Goal: Task Accomplishment & Management: Manage account settings

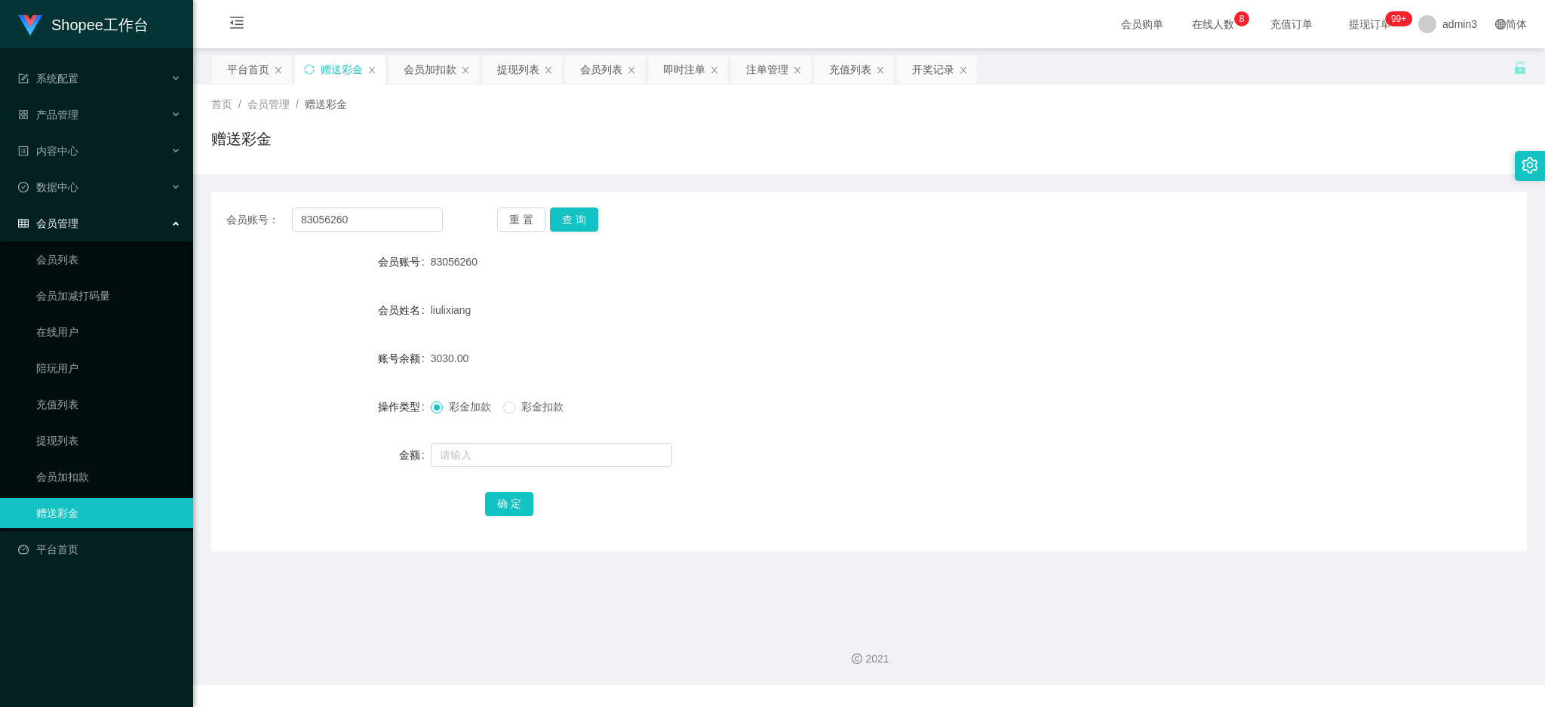
click at [334, 226] on input "83056260" at bounding box center [367, 220] width 151 height 24
type input "Kento235"
click at [595, 223] on button "查 询" at bounding box center [574, 220] width 48 height 24
click at [571, 456] on input "text" at bounding box center [551, 455] width 241 height 24
type input "100"
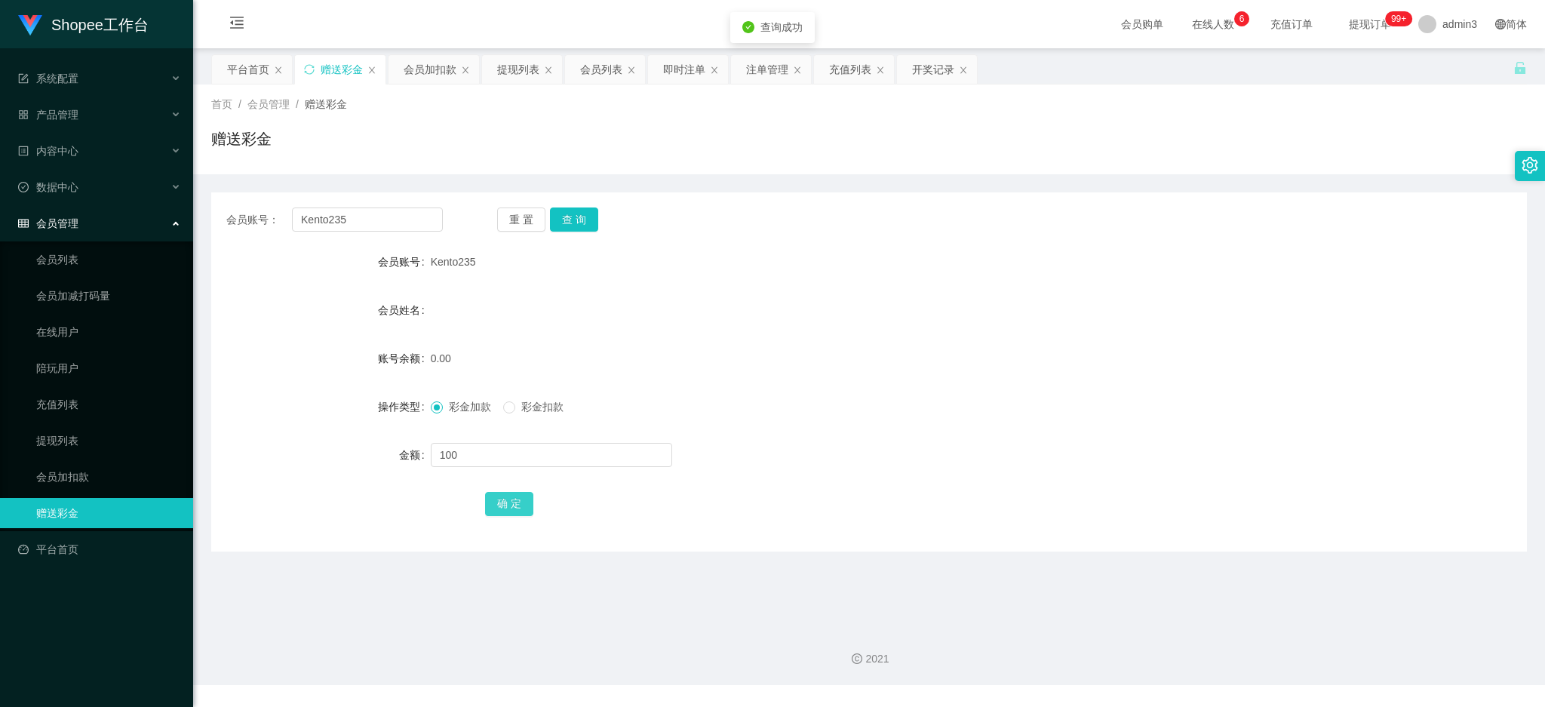
click at [512, 499] on button "确 定" at bounding box center [509, 504] width 48 height 24
click at [319, 228] on input "Kento235" at bounding box center [367, 220] width 151 height 24
paste input "[PERSON_NAME]"
type input "[PERSON_NAME]"
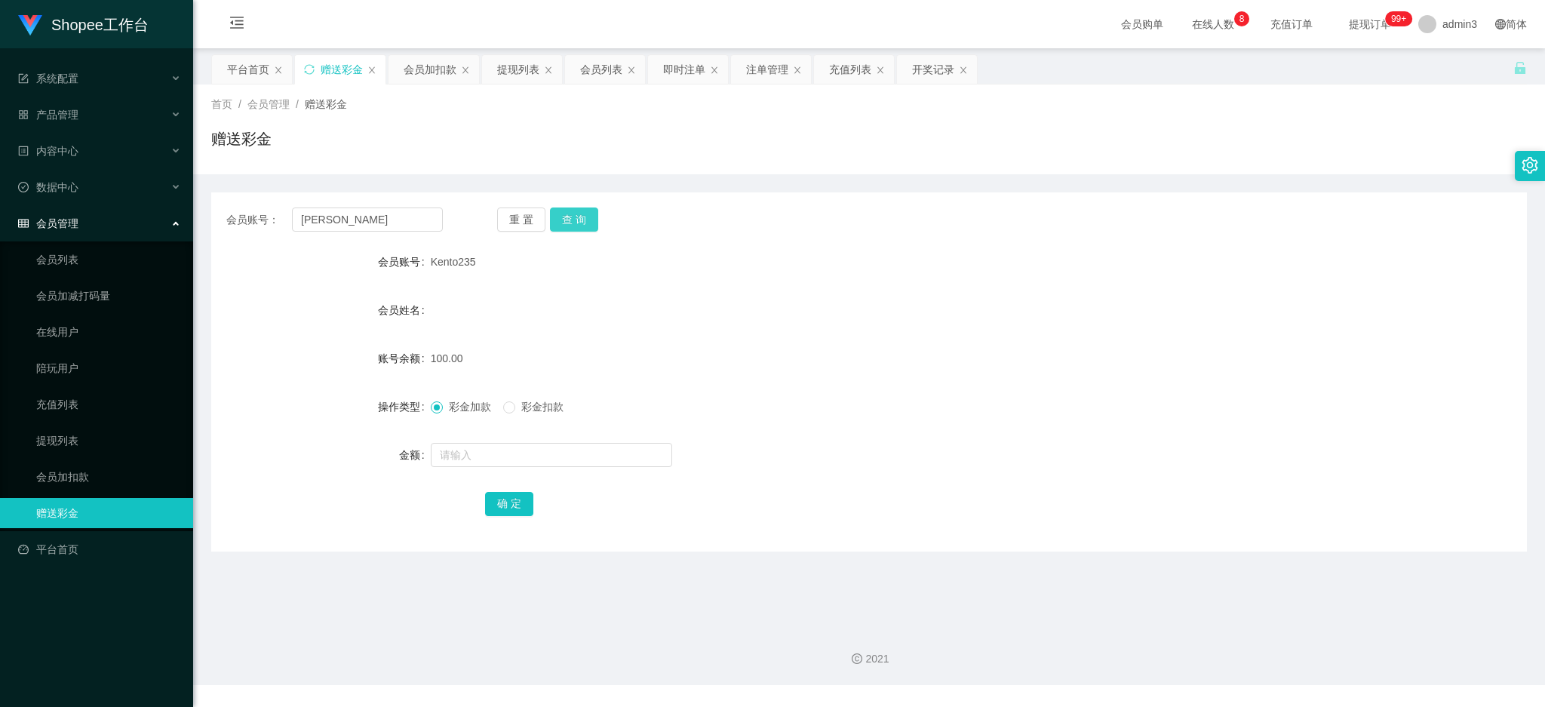
click at [556, 214] on button "查 询" at bounding box center [574, 220] width 48 height 24
click at [479, 456] on input "text" at bounding box center [551, 455] width 241 height 24
type input "100"
click at [497, 504] on button "确 定" at bounding box center [509, 504] width 48 height 24
click at [352, 213] on input "[PERSON_NAME]" at bounding box center [367, 220] width 151 height 24
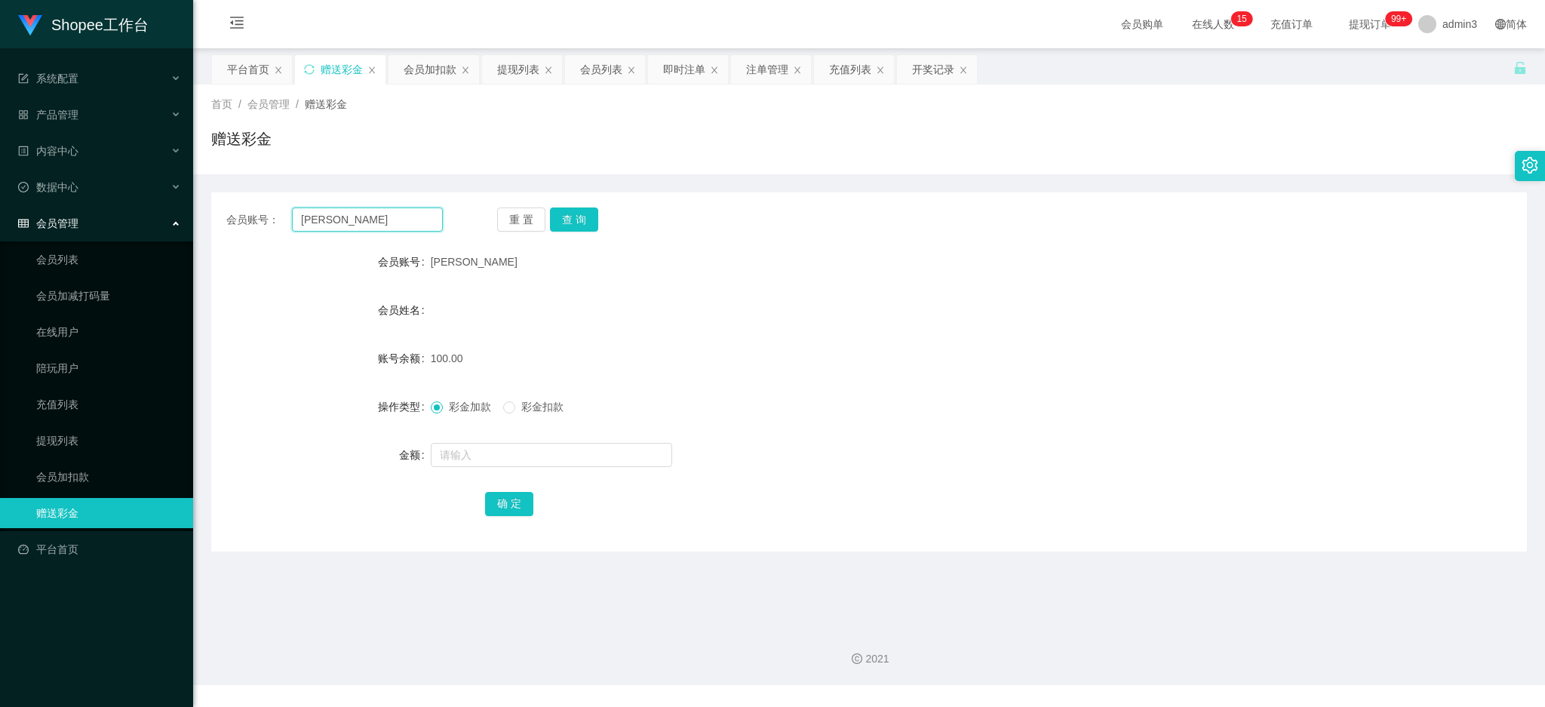
click at [352, 213] on input "[PERSON_NAME]" at bounding box center [367, 220] width 151 height 24
paste input "Carson91"
type input "Carson91"
click at [570, 211] on button "查 询" at bounding box center [574, 220] width 48 height 24
click at [511, 444] on input "text" at bounding box center [551, 455] width 241 height 24
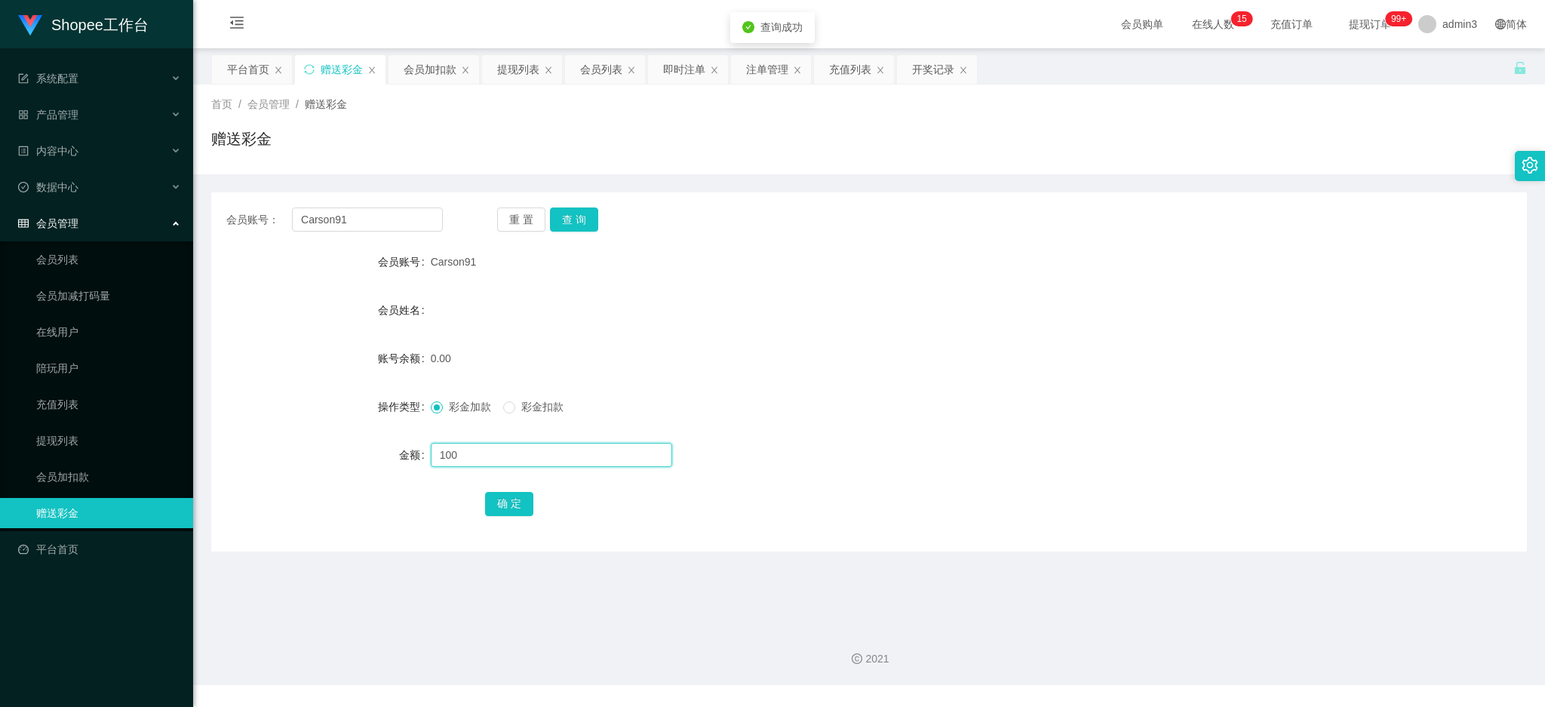
type input "100"
click at [511, 519] on div "会员账号： Carson91 重 置 查 询 会员账号 Carson91 会员姓名 账号余额 0.00 操作类型 彩金加款 彩金扣款 金额 100 确 定" at bounding box center [869, 371] width 1316 height 359
click at [512, 506] on button "确 定" at bounding box center [509, 504] width 48 height 24
click at [373, 217] on input "Carson91" at bounding box center [367, 220] width 151 height 24
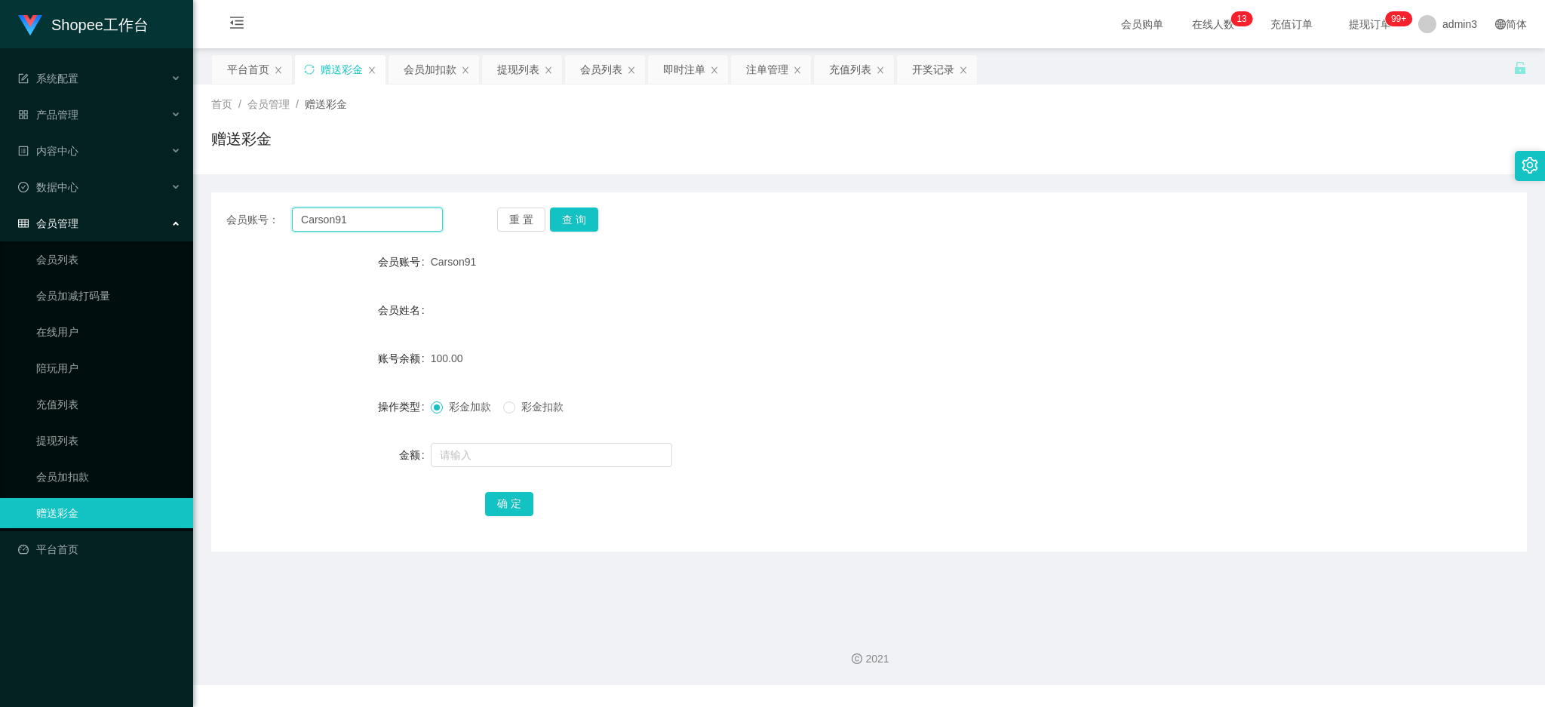
click at [373, 217] on input "Carson91" at bounding box center [367, 220] width 151 height 24
paste input "Alexhuang0803"
type input "Alexhuang0803"
click at [562, 217] on button "查 询" at bounding box center [574, 220] width 48 height 24
click at [490, 444] on input "text" at bounding box center [551, 455] width 241 height 24
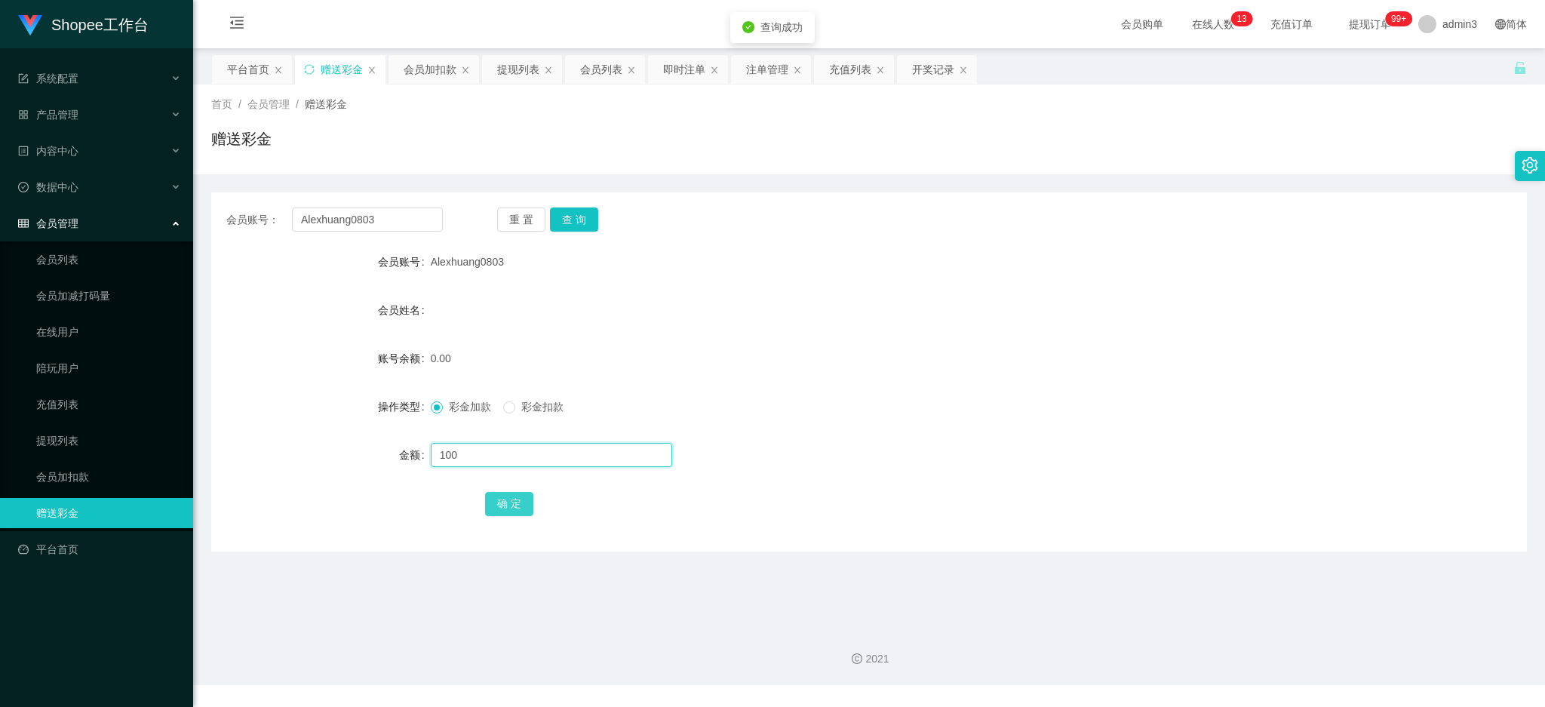
type input "100"
click at [500, 511] on button "确 定" at bounding box center [509, 504] width 48 height 24
click at [340, 226] on input "Alexhuang0803" at bounding box center [367, 220] width 151 height 24
paste input "kevin1314"
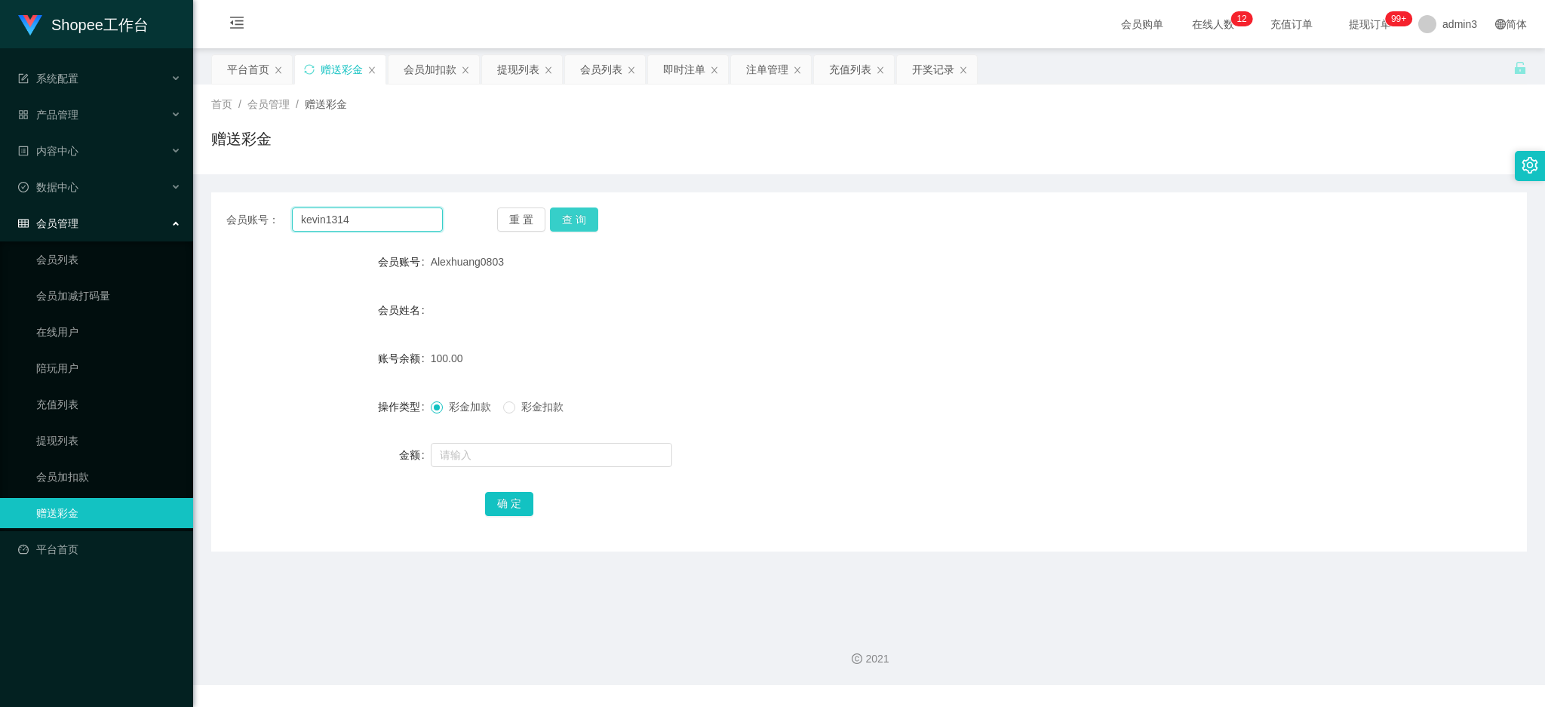
type input "kevin1314"
drag, startPoint x: 567, startPoint y: 214, endPoint x: 562, endPoint y: 248, distance: 35.1
click at [567, 214] on button "查 询" at bounding box center [574, 220] width 48 height 24
click at [512, 445] on input "text" at bounding box center [551, 455] width 241 height 24
type input "100"
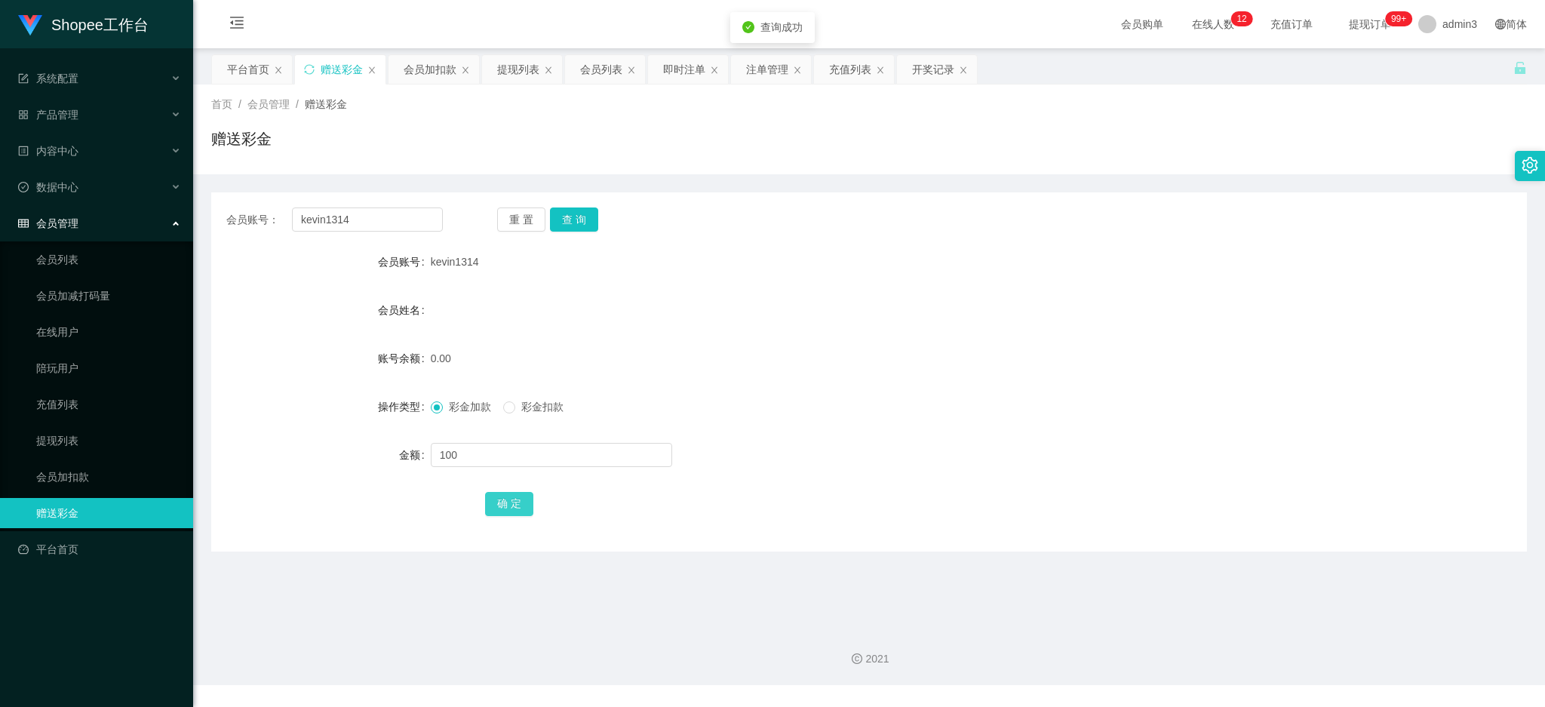
click at [526, 509] on button "确 定" at bounding box center [509, 504] width 48 height 24
click at [331, 232] on div "会员账号： kevin1314 重 置 查 询 会员账号 kevin1314 会员姓名 账号余额 100.00 操作类型 彩金加款 彩金扣款 金额 确 定" at bounding box center [869, 371] width 1316 height 359
click at [331, 229] on input "kevin1314" at bounding box center [367, 220] width 151 height 24
drag, startPoint x: 331, startPoint y: 229, endPoint x: 427, endPoint y: 214, distance: 97.6
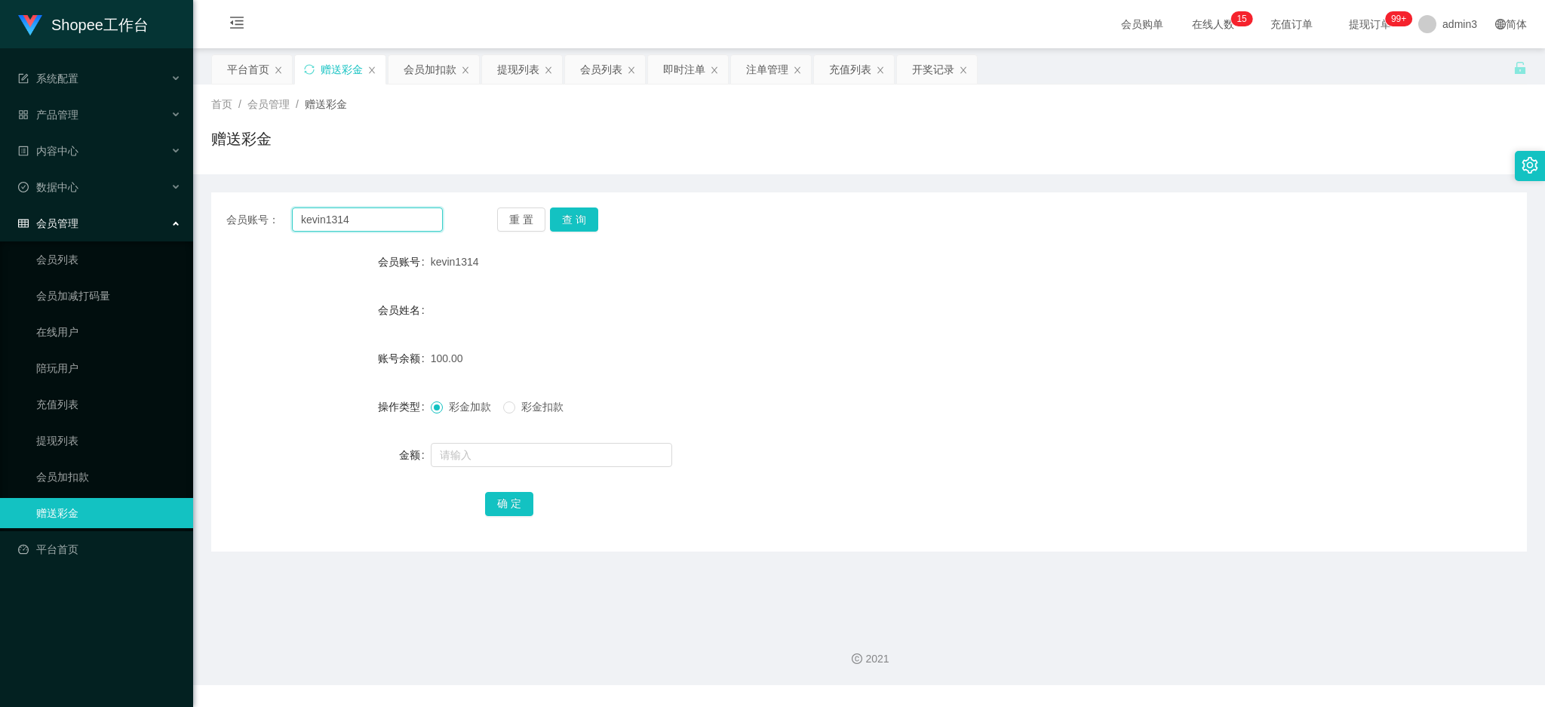
click at [331, 228] on input "kevin1314" at bounding box center [367, 220] width 151 height 24
paste input "wangziling"
type input "wangziling"
drag, startPoint x: 576, startPoint y: 214, endPoint x: 537, endPoint y: 341, distance: 132.5
click at [575, 215] on button "查 询" at bounding box center [574, 220] width 48 height 24
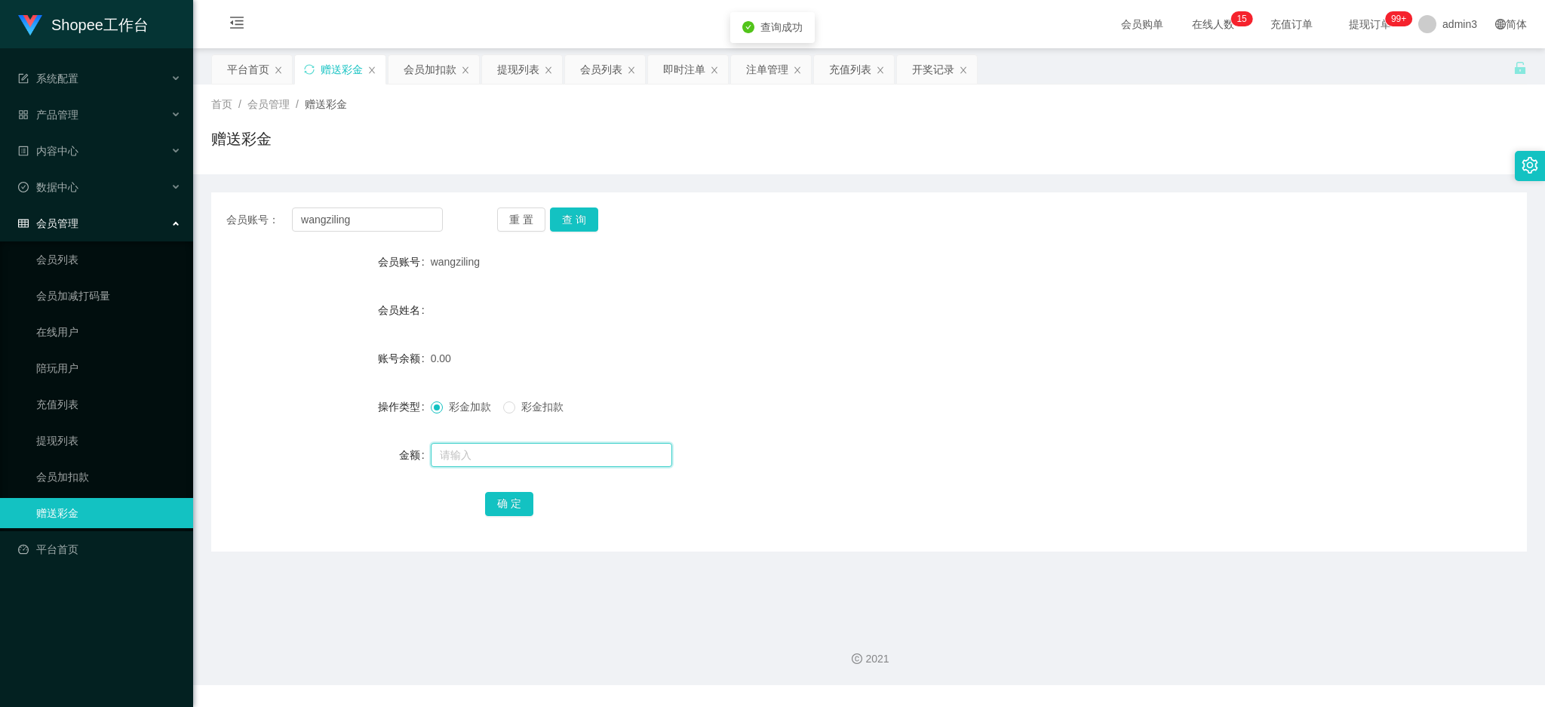
click at [506, 456] on input "text" at bounding box center [551, 455] width 241 height 24
type input "100"
click at [495, 493] on button "确 定" at bounding box center [509, 504] width 48 height 24
drag, startPoint x: 517, startPoint y: 67, endPoint x: 488, endPoint y: 107, distance: 49.2
click at [516, 67] on div "提现列表" at bounding box center [518, 69] width 42 height 29
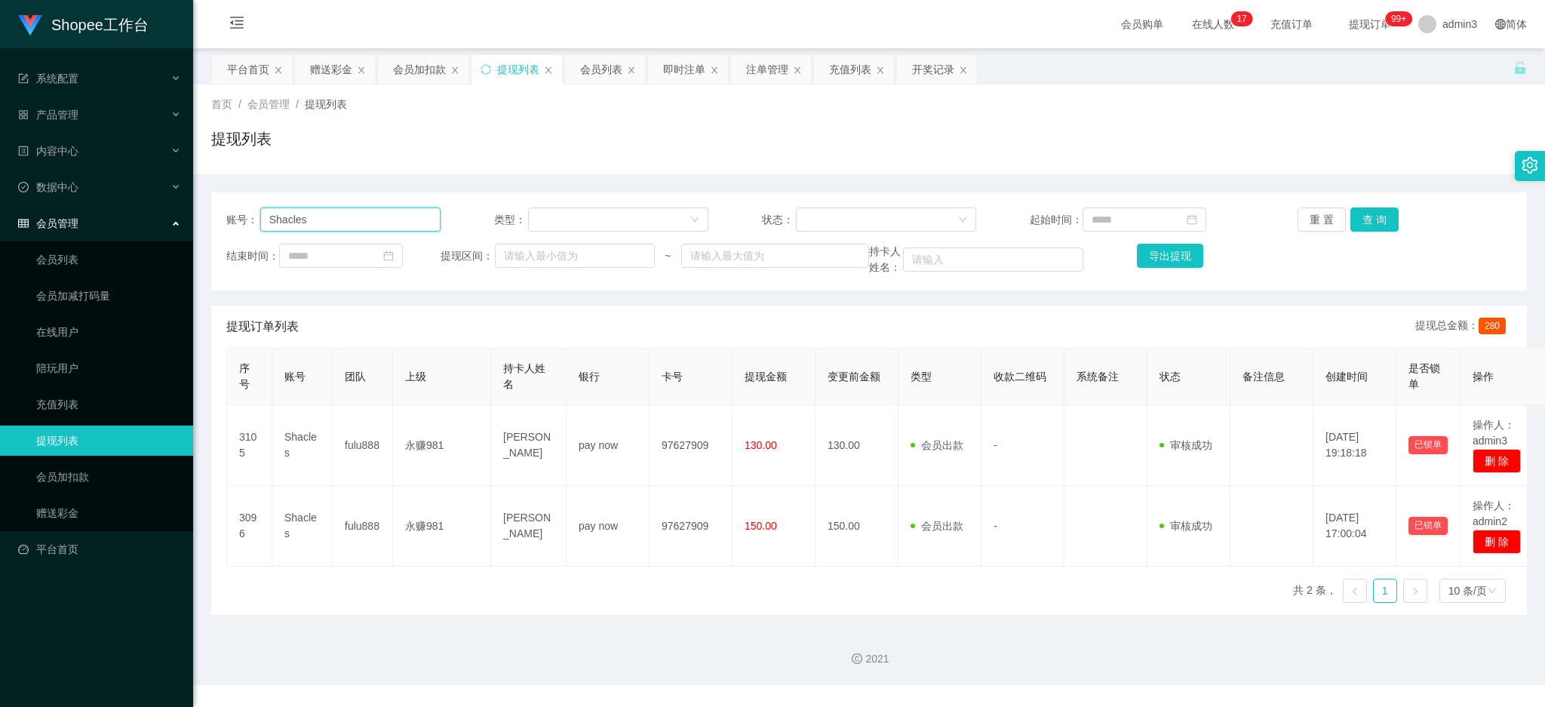
click at [350, 223] on input "Shacles" at bounding box center [350, 220] width 180 height 24
paste input "Kento235"
type input "Kento235"
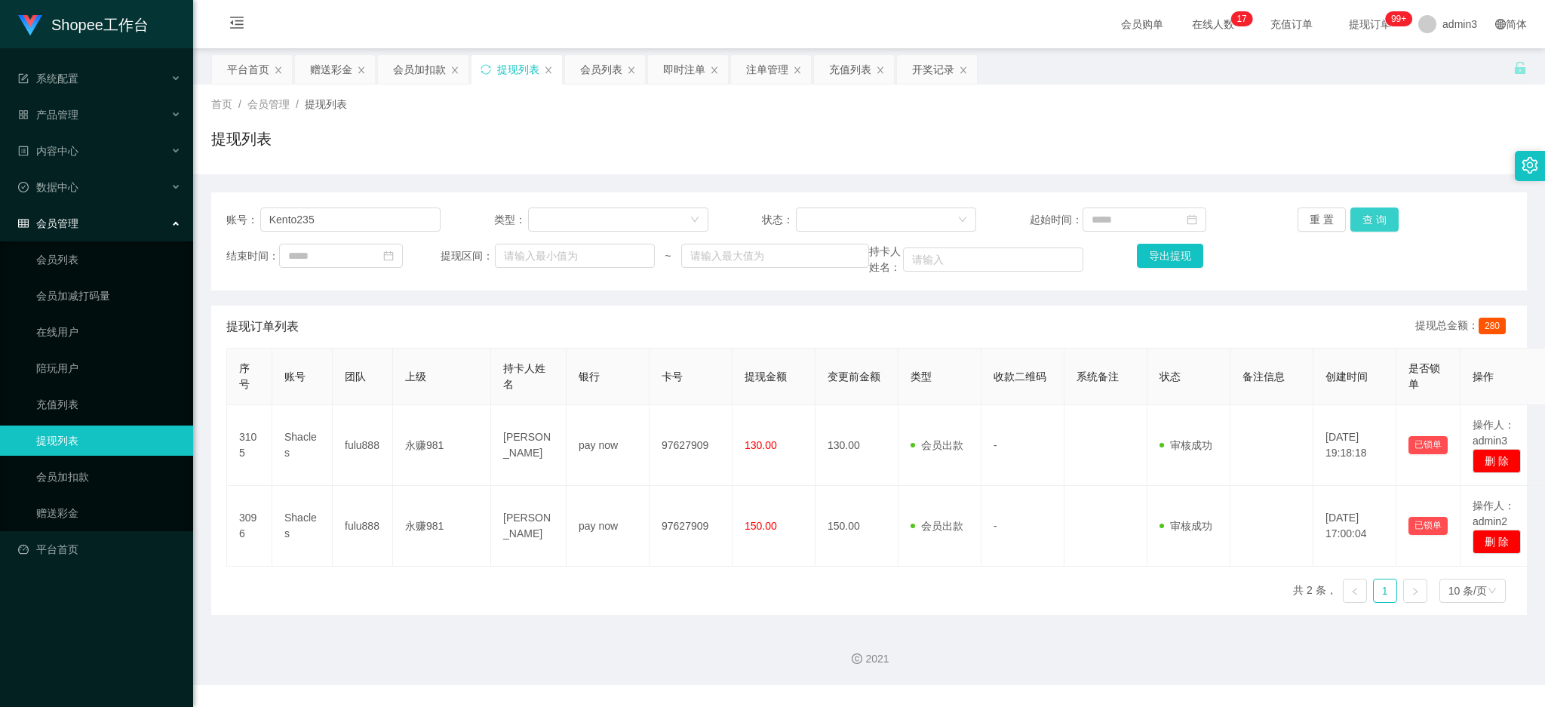
click at [1370, 231] on button "查 询" at bounding box center [1375, 220] width 48 height 24
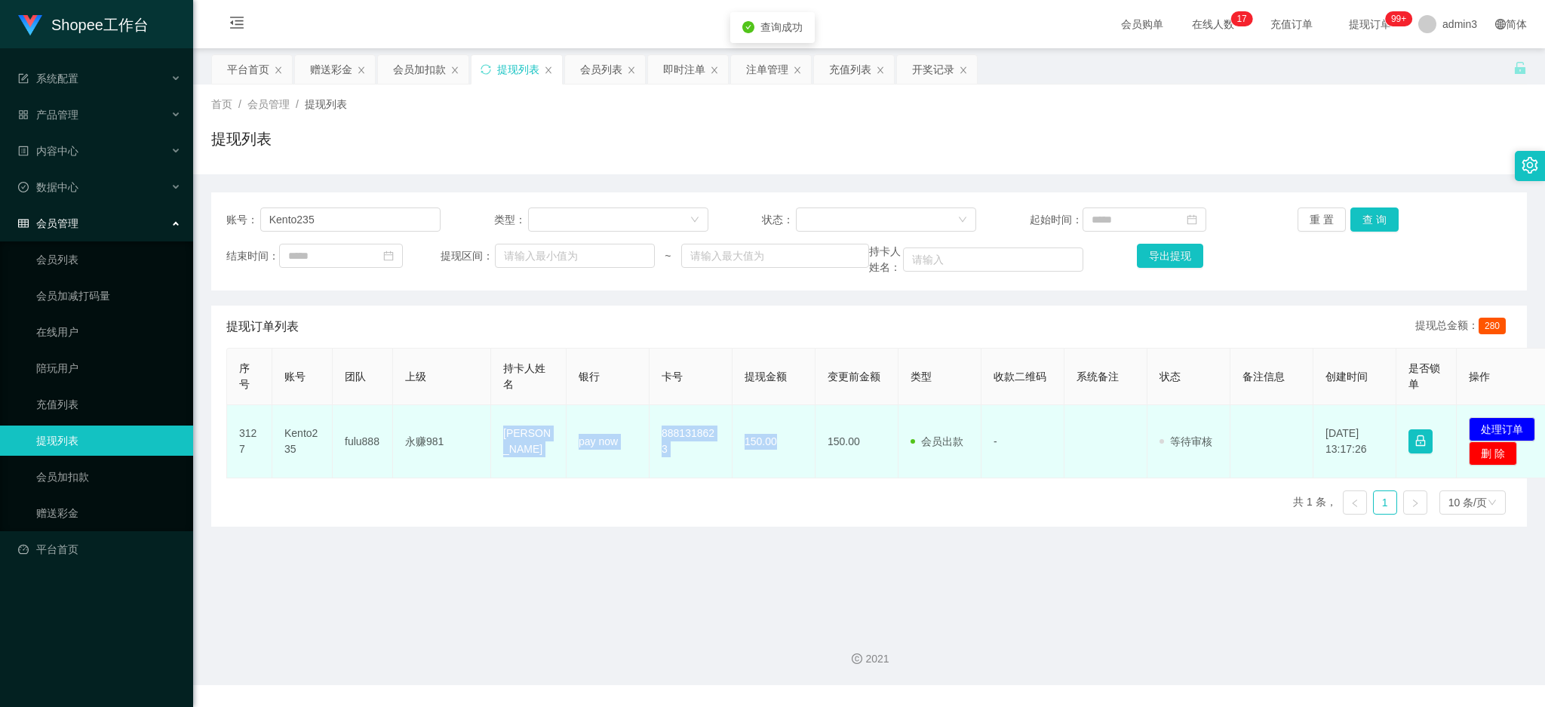
drag, startPoint x: 487, startPoint y: 426, endPoint x: 786, endPoint y: 460, distance: 300.7
click at [786, 460] on tr "3127 Kento235 fulu888 永赚981 [PERSON_NAME] [PERSON_NAME] pay now 8881318623 150.…" at bounding box center [892, 441] width 1330 height 73
copy tr "永赚981 [PERSON_NAME] [PERSON_NAME] pay now 8881318623 150.00"
click at [1511, 432] on button "处理订单" at bounding box center [1502, 429] width 66 height 24
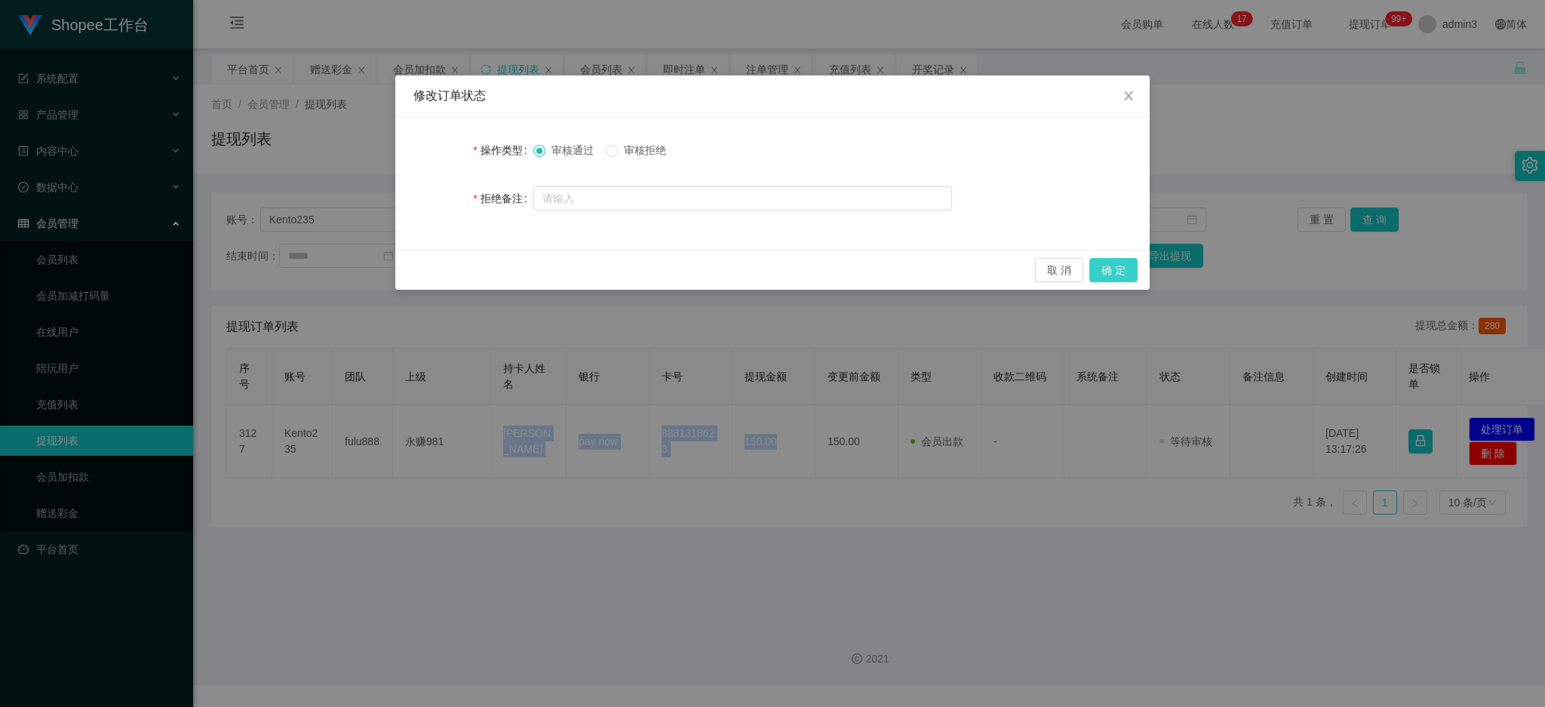
click at [1124, 275] on button "确 定" at bounding box center [1114, 270] width 48 height 24
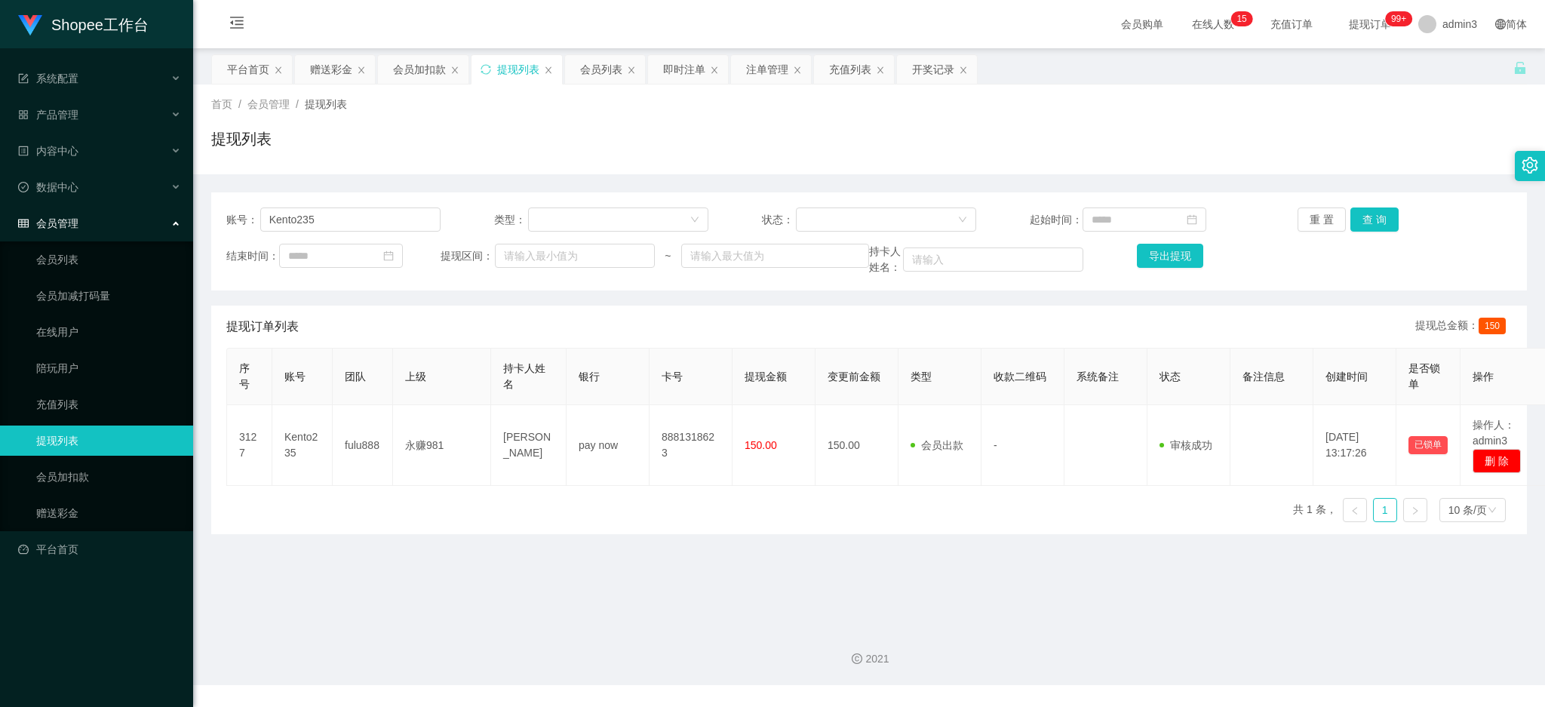
click at [745, 506] on div "序号 账号 团队 上级 持卡人姓名 银行 卡号 提现金额 变更前金额 类型 收款二维码 系统备注 状态 备注信息 创建时间 是否锁单 操作 3127 Kent…" at bounding box center [869, 441] width 1286 height 186
click at [312, 72] on div "赠送彩金" at bounding box center [331, 69] width 42 height 29
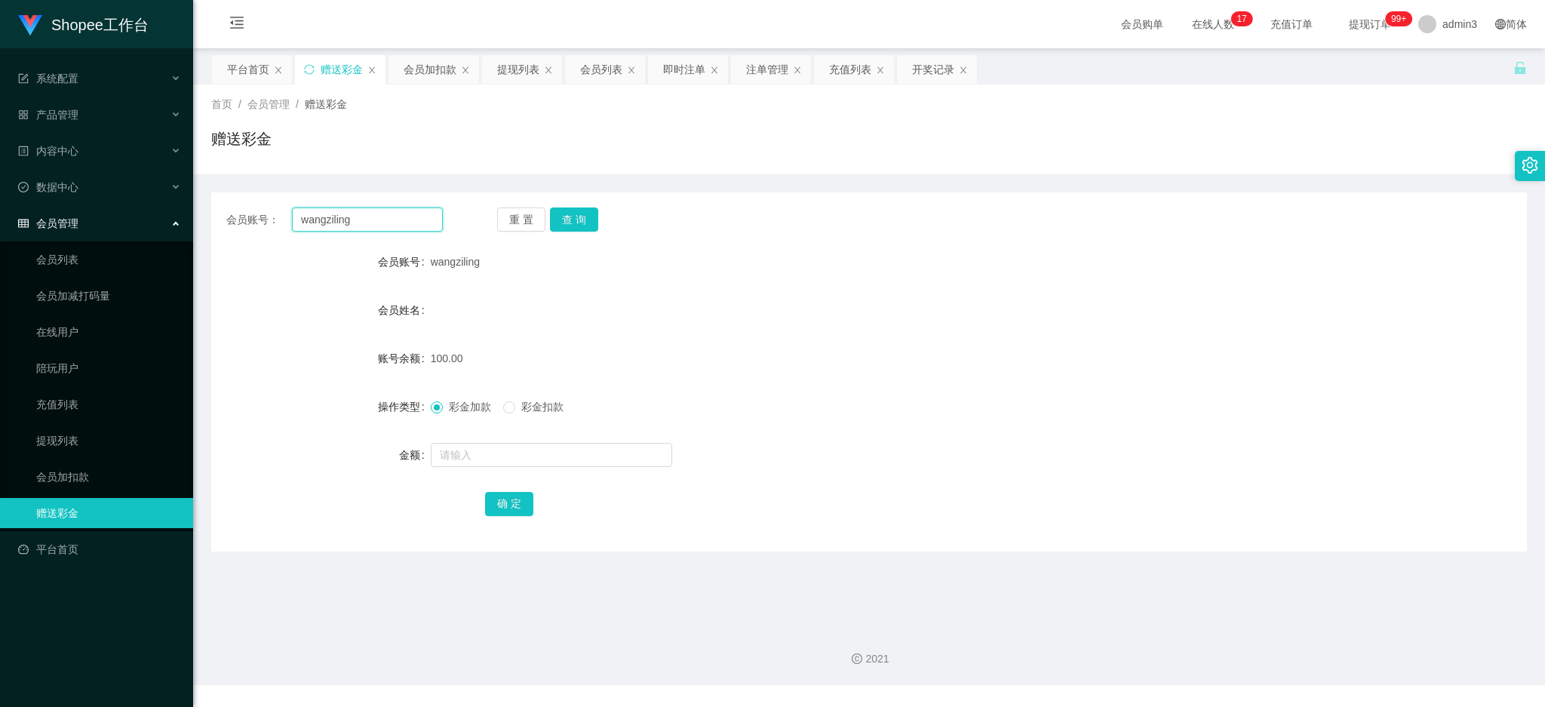
click at [334, 208] on input "wangziling" at bounding box center [367, 220] width 151 height 24
paste input "Espionage12"
type input "Espionage12"
click at [580, 223] on button "查 询" at bounding box center [574, 220] width 48 height 24
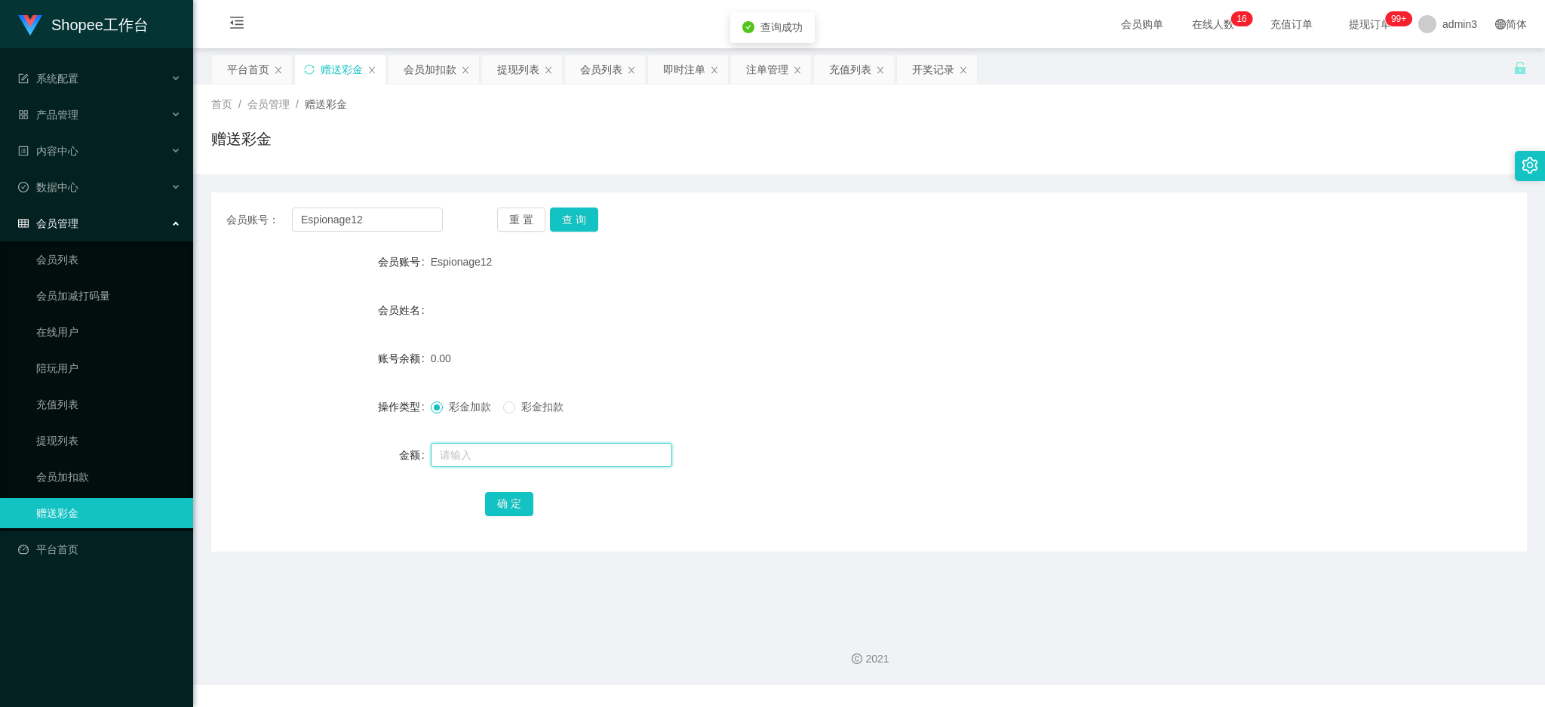
click at [497, 452] on input "text" at bounding box center [551, 455] width 241 height 24
type input "100"
click at [490, 492] on button "确 定" at bounding box center [509, 504] width 48 height 24
click at [351, 205] on div "会员账号： Espionage12 重 置 查 询 会员账号 Espionage12 会员姓名 账号余额 100.00 操作类型 彩金加款 彩金扣款 金额 确…" at bounding box center [869, 371] width 1316 height 359
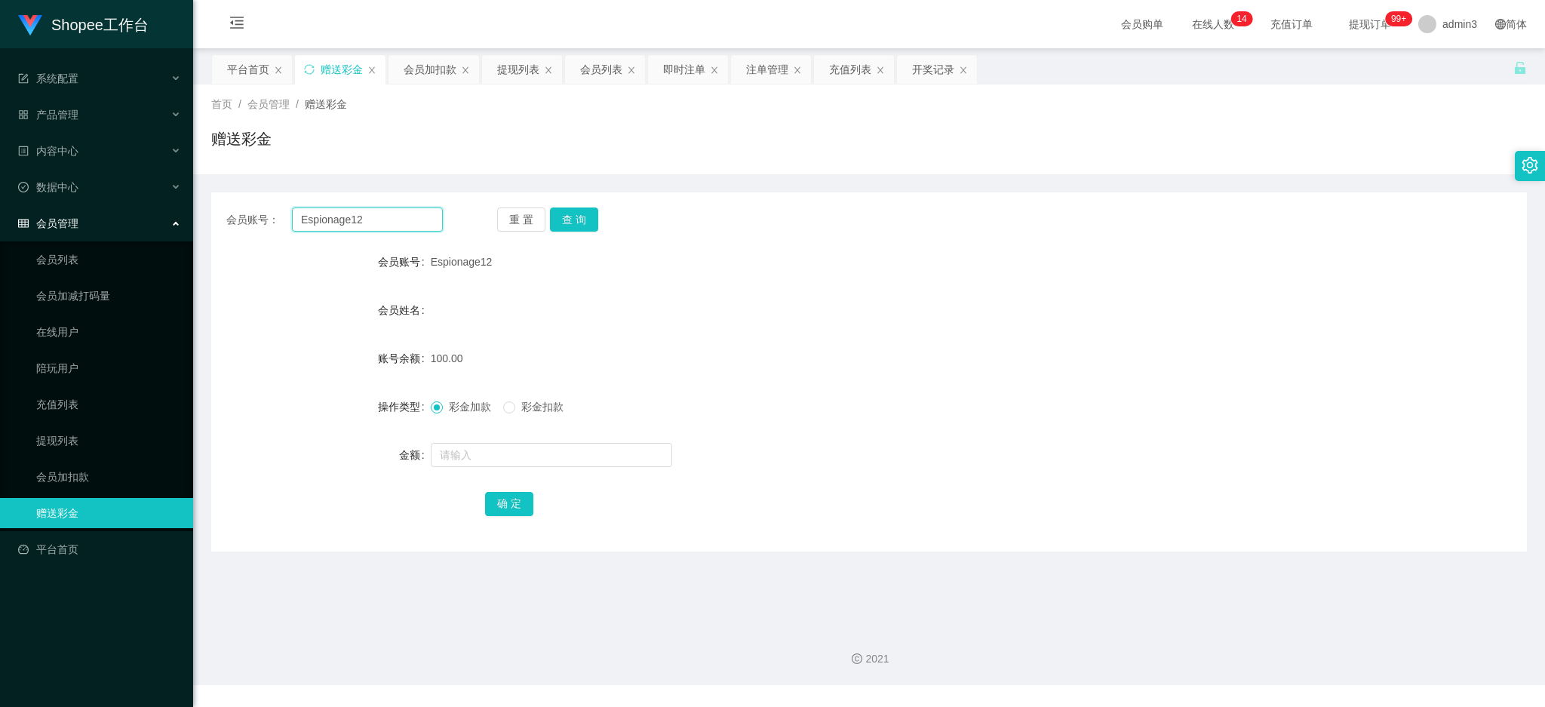
click at [347, 226] on input "Espionage12" at bounding box center [367, 220] width 151 height 24
paste input "Carson91"
type input "Carson91"
click at [568, 229] on button "查 询" at bounding box center [574, 220] width 48 height 24
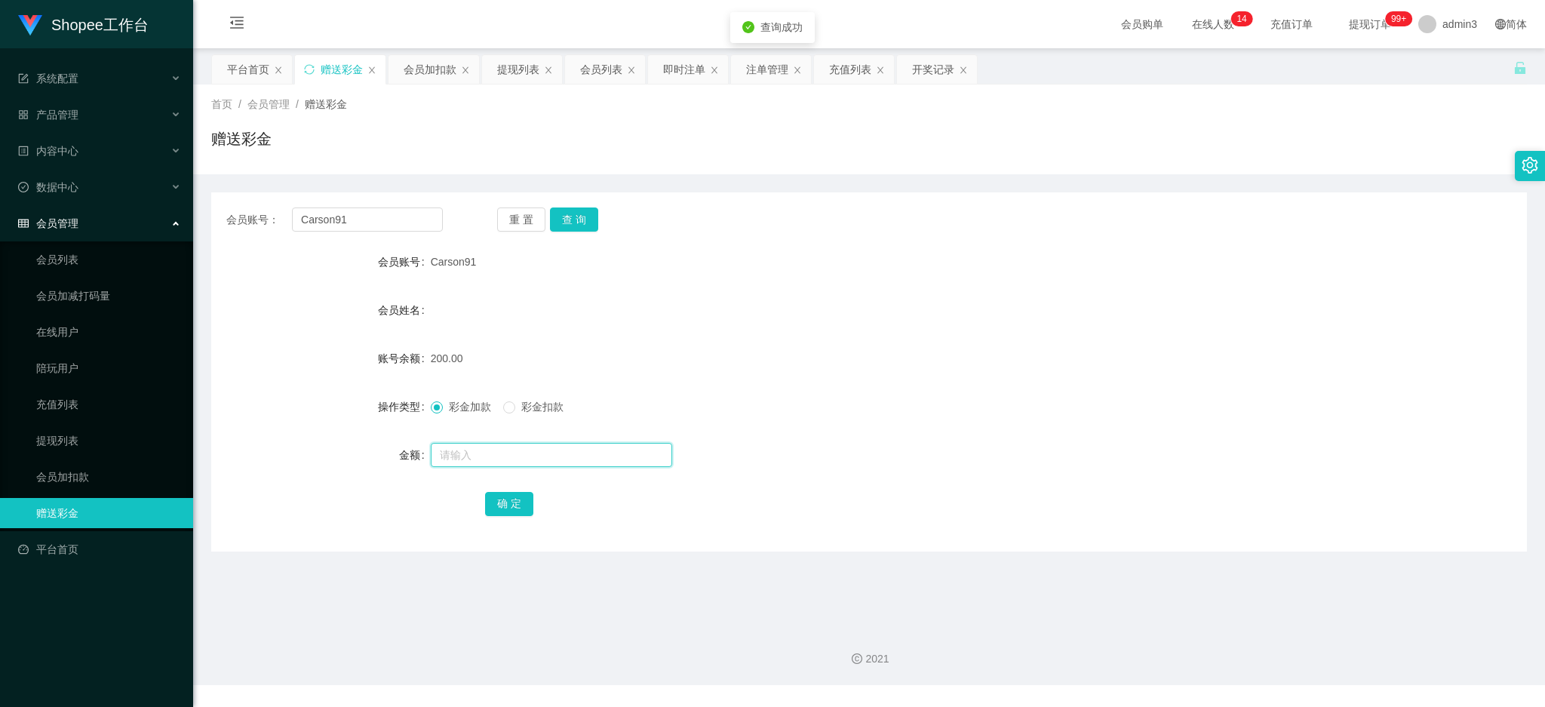
click at [506, 460] on input "text" at bounding box center [551, 455] width 241 height 24
type input "50"
click at [493, 493] on button "确 定" at bounding box center [509, 504] width 48 height 24
click at [524, 68] on div "提现列表" at bounding box center [518, 69] width 42 height 29
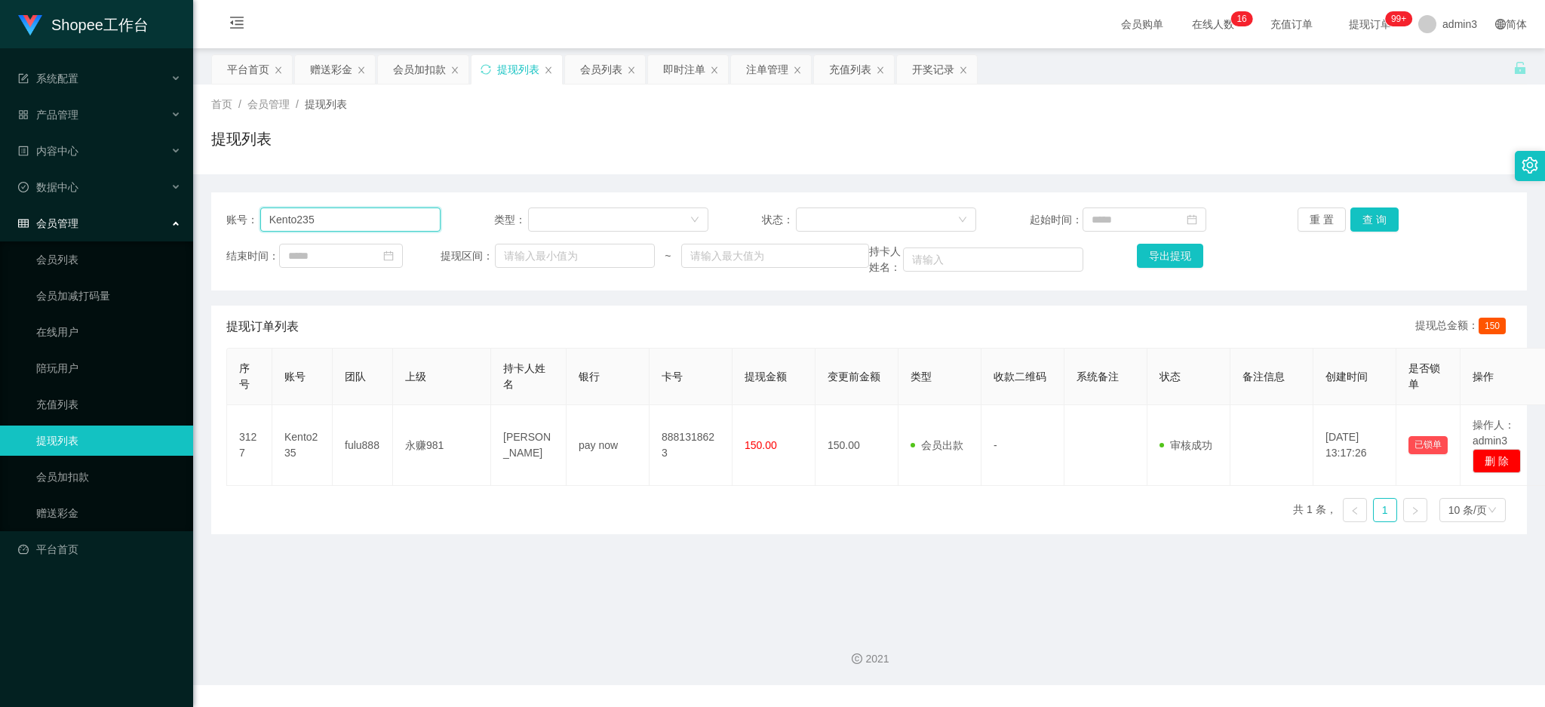
click at [334, 228] on input "Kento235" at bounding box center [350, 220] width 180 height 24
click at [1376, 223] on button "查 询" at bounding box center [1375, 220] width 48 height 24
click at [329, 71] on div "赠送彩金" at bounding box center [331, 69] width 42 height 29
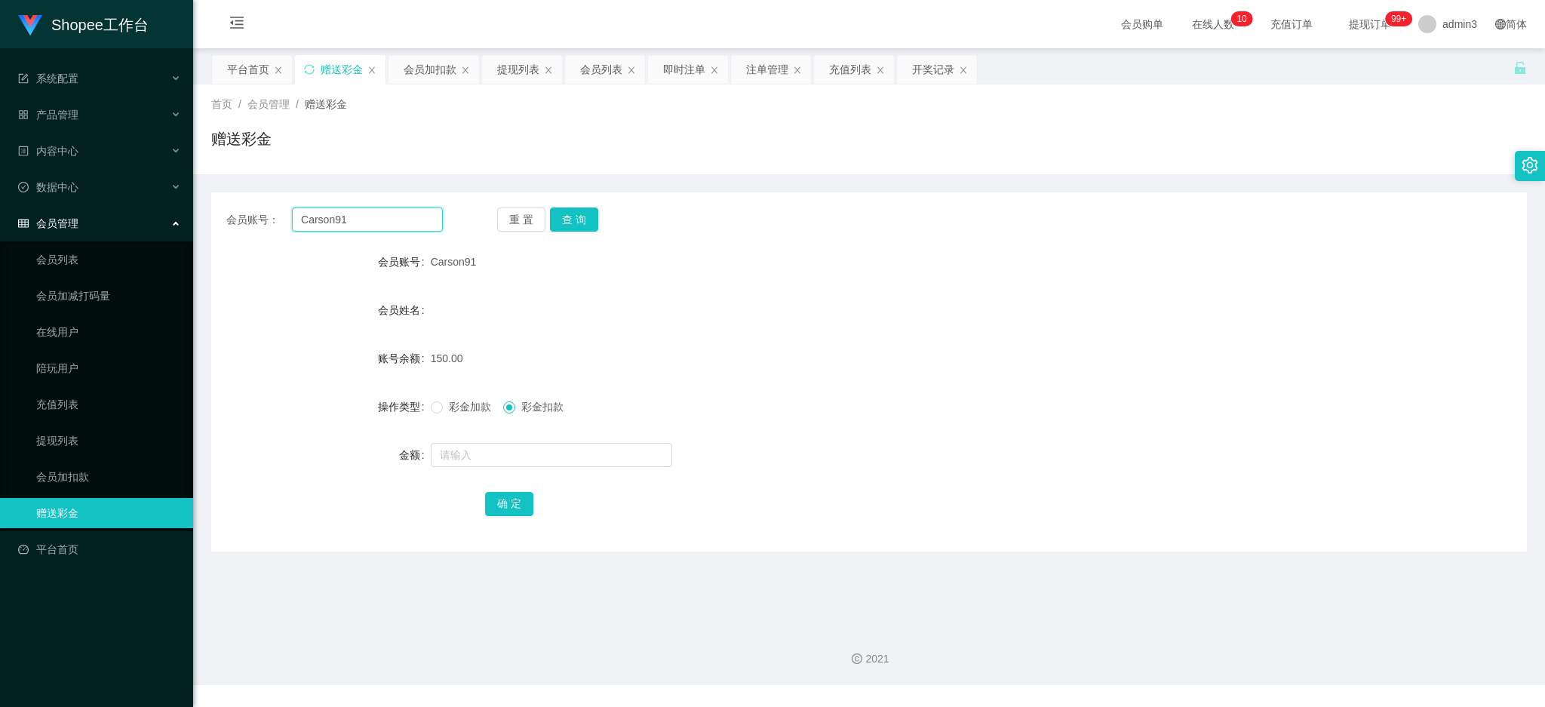
click at [349, 221] on input "Carson91" at bounding box center [367, 220] width 151 height 24
paste input "881"
type input "8811"
click at [550, 224] on button "查 询" at bounding box center [574, 220] width 48 height 24
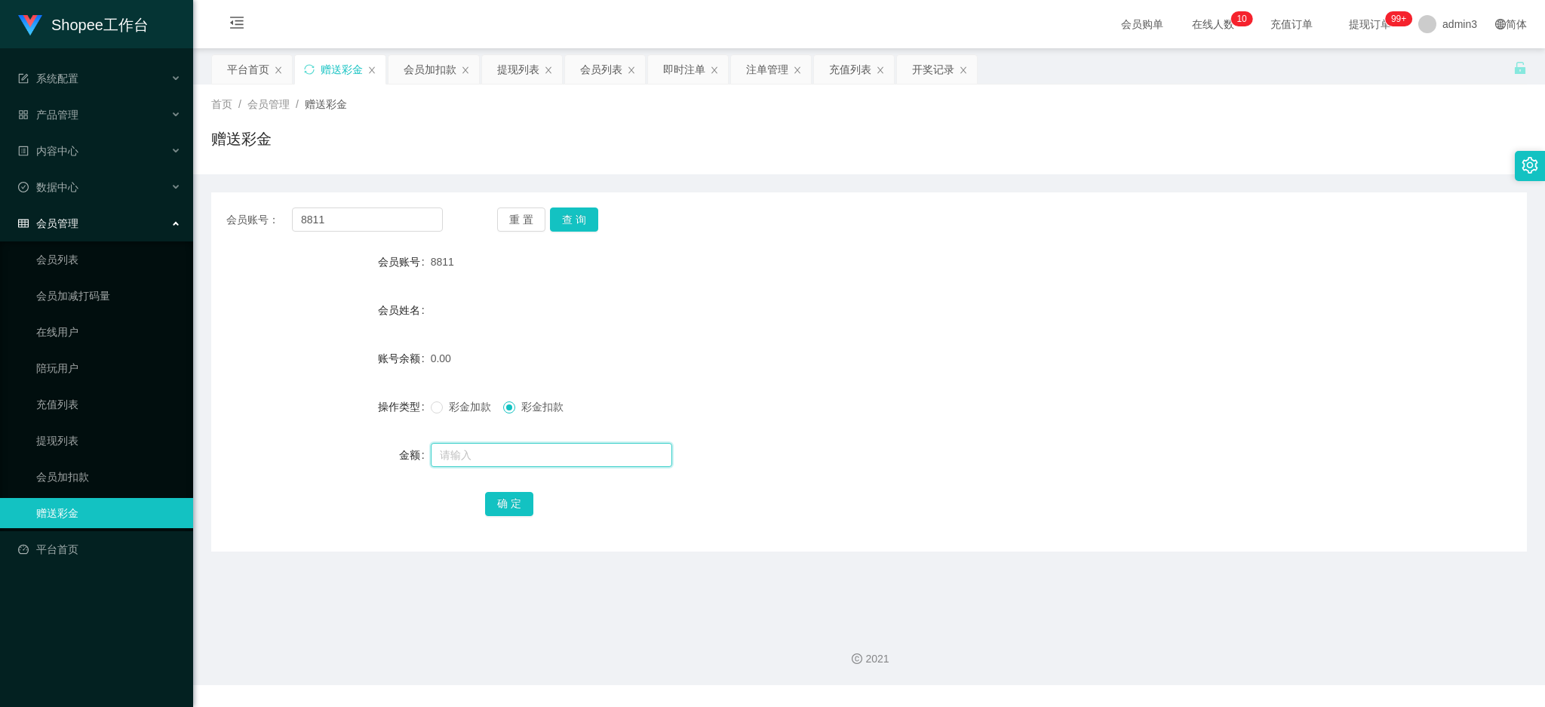
click at [519, 459] on input "text" at bounding box center [551, 455] width 241 height 24
click at [465, 462] on input "text" at bounding box center [551, 455] width 241 height 24
type input "100"
click at [497, 493] on button "确 定" at bounding box center [509, 504] width 48 height 24
click at [512, 67] on div "提现列表" at bounding box center [518, 69] width 42 height 29
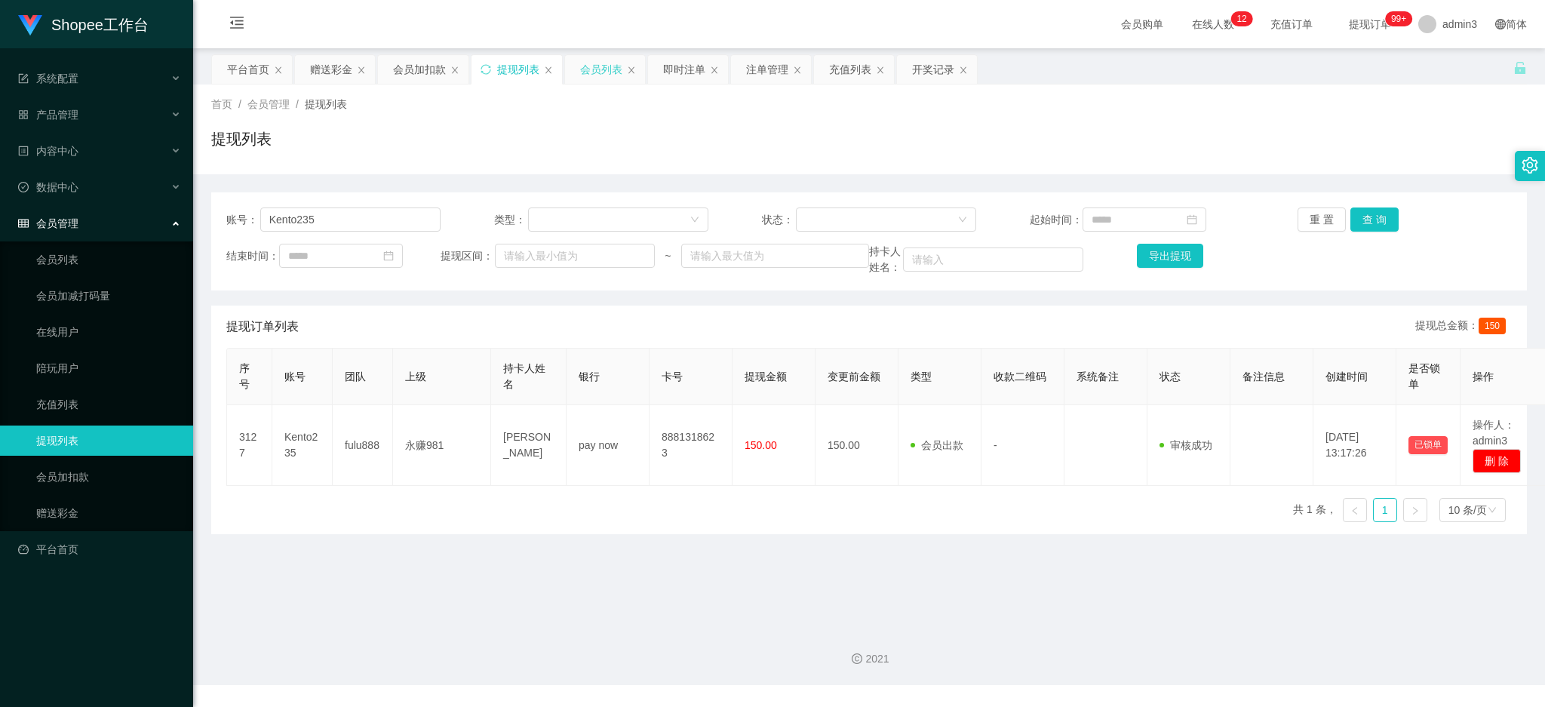
click at [600, 70] on div "会员列表" at bounding box center [601, 69] width 42 height 29
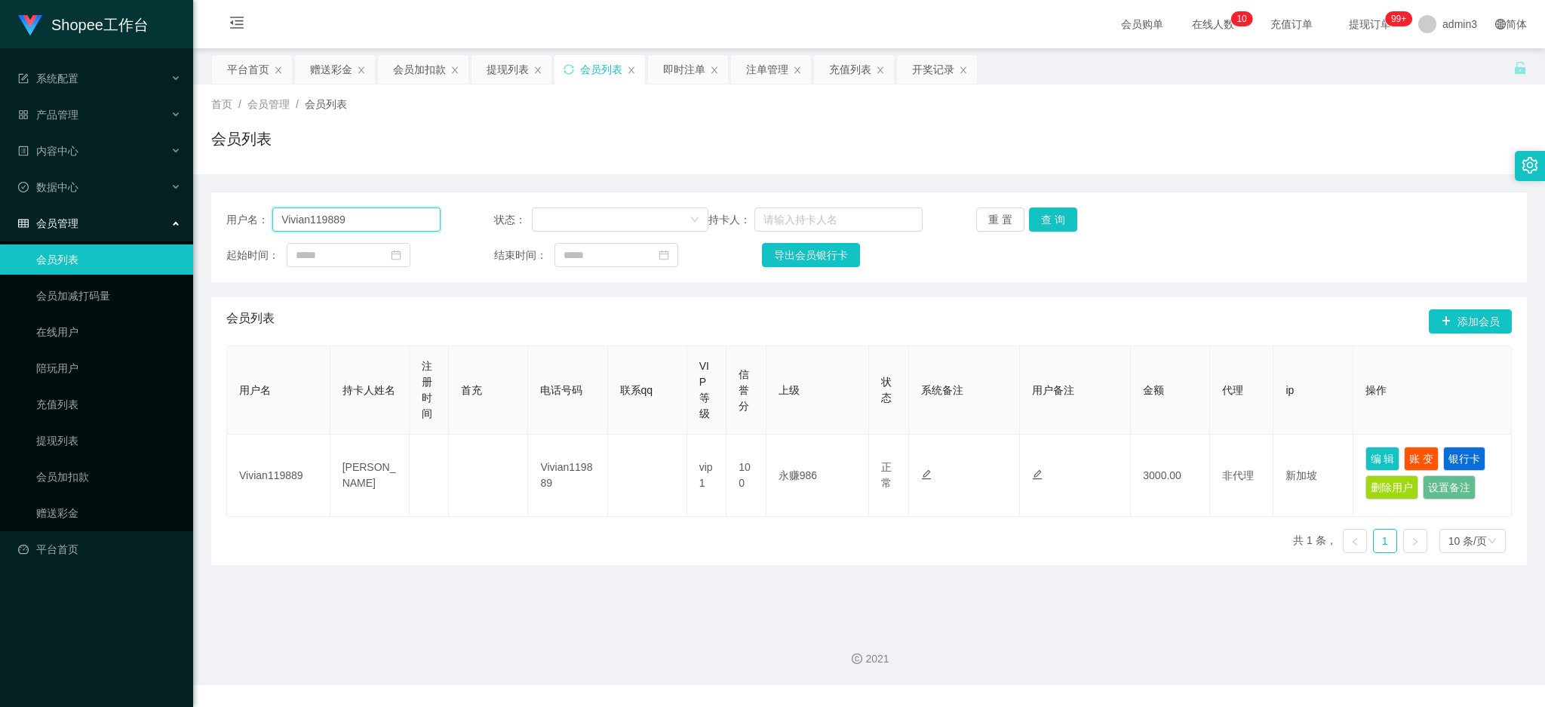
click at [372, 222] on input "Vivian119889" at bounding box center [356, 220] width 168 height 24
paste input "Kento235"
type input "Kento235"
click at [1056, 215] on button "查 询" at bounding box center [1053, 220] width 48 height 24
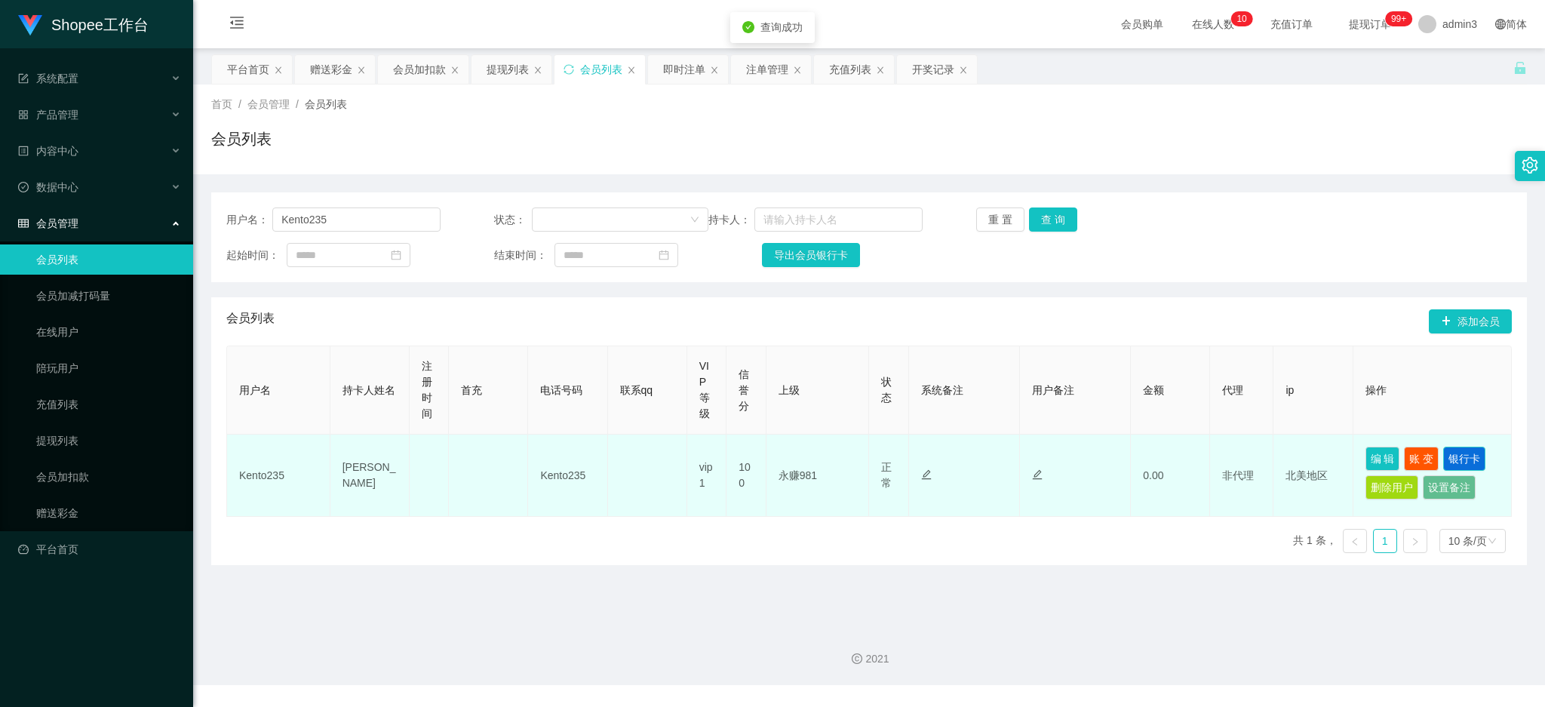
click at [1449, 458] on button "银行卡" at bounding box center [1465, 459] width 42 height 24
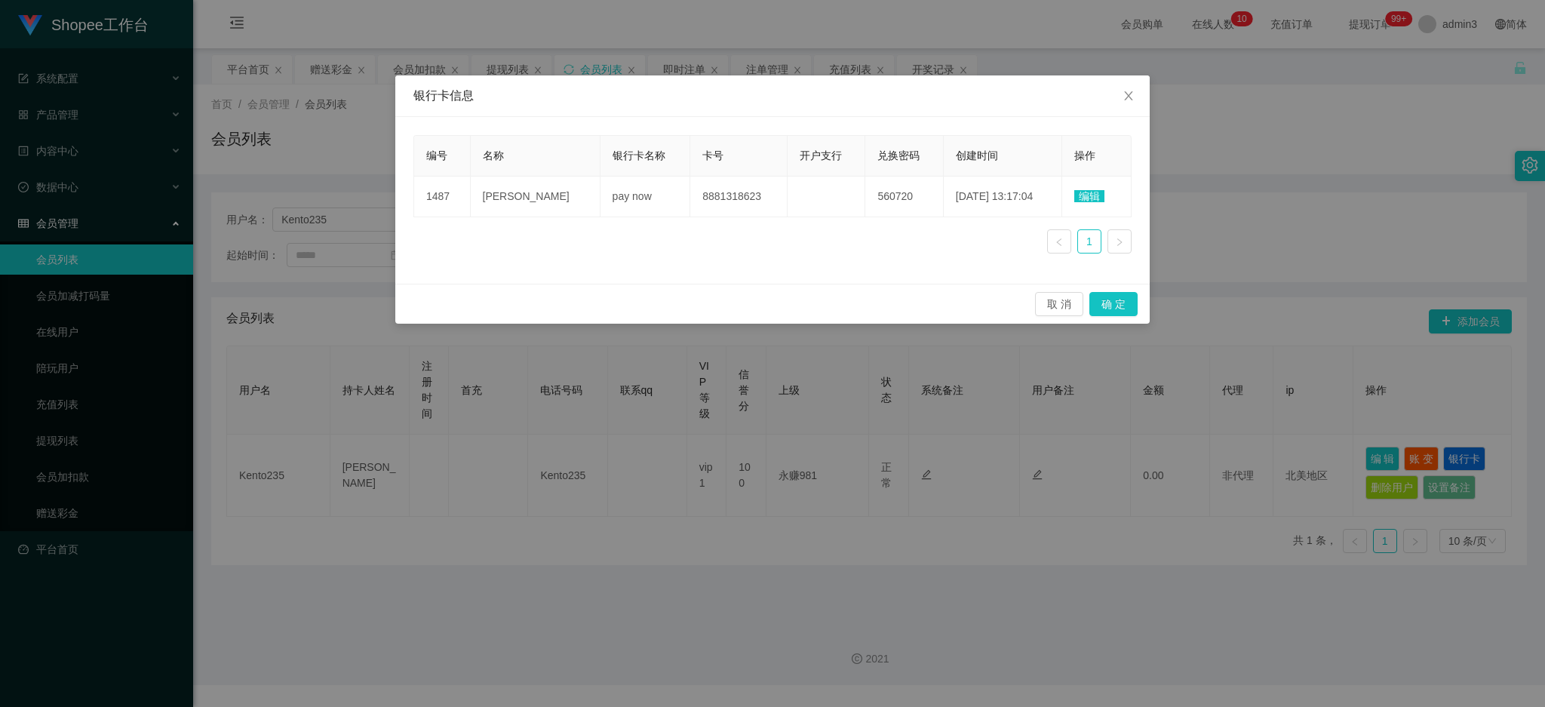
drag, startPoint x: 617, startPoint y: 238, endPoint x: 711, endPoint y: 241, distance: 93.6
click at [617, 238] on div "编号 名称 银行卡名称 卡号 开户支行 兑换密码 创建时间 操作 1487 [PERSON_NAME] pay now 8881318623 560720 […" at bounding box center [773, 200] width 718 height 131
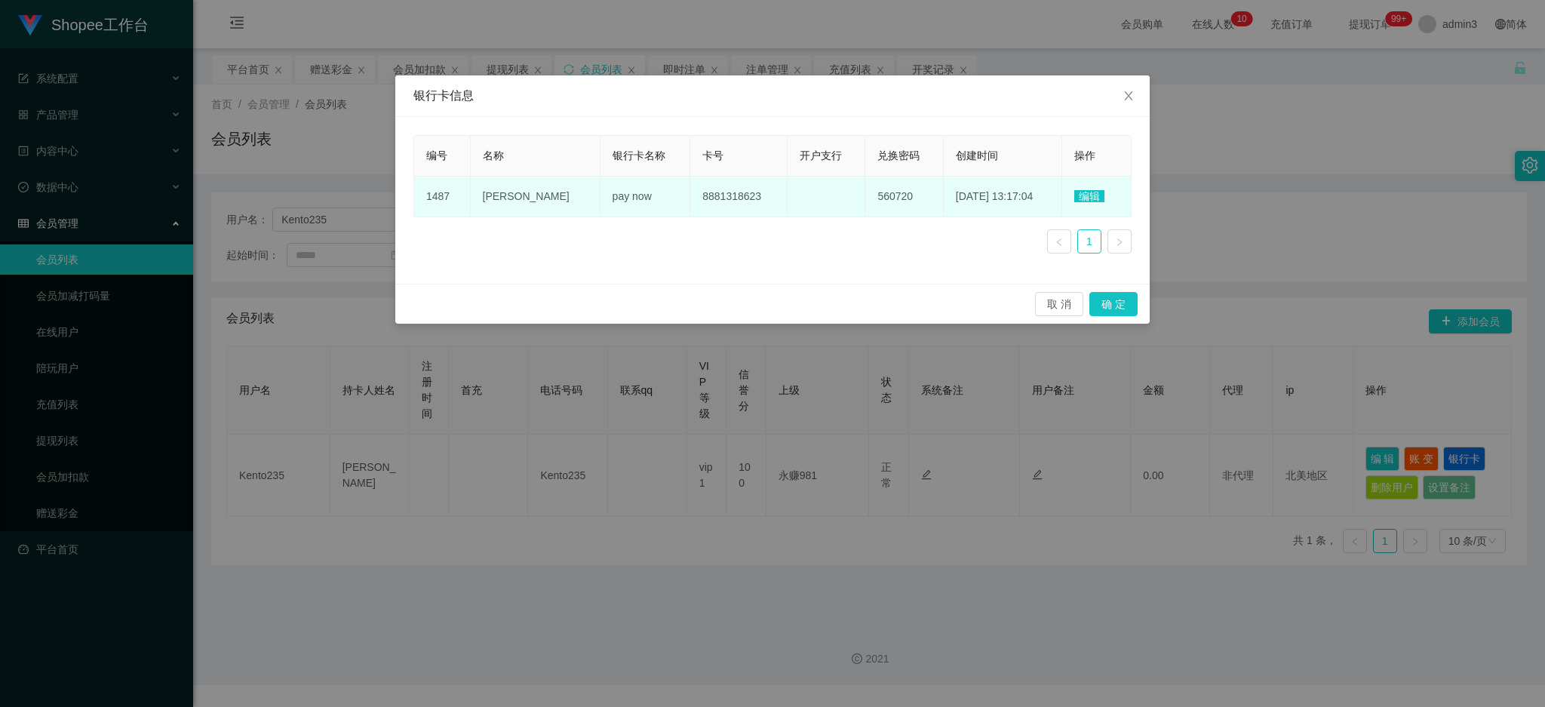
click at [1101, 196] on span "编辑" at bounding box center [1090, 196] width 30 height 12
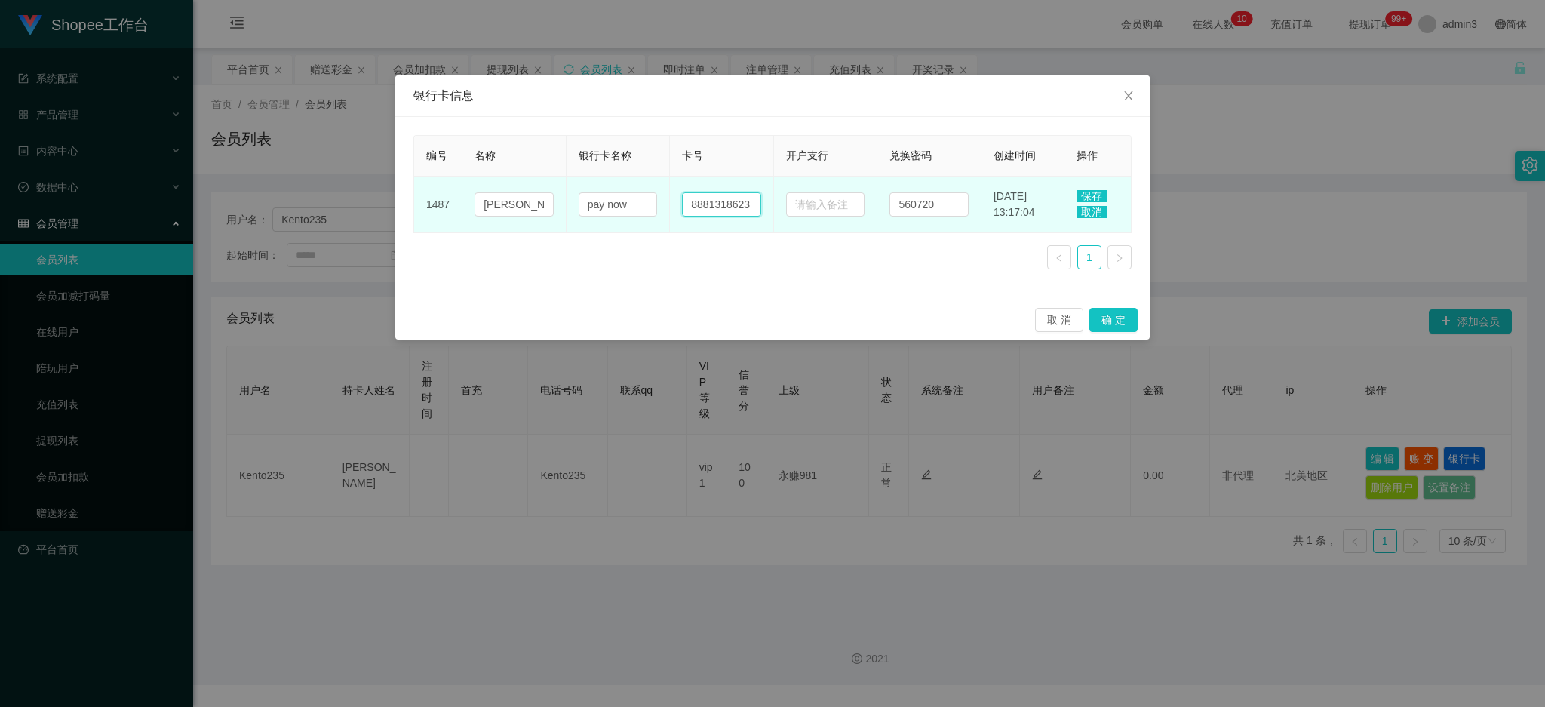
click at [712, 205] on input "8881318623" at bounding box center [721, 204] width 79 height 24
paste input "455116"
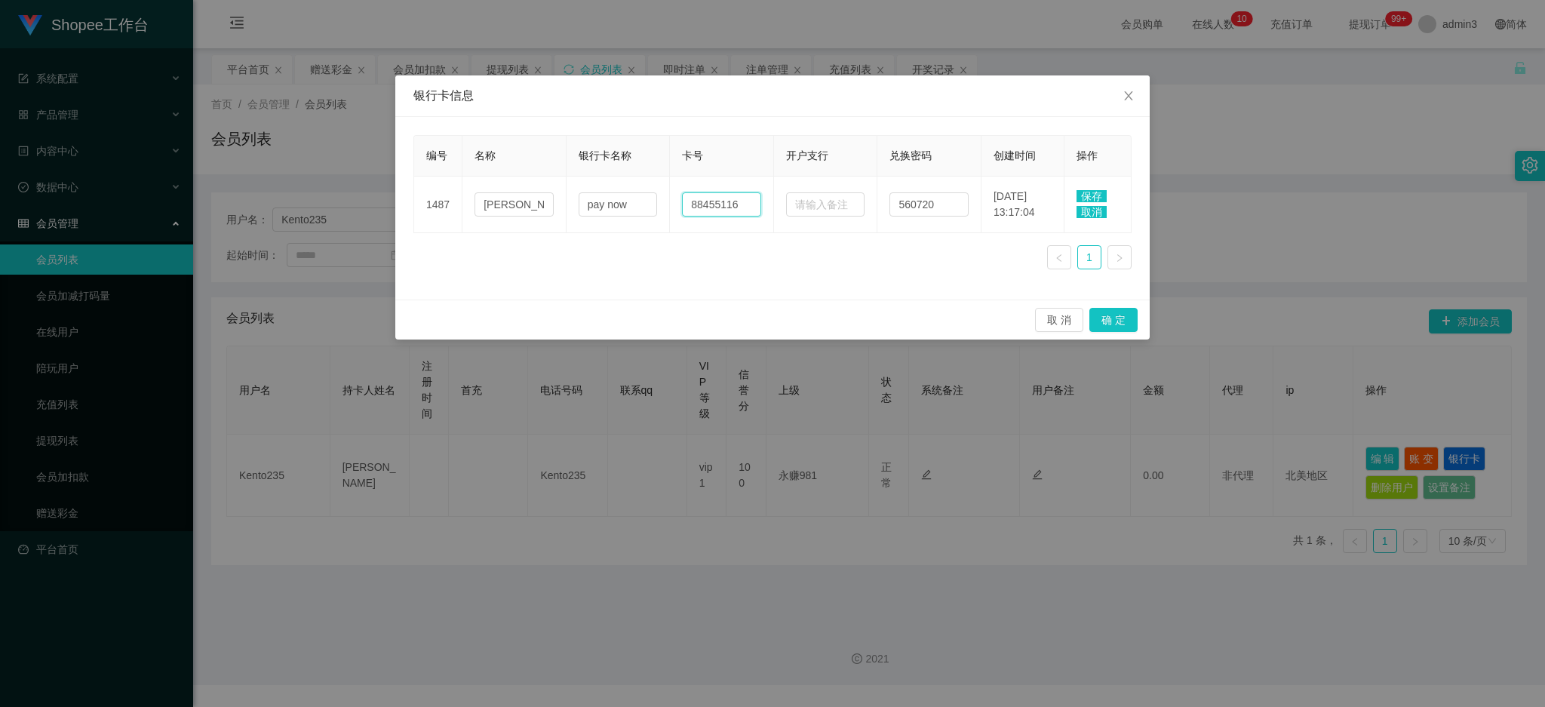
type input "88455116"
click at [1096, 195] on span "保存" at bounding box center [1092, 196] width 30 height 12
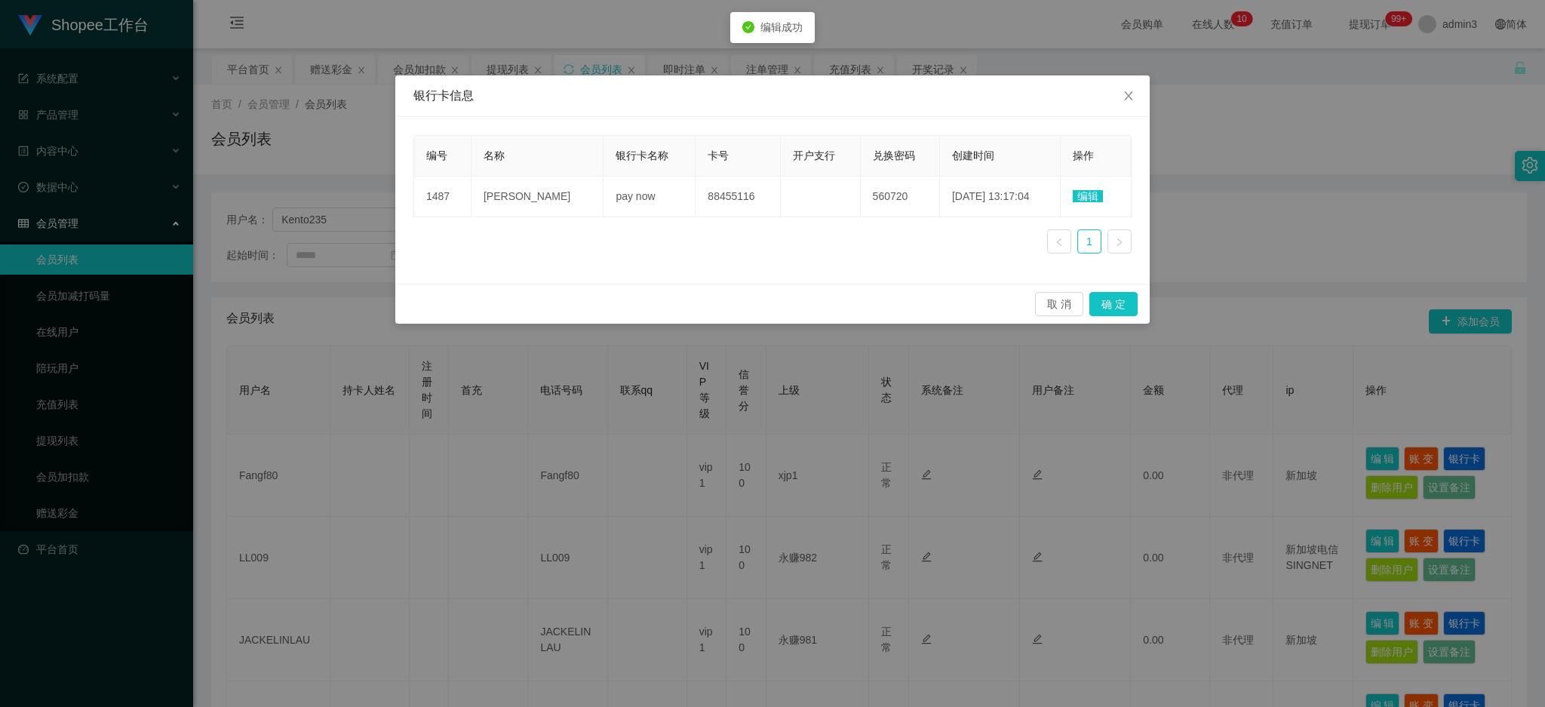
click at [1112, 289] on div "取 消 确 定" at bounding box center [772, 304] width 755 height 40
click at [1113, 294] on button "确 定" at bounding box center [1114, 304] width 48 height 24
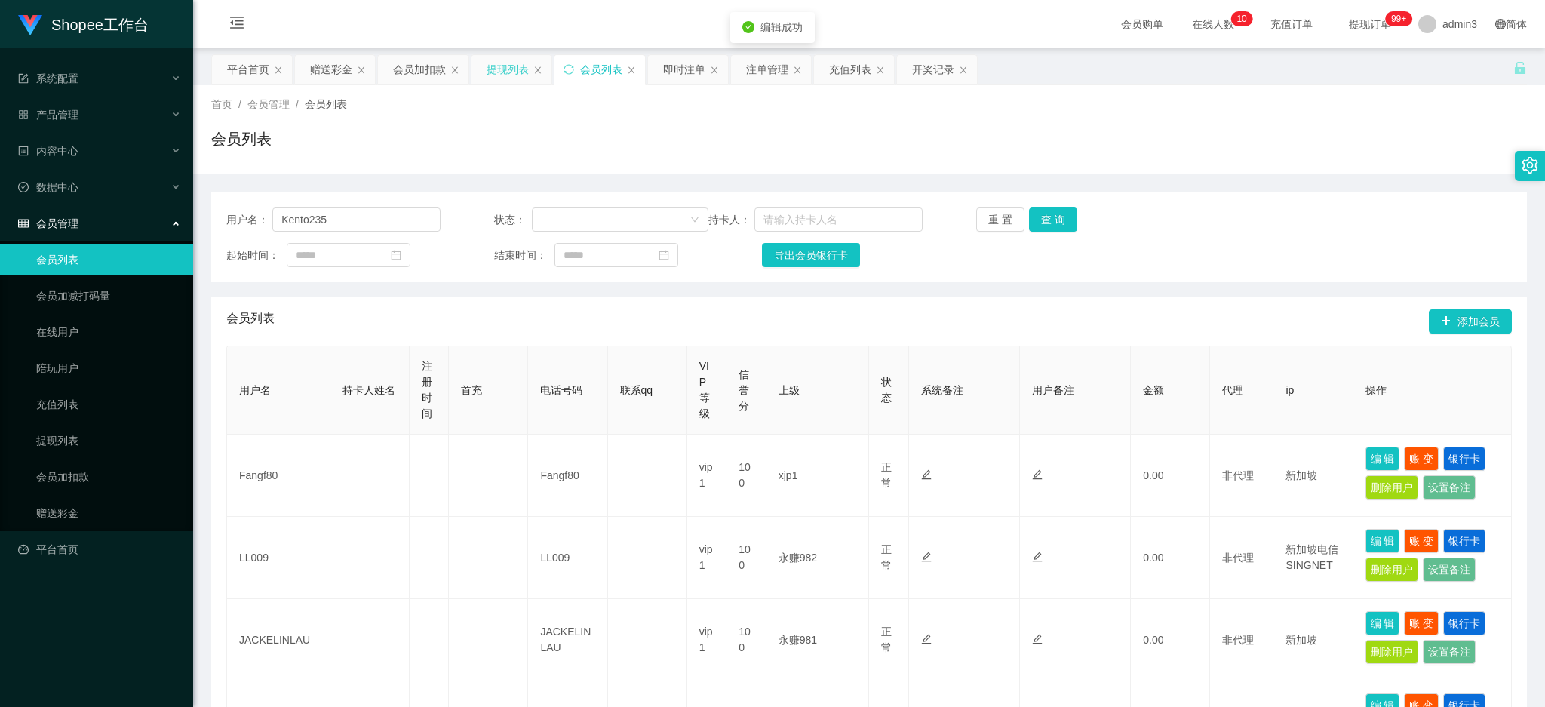
click at [527, 70] on div "提现列表" at bounding box center [508, 69] width 42 height 29
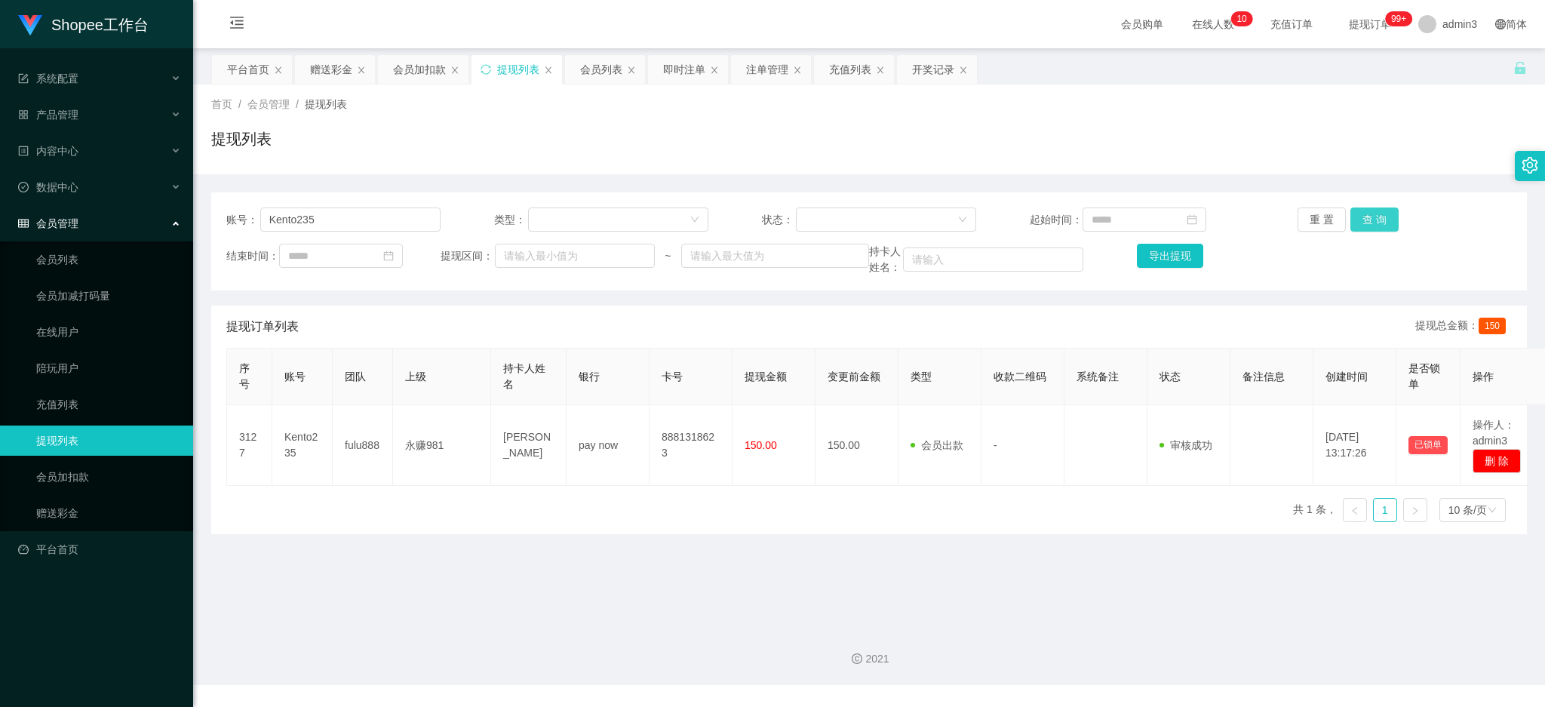
click at [1356, 228] on button "查 询" at bounding box center [1375, 220] width 48 height 24
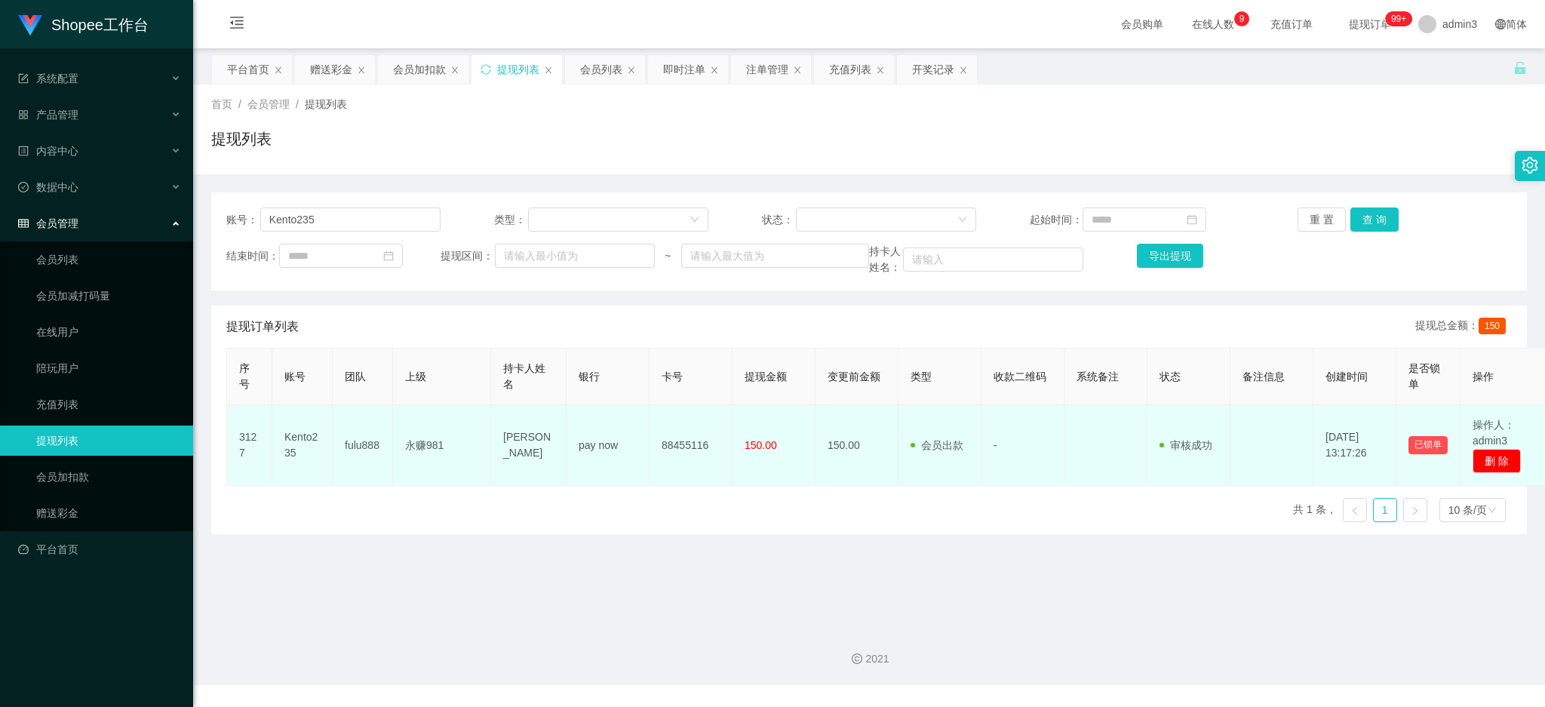
click at [513, 447] on td "[PERSON_NAME]" at bounding box center [528, 445] width 75 height 81
drag, startPoint x: 503, startPoint y: 435, endPoint x: 732, endPoint y: 568, distance: 264.8
click at [782, 469] on tr "3127 Kento235 fulu888 永赚981 [PERSON_NAME] [PERSON_NAME] pay now 88455116 150.00…" at bounding box center [889, 445] width 1324 height 81
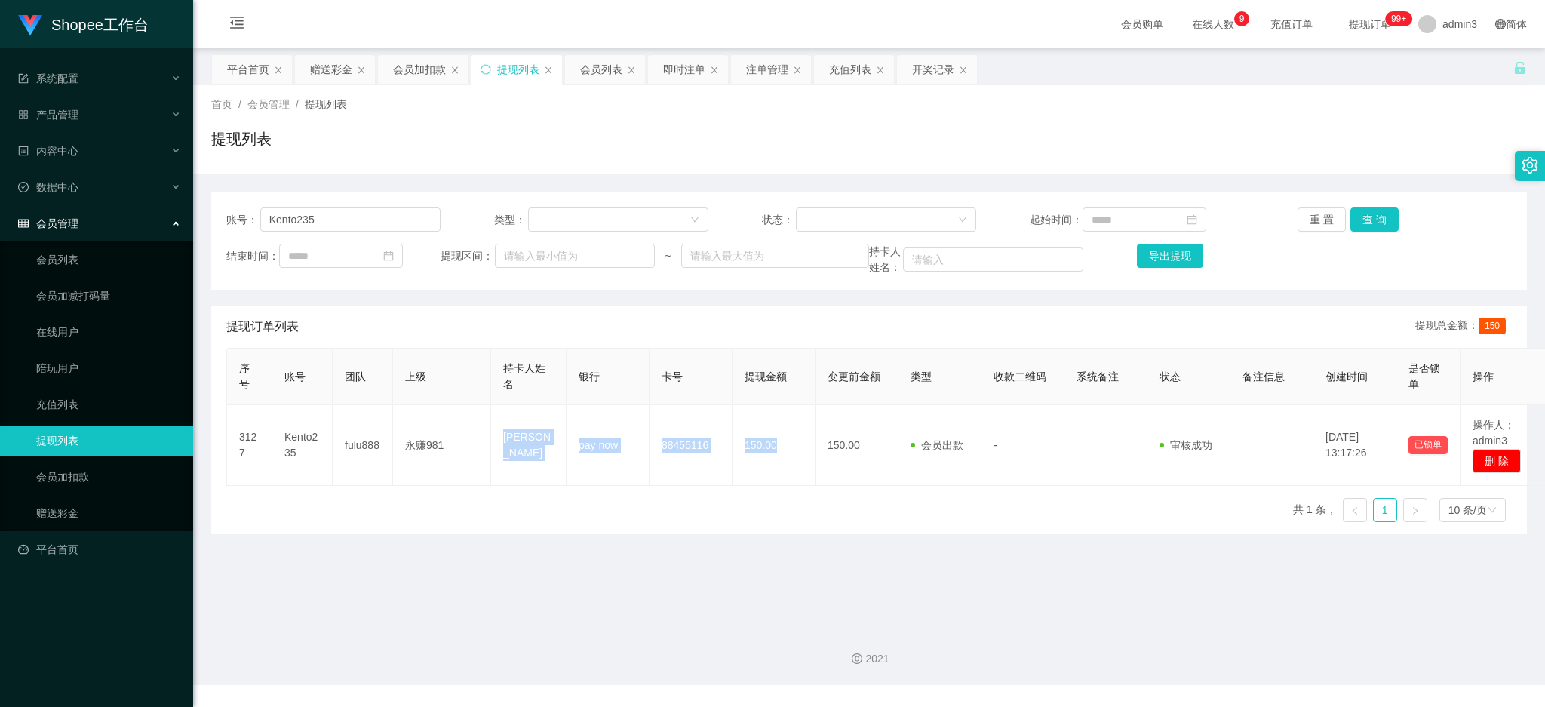
copy tr "[PERSON_NAME] pay now 88455116 150.00"
click at [370, 213] on input "Kento235" at bounding box center [350, 220] width 180 height 24
paste input "9425112"
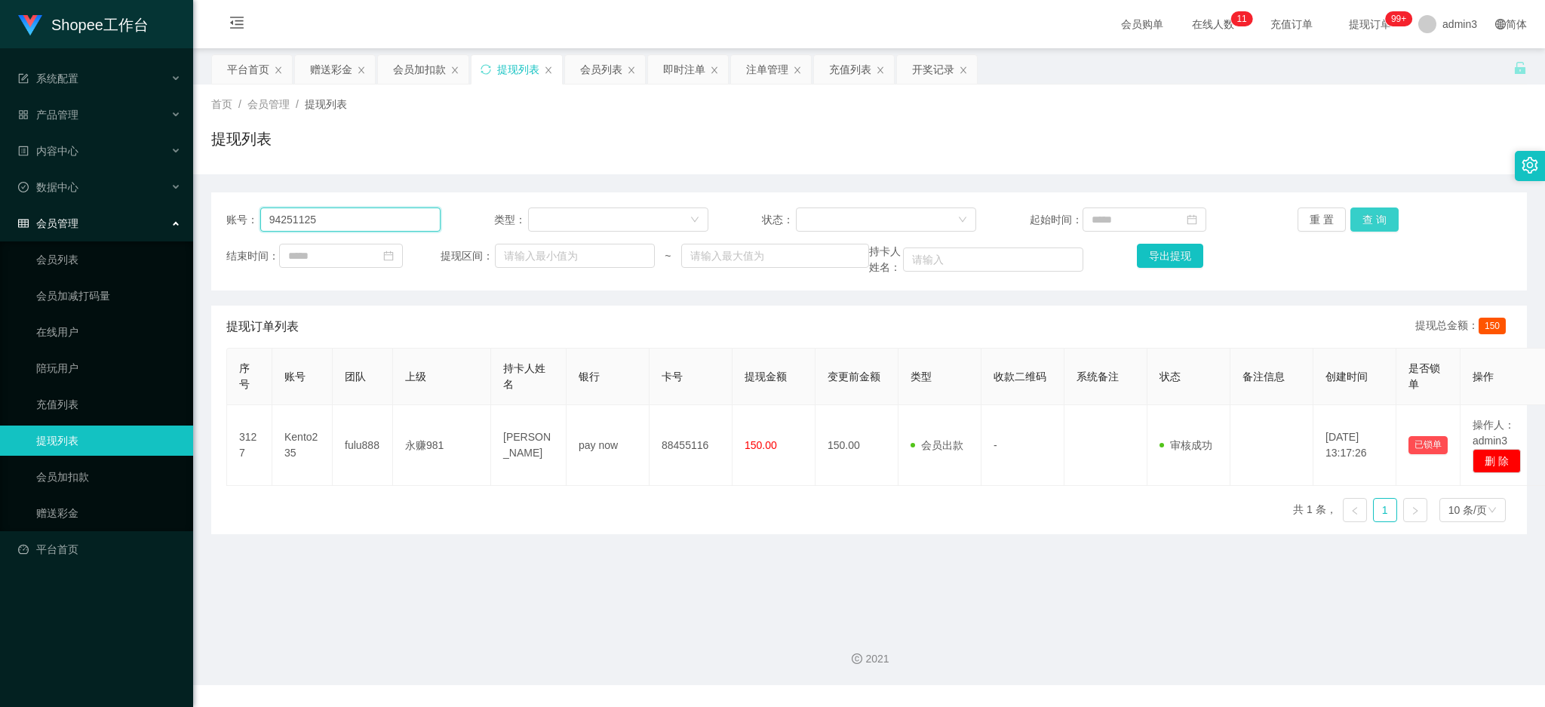
type input "94251125"
click at [1367, 229] on button "查 询" at bounding box center [1375, 220] width 48 height 24
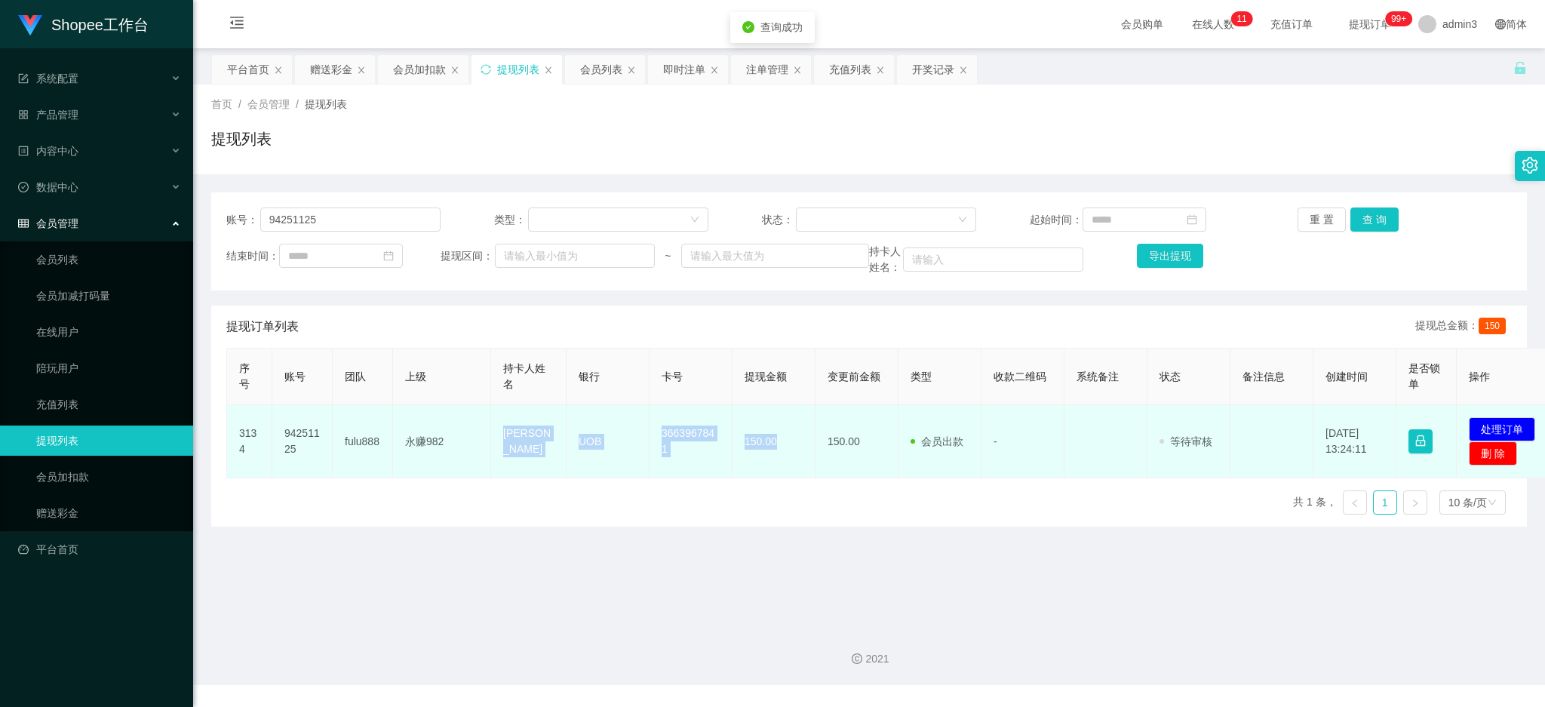
drag, startPoint x: 498, startPoint y: 423, endPoint x: 786, endPoint y: 464, distance: 290.4
click at [786, 464] on tr "3134 94251125 fulu888 永赚982 Tan AikChon UOB 3663967841 150.00 150.00 会员出款 人工取款 …" at bounding box center [892, 441] width 1330 height 73
copy tr "[PERSON_NAME] UOB 3663967841 150.00"
click at [1518, 420] on button "处理订单" at bounding box center [1502, 429] width 66 height 24
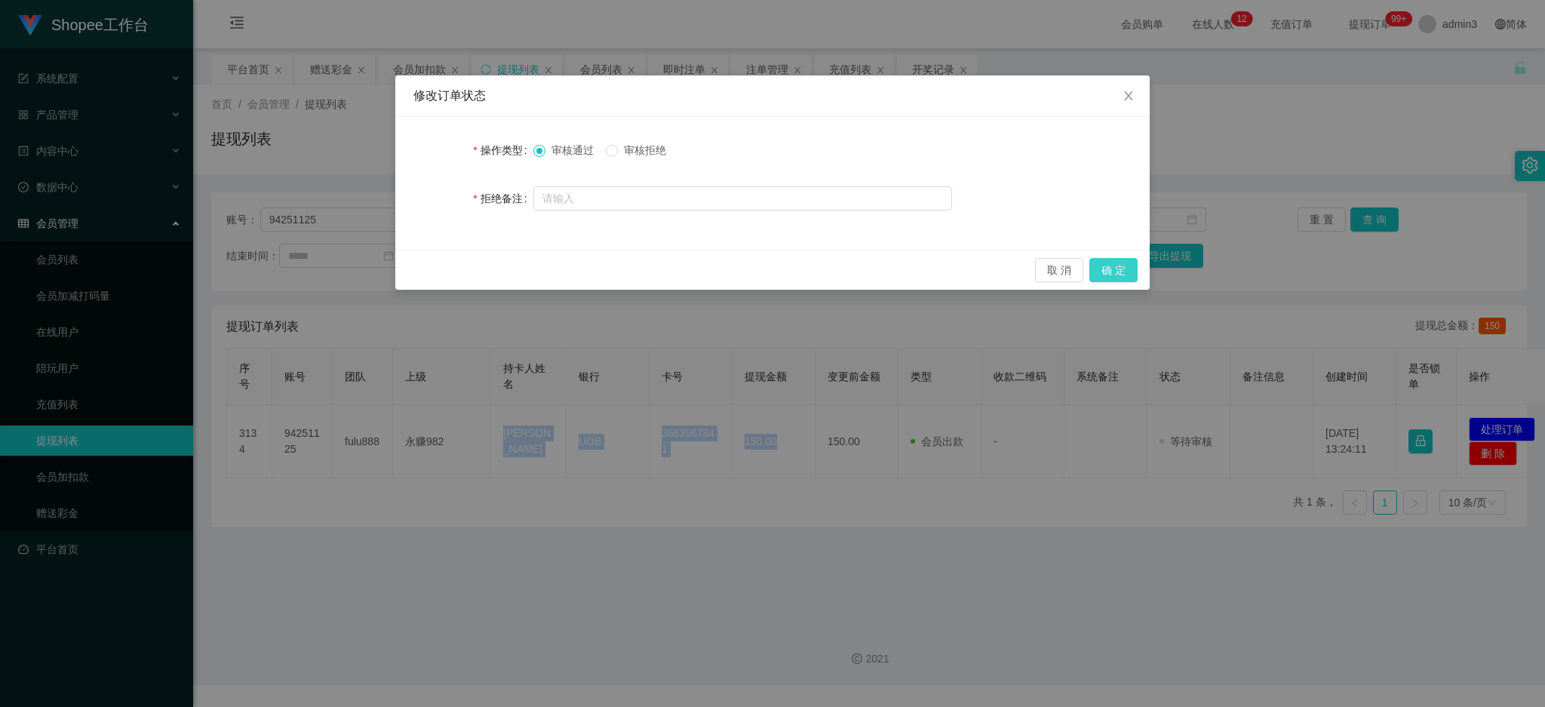
click at [1124, 270] on button "确 定" at bounding box center [1114, 270] width 48 height 24
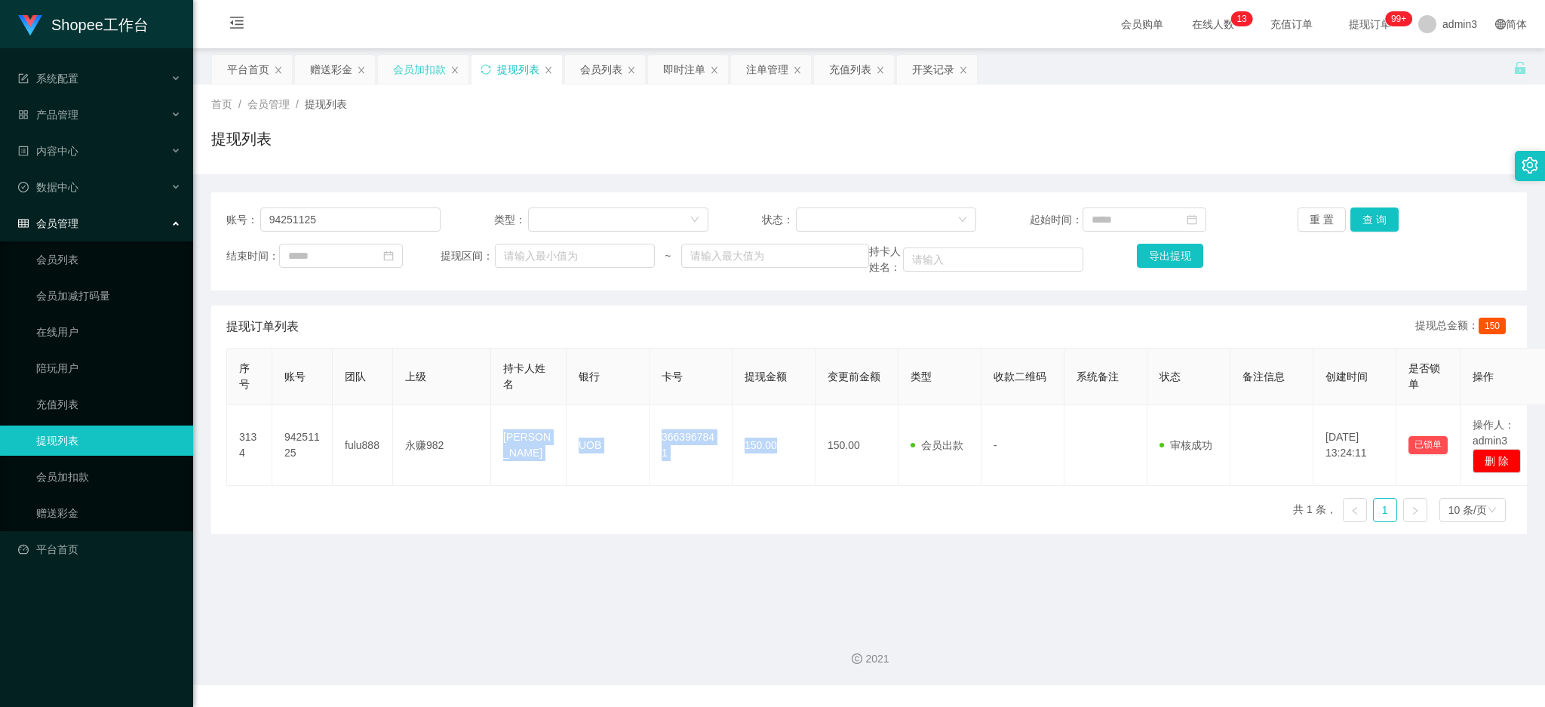
click at [417, 70] on div "会员加扣款" at bounding box center [419, 69] width 53 height 29
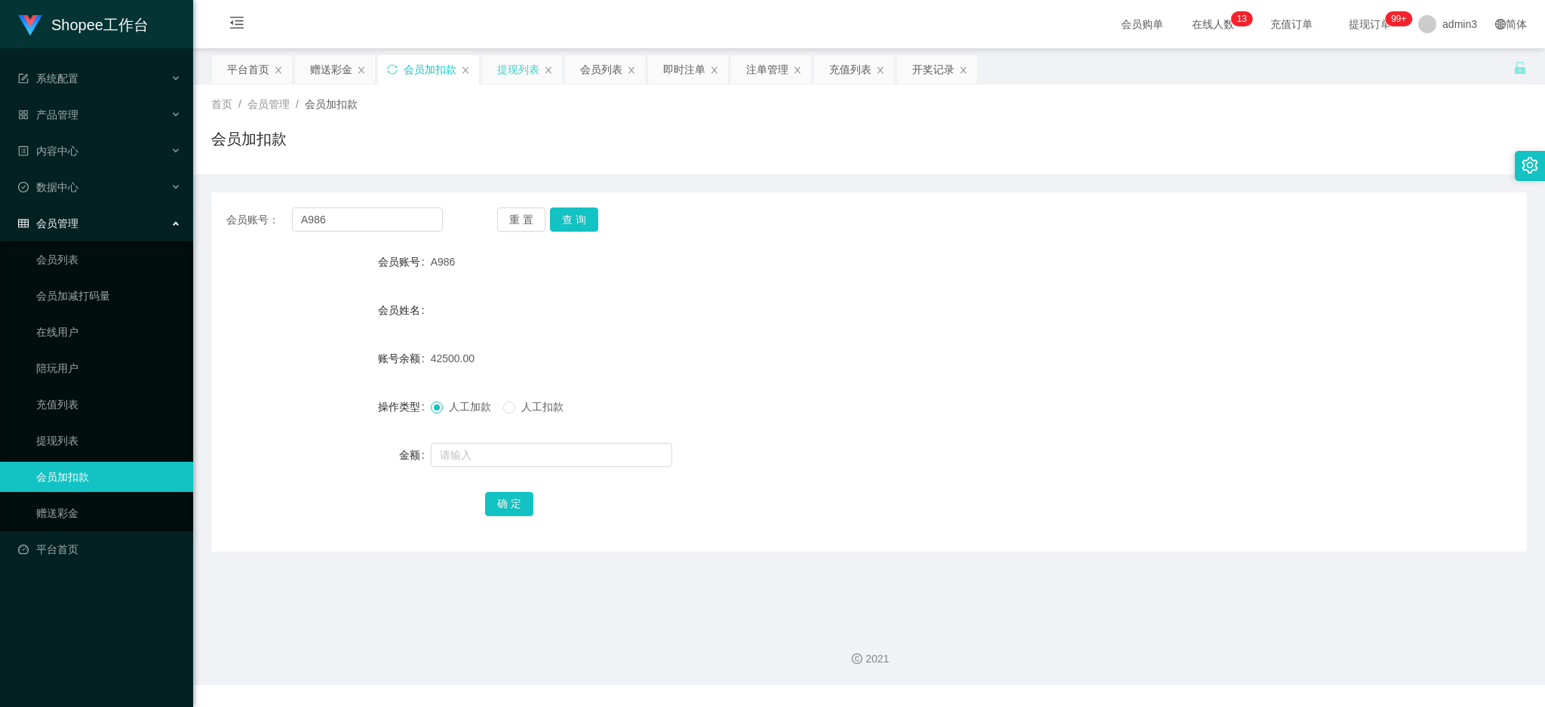
click at [493, 69] on div "提现列表" at bounding box center [522, 69] width 80 height 29
click at [511, 74] on div "提现列表" at bounding box center [518, 69] width 42 height 29
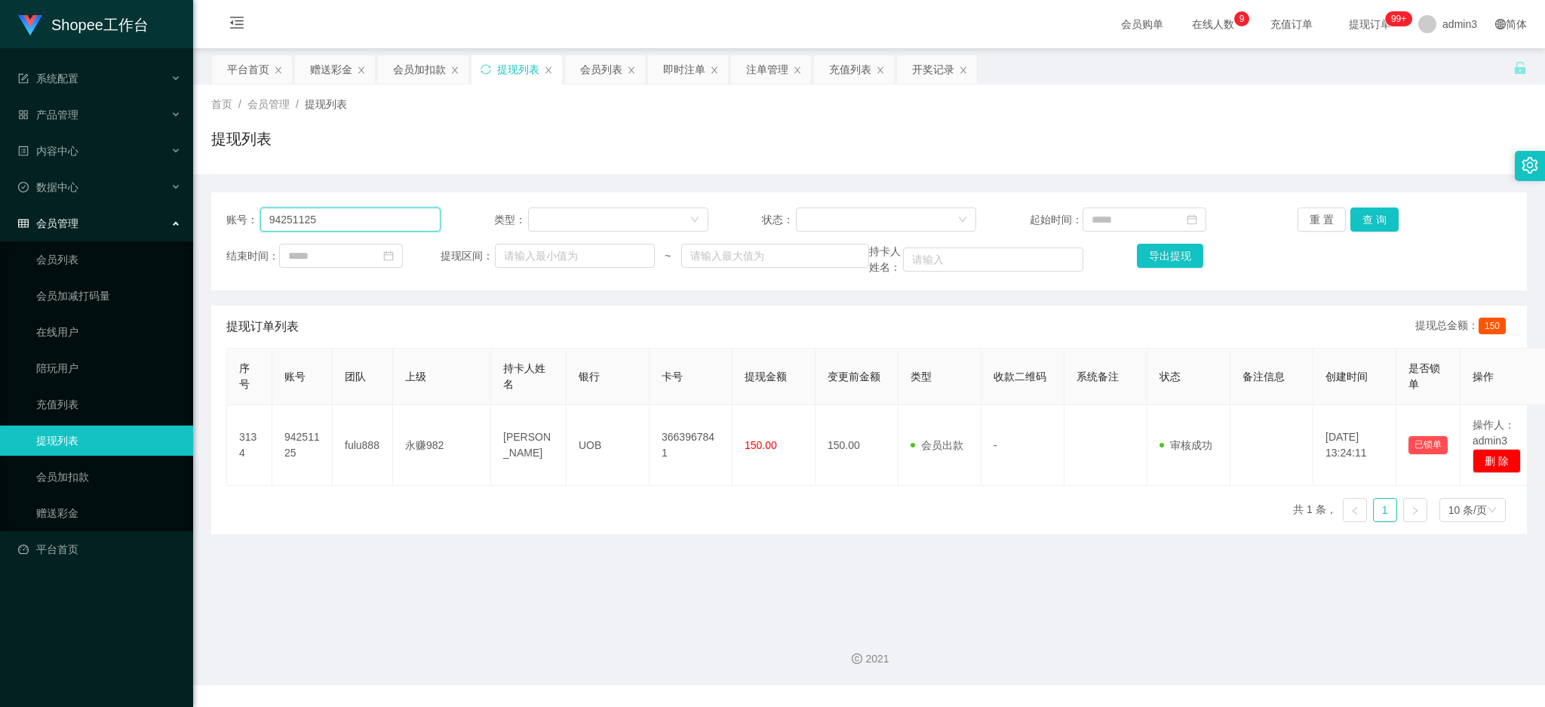
click at [351, 221] on input "94251125" at bounding box center [350, 220] width 180 height 24
paste input "316ayining"
type input "316ayining"
drag, startPoint x: 1365, startPoint y: 220, endPoint x: 1358, endPoint y: 226, distance: 9.7
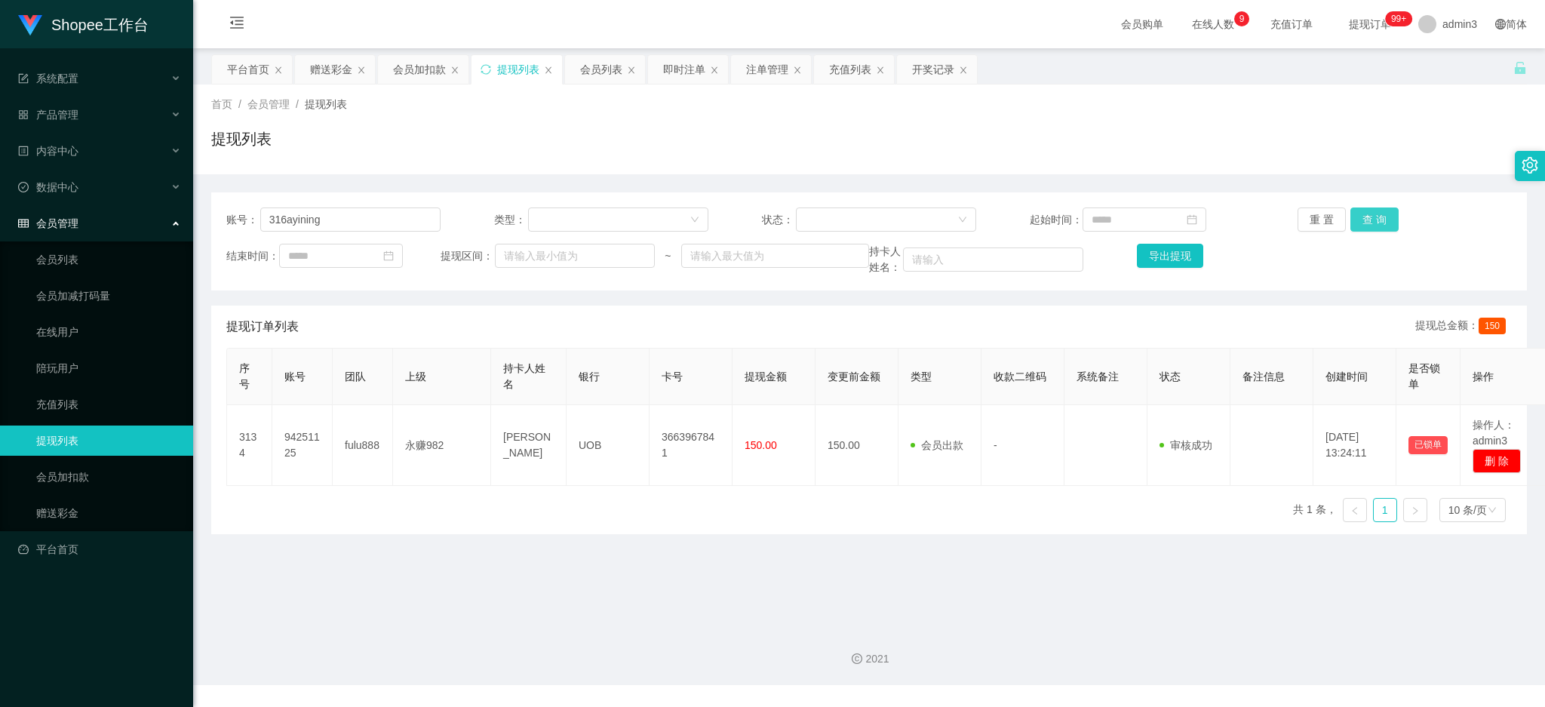
click at [1364, 220] on button "查 询" at bounding box center [1375, 220] width 48 height 24
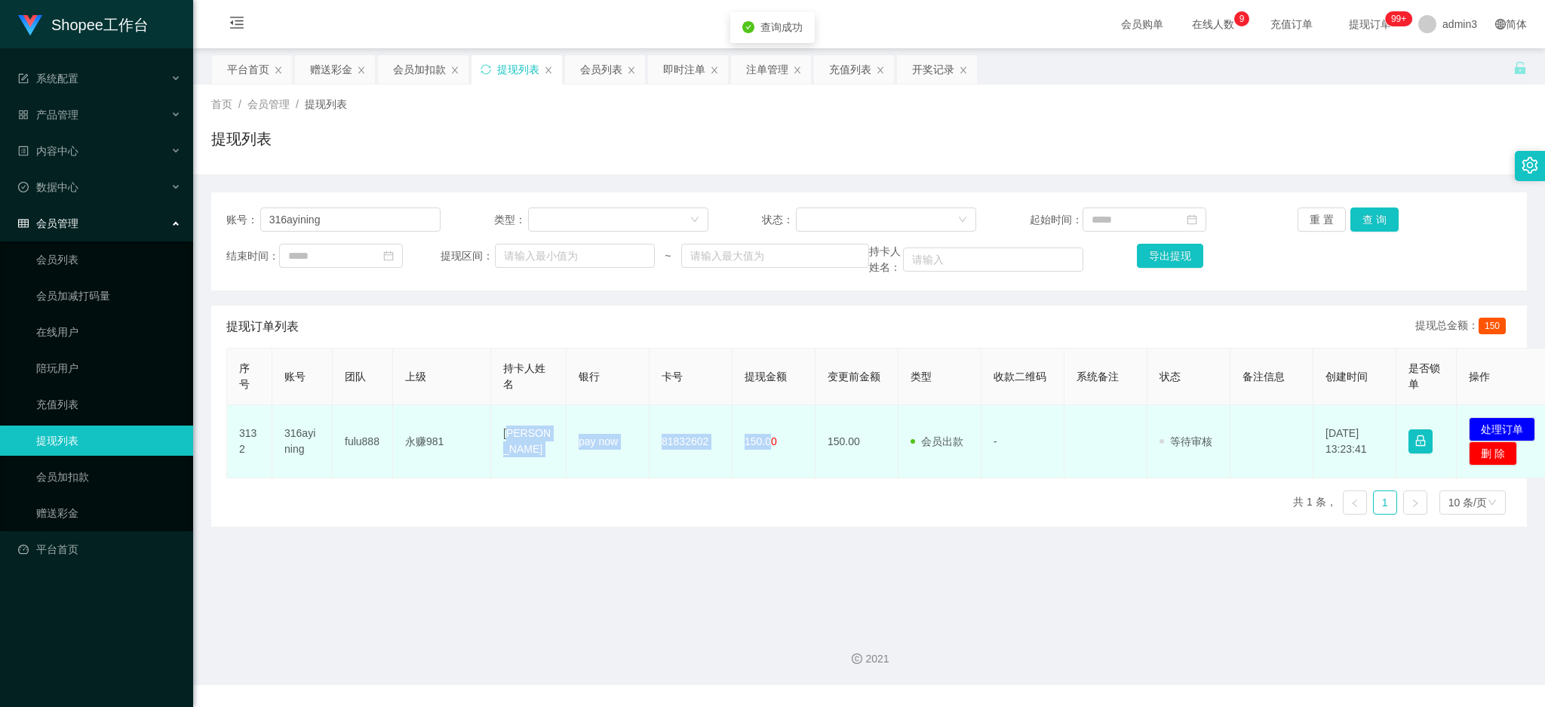
drag, startPoint x: 507, startPoint y: 429, endPoint x: 547, endPoint y: 452, distance: 46.0
click at [755, 467] on tr "3132 316ayining fulu888 永赚981 [PERSON_NAME] pay now 81832602 150.00 150.00 会员出款…" at bounding box center [892, 441] width 1330 height 73
click at [521, 442] on td "[PERSON_NAME]" at bounding box center [528, 441] width 75 height 73
drag, startPoint x: 487, startPoint y: 429, endPoint x: 777, endPoint y: 464, distance: 291.9
click at [777, 464] on tr "3132 316ayining fulu888 永赚981 [PERSON_NAME] pay now 81832602 150.00 150.00 会员出款…" at bounding box center [892, 441] width 1330 height 73
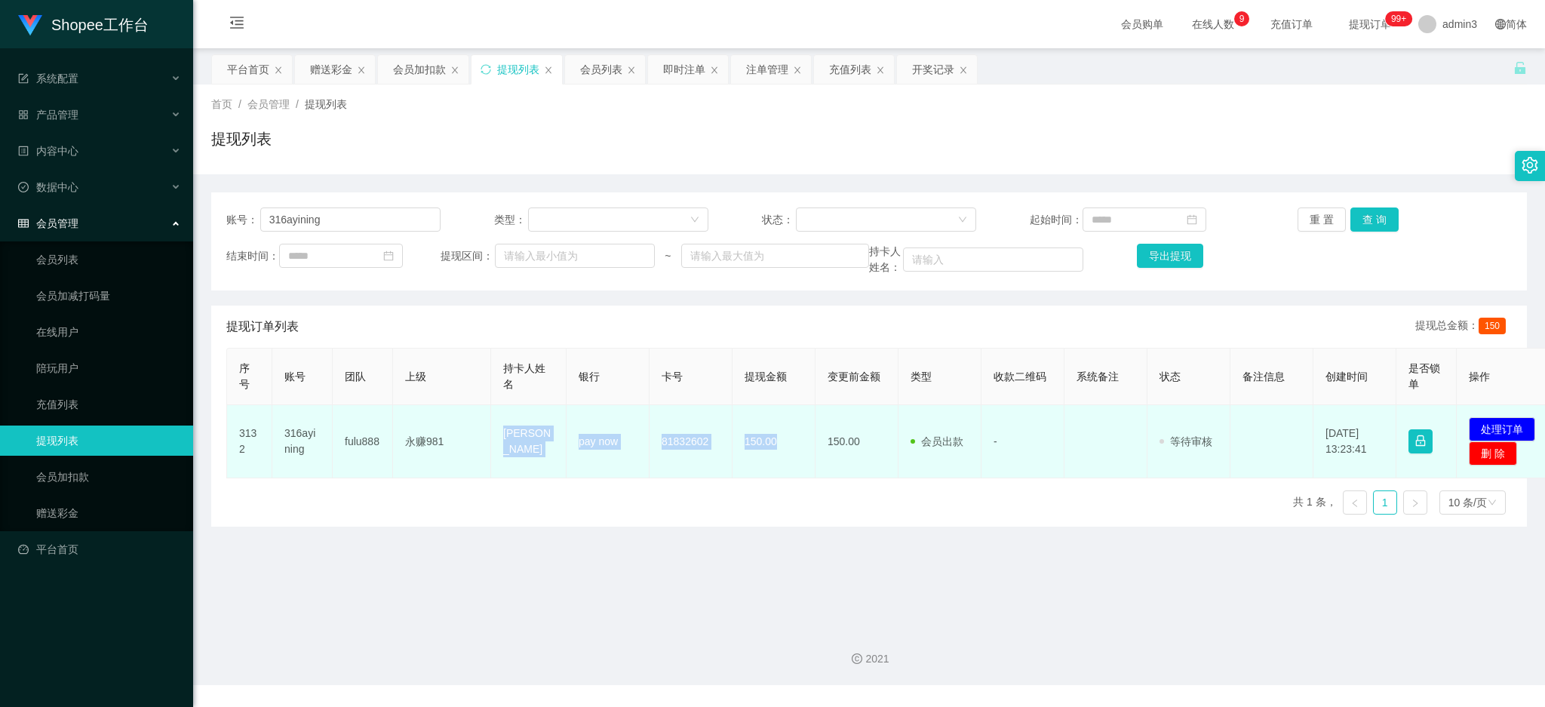
copy tr "永赚981 [PERSON_NAME] pay now 81832602 150.00"
drag, startPoint x: 1512, startPoint y: 431, endPoint x: 1503, endPoint y: 431, distance: 9.1
click at [1511, 431] on button "处理订单" at bounding box center [1502, 429] width 66 height 24
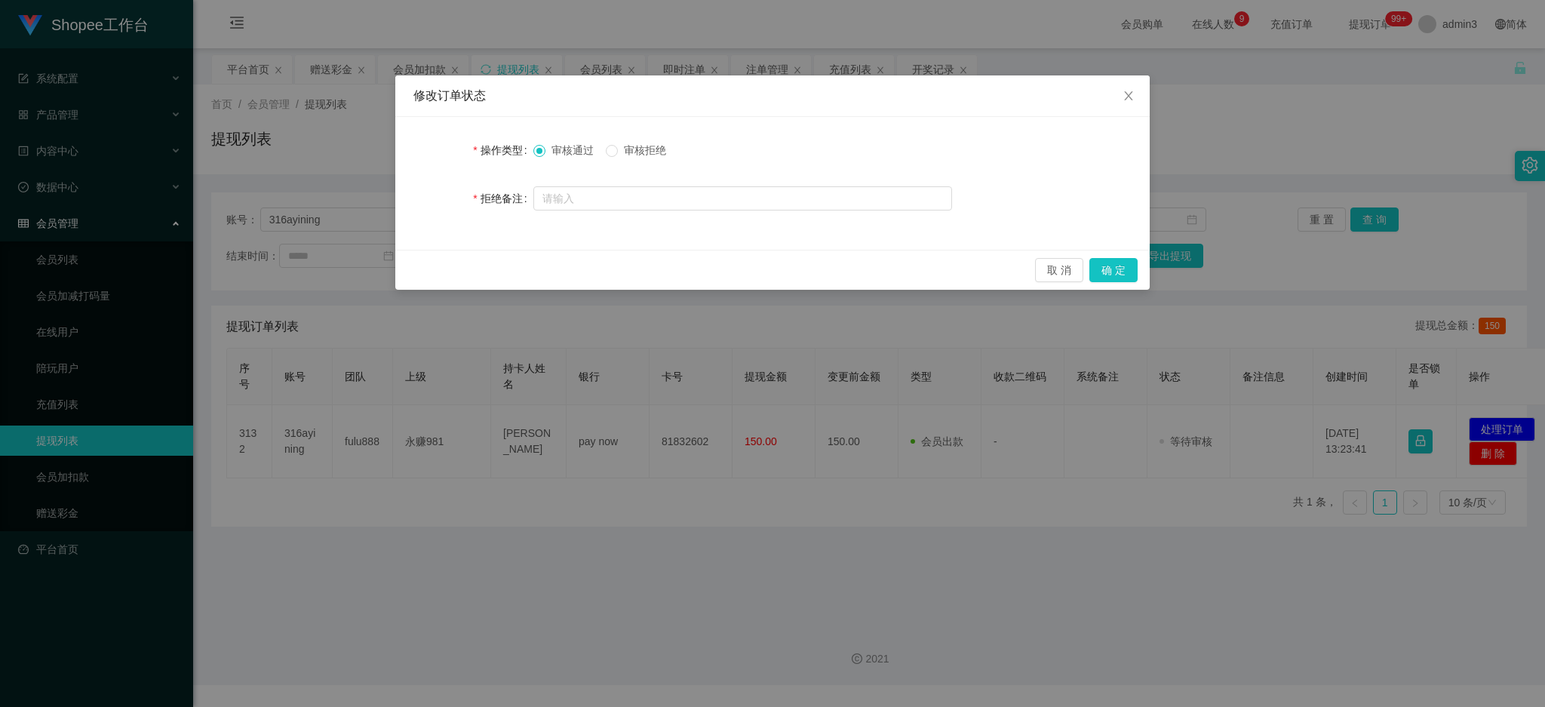
click at [1138, 271] on div "取 消 确 定" at bounding box center [772, 270] width 755 height 40
click at [1115, 271] on button "确 定" at bounding box center [1114, 270] width 48 height 24
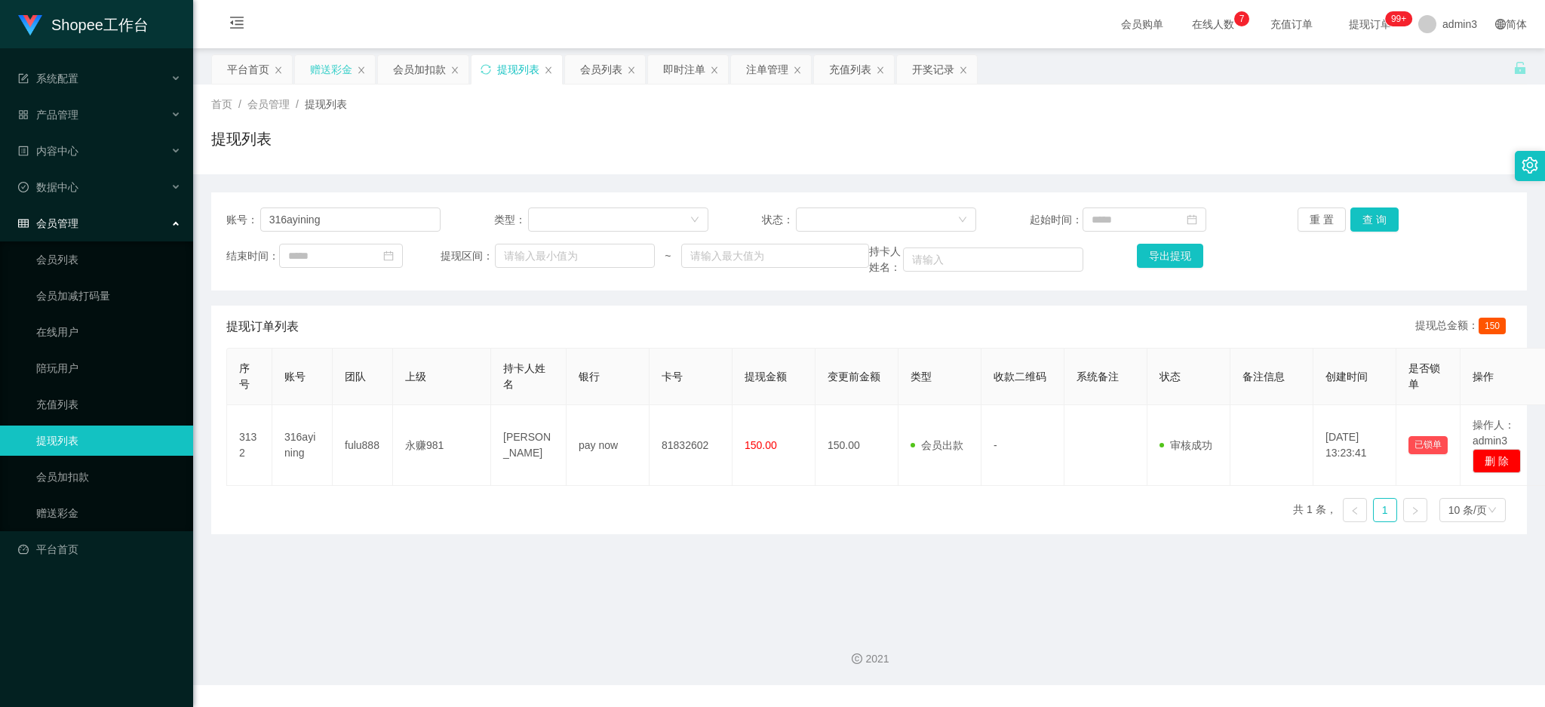
click at [330, 70] on div "赠送彩金" at bounding box center [331, 69] width 42 height 29
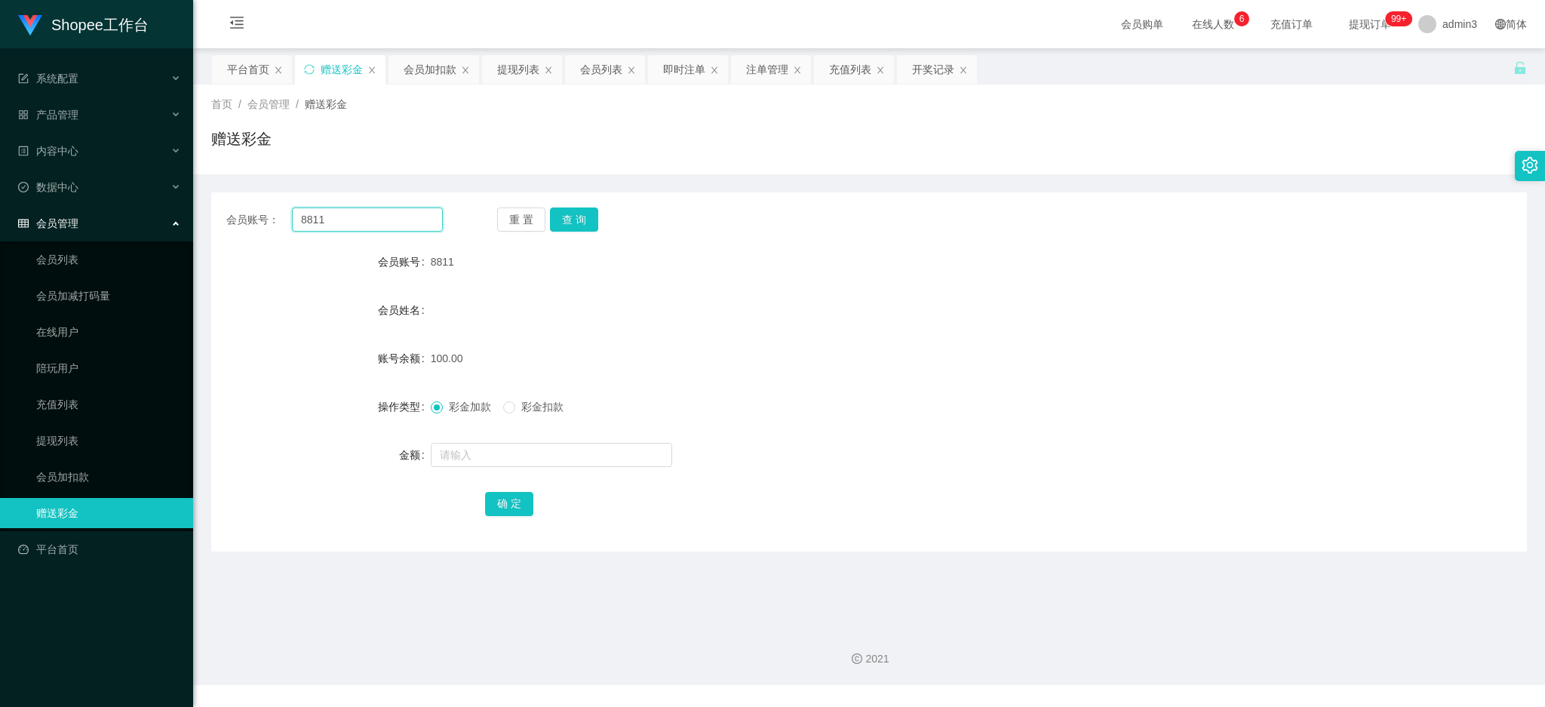
click at [383, 215] on input "8811" at bounding box center [367, 220] width 151 height 24
paste input "sybau123"
type input "sybau123"
drag, startPoint x: 557, startPoint y: 220, endPoint x: 552, endPoint y: 248, distance: 28.3
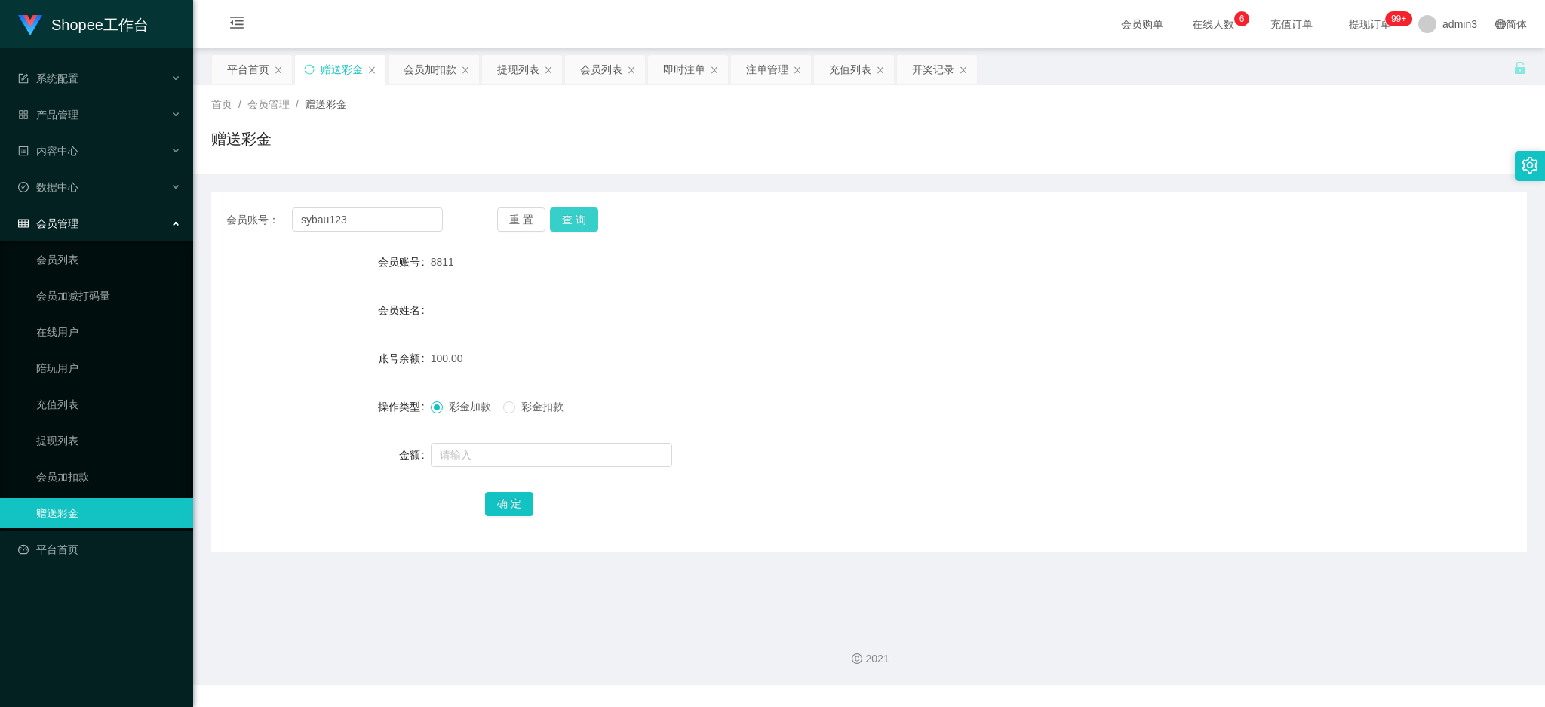
click at [557, 220] on button "查 询" at bounding box center [574, 220] width 48 height 24
click at [511, 452] on input "text" at bounding box center [551, 455] width 241 height 24
type input "100"
click at [510, 497] on button "确 定" at bounding box center [509, 504] width 48 height 24
click at [355, 215] on input "sybau123" at bounding box center [367, 220] width 151 height 24
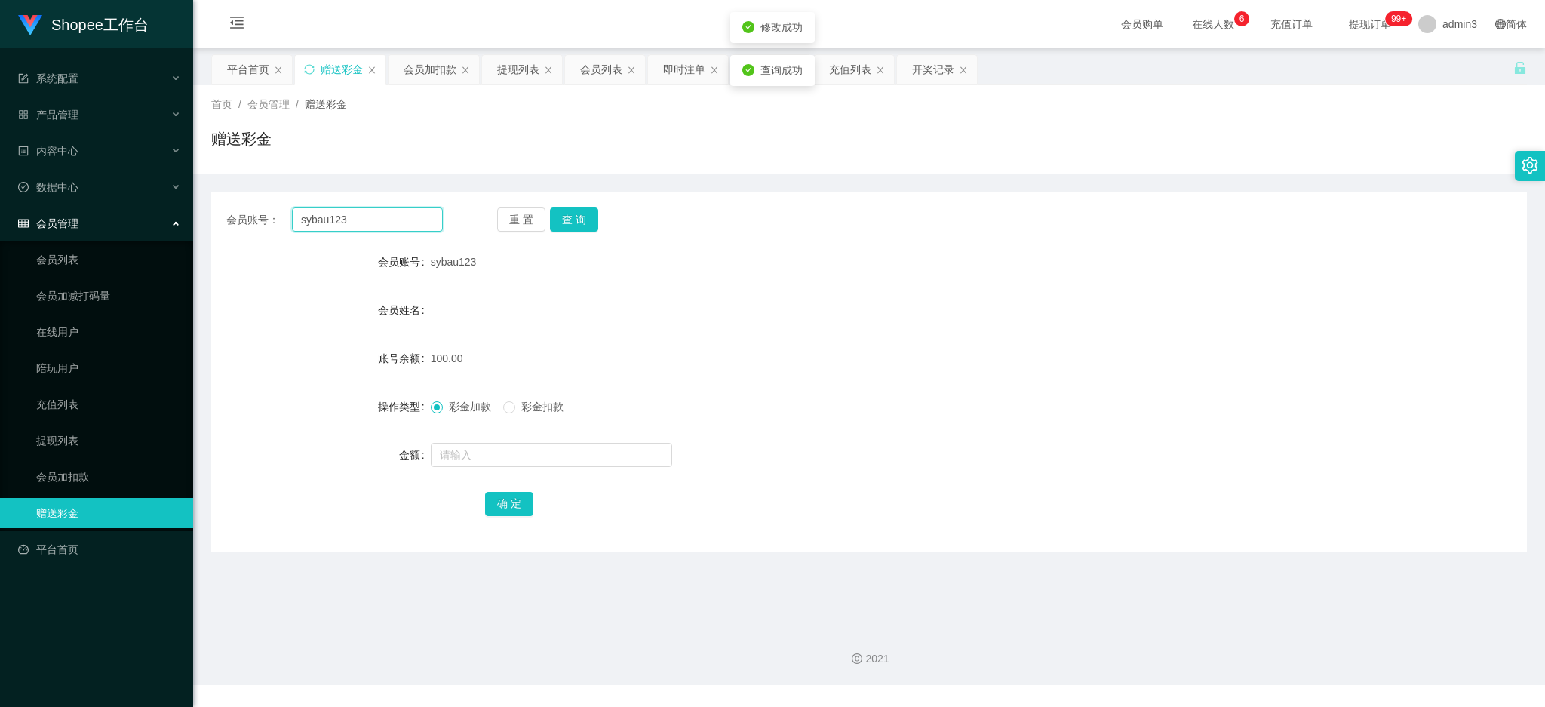
click at [355, 215] on input "sybau123" at bounding box center [367, 220] width 151 height 24
paste input "Lekkie18"
type input "Lekkie18"
click at [565, 213] on button "查 询" at bounding box center [574, 220] width 48 height 24
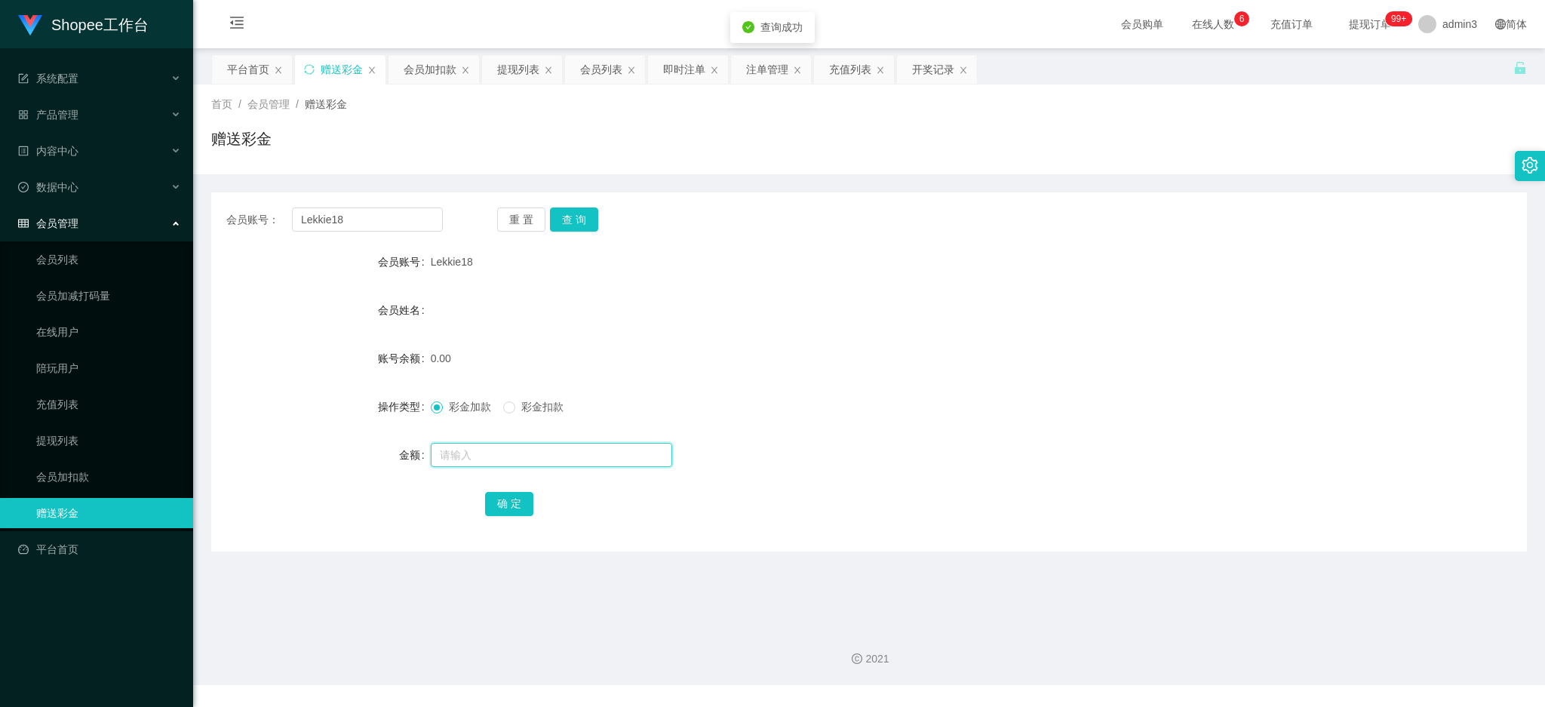
click at [508, 444] on input "text" at bounding box center [551, 455] width 241 height 24
type input "100"
click at [507, 509] on button "确 定" at bounding box center [509, 504] width 48 height 24
click at [359, 227] on input "Lekkie18" at bounding box center [367, 220] width 151 height 24
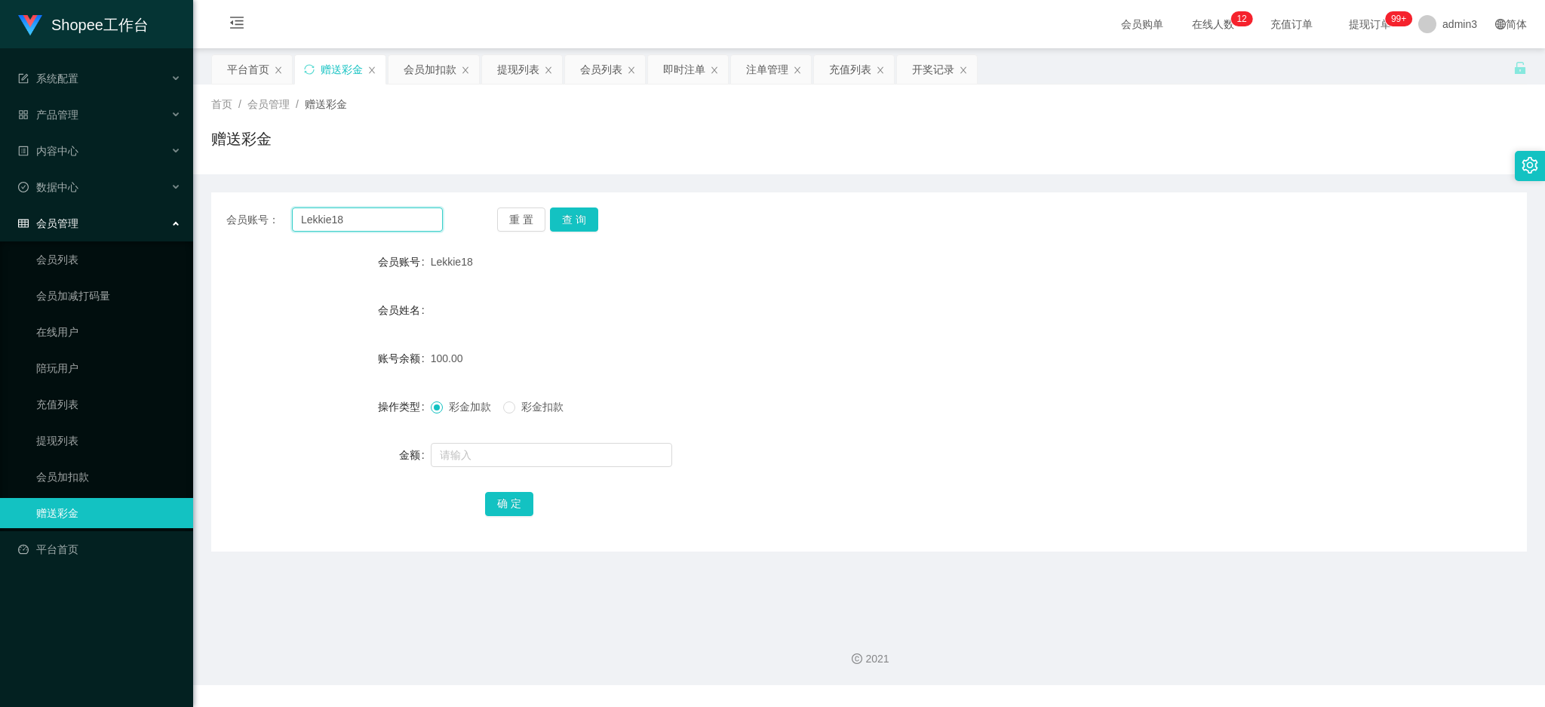
paste input "iluv"
type input "iluv"
click at [562, 215] on button "查 询" at bounding box center [574, 220] width 48 height 24
click at [520, 455] on input "text" at bounding box center [551, 455] width 241 height 24
type input "100"
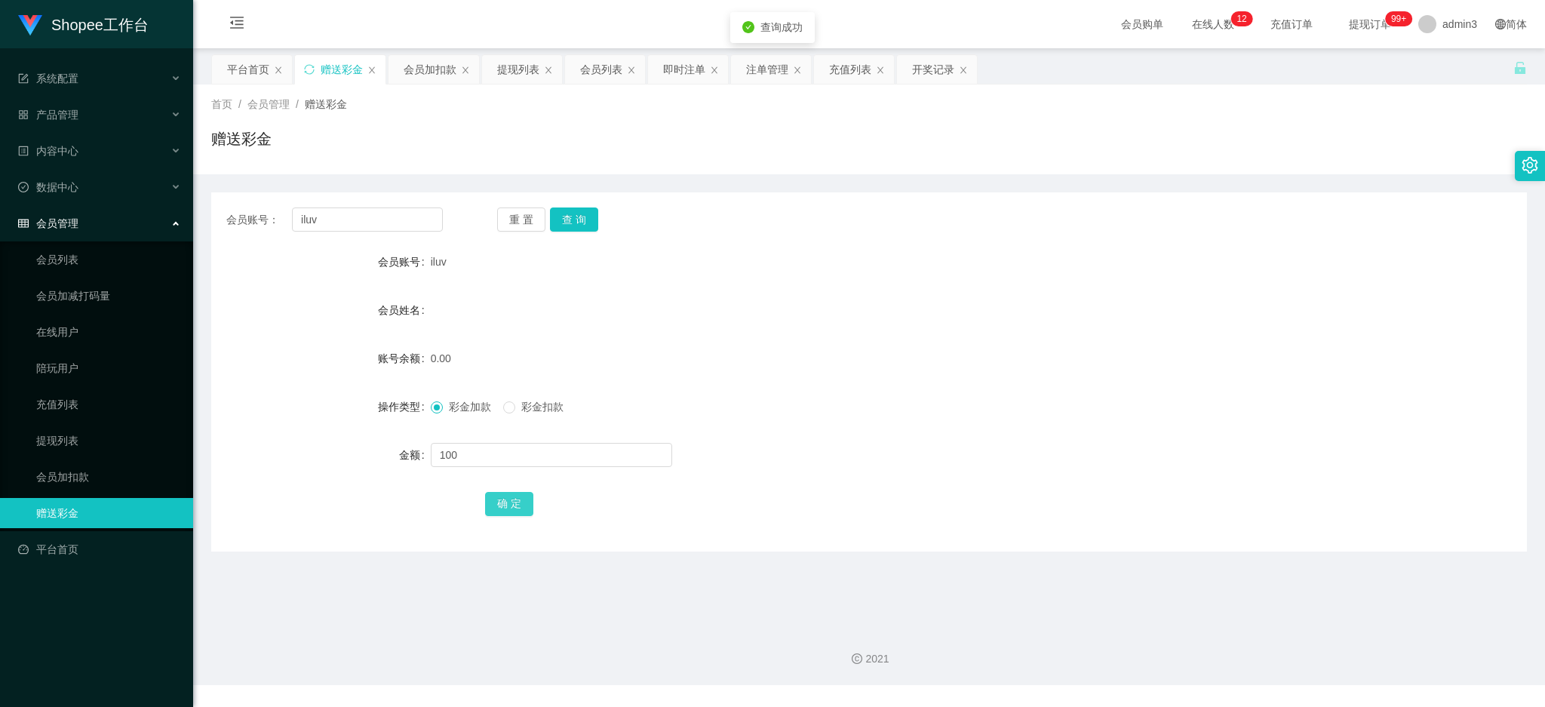
click at [512, 504] on button "确 定" at bounding box center [509, 504] width 48 height 24
click at [660, 75] on div "即时注单" at bounding box center [688, 69] width 80 height 29
click at [665, 78] on div "即时注单" at bounding box center [684, 69] width 42 height 29
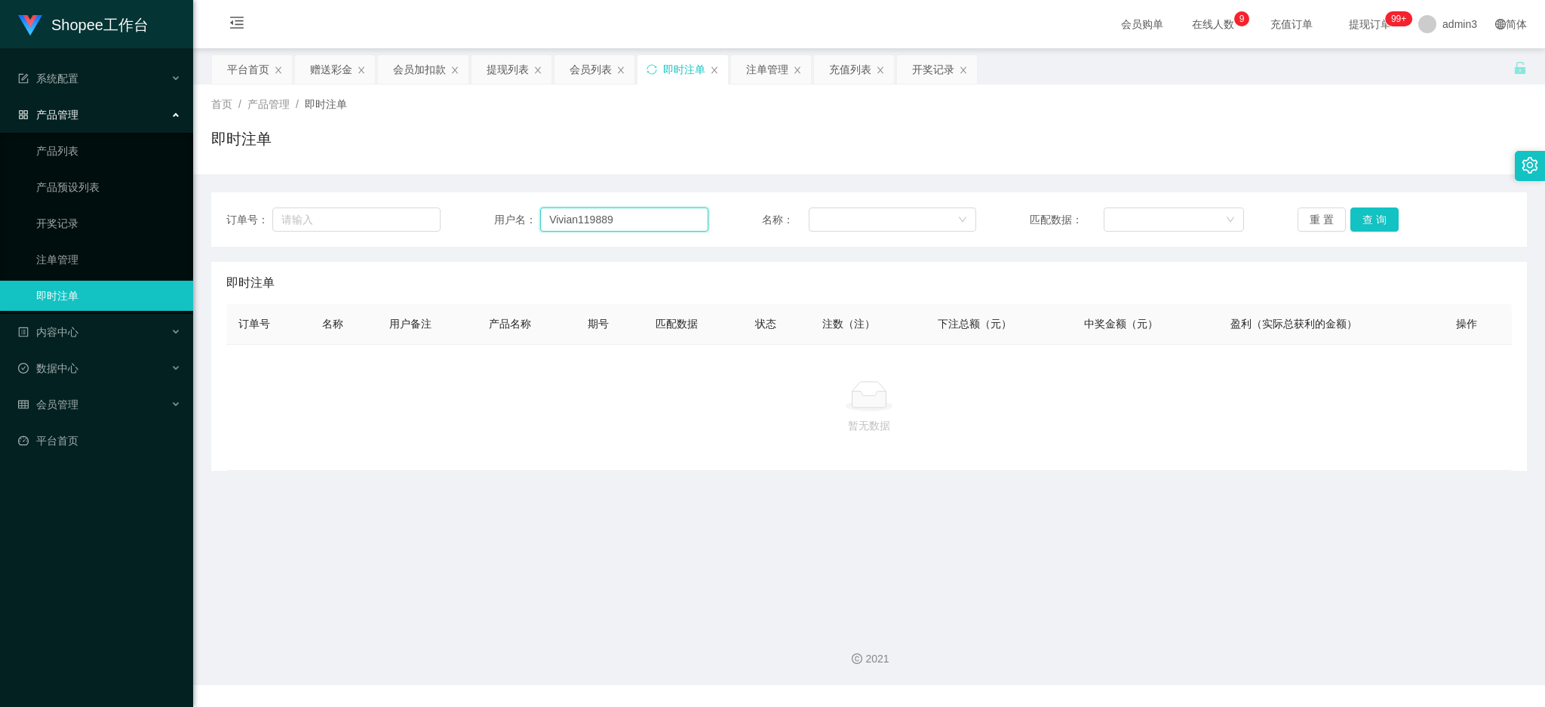
click at [554, 227] on input "Vivian119889" at bounding box center [624, 220] width 168 height 24
paste input "8811"
type input "8811"
click at [1367, 211] on button "查 询" at bounding box center [1375, 220] width 48 height 24
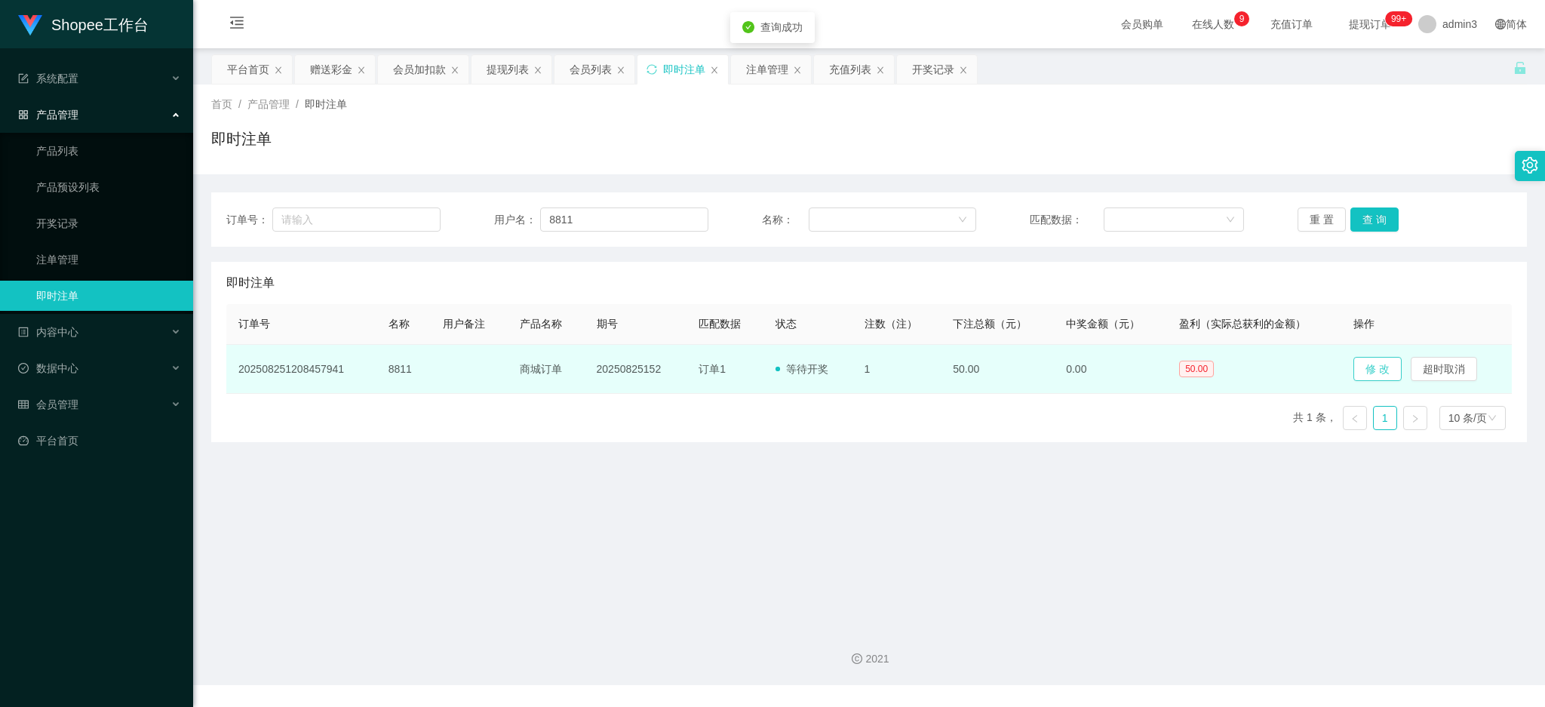
click at [1370, 366] on button "修 改" at bounding box center [1378, 369] width 48 height 24
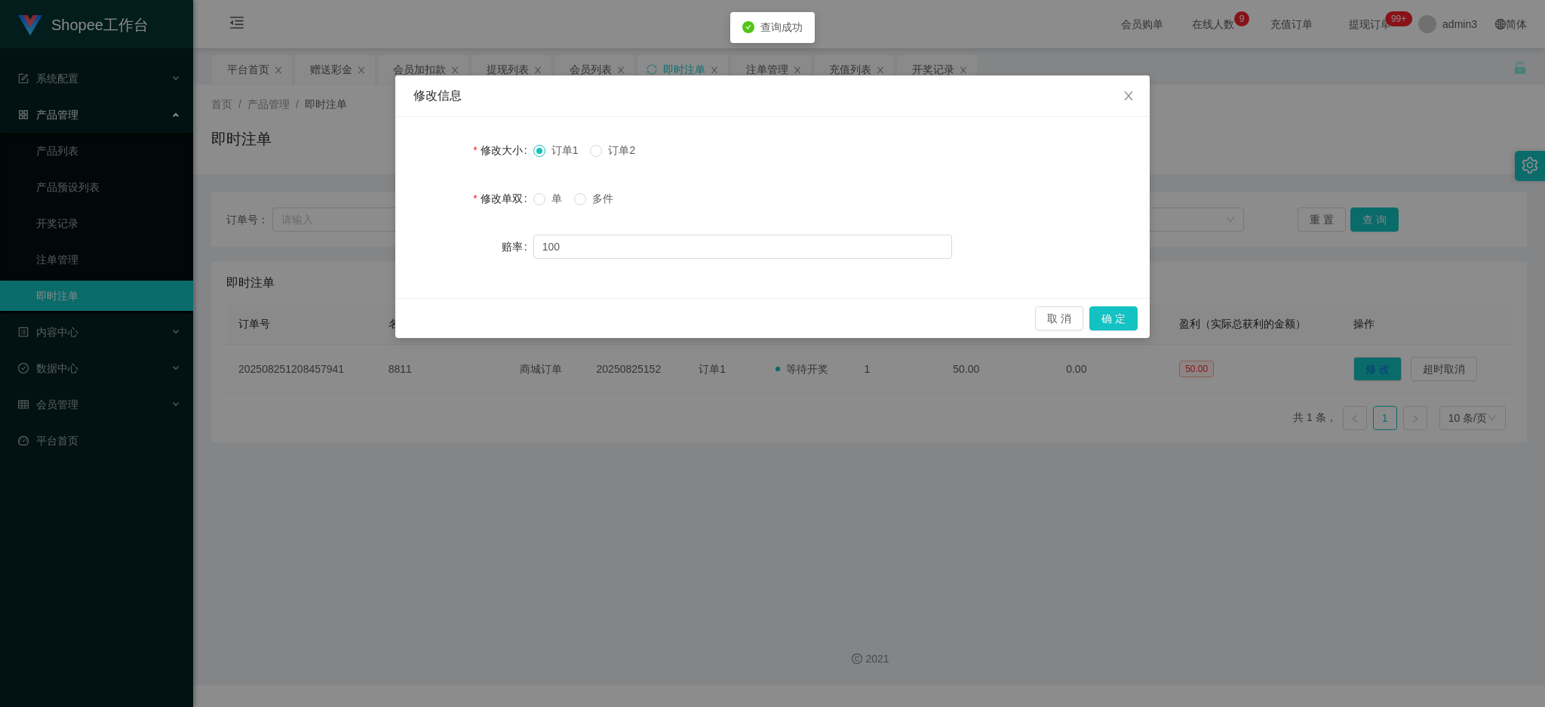
click at [592, 158] on div "订单1 订单2" at bounding box center [743, 150] width 419 height 30
click at [1101, 321] on button "确 定" at bounding box center [1114, 318] width 48 height 24
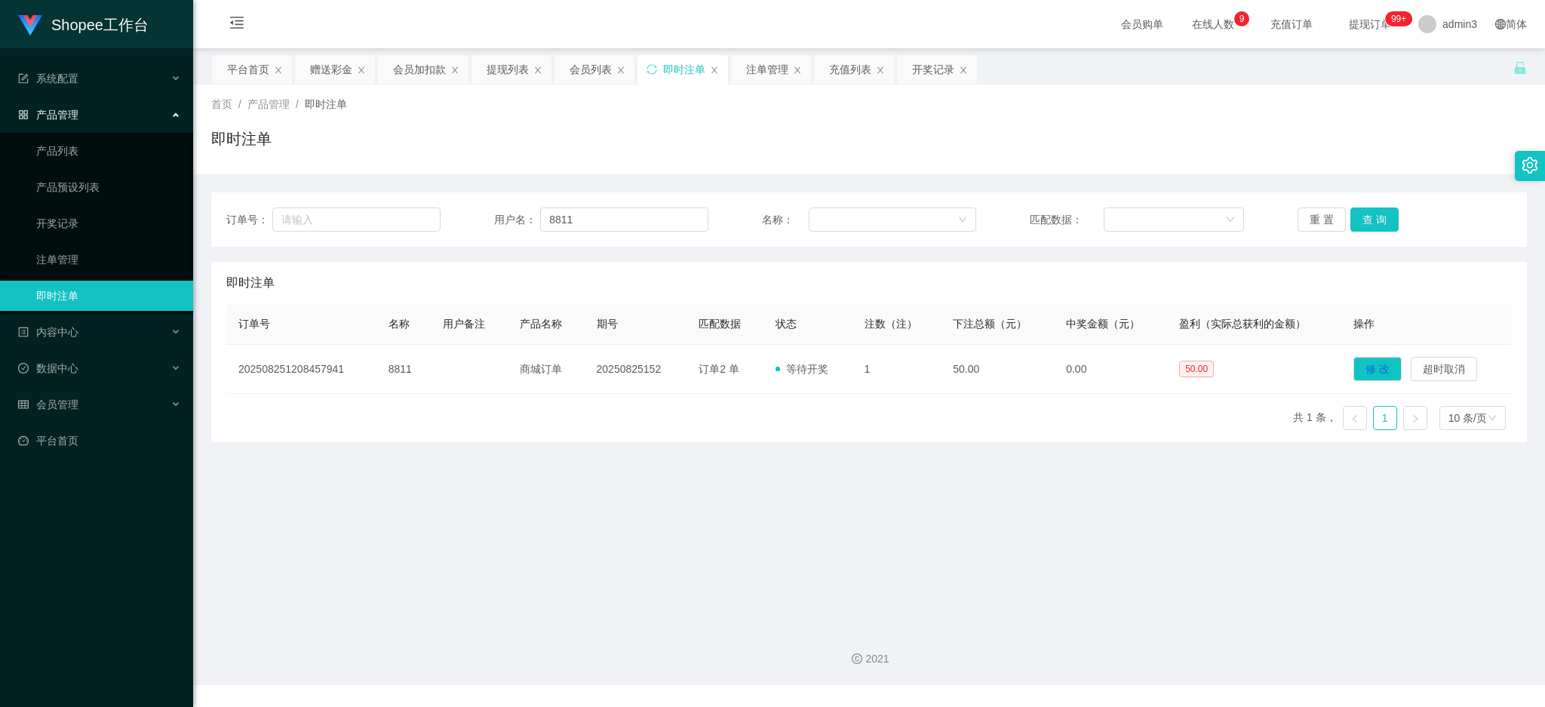
drag, startPoint x: 506, startPoint y: 69, endPoint x: 505, endPoint y: 94, distance: 24.9
click at [506, 69] on div "提现列表" at bounding box center [508, 69] width 42 height 29
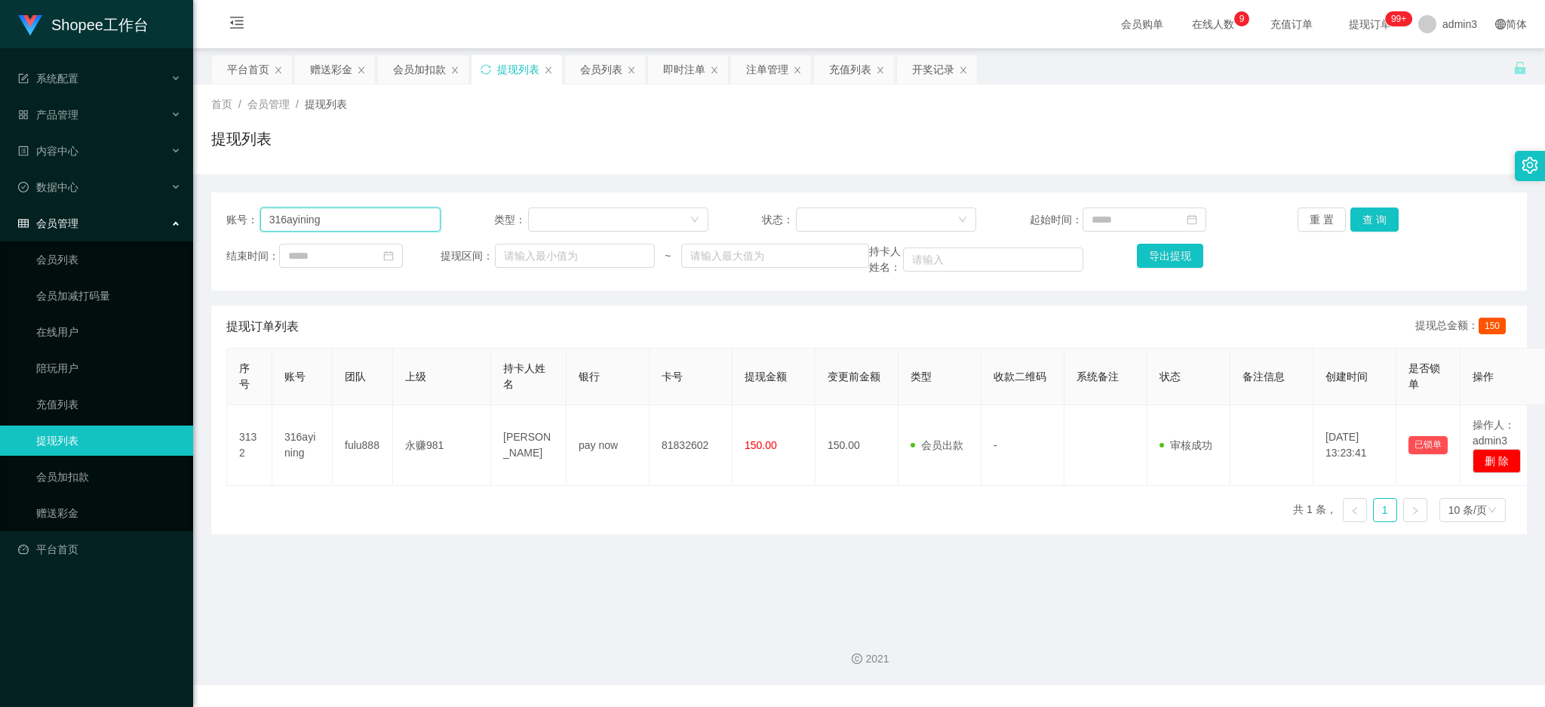
click at [328, 228] on input "316ayining" at bounding box center [350, 220] width 180 height 24
paste input "aa199095824"
type input "aa199095824"
click at [1376, 219] on button "查 询" at bounding box center [1375, 220] width 48 height 24
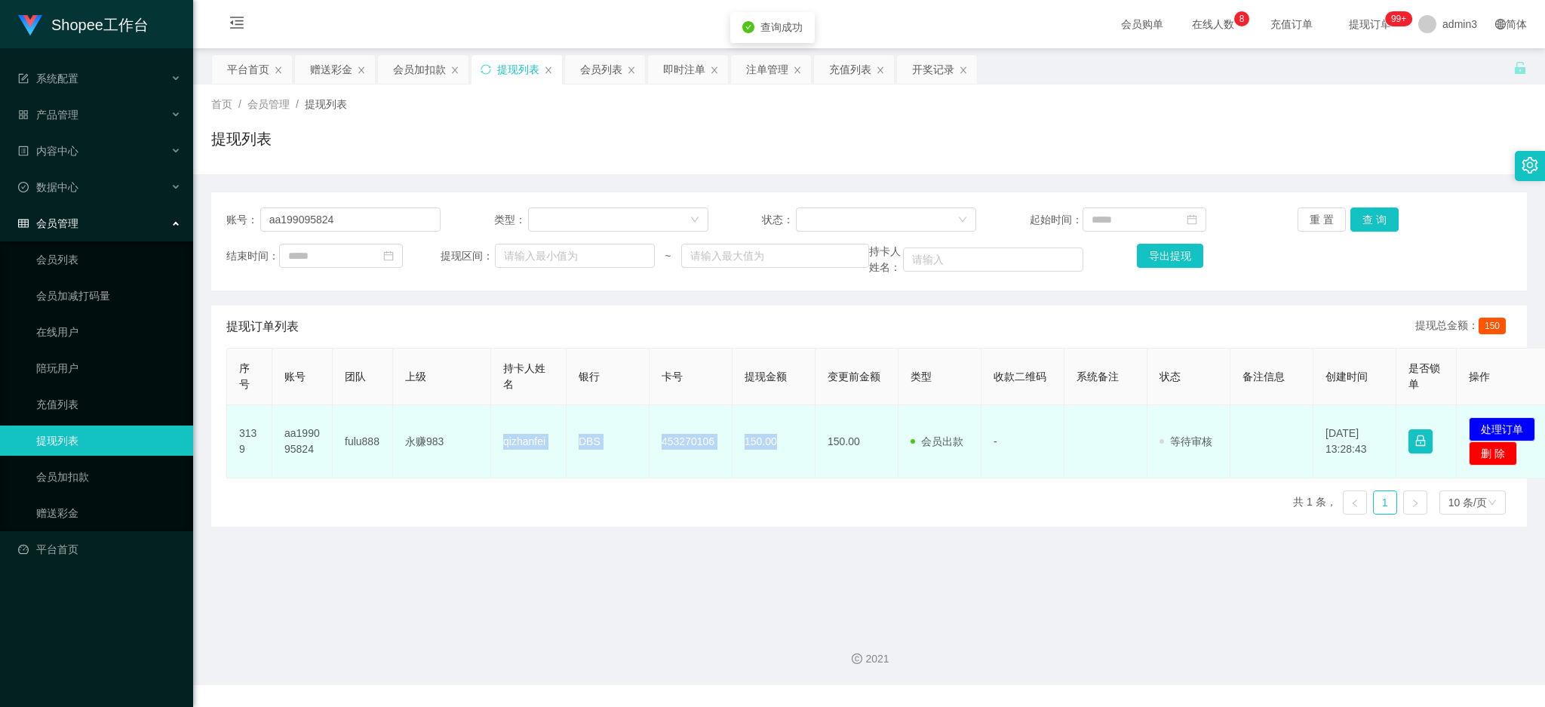
drag, startPoint x: 499, startPoint y: 446, endPoint x: 797, endPoint y: 453, distance: 298.1
click at [797, 453] on tr "3139 aa199095824 fulu888 永赚983 qizhanfei DBS 453270106 150.00 150.00 会员出款 人工取款 …" at bounding box center [892, 441] width 1330 height 73
copy tr "qizhanfei DBS 453270106 150.00"
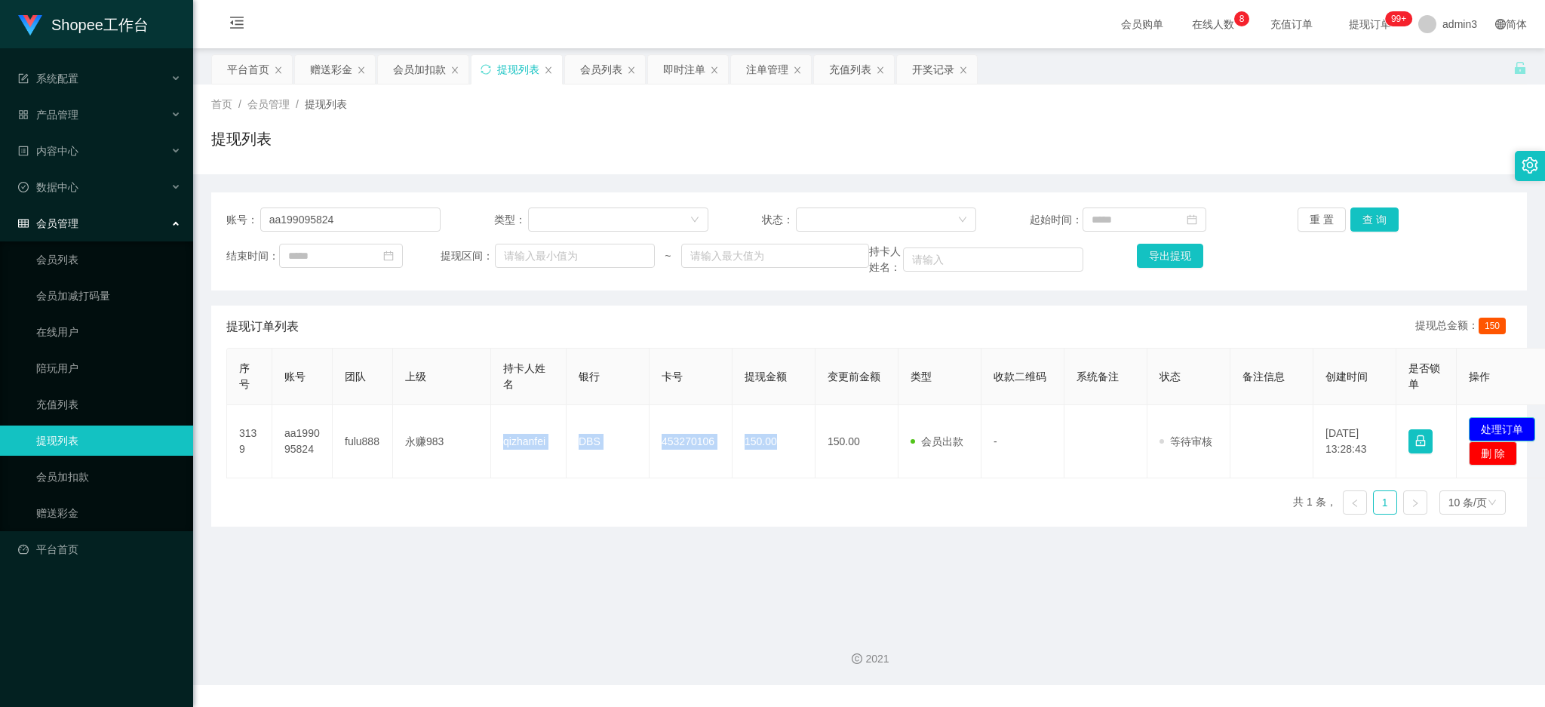
drag, startPoint x: 1500, startPoint y: 422, endPoint x: 1488, endPoint y: 421, distance: 12.1
click at [1500, 423] on button "处理订单" at bounding box center [1502, 429] width 66 height 24
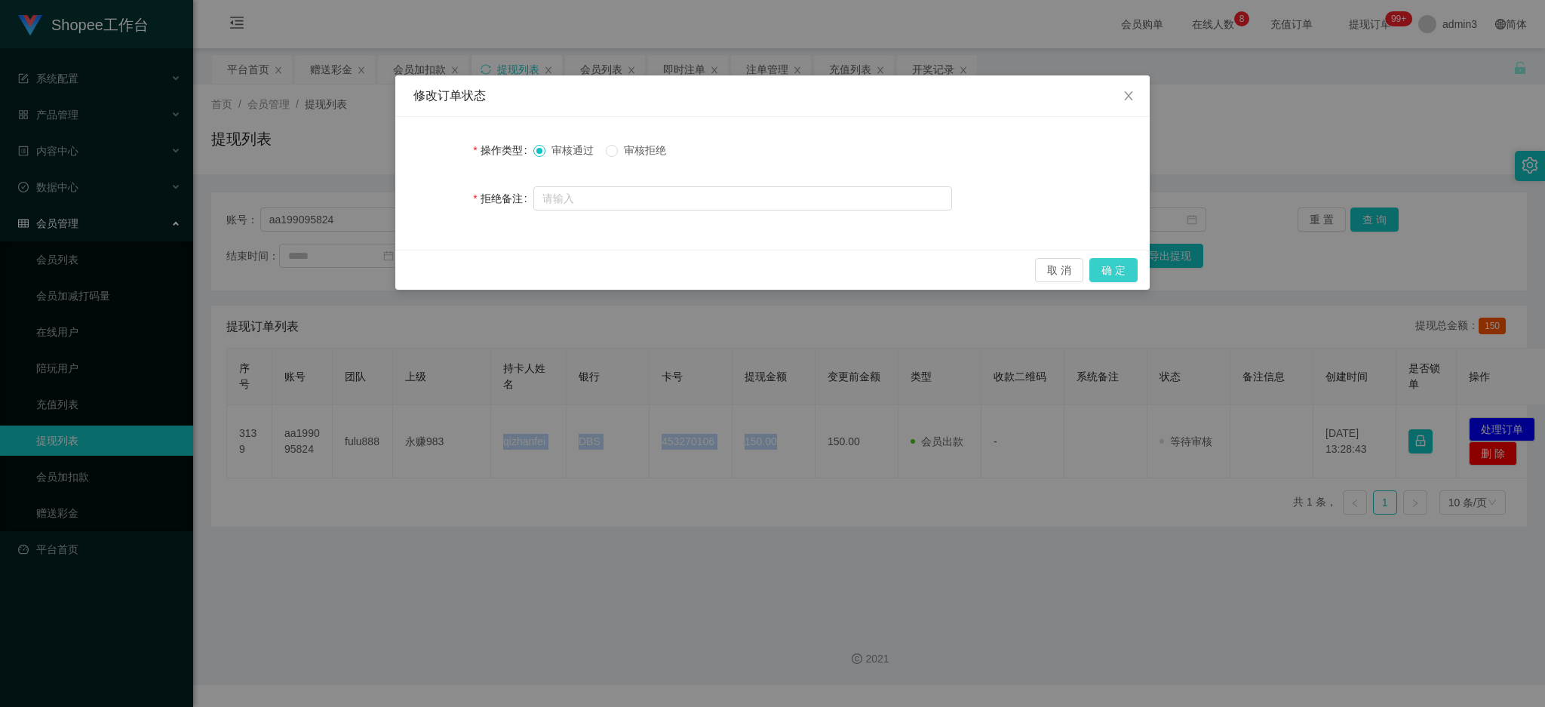
click at [1121, 269] on button "确 定" at bounding box center [1114, 270] width 48 height 24
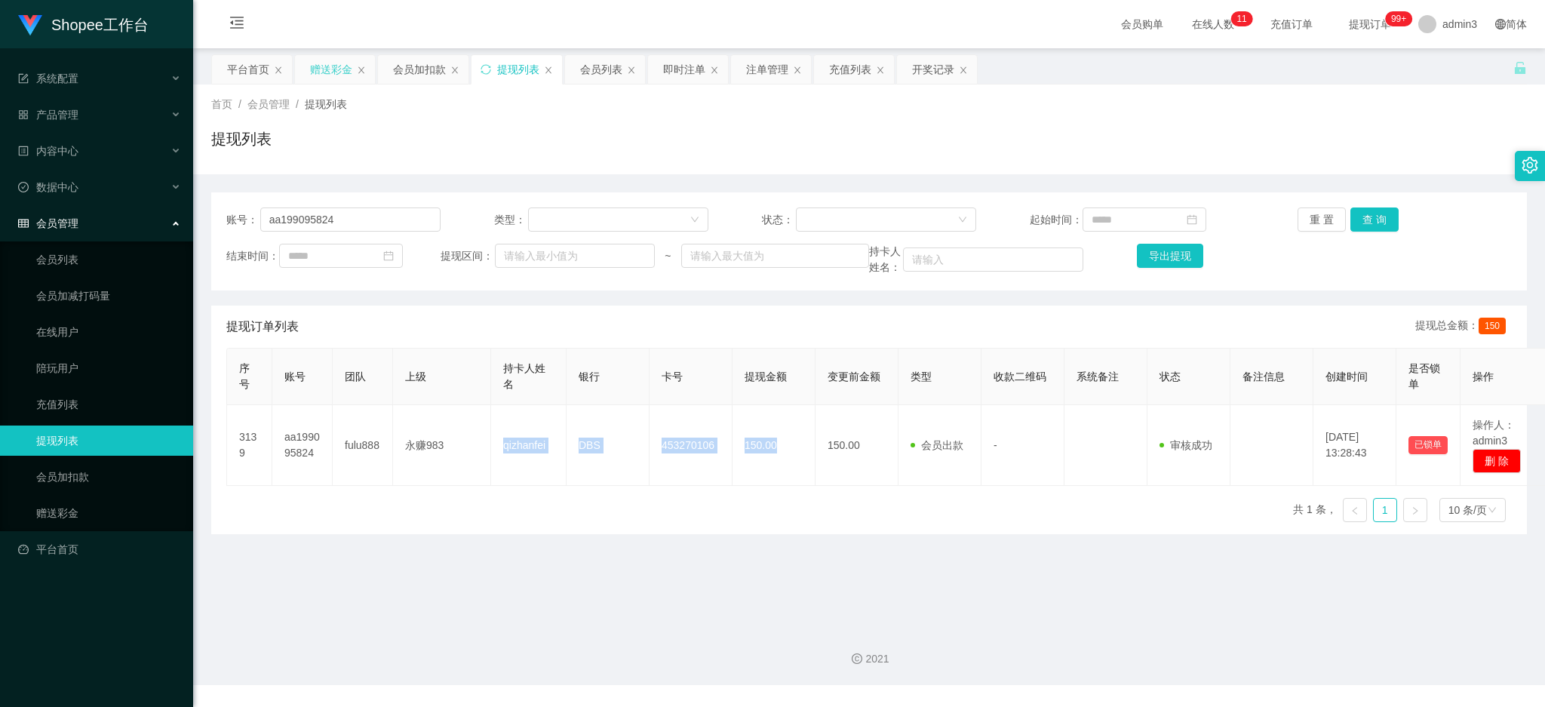
click at [331, 82] on div "赠送彩金" at bounding box center [331, 69] width 42 height 29
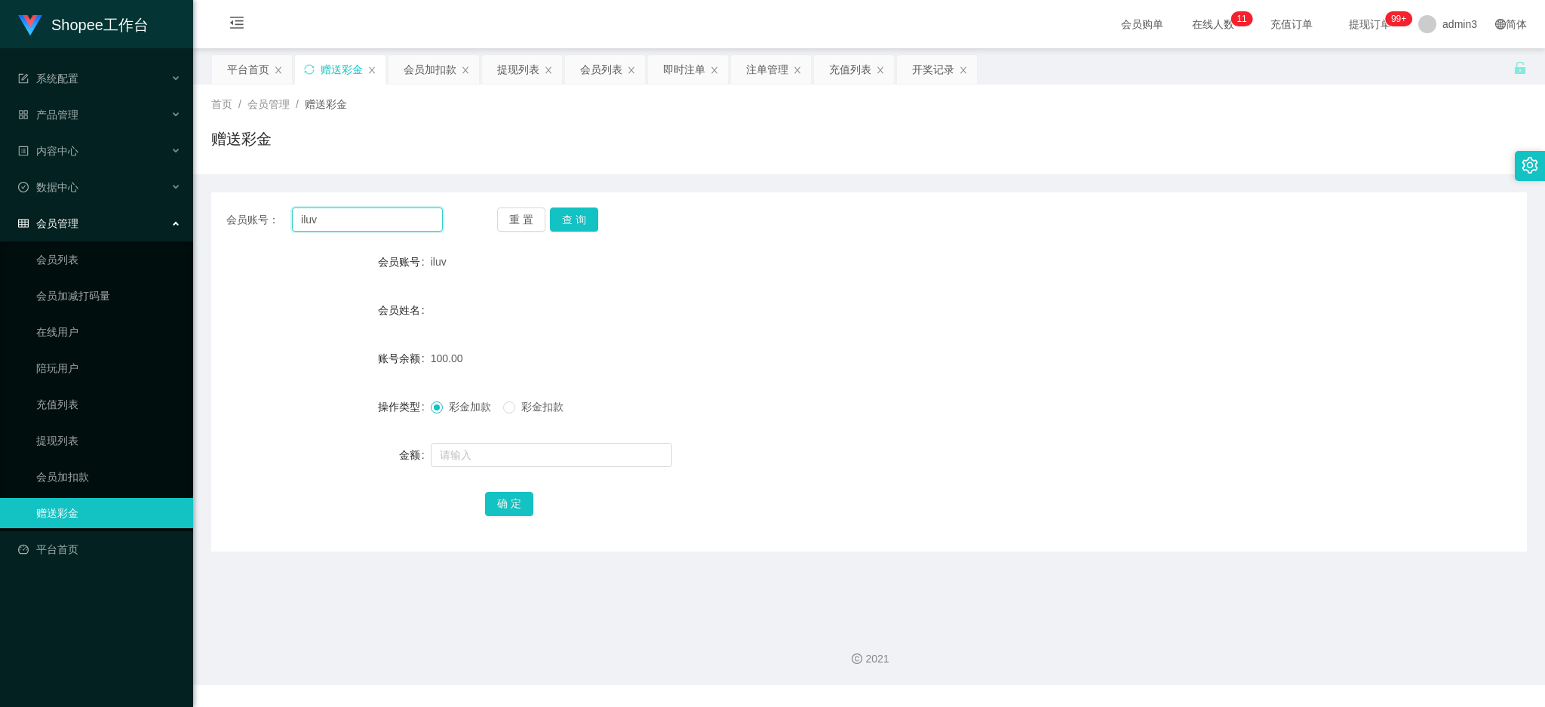
click at [361, 226] on input "iluv" at bounding box center [367, 220] width 151 height 24
paste input "JACKELINLAU"
type input "JACKELINLAU"
click at [561, 212] on button "查 询" at bounding box center [574, 220] width 48 height 24
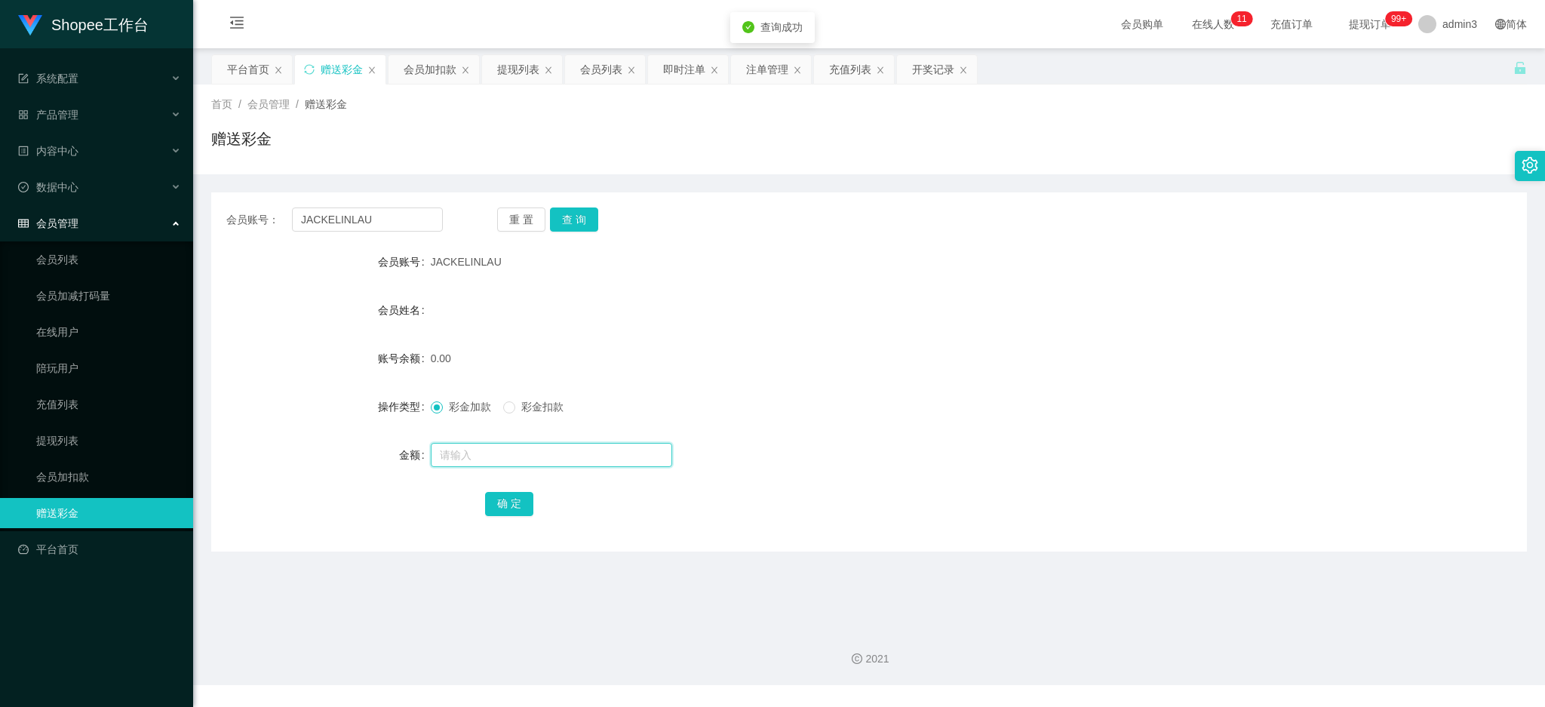
click at [512, 451] on input "text" at bounding box center [551, 455] width 241 height 24
type input "100"
click at [491, 494] on button "确 定" at bounding box center [509, 504] width 48 height 24
click at [364, 227] on input "JACKELINLAU" at bounding box center [367, 220] width 151 height 24
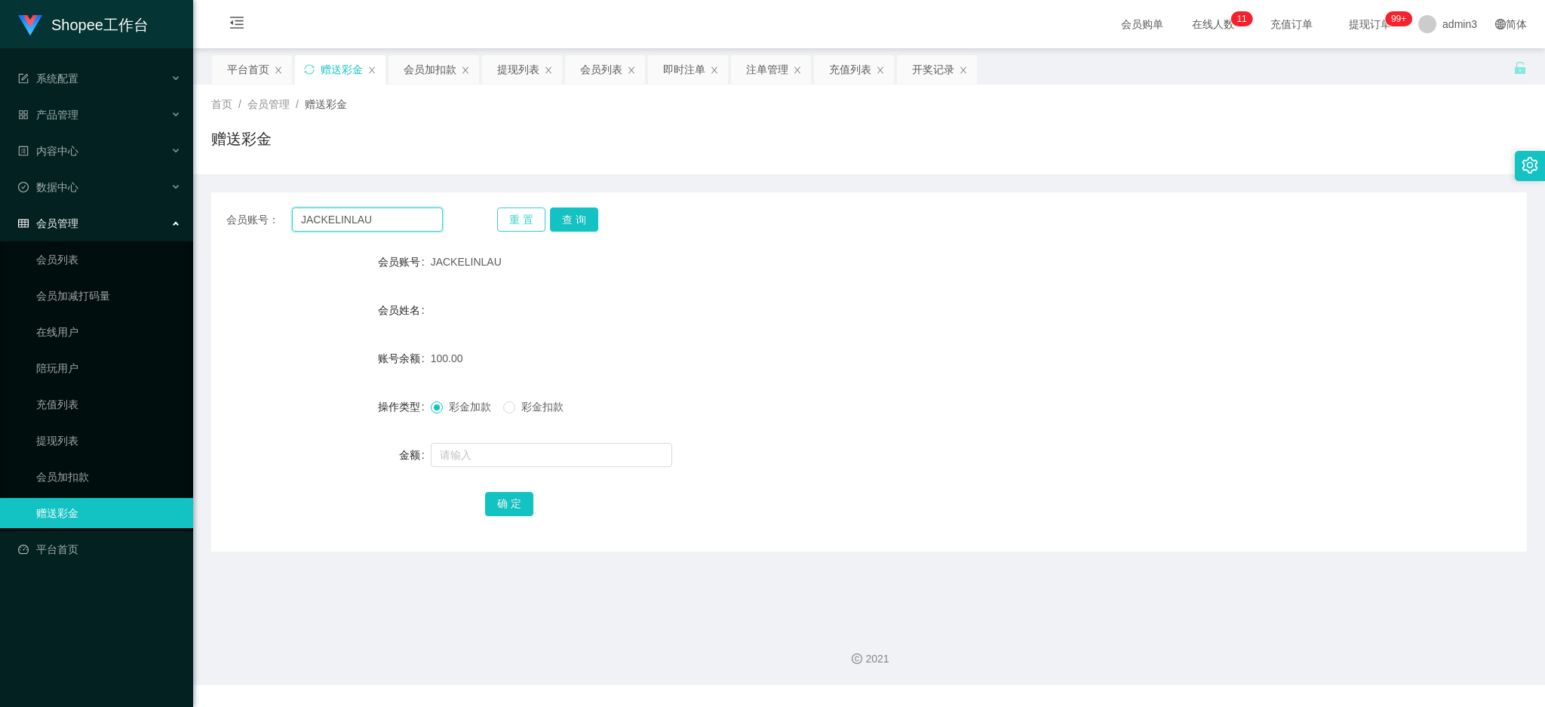
paste input "Kerk1990"
type input "Kerk1990"
drag, startPoint x: 580, startPoint y: 214, endPoint x: 578, endPoint y: 231, distance: 16.8
click at [580, 214] on button "查 询" at bounding box center [574, 220] width 48 height 24
click at [532, 454] on input "text" at bounding box center [551, 455] width 241 height 24
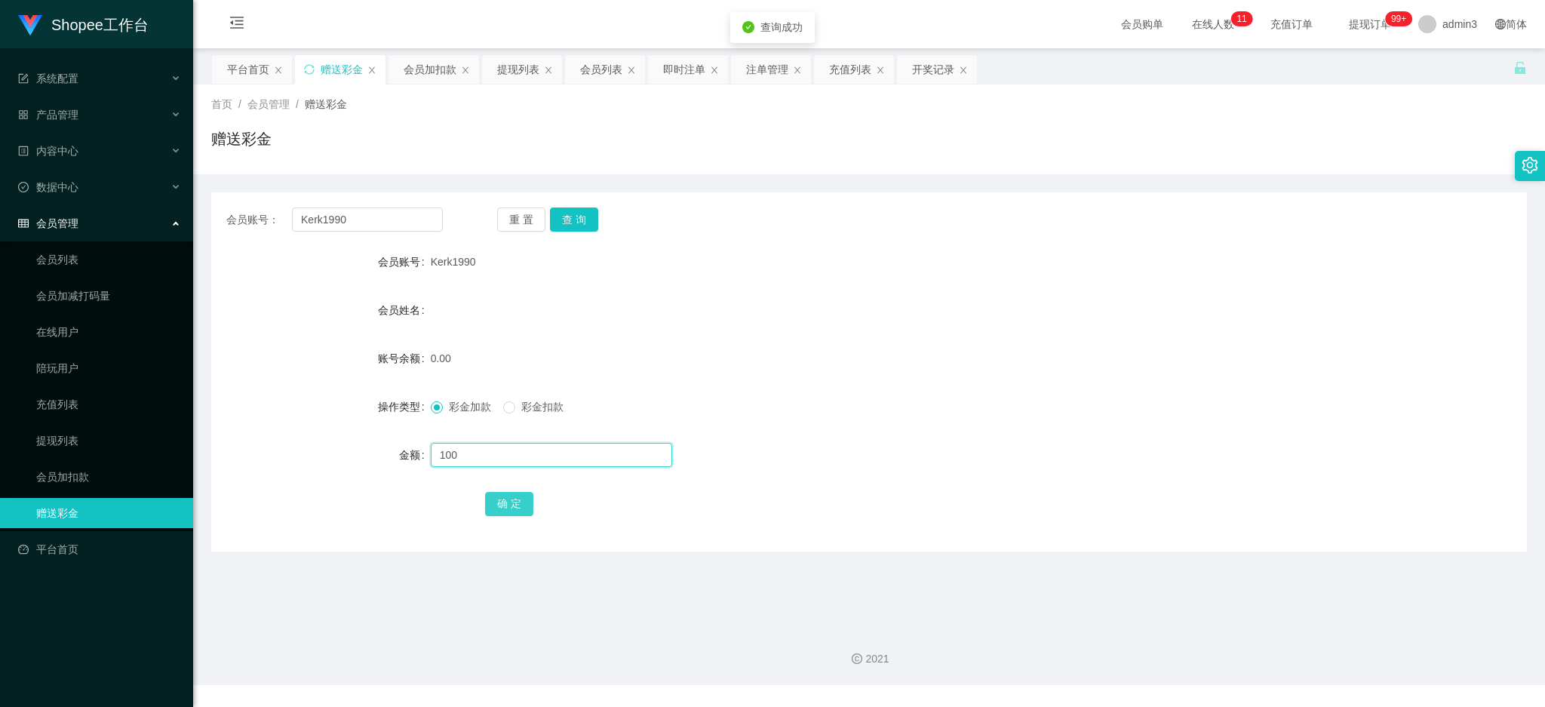
type input "100"
click at [512, 501] on button "确 定" at bounding box center [509, 504] width 48 height 24
click at [504, 73] on div "提现列表" at bounding box center [518, 69] width 42 height 29
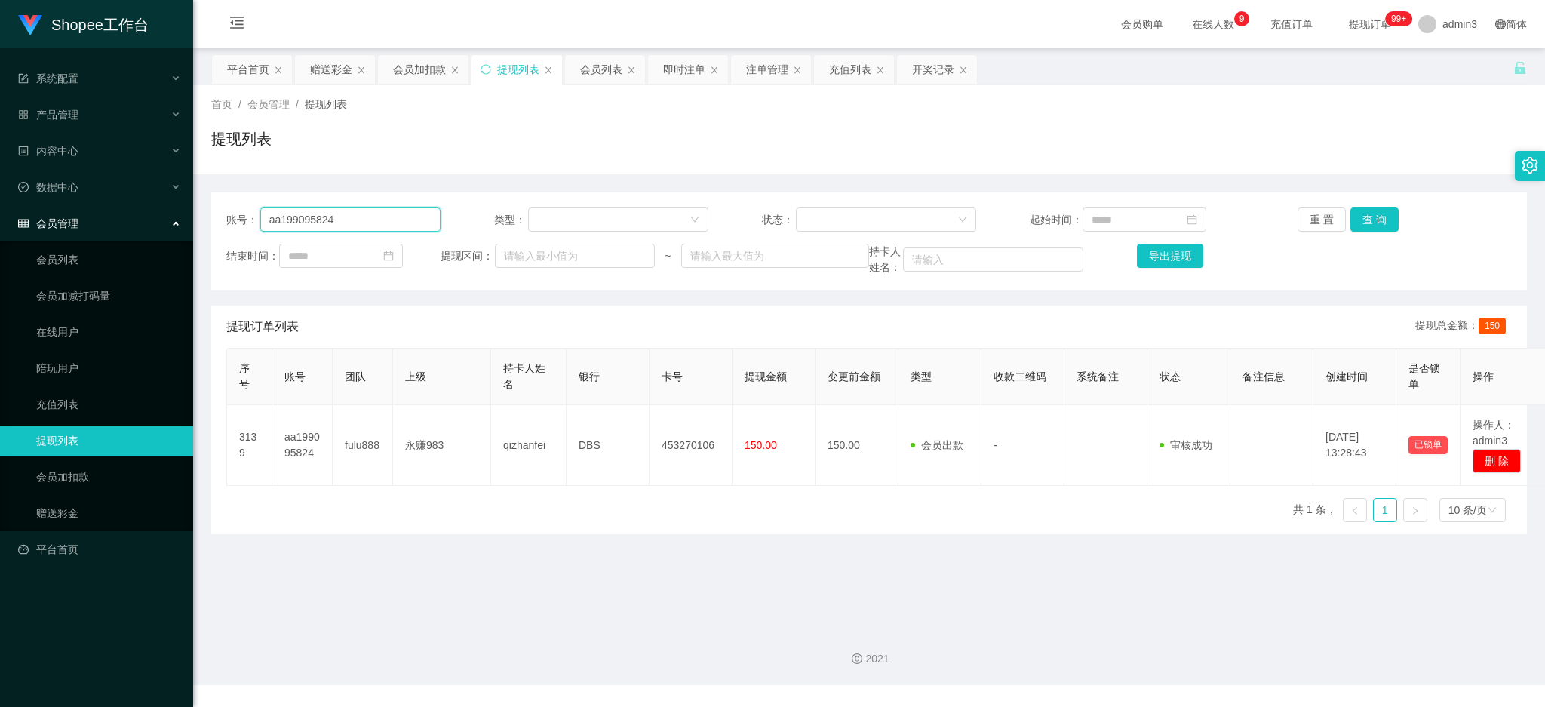
click at [395, 218] on input "aa199095824" at bounding box center [350, 220] width 180 height 24
paste input "Alexhuang0803"
type input "Alexhuang0803"
click at [1379, 218] on button "查 询" at bounding box center [1375, 220] width 48 height 24
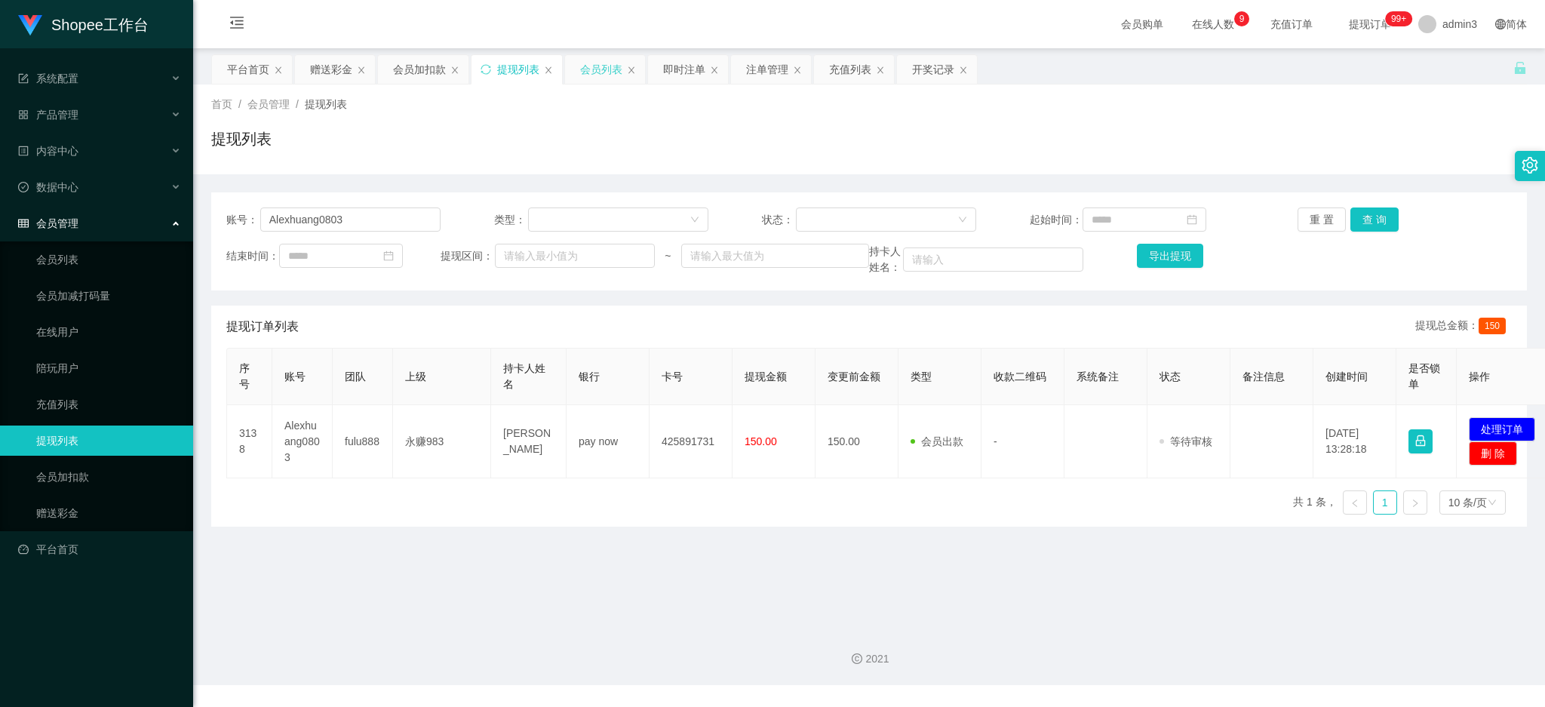
click at [599, 75] on div "会员列表" at bounding box center [601, 69] width 42 height 29
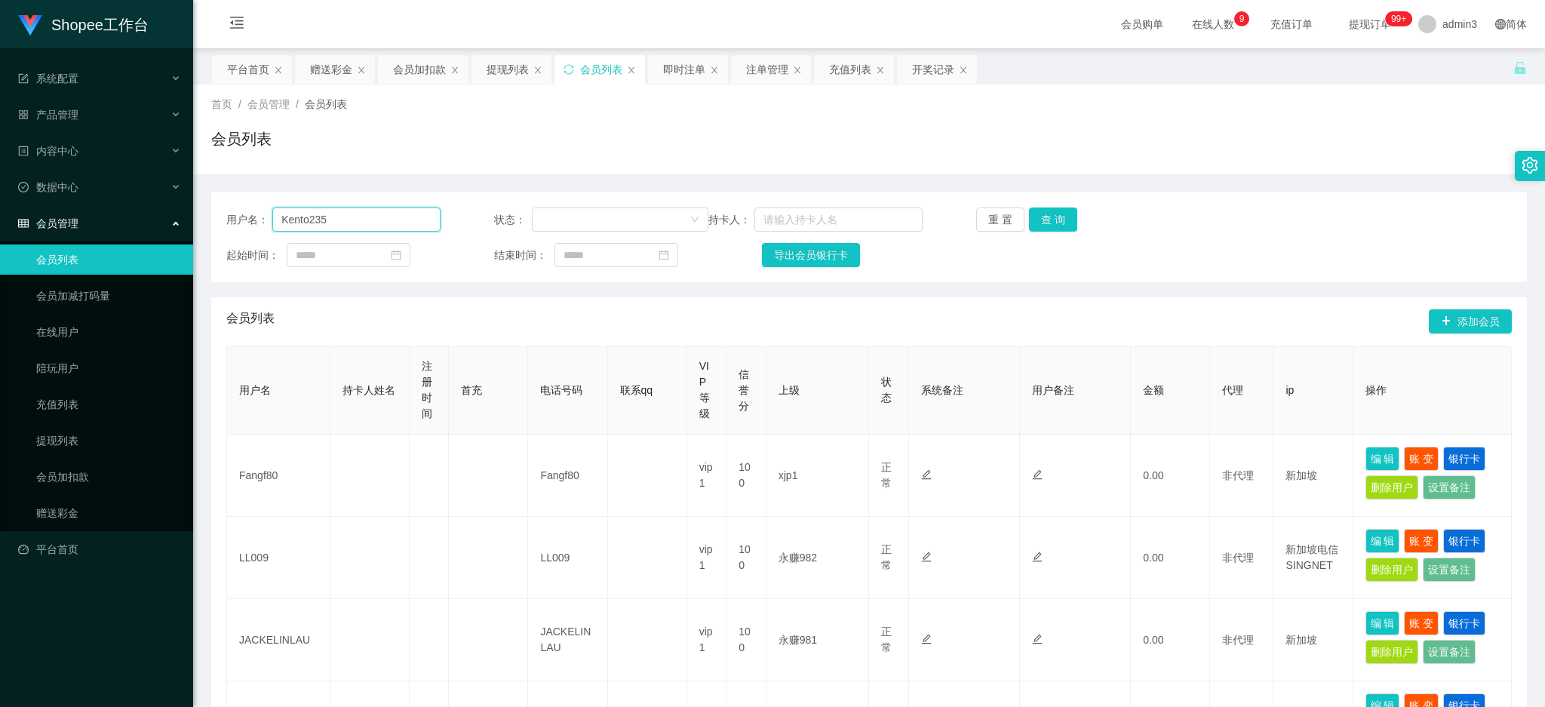
click at [355, 227] on input "Kento235" at bounding box center [356, 220] width 168 height 24
paste input "Alexhuang0803"
type input "Alexhuang0803"
click at [1046, 217] on button "查 询" at bounding box center [1053, 220] width 48 height 24
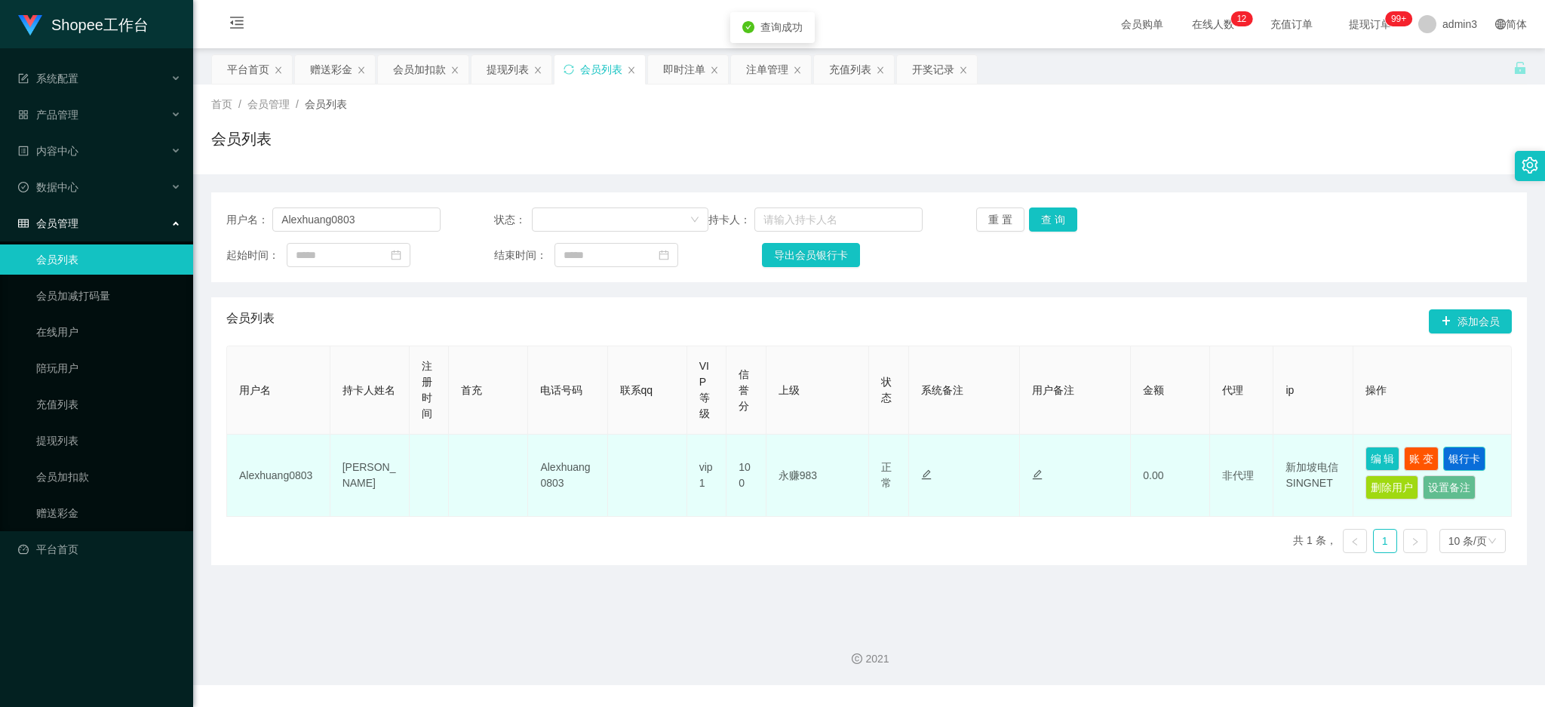
click at [1457, 463] on button "银行卡" at bounding box center [1465, 459] width 42 height 24
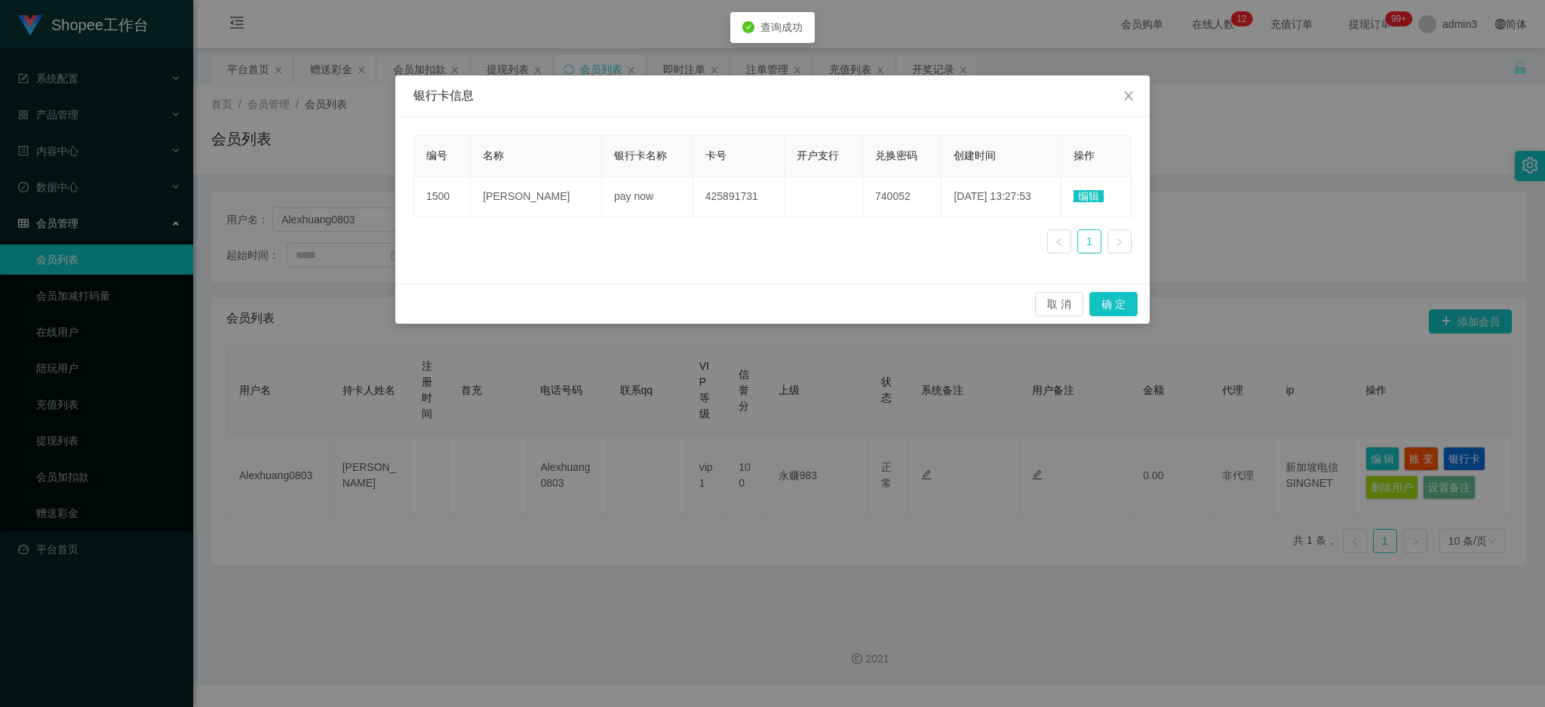
click at [1084, 199] on span "编辑" at bounding box center [1089, 196] width 30 height 12
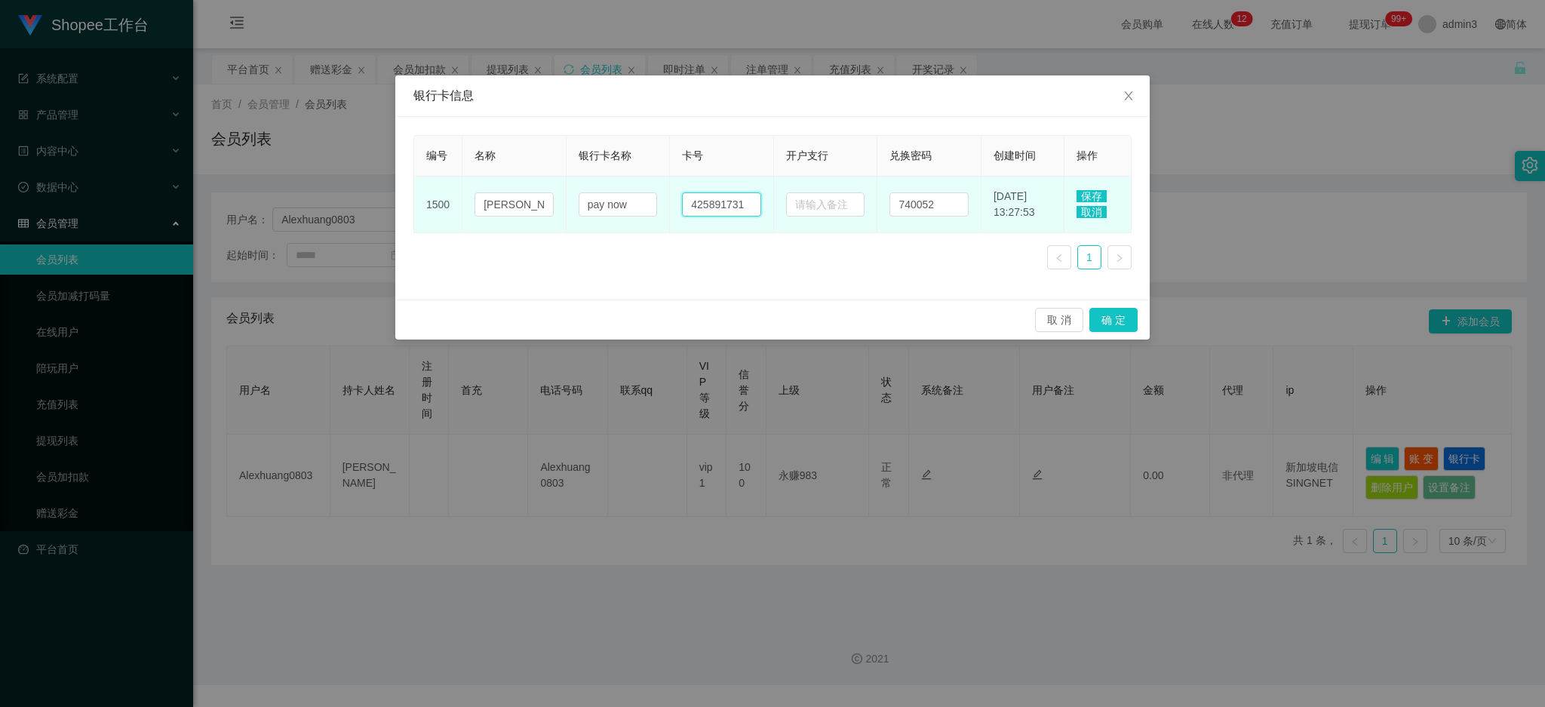
click at [716, 214] on input "425891731" at bounding box center [721, 204] width 79 height 24
paste input "89088066"
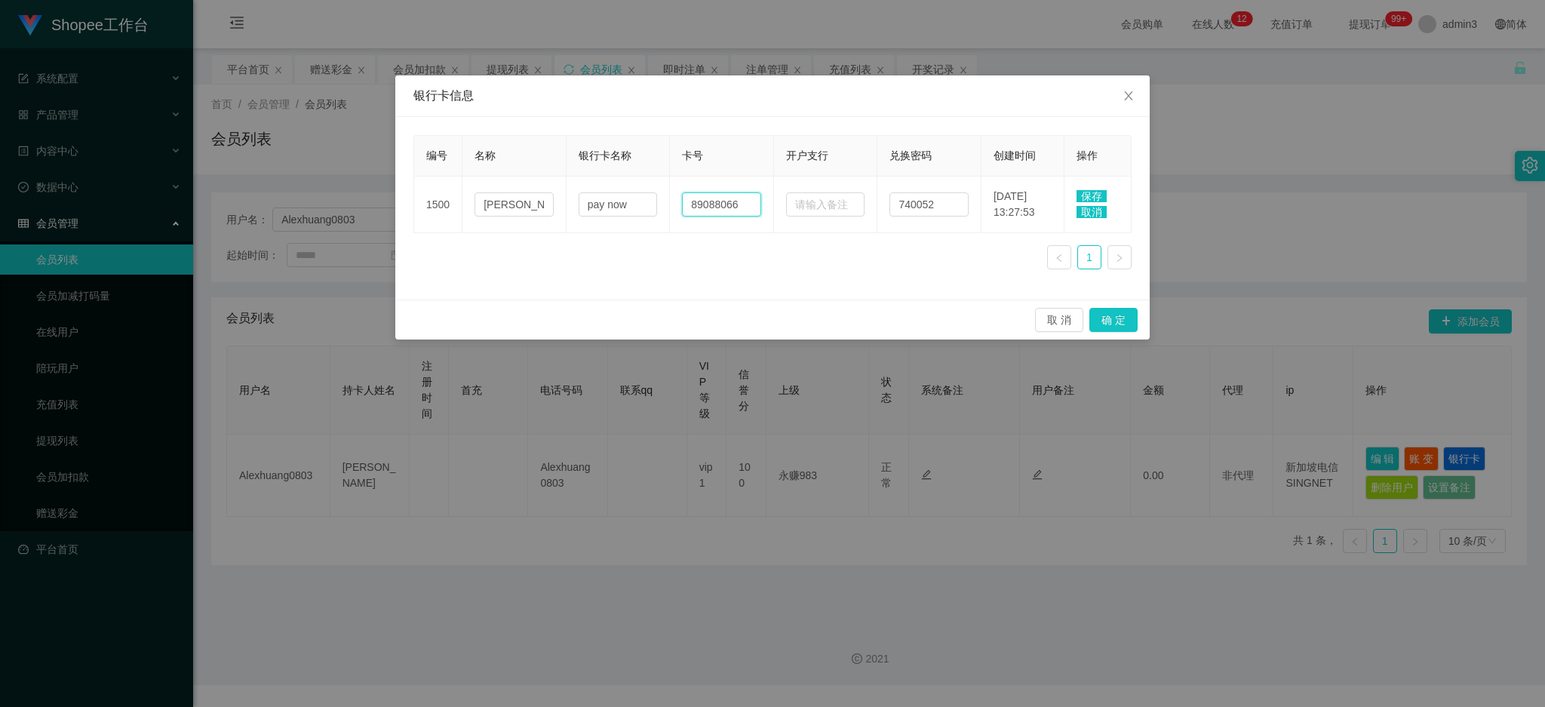
type input "89088066"
click at [1090, 200] on span "保存" at bounding box center [1092, 196] width 30 height 12
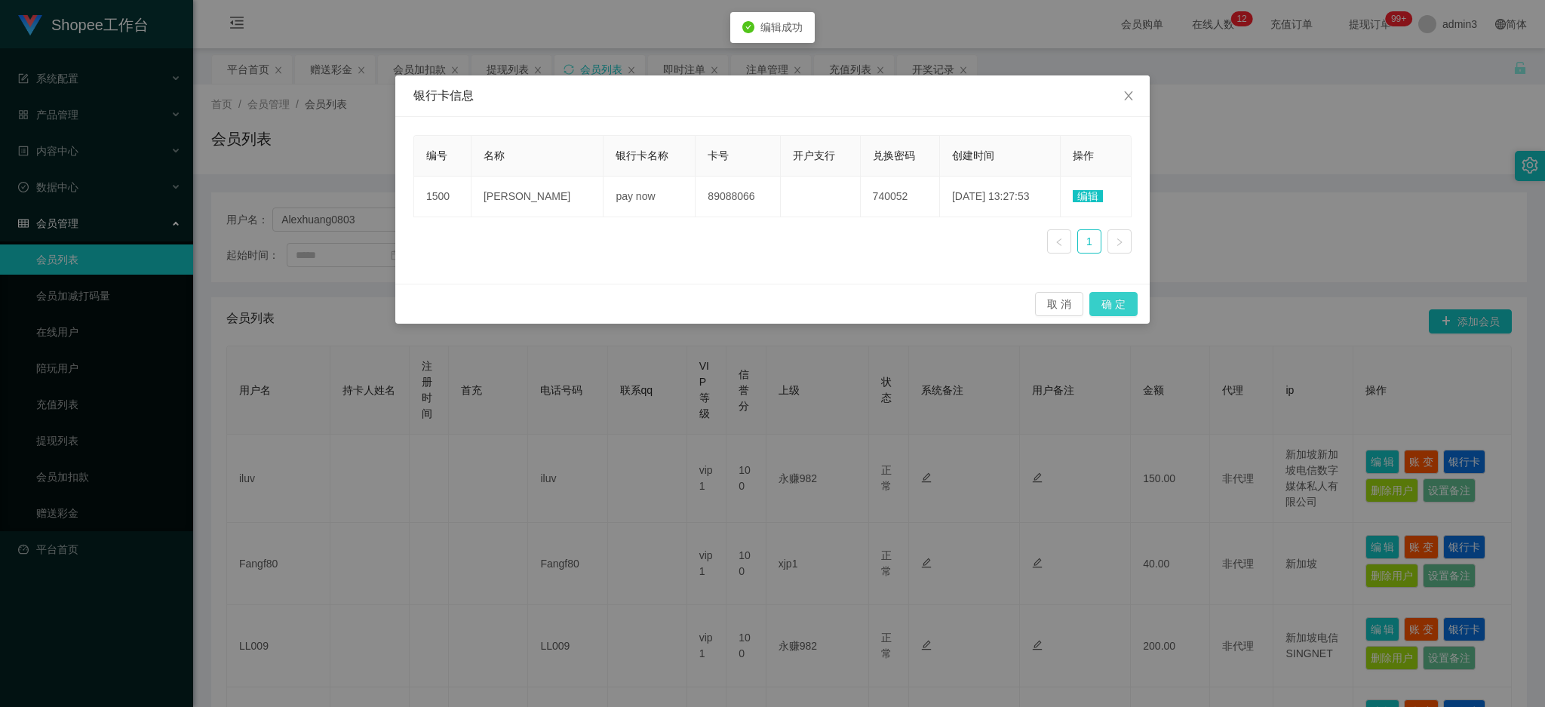
click at [1115, 308] on button "确 定" at bounding box center [1114, 304] width 48 height 24
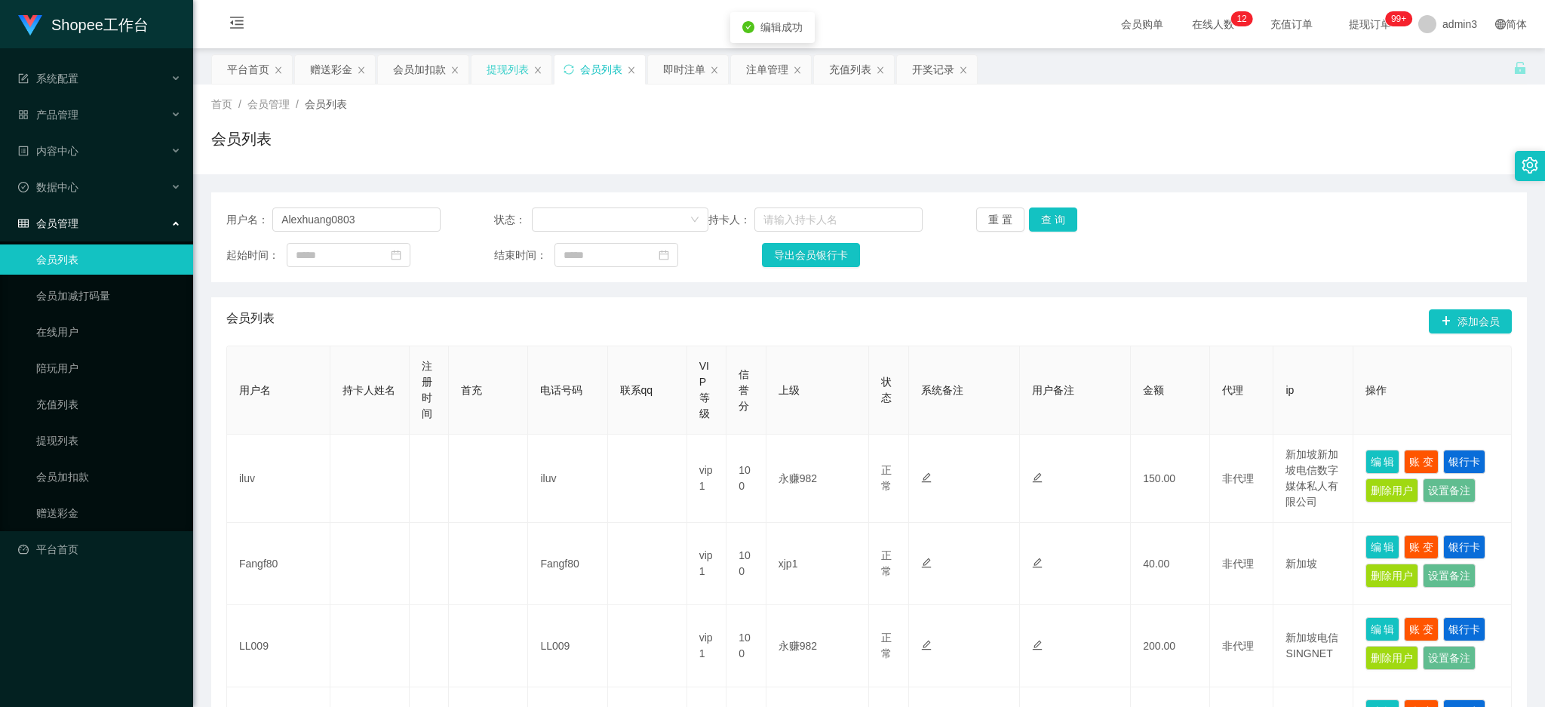
click at [492, 78] on div "提现列表" at bounding box center [508, 69] width 42 height 29
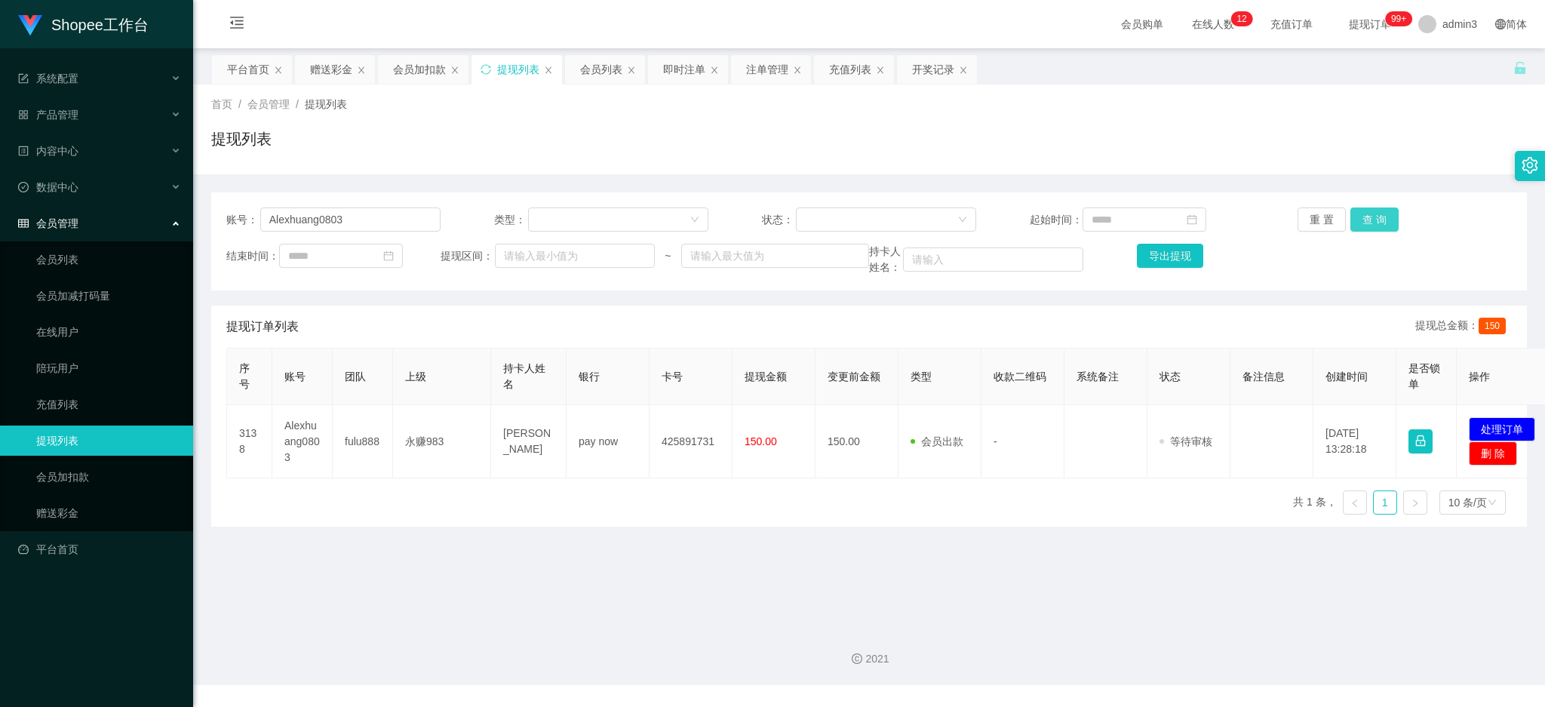
click at [1368, 225] on button "查 询" at bounding box center [1375, 220] width 48 height 24
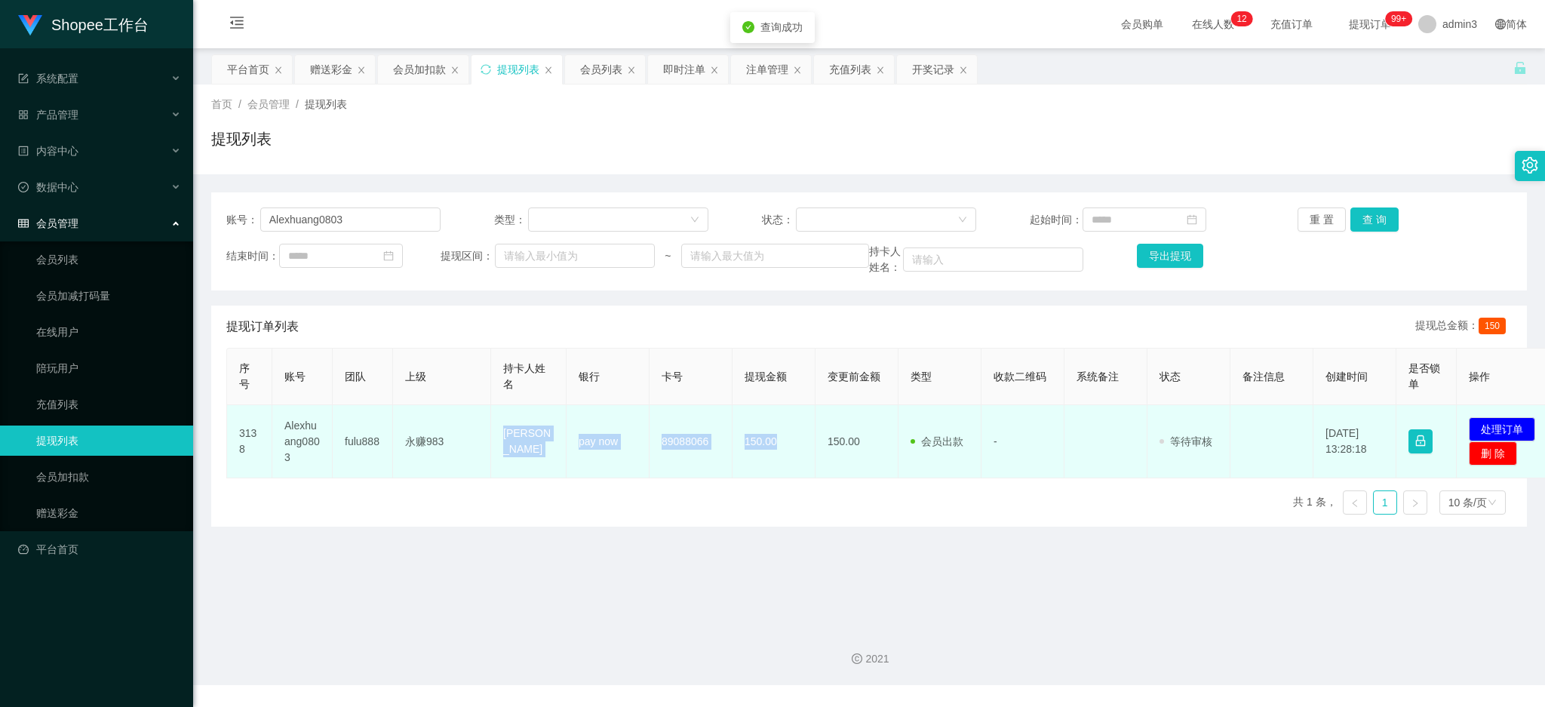
drag, startPoint x: 494, startPoint y: 418, endPoint x: 780, endPoint y: 464, distance: 290.4
click at [780, 464] on tr "3138 Alexhuang0803 fulu888 永赚983 [PERSON_NAME] seng pay now 89088066 150.00 150…" at bounding box center [892, 441] width 1330 height 73
copy tr "[PERSON_NAME] seng pay now 89088066 150.00"
click at [1490, 429] on button "处理订单" at bounding box center [1502, 429] width 66 height 24
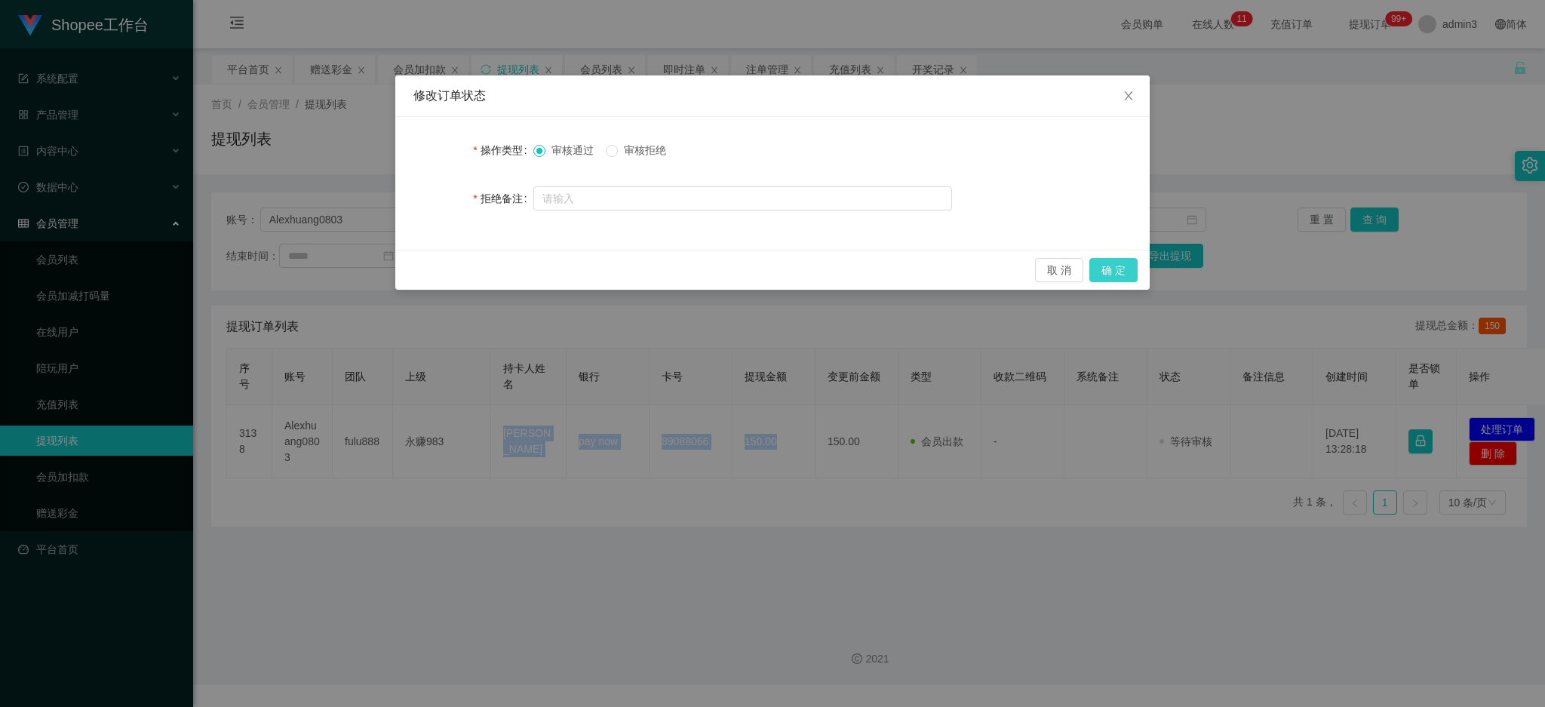
click at [1121, 262] on button "确 定" at bounding box center [1114, 270] width 48 height 24
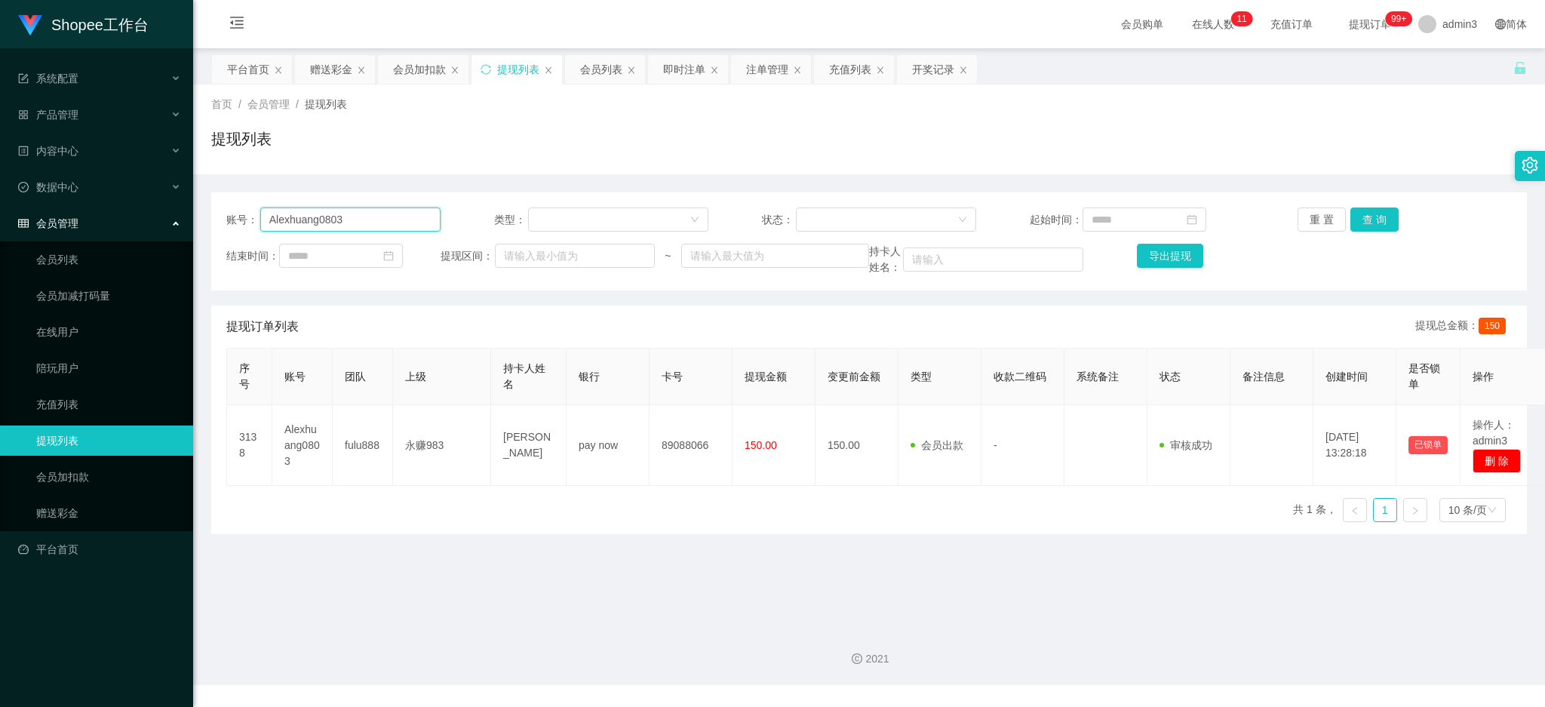
click at [346, 219] on input "Alexhuang0803" at bounding box center [350, 220] width 180 height 24
paste input "LL009"
type input "LL009"
click at [1374, 221] on button "查 询" at bounding box center [1375, 220] width 48 height 24
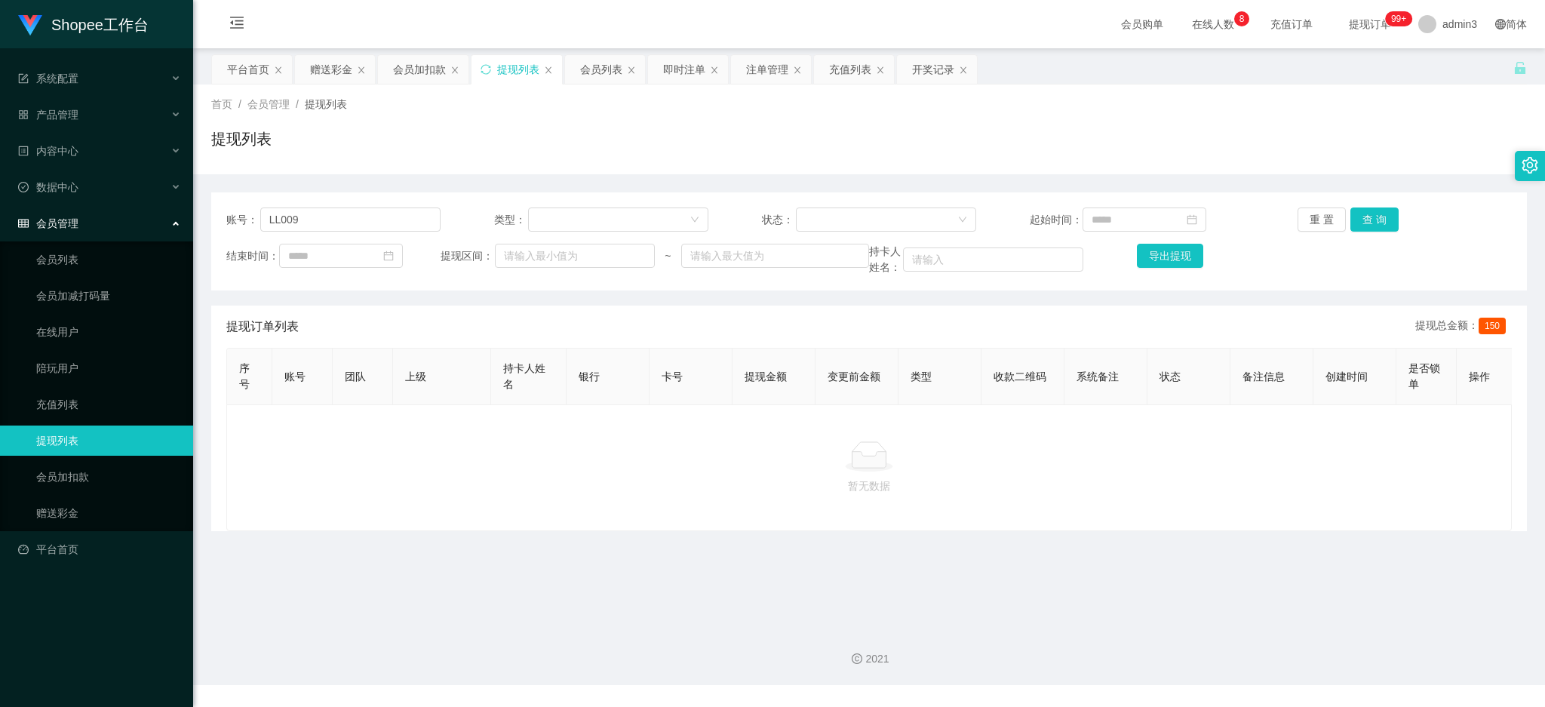
drag, startPoint x: 318, startPoint y: 69, endPoint x: 331, endPoint y: 95, distance: 29.0
click at [318, 69] on div "赠送彩金" at bounding box center [331, 69] width 42 height 29
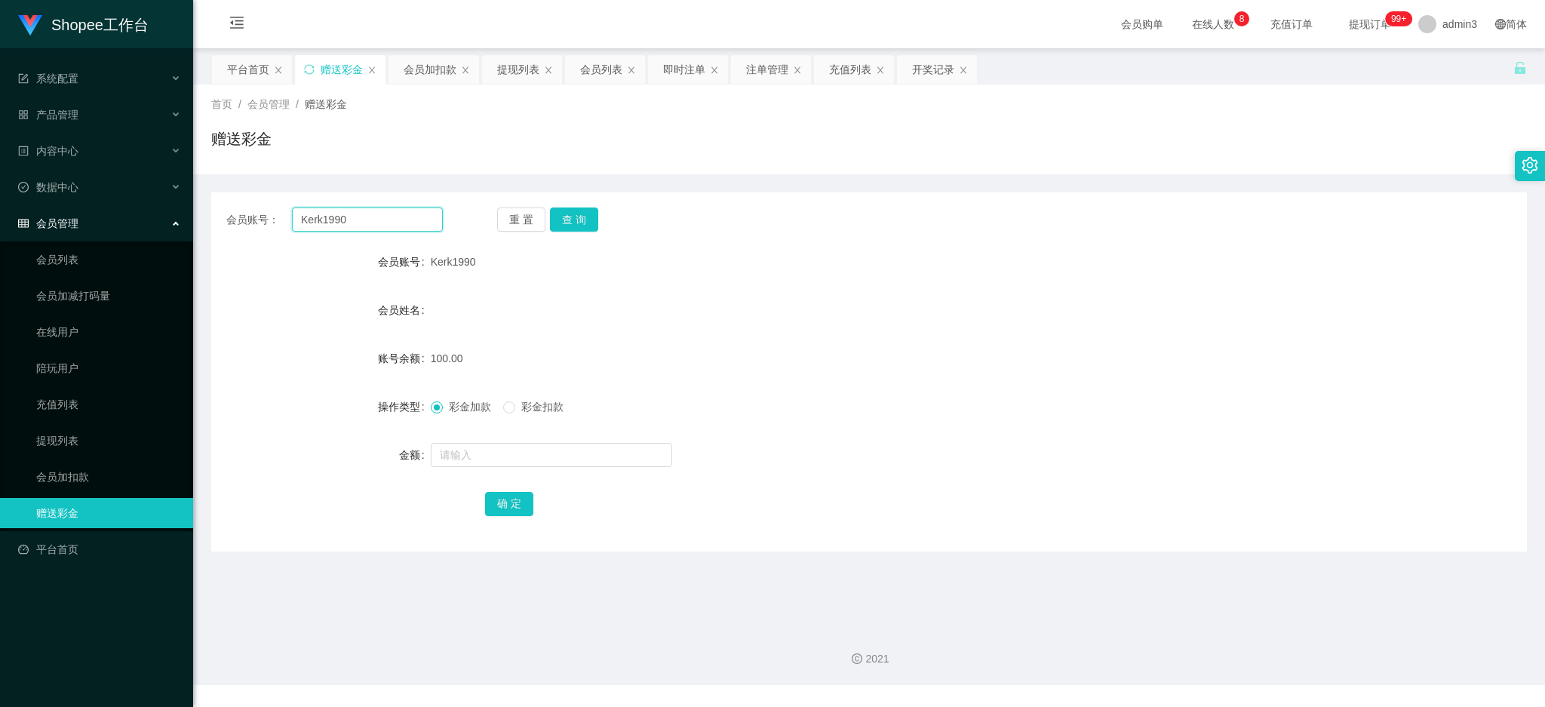
click at [326, 229] on input "Kerk1990" at bounding box center [367, 220] width 151 height 24
paste input "LL009"
type input "LL009"
click at [565, 214] on button "查 询" at bounding box center [574, 220] width 48 height 24
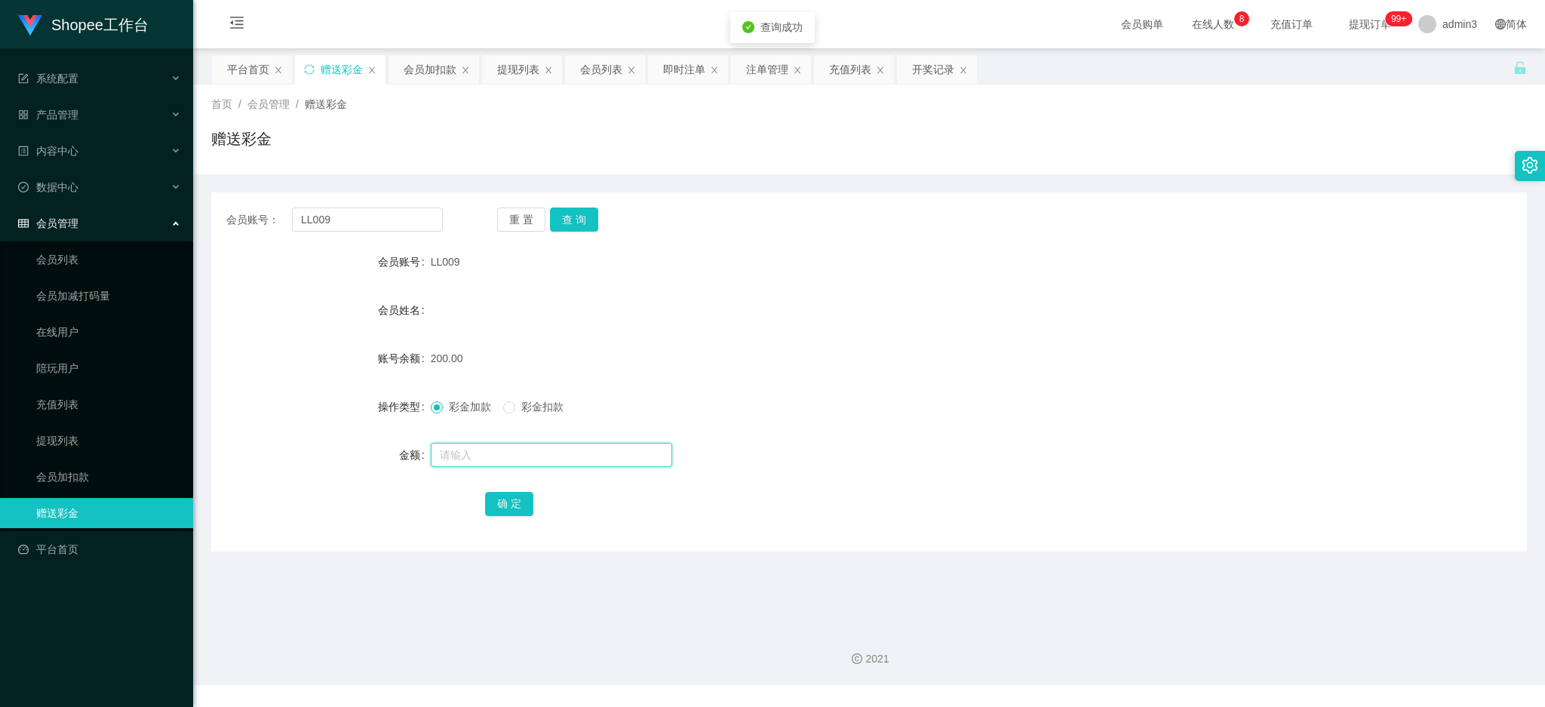
click at [490, 456] on input "text" at bounding box center [551, 455] width 241 height 24
type input "50"
click at [503, 497] on button "确 定" at bounding box center [509, 504] width 48 height 24
drag, startPoint x: 527, startPoint y: 59, endPoint x: 527, endPoint y: 96, distance: 37.0
click at [527, 63] on div "提现列表" at bounding box center [518, 69] width 42 height 29
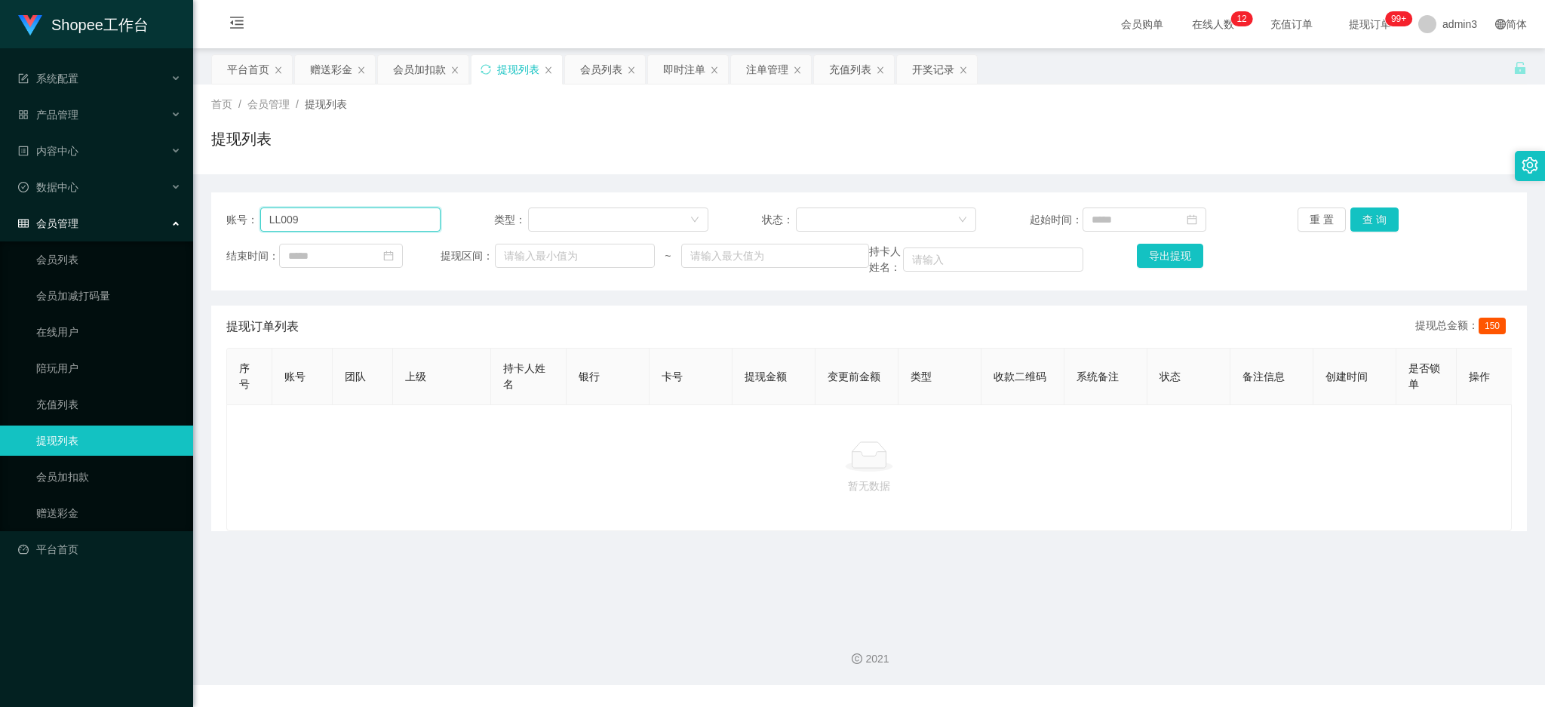
click at [309, 228] on input "LL009" at bounding box center [350, 220] width 180 height 24
paste input "sybau123"
type input "sybau123"
click at [1379, 217] on button "查 询" at bounding box center [1375, 220] width 48 height 24
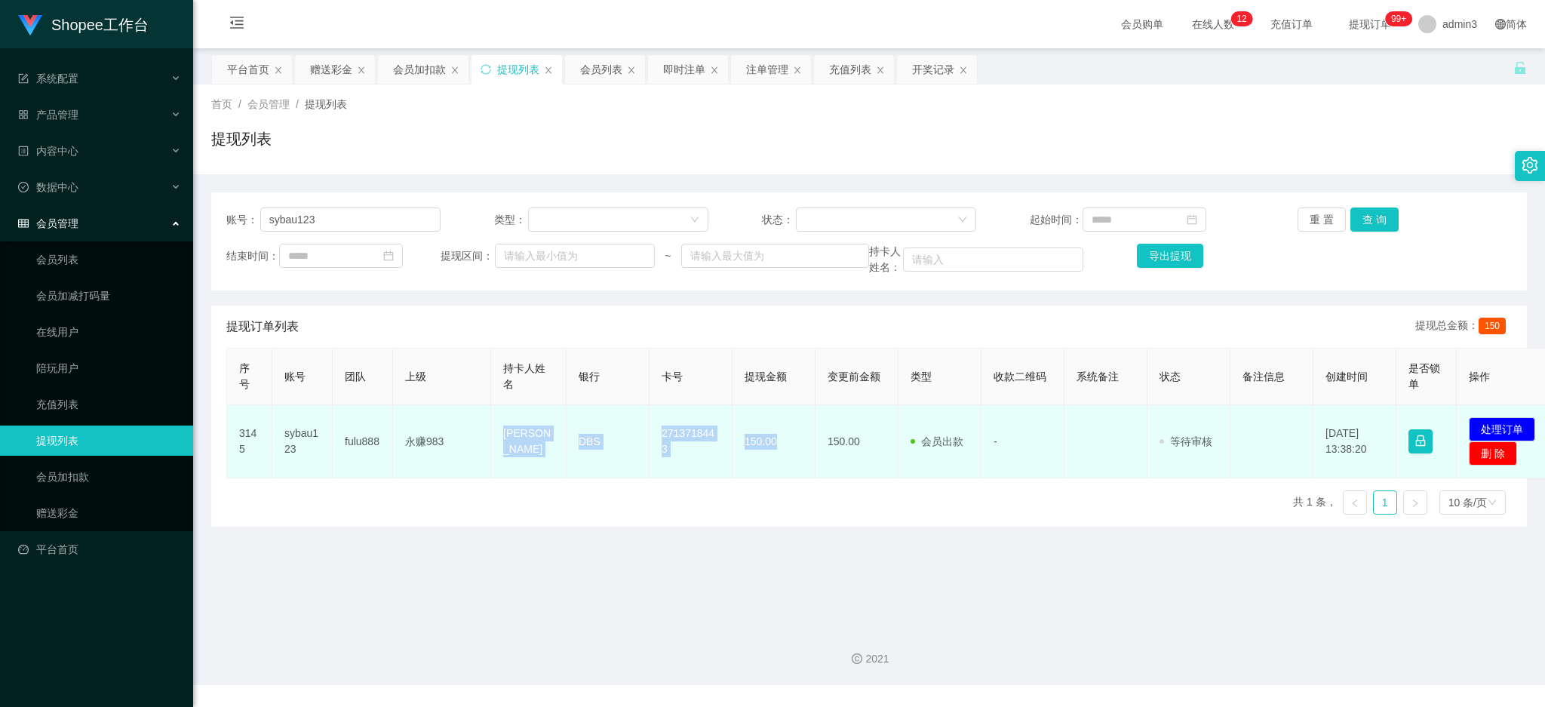
drag, startPoint x: 504, startPoint y: 422, endPoint x: 793, endPoint y: 466, distance: 292.4
click at [793, 466] on tr "3145 sybau123 fulu888 永赚983 [PERSON_NAME] DBS 2713718443 150.00 150.00 会员出款 人工取…" at bounding box center [892, 441] width 1330 height 73
copy tr "[PERSON_NAME] DBS 2713718443 150.00"
click at [1493, 427] on button "处理订单" at bounding box center [1502, 429] width 66 height 24
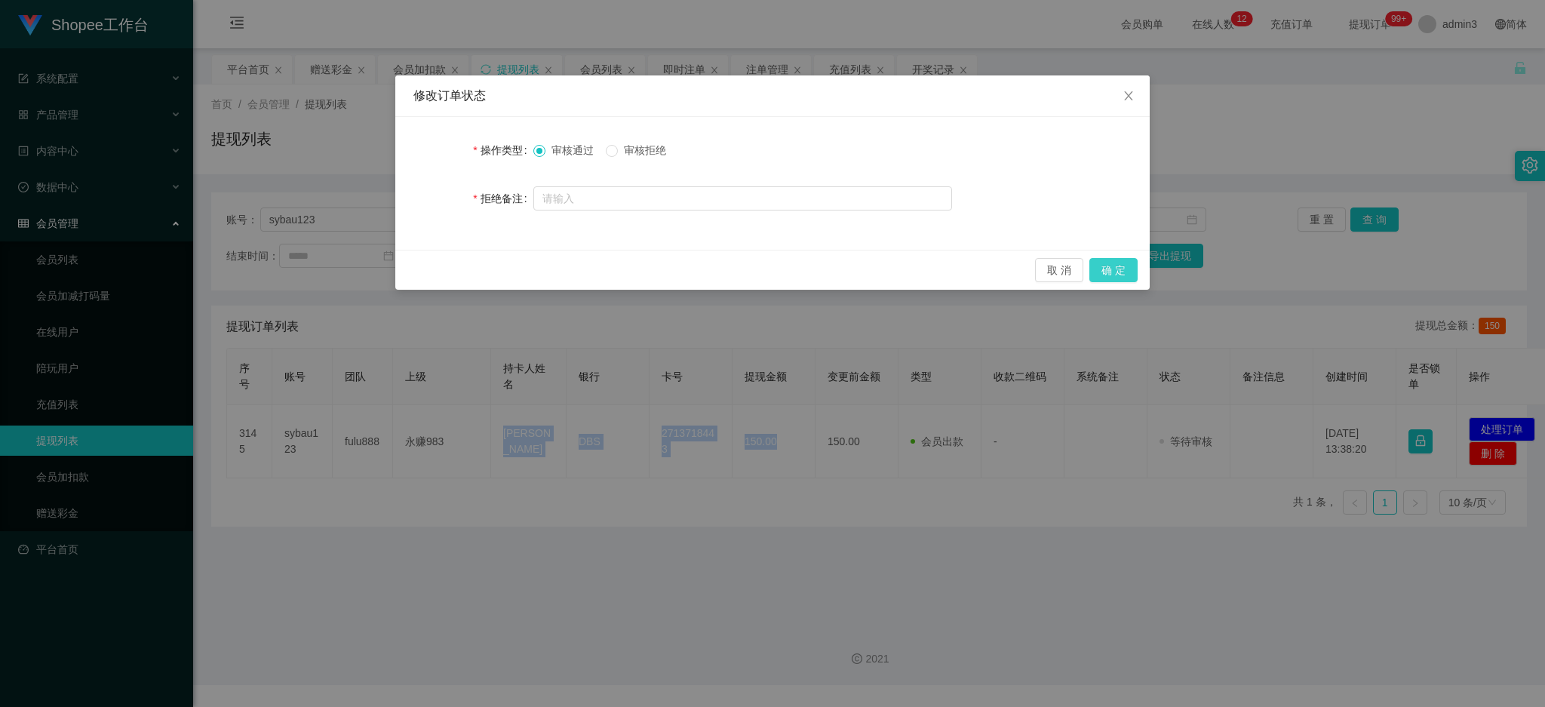
click at [1090, 266] on button "确 定" at bounding box center [1114, 270] width 48 height 24
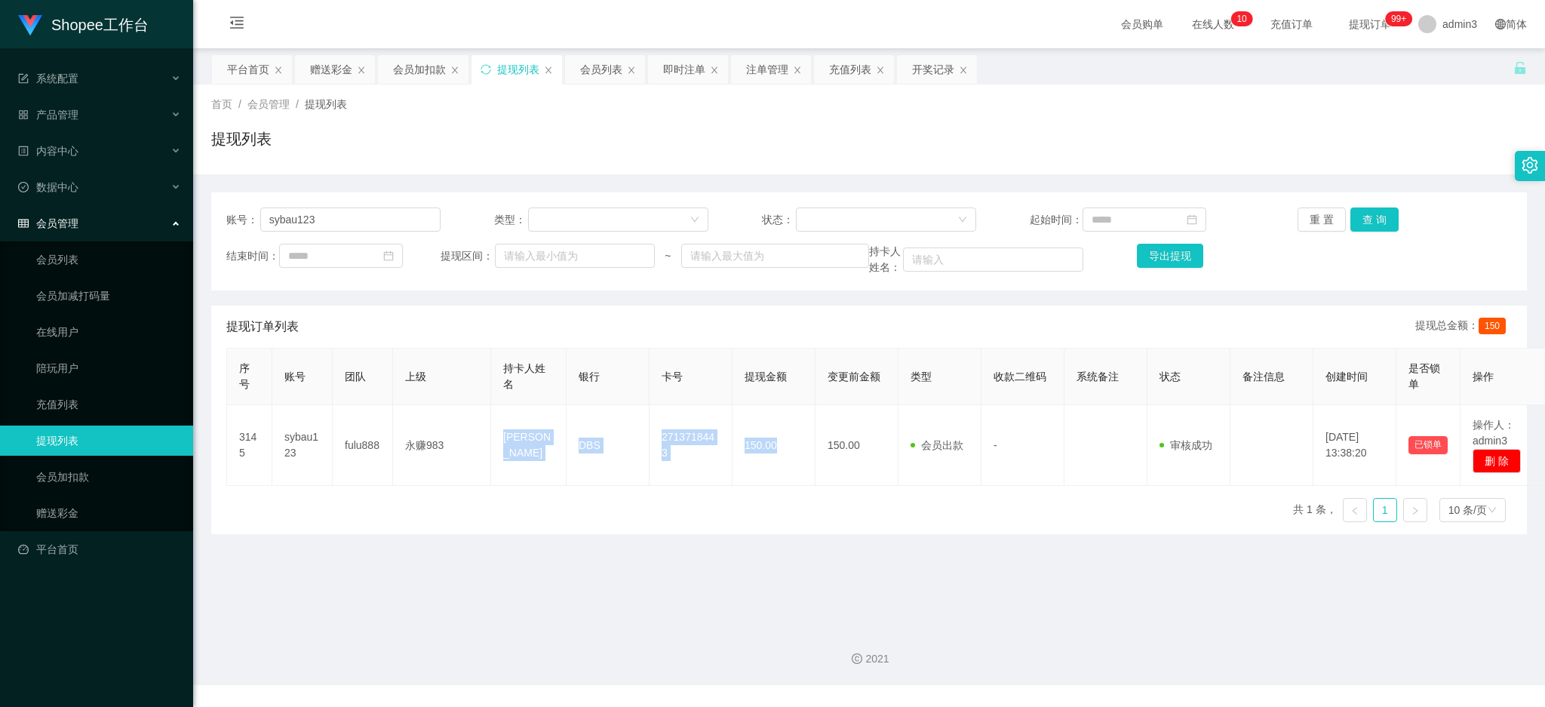
drag, startPoint x: 334, startPoint y: 58, endPoint x: 331, endPoint y: 121, distance: 62.7
click at [334, 57] on div "赠送彩金" at bounding box center [331, 69] width 42 height 29
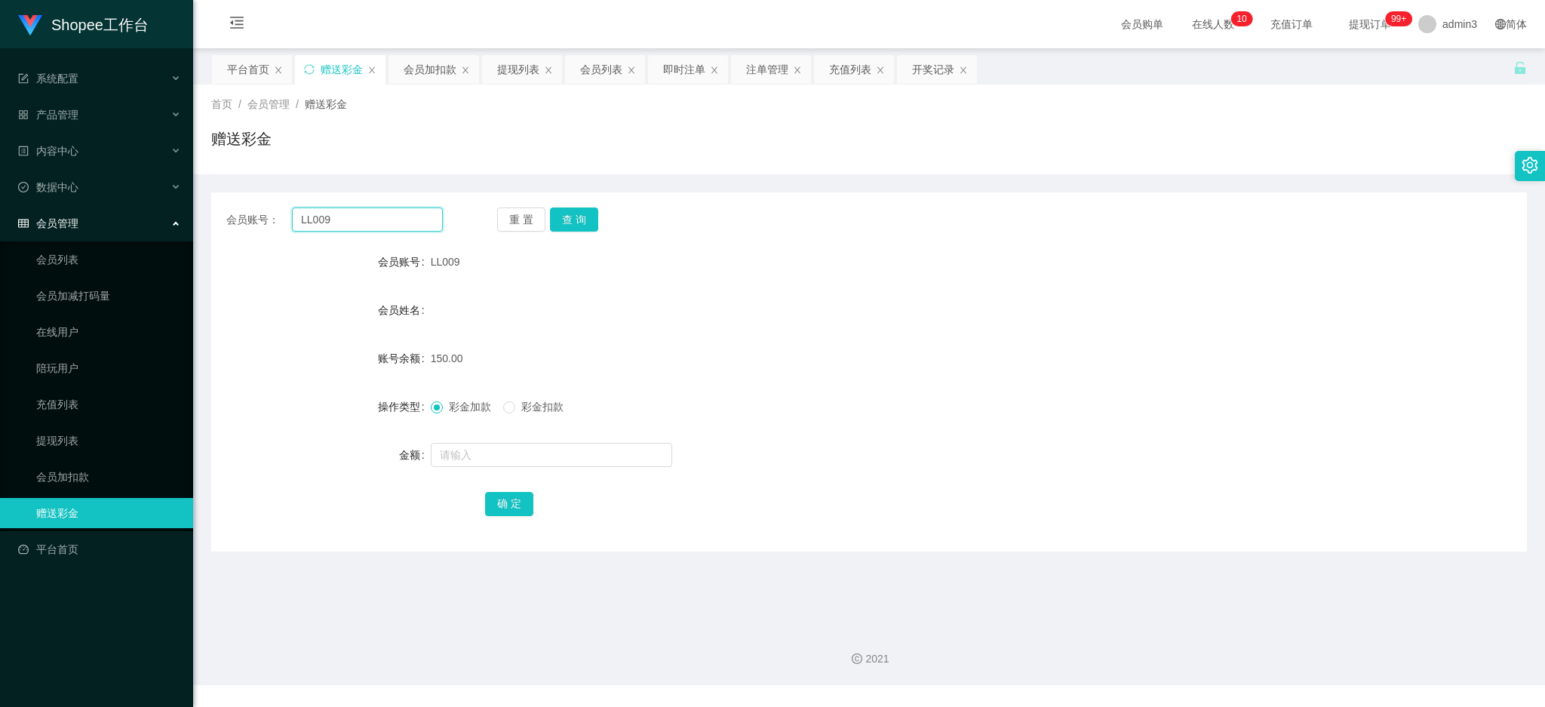
click at [303, 220] on input "LL009" at bounding box center [367, 220] width 151 height 24
click at [303, 219] on input "LL009" at bounding box center [367, 220] width 151 height 24
paste input "612271"
type input "6122719"
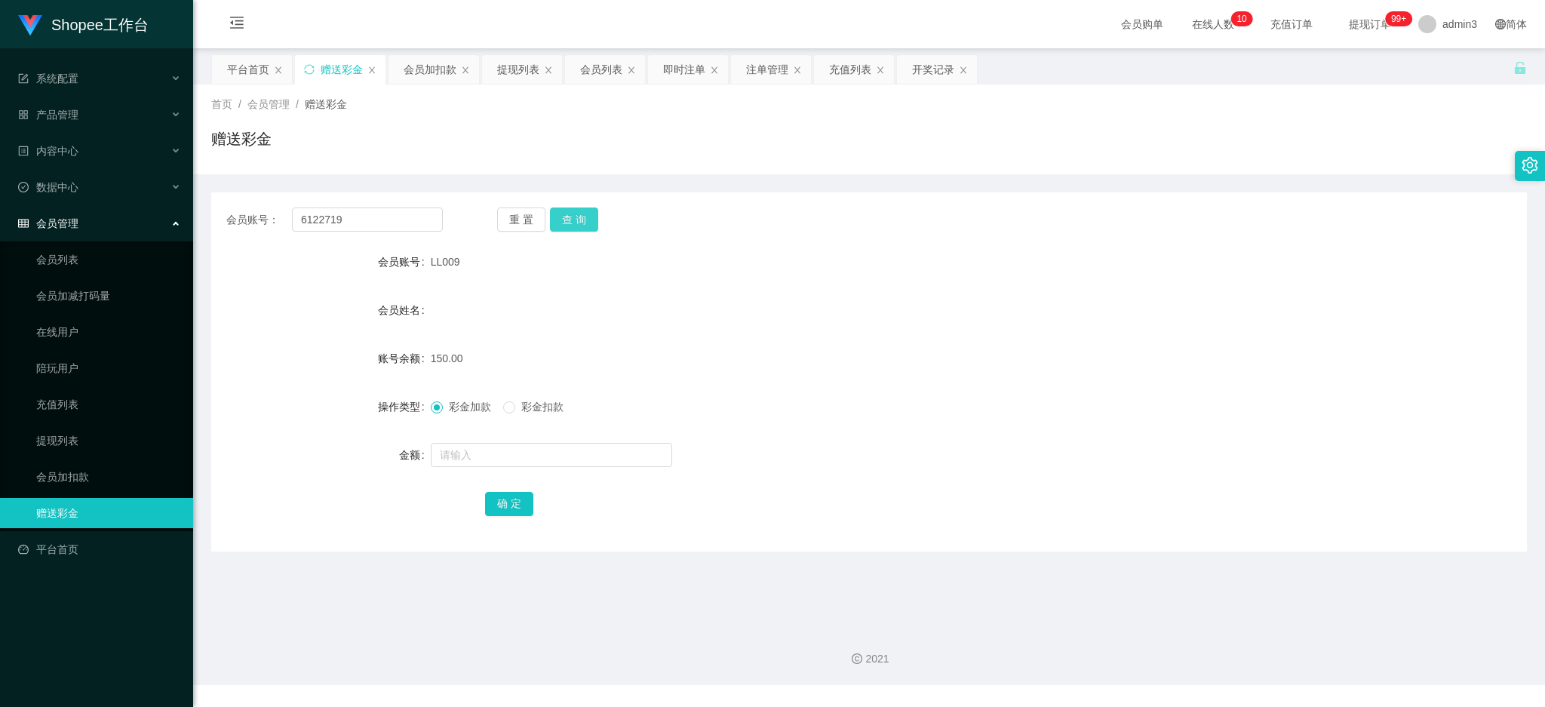
click at [556, 229] on button "查 询" at bounding box center [574, 220] width 48 height 24
click at [509, 456] on input "text" at bounding box center [551, 455] width 241 height 24
type input "500"
click at [496, 506] on button "确 定" at bounding box center [509, 504] width 48 height 24
click at [358, 219] on input "6122719" at bounding box center [367, 220] width 151 height 24
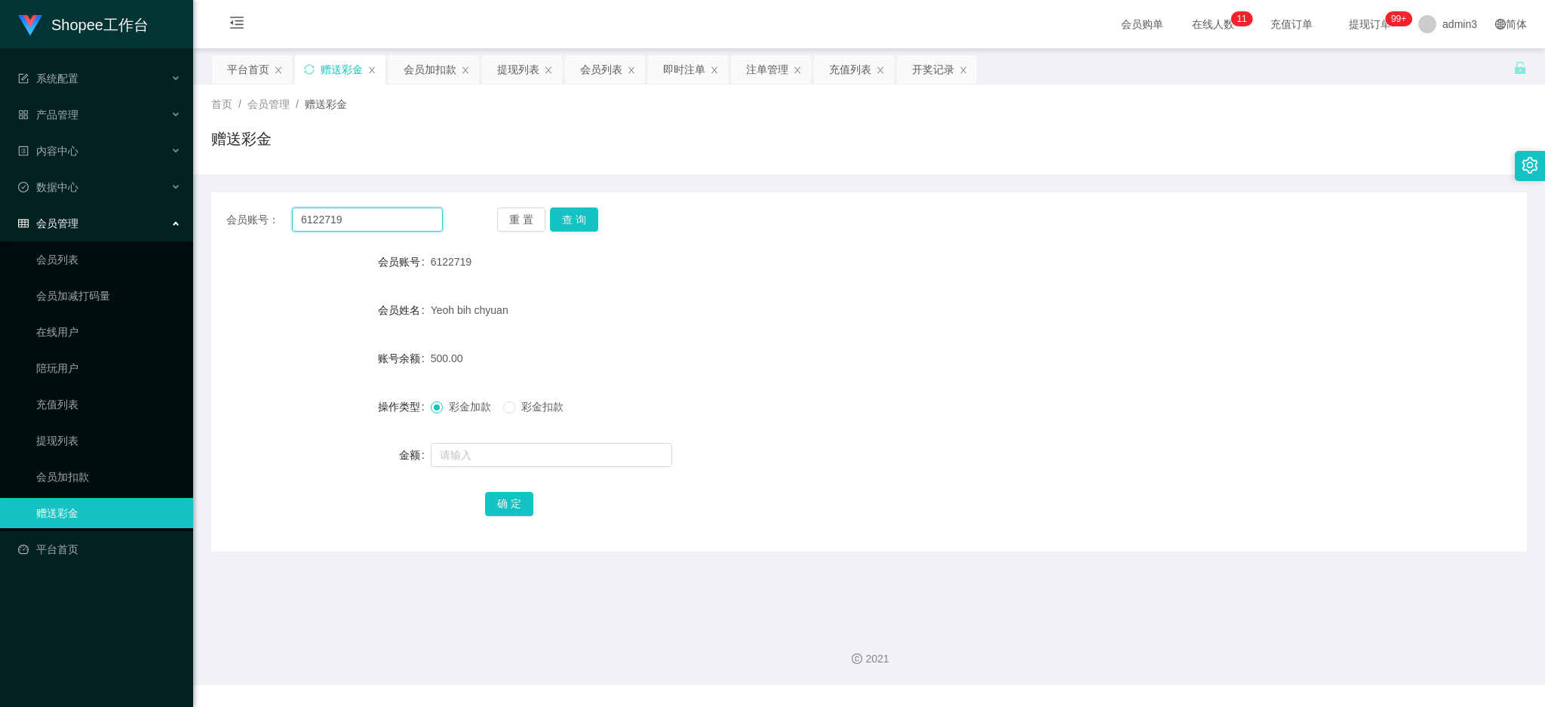
click at [358, 219] on input "6122719" at bounding box center [367, 220] width 151 height 24
paste input "Jayteng"
type input "Jayteng"
click at [580, 224] on button "查 询" at bounding box center [574, 220] width 48 height 24
click at [542, 469] on div at bounding box center [814, 455] width 767 height 30
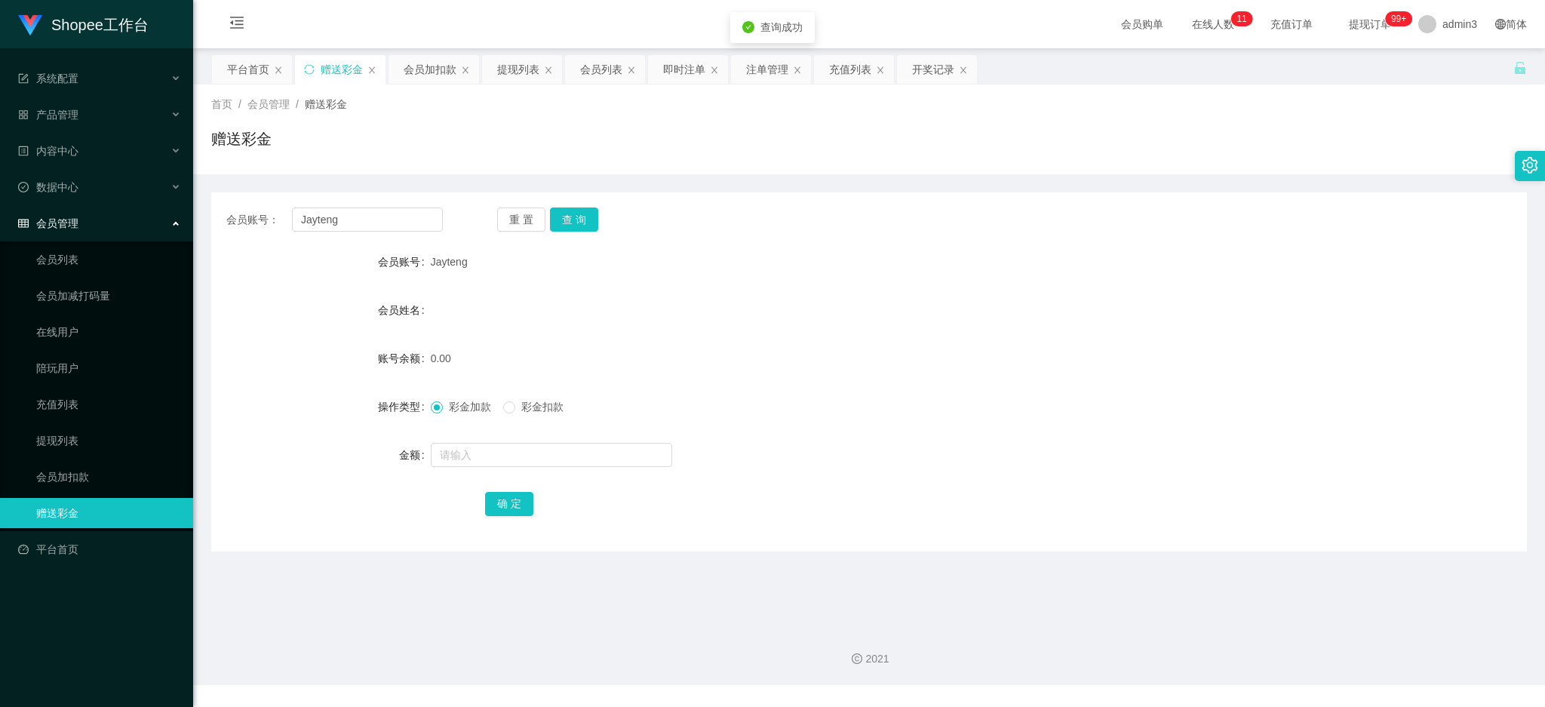
click at [550, 441] on div at bounding box center [814, 455] width 767 height 30
click at [552, 448] on input "text" at bounding box center [551, 455] width 241 height 24
type input "100"
click at [498, 506] on button "确 定" at bounding box center [509, 504] width 48 height 24
click at [511, 69] on div "提现列表" at bounding box center [518, 69] width 42 height 29
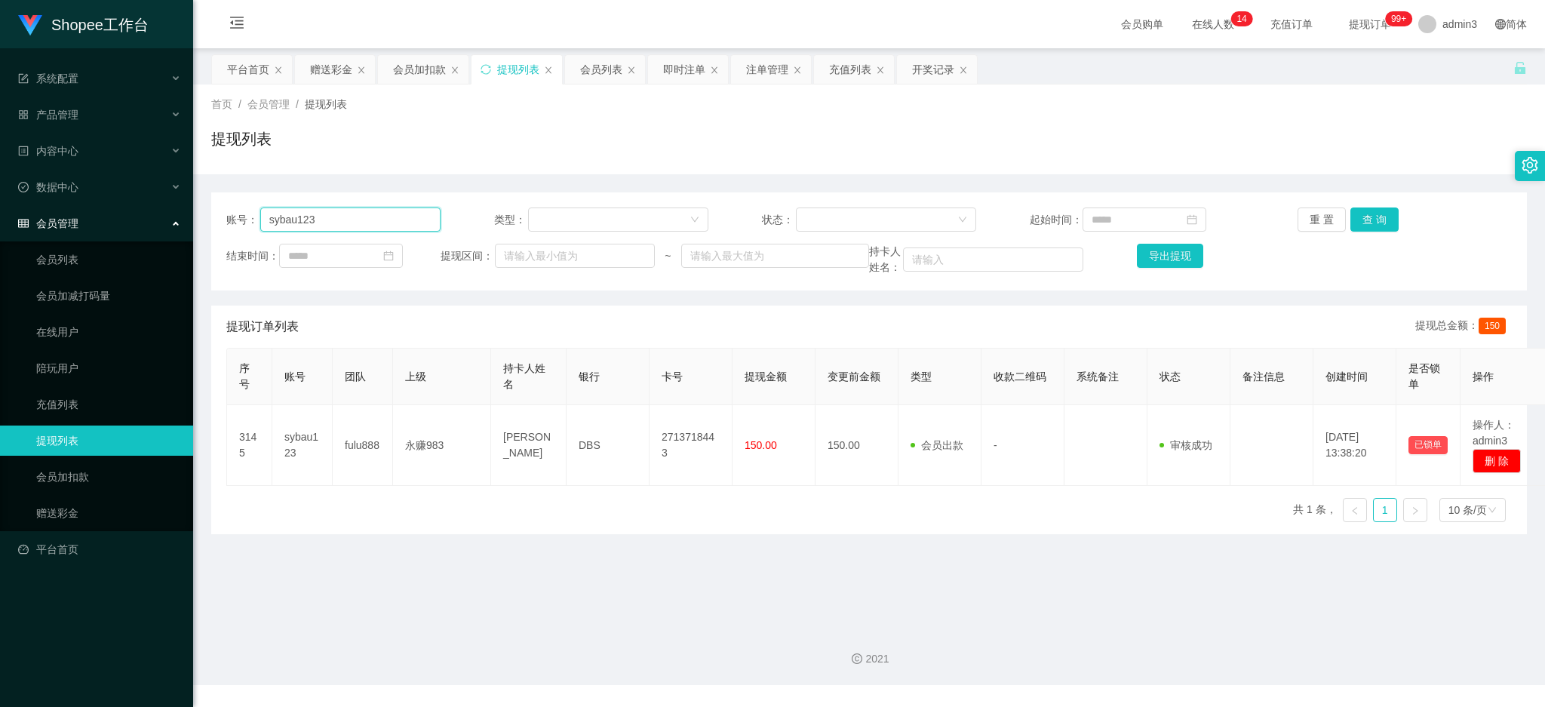
click at [316, 229] on input "sybau123" at bounding box center [350, 220] width 180 height 24
click at [315, 229] on input "sybau123" at bounding box center [350, 220] width 180 height 24
paste input "Kento235"
click at [1371, 206] on div "账号： Kento235 类型： 状态： 起始时间： 重 置 查 询 结束时间： 提现区间： ~ 持卡人姓名： 导出提现" at bounding box center [869, 241] width 1316 height 98
click at [1371, 220] on button "查 询" at bounding box center [1375, 220] width 48 height 24
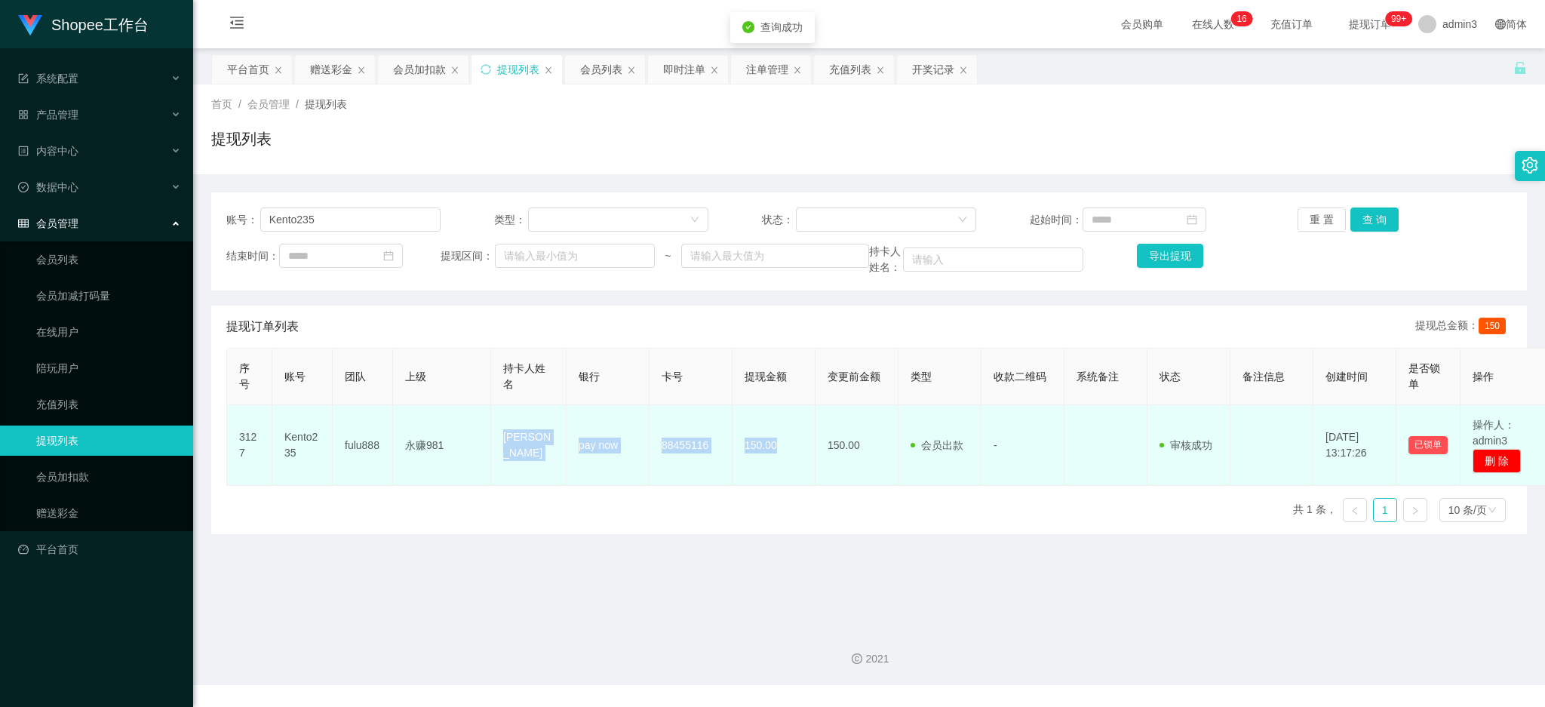
drag, startPoint x: 489, startPoint y: 438, endPoint x: 780, endPoint y: 462, distance: 292.3
click at [780, 462] on tr "3127 Kento235 fulu888 永赚981 [PERSON_NAME] [PERSON_NAME] pay now 88455116 150.00…" at bounding box center [889, 445] width 1324 height 81
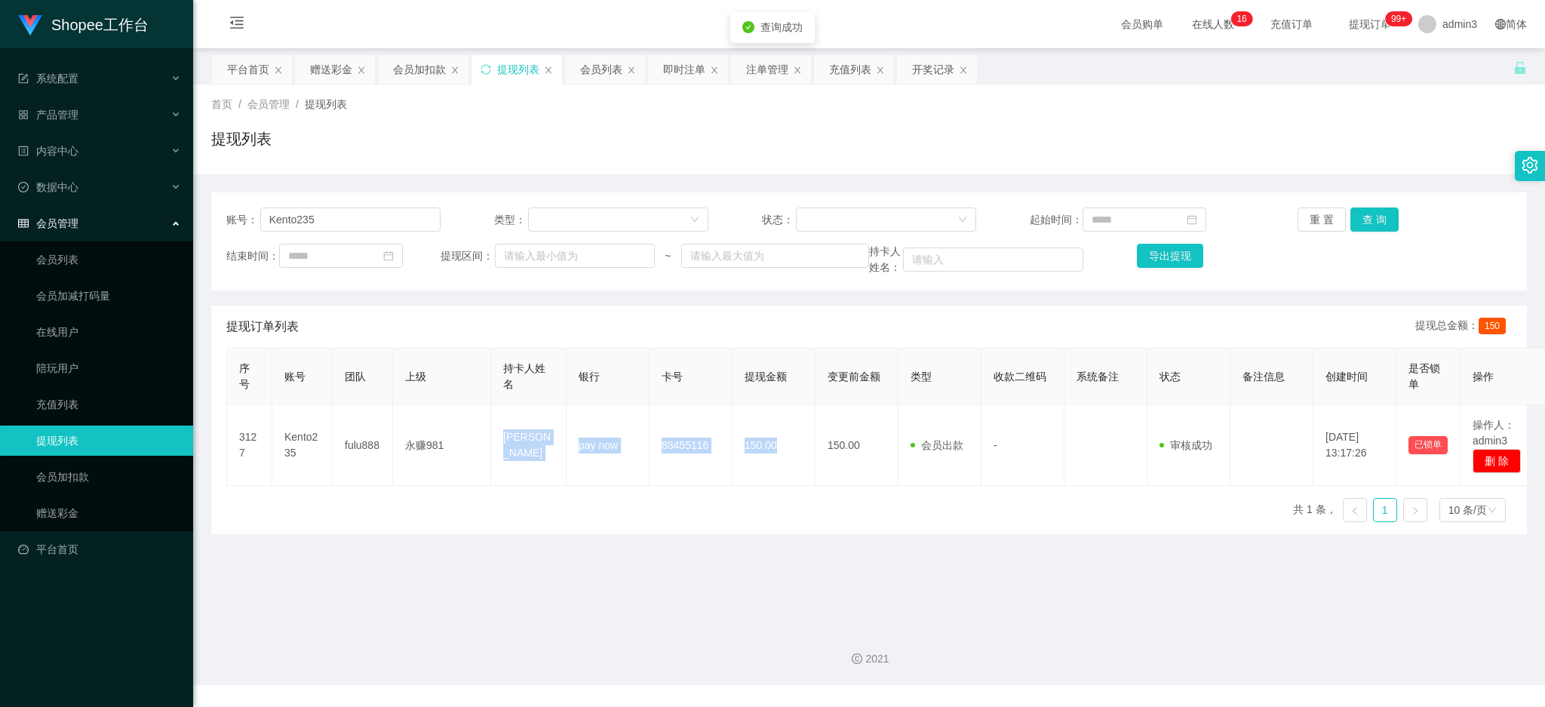
copy tr "永赚981 [PERSON_NAME] [PERSON_NAME] pay now 88455116 150.00"
click at [358, 223] on input "Kento235" at bounding box center [350, 220] width 180 height 24
paste input "Raymond6916"
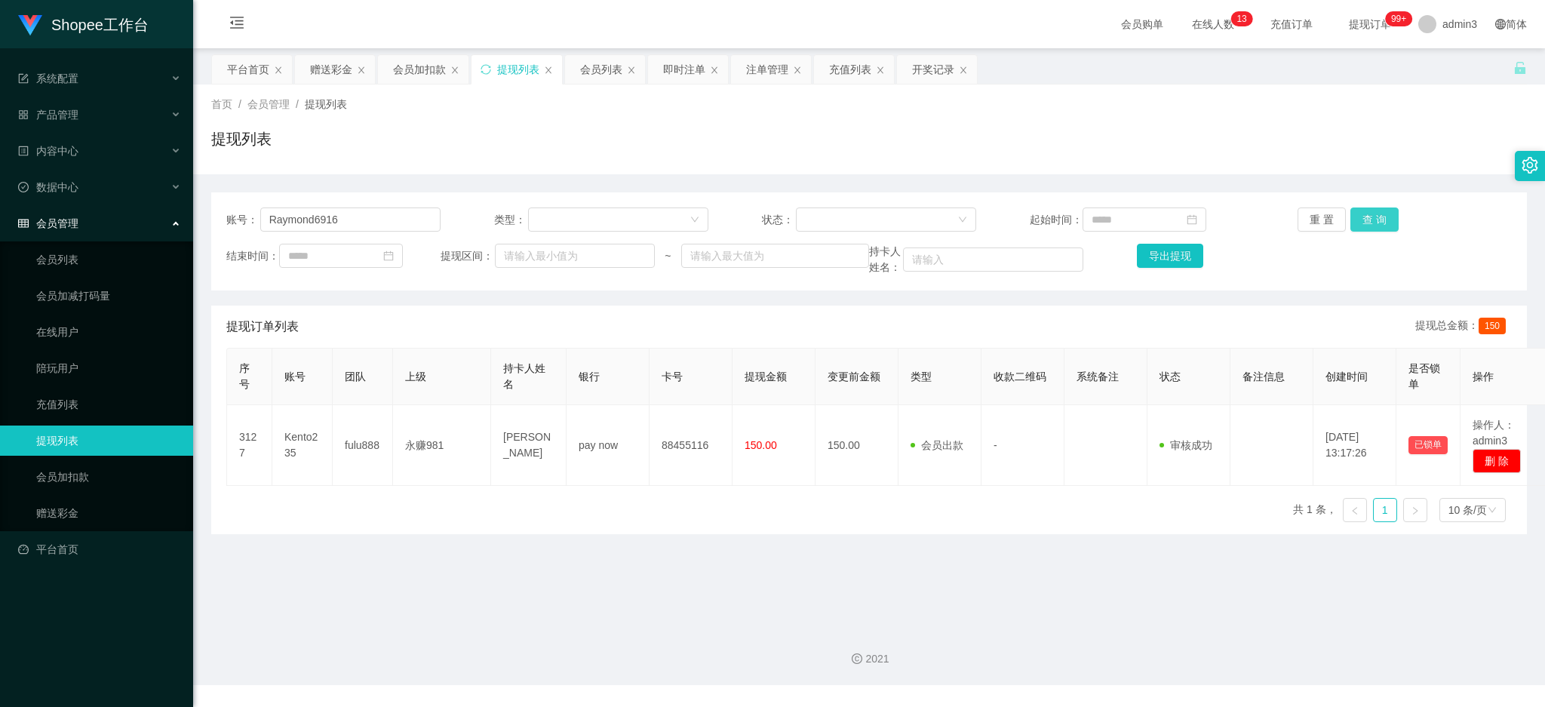
click at [1372, 224] on button "查 询" at bounding box center [1375, 220] width 48 height 24
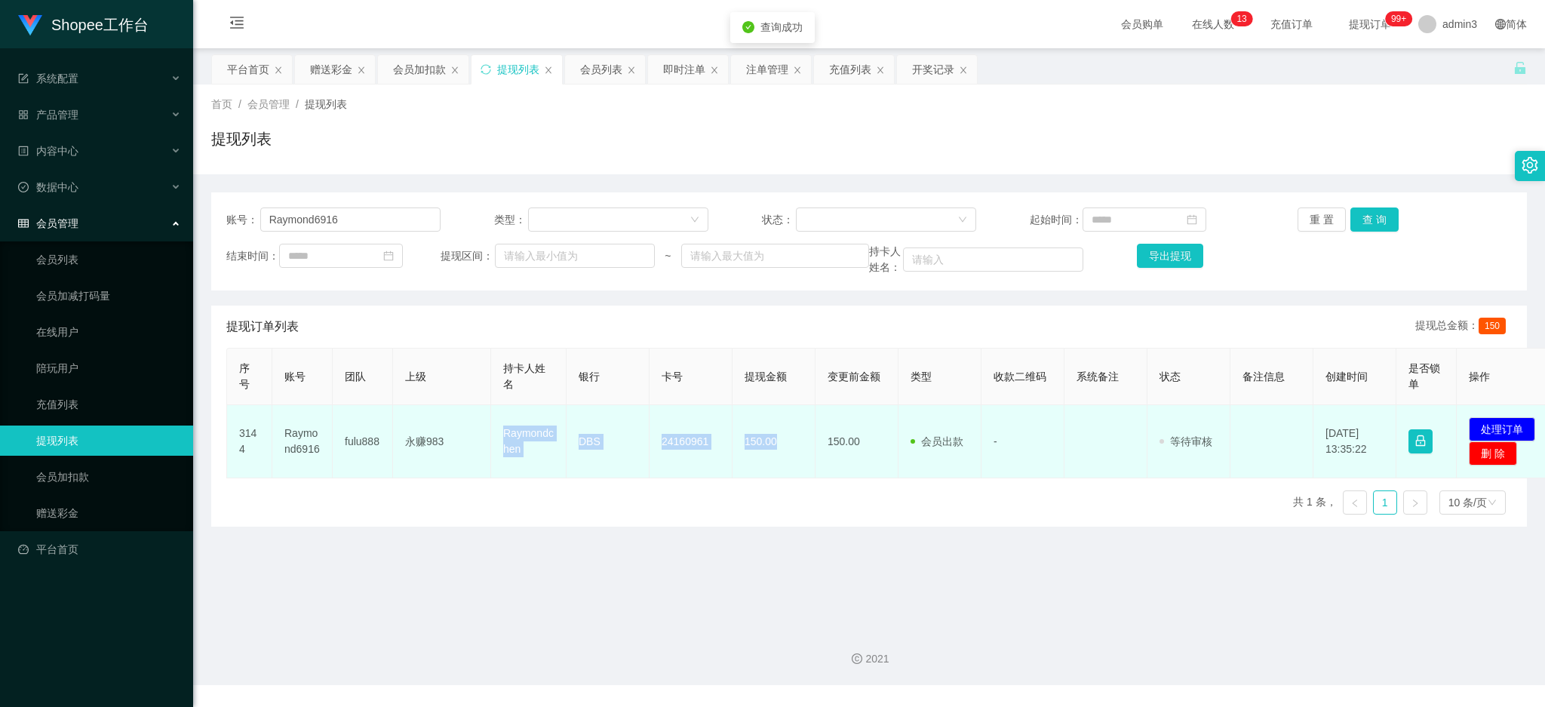
drag, startPoint x: 502, startPoint y: 428, endPoint x: 780, endPoint y: 455, distance: 279.8
click at [780, 455] on tr "3144 Raymond6916 fulu888 永赚983 Raymondchen DBS 24160961 150.00 150.00 会员出款 人工取款…" at bounding box center [892, 441] width 1330 height 73
copy tr "Raymondchen DBS 24160961 150.00"
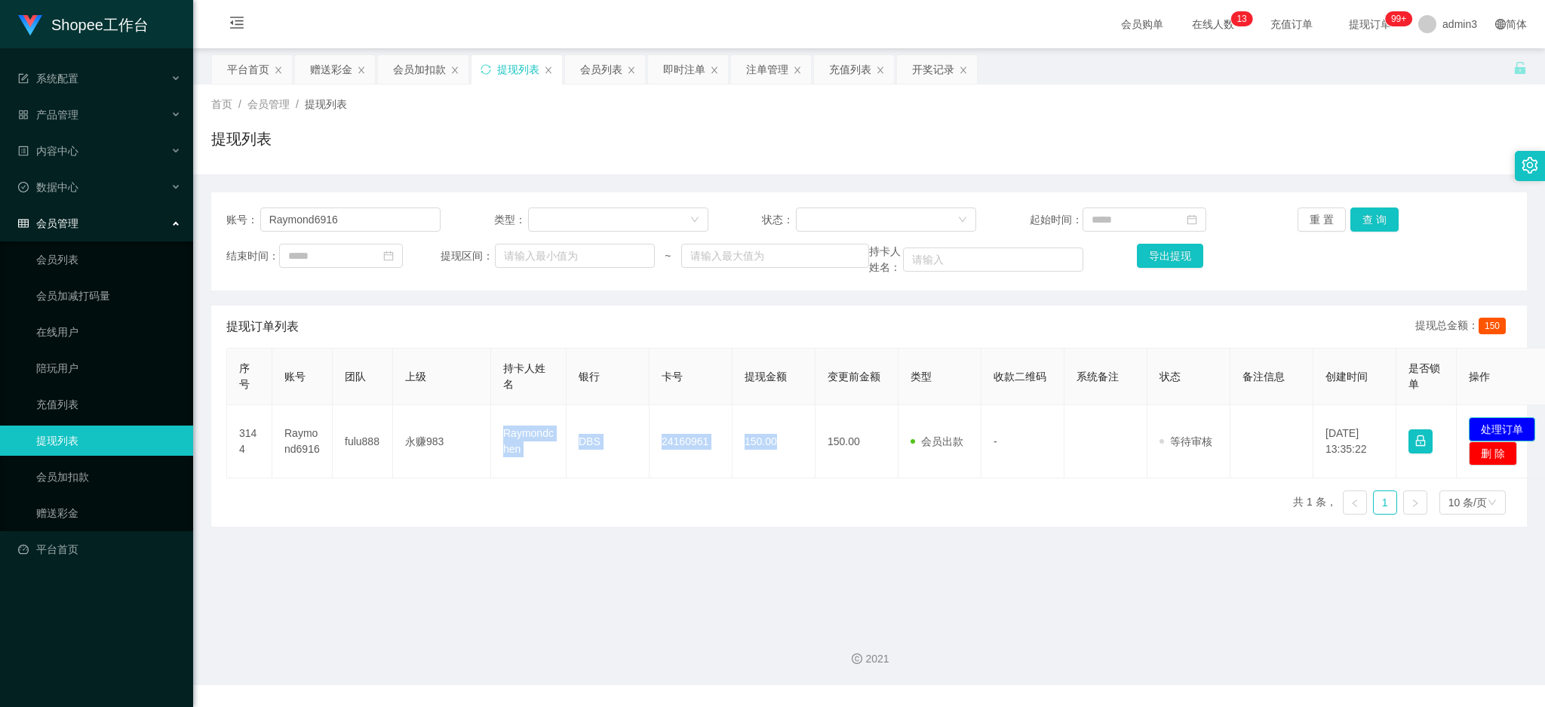
drag, startPoint x: 1503, startPoint y: 420, endPoint x: 1316, endPoint y: 411, distance: 187.3
click at [1503, 419] on button "处理订单" at bounding box center [1502, 429] width 66 height 24
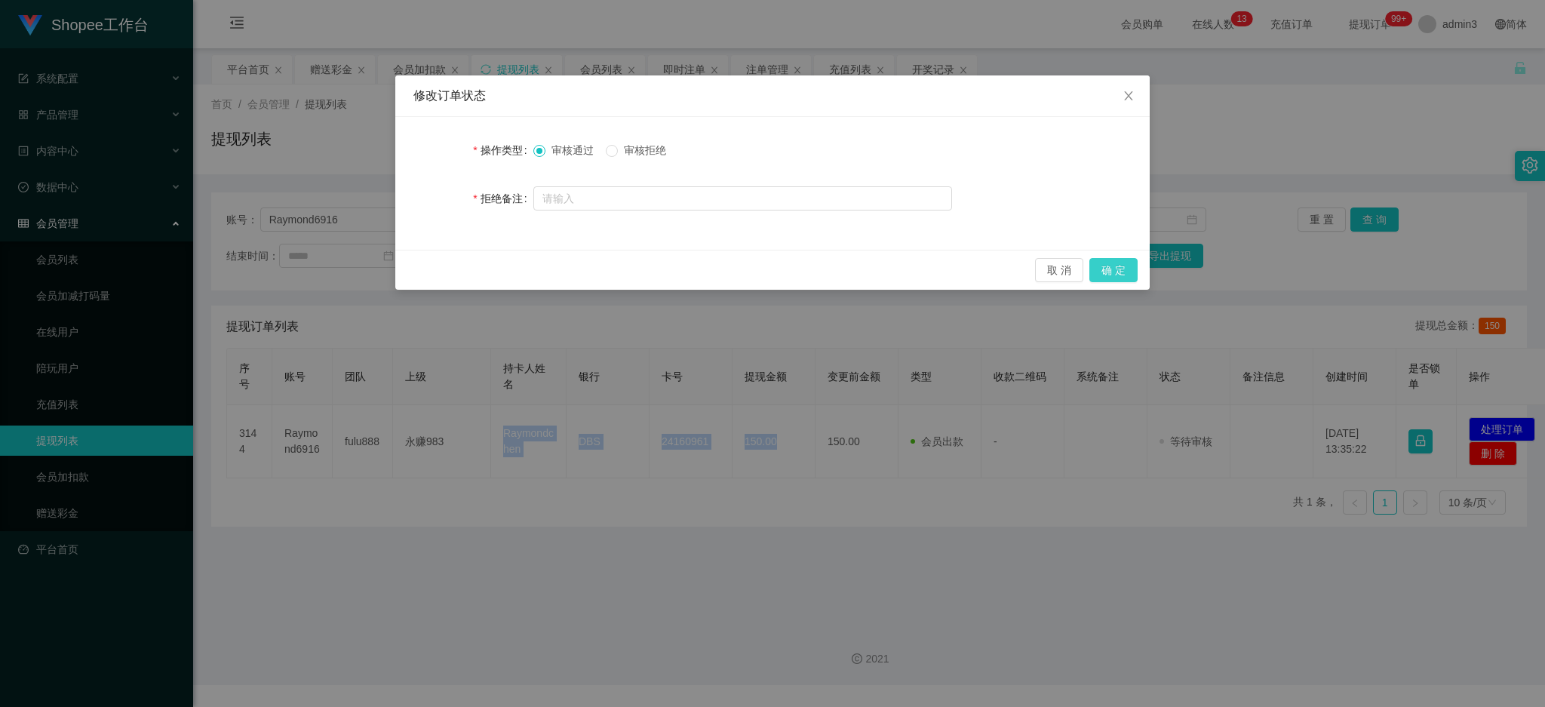
click at [1124, 276] on button "确 定" at bounding box center [1114, 270] width 48 height 24
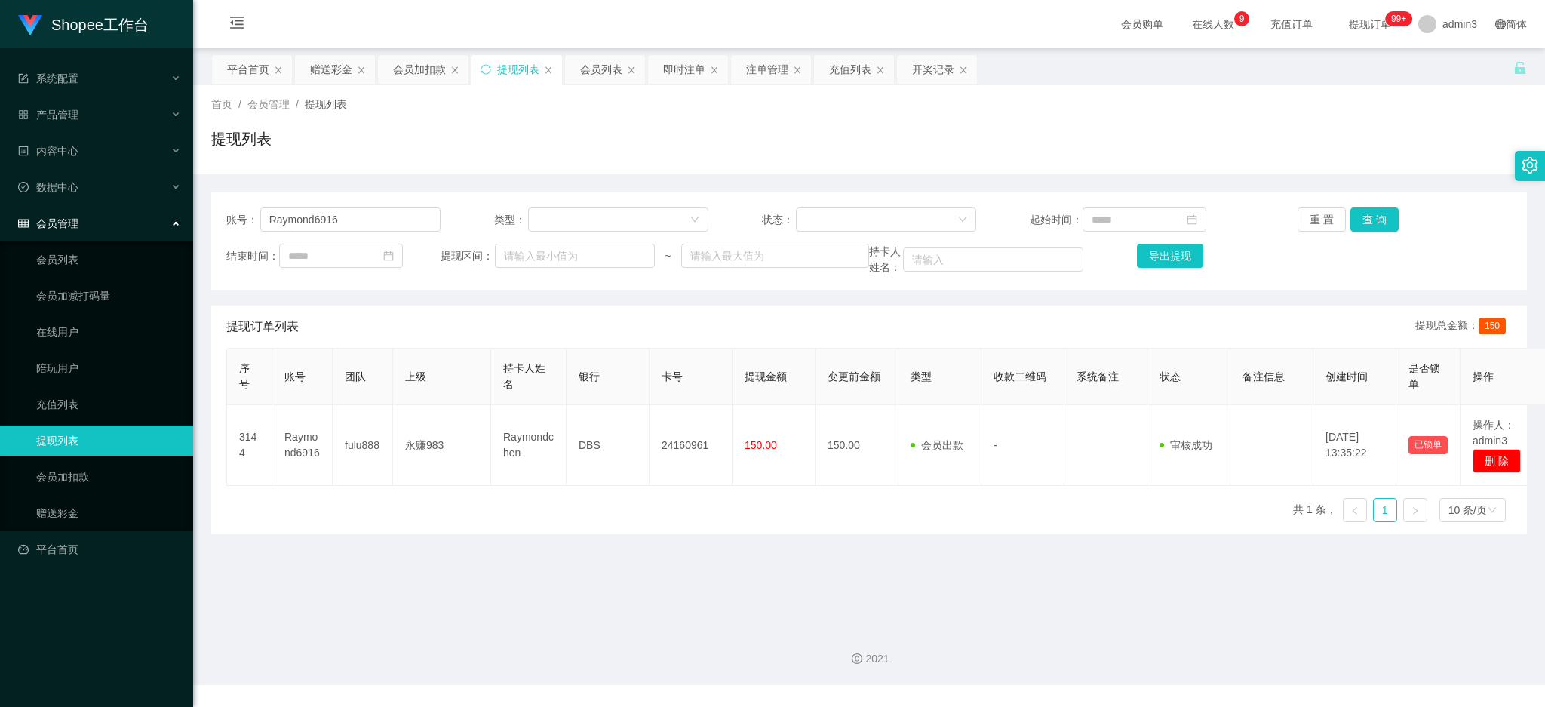
drag, startPoint x: 687, startPoint y: 587, endPoint x: 683, endPoint y: 573, distance: 14.8
click at [687, 586] on main "关闭左侧 关闭右侧 关闭其它 刷新页面 平台首页 赠送彩金 会员加扣款 提现列表 会员列表 即时注单 注单管理 充值列表 开奖记录 首页 / 会员管理 / 提…" at bounding box center [869, 331] width 1352 height 567
click at [340, 217] on input "Raymond6916" at bounding box center [350, 220] width 180 height 24
paste input "YvoneQ"
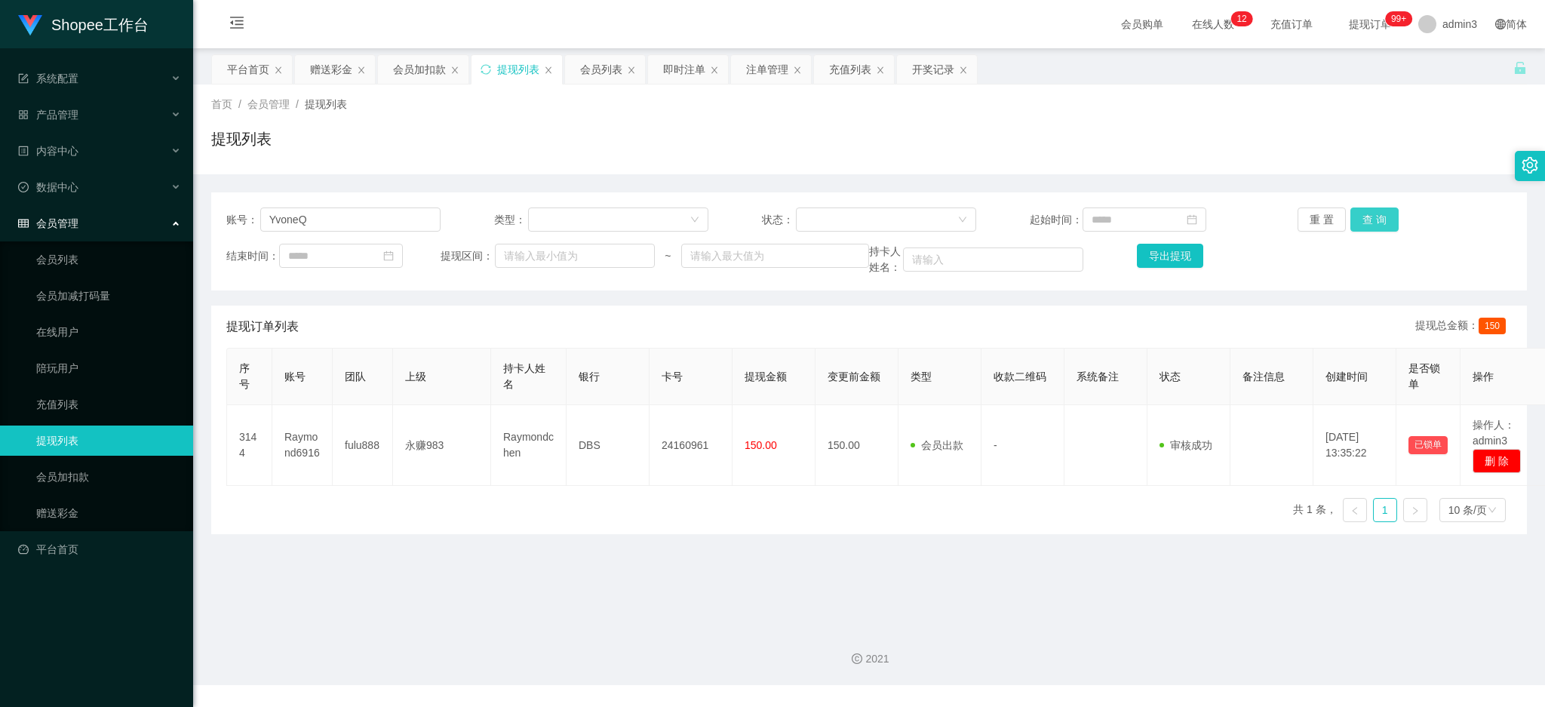
click at [1381, 214] on button "查 询" at bounding box center [1375, 220] width 48 height 24
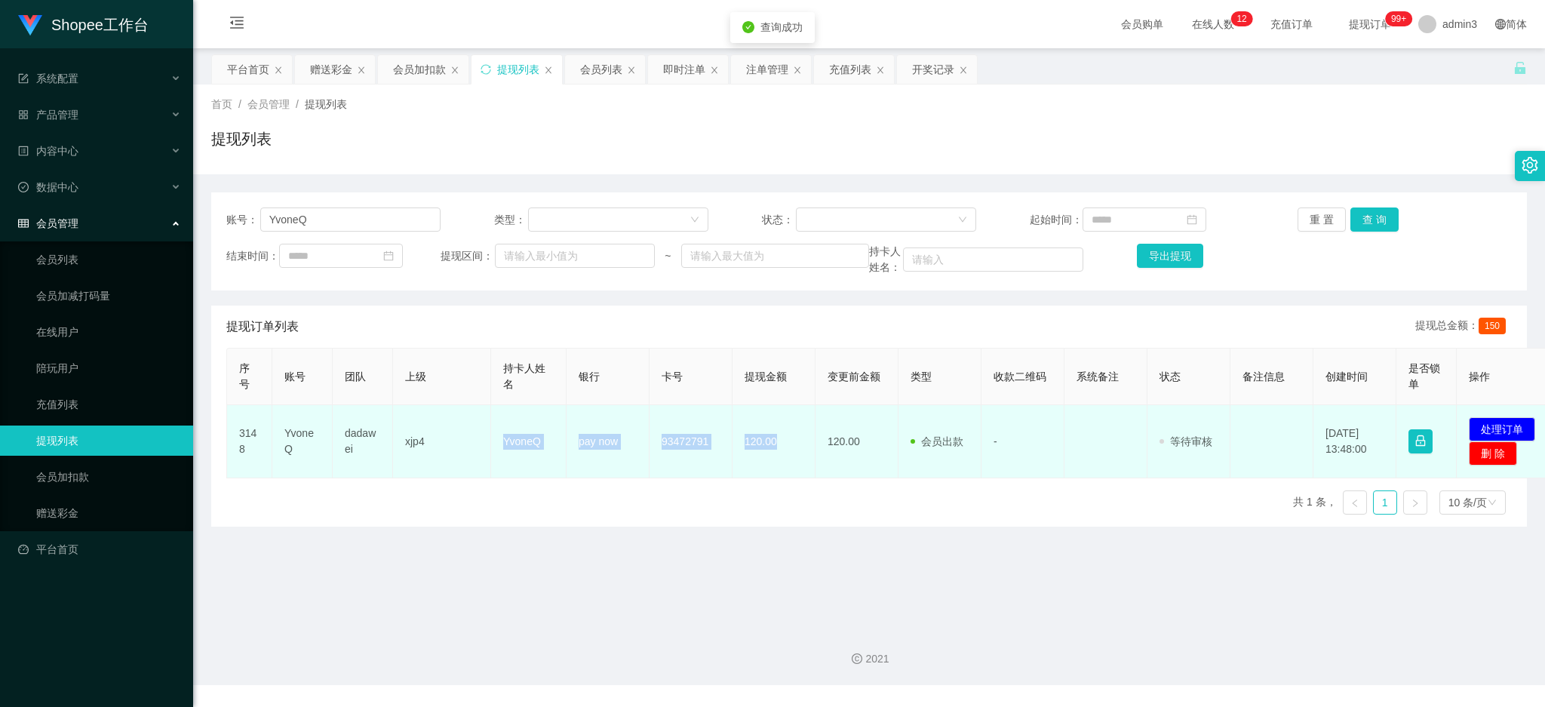
drag, startPoint x: 501, startPoint y: 445, endPoint x: 789, endPoint y: 459, distance: 288.6
click at [789, 459] on tr "3148 YvoneQ dadawei xjp4 YvoneQ pay now 93472791 120.00 120.00 会员出款 人工取款 - 审核驳回…" at bounding box center [892, 441] width 1330 height 73
copy tr "YvoneQ pay now 93472791 120.00"
click at [1516, 429] on button "处理订单" at bounding box center [1502, 429] width 66 height 24
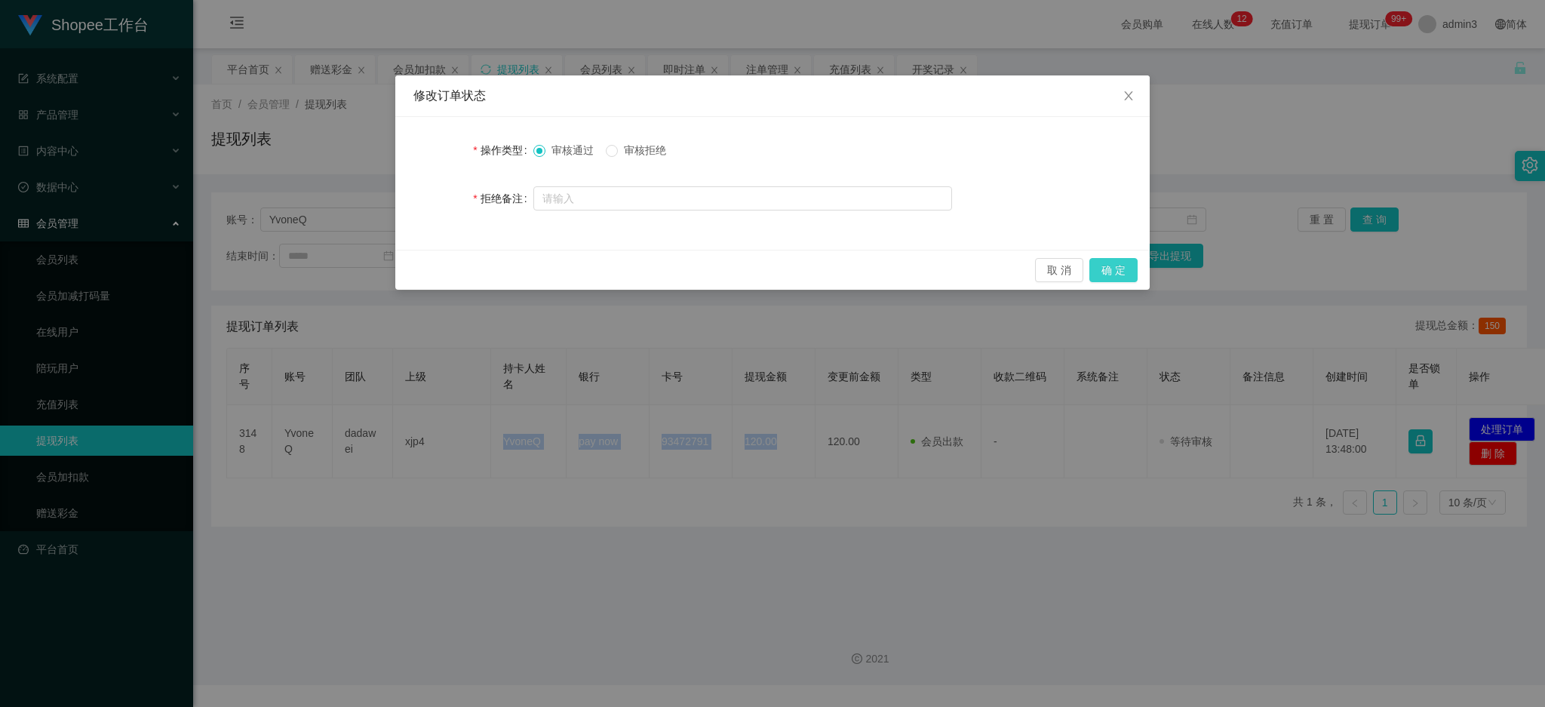
click at [1118, 271] on button "确 定" at bounding box center [1114, 270] width 48 height 24
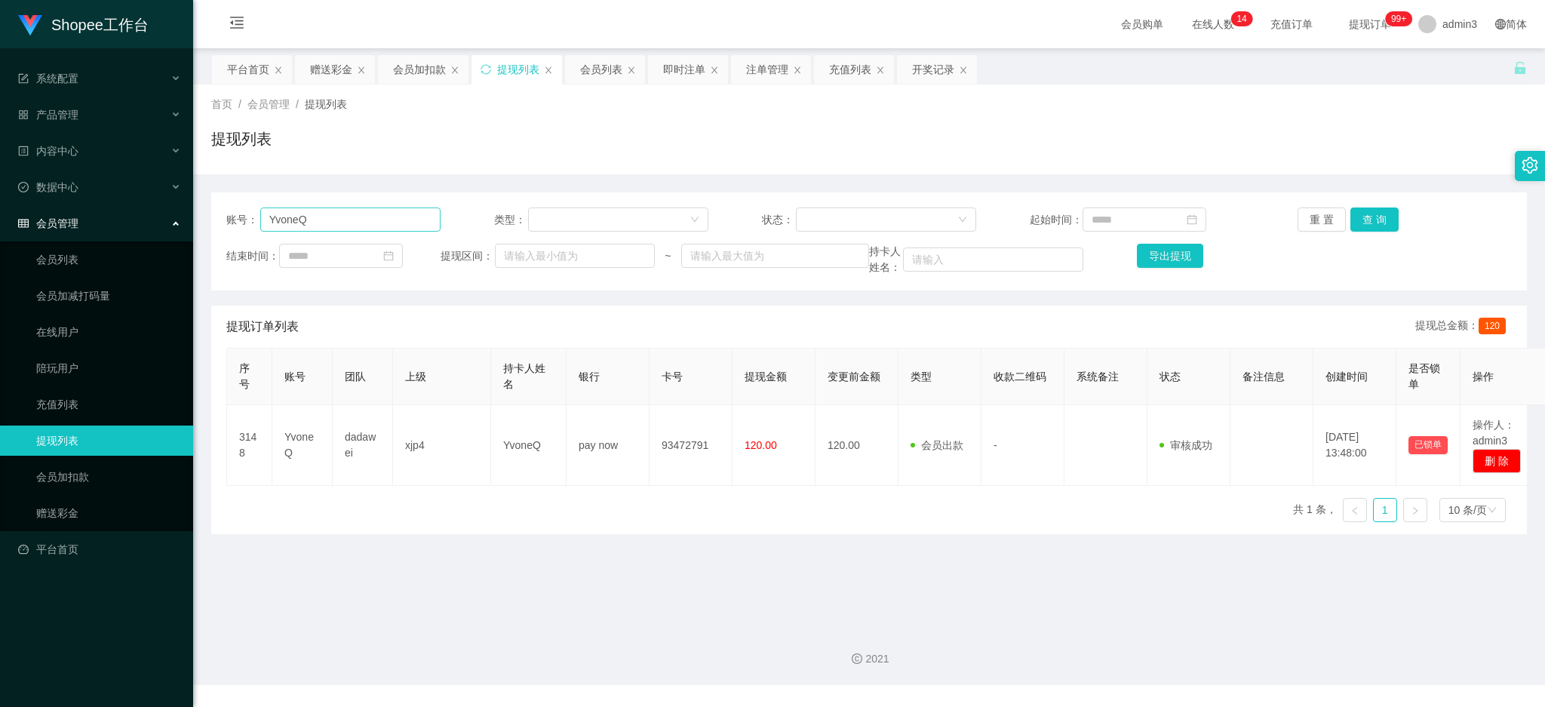
drag, startPoint x: 259, startPoint y: 215, endPoint x: 278, endPoint y: 217, distance: 19.7
click at [259, 215] on span "账号：" at bounding box center [243, 220] width 34 height 16
click at [281, 217] on input "YvoneQ" at bounding box center [350, 220] width 180 height 24
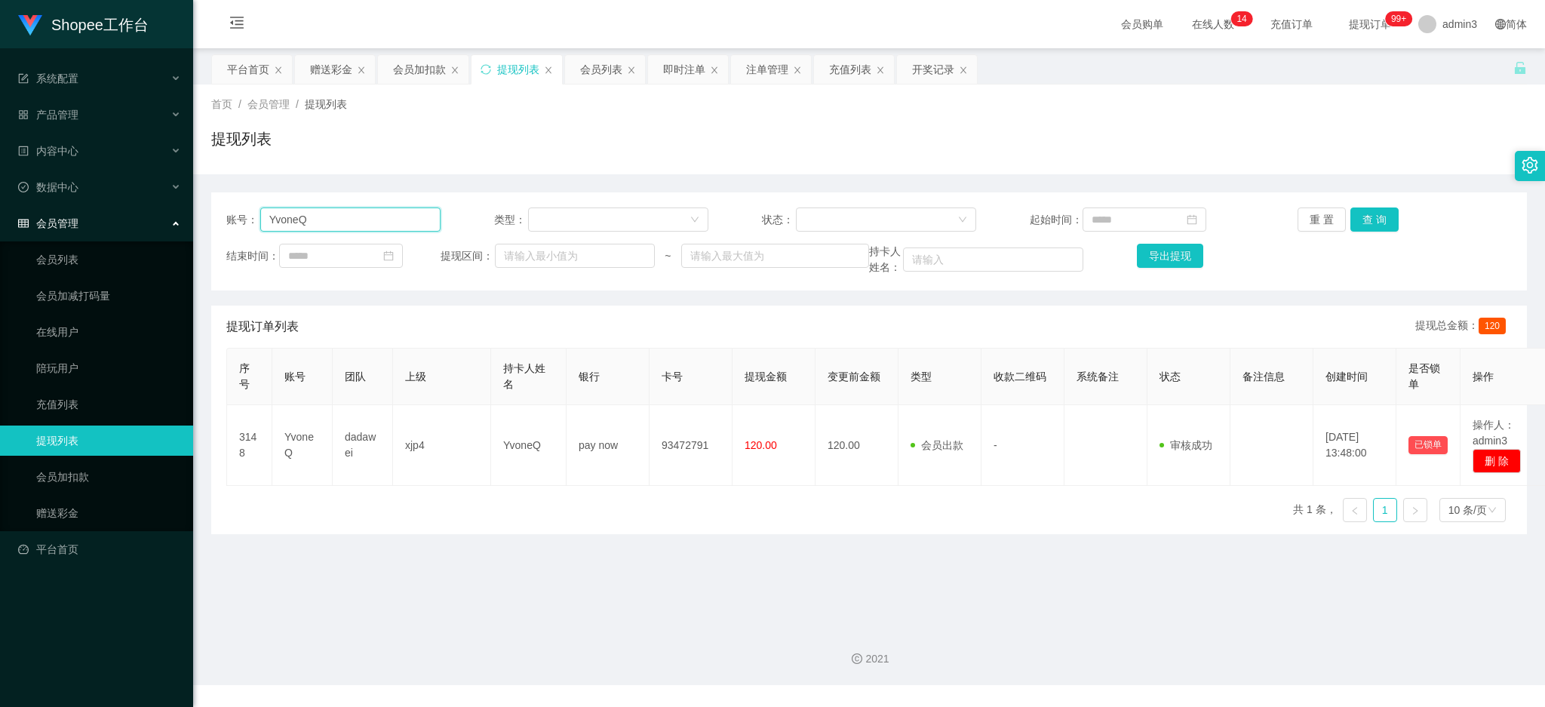
paste input "LL009"
drag, startPoint x: 1395, startPoint y: 214, endPoint x: 1387, endPoint y: 214, distance: 8.3
click at [1396, 214] on div "重 置 查 询" at bounding box center [1405, 220] width 214 height 24
click at [1385, 214] on button "查 询" at bounding box center [1375, 220] width 48 height 24
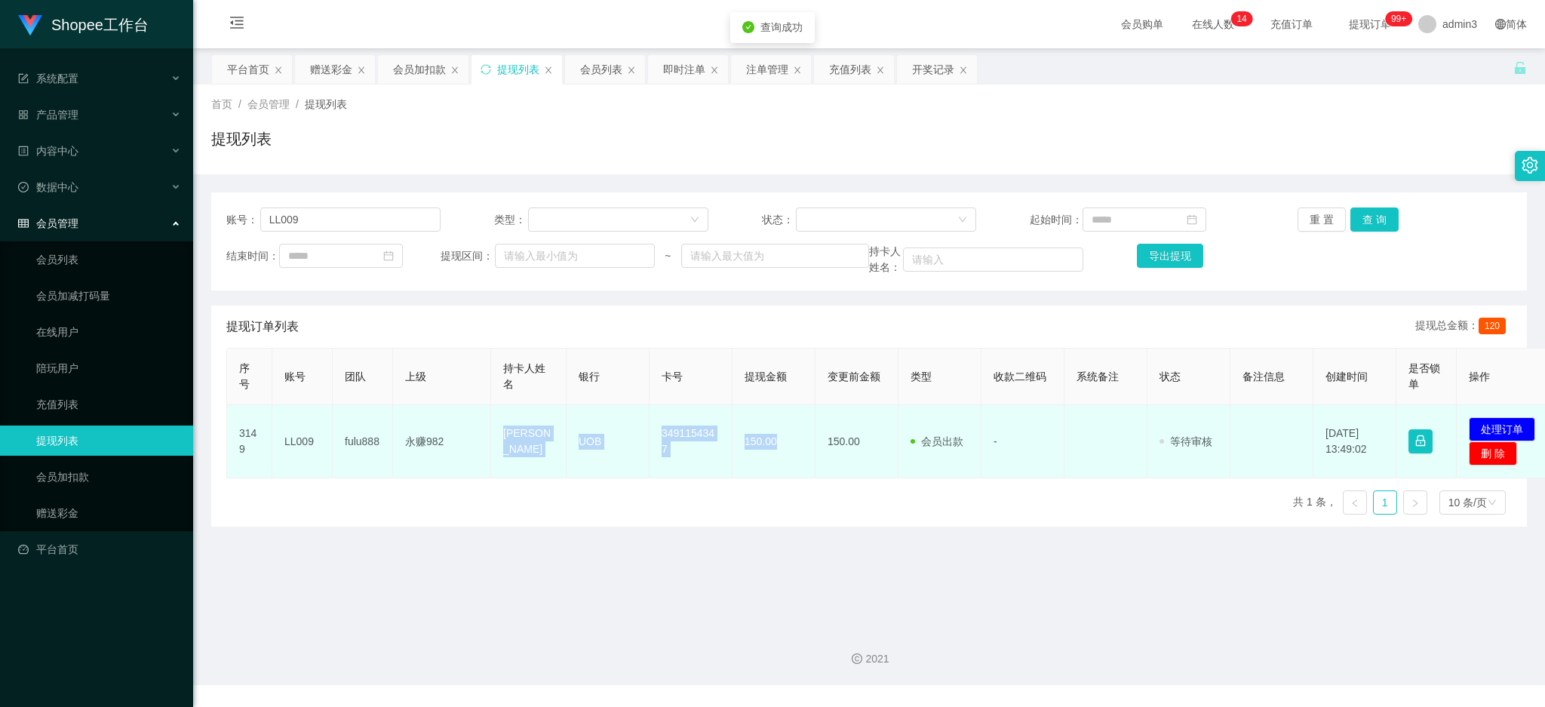
drag, startPoint x: 503, startPoint y: 444, endPoint x: 786, endPoint y: 467, distance: 283.2
click at [786, 467] on tr "3149 LL009 fulu888 永赚982 [PERSON_NAME] UOB 3491154347 150.00 150.00 会员出款 人工取款 -…" at bounding box center [892, 441] width 1330 height 73
click at [1495, 418] on button "处理订单" at bounding box center [1502, 429] width 66 height 24
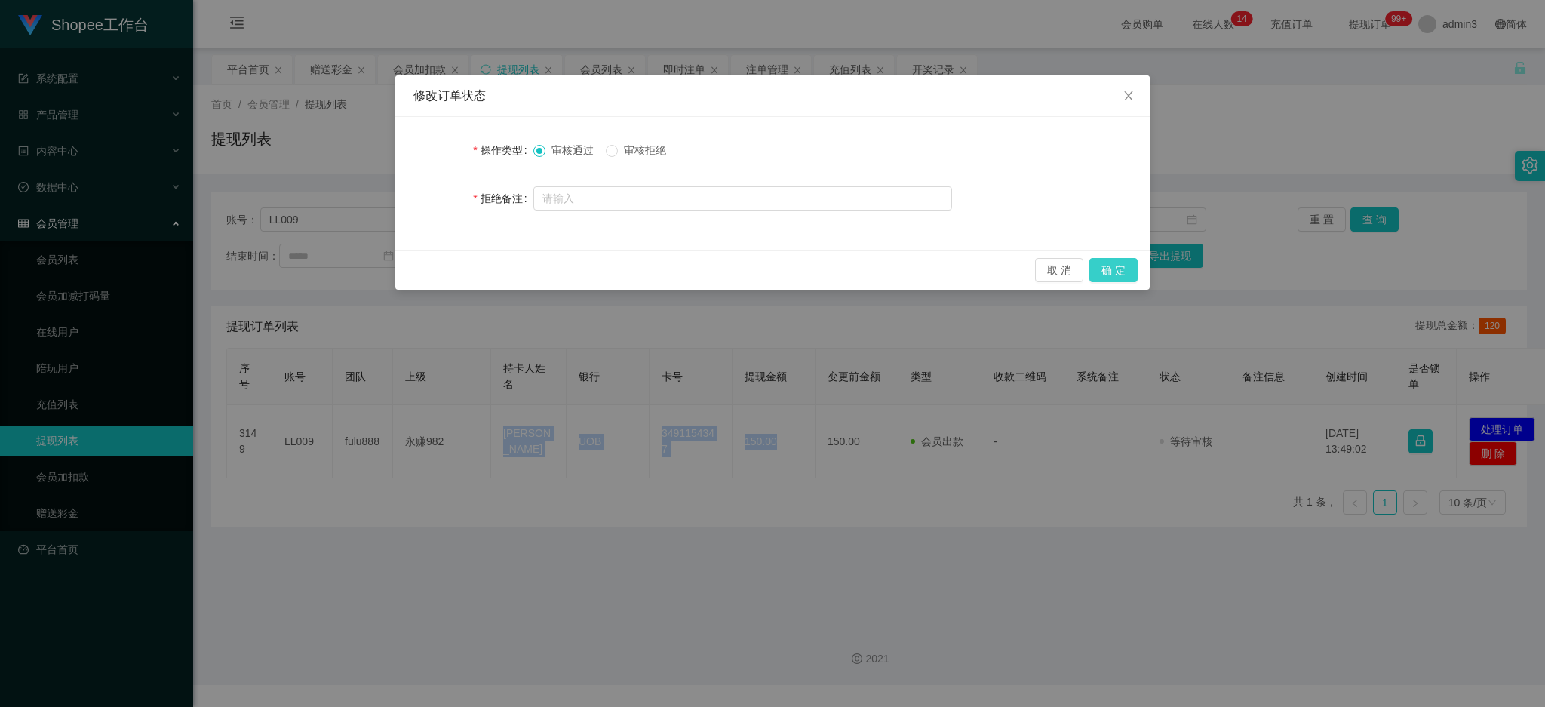
drag, startPoint x: 1124, startPoint y: 272, endPoint x: 1117, endPoint y: 289, distance: 18.2
click at [1124, 272] on button "确 定" at bounding box center [1114, 270] width 48 height 24
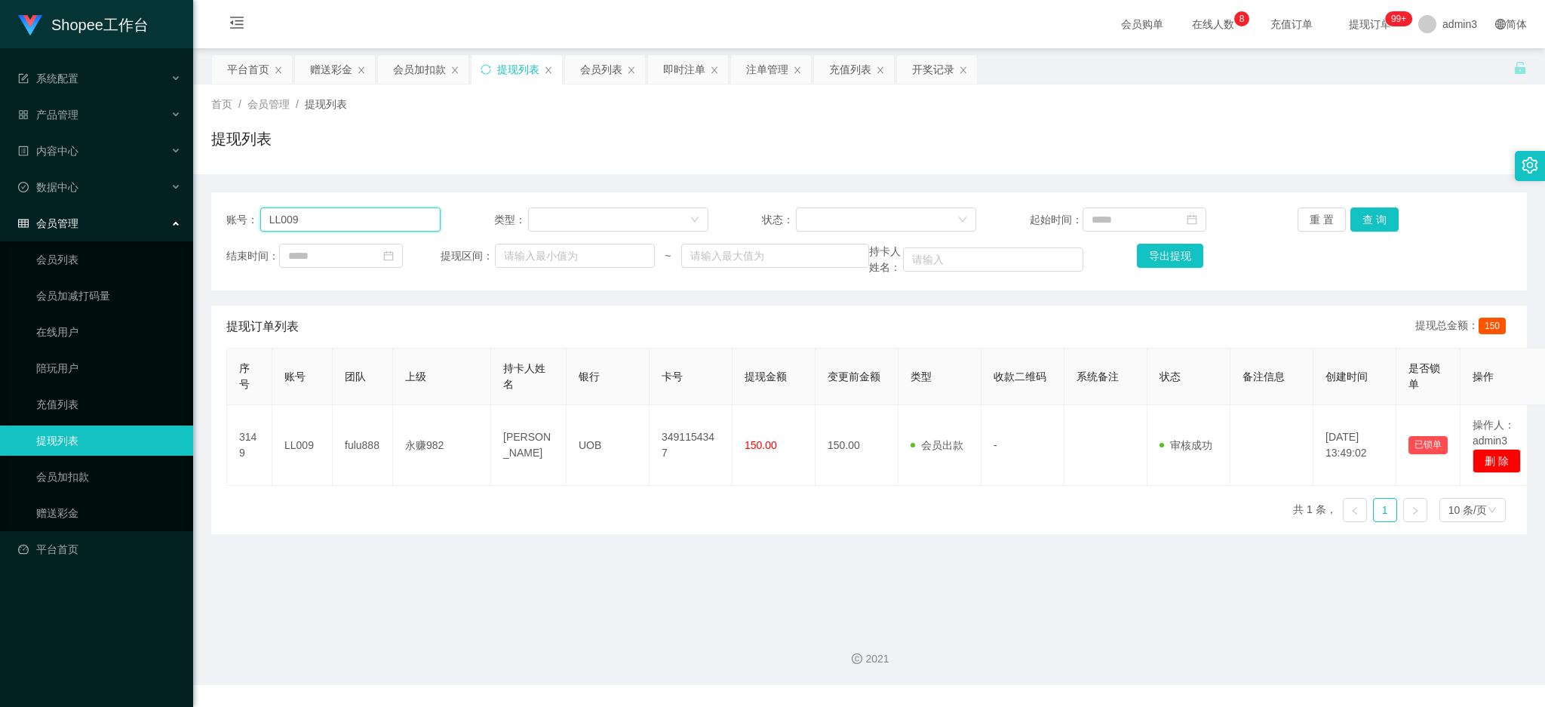
click at [308, 214] on input "LL009" at bounding box center [350, 220] width 180 height 24
paste input "Kerk1990"
type input "Kerk1990"
click at [1377, 221] on button "查 询" at bounding box center [1375, 220] width 48 height 24
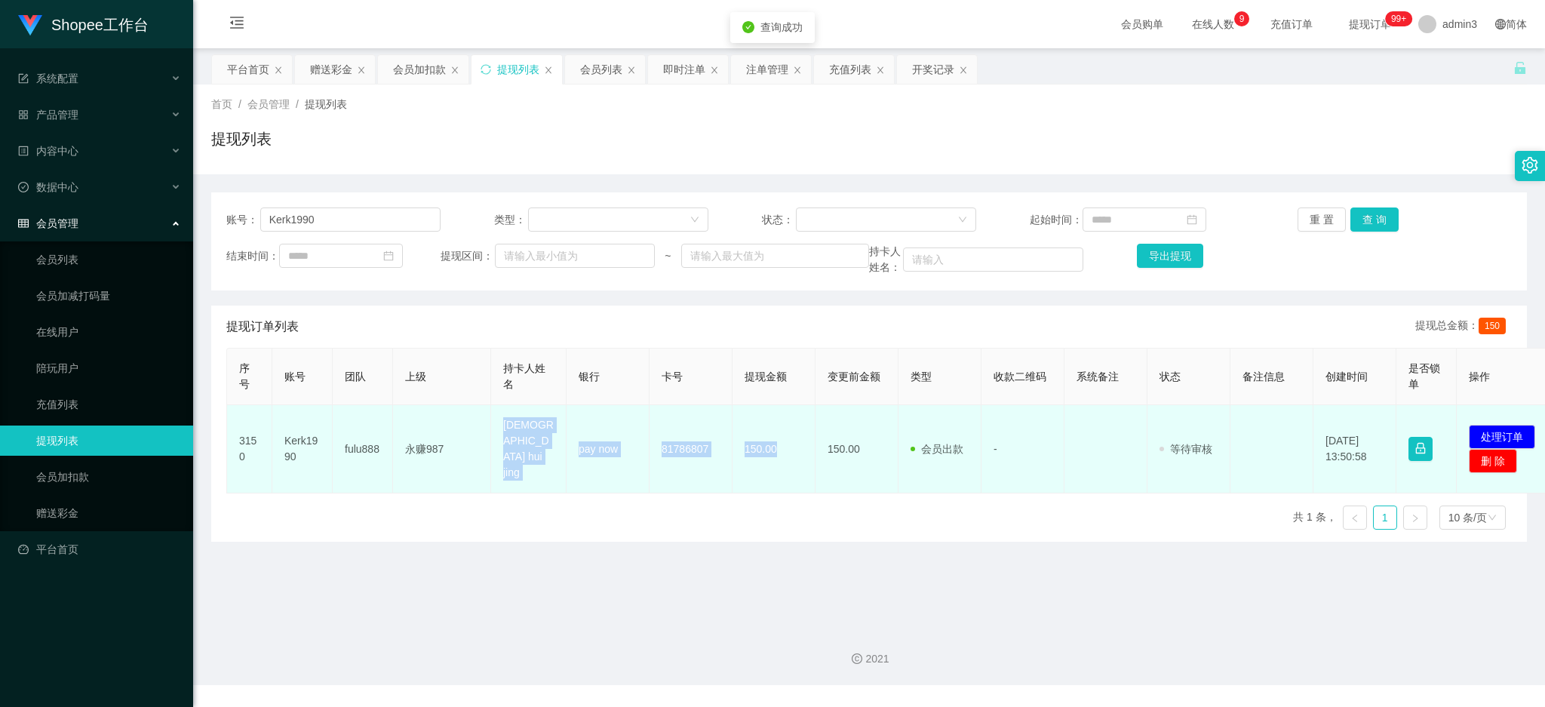
drag, startPoint x: 496, startPoint y: 431, endPoint x: 779, endPoint y: 459, distance: 284.3
click at [779, 459] on tr "3150 Kerk1990 fulu888 永赚987 Kerk hui jing pay now 81786807 150.00 150.00 会员出款 人…" at bounding box center [892, 449] width 1330 height 88
click at [1527, 432] on button "处理订单" at bounding box center [1502, 437] width 66 height 24
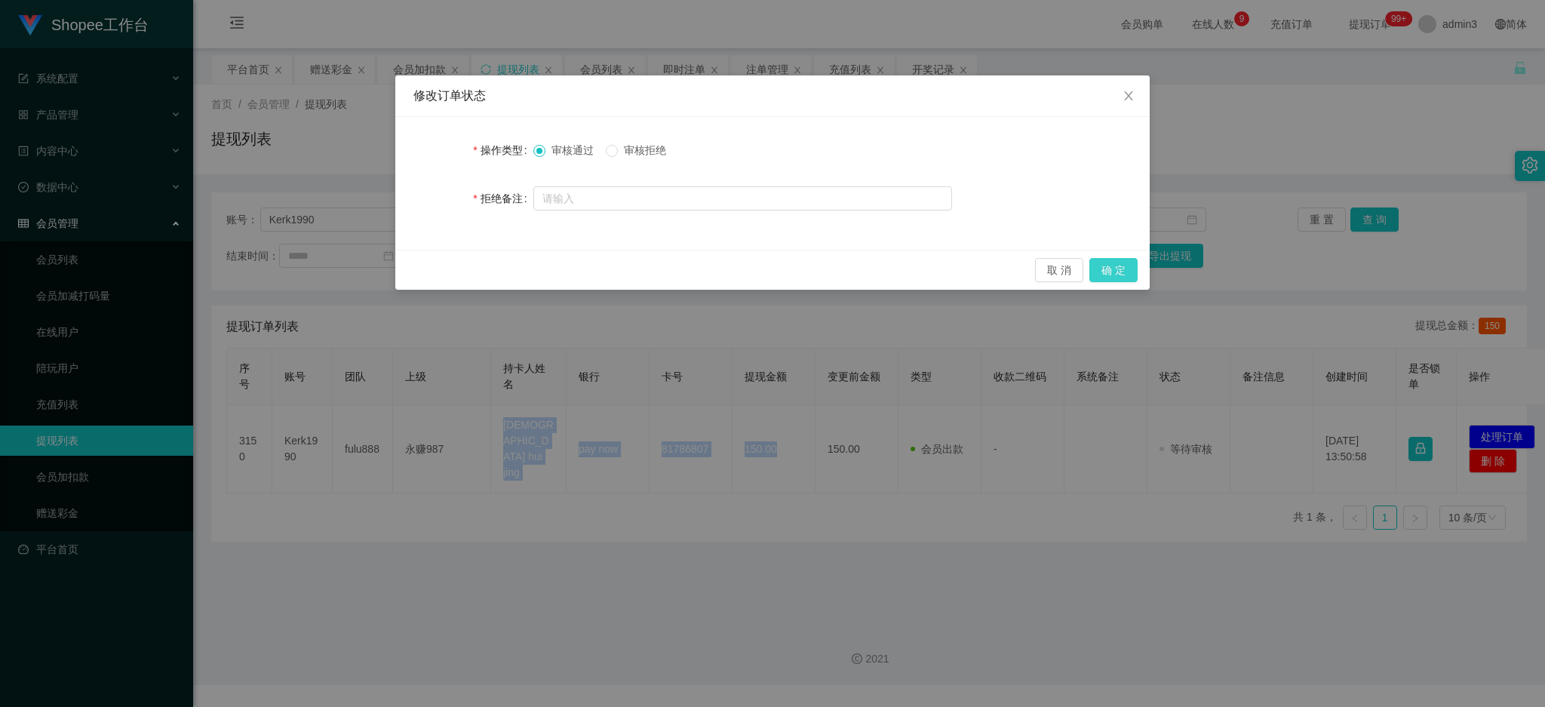
click at [1121, 278] on button "确 定" at bounding box center [1114, 270] width 48 height 24
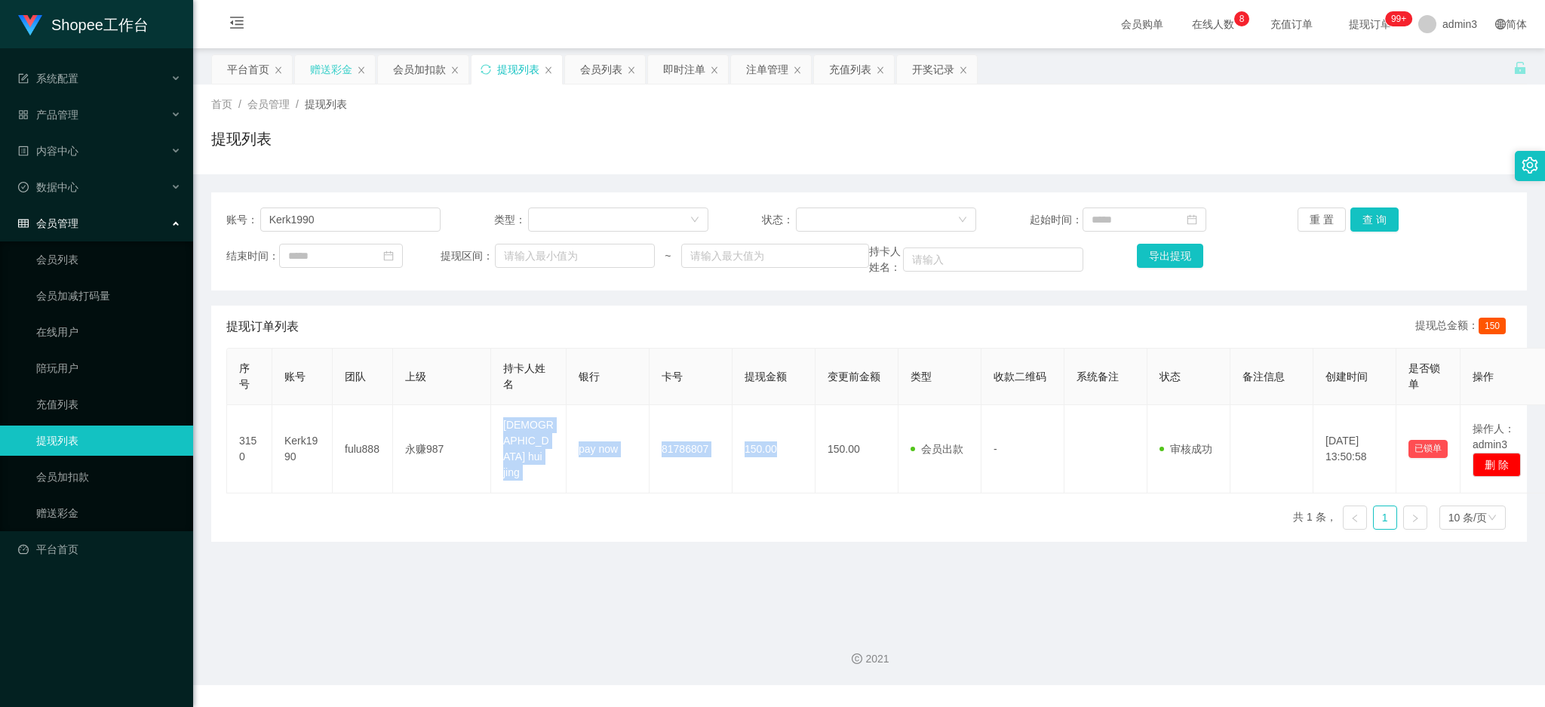
click at [333, 68] on div "赠送彩金" at bounding box center [331, 69] width 42 height 29
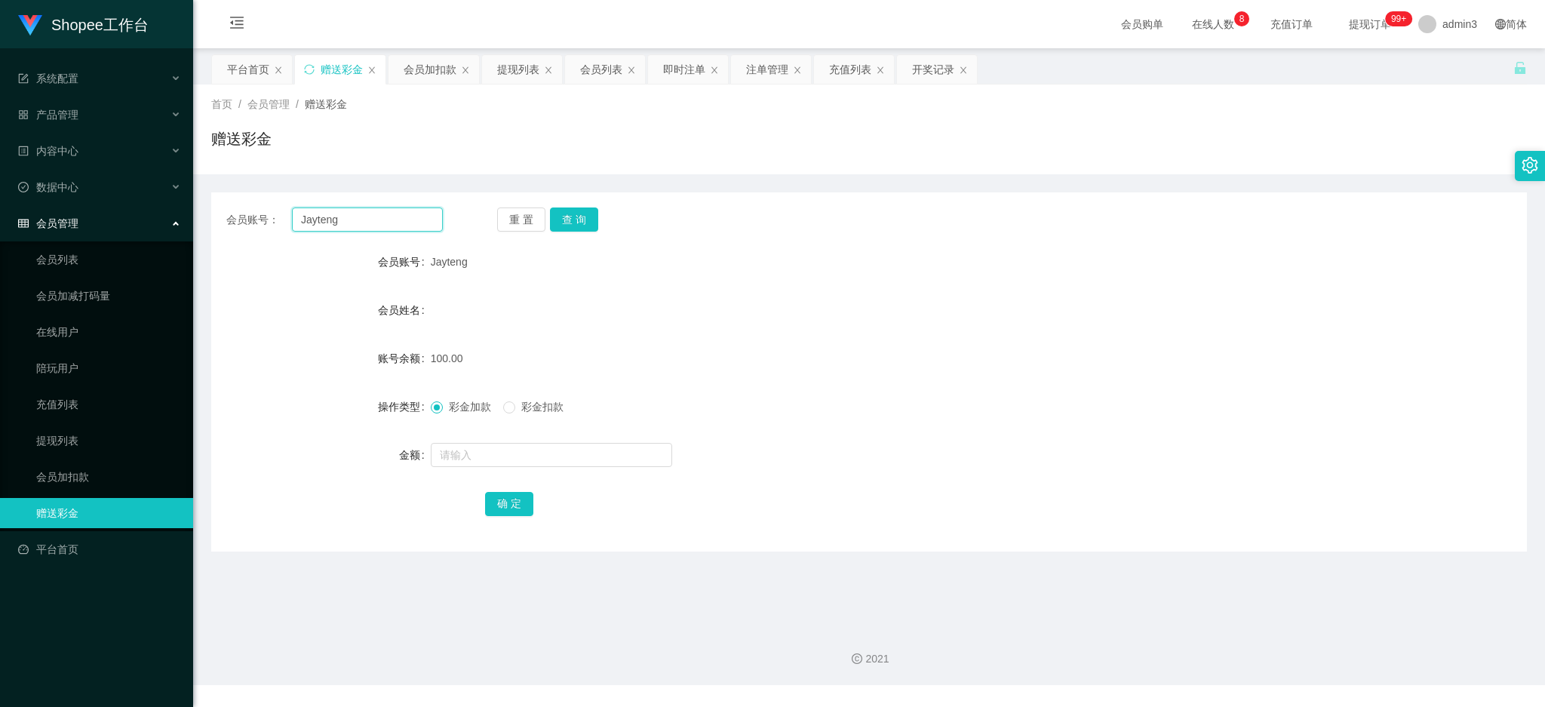
click at [345, 225] on input "Jayteng" at bounding box center [367, 220] width 151 height 24
paste input "87672455"
type input "87672455"
drag, startPoint x: 557, startPoint y: 224, endPoint x: 547, endPoint y: 334, distance: 109.9
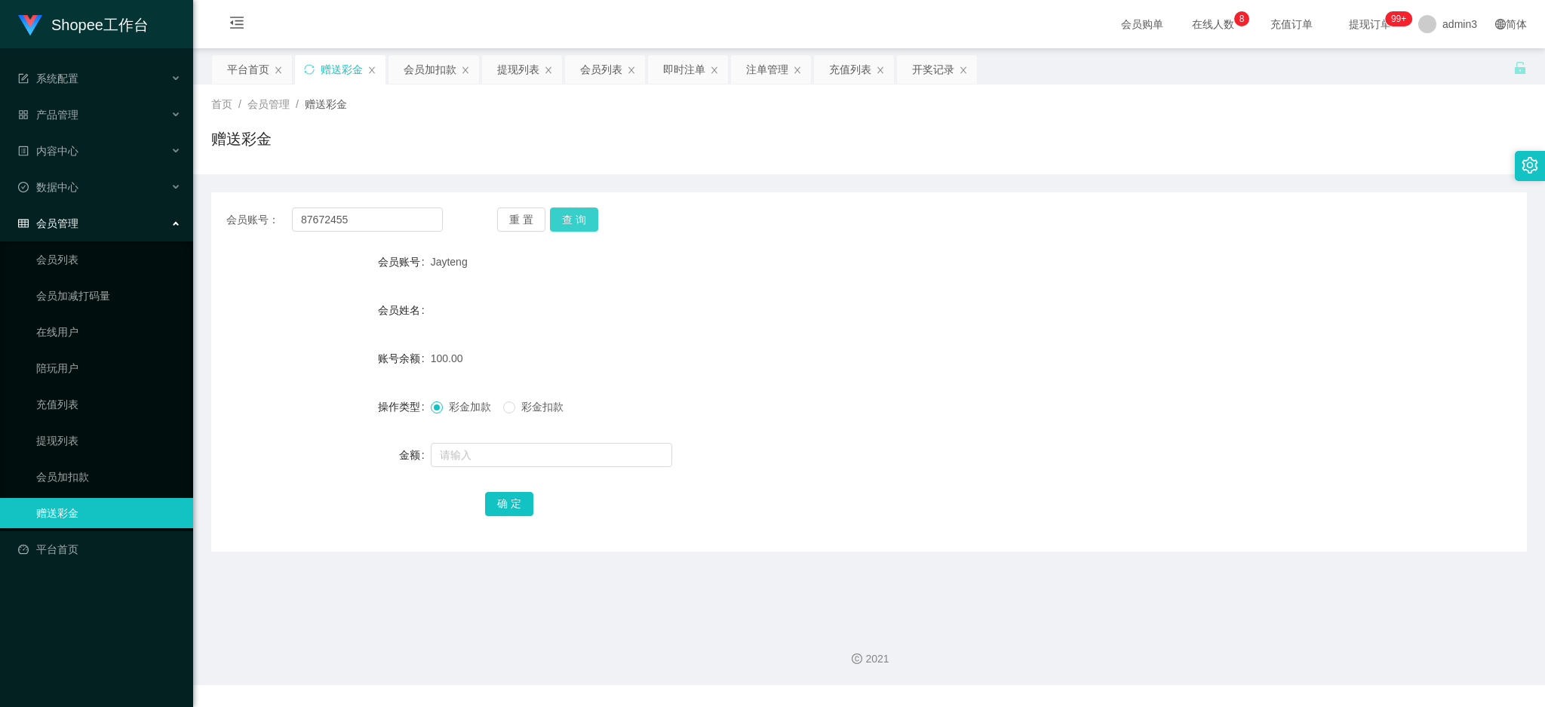
click at [557, 223] on button "查 询" at bounding box center [574, 220] width 48 height 24
click at [479, 447] on input "text" at bounding box center [551, 455] width 241 height 24
type input "100"
click at [489, 495] on button "确 定" at bounding box center [509, 504] width 48 height 24
click at [505, 69] on div "提现列表" at bounding box center [518, 69] width 42 height 29
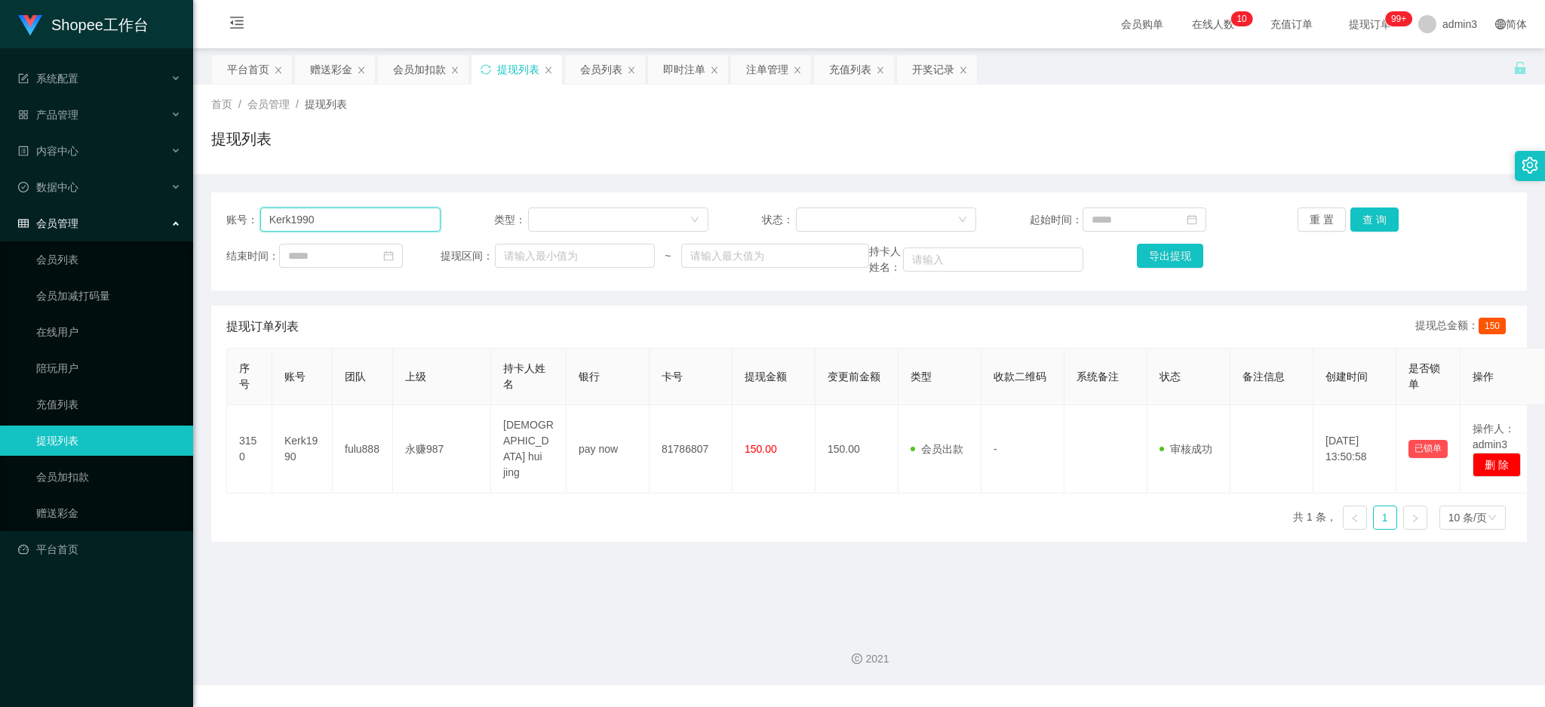
click at [343, 215] on input "Kerk1990" at bounding box center [350, 220] width 180 height 24
paste input "marcusoh"
click at [1373, 219] on button "查 询" at bounding box center [1375, 220] width 48 height 24
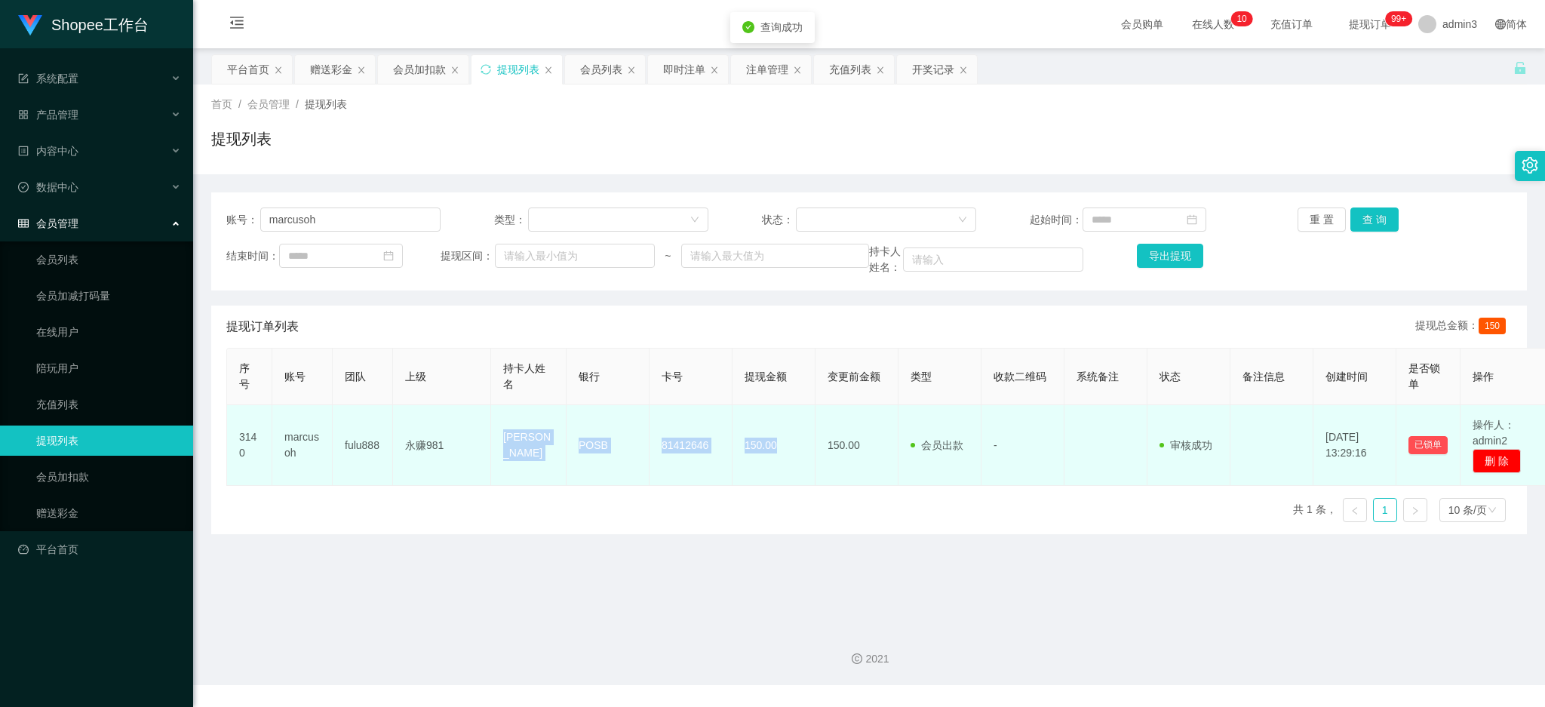
drag, startPoint x: 500, startPoint y: 430, endPoint x: 775, endPoint y: 460, distance: 276.2
click at [775, 460] on tr "3140 [PERSON_NAME] fulu888 永赚981 [PERSON_NAME] POSB 81412646 150.00 150.00 会员出款…" at bounding box center [889, 445] width 1324 height 81
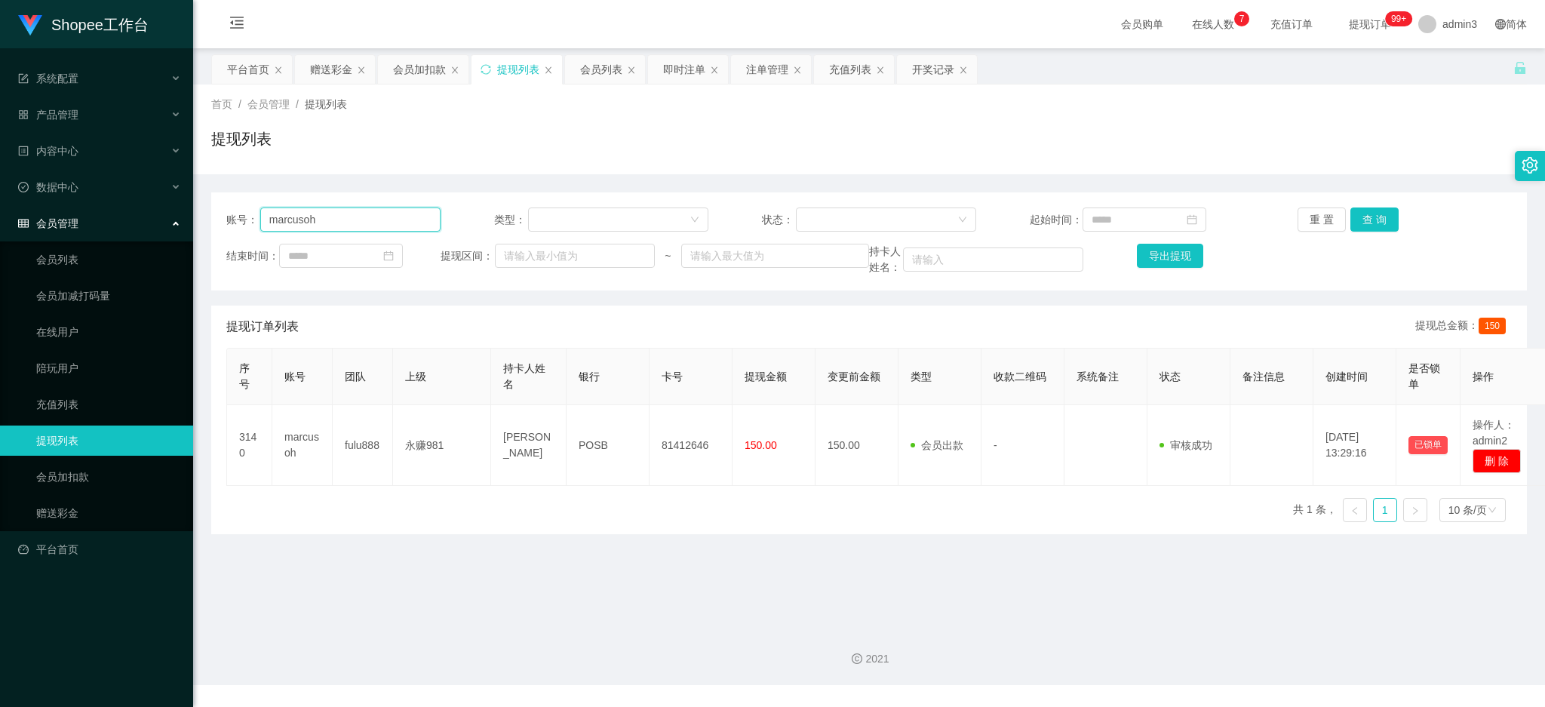
click at [380, 211] on input "marcusoh" at bounding box center [350, 220] width 180 height 24
paste input "8811"
click at [1376, 225] on button "查 询" at bounding box center [1375, 220] width 48 height 24
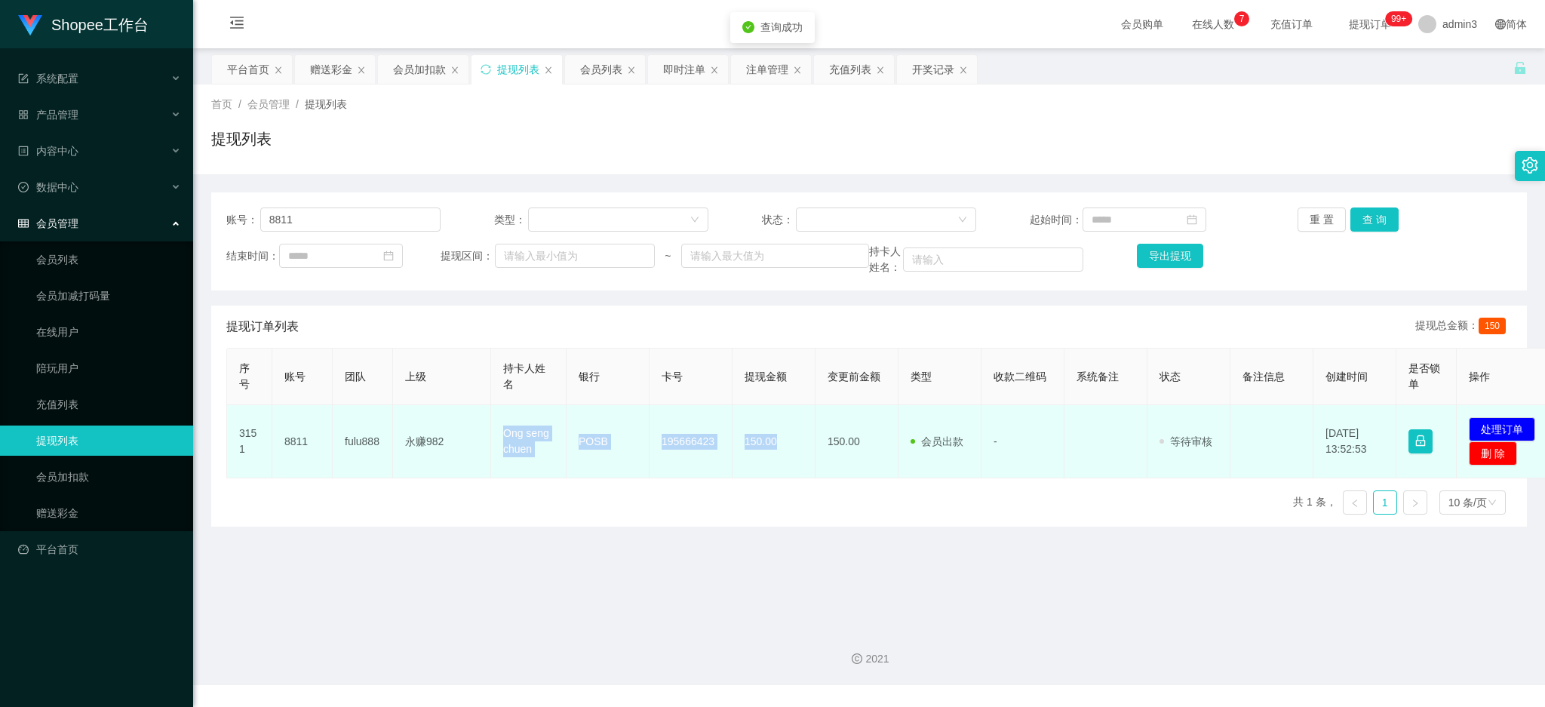
drag, startPoint x: 485, startPoint y: 431, endPoint x: 787, endPoint y: 463, distance: 303.6
click at [787, 463] on tr "3151 8811 fulu888 永赚982 Ong seng chuen POSB 195666423 150.00 150.00 会员出款 人工取款 -…" at bounding box center [892, 441] width 1330 height 73
click at [1502, 432] on button "处理订单" at bounding box center [1502, 429] width 66 height 24
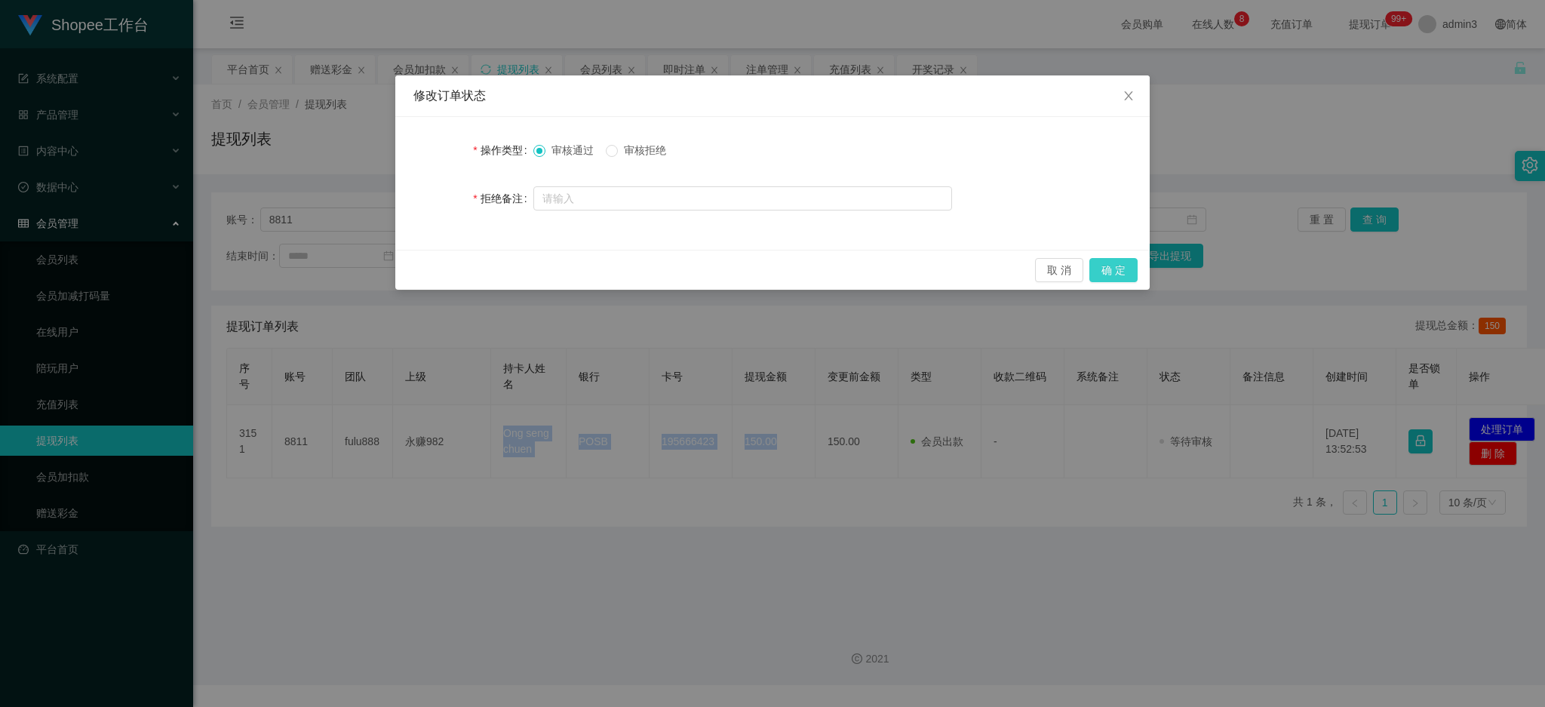
click at [1118, 271] on button "确 定" at bounding box center [1114, 270] width 48 height 24
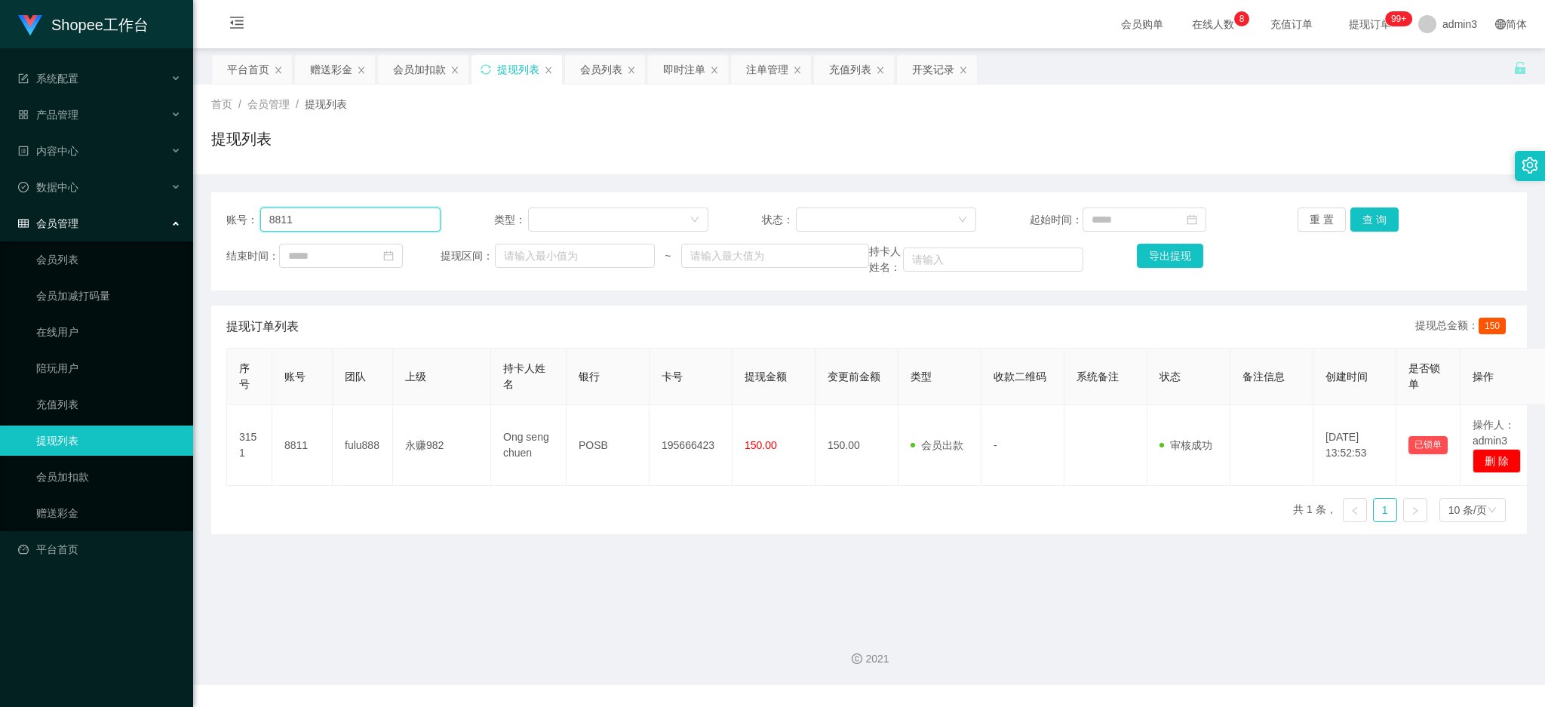
click at [343, 211] on input "8811" at bounding box center [350, 220] width 180 height 24
click at [343, 212] on input "8811" at bounding box center [350, 220] width 180 height 24
paste input "[PERSON_NAME]"
click at [1373, 213] on button "查 询" at bounding box center [1375, 220] width 48 height 24
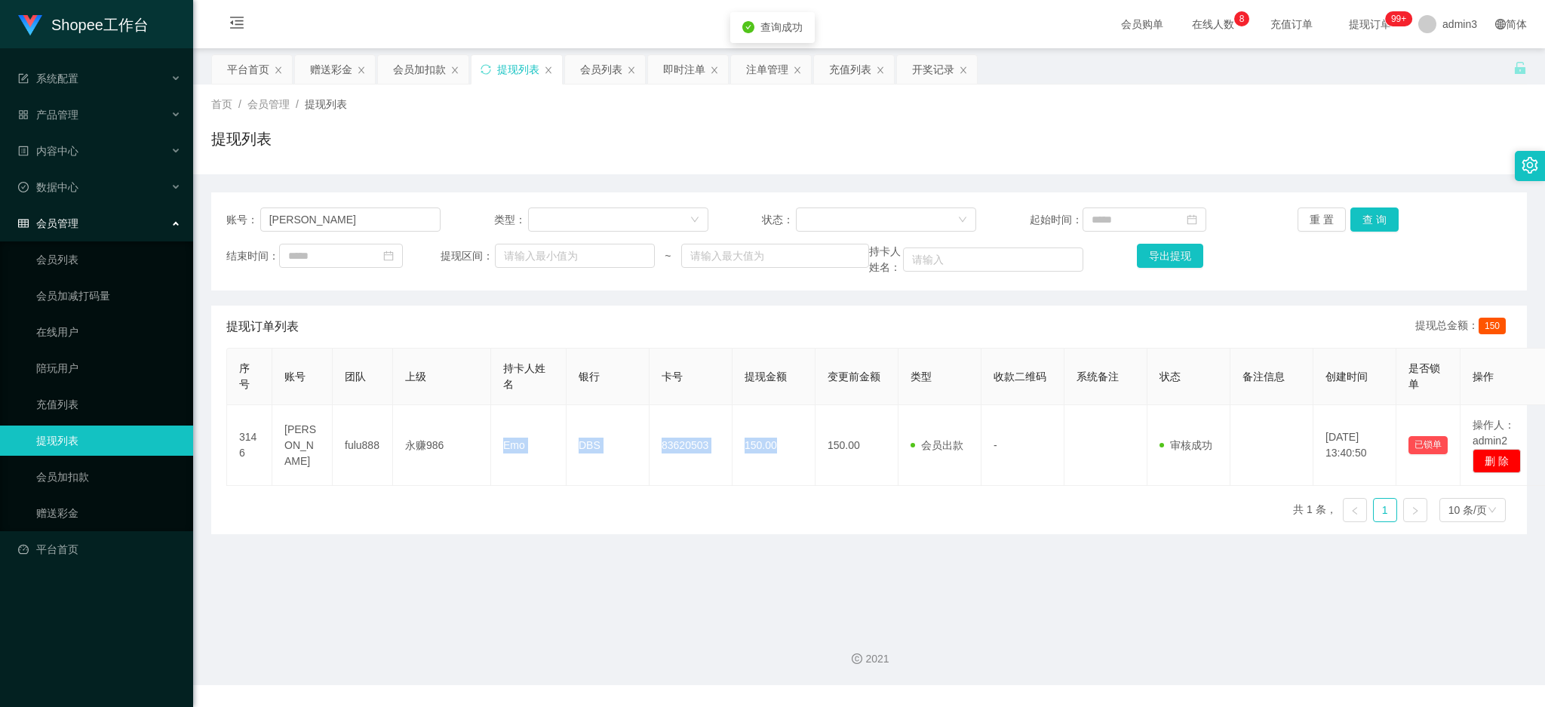
drag, startPoint x: 497, startPoint y: 450, endPoint x: 789, endPoint y: 500, distance: 295.6
click at [780, 454] on tr "3146 [PERSON_NAME] fulu888 永赚986 Emo DBS 83620503 150.00 150.00 会员出款 人工取款 - 审核驳…" at bounding box center [889, 445] width 1324 height 81
click at [371, 205] on div "账号： [PERSON_NAME] 类型： 状态： 起始时间： 重 置 查 询 结束时间： 提现区间： ~ 持卡人姓名： 导出提现" at bounding box center [869, 241] width 1316 height 98
click at [367, 219] on input "[PERSON_NAME]" at bounding box center [350, 220] width 180 height 24
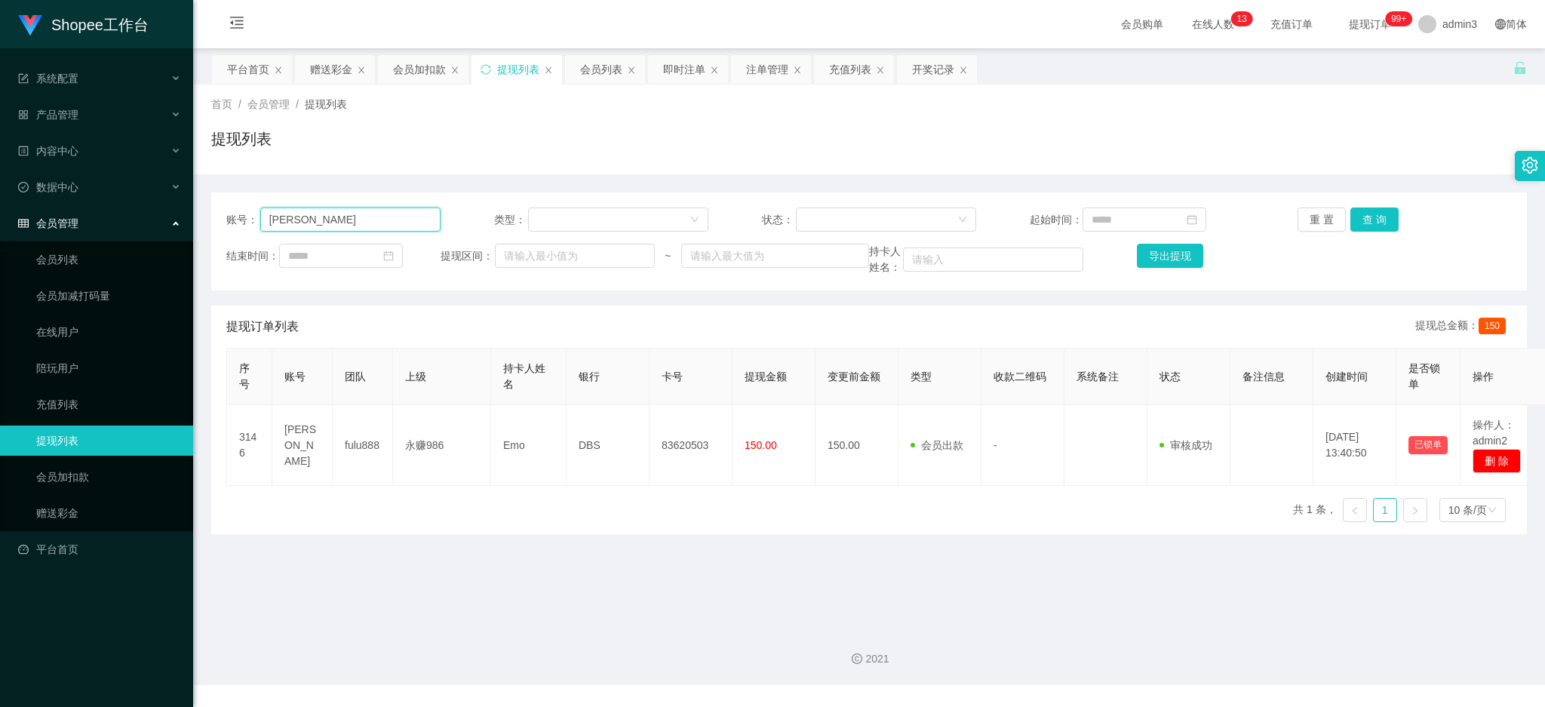
click at [367, 219] on input "[PERSON_NAME]" at bounding box center [350, 220] width 180 height 24
paste input "ayteng"
type input "Jayteng"
click at [1372, 206] on div "账号： Jayteng 类型： 状态： 起始时间： 重 置 查 询 结束时间： 提现区间： ~ 持卡人姓名： 导出提现" at bounding box center [869, 241] width 1316 height 98
click at [1359, 226] on button "查 询" at bounding box center [1375, 220] width 48 height 24
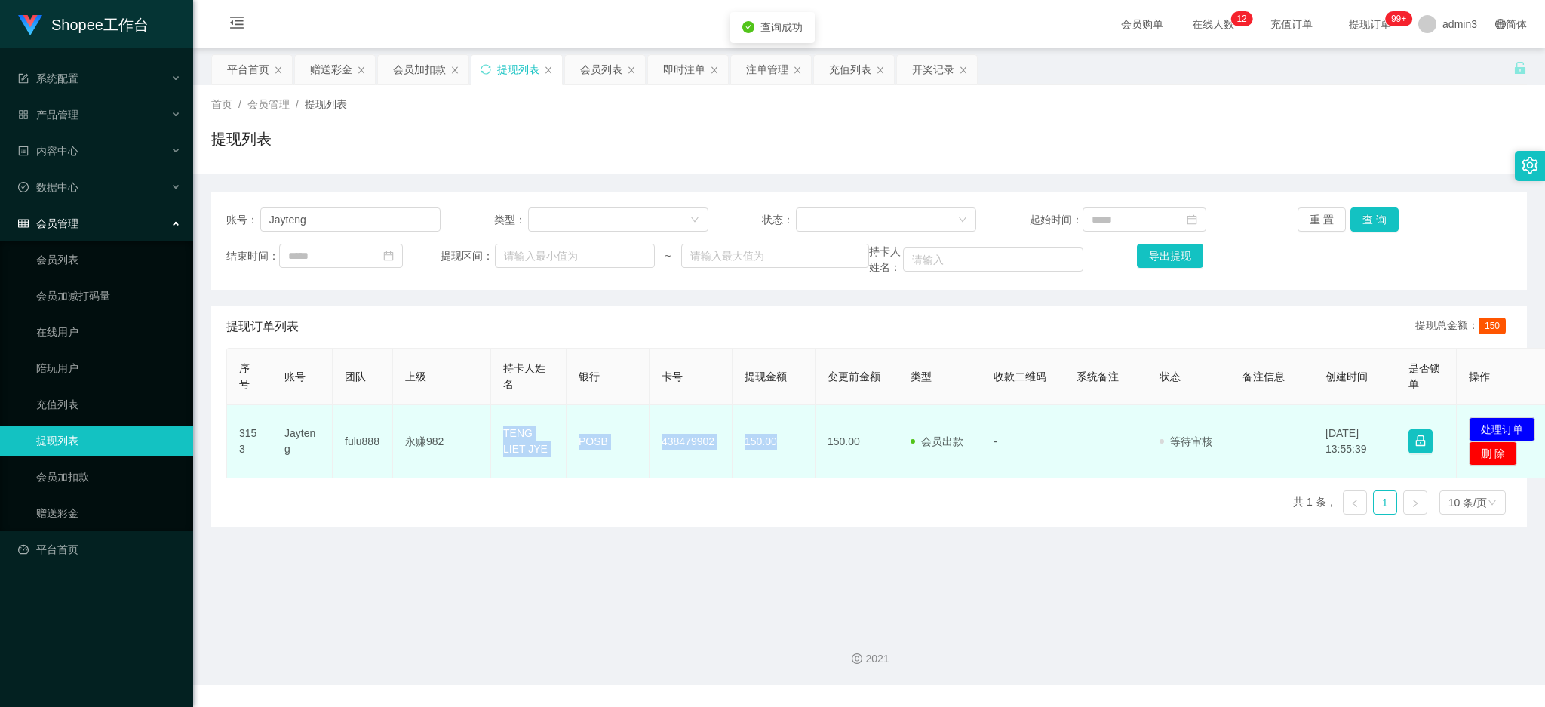
drag, startPoint x: 494, startPoint y: 423, endPoint x: 786, endPoint y: 457, distance: 294.0
click at [786, 457] on tr "3153 [PERSON_NAME] fulu888 永赚982 TENG LIET JYE POSB 438479902 150.00 150.00 会员出…" at bounding box center [892, 441] width 1330 height 73
click at [1499, 420] on button "处理订单" at bounding box center [1502, 429] width 66 height 24
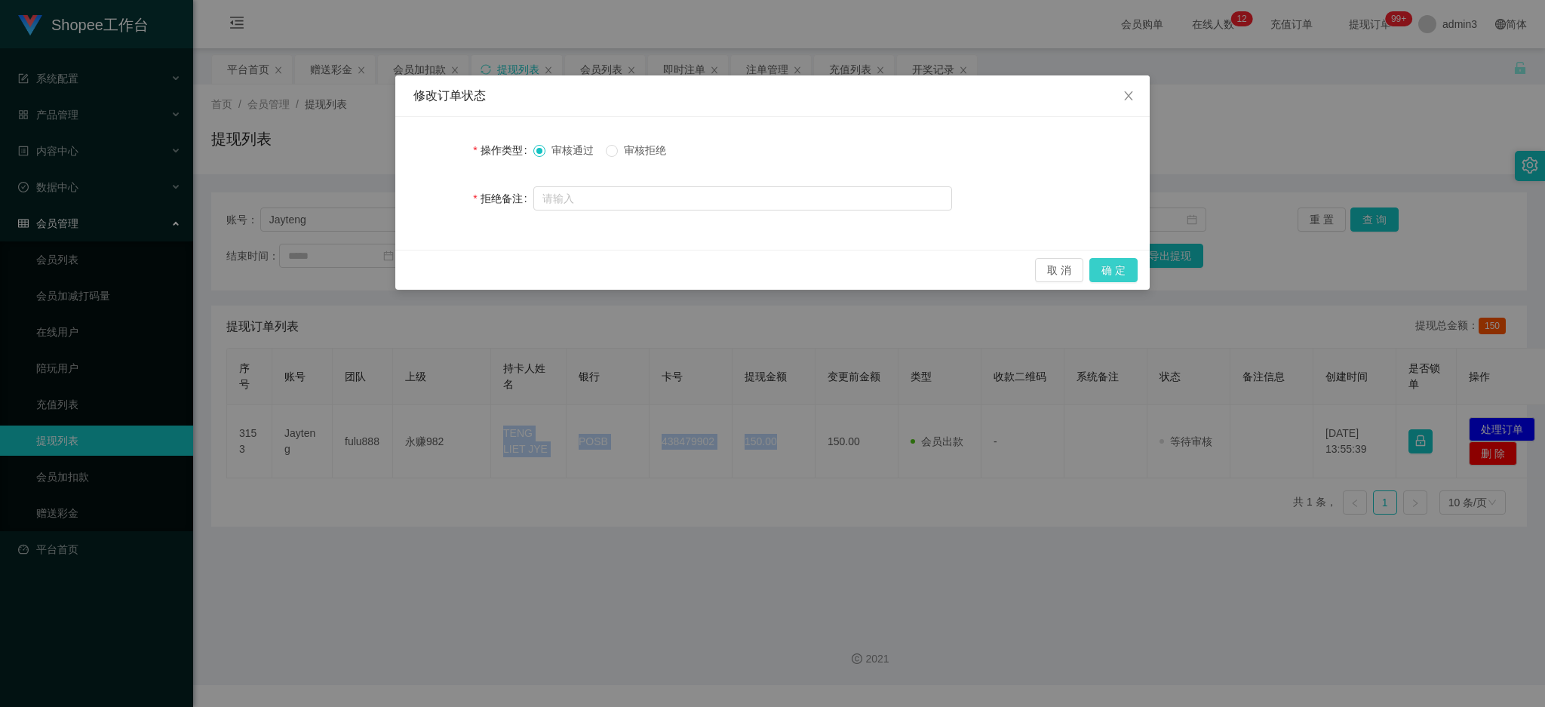
click at [1109, 272] on button "确 定" at bounding box center [1114, 270] width 48 height 24
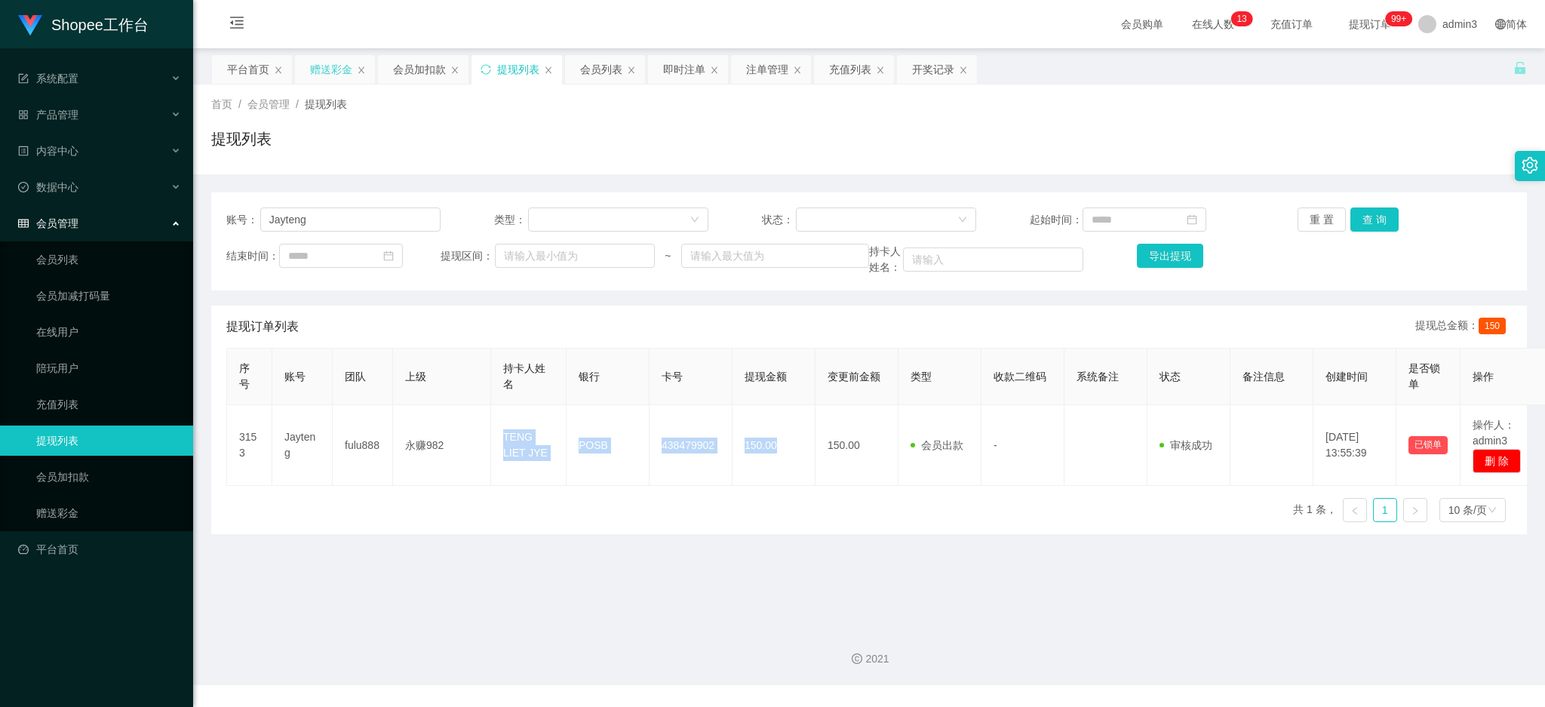
click at [346, 65] on div "赠送彩金" at bounding box center [331, 69] width 42 height 29
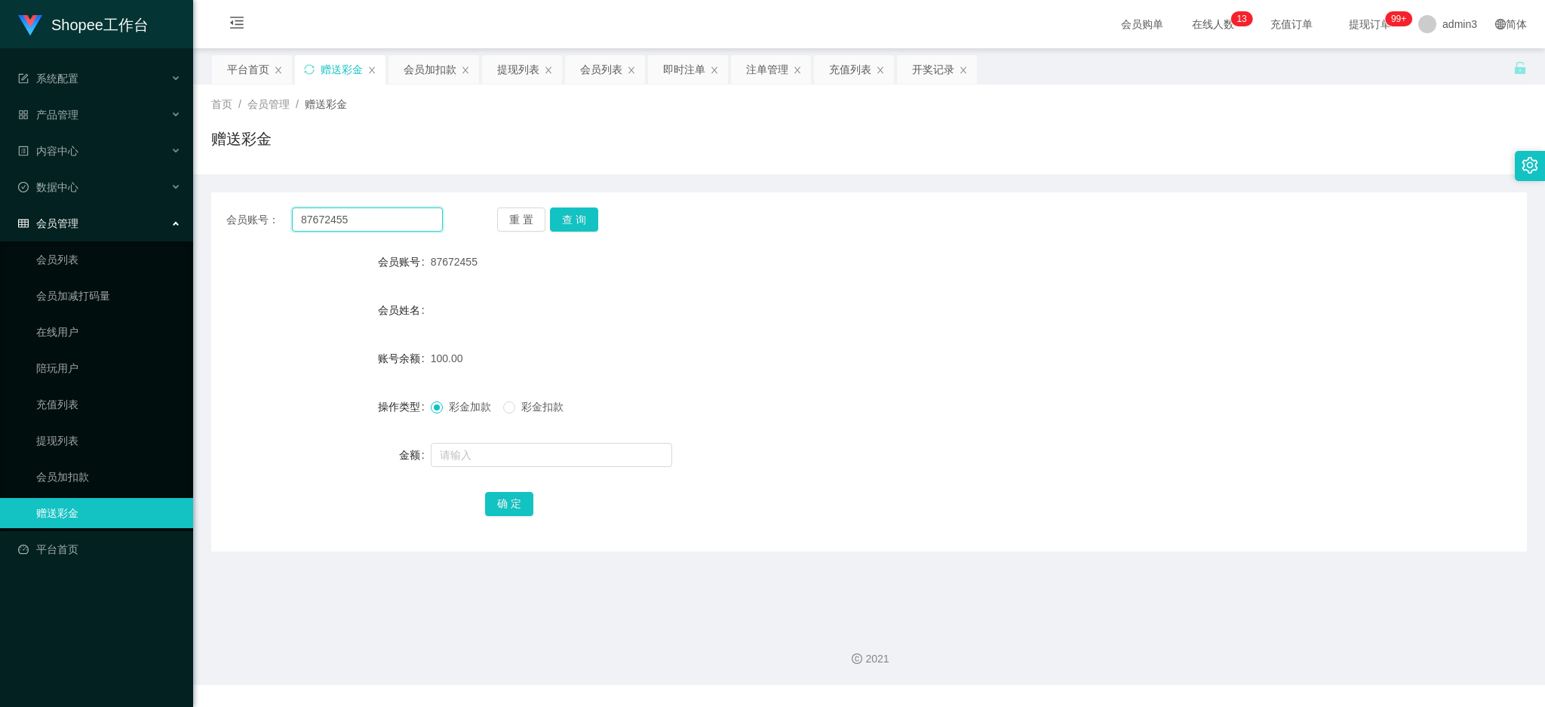
click at [336, 227] on input "87672455" at bounding box center [367, 220] width 151 height 24
paste input "[PERSON_NAME]"
type input "[PERSON_NAME]"
drag, startPoint x: 566, startPoint y: 221, endPoint x: 563, endPoint y: 276, distance: 55.2
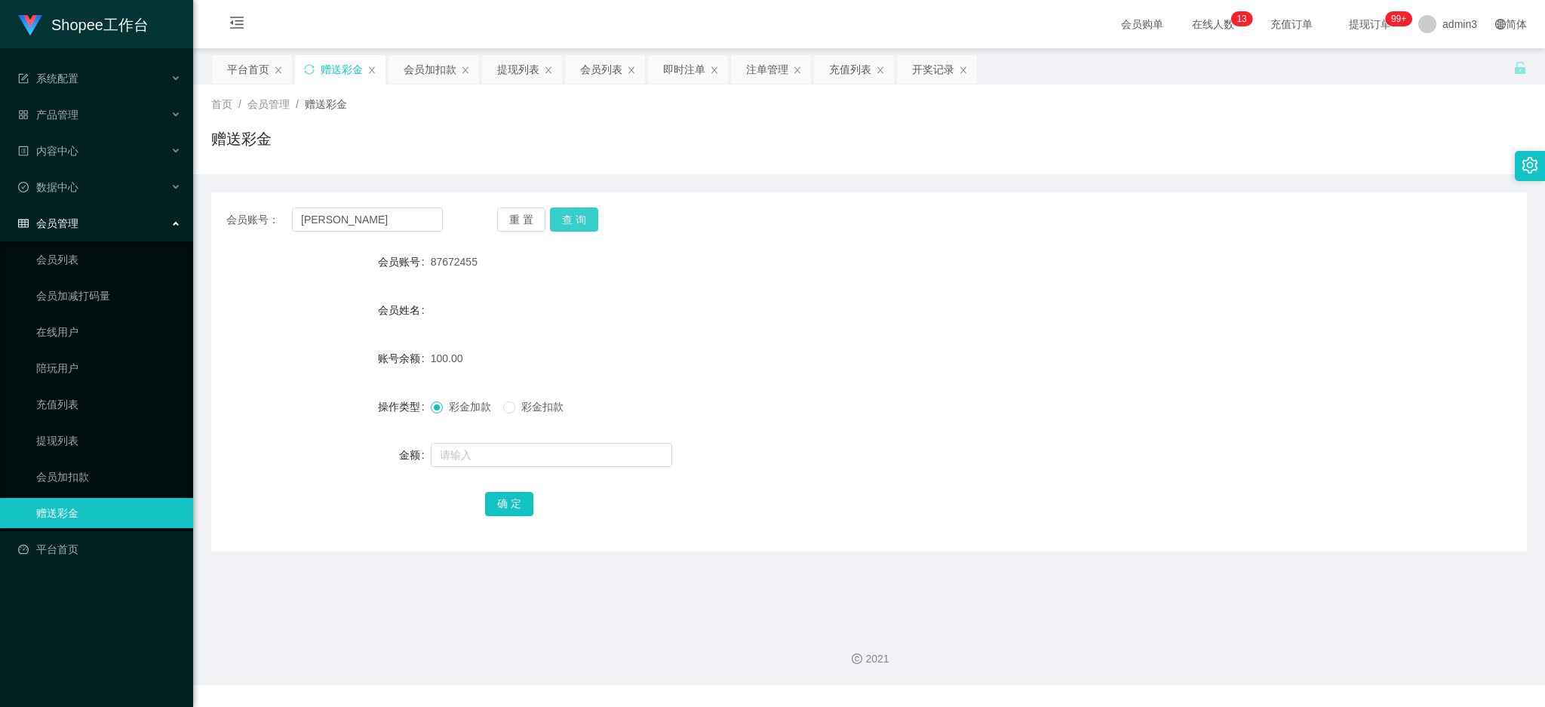
click at [566, 221] on button "查 询" at bounding box center [574, 220] width 48 height 24
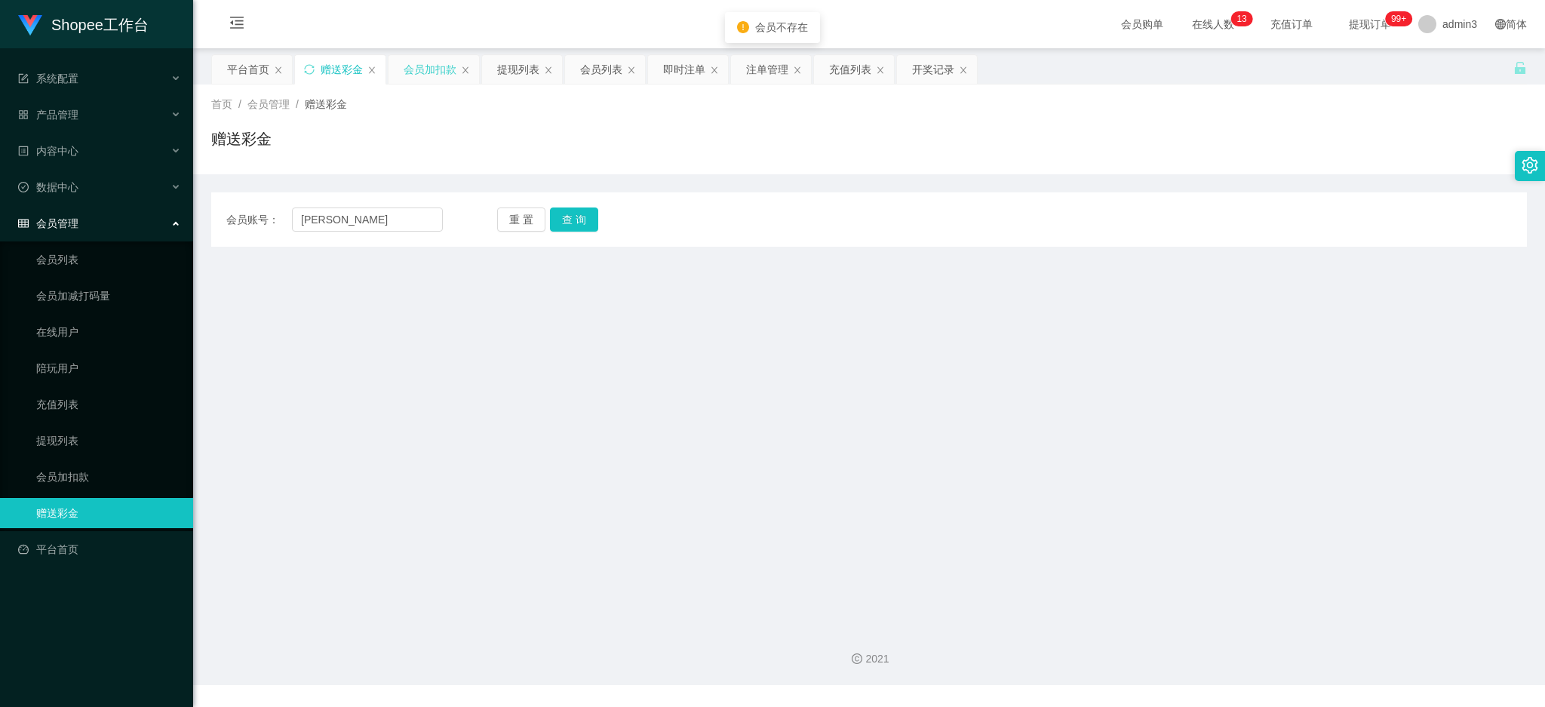
click at [435, 67] on div "会员加扣款" at bounding box center [430, 69] width 53 height 29
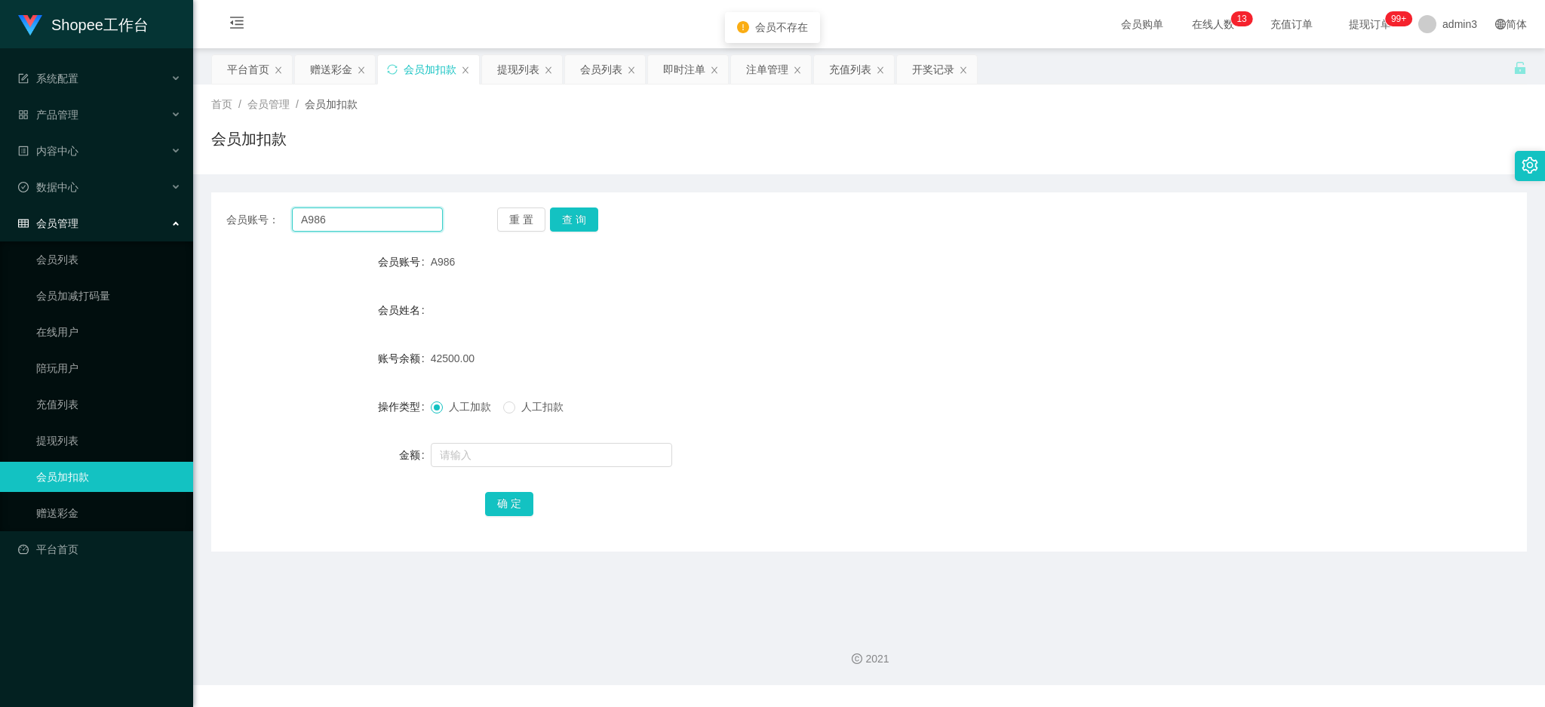
click at [364, 225] on input "A986" at bounding box center [367, 220] width 151 height 24
paste input "[PERSON_NAME]"
type input "[PERSON_NAME]"
click at [563, 228] on button "查 询" at bounding box center [574, 220] width 48 height 24
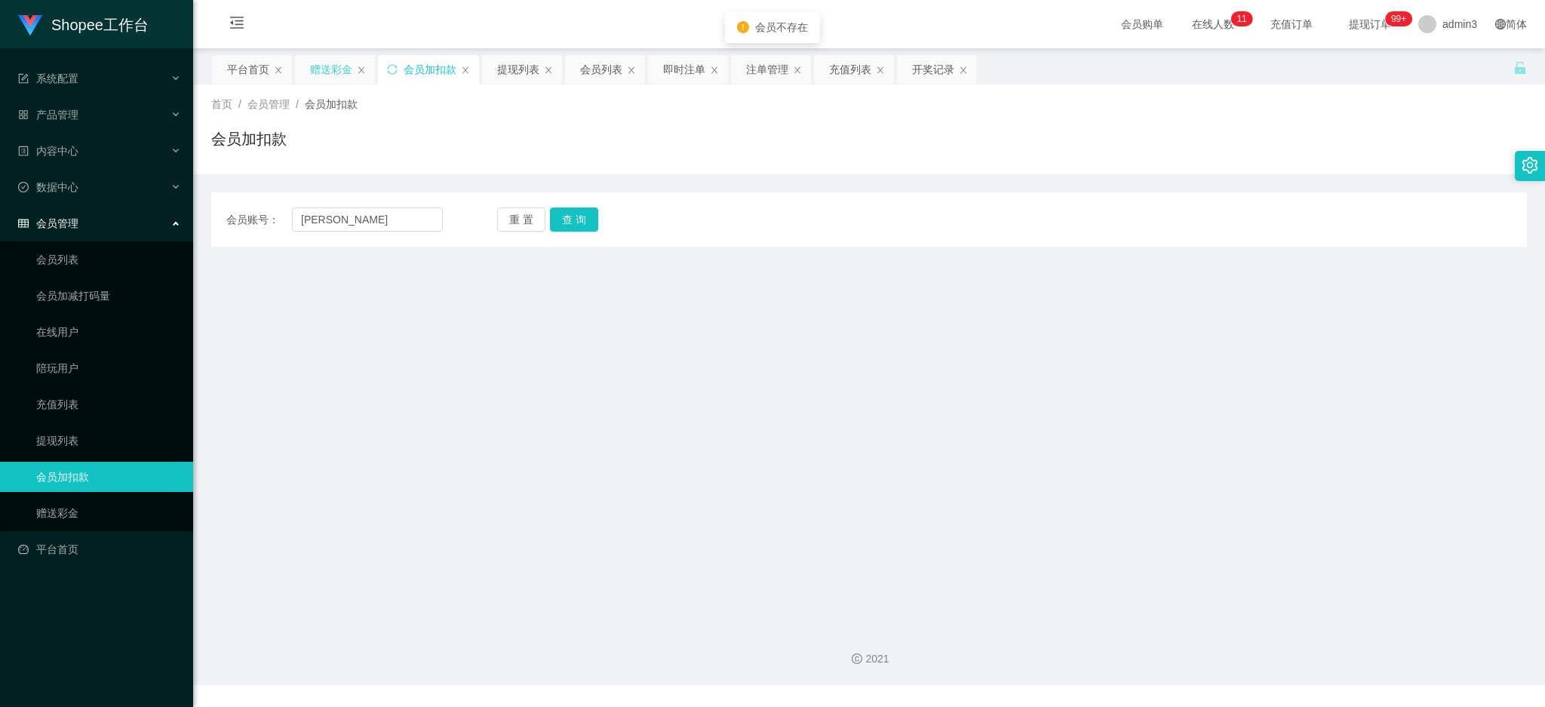
click at [317, 65] on div "赠送彩金" at bounding box center [331, 69] width 42 height 29
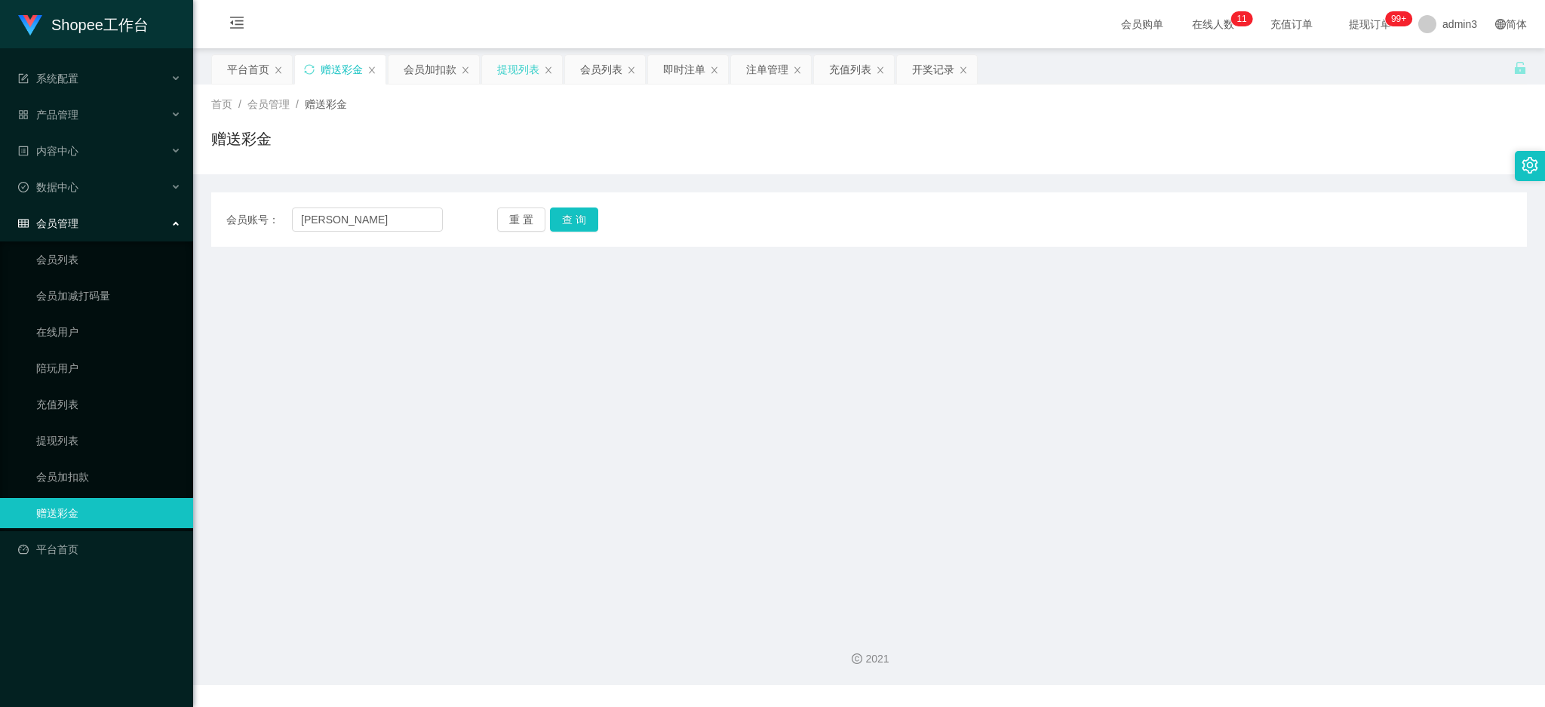
click at [524, 66] on div "提现列表" at bounding box center [518, 69] width 42 height 29
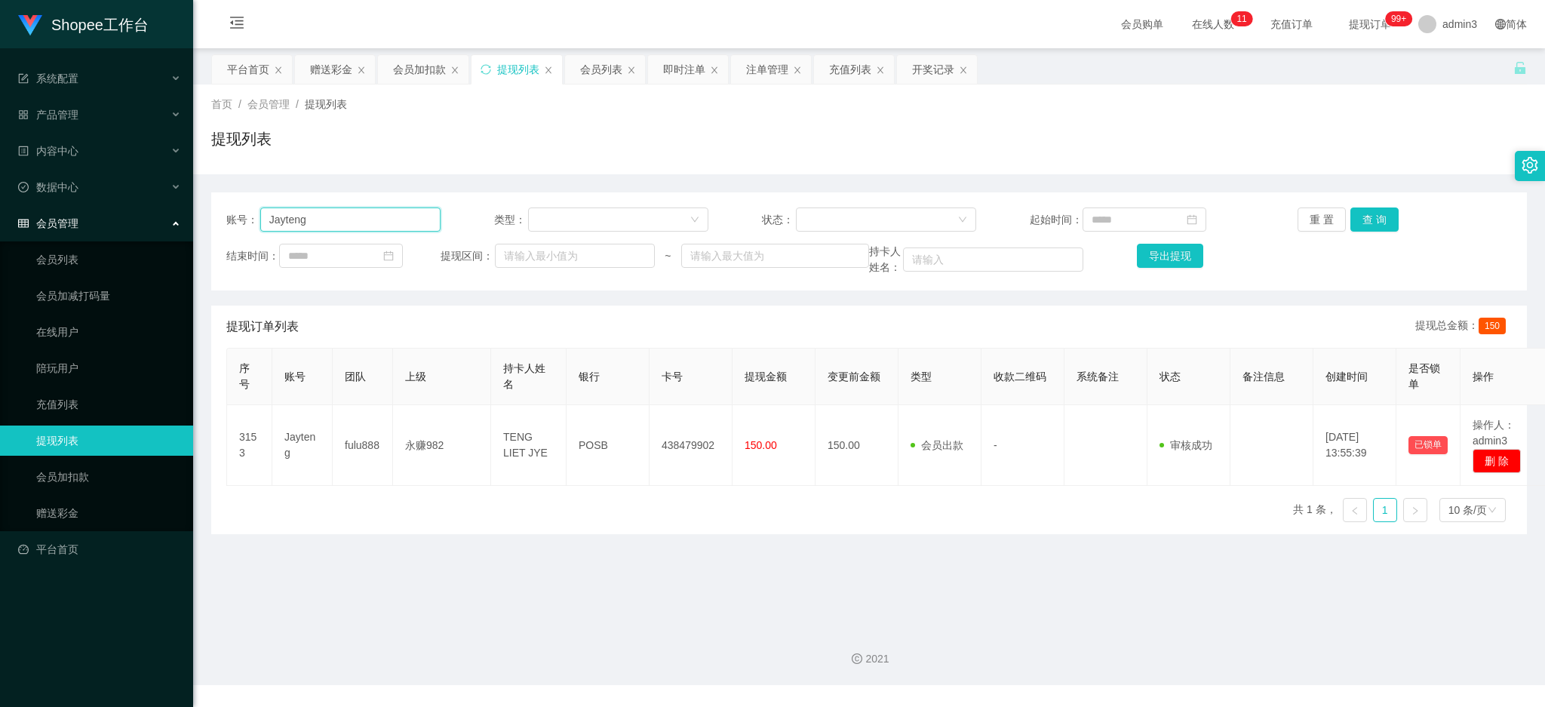
click at [360, 226] on input "Jayteng" at bounding box center [350, 220] width 180 height 24
paste input "uliet"
type input "[PERSON_NAME]"
click at [1364, 226] on button "查 询" at bounding box center [1375, 220] width 48 height 24
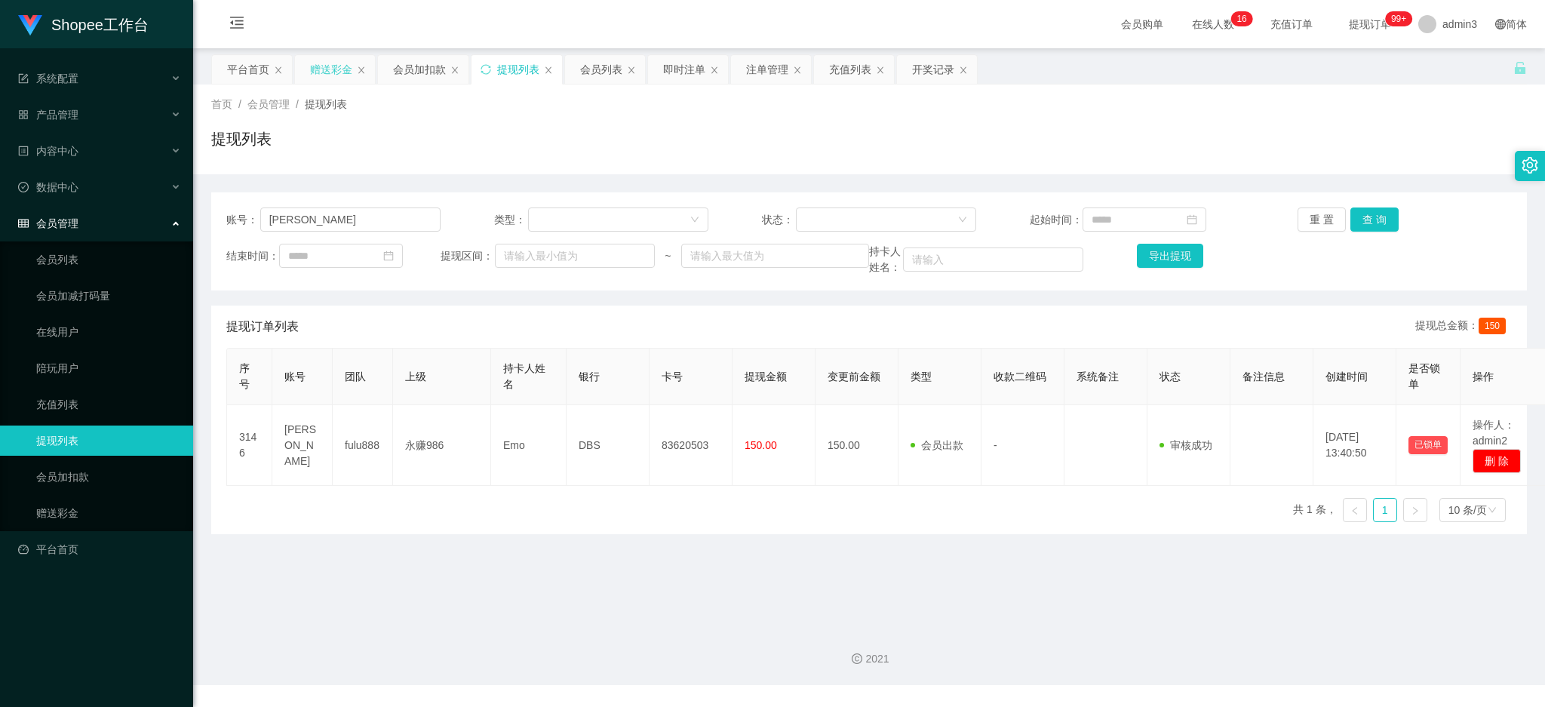
click at [337, 64] on div "赠送彩金" at bounding box center [331, 69] width 42 height 29
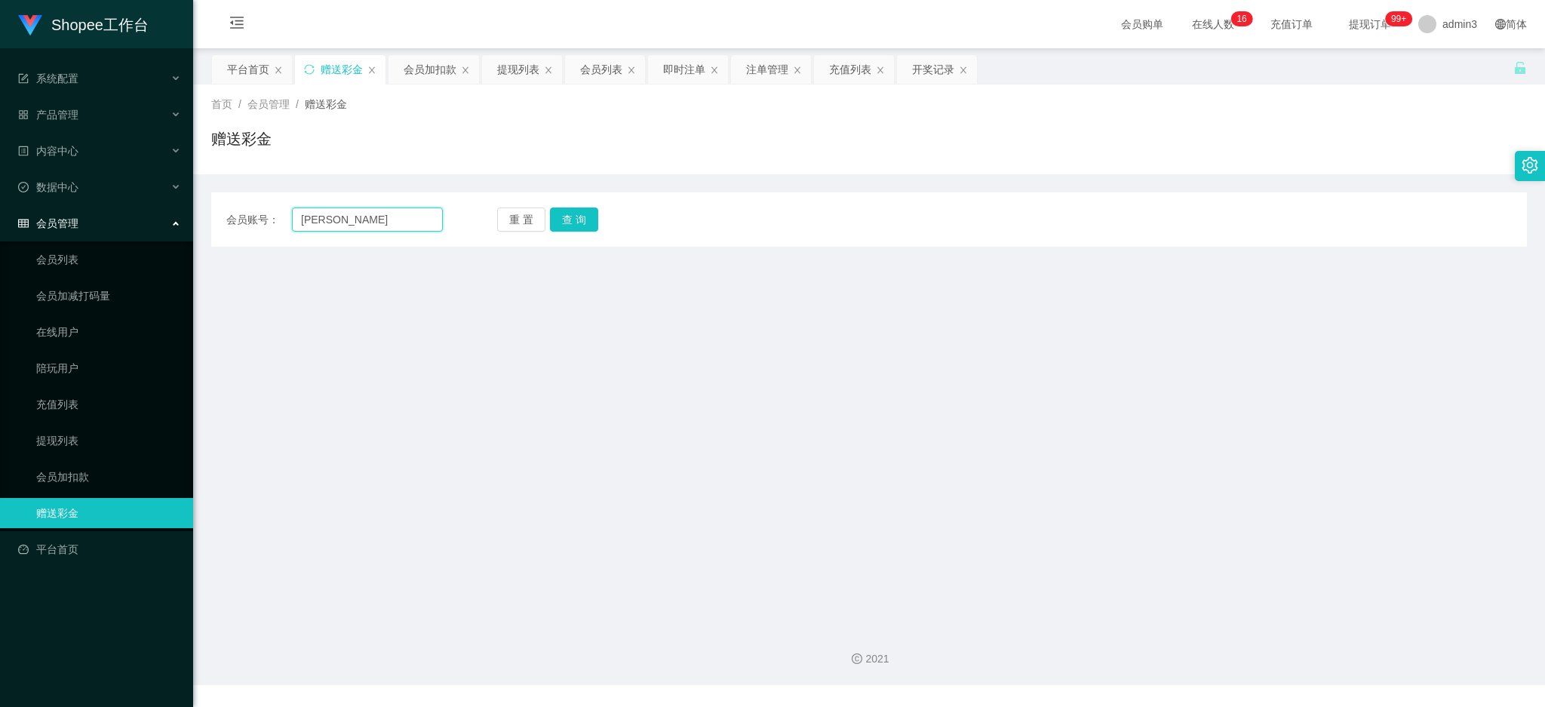
click at [327, 228] on input "[PERSON_NAME]" at bounding box center [367, 220] width 151 height 24
click at [327, 227] on input "[PERSON_NAME]" at bounding box center [367, 220] width 151 height 24
paste input "564"
type input "Irene564"
click at [568, 225] on button "查 询" at bounding box center [574, 220] width 48 height 24
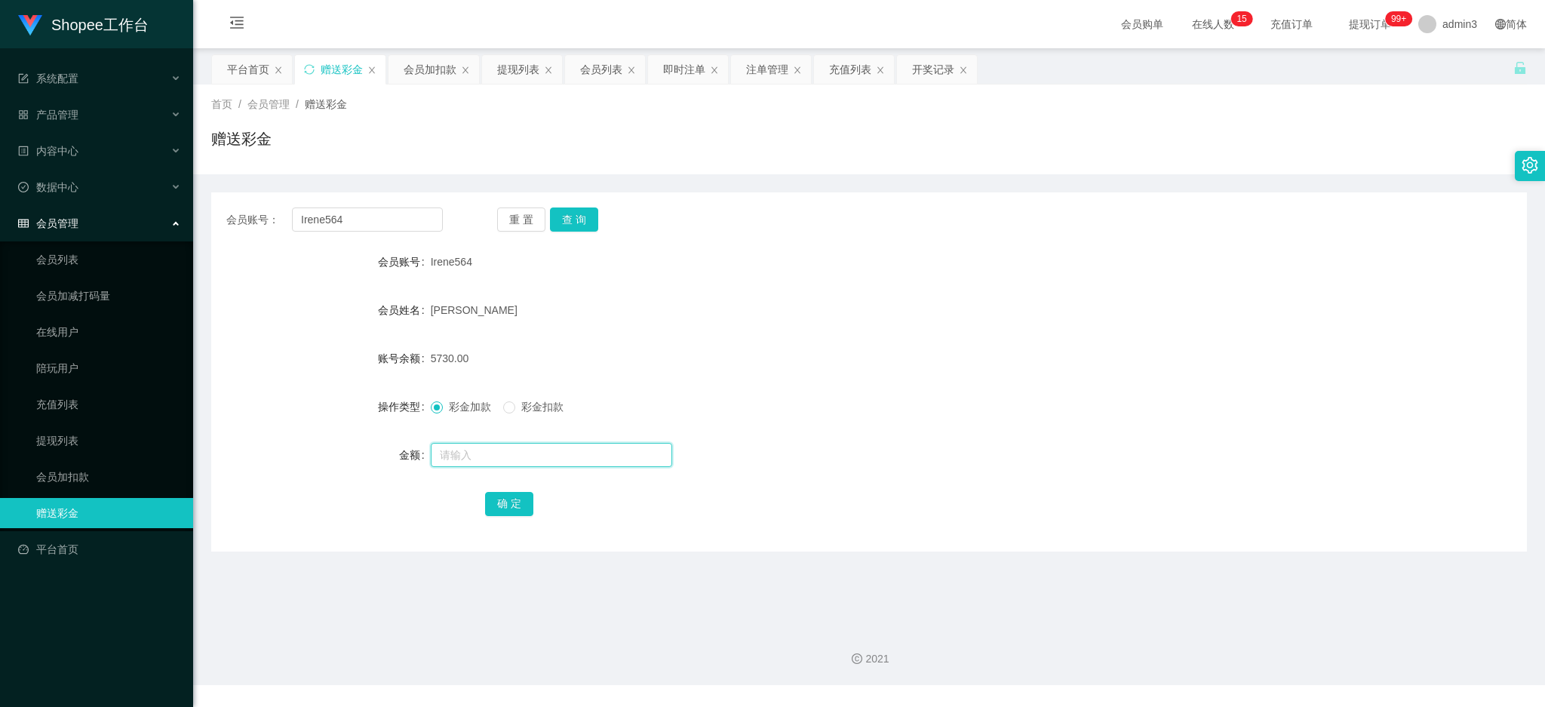
click at [451, 451] on input "text" at bounding box center [551, 455] width 241 height 24
paste input "4300"
type input "4300"
click at [518, 505] on button "确 定" at bounding box center [509, 504] width 48 height 24
click at [678, 636] on div "2021" at bounding box center [869, 650] width 1352 height 70
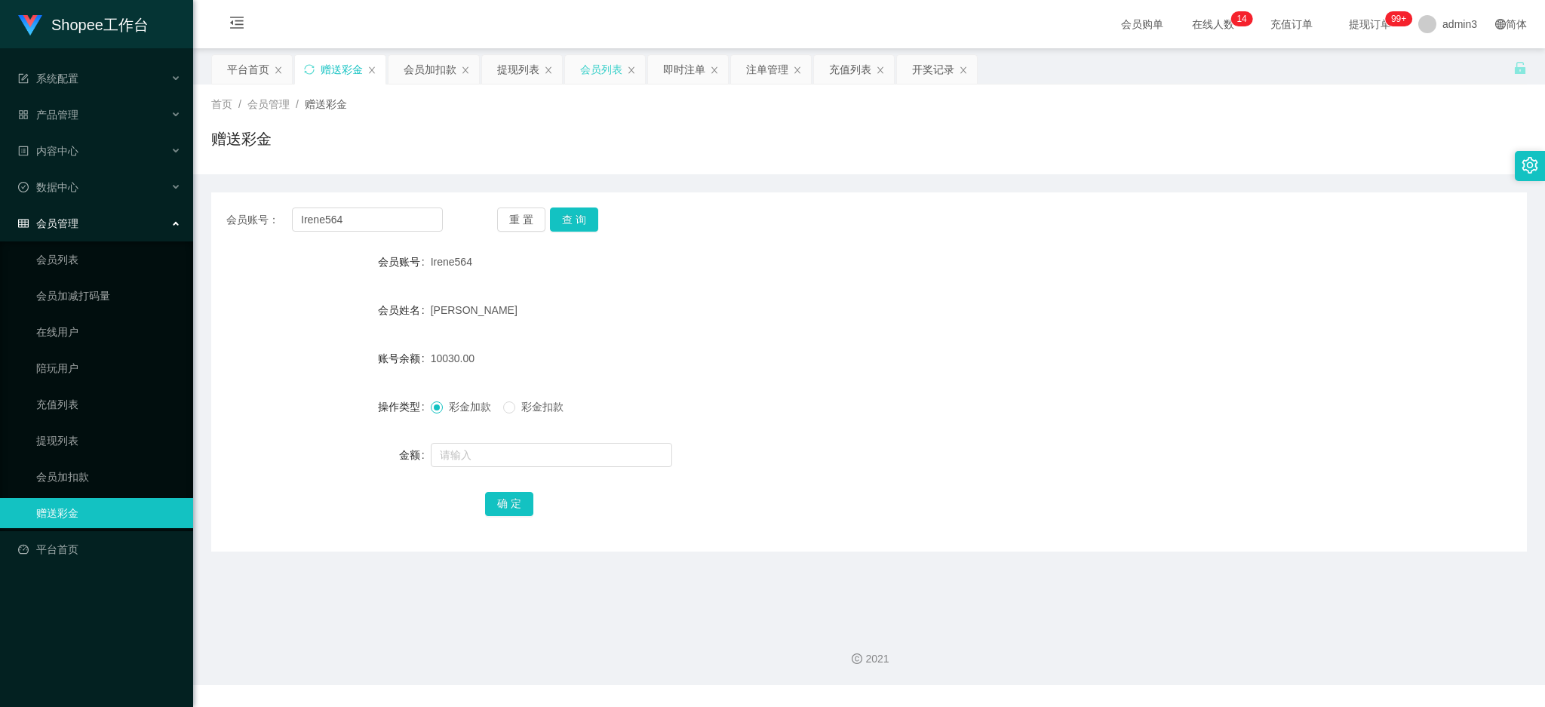
click at [598, 66] on div "会员列表" at bounding box center [601, 69] width 42 height 29
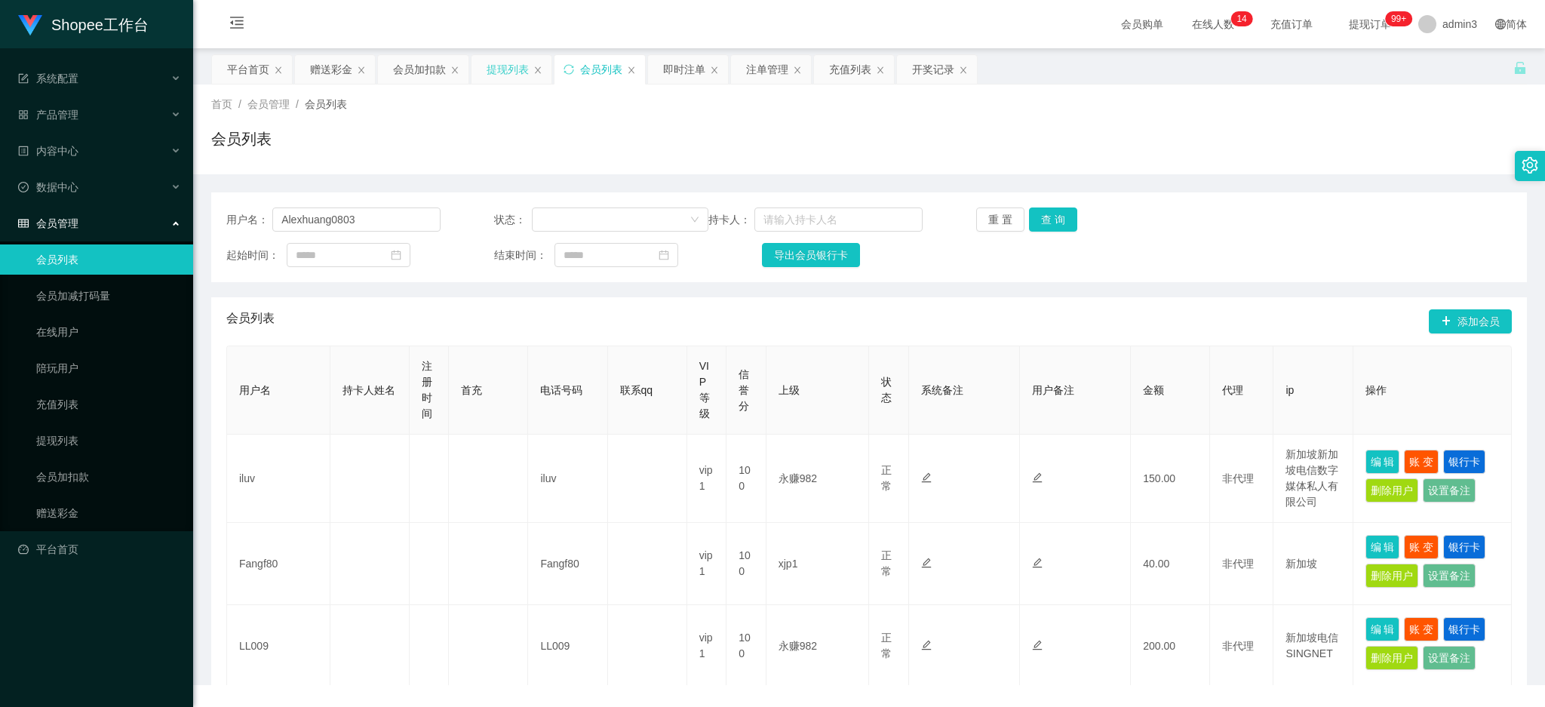
click at [500, 67] on div "提现列表" at bounding box center [508, 69] width 42 height 29
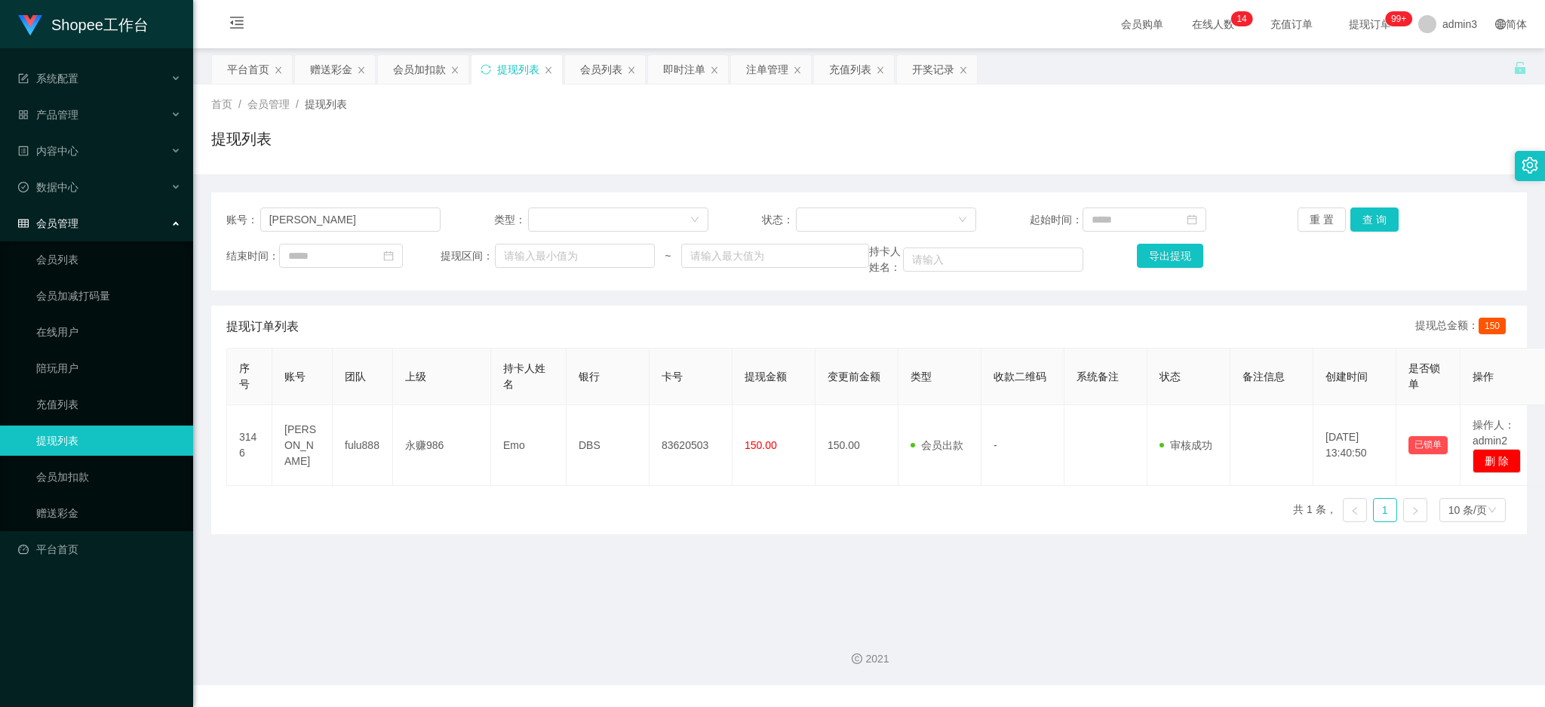
click at [316, 232] on div "账号： [PERSON_NAME] 类型： 状态： 起始时间： 重 置 查 询 结束时间： 提现区间： ~ 持卡人姓名： 导出提现" at bounding box center [869, 241] width 1316 height 98
click at [317, 226] on input "[PERSON_NAME]" at bounding box center [350, 220] width 180 height 24
paste input "marcusoh"
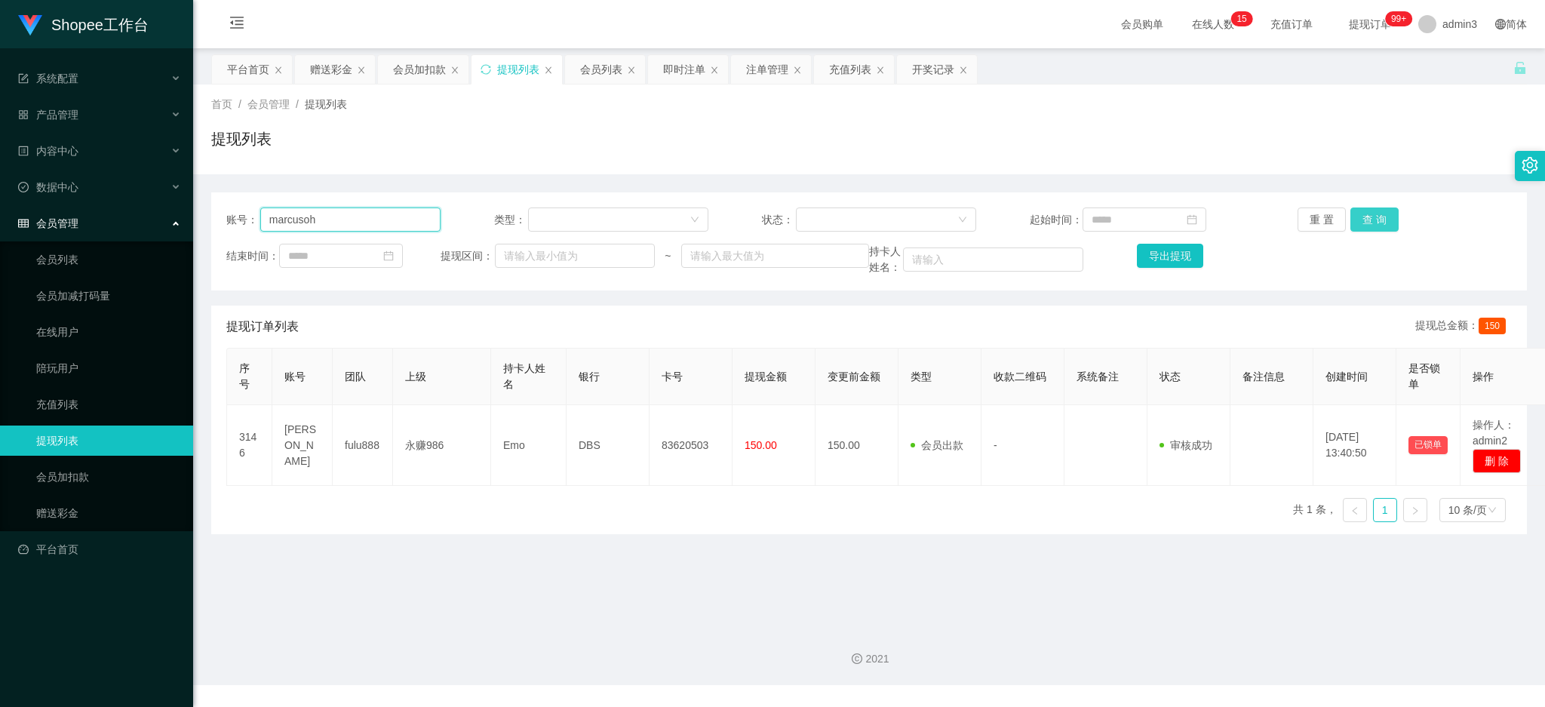
type input "marcusoh"
click at [1359, 213] on button "查 询" at bounding box center [1375, 220] width 48 height 24
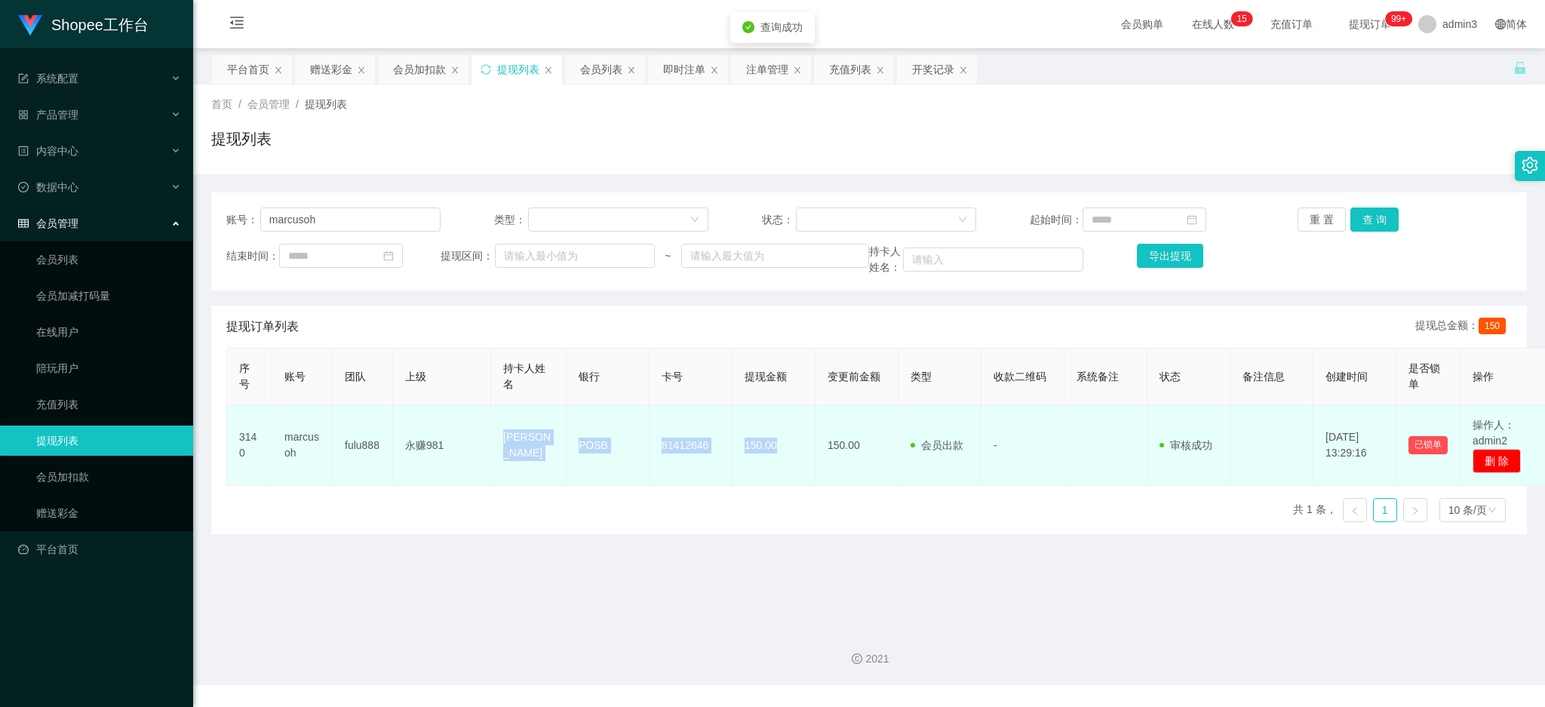
drag, startPoint x: 499, startPoint y: 451, endPoint x: 779, endPoint y: 472, distance: 281.4
click at [779, 472] on tr "3140 [PERSON_NAME] fulu888 永赚981 [PERSON_NAME] POSB 81412646 150.00 150.00 会员出款…" at bounding box center [889, 445] width 1324 height 81
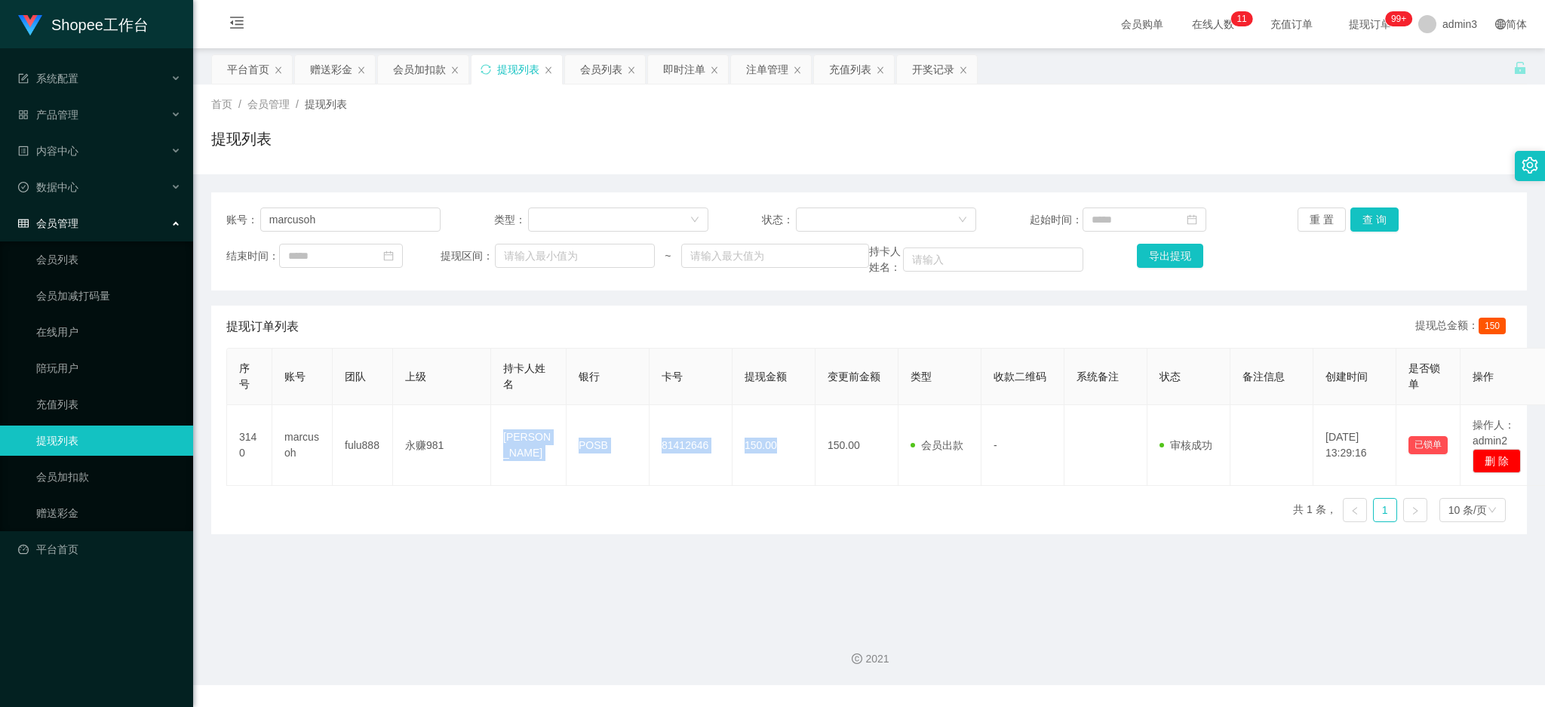
drag, startPoint x: 329, startPoint y: 75, endPoint x: 329, endPoint y: 91, distance: 15.1
click at [329, 75] on div "赠送彩金" at bounding box center [331, 69] width 42 height 29
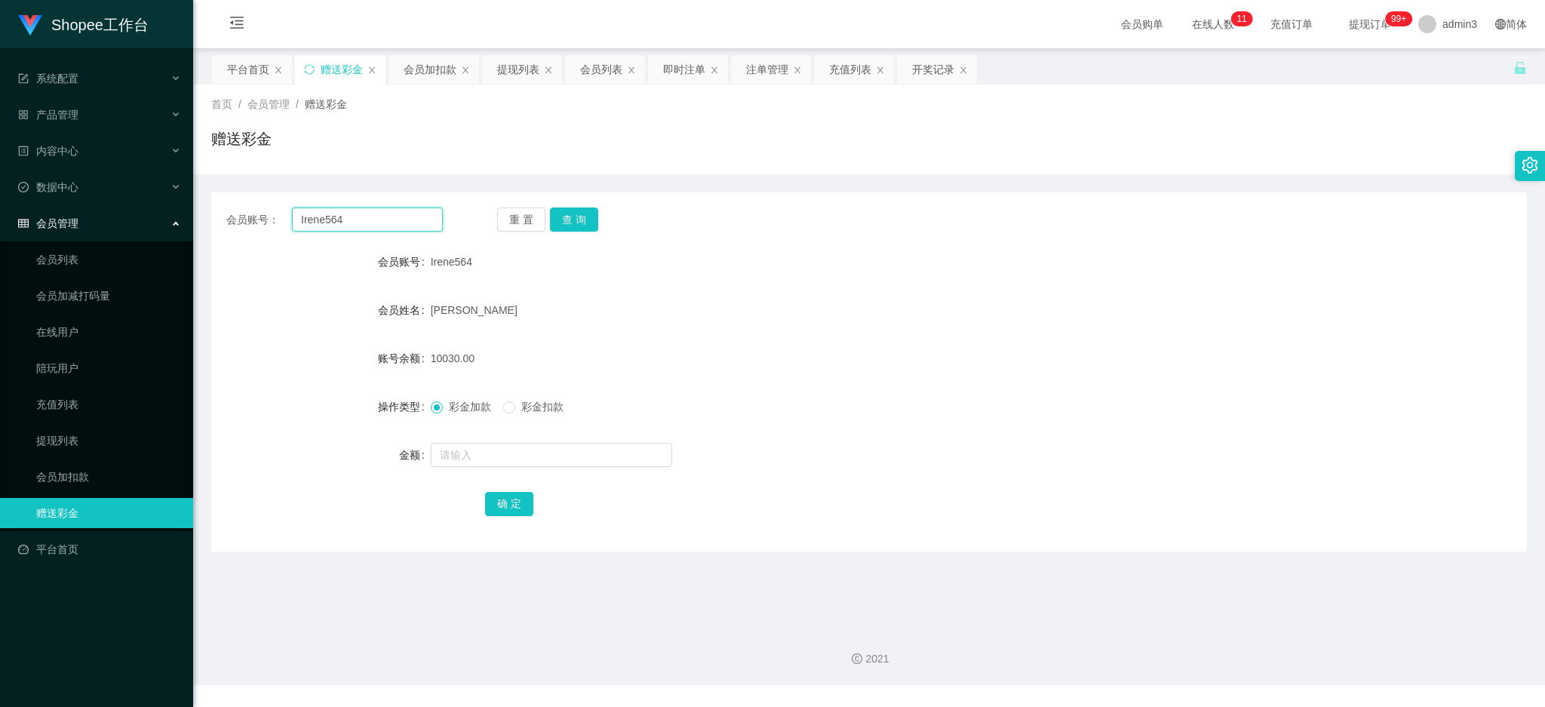
click at [331, 208] on input "Irene564" at bounding box center [367, 220] width 151 height 24
paste input "88407913"
type input "88407913"
click at [574, 212] on button "查 询" at bounding box center [574, 220] width 48 height 24
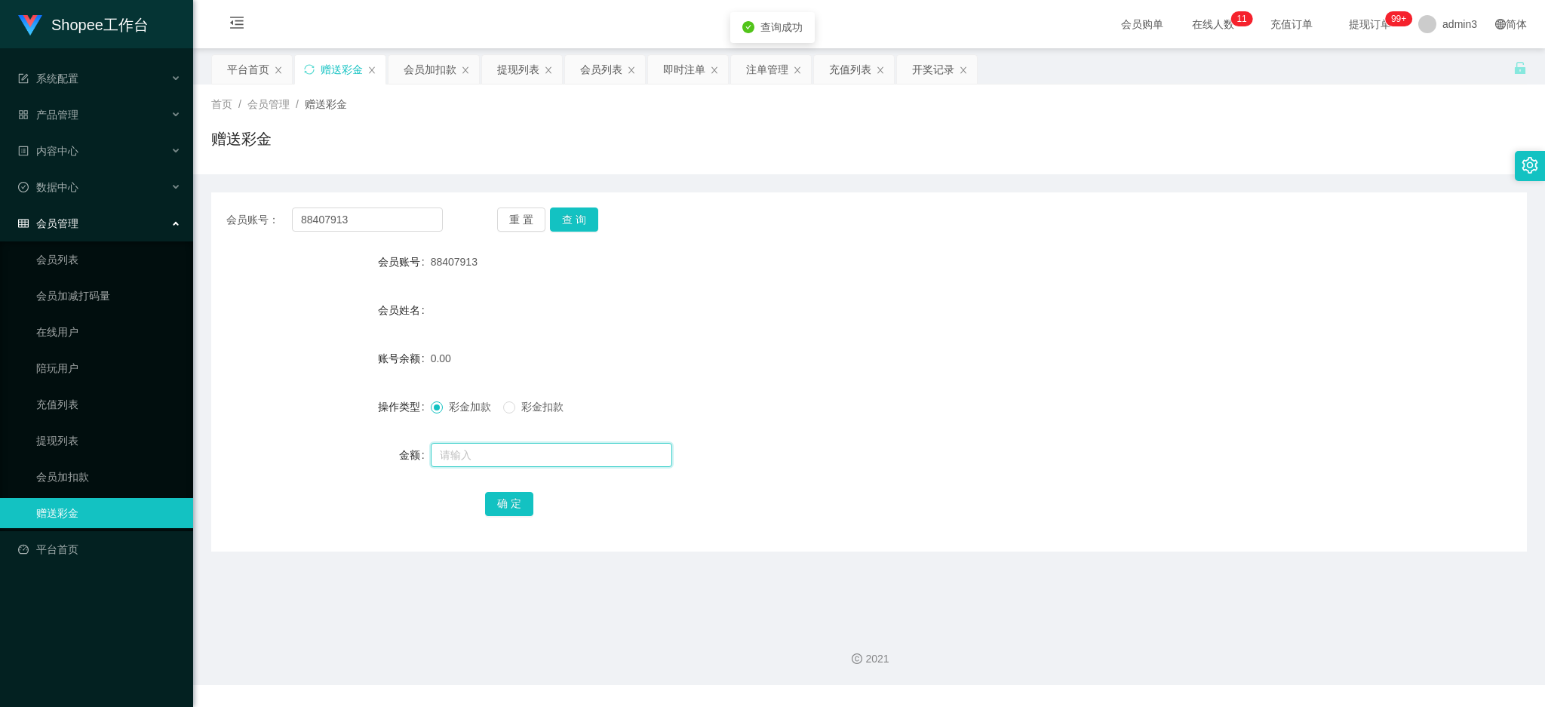
click at [540, 458] on input "text" at bounding box center [551, 455] width 241 height 24
type input "100"
click at [502, 511] on button "确 定" at bounding box center [509, 504] width 48 height 24
click at [521, 65] on div "提现列表" at bounding box center [518, 69] width 42 height 29
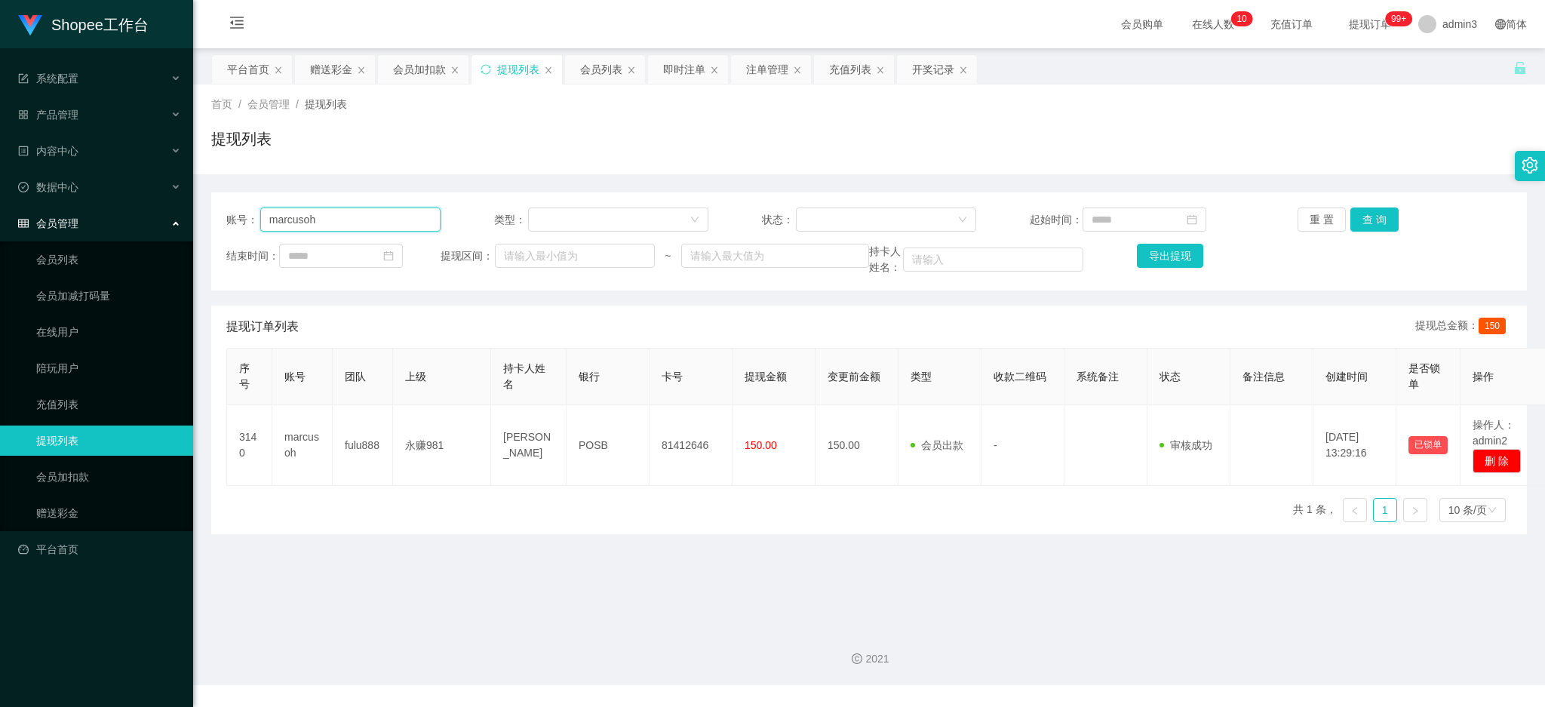
click at [302, 229] on input "marcusoh" at bounding box center [350, 220] width 180 height 24
paste input "Raymond6916"
click at [1375, 212] on button "查 询" at bounding box center [1375, 220] width 48 height 24
click at [574, 555] on main "关闭左侧 关闭右侧 关闭其它 刷新页面 平台首页 赠送彩金 会员加扣款 提现列表 会员列表 即时注单 注单管理 充值列表 开奖记录 首页 / 会员管理 / 提…" at bounding box center [869, 331] width 1352 height 567
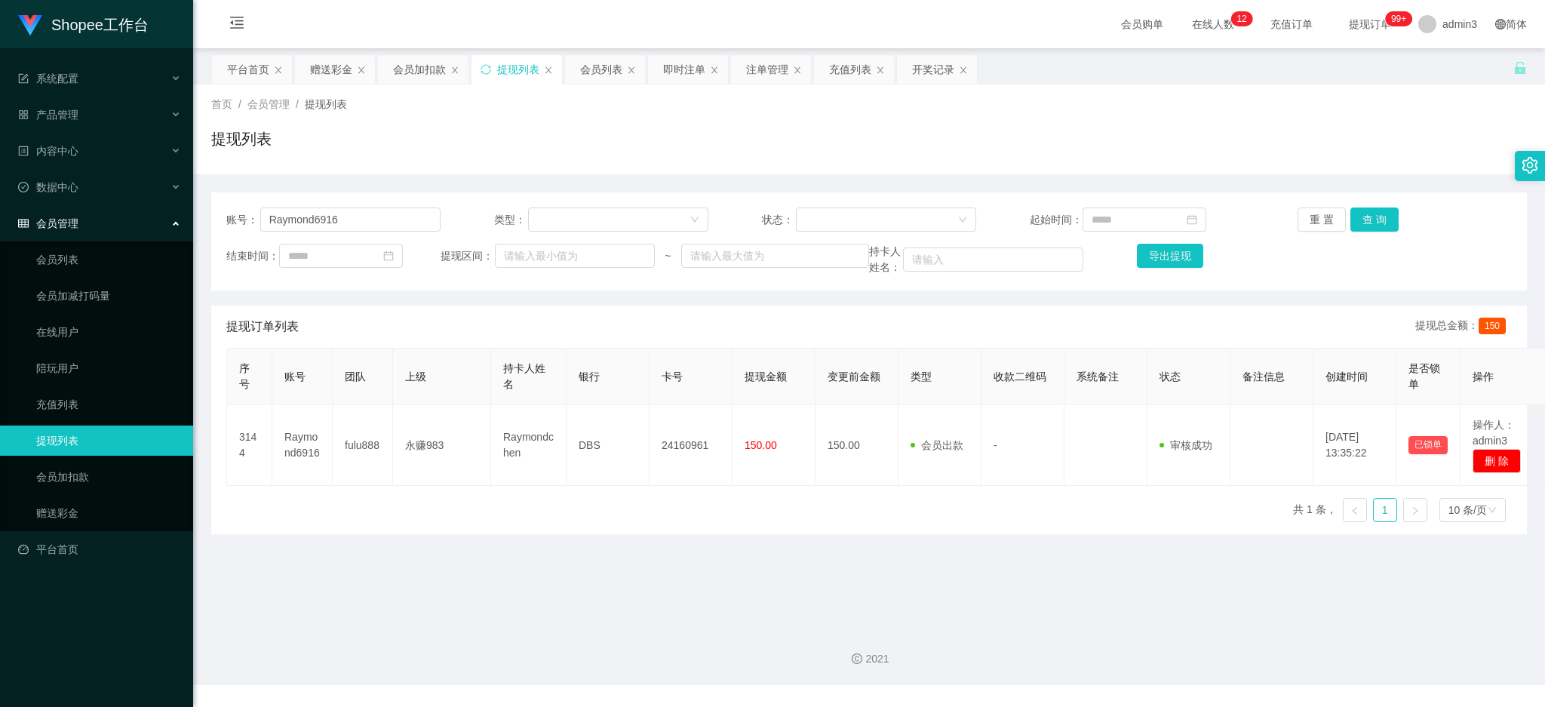
drag, startPoint x: 558, startPoint y: 638, endPoint x: 566, endPoint y: 603, distance: 36.4
click at [558, 638] on div "2021" at bounding box center [869, 650] width 1352 height 70
click at [317, 214] on input "Raymond6916" at bounding box center [350, 220] width 180 height 24
paste input "YvoneQ"
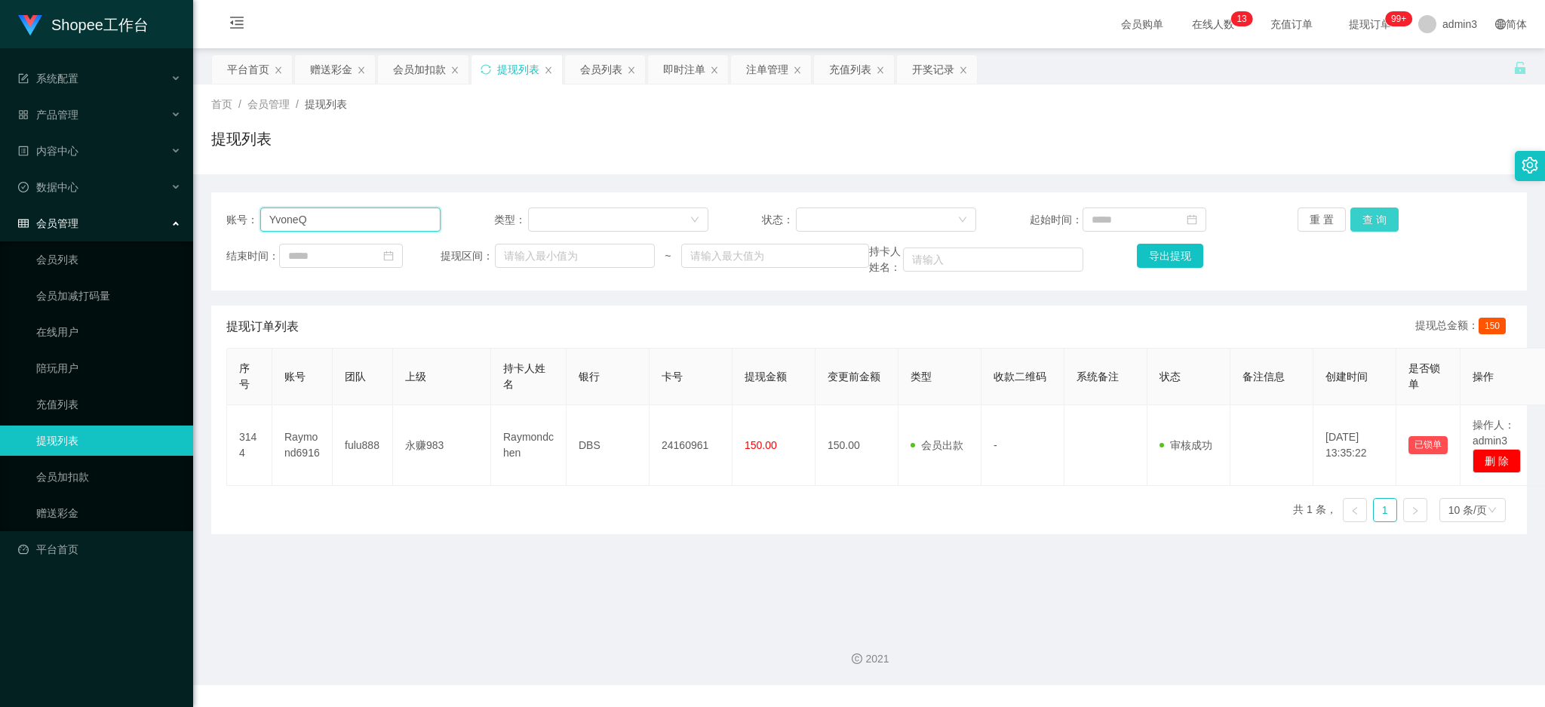
type input "YvoneQ"
click at [1369, 215] on button "查 询" at bounding box center [1375, 220] width 48 height 24
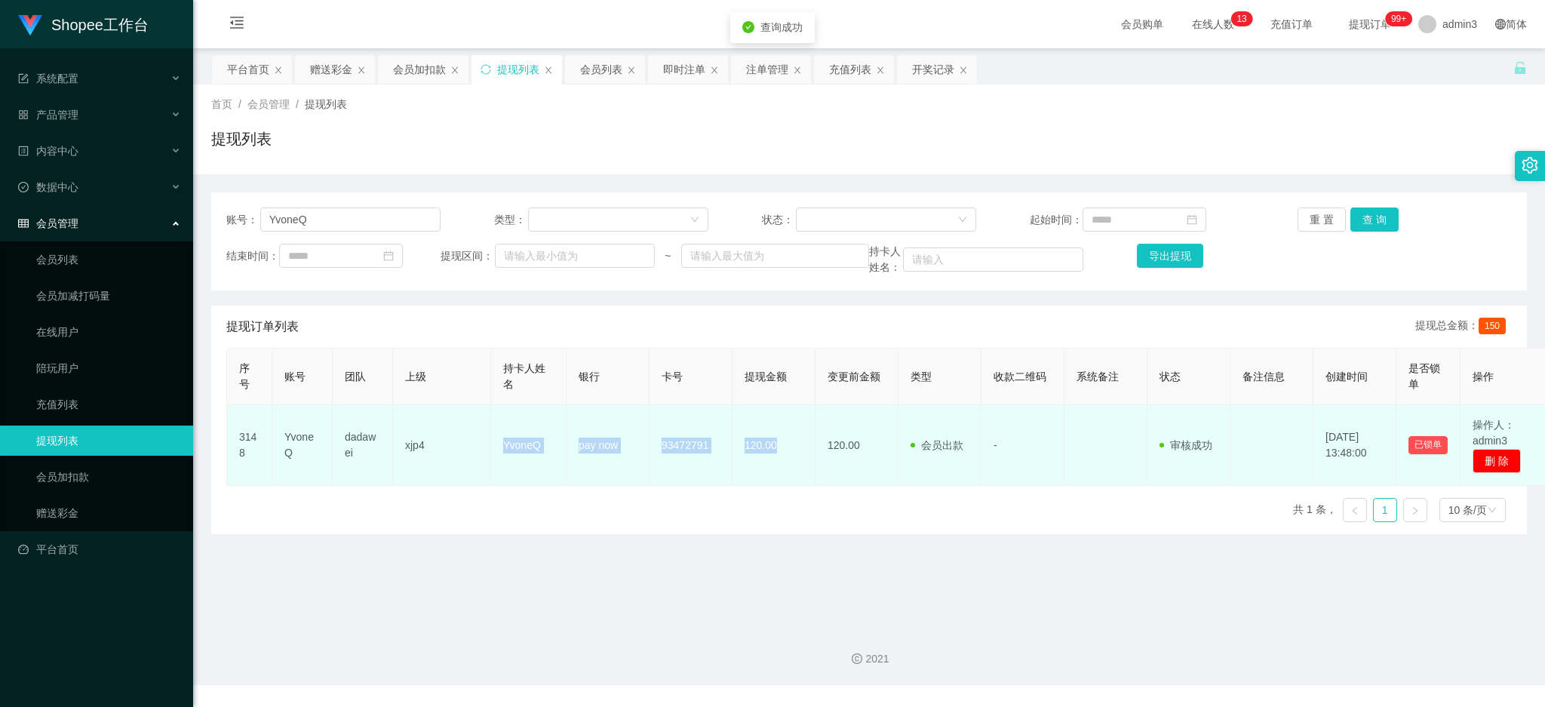
drag, startPoint x: 490, startPoint y: 446, endPoint x: 777, endPoint y: 478, distance: 288.6
click at [777, 478] on tr "3148 YvoneQ dadawei xjp4 YvoneQ pay now 93472791 120.00 120.00 会员出款 人工取款 - 审核驳回…" at bounding box center [889, 445] width 1324 height 81
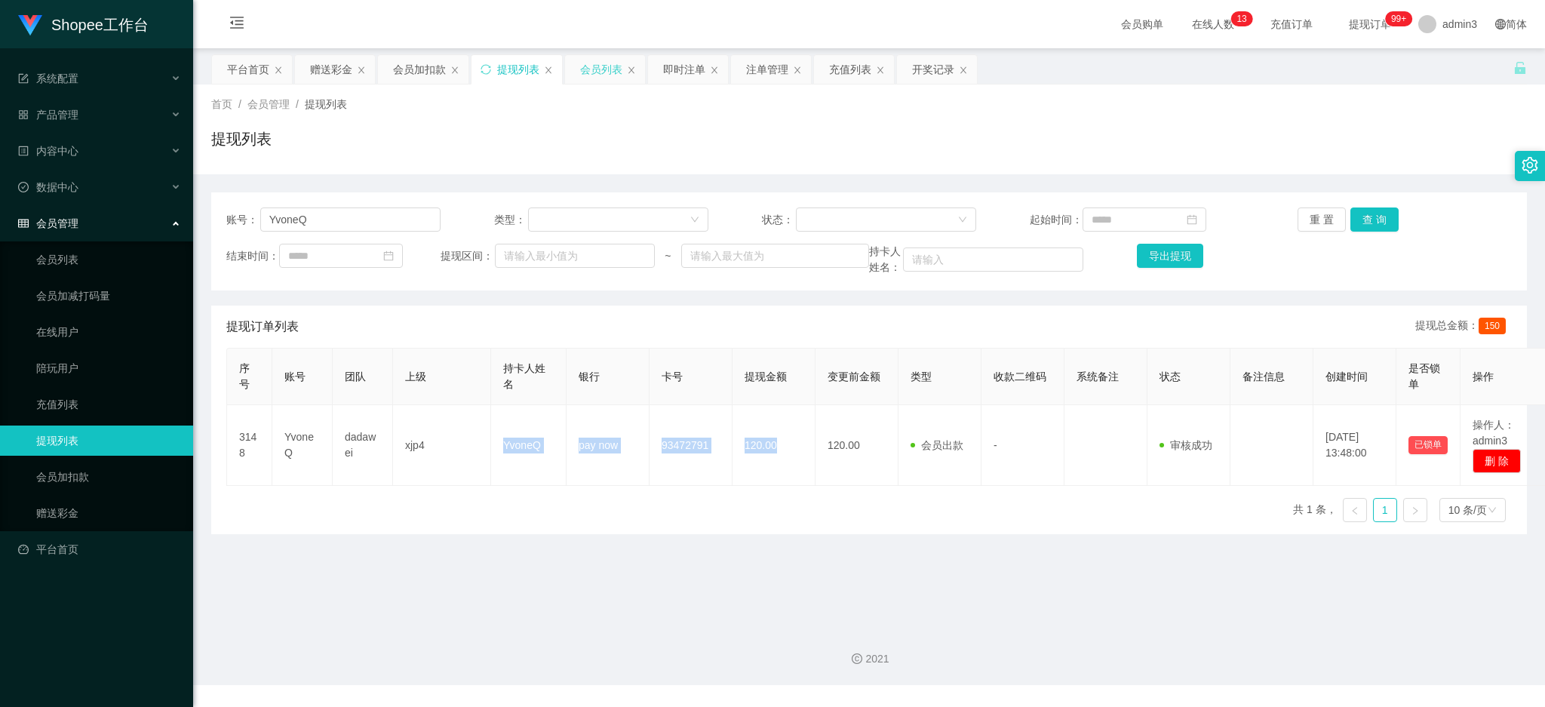
click at [587, 69] on div "会员列表" at bounding box center [601, 69] width 42 height 29
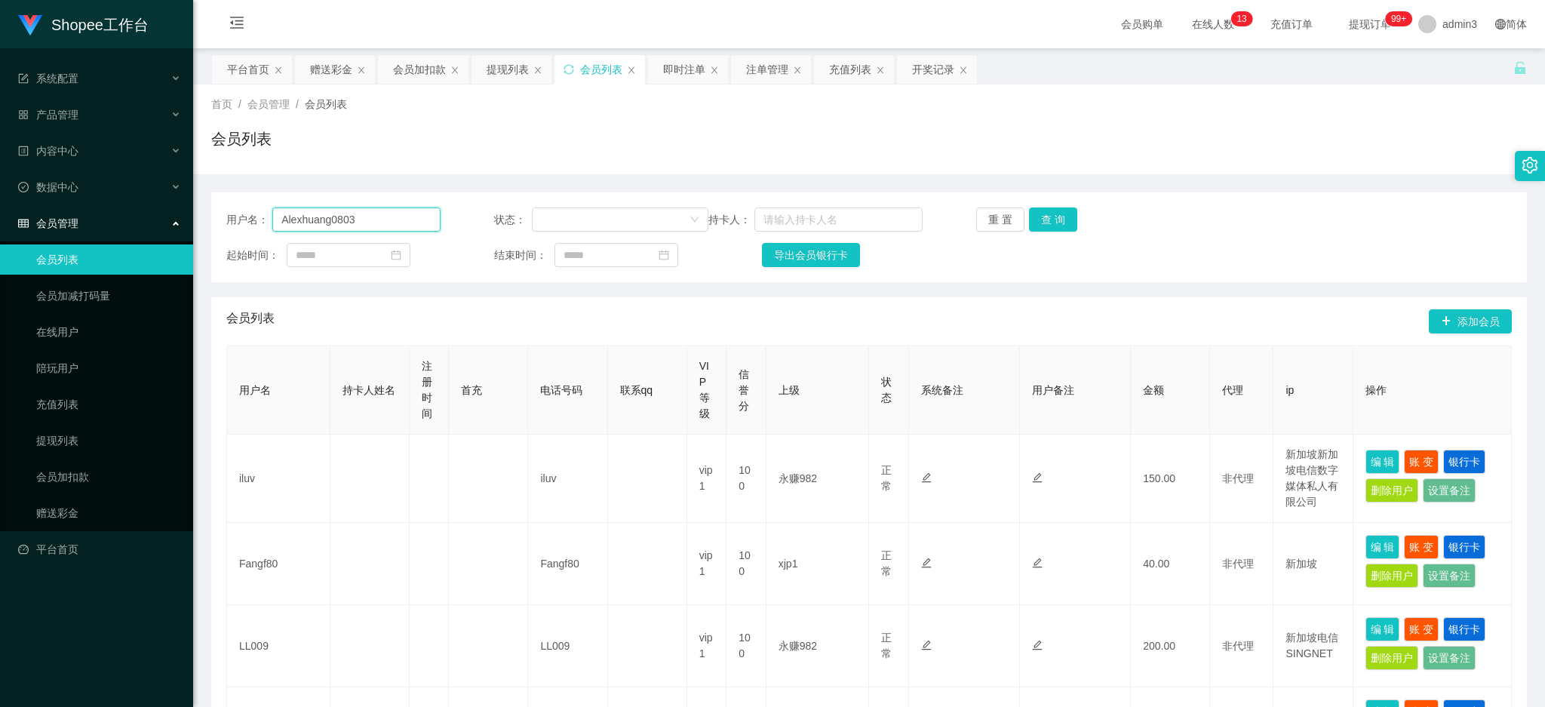
click at [349, 218] on input "Alexhuang0803" at bounding box center [356, 220] width 168 height 24
paste input "Raymond6916"
type input "Raymond6916"
click at [1058, 222] on button "查 询" at bounding box center [1053, 220] width 48 height 24
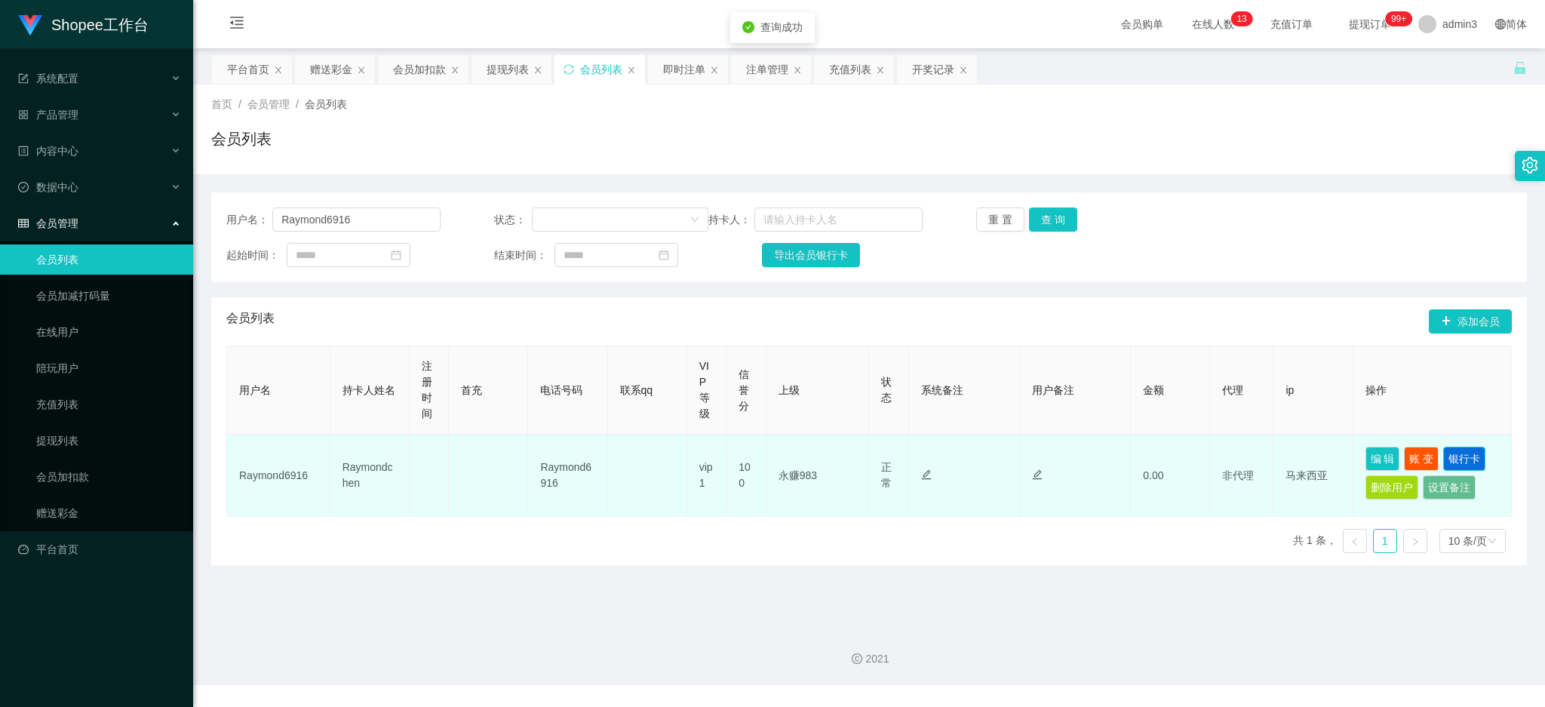
click at [1463, 464] on button "银行卡" at bounding box center [1465, 459] width 42 height 24
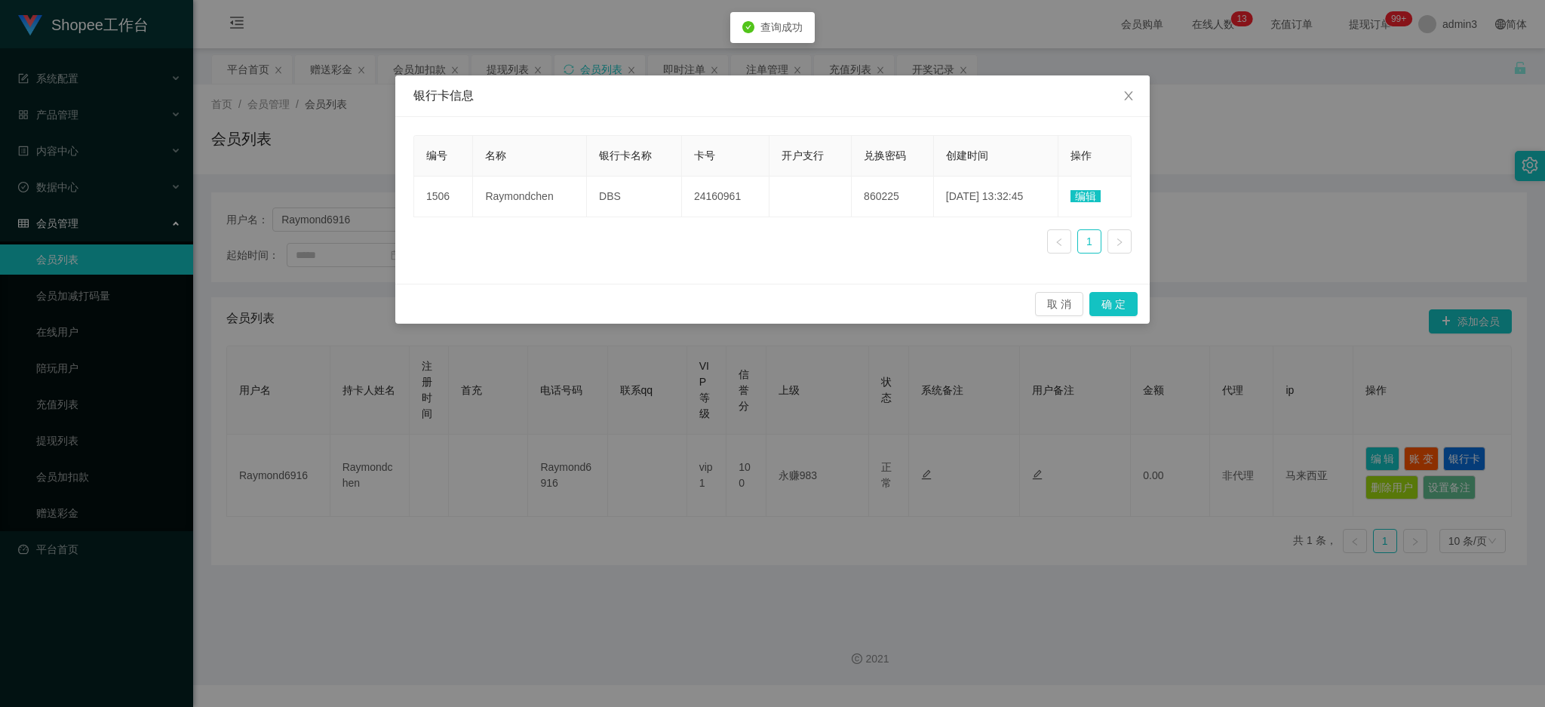
click at [1088, 192] on span "编辑" at bounding box center [1086, 196] width 30 height 12
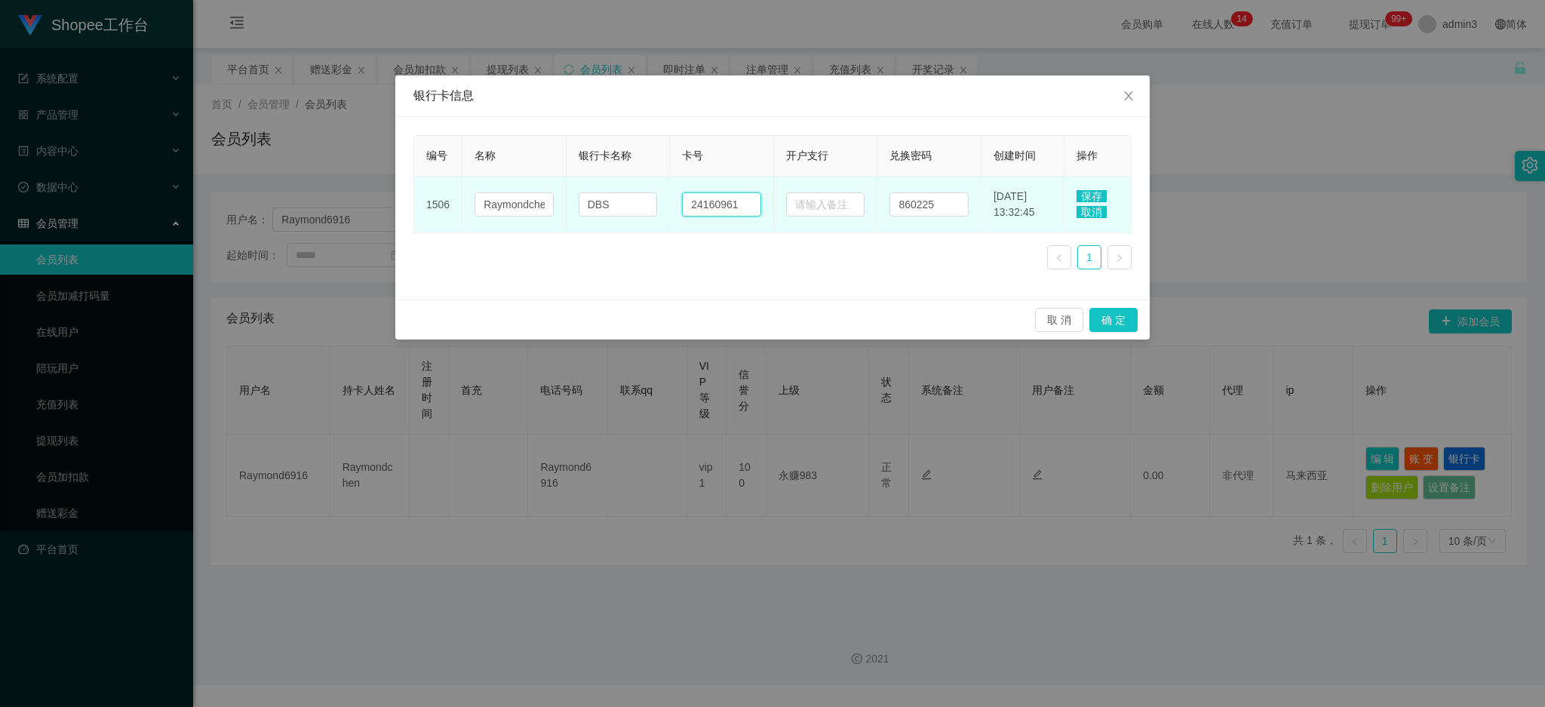
click at [709, 215] on input "24160961" at bounding box center [721, 204] width 79 height 24
paste input "5"
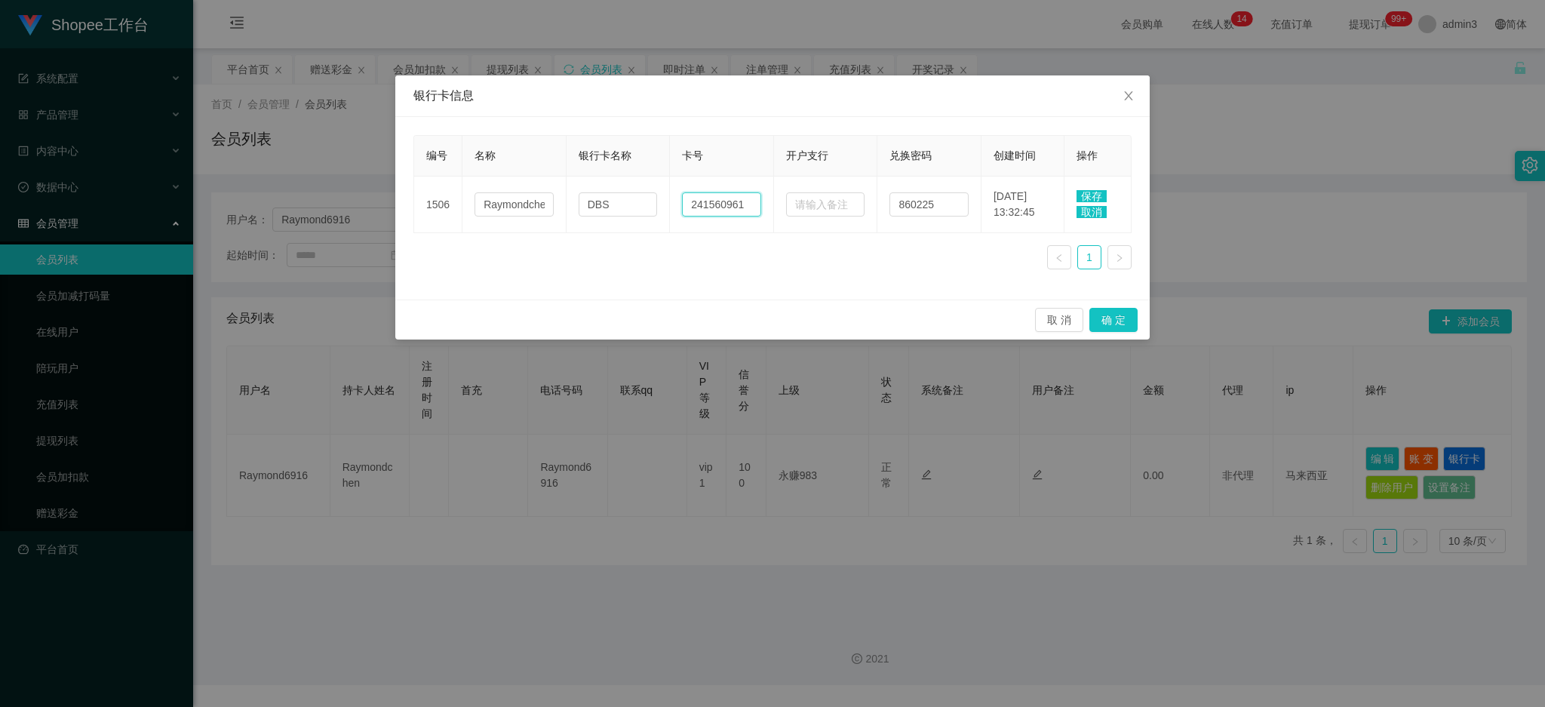
type input "241560961"
click at [1094, 191] on span "保存" at bounding box center [1092, 196] width 30 height 12
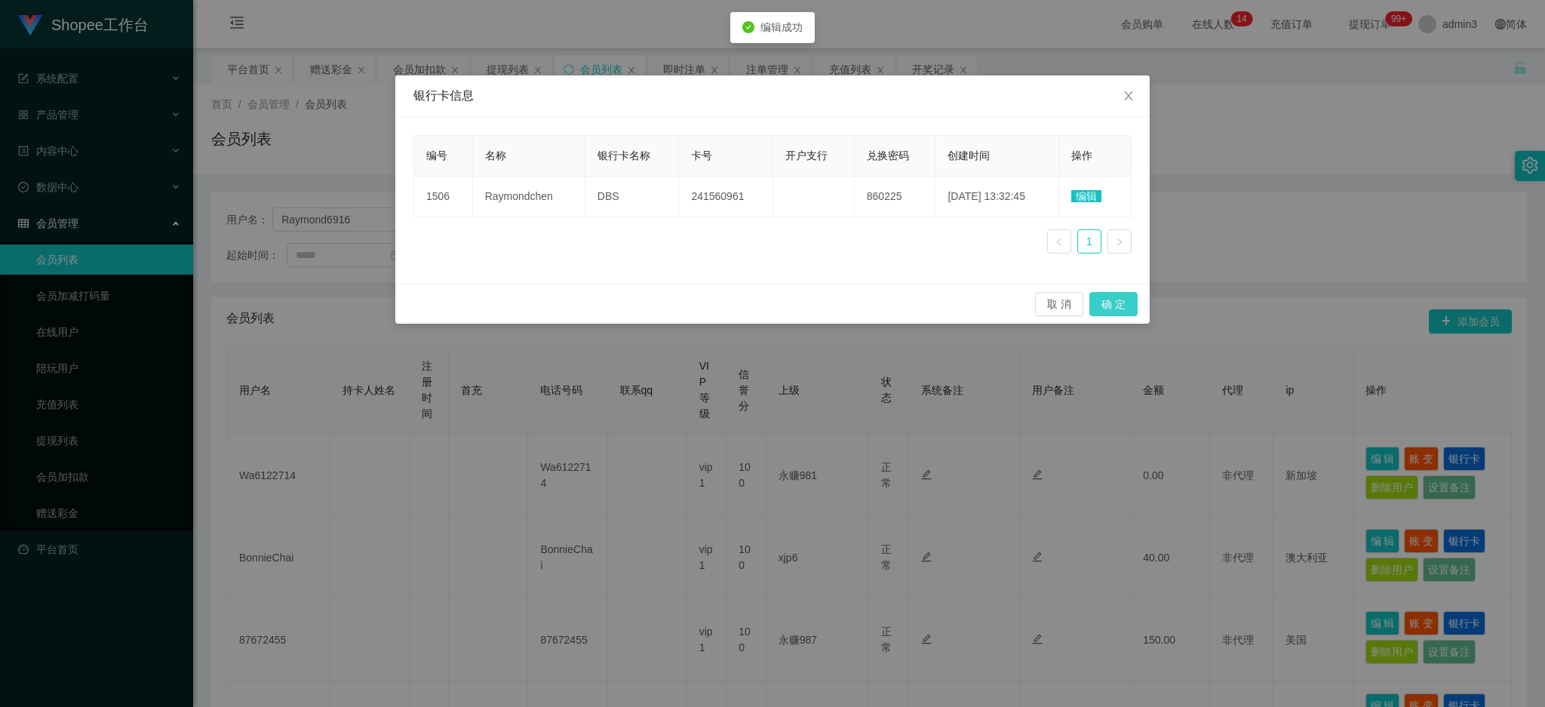
click at [1116, 302] on button "确 定" at bounding box center [1114, 304] width 48 height 24
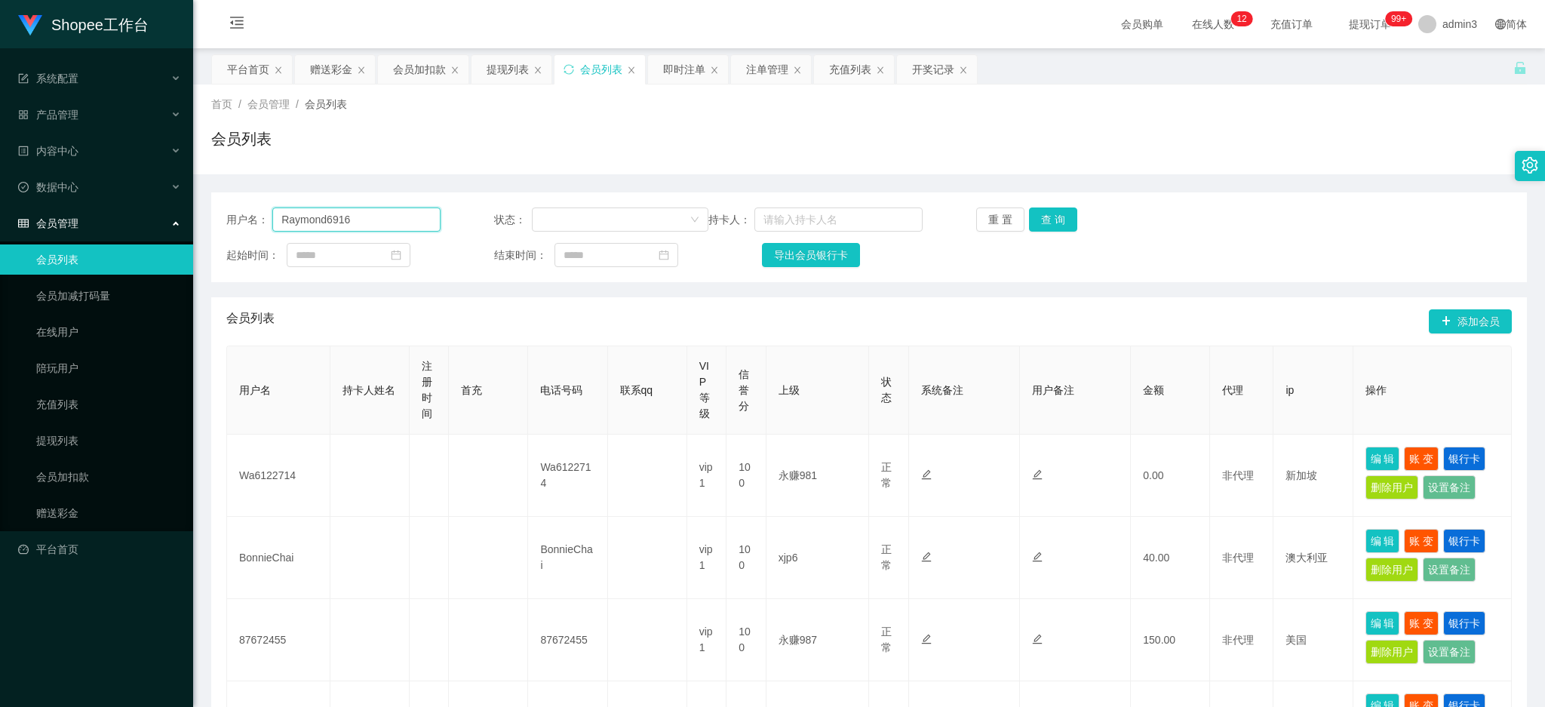
click at [358, 222] on input "Raymond6916" at bounding box center [356, 220] width 168 height 24
click at [358, 221] on input "Raymond6916" at bounding box center [356, 220] width 168 height 24
drag, startPoint x: 517, startPoint y: 68, endPoint x: 551, endPoint y: 92, distance: 41.7
click at [517, 67] on div "提现列表" at bounding box center [508, 69] width 42 height 29
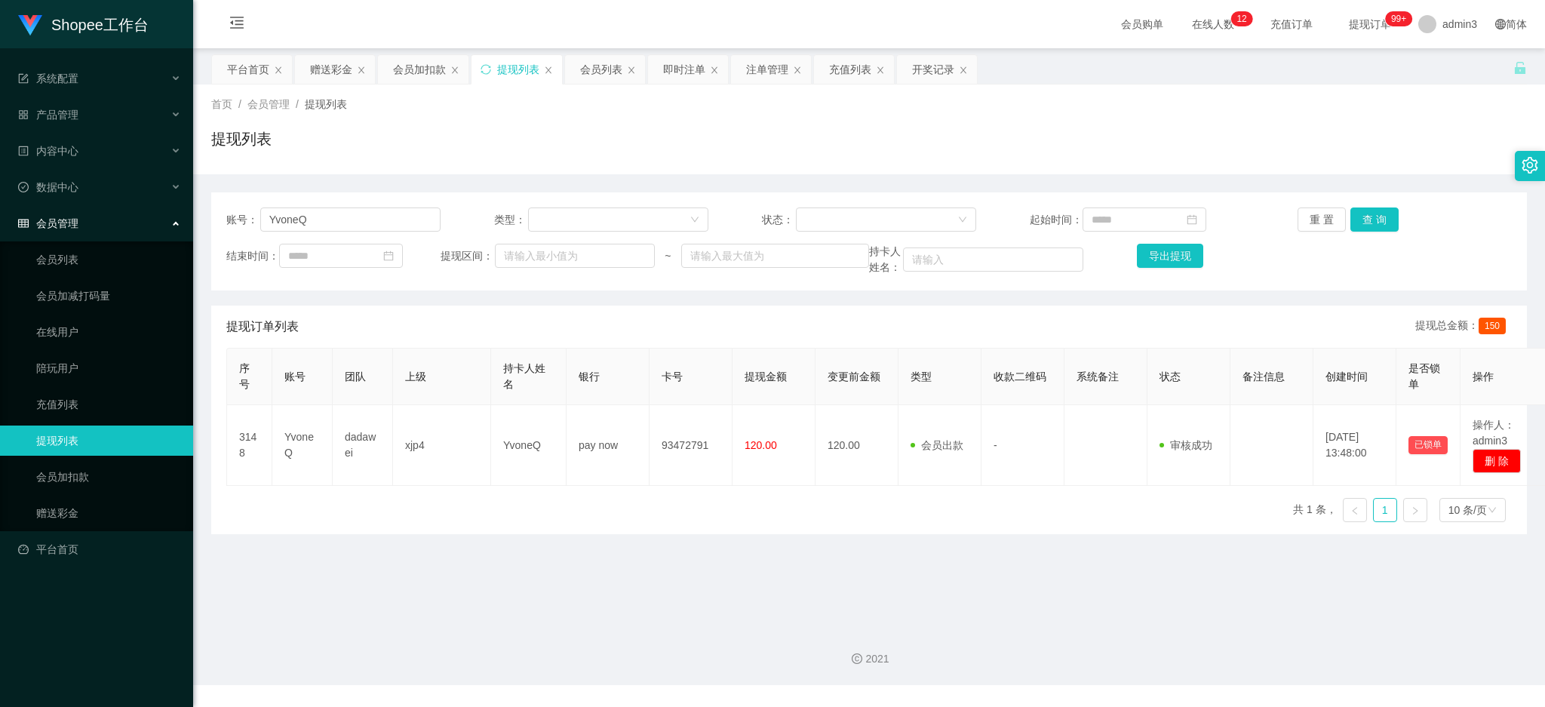
click at [304, 235] on div "账号： YvoneQ 类型： 状态： 起始时间： 重 置 查 询 结束时间： 提现区间： ~ 持卡人姓名： 导出提现" at bounding box center [869, 241] width 1316 height 98
click at [304, 229] on input "YvoneQ" at bounding box center [350, 220] width 180 height 24
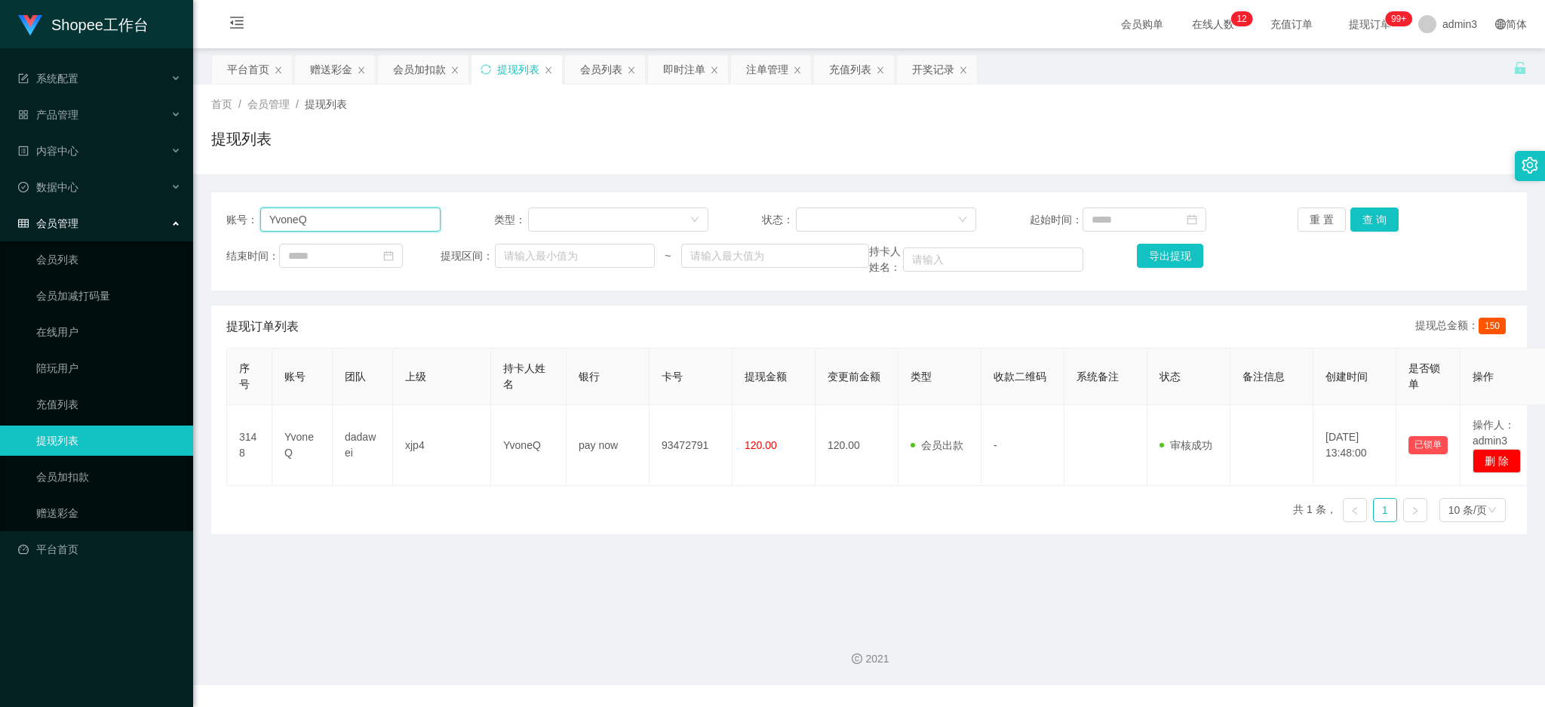
paste input "Raymond6916"
type input "Raymond6916"
click at [1370, 221] on button "查 询" at bounding box center [1375, 220] width 48 height 24
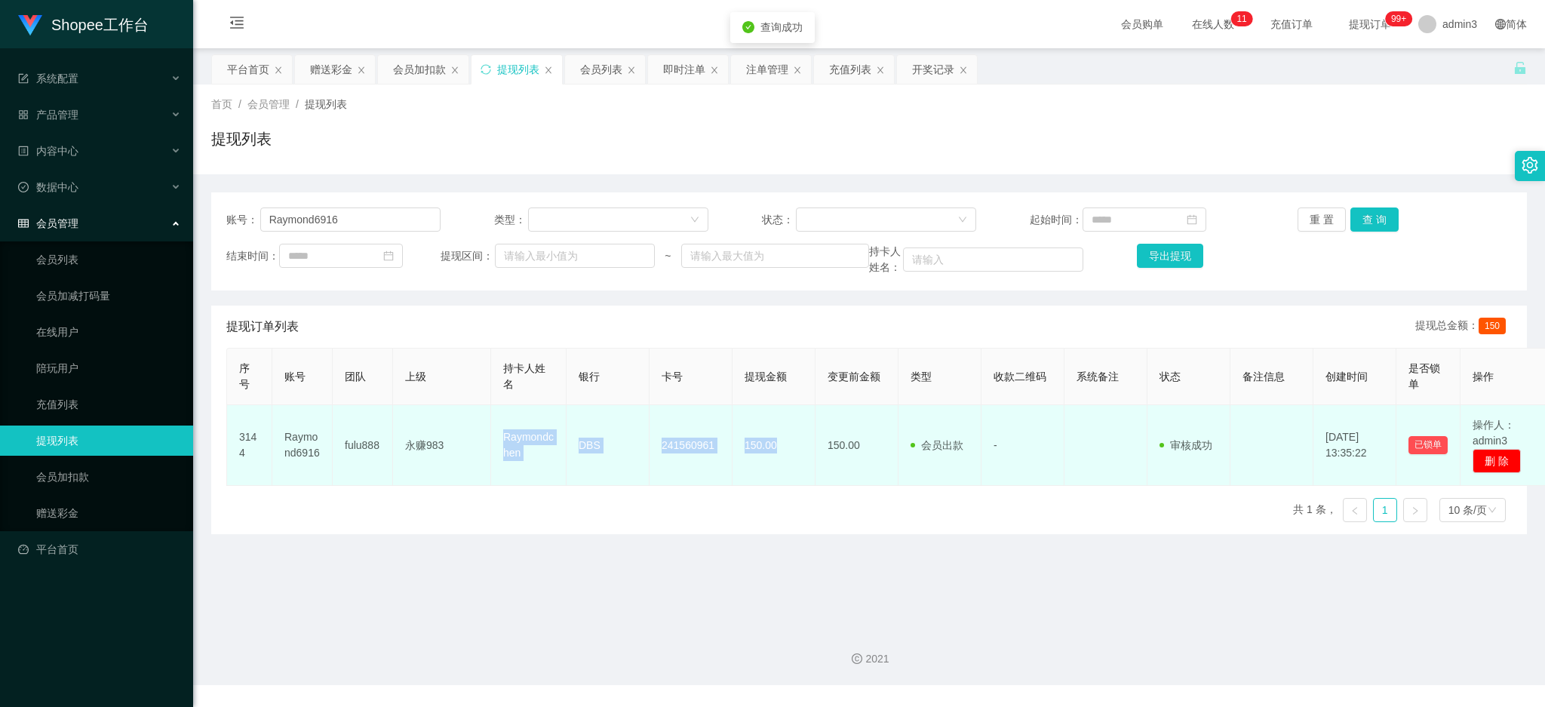
drag, startPoint x: 500, startPoint y: 429, endPoint x: 777, endPoint y: 460, distance: 279.4
click at [777, 460] on tr "3144 Raymond6916 fulu888 永赚983 Raymondchen DBS 241560961 150.00 150.00 会员出款 人工取…" at bounding box center [889, 445] width 1324 height 81
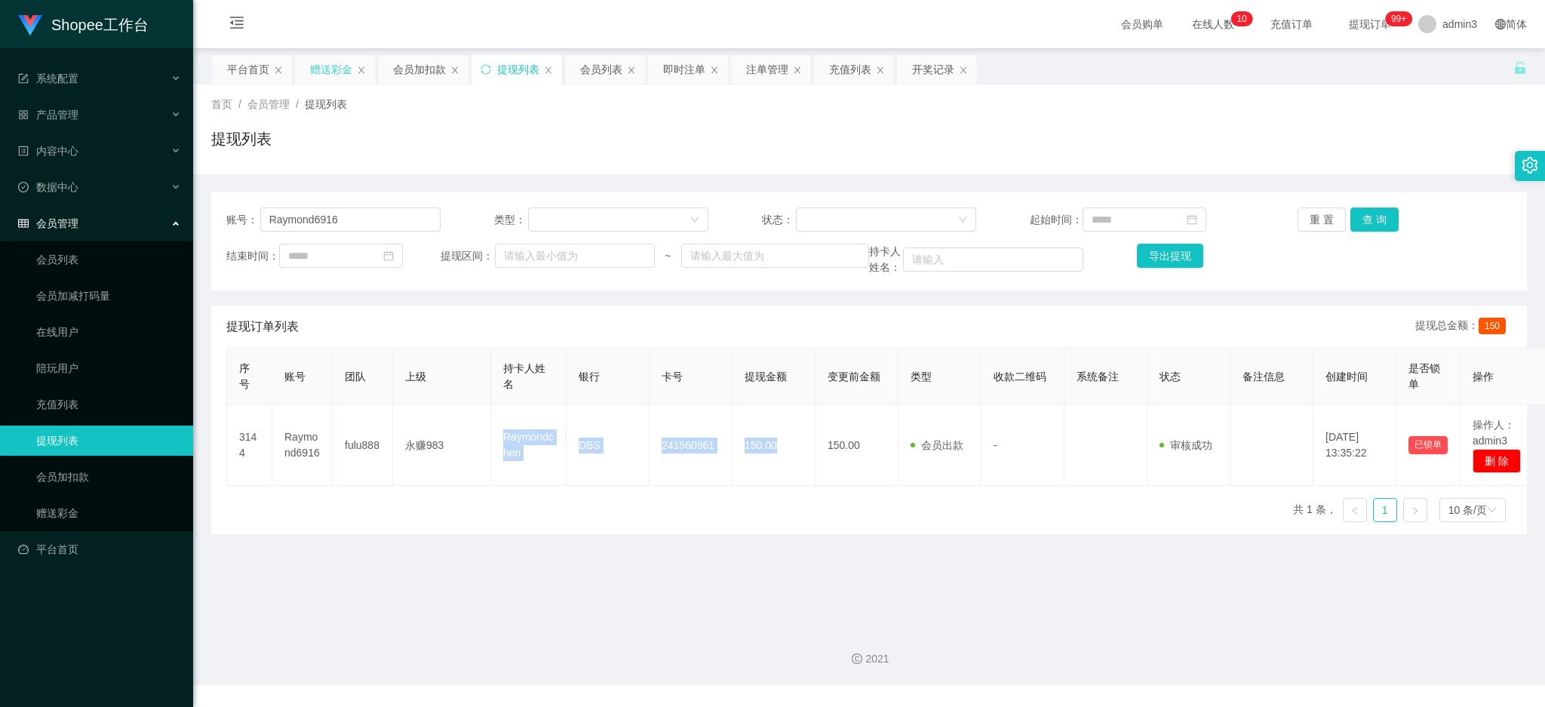
click at [333, 69] on div "赠送彩金" at bounding box center [331, 69] width 42 height 29
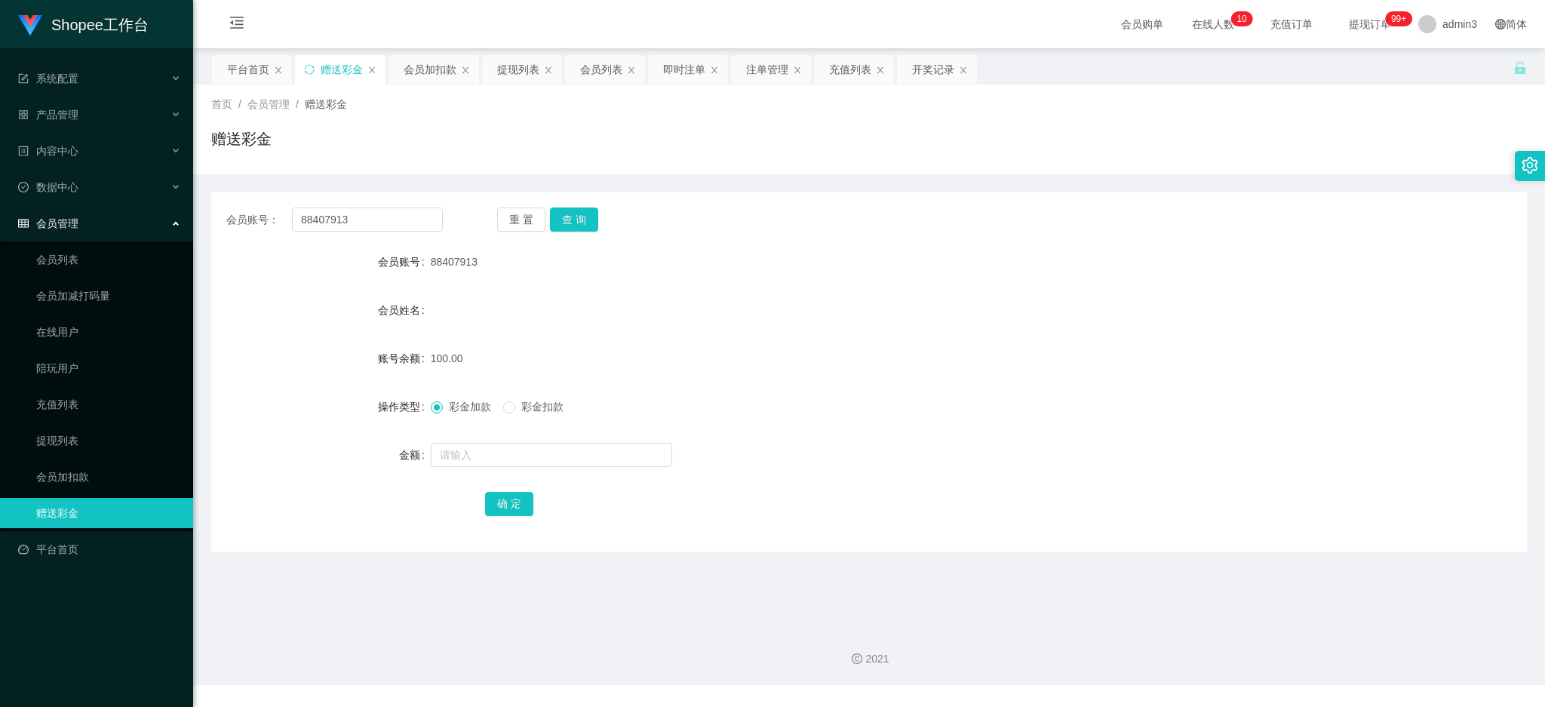
click at [319, 234] on div "会员账号： 88407913 重 置 查 询 会员账号 88407913 会员姓名 账号余额 100.00 操作类型 彩金加款 彩金扣款 金额 确 定" at bounding box center [869, 371] width 1316 height 359
click at [331, 219] on input "88407913" at bounding box center [367, 220] width 151 height 24
paste input "Wa6122714"
type input "Wa6122714"
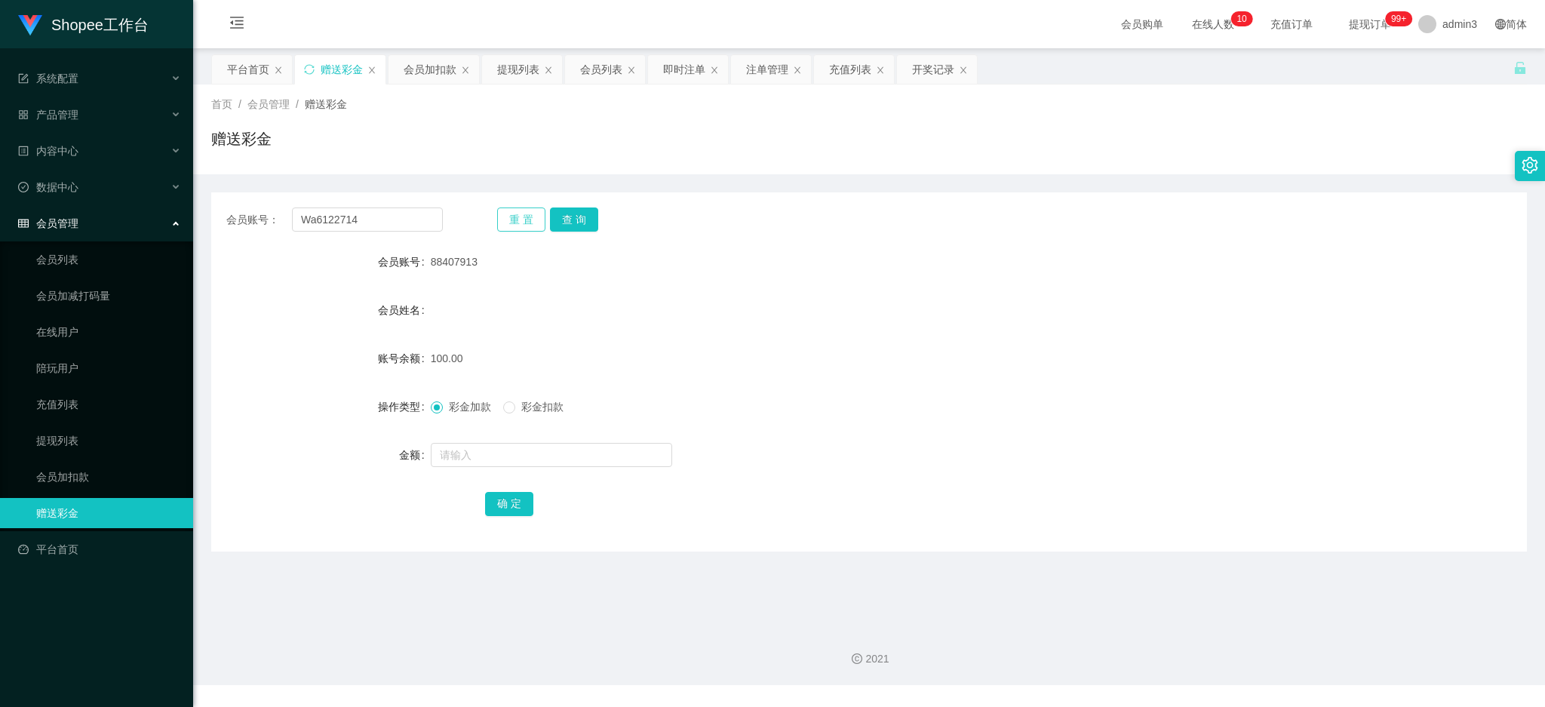
click at [543, 223] on button "重 置" at bounding box center [521, 220] width 48 height 24
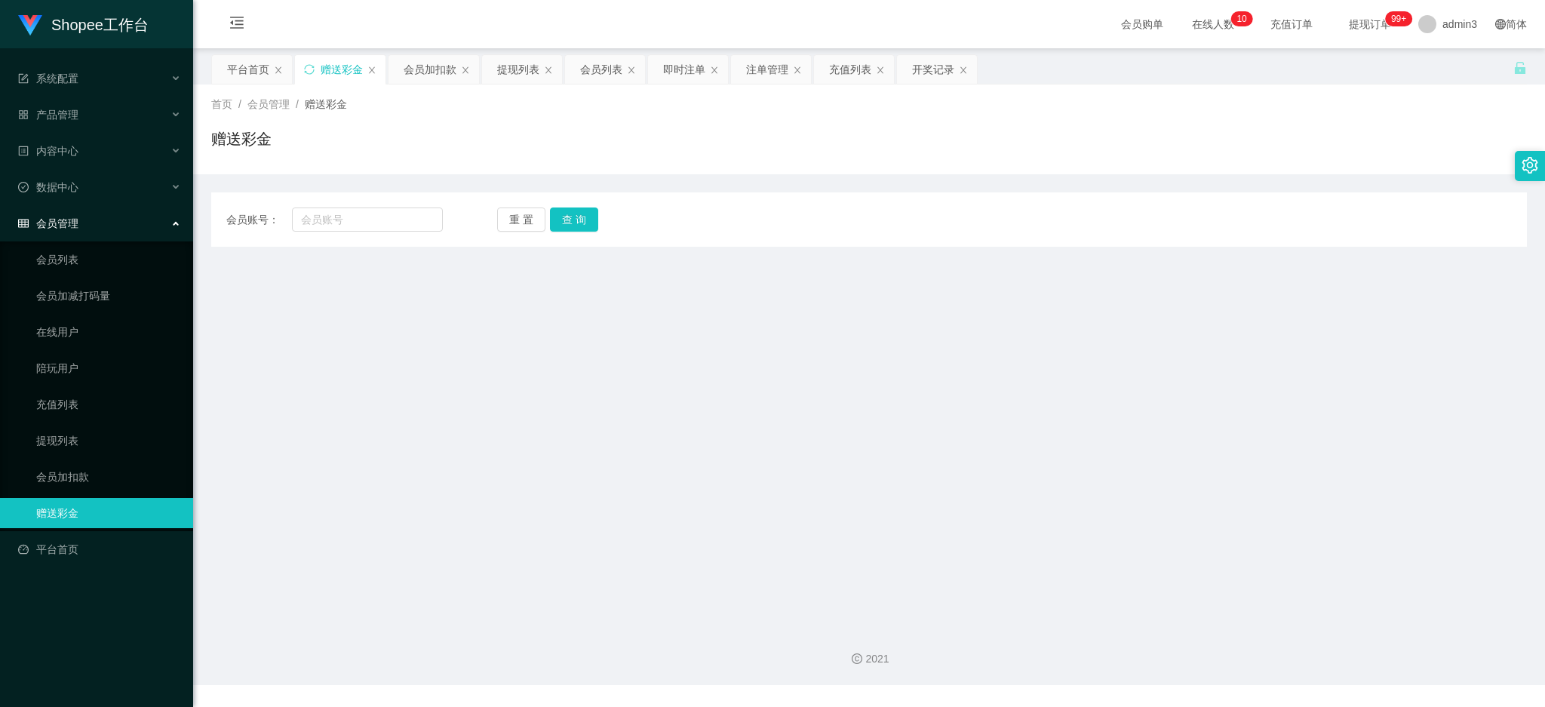
click at [337, 201] on div "会员账号： 重 置 查 询 会员账号 88407913 会员姓名 账号余额 100.00 操作类型 彩金加款 彩金扣款 金额 确 定" at bounding box center [869, 219] width 1316 height 54
click at [337, 214] on input "text" at bounding box center [367, 220] width 151 height 24
paste input "Wa6122714"
type input "Wa6122714"
click at [550, 226] on button "查 询" at bounding box center [574, 220] width 48 height 24
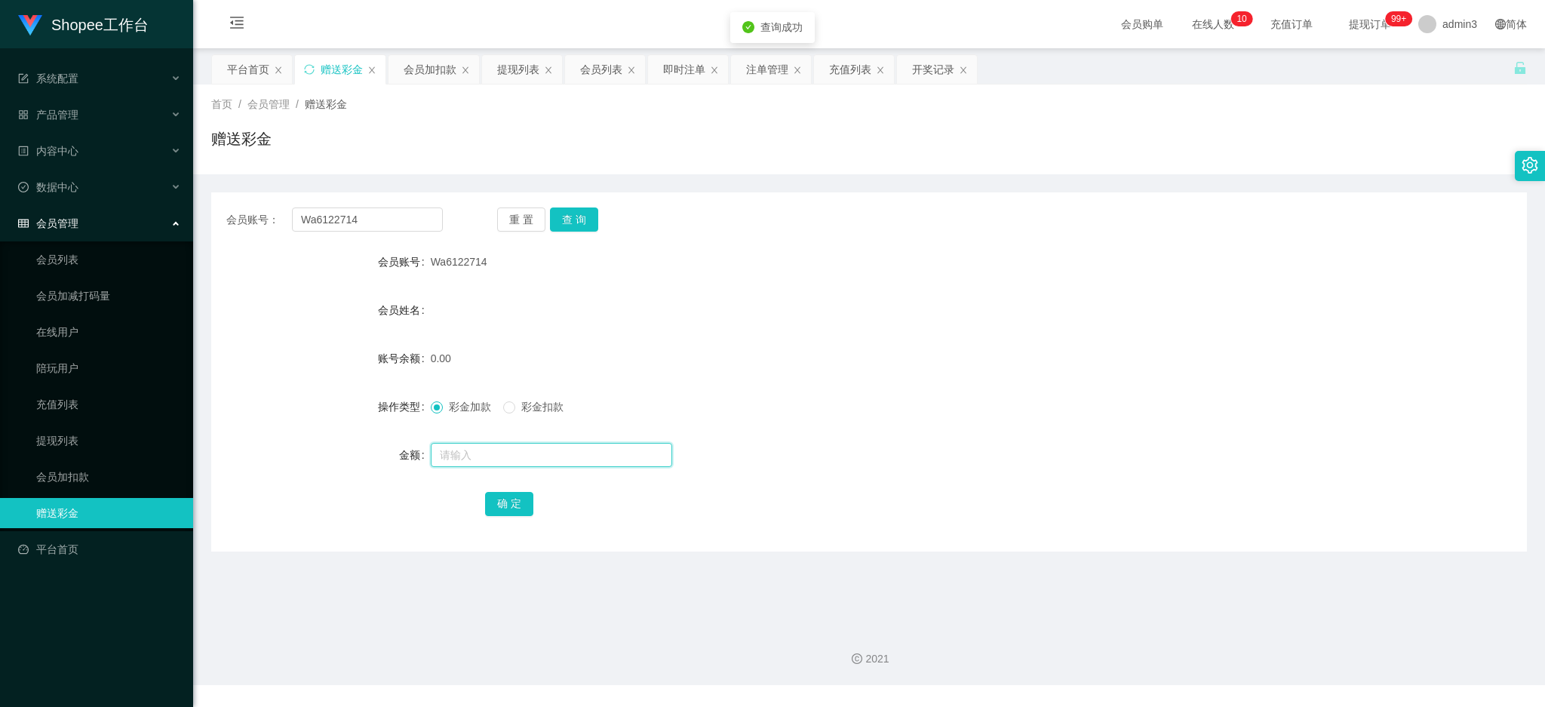
click at [454, 454] on input "text" at bounding box center [551, 455] width 241 height 24
type input "100"
click at [485, 500] on button "确 定" at bounding box center [509, 504] width 48 height 24
click at [554, 632] on div "2021" at bounding box center [869, 650] width 1352 height 70
click at [523, 63] on div "提现列表" at bounding box center [518, 69] width 42 height 29
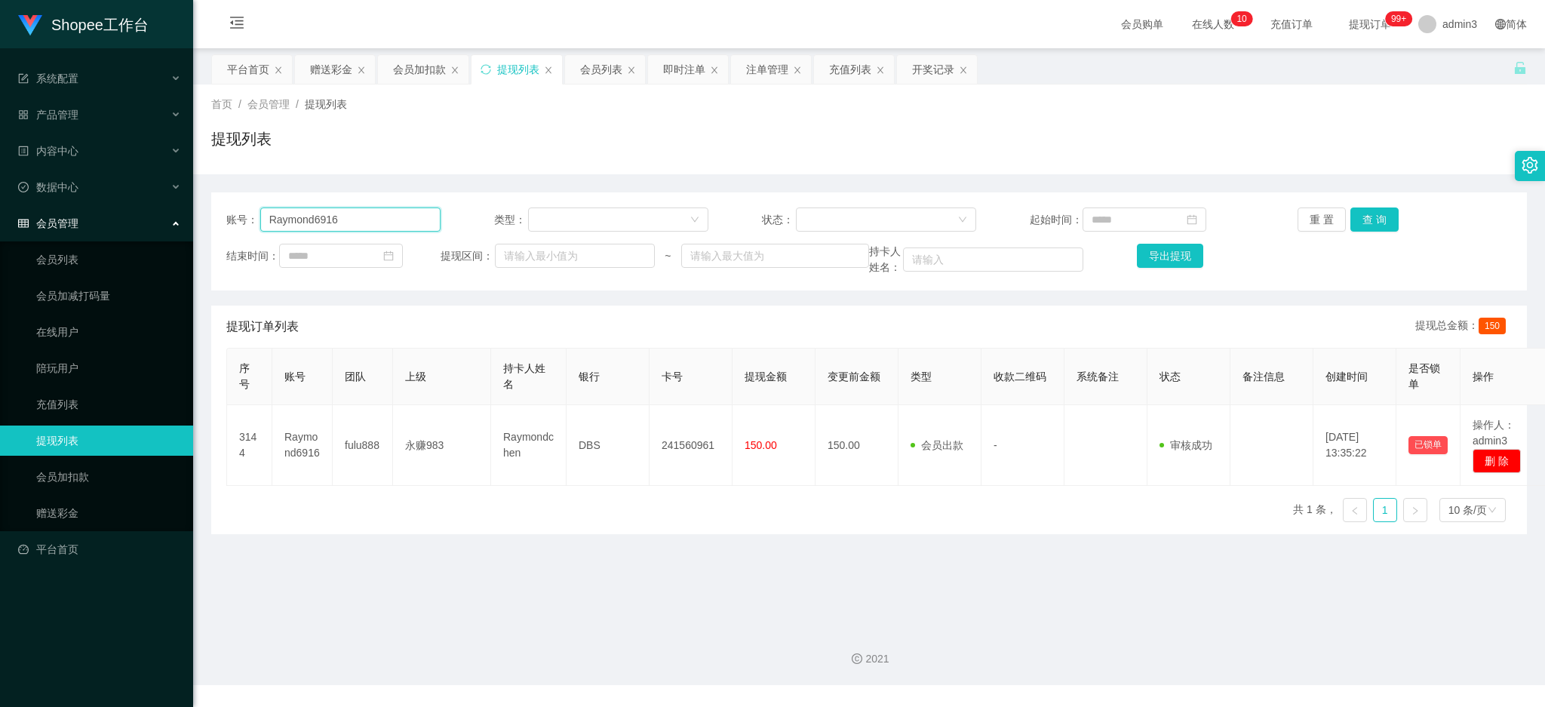
click at [327, 226] on input "Raymond6916" at bounding box center [350, 220] width 180 height 24
paste input "Eno04242019"
click at [1372, 220] on button "查 询" at bounding box center [1375, 220] width 48 height 24
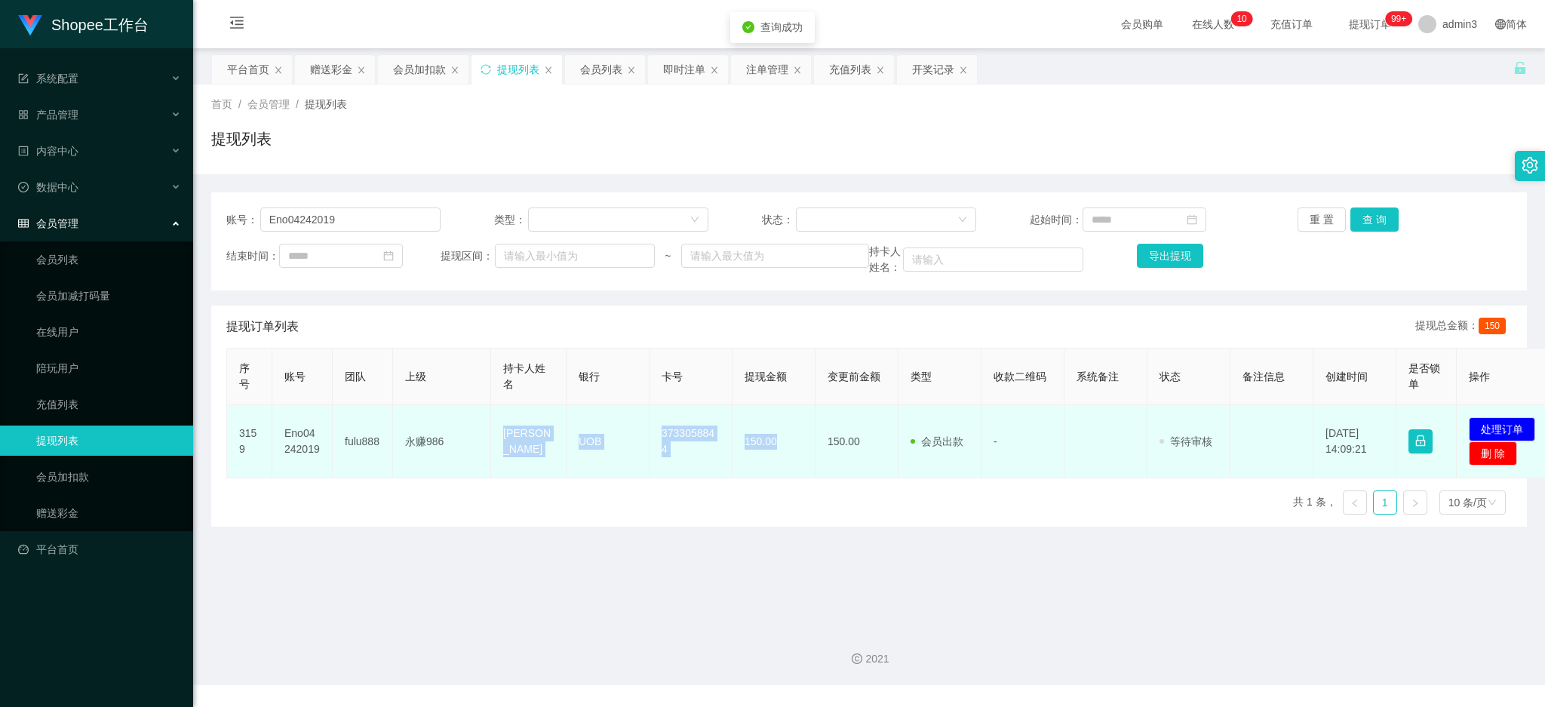
drag, startPoint x: 500, startPoint y: 430, endPoint x: 789, endPoint y: 466, distance: 291.9
click at [789, 466] on tr "3159 Eno04242019 fulu888 永赚986 CHIN ZHE XUAN UOB 3733058844 150.00 150.00 会员出款 …" at bounding box center [892, 441] width 1330 height 73
click at [1498, 423] on button "处理订单" at bounding box center [1502, 429] width 66 height 24
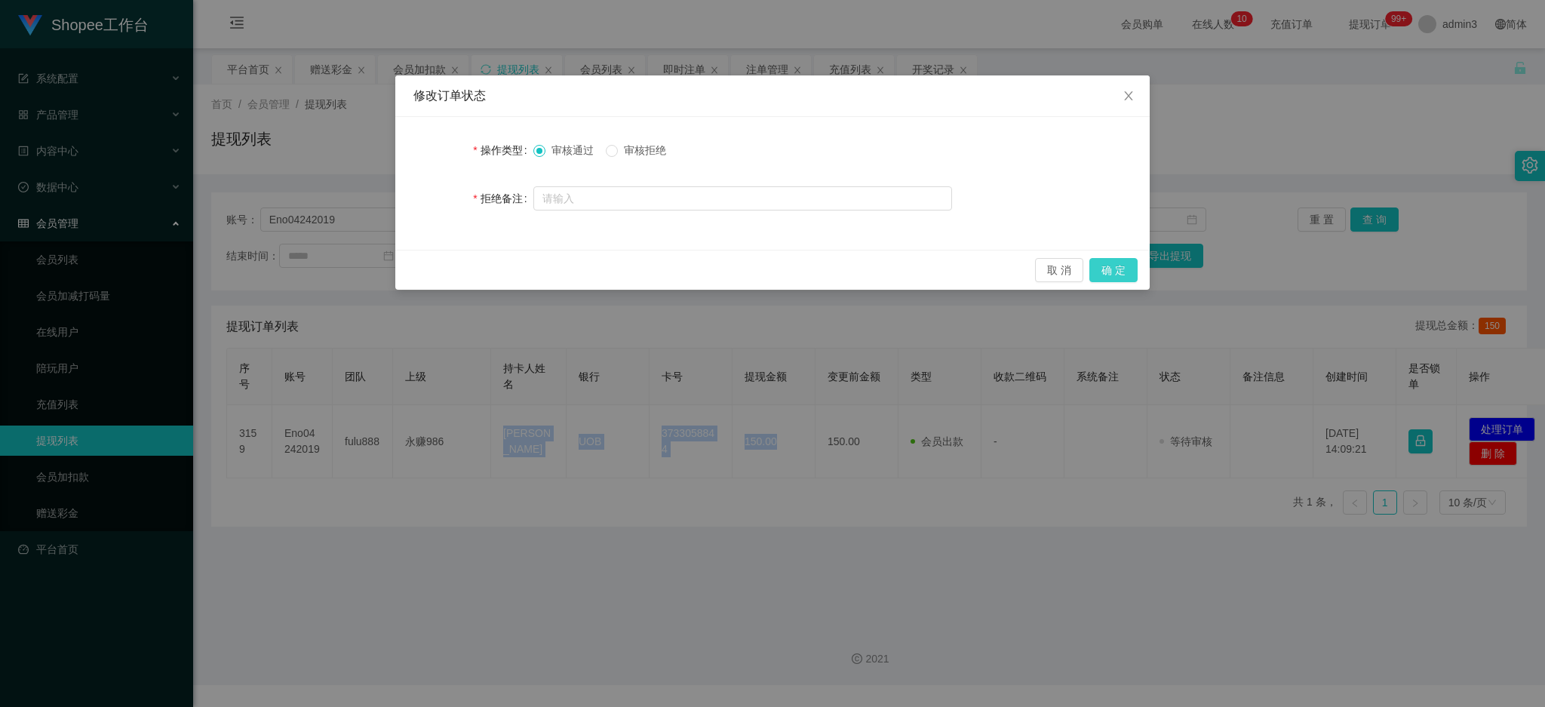
click at [1124, 267] on button "确 定" at bounding box center [1114, 270] width 48 height 24
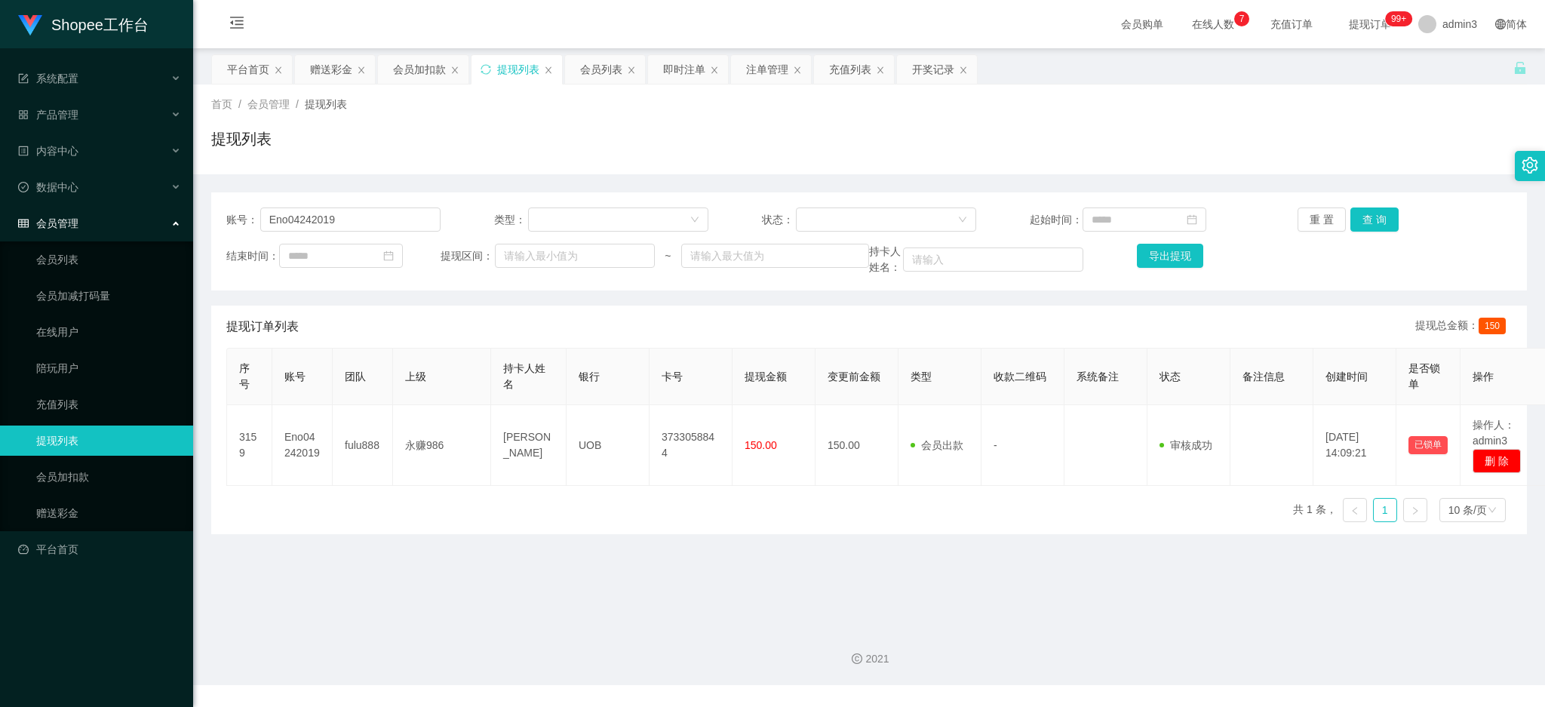
drag, startPoint x: 594, startPoint y: 580, endPoint x: 401, endPoint y: 405, distance: 260.7
click at [594, 580] on main "关闭左侧 关闭右侧 关闭其它 刷新页面 平台首页 赠送彩金 会员加扣款 提现列表 会员列表 即时注单 注单管理 充值列表 开奖记录 首页 / 会员管理 / 提…" at bounding box center [869, 331] width 1352 height 567
click at [334, 227] on input "Eno04242019" at bounding box center [350, 220] width 180 height 24
paste input "[PERSON_NAME]"
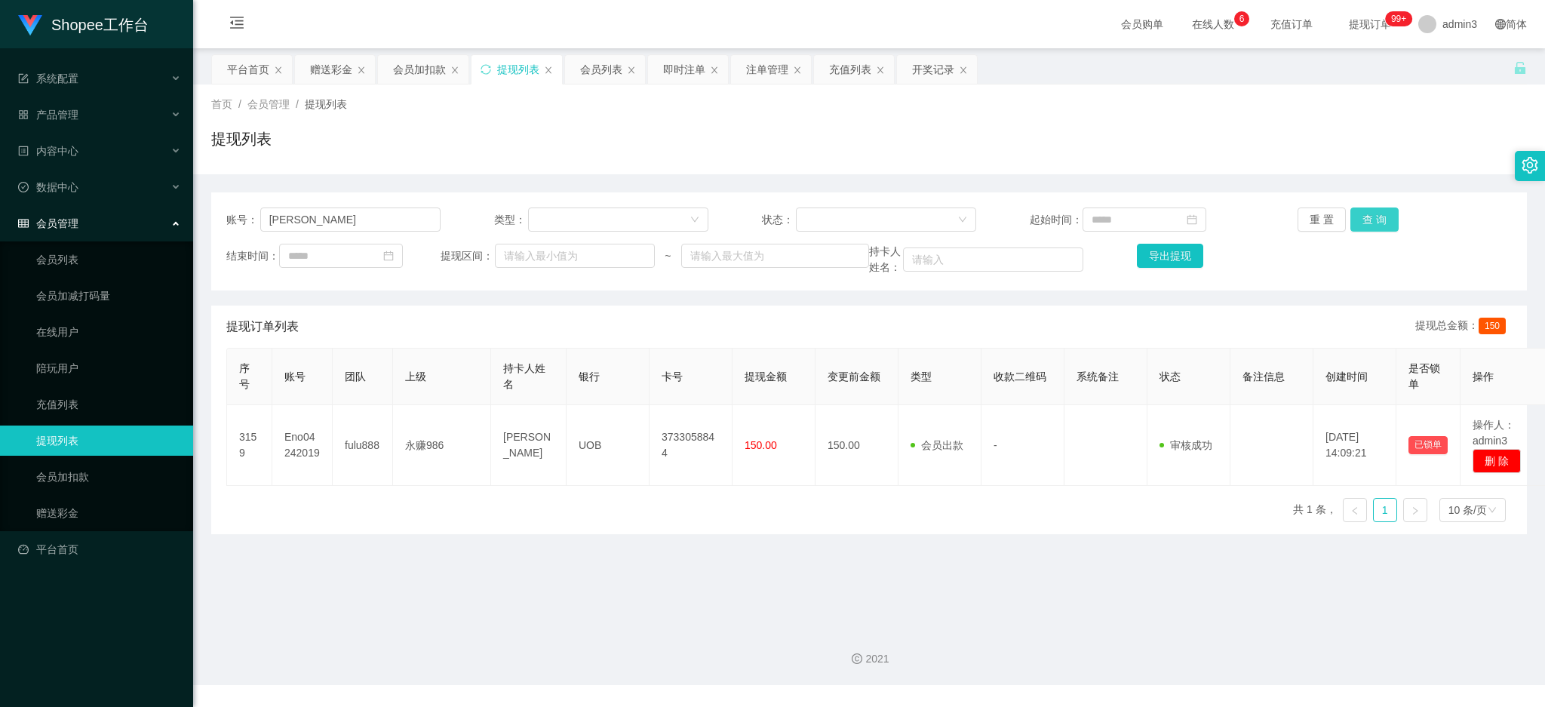
click at [1382, 222] on button "查 询" at bounding box center [1375, 220] width 48 height 24
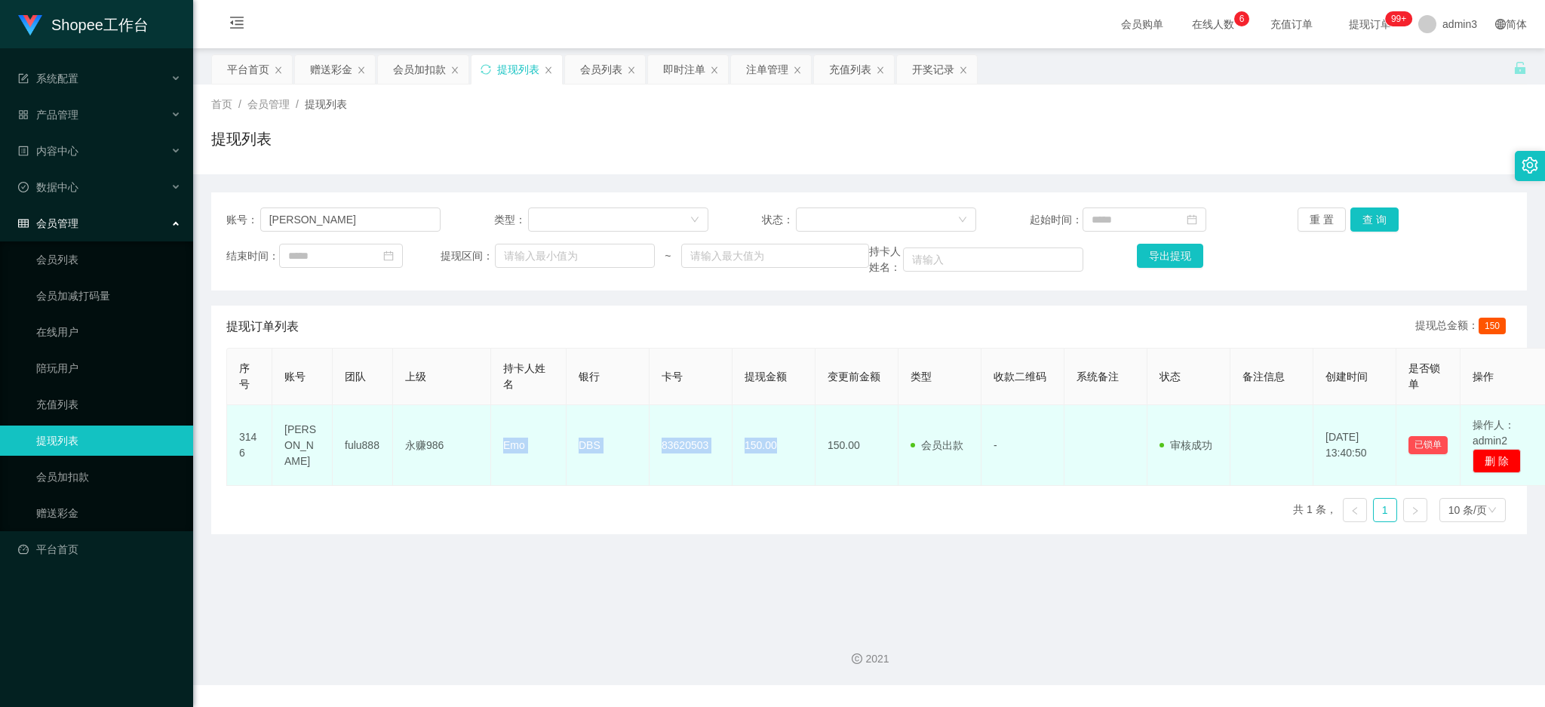
drag, startPoint x: 494, startPoint y: 446, endPoint x: 782, endPoint y: 458, distance: 288.5
click at [782, 458] on tr "3146 [PERSON_NAME] fulu888 永赚986 Emo DBS 83620503 150.00 150.00 会员出款 人工取款 - 审核驳…" at bounding box center [889, 445] width 1324 height 81
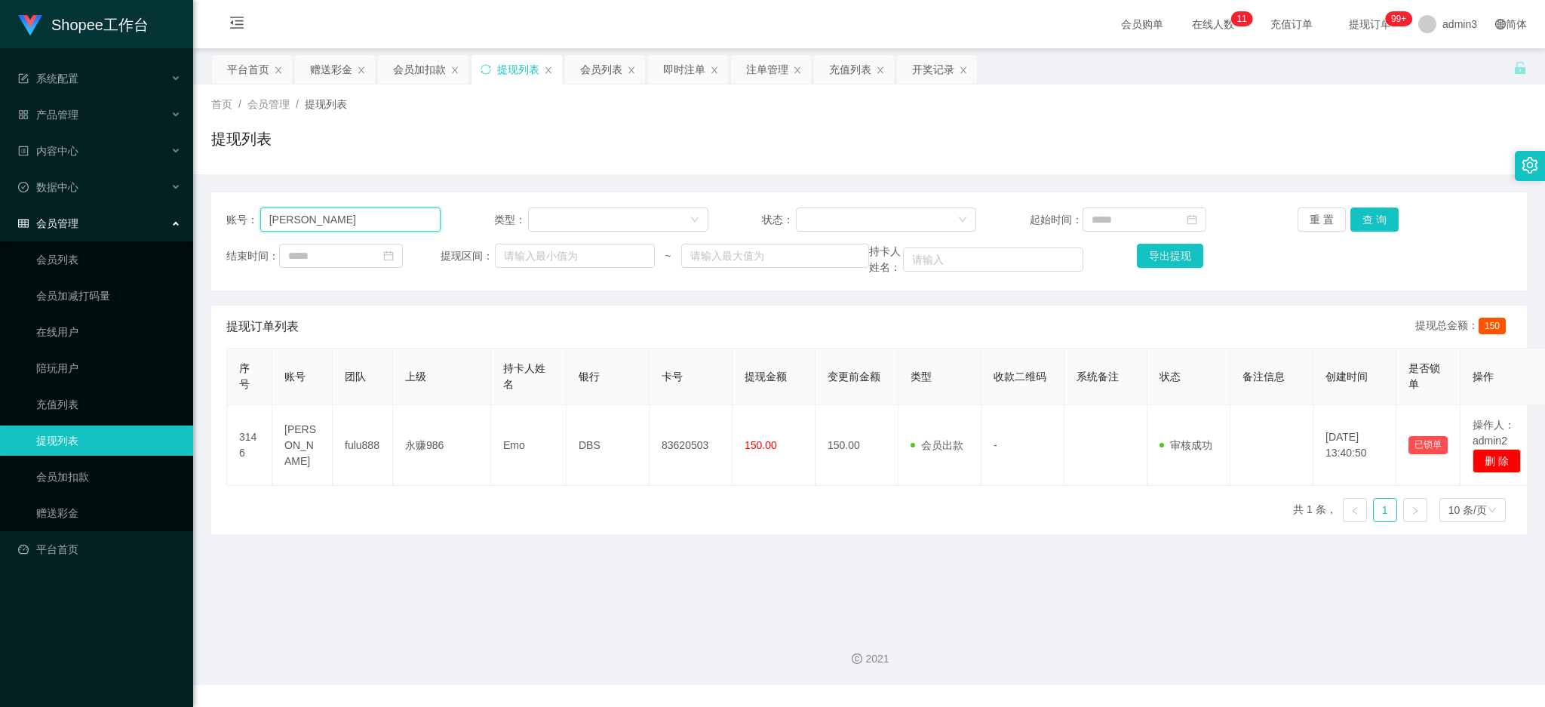
click at [381, 223] on input "[PERSON_NAME]" at bounding box center [350, 220] width 180 height 24
paste input "87672455"
click at [1362, 227] on button "查 询" at bounding box center [1375, 220] width 48 height 24
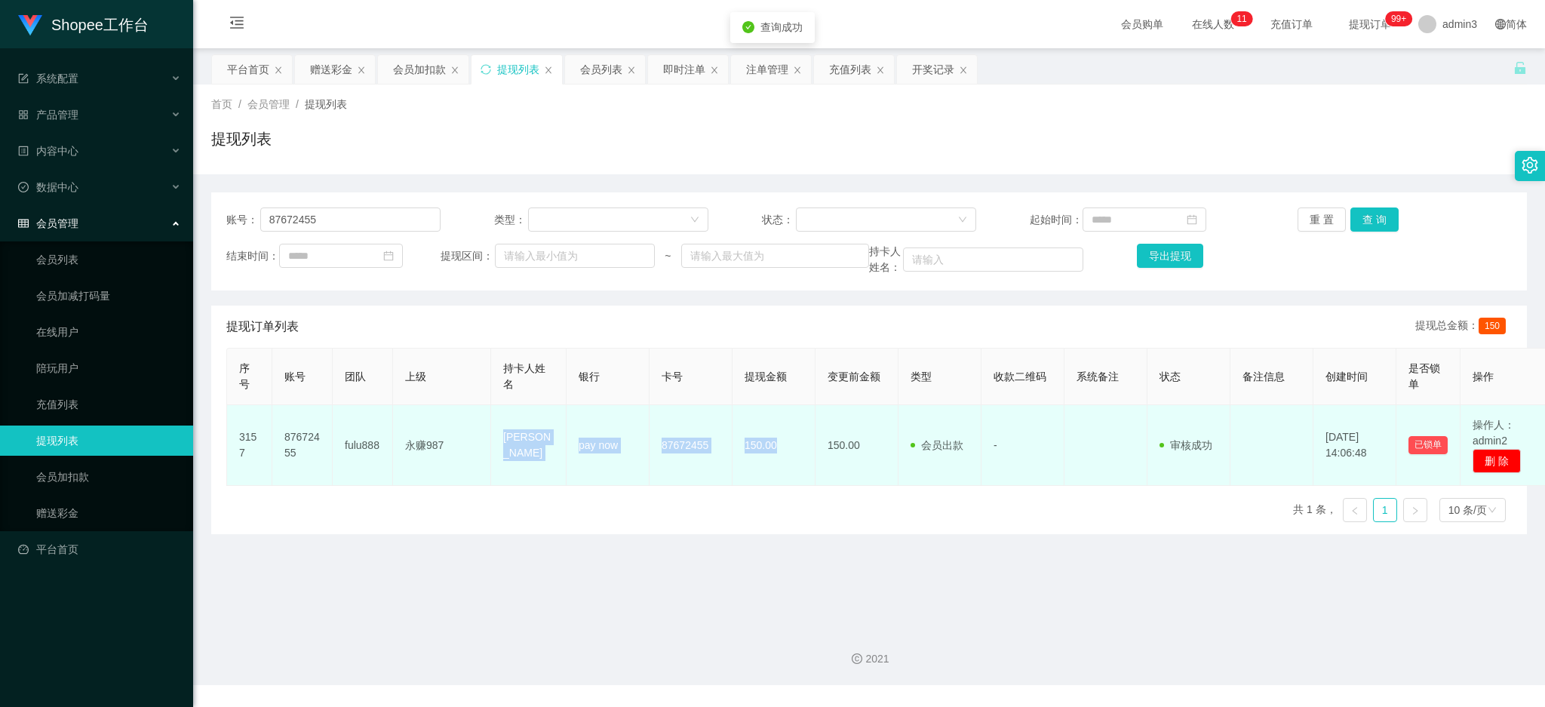
drag, startPoint x: 503, startPoint y: 446, endPoint x: 790, endPoint y: 451, distance: 286.8
click at [790, 451] on tr "3157 87672455 fulu888 永赚987 Seng Hom pay now 87672455 150.00 150.00 会员出款 人工取款 -…" at bounding box center [889, 445] width 1324 height 81
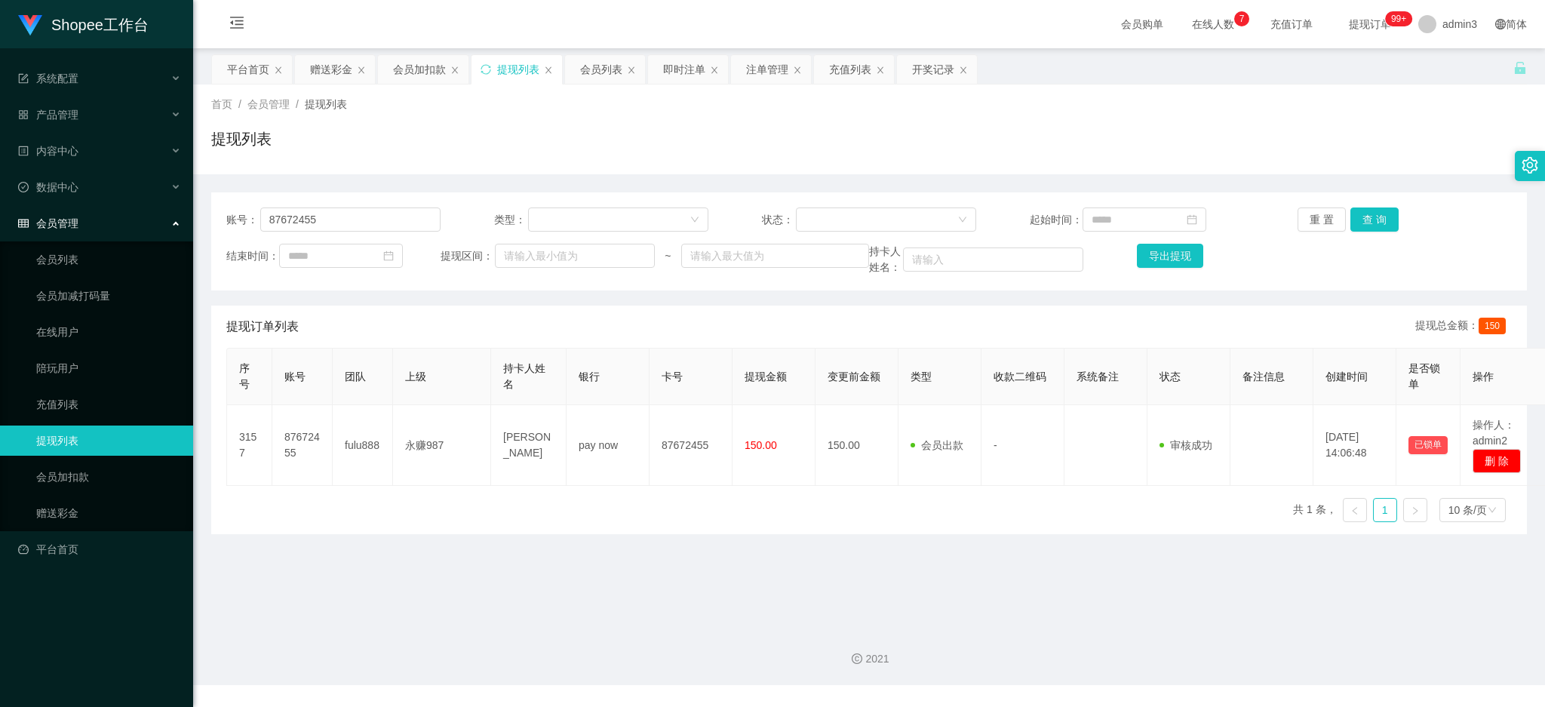
click at [292, 237] on div "账号： 87672455 类型： 状态： 起始时间： 重 置 查 询 结束时间： 提现区间： ~ 持卡人姓名： 导出提现" at bounding box center [869, 241] width 1316 height 98
click at [287, 229] on input "87672455" at bounding box center [350, 220] width 180 height 24
paste input "[PERSON_NAME]"
click at [1379, 219] on button "查 询" at bounding box center [1375, 220] width 48 height 24
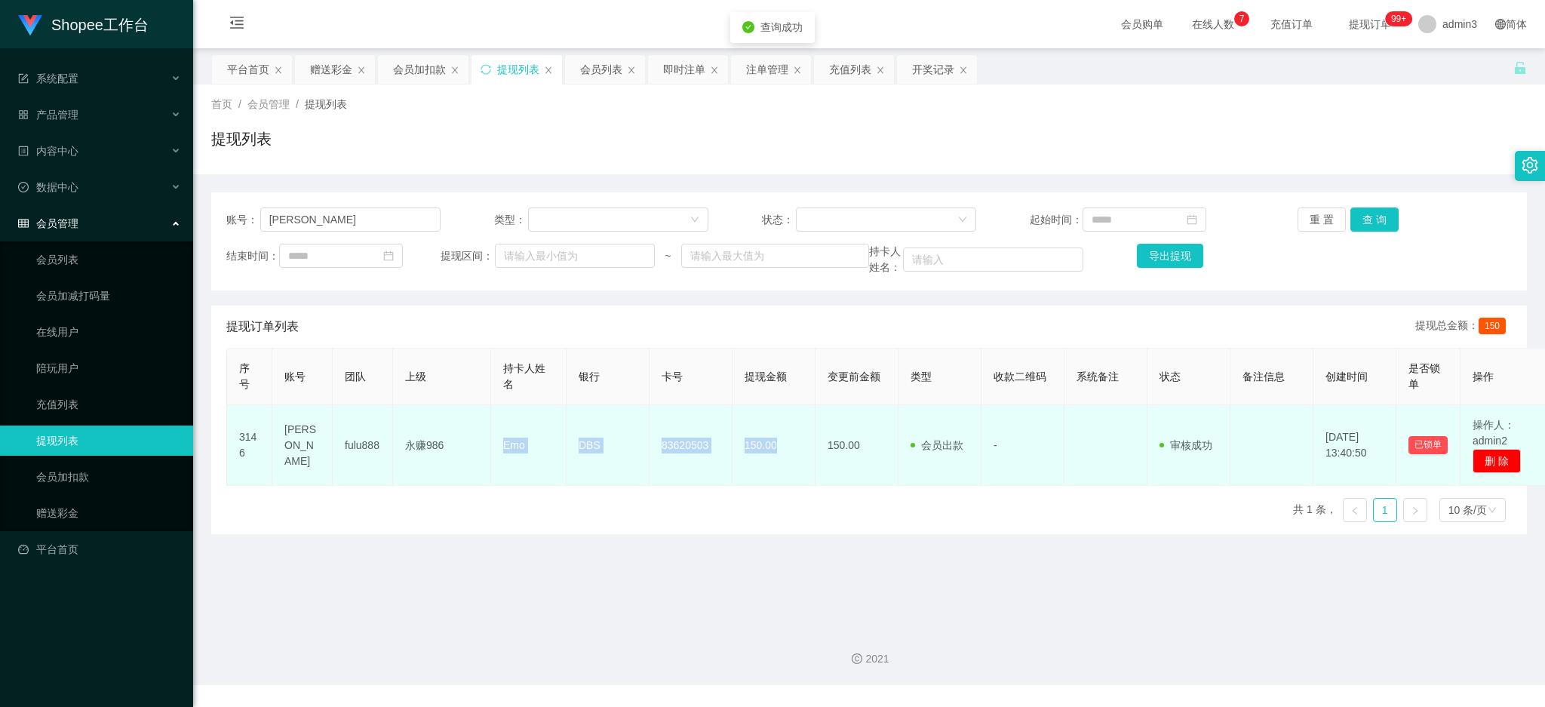
drag, startPoint x: 497, startPoint y: 447, endPoint x: 782, endPoint y: 482, distance: 287.4
click at [782, 482] on tr "3146 [PERSON_NAME] fulu888 永赚986 Emo DBS 83620503 150.00 150.00 会员出款 人工取款 - 审核驳…" at bounding box center [889, 445] width 1324 height 81
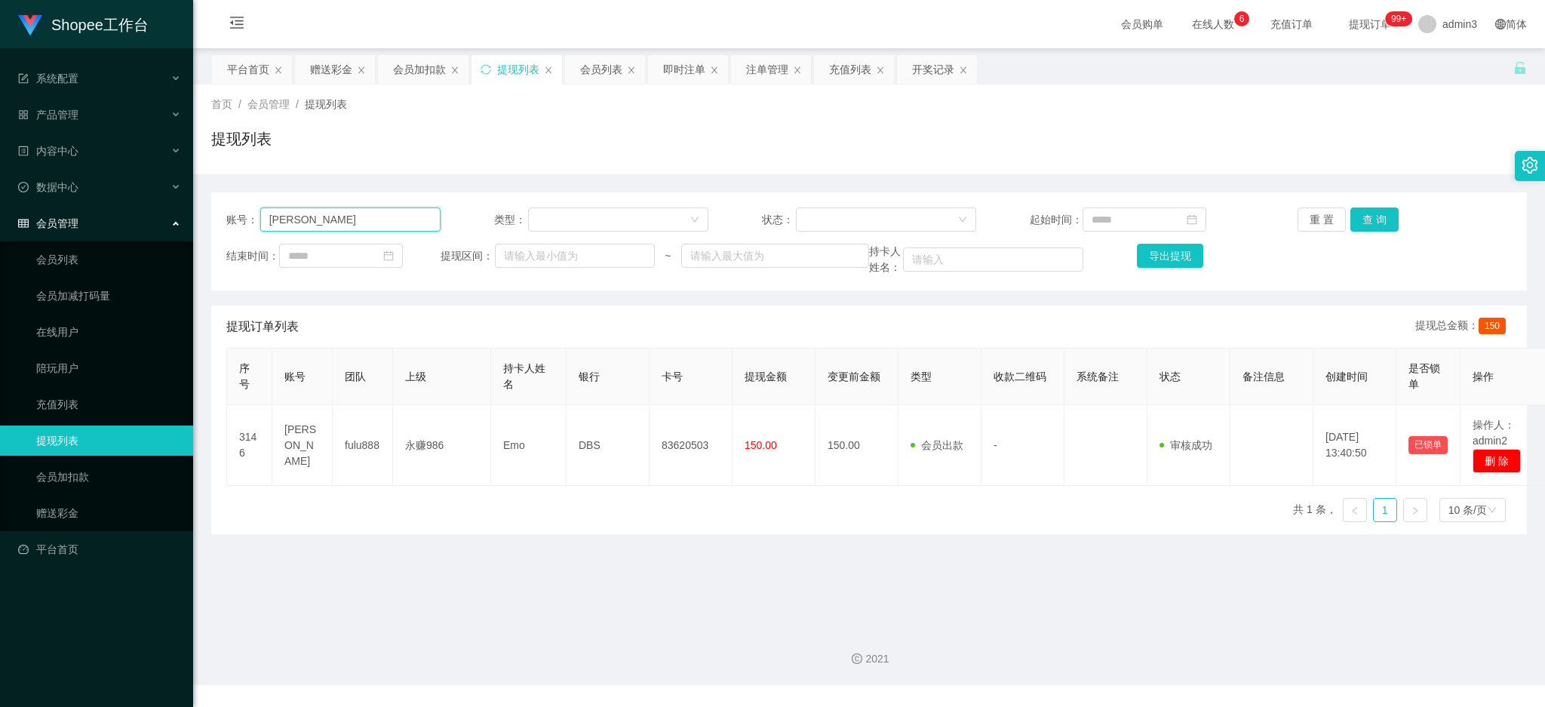
click at [316, 230] on input "[PERSON_NAME]" at bounding box center [350, 220] width 180 height 24
paste input "ack0518"
click at [1367, 214] on button "查 询" at bounding box center [1375, 220] width 48 height 24
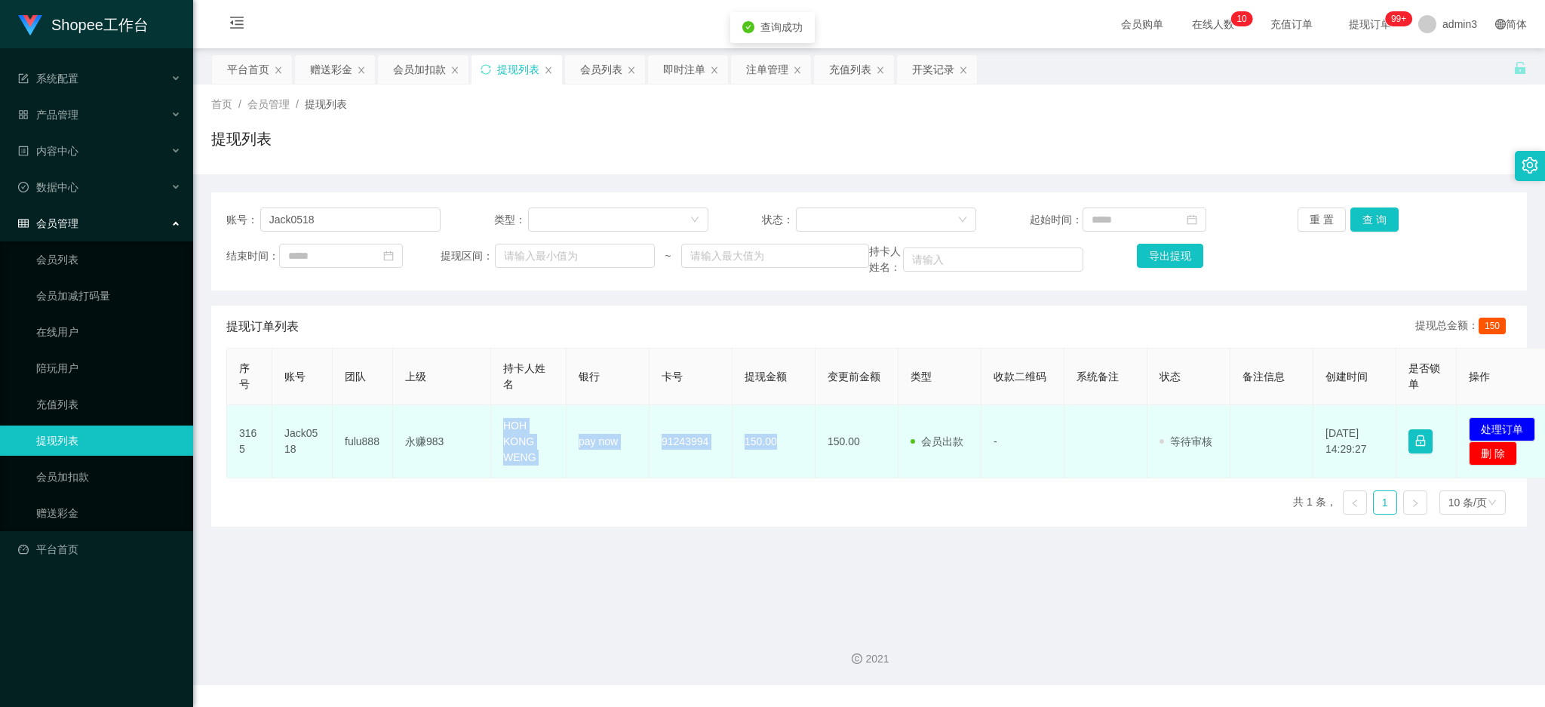
drag, startPoint x: 487, startPoint y: 423, endPoint x: 786, endPoint y: 458, distance: 300.9
click at [786, 458] on tr "3165 Jack0518 fulu888 永赚983 HOH KONG WENG pay now 91243994 150.00 150.00 会员出款 人…" at bounding box center [892, 441] width 1330 height 73
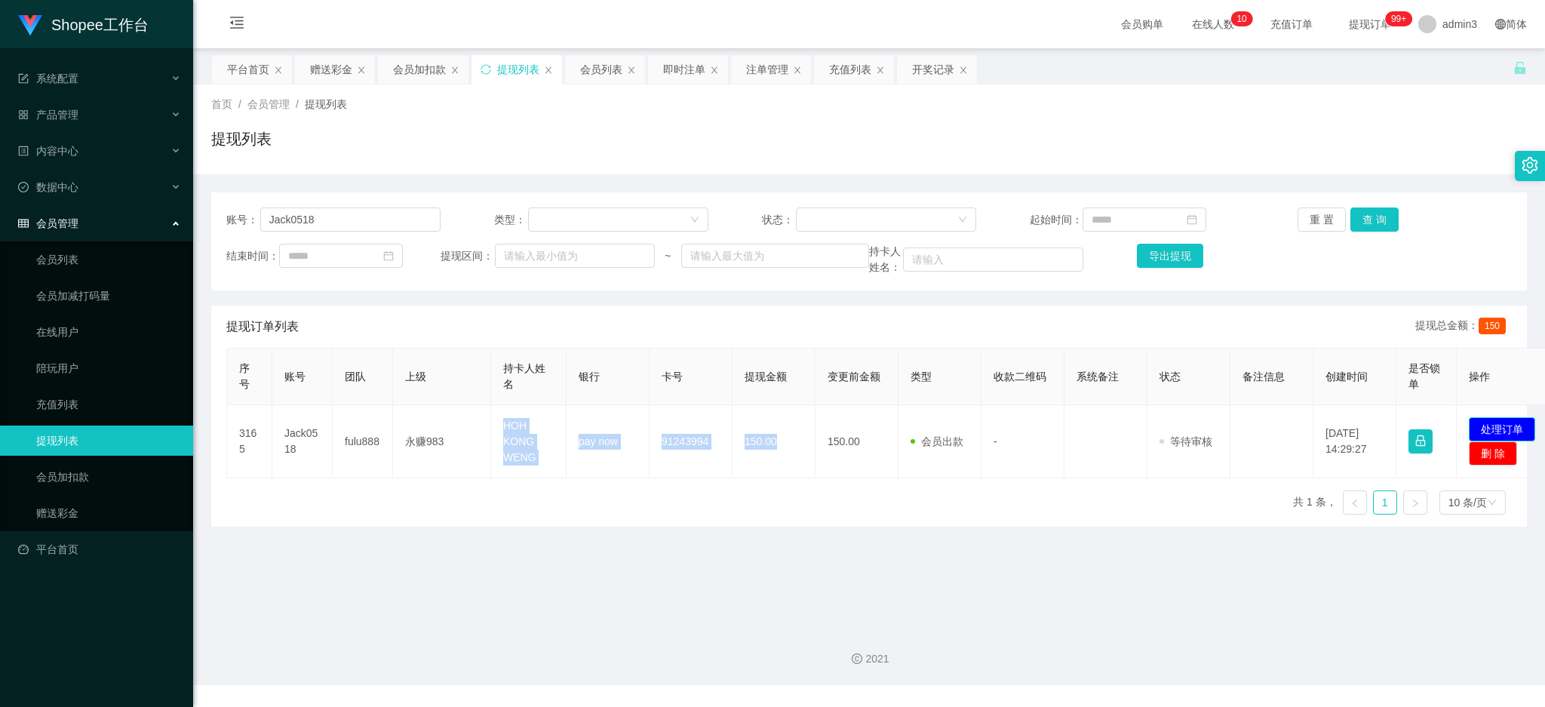
click at [1492, 424] on button "处理订单" at bounding box center [1502, 429] width 66 height 24
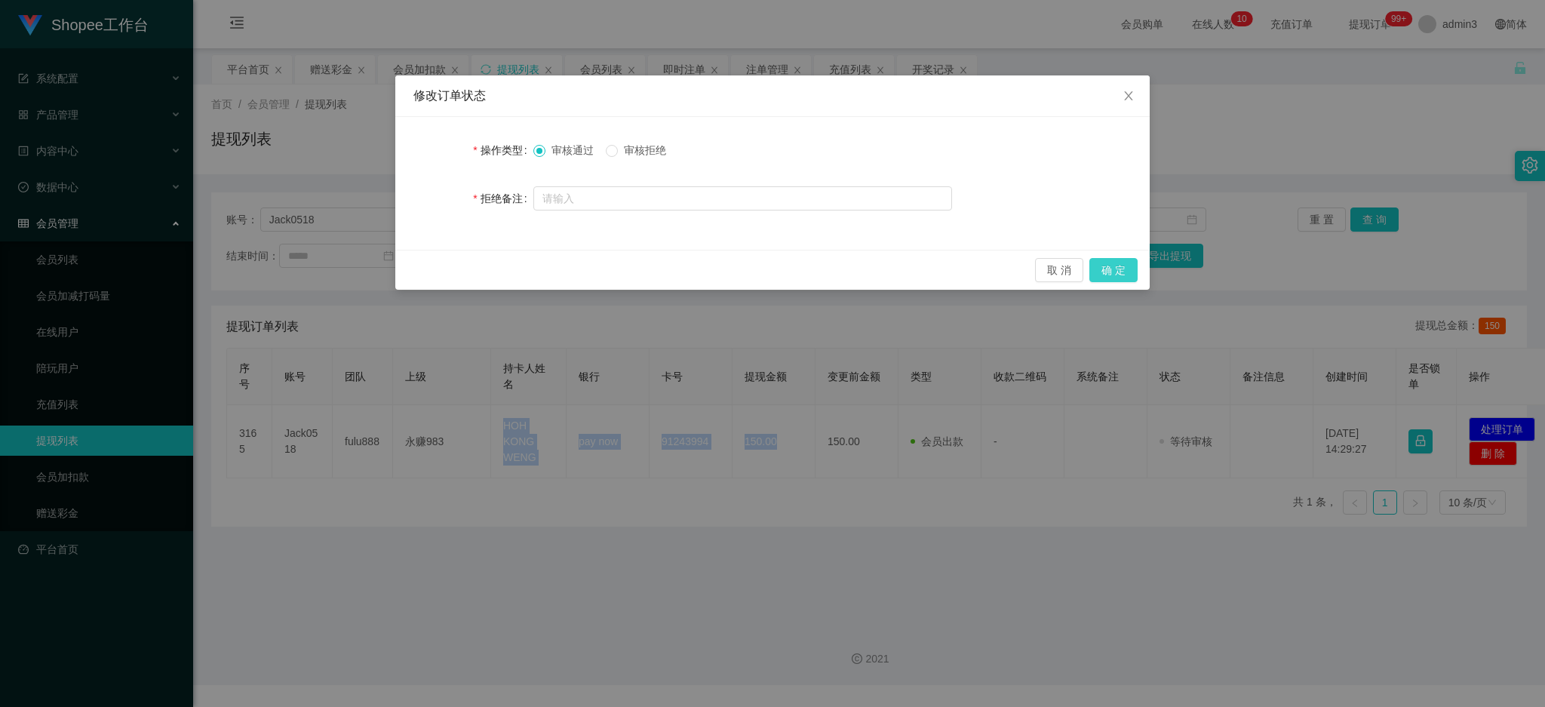
drag, startPoint x: 1109, startPoint y: 272, endPoint x: 1036, endPoint y: 337, distance: 97.8
click at [1109, 271] on button "确 定" at bounding box center [1114, 270] width 48 height 24
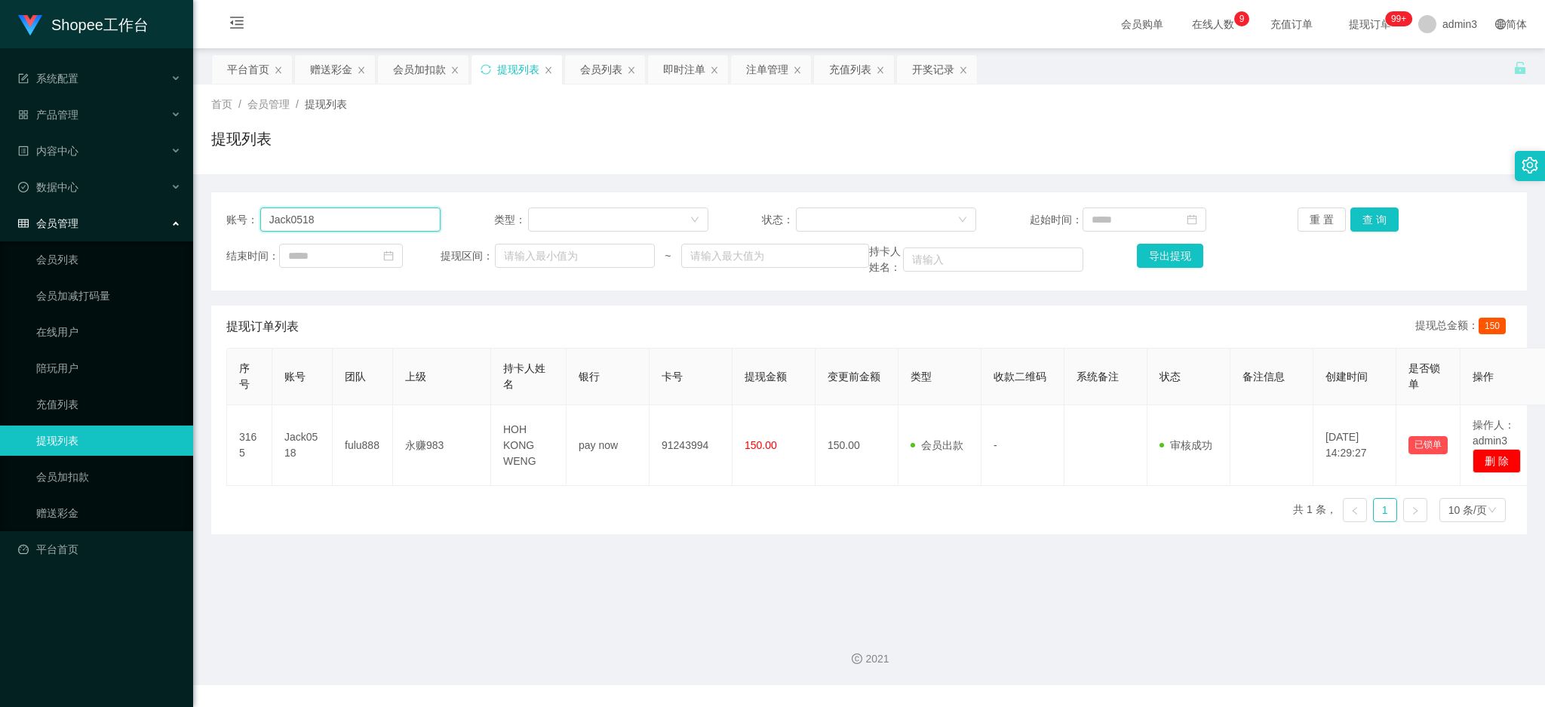
click at [334, 221] on input "Jack0518" at bounding box center [350, 220] width 180 height 24
paste input "87672455"
type input "87672455"
click at [1360, 219] on button "查 询" at bounding box center [1375, 220] width 48 height 24
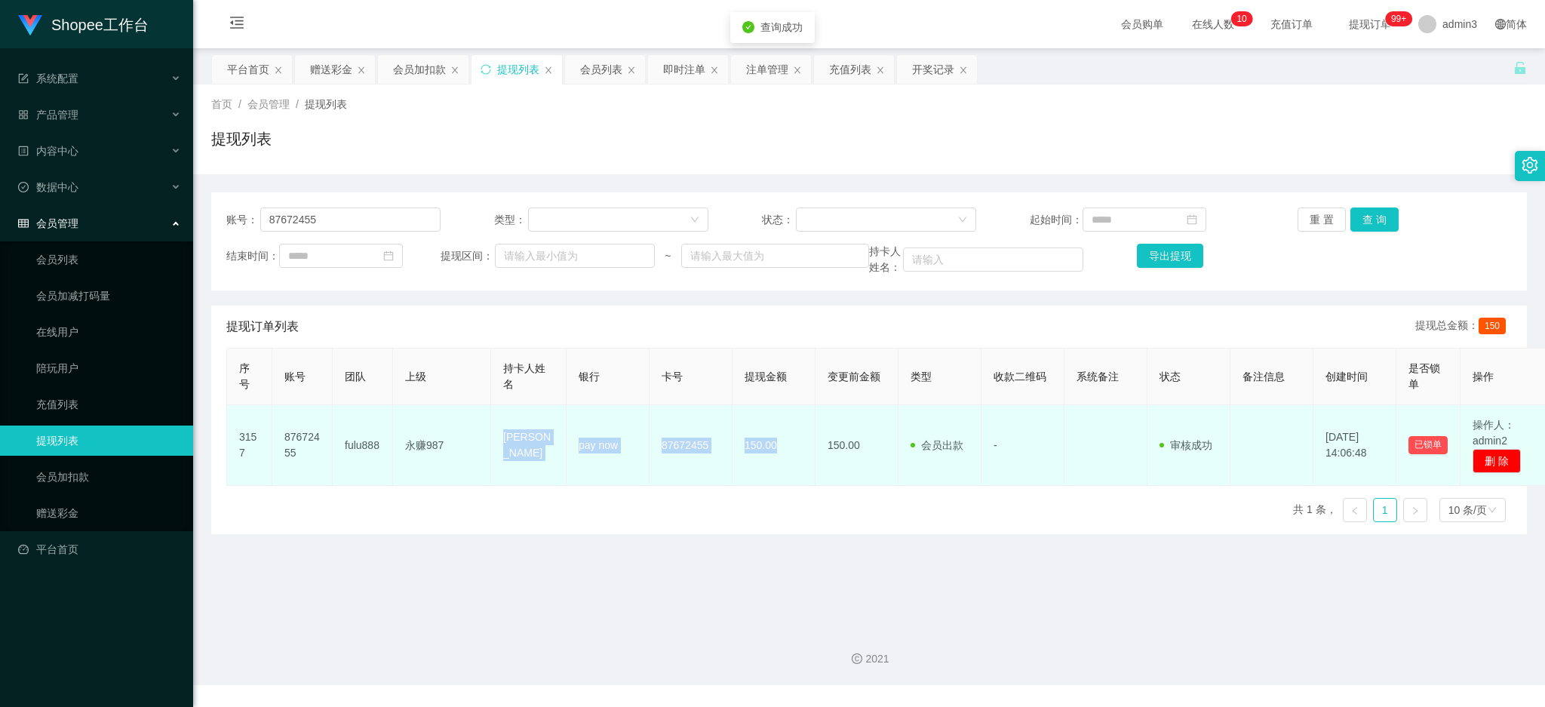
drag, startPoint x: 500, startPoint y: 439, endPoint x: 792, endPoint y: 469, distance: 294.3
click at [792, 469] on tr "3157 87672455 fulu888 永赚987 Seng Hom pay now 87672455 150.00 150.00 会员出款 人工取款 -…" at bounding box center [889, 445] width 1324 height 81
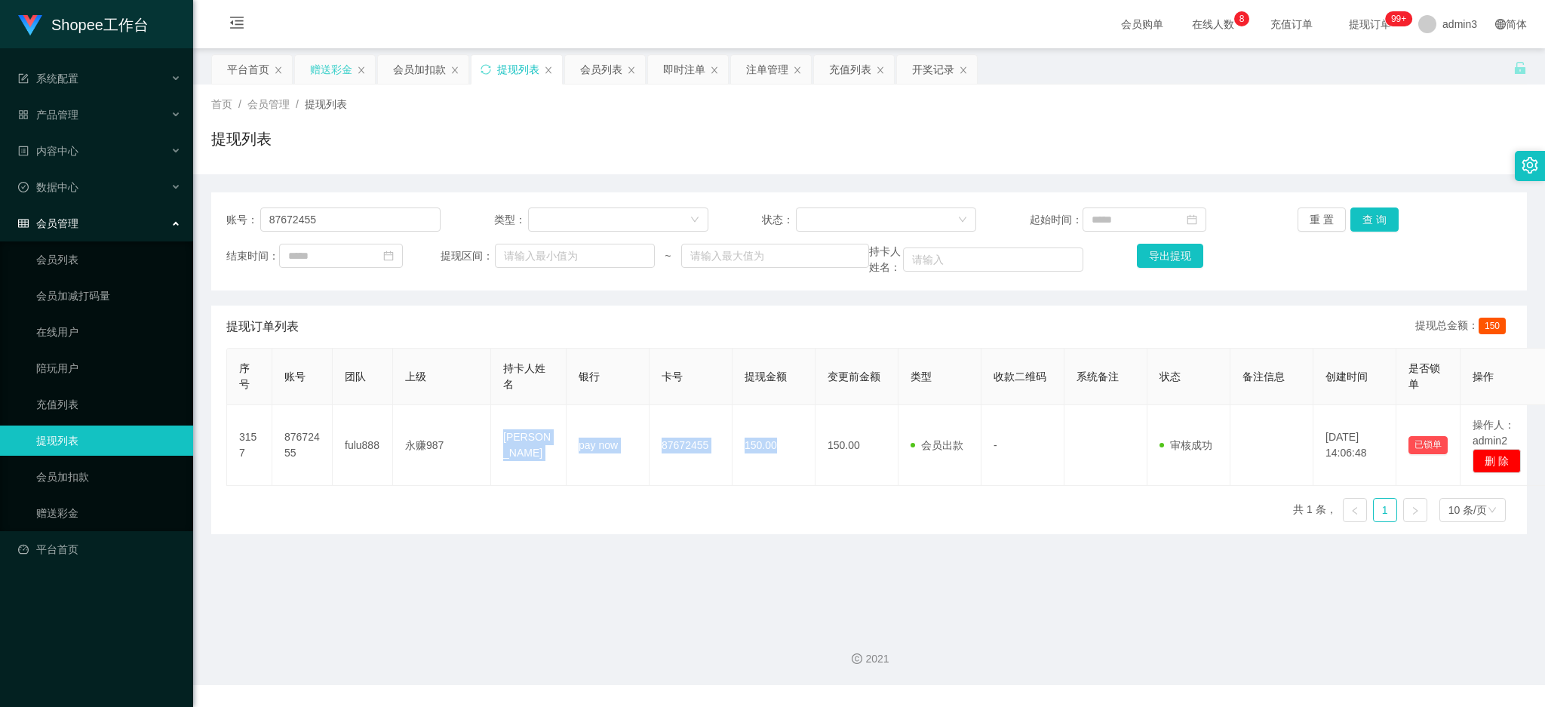
click at [331, 78] on div "赠送彩金" at bounding box center [331, 69] width 42 height 29
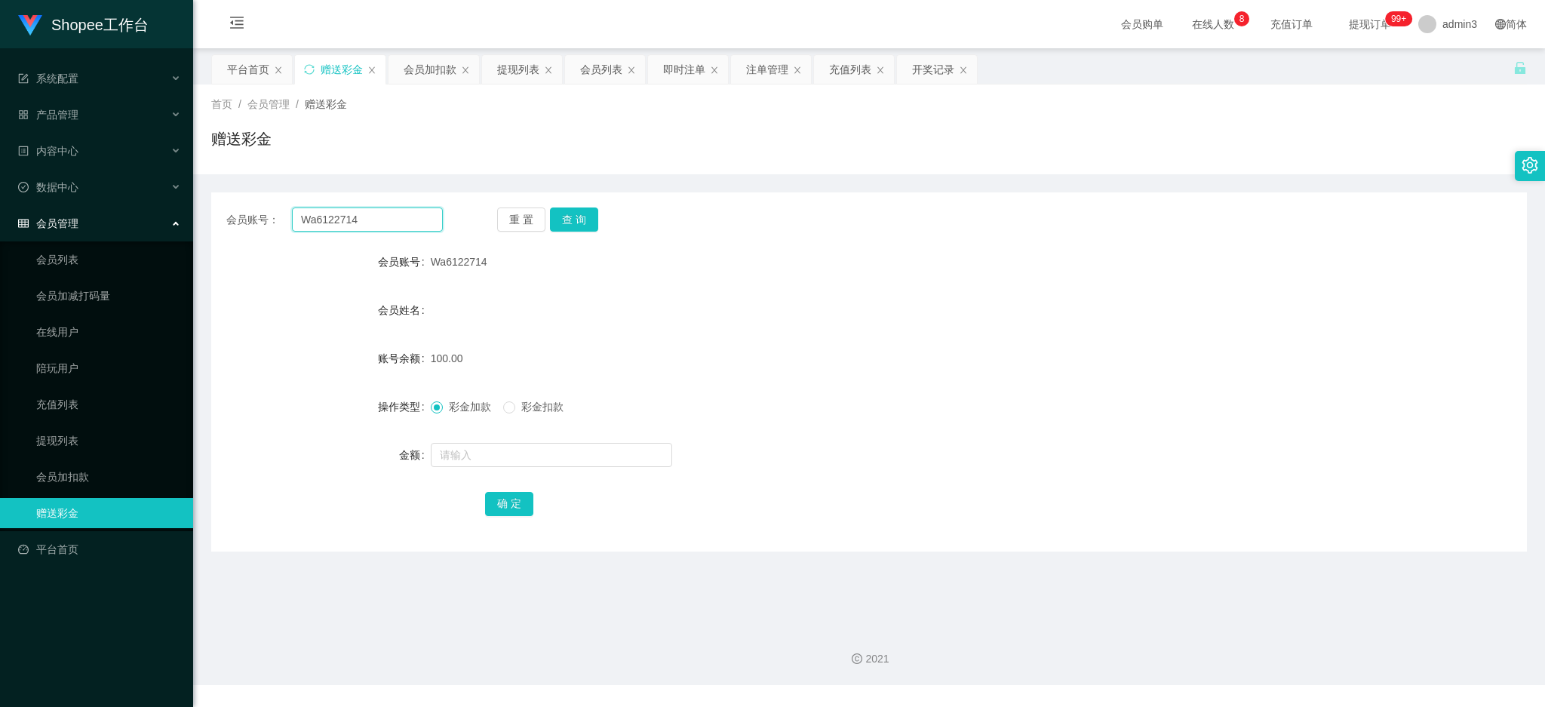
click at [336, 226] on input "Wa6122714" at bounding box center [367, 220] width 151 height 24
paste input "84061969"
type input "84061969"
click at [554, 223] on button "查 询" at bounding box center [574, 220] width 48 height 24
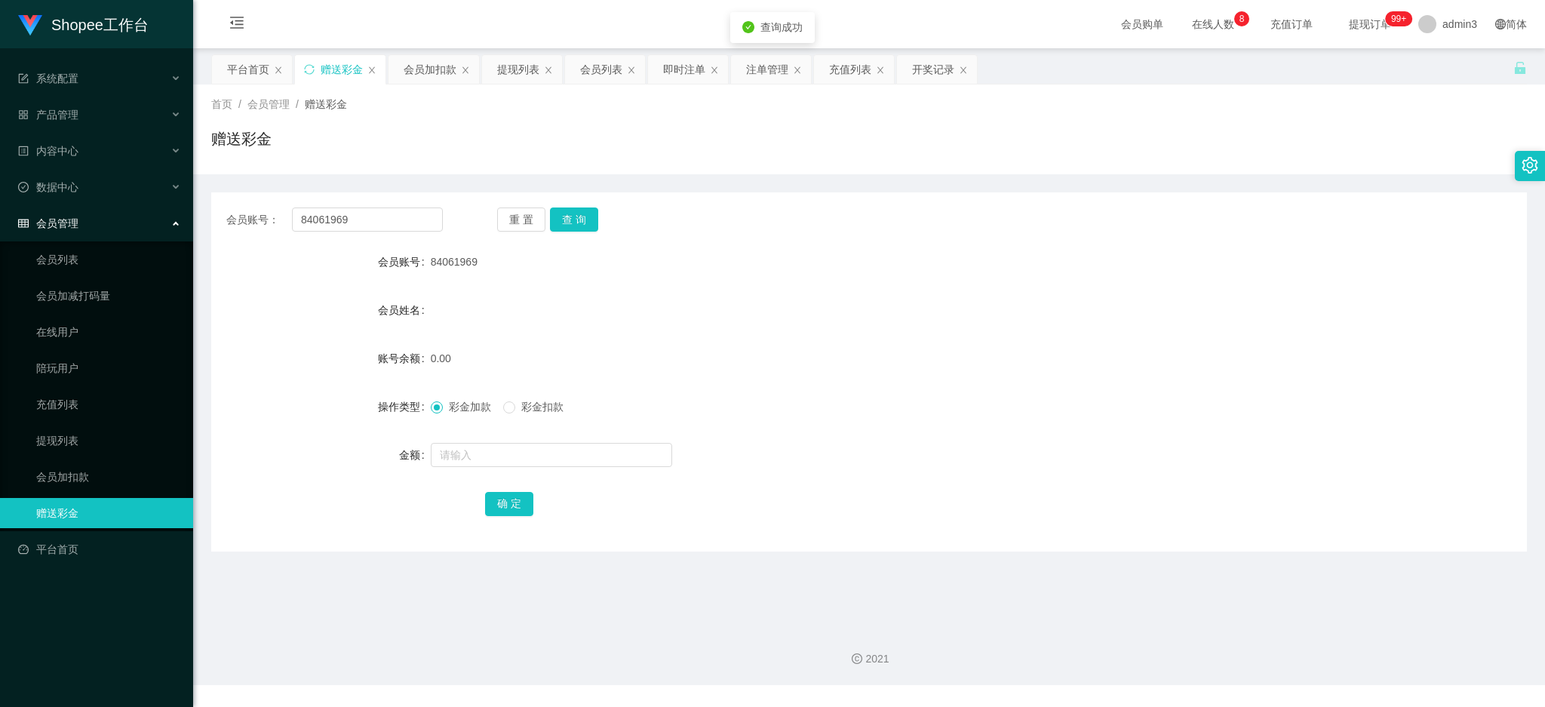
click at [527, 468] on div at bounding box center [814, 455] width 767 height 30
click at [539, 457] on input "text" at bounding box center [551, 455] width 241 height 24
type input "100"
click at [515, 505] on button "确 定" at bounding box center [509, 504] width 48 height 24
click at [672, 73] on div "即时注单" at bounding box center [684, 69] width 42 height 29
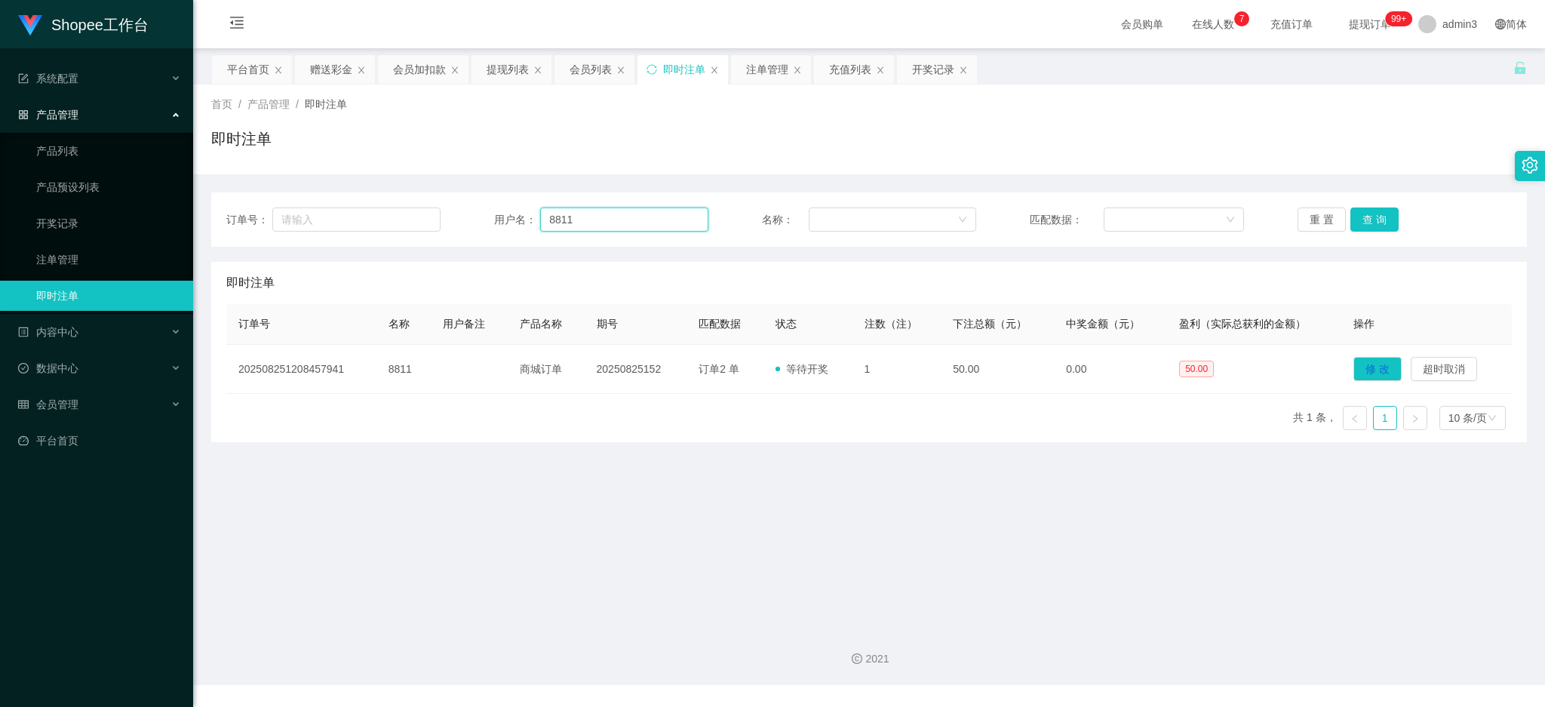
click at [629, 227] on input "8811" at bounding box center [624, 220] width 168 height 24
paste input "4061969"
type input "84061969"
click at [1353, 213] on button "查 询" at bounding box center [1375, 220] width 48 height 24
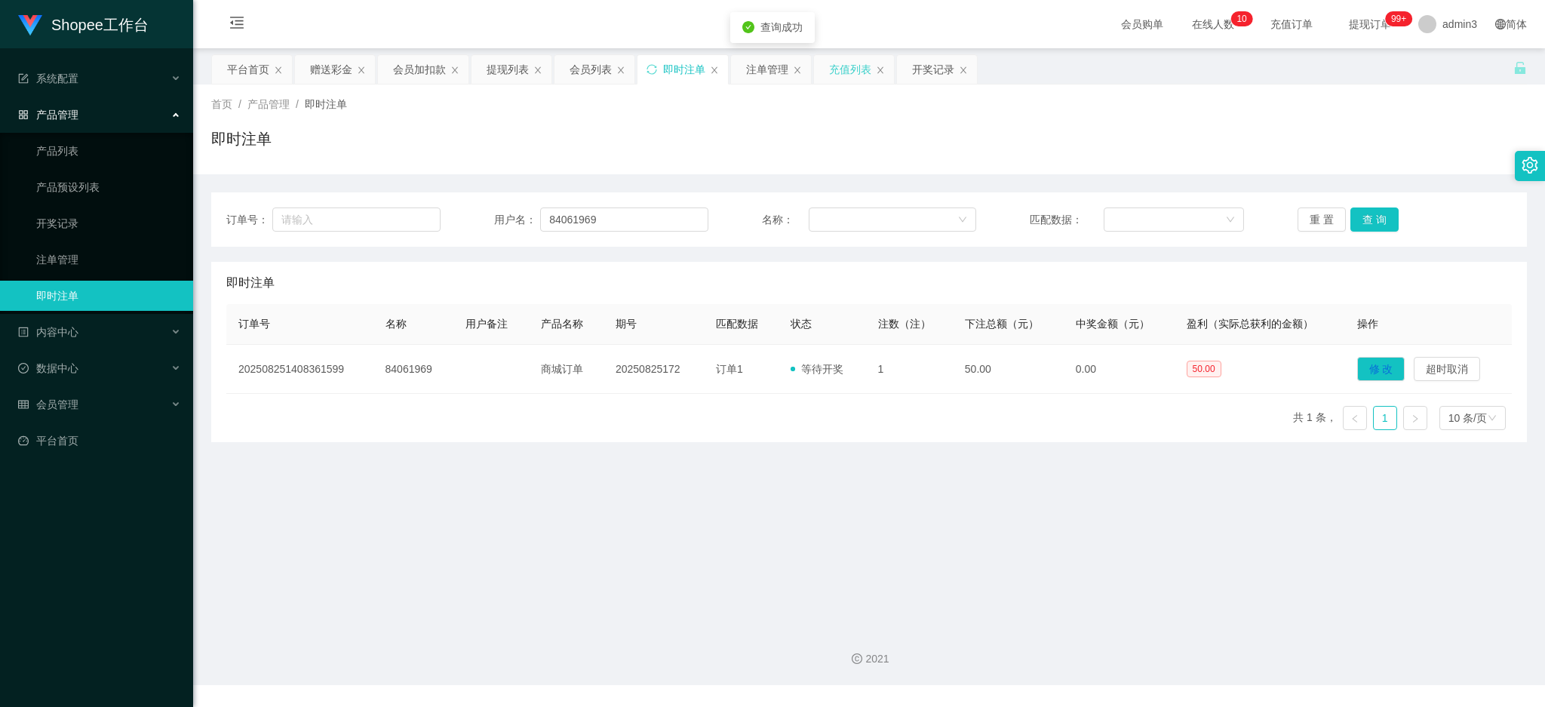
click at [847, 72] on div "充值列表" at bounding box center [850, 69] width 42 height 29
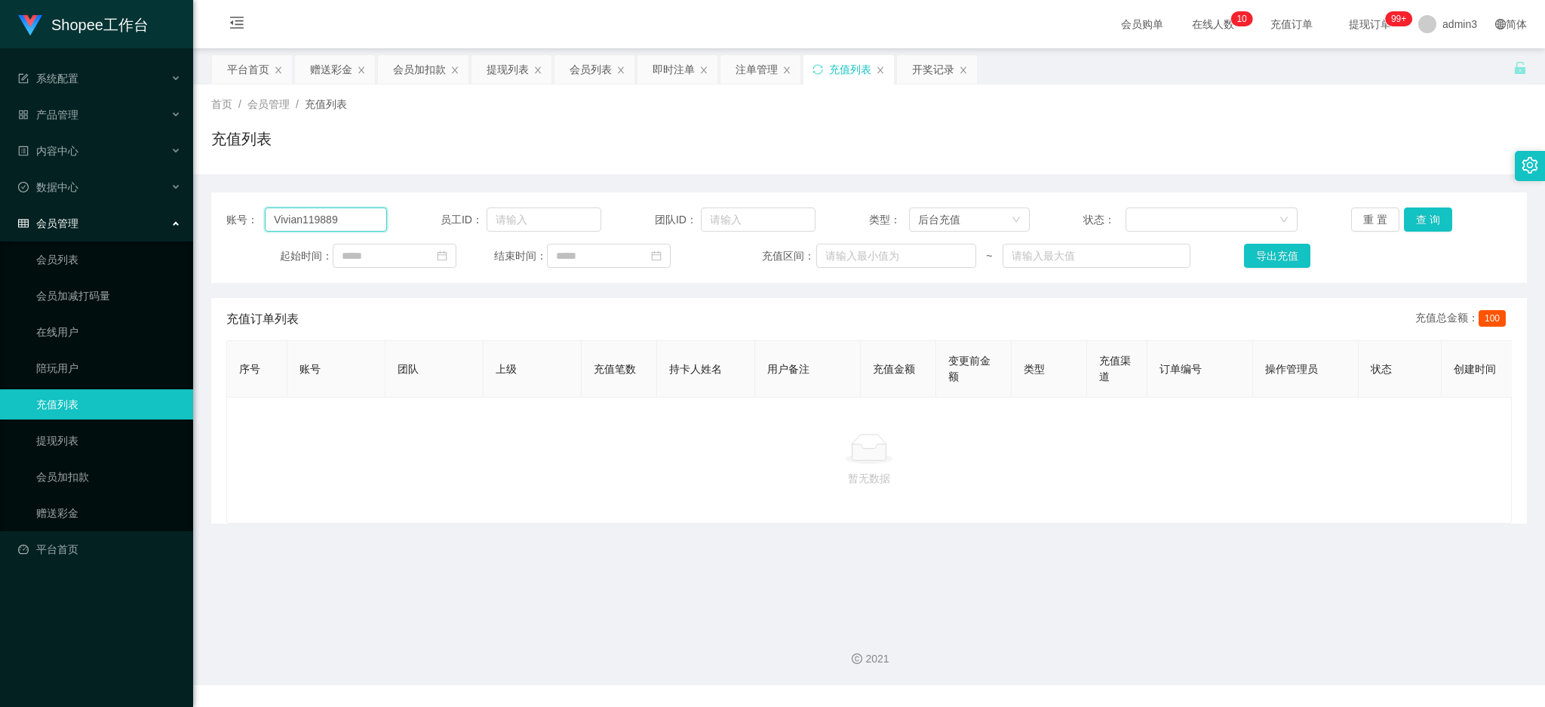
click at [317, 220] on input "Vivian119889" at bounding box center [326, 220] width 122 height 24
paste input "8406196"
type input "84061969"
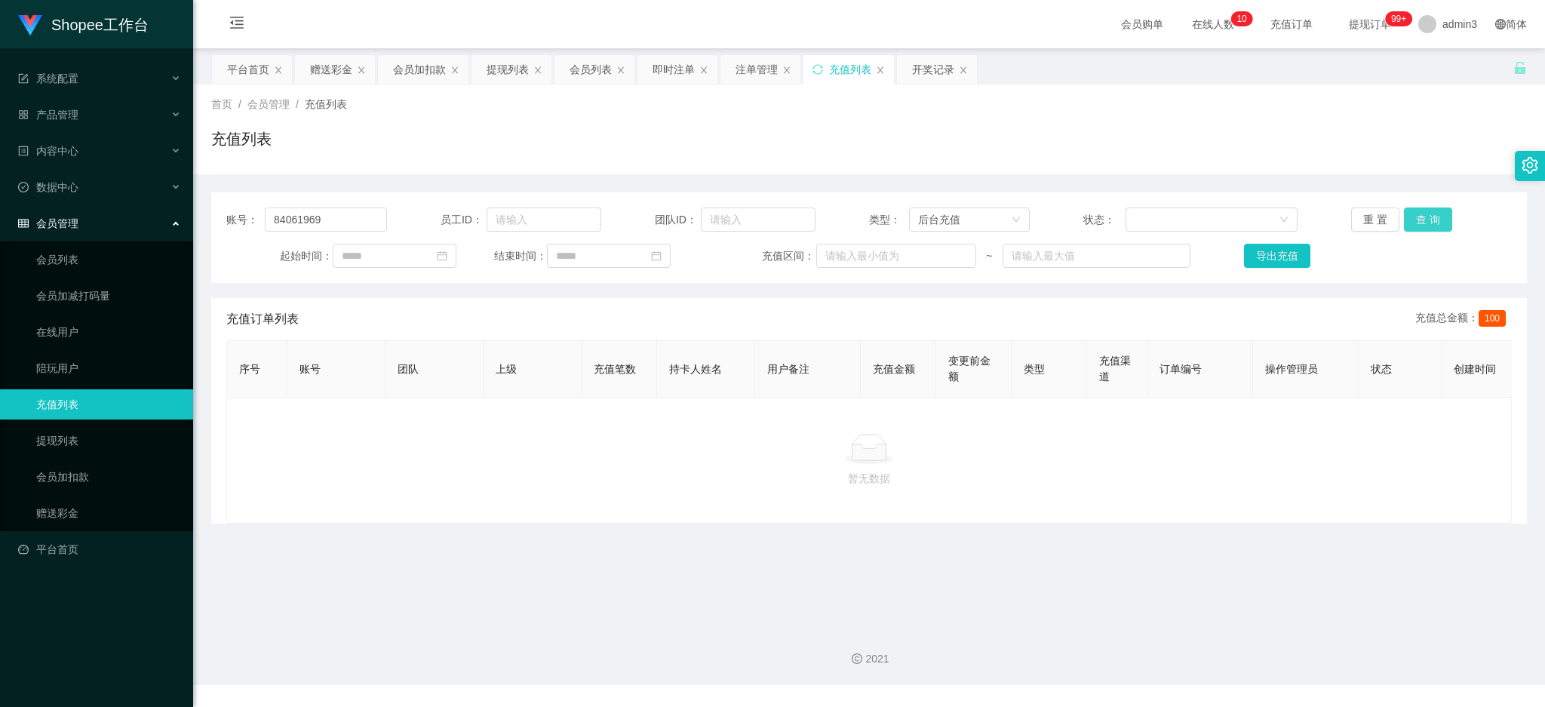
click at [1413, 219] on button "查 询" at bounding box center [1428, 220] width 48 height 24
drag, startPoint x: 671, startPoint y: 70, endPoint x: 643, endPoint y: 94, distance: 36.4
click at [671, 69] on div "即时注单" at bounding box center [674, 69] width 42 height 29
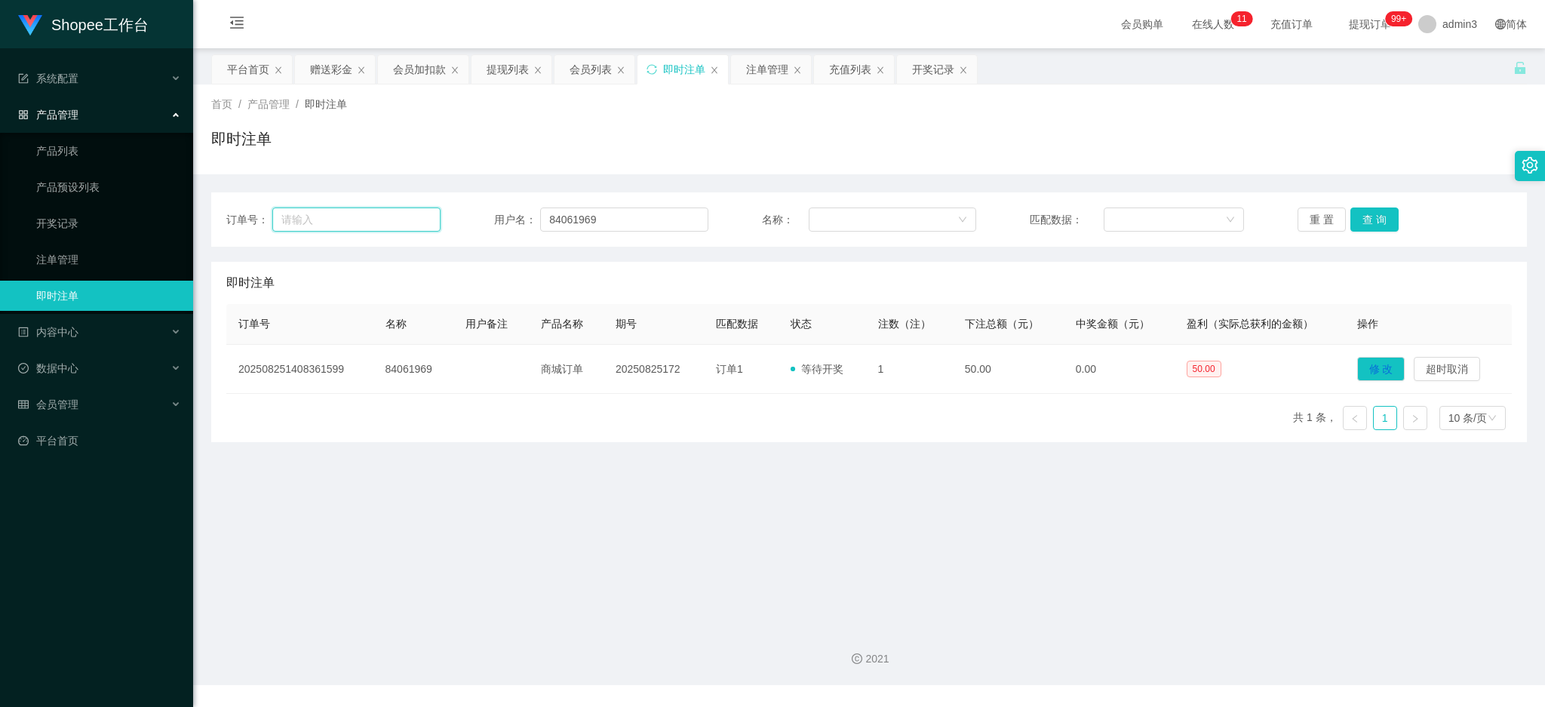
click at [375, 221] on input "text" at bounding box center [356, 220] width 168 height 24
click at [618, 216] on input "84061969" at bounding box center [624, 220] width 168 height 24
paste input "Lekkie18"
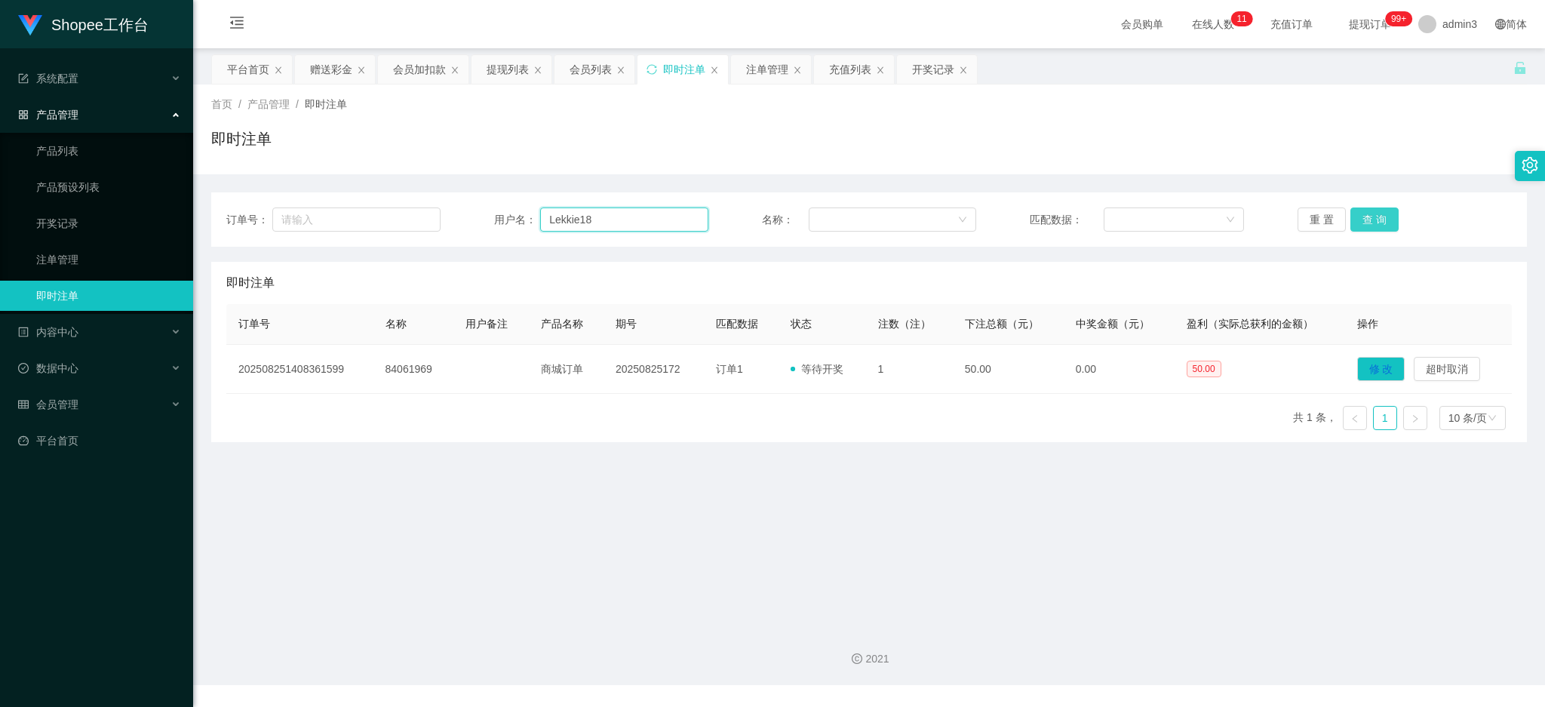
type input "Lekkie18"
click at [1378, 215] on button "查 询" at bounding box center [1375, 220] width 48 height 24
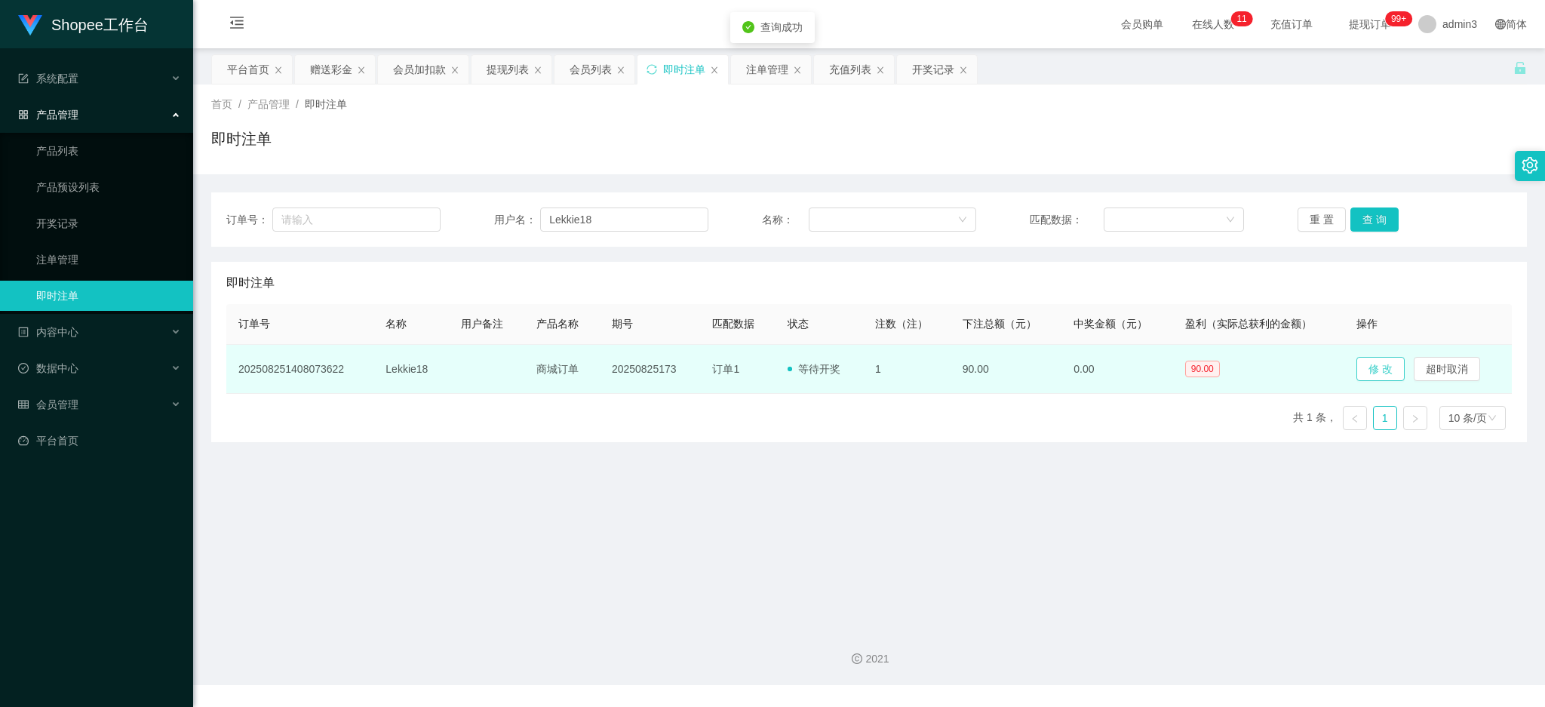
click at [1375, 360] on button "修 改" at bounding box center [1381, 369] width 48 height 24
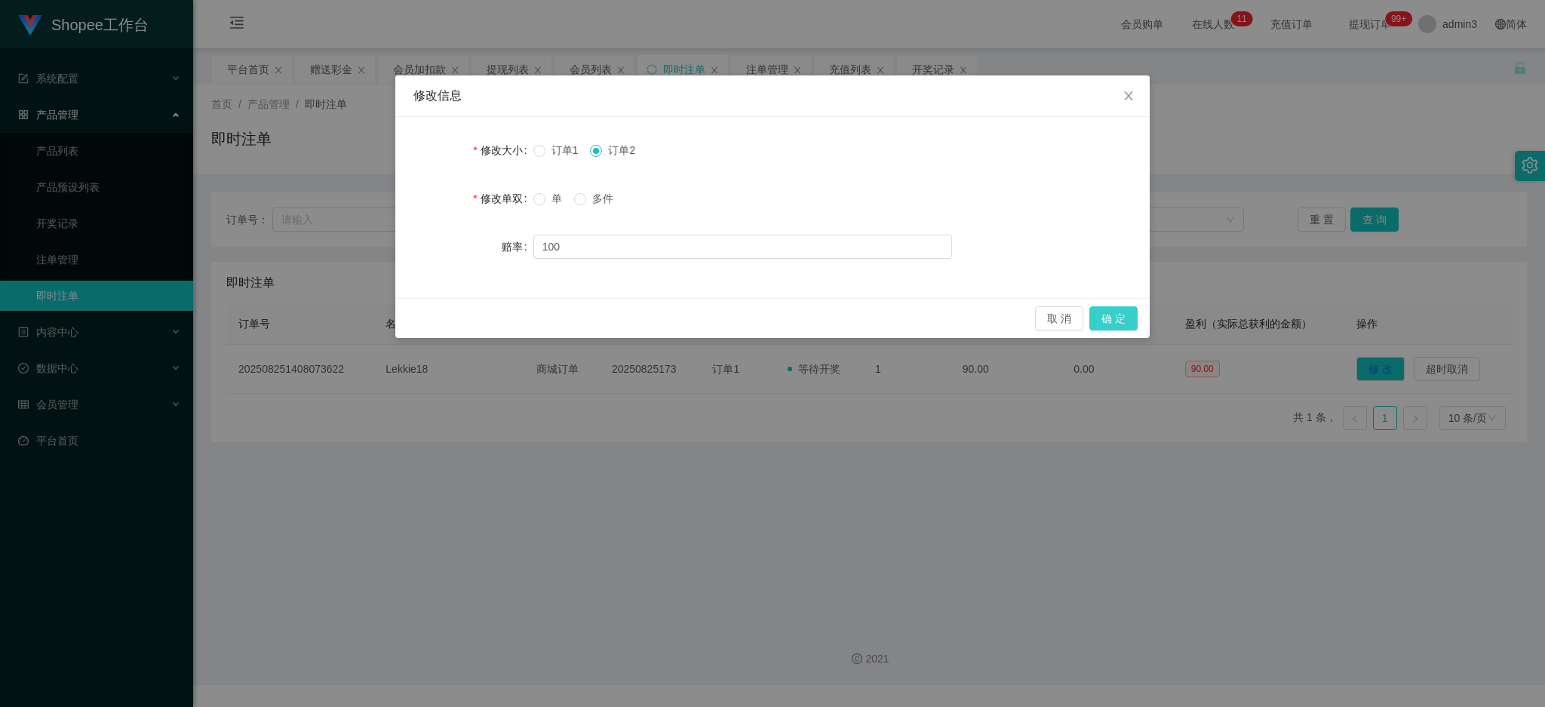
click at [1120, 313] on button "确 定" at bounding box center [1114, 318] width 48 height 24
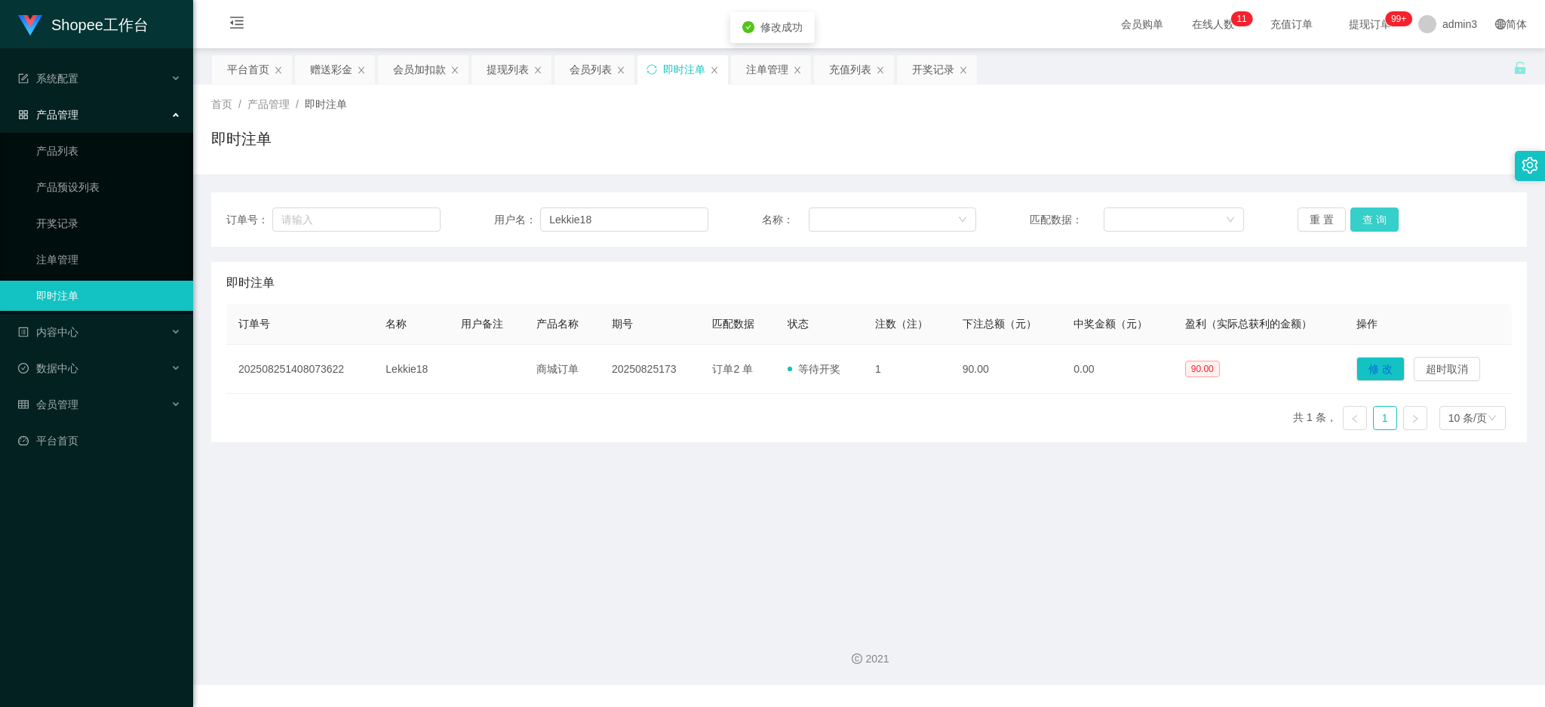
click at [1372, 224] on button "查 询" at bounding box center [1375, 220] width 48 height 24
click at [495, 68] on div "提现列表" at bounding box center [508, 69] width 42 height 29
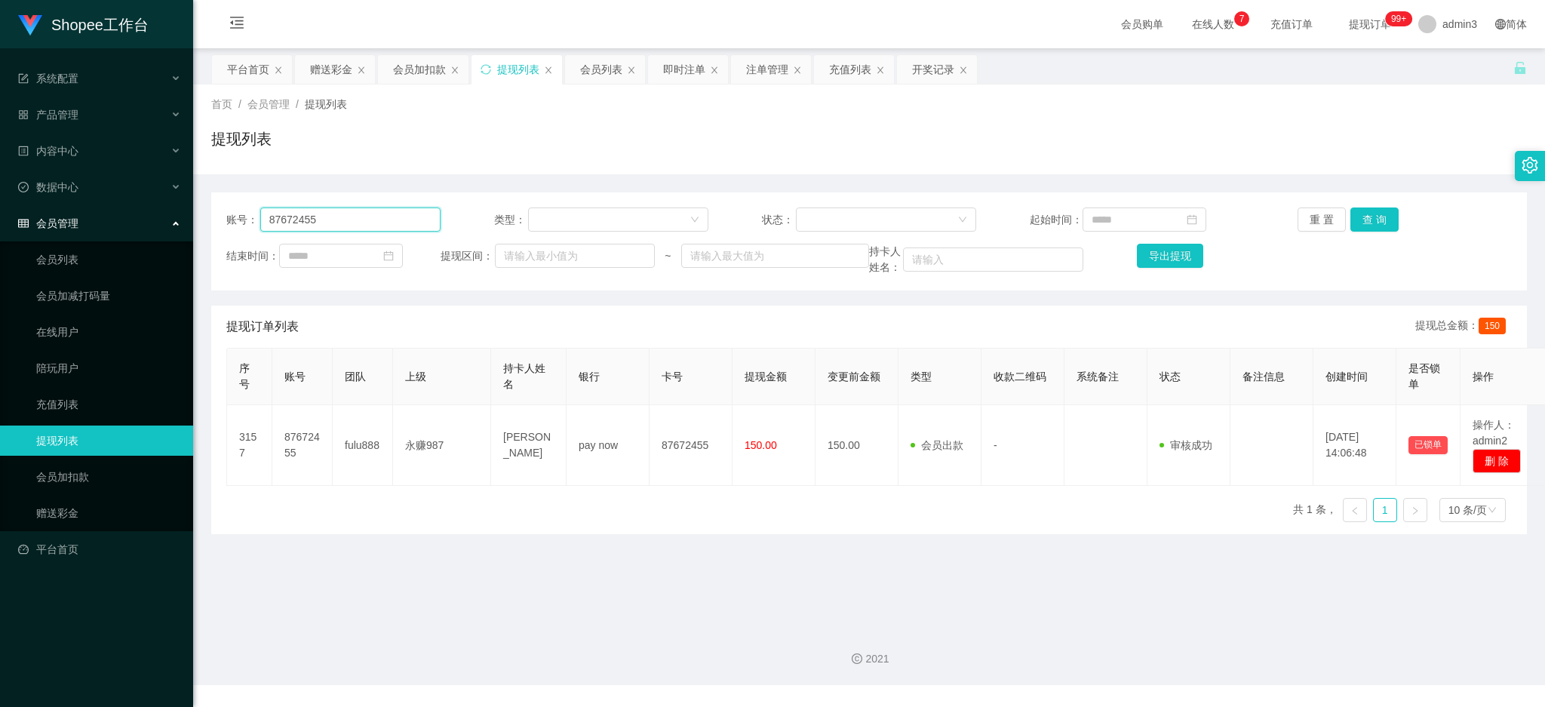
click at [308, 227] on input "87672455" at bounding box center [350, 220] width 180 height 24
paste input "wangziling"
type input "wangziling"
click at [1367, 222] on button "查 询" at bounding box center [1375, 220] width 48 height 24
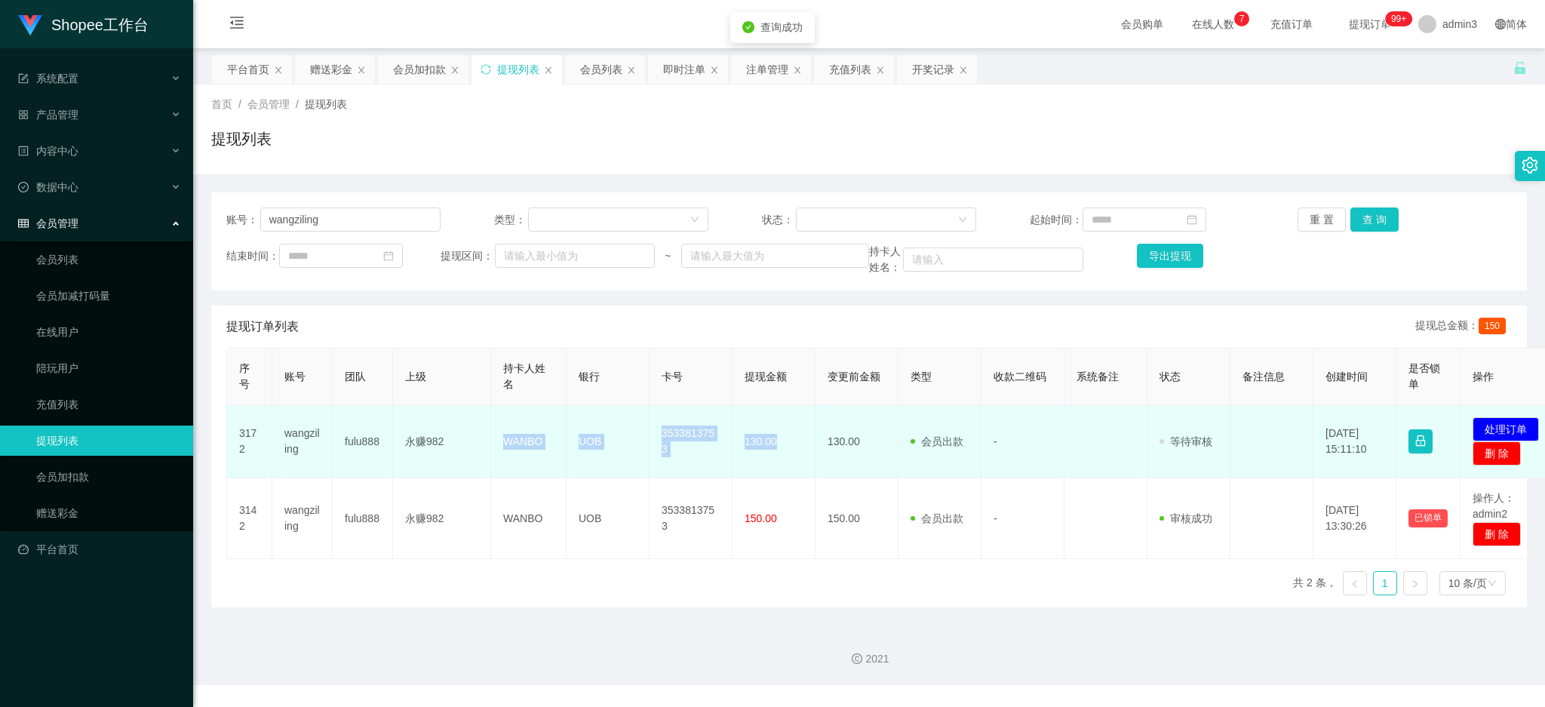
drag, startPoint x: 496, startPoint y: 436, endPoint x: 778, endPoint y: 451, distance: 282.6
click at [778, 451] on tr "3172 wangziling fulu888 永赚982 WANBO UOB 3533813753 130.00 130.00 会员出款 人工取款 - 审核…" at bounding box center [894, 441] width 1334 height 73
click at [1497, 417] on button "处理订单" at bounding box center [1506, 429] width 66 height 24
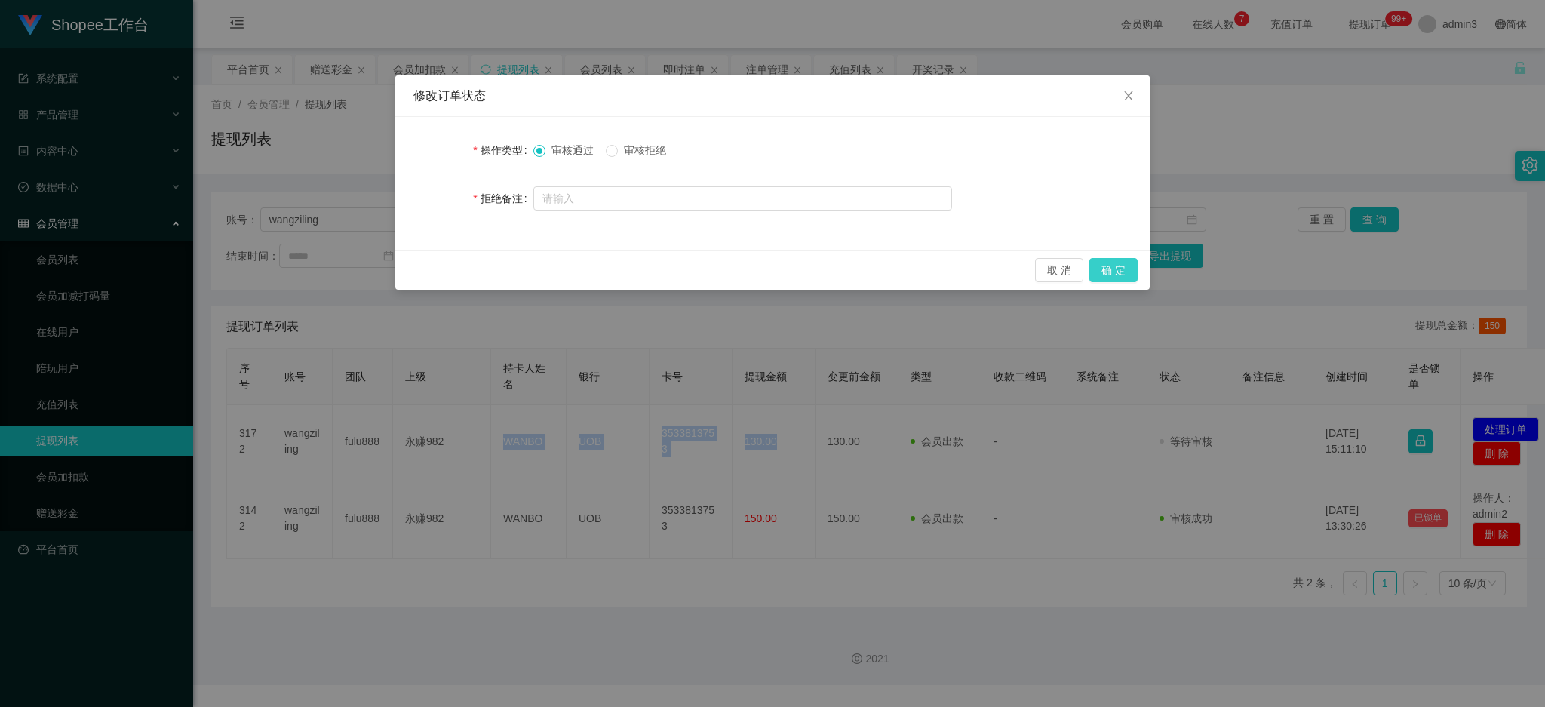
click at [1124, 262] on button "确 定" at bounding box center [1114, 270] width 48 height 24
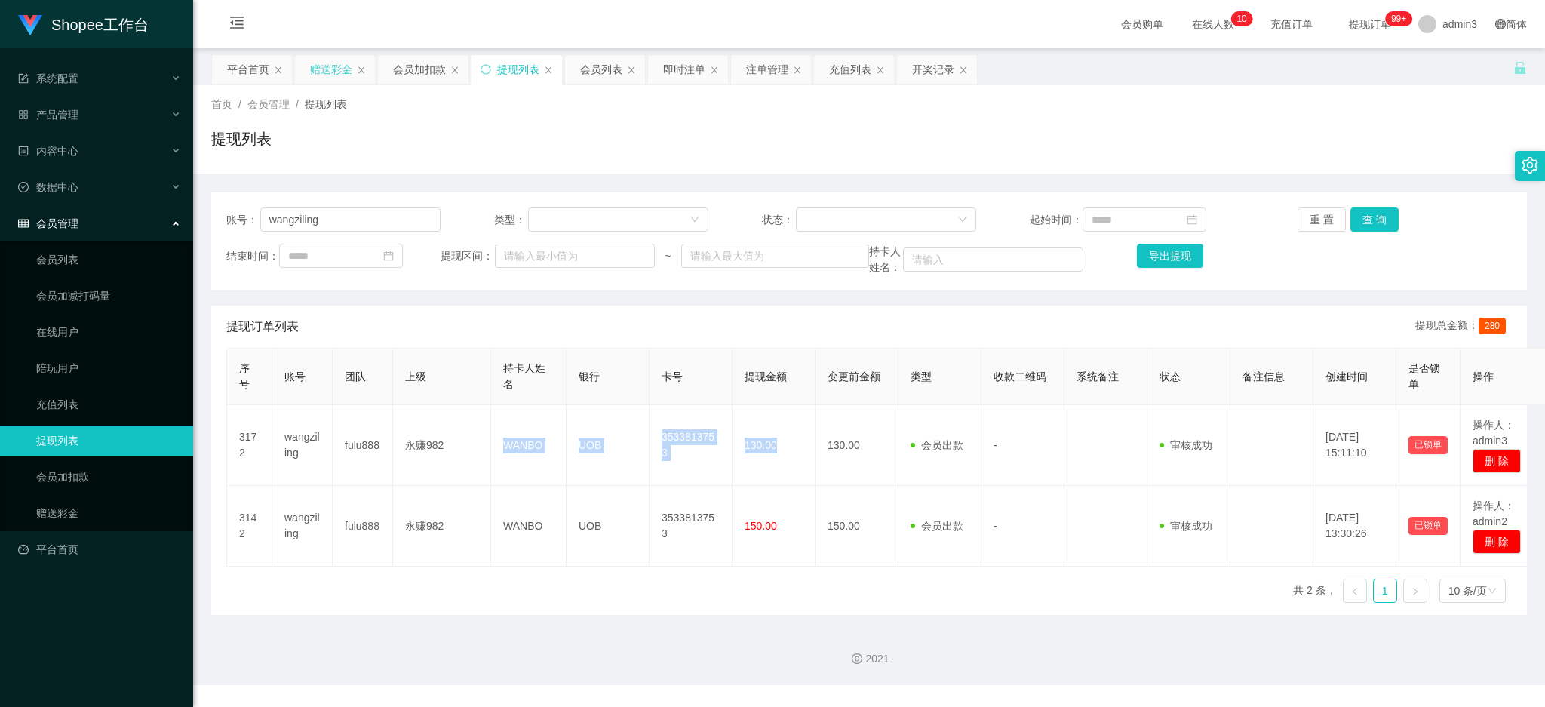
click at [337, 60] on div "赠送彩金" at bounding box center [331, 69] width 42 height 29
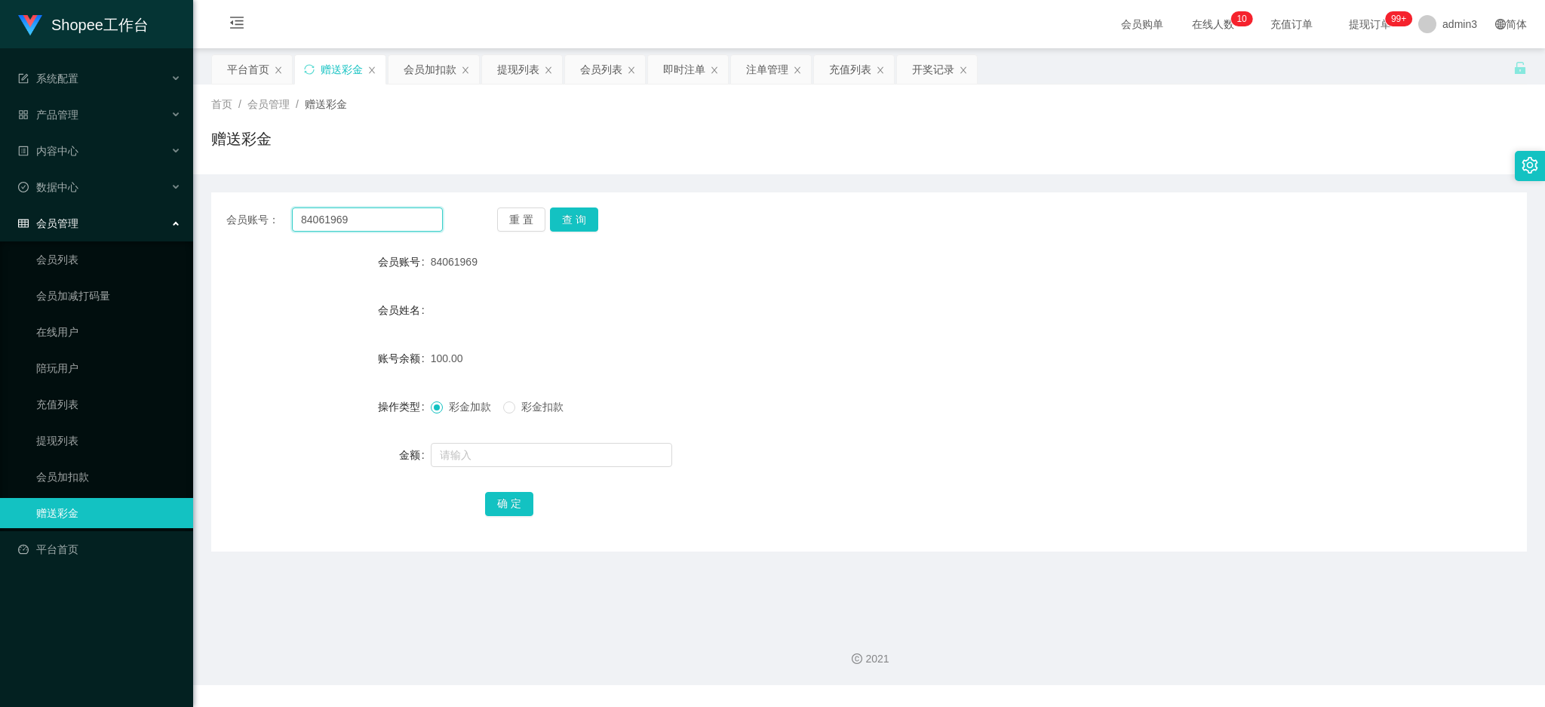
click at [405, 210] on input "84061969" at bounding box center [367, 220] width 151 height 24
paste input "Alexhuang0803"
type input "Alexhuang0803"
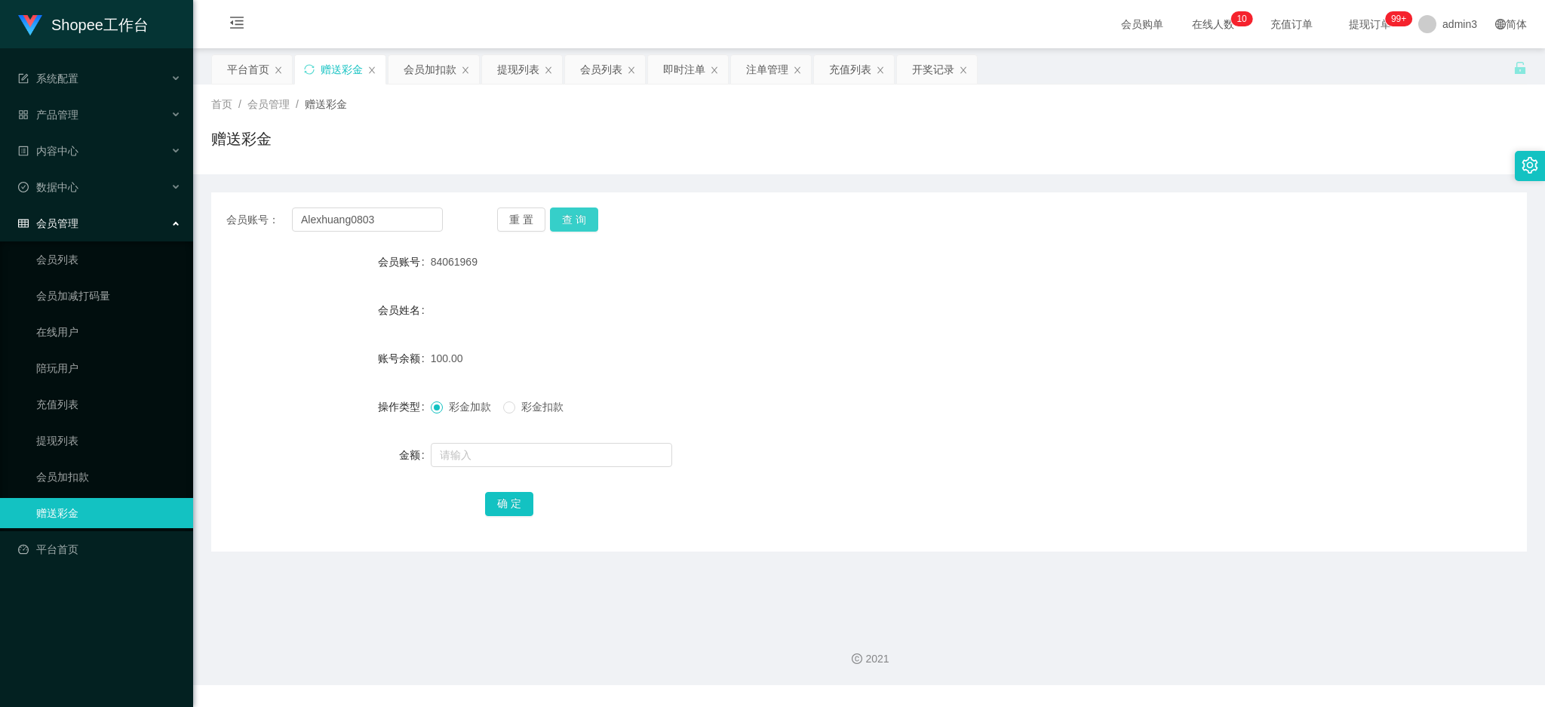
click at [567, 208] on button "查 询" at bounding box center [574, 220] width 48 height 24
click at [501, 453] on input "text" at bounding box center [551, 455] width 241 height 24
type input "100"
click at [515, 506] on button "确 定" at bounding box center [509, 504] width 48 height 24
click at [365, 221] on input "Alexhuang0803" at bounding box center [367, 220] width 151 height 24
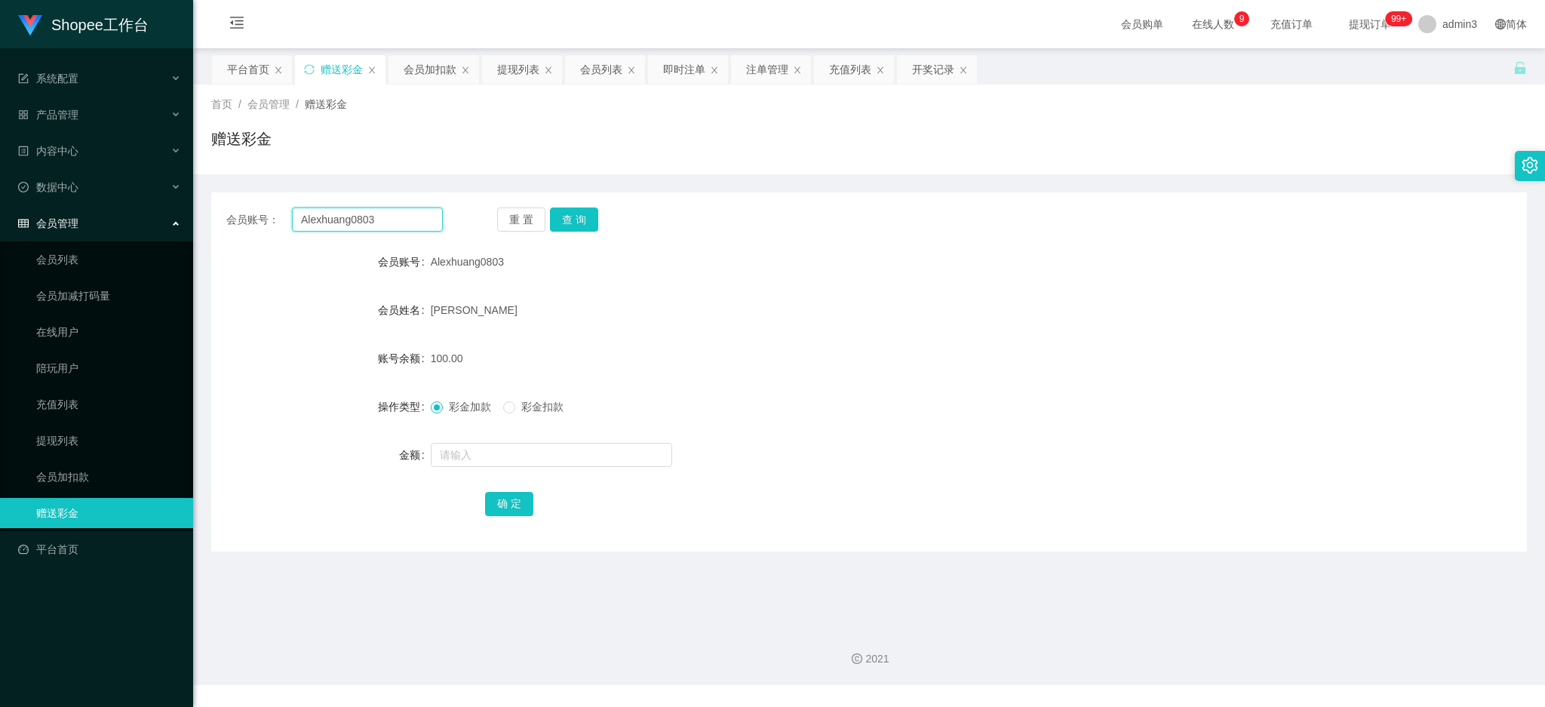
click at [365, 221] on input "Alexhuang0803" at bounding box center [367, 220] width 151 height 24
paste input "Jayteng"
type input "Jayteng"
click at [574, 211] on button "查 询" at bounding box center [574, 220] width 48 height 24
click at [497, 464] on input "text" at bounding box center [551, 455] width 241 height 24
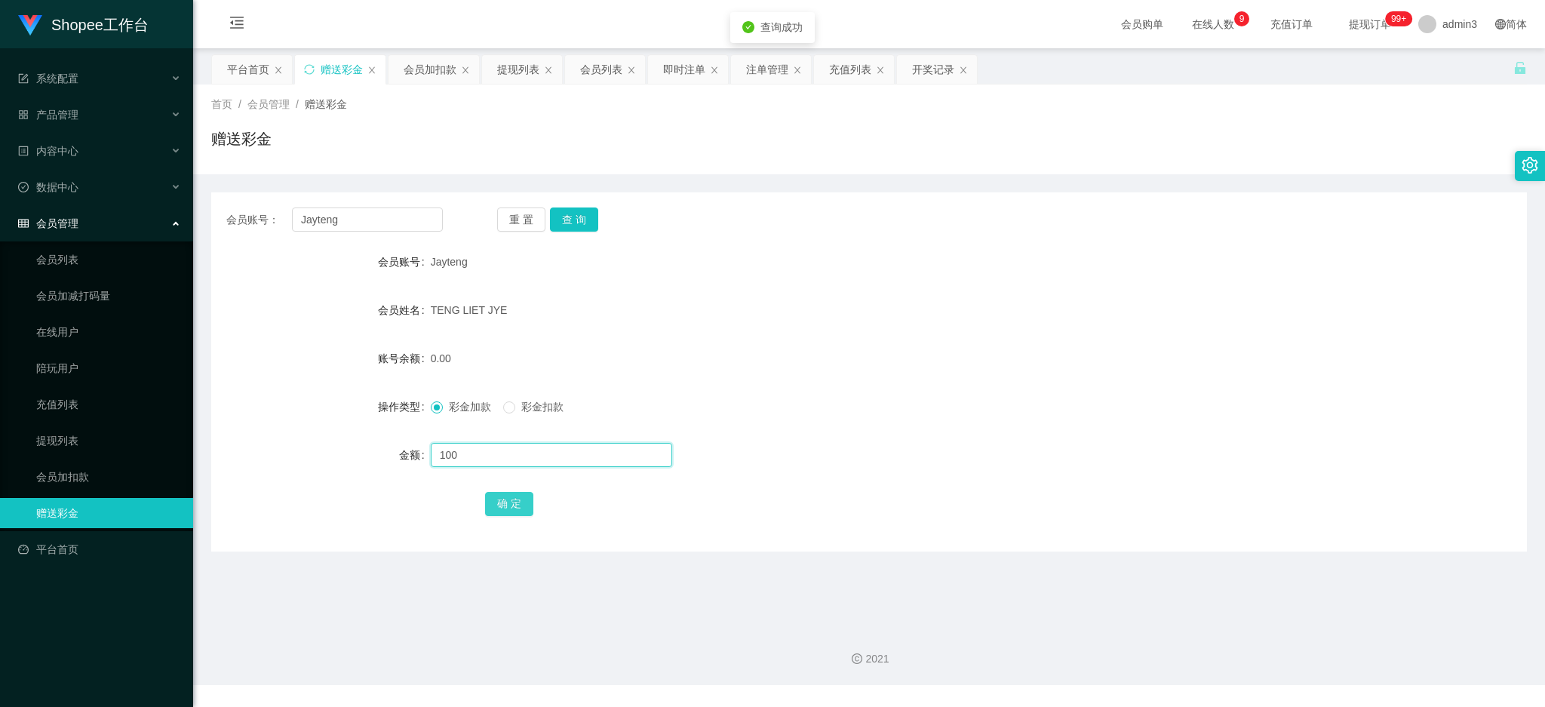
type input "100"
click at [512, 506] on button "确 定" at bounding box center [509, 504] width 48 height 24
click at [936, 69] on div "开奖记录" at bounding box center [933, 69] width 42 height 29
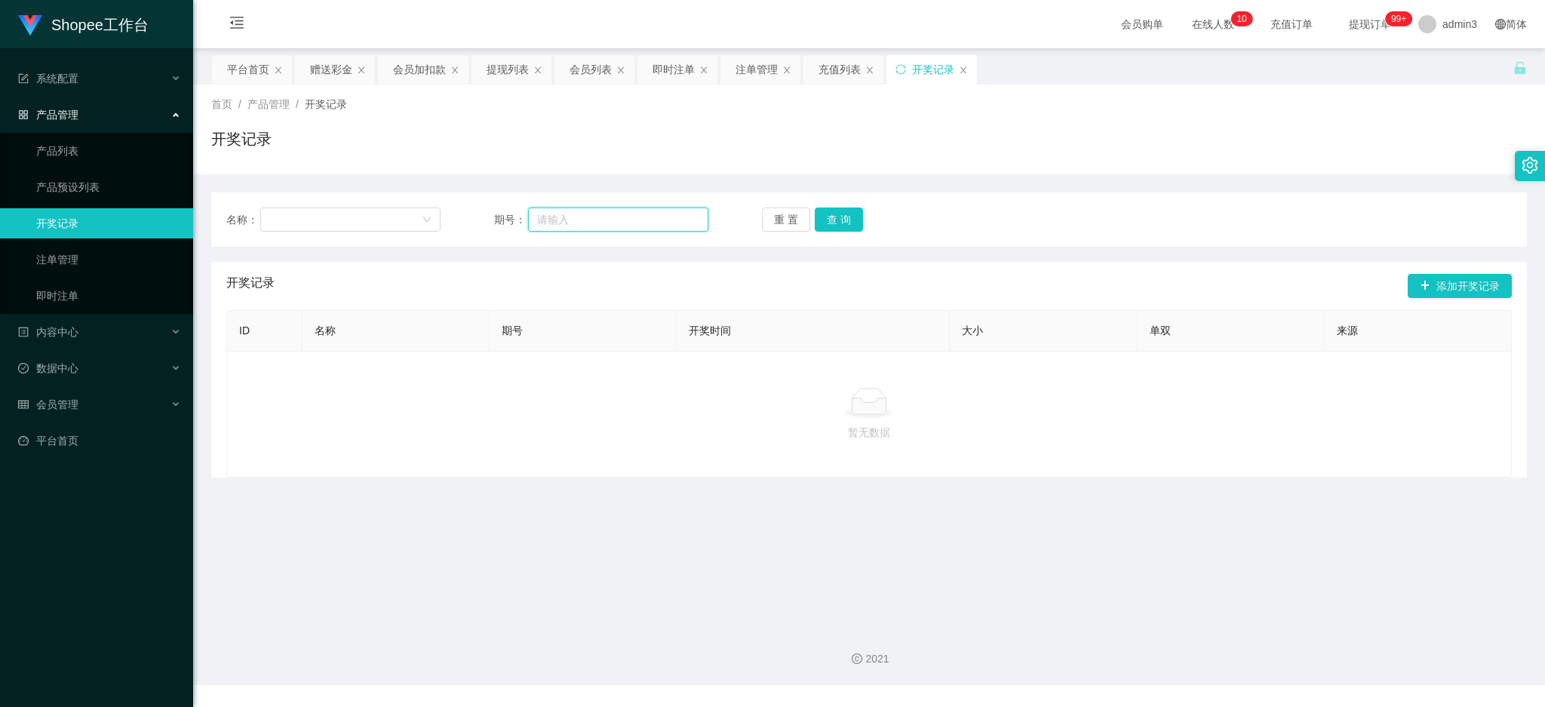
click at [589, 220] on input "text" at bounding box center [618, 220] width 180 height 24
click at [742, 63] on div "注单管理" at bounding box center [757, 69] width 42 height 29
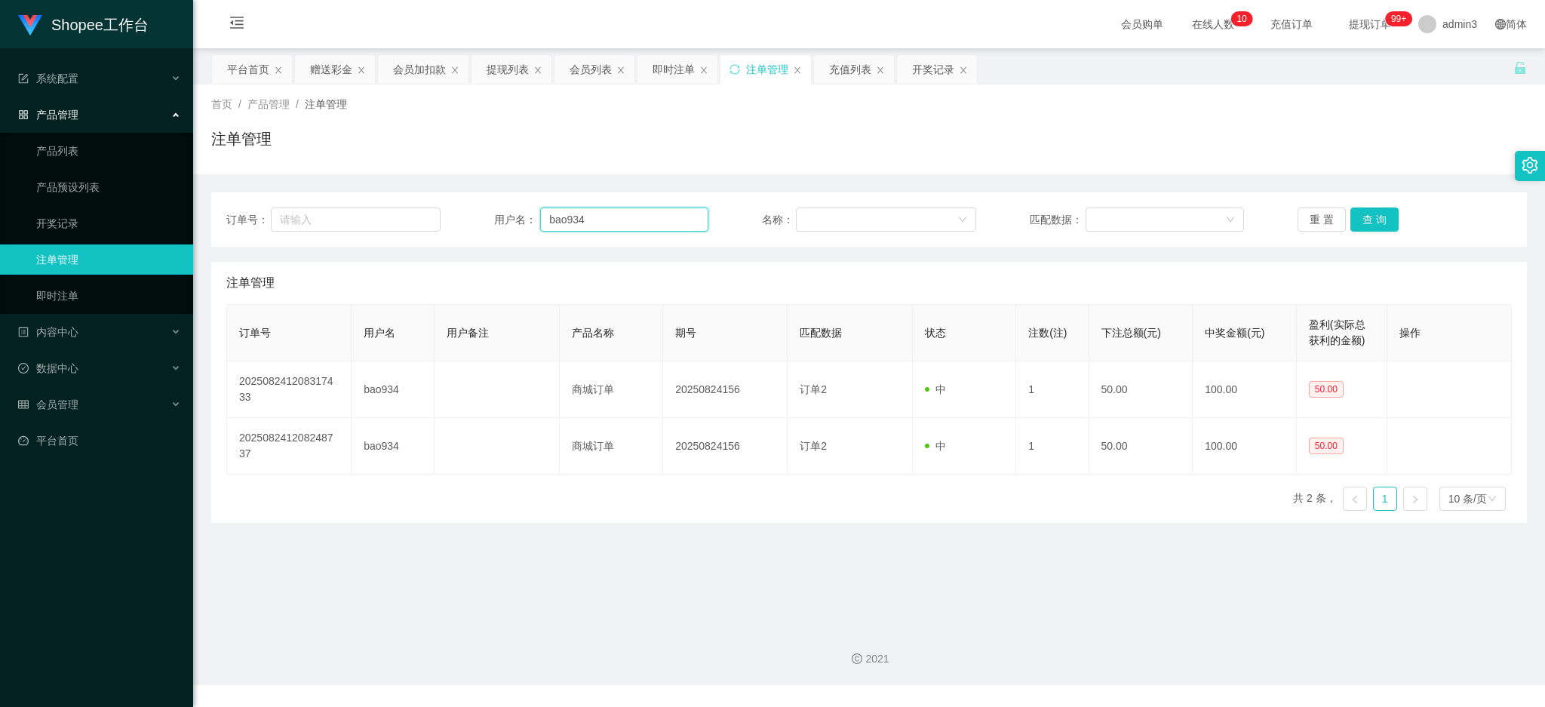
click at [559, 224] on input "bao934" at bounding box center [624, 220] width 168 height 24
paste input "Lekkie18"
type input "Lekkie18"
click at [1376, 220] on button "查 询" at bounding box center [1375, 220] width 48 height 24
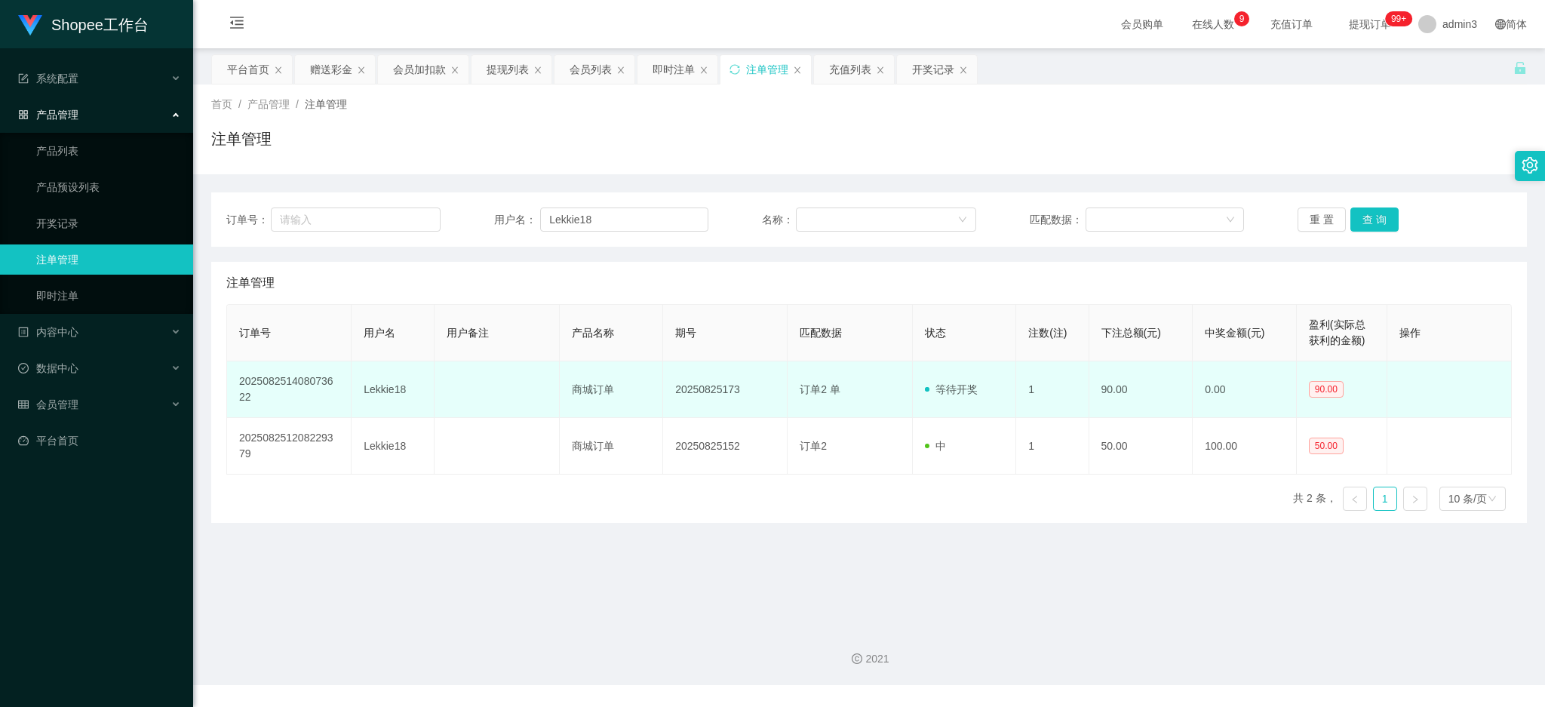
click at [1450, 386] on td at bounding box center [1450, 389] width 125 height 57
click at [714, 390] on td "20250825173" at bounding box center [725, 389] width 125 height 57
click at [714, 389] on td "20250825173" at bounding box center [725, 389] width 125 height 57
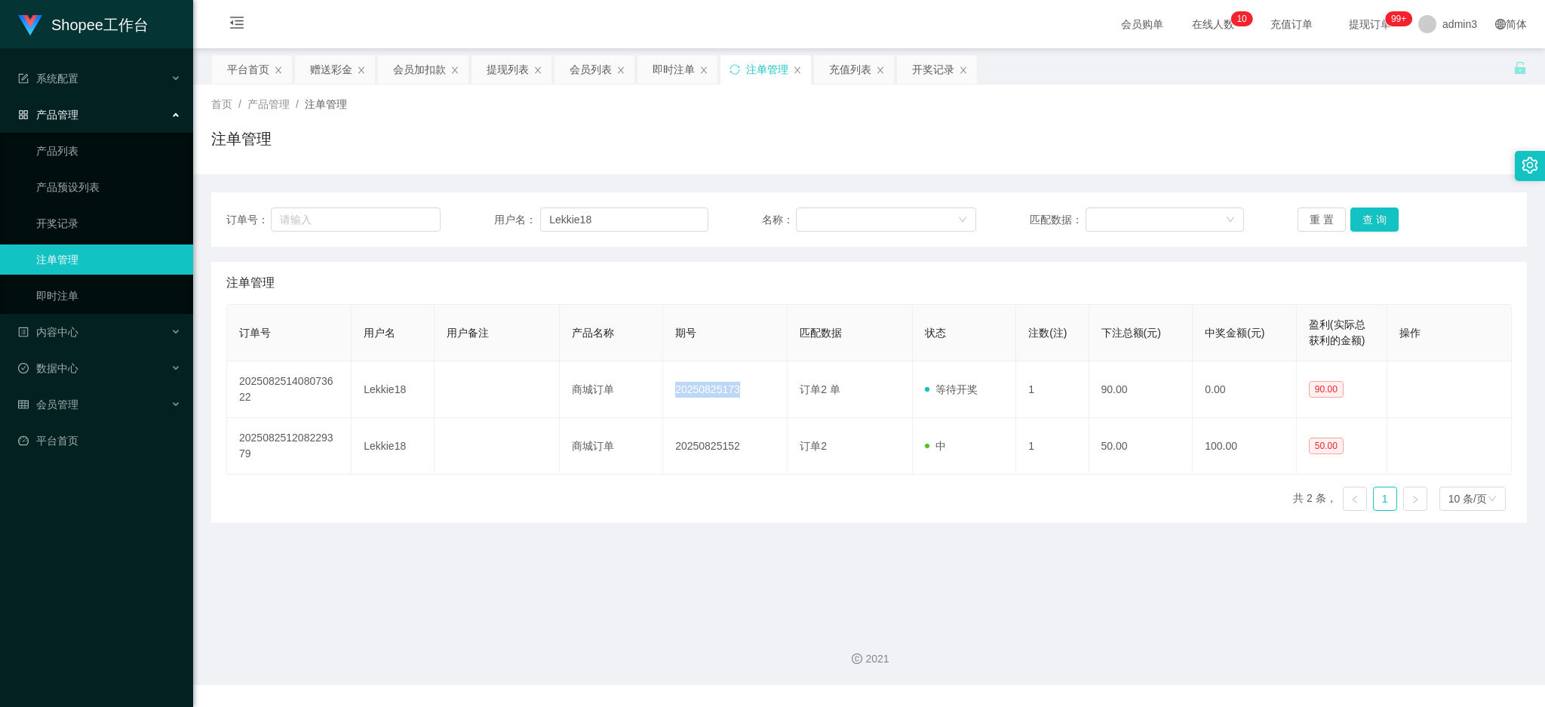
click at [963, 71] on icon "图标: close" at bounding box center [963, 70] width 9 height 9
click at [81, 120] on div "产品管理" at bounding box center [96, 115] width 193 height 30
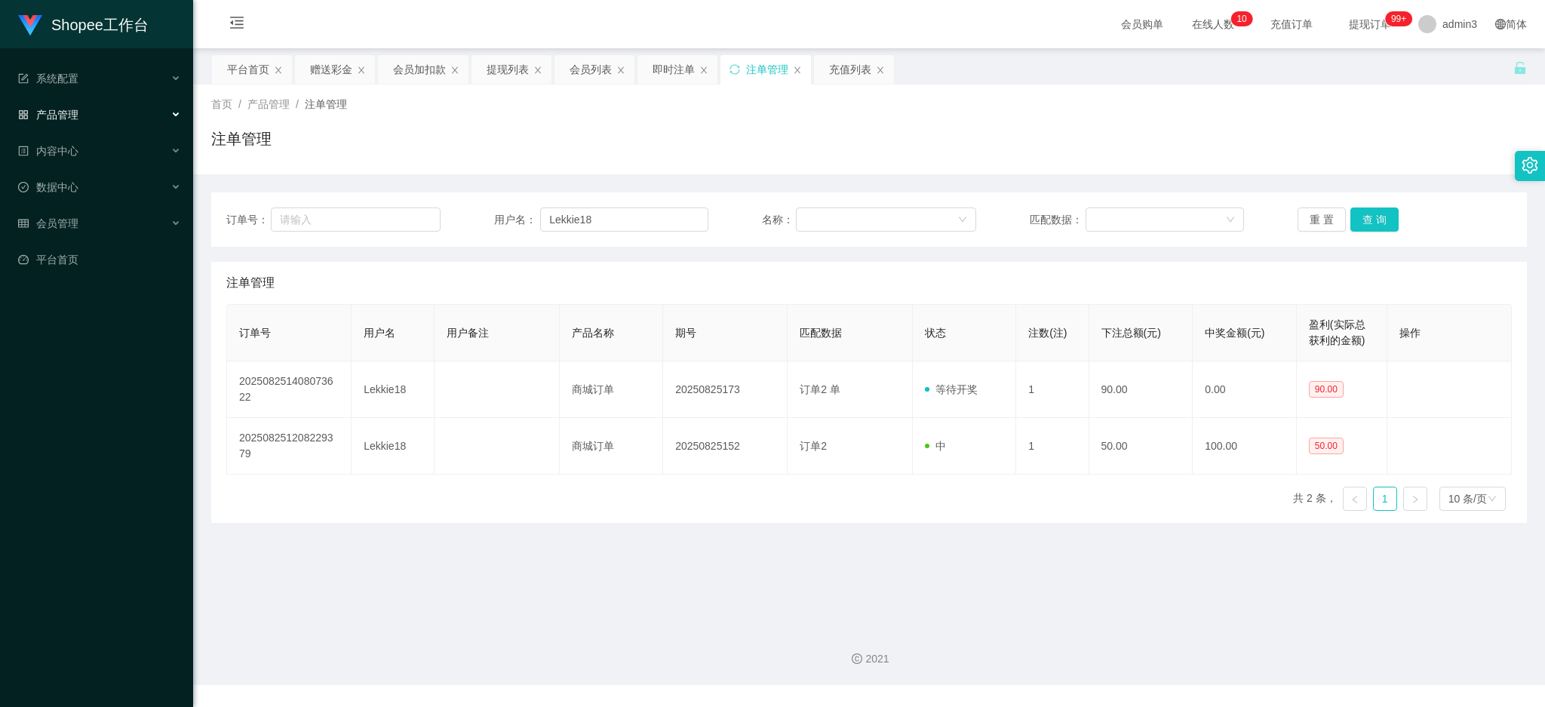
click at [71, 117] on span "产品管理" at bounding box center [48, 115] width 60 height 12
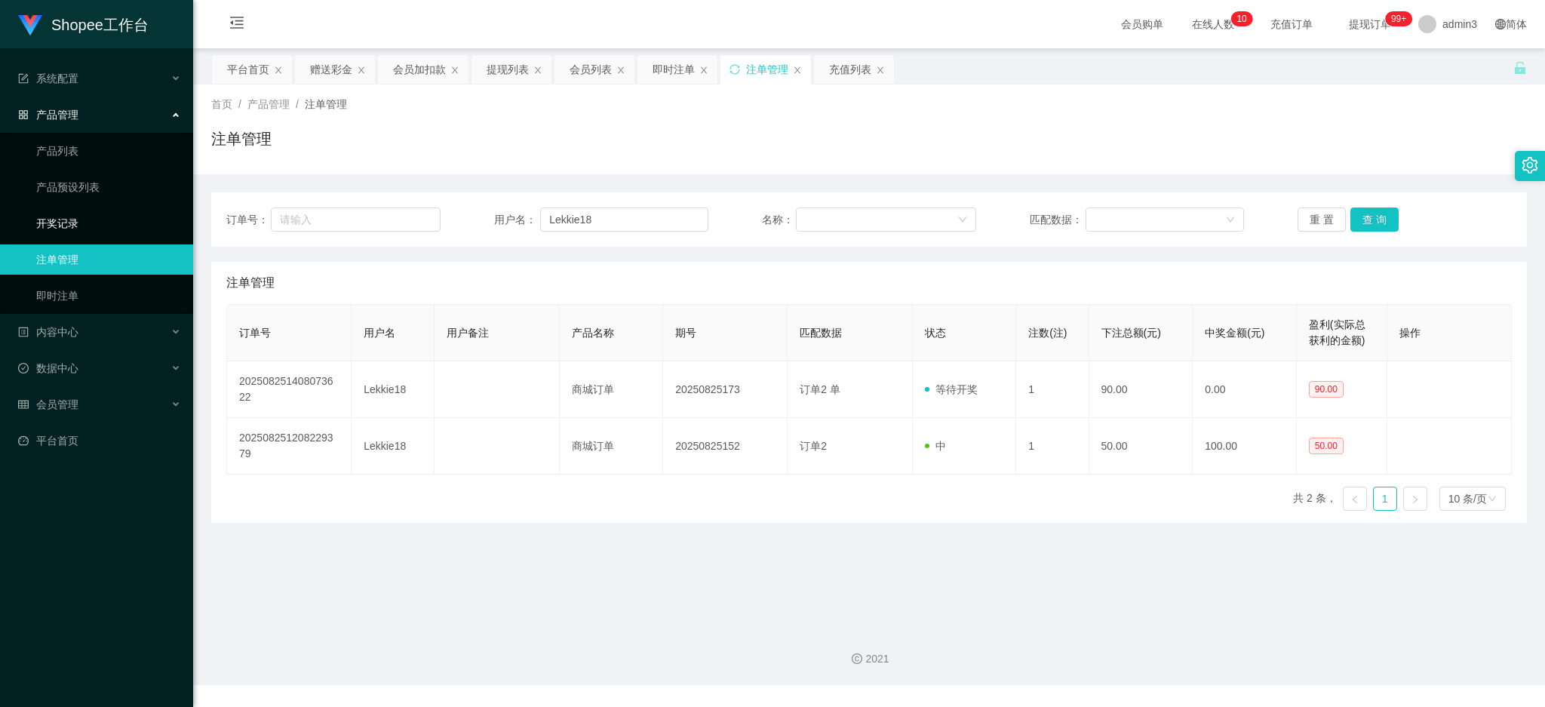
click at [68, 222] on link "开奖记录" at bounding box center [108, 223] width 145 height 30
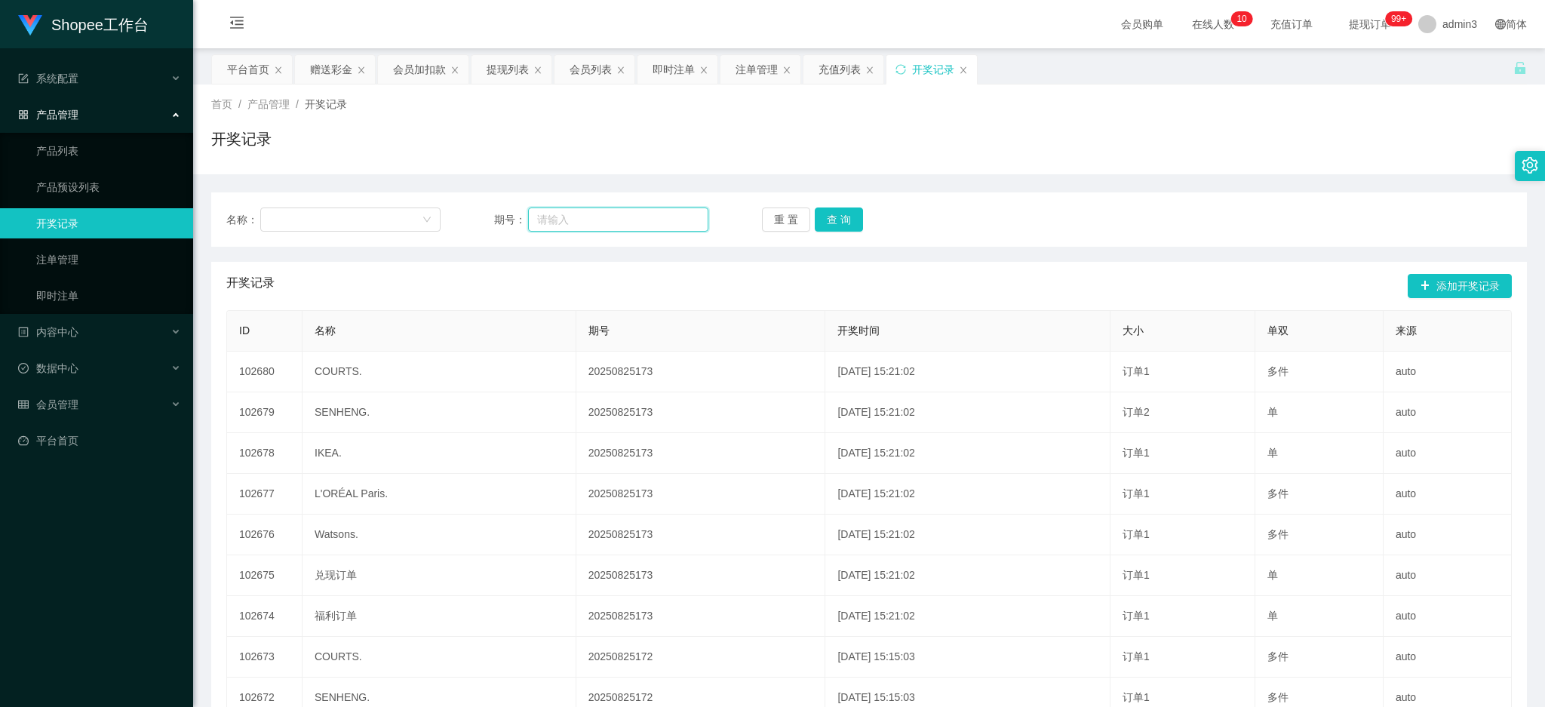
click at [588, 217] on input "text" at bounding box center [618, 220] width 180 height 24
paste input "20250825173"
type input "20250825173"
click at [821, 204] on div "名称： 期号： 20250825173 重 置 查 询" at bounding box center [869, 219] width 1316 height 54
click at [824, 214] on button "查 询" at bounding box center [839, 220] width 48 height 24
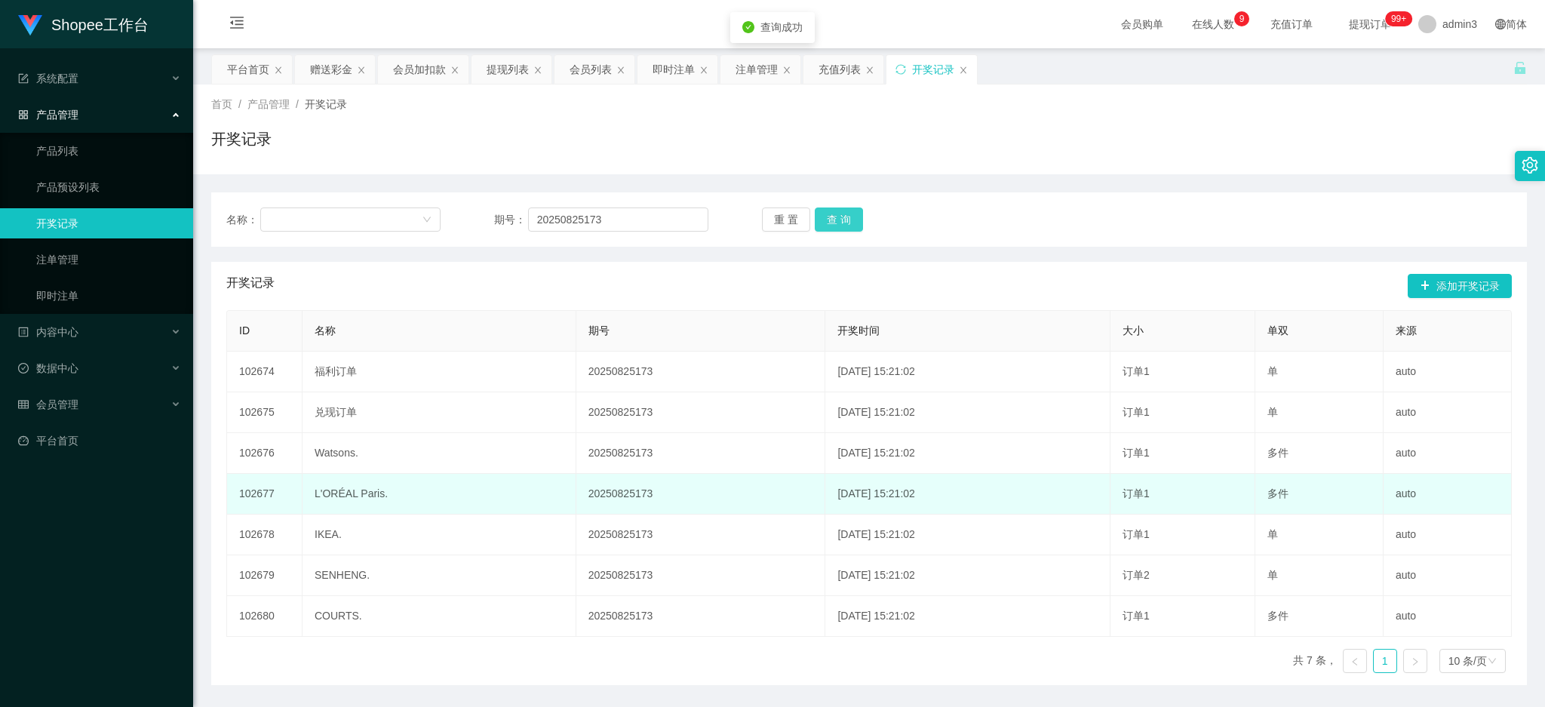
scroll to position [48, 0]
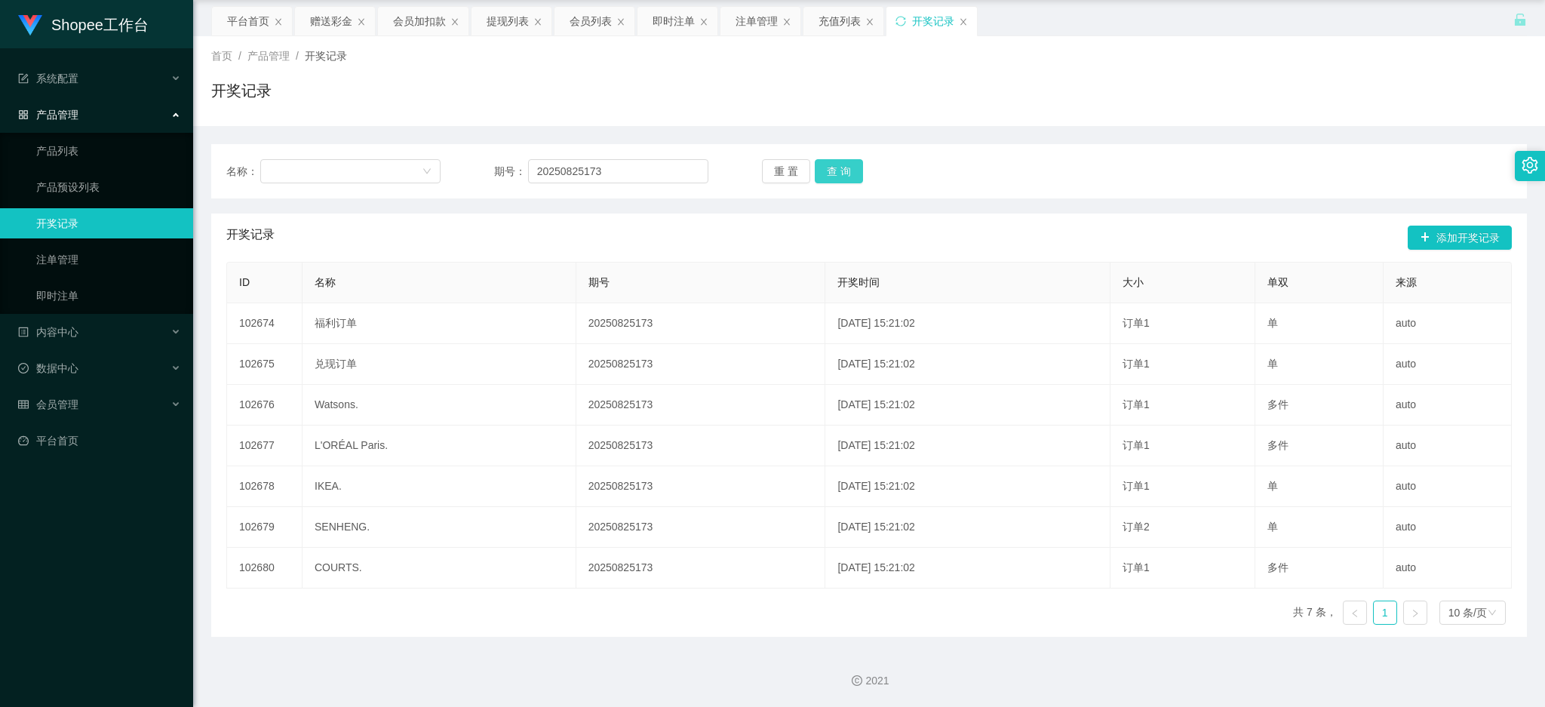
click at [835, 177] on button "查 询" at bounding box center [839, 171] width 48 height 24
click at [653, 173] on input "20250825173" at bounding box center [618, 171] width 180 height 24
click at [746, 28] on div "注单管理" at bounding box center [757, 21] width 42 height 29
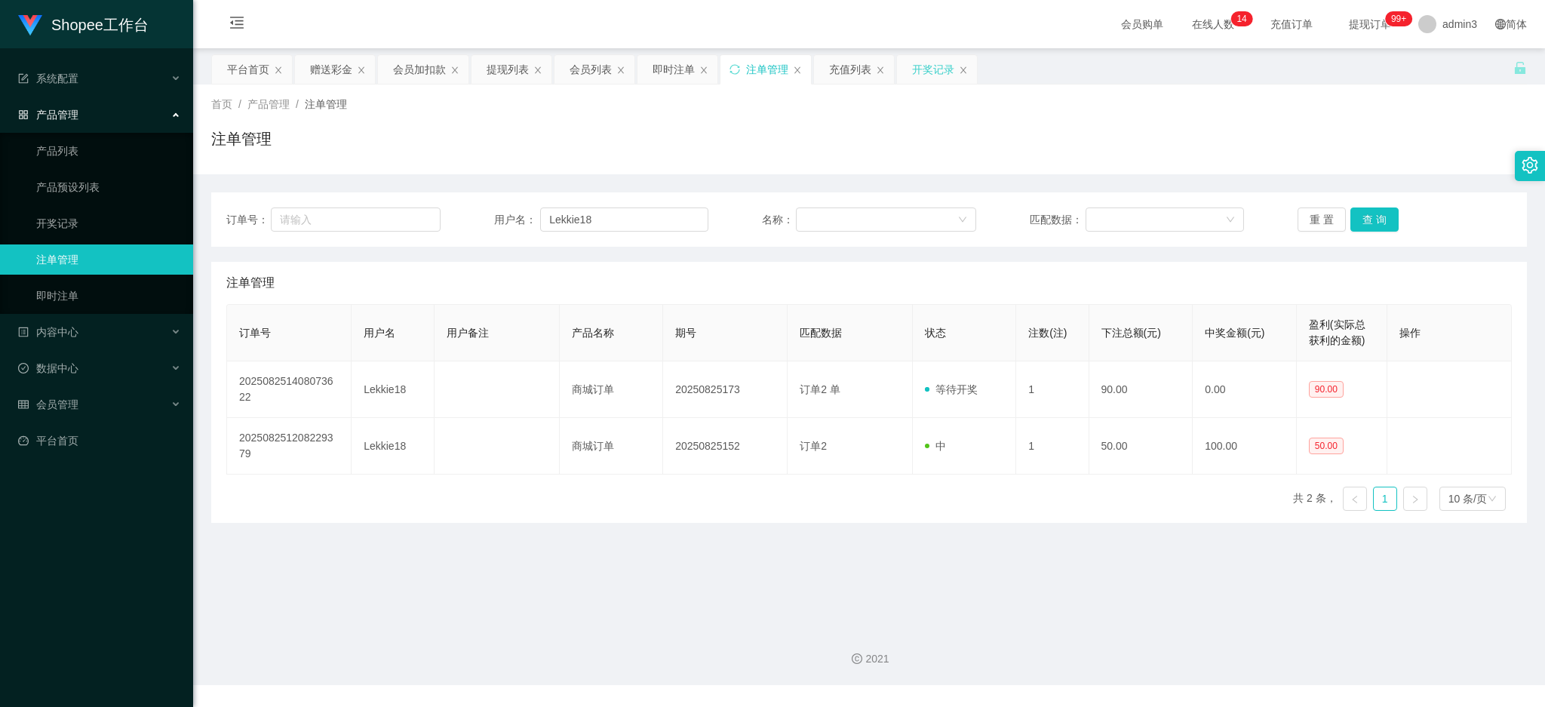
click at [919, 70] on div "开奖记录" at bounding box center [933, 69] width 42 height 29
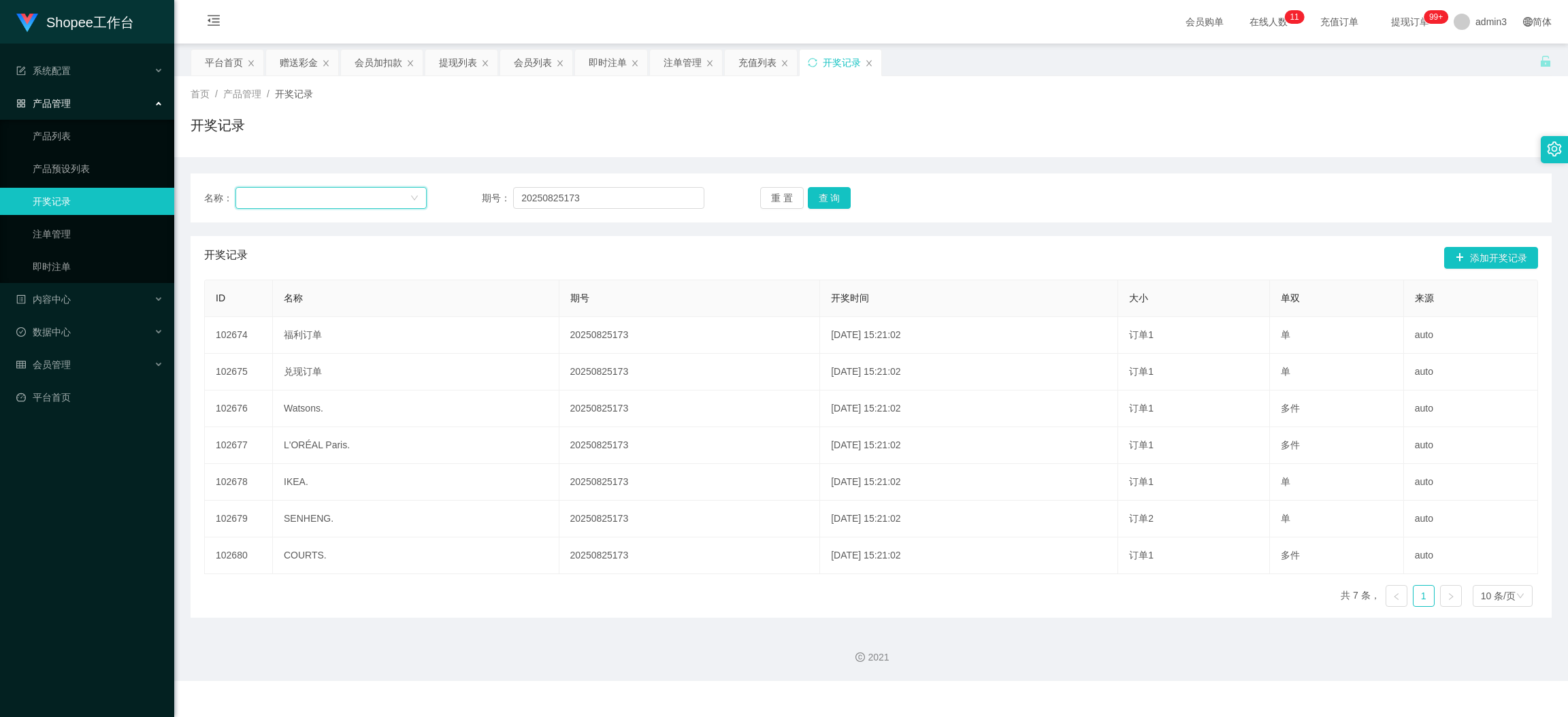
click at [337, 203] on div at bounding box center [326, 198] width 165 height 21
click at [262, 230] on li "商城订单" at bounding box center [330, 225] width 189 height 22
click at [821, 198] on button "查 询" at bounding box center [830, 198] width 43 height 22
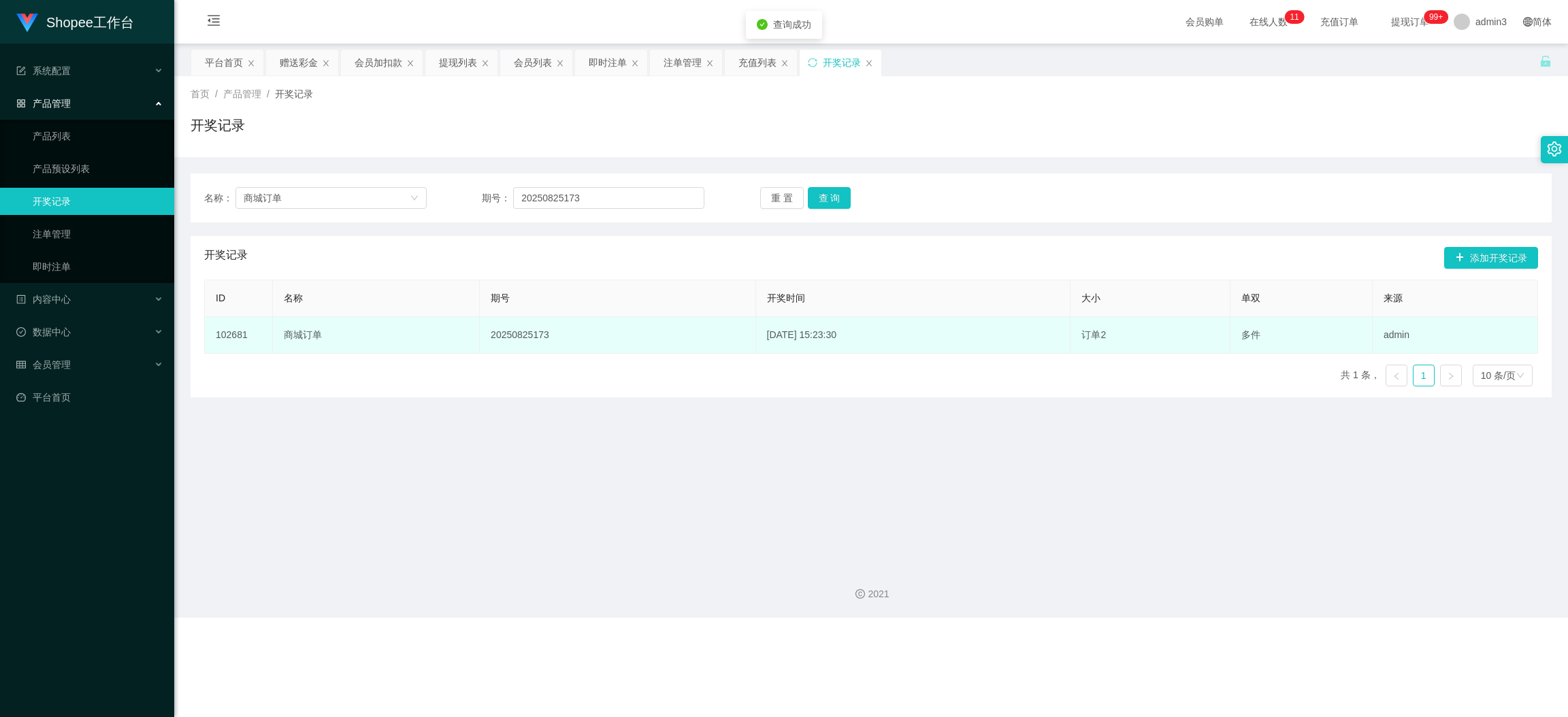
click at [1393, 343] on td "admin" at bounding box center [1454, 336] width 165 height 37
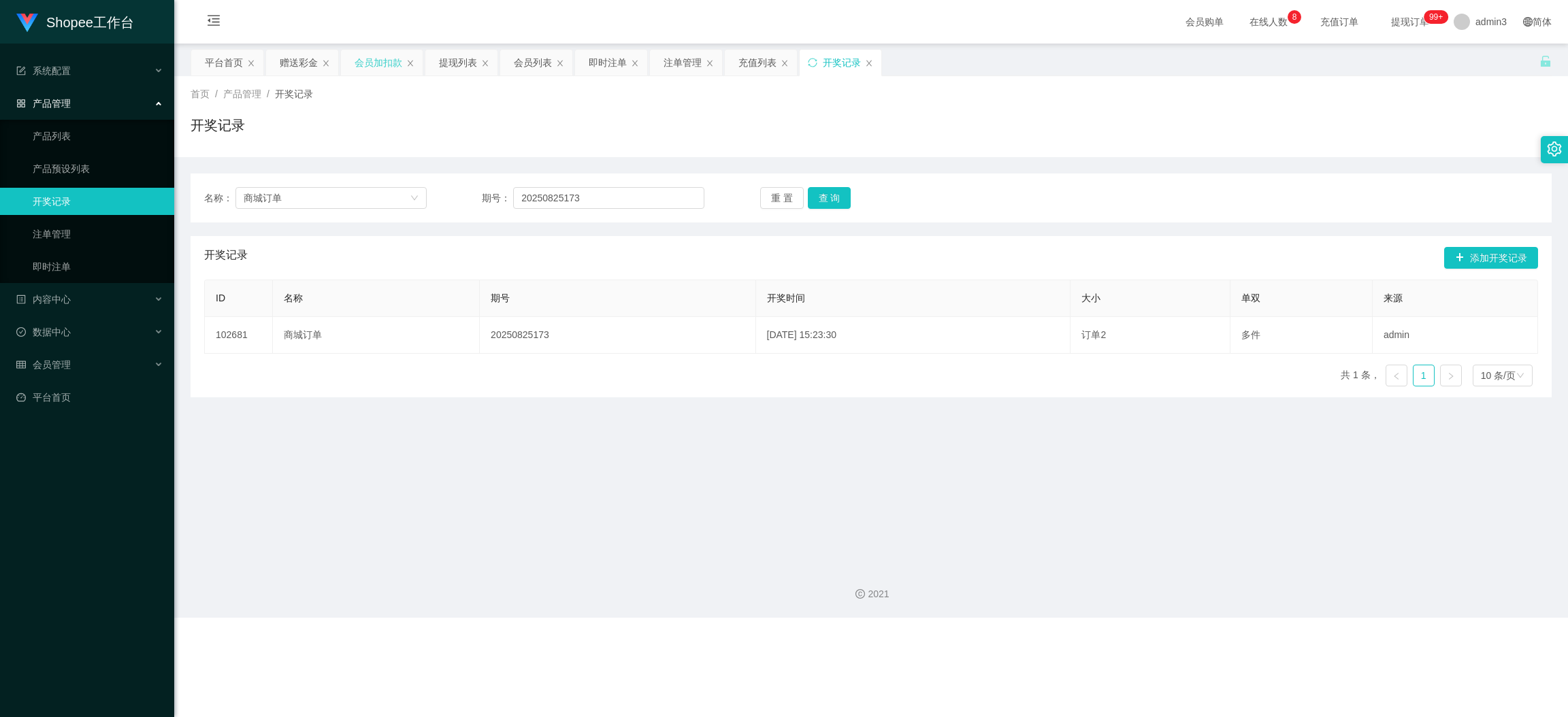
click at [374, 63] on div "会员加扣款" at bounding box center [378, 62] width 48 height 26
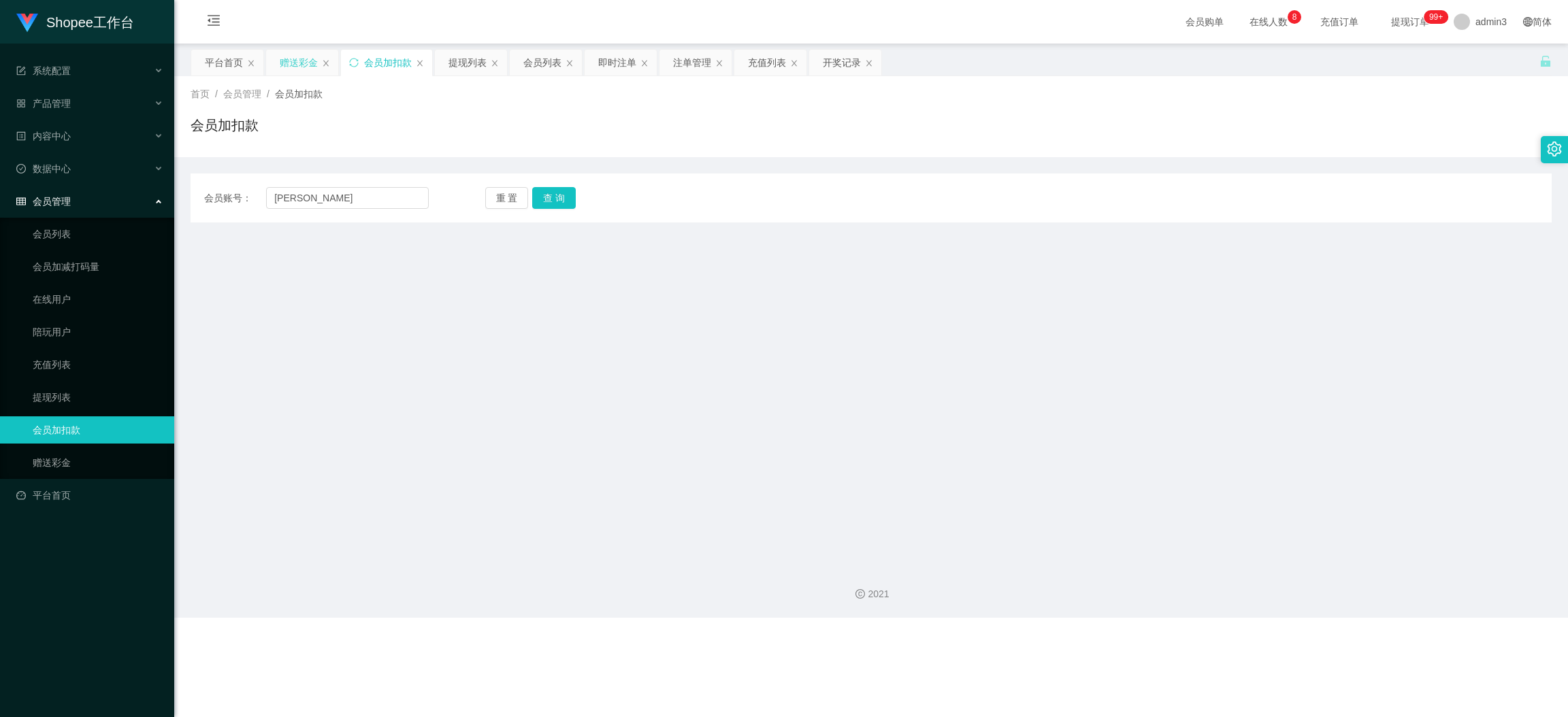
click at [301, 62] on div "赠送彩金" at bounding box center [298, 62] width 38 height 26
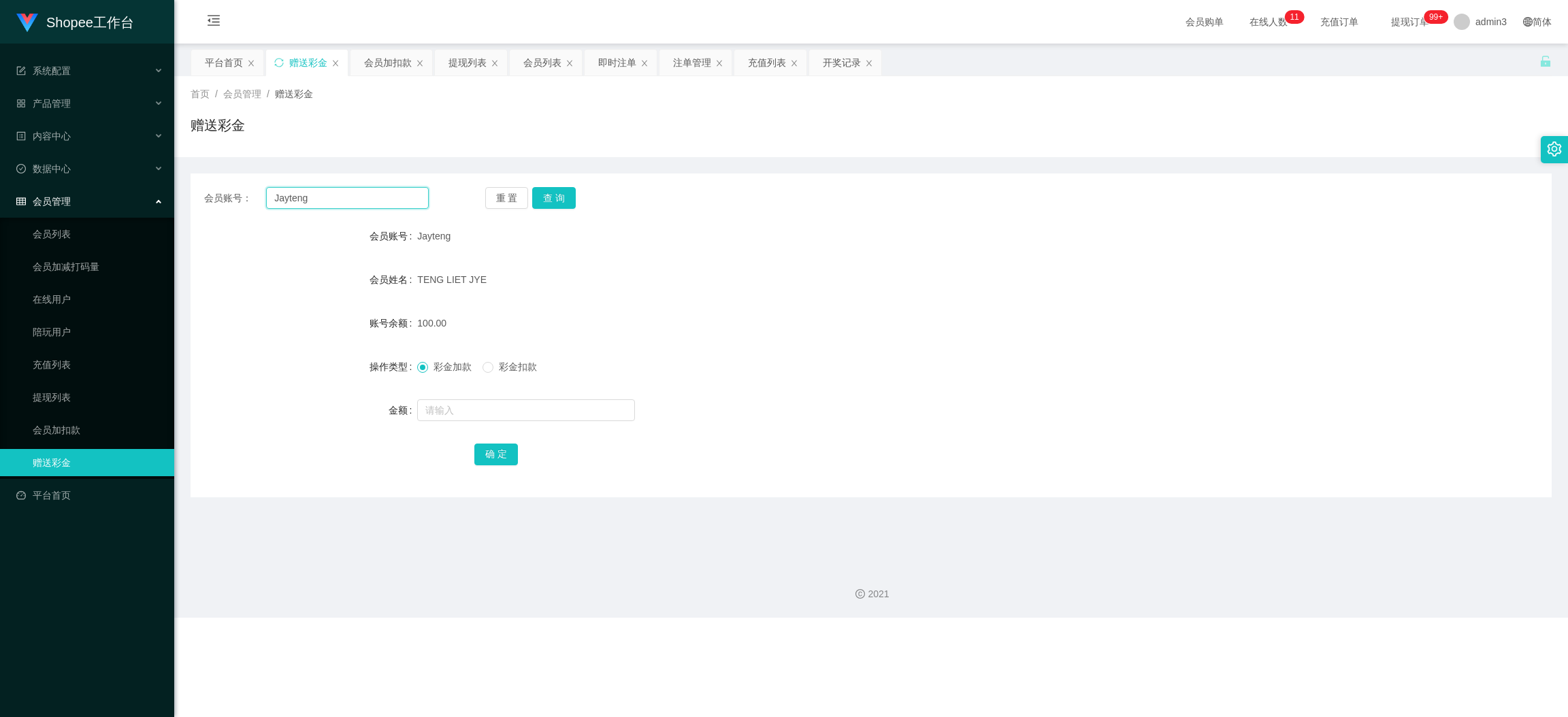
click at [345, 198] on input "Jayteng" at bounding box center [347, 198] width 162 height 22
paste input "Zhaoyue12345"
type input "Zhaoyue12345"
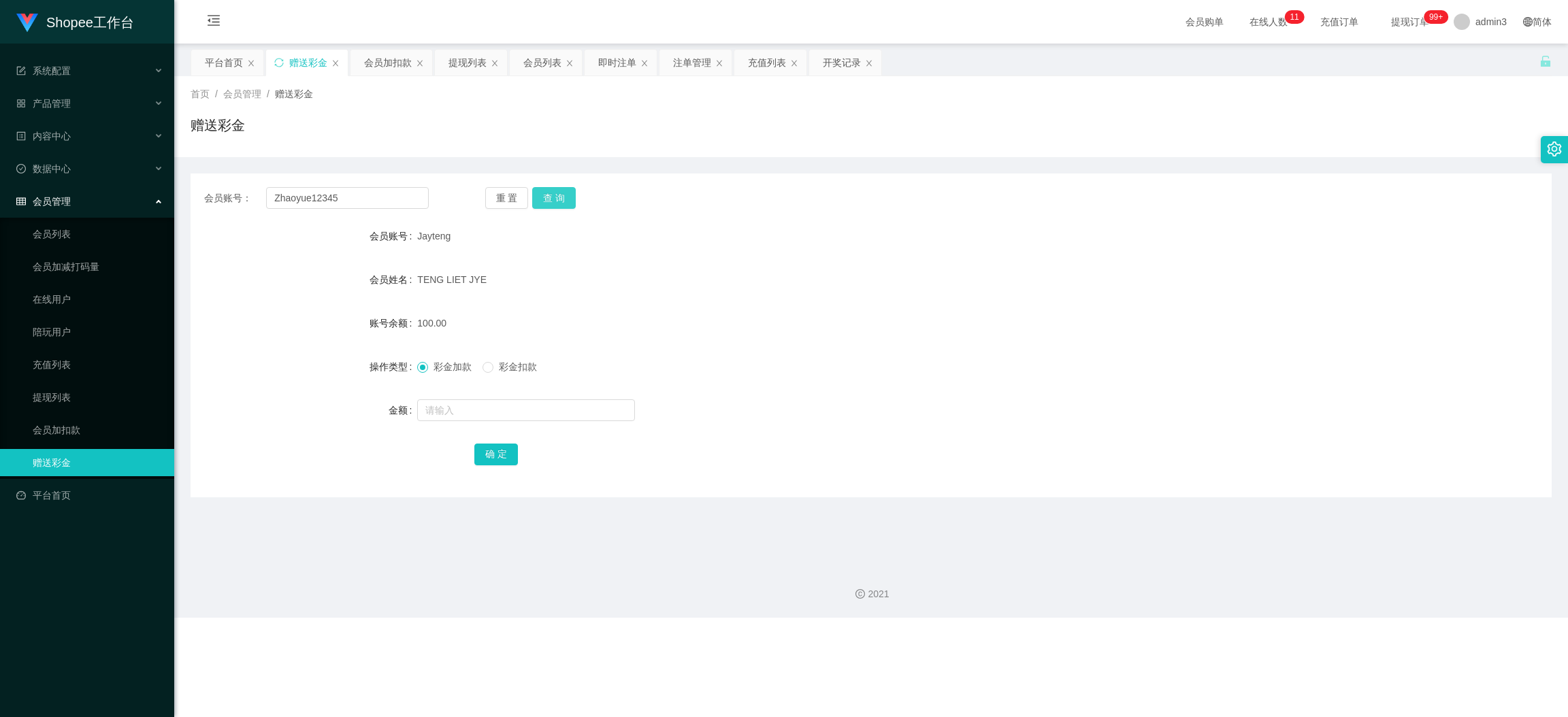
click at [538, 196] on button "查 询" at bounding box center [554, 198] width 43 height 22
click at [501, 409] on input "text" at bounding box center [526, 410] width 217 height 22
type input "100"
click at [495, 460] on button "确 定" at bounding box center [496, 455] width 43 height 22
click at [467, 54] on div "提现列表" at bounding box center [467, 62] width 38 height 26
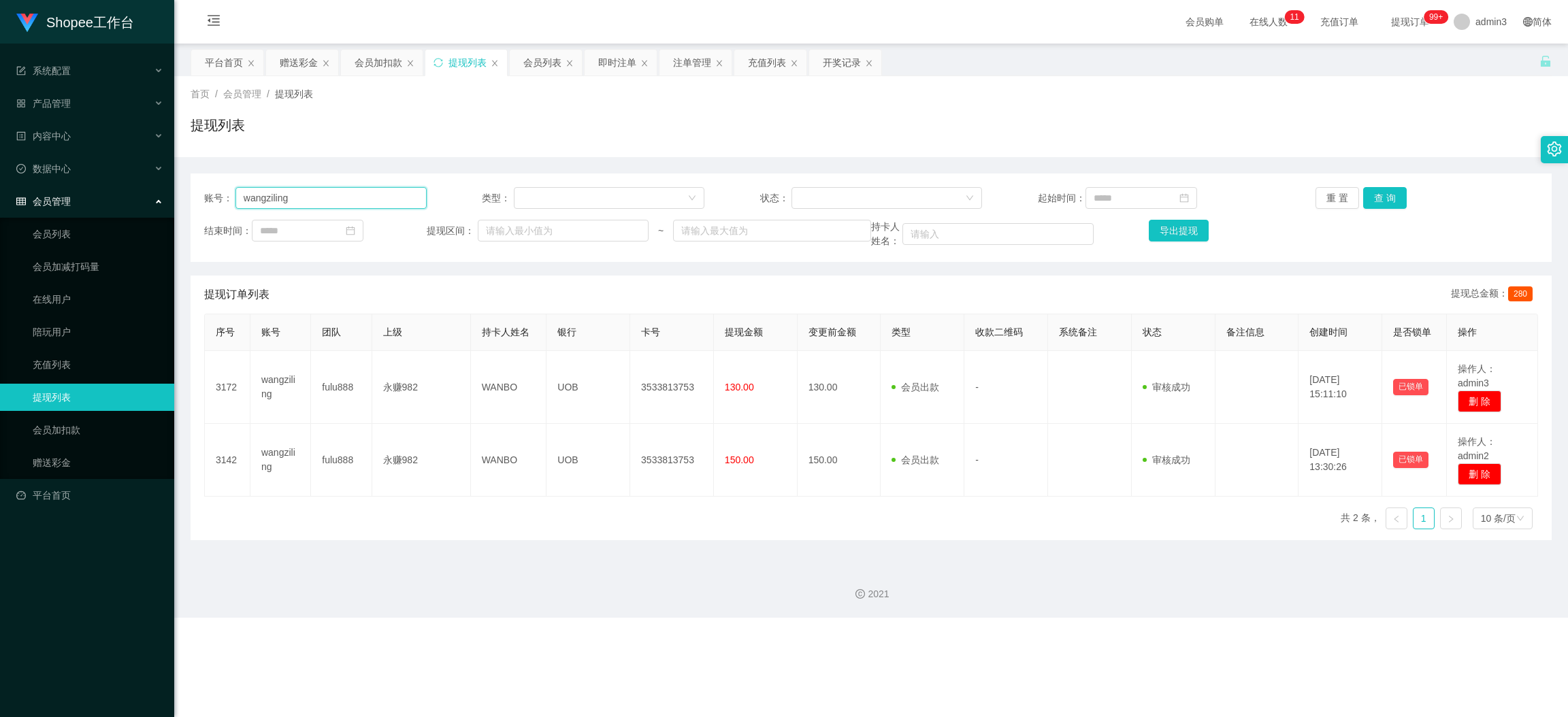
click at [305, 198] on input "wangziling" at bounding box center [331, 198] width 191 height 22
paste input "kevin1314"
click at [1388, 195] on button "查 询" at bounding box center [1384, 198] width 43 height 22
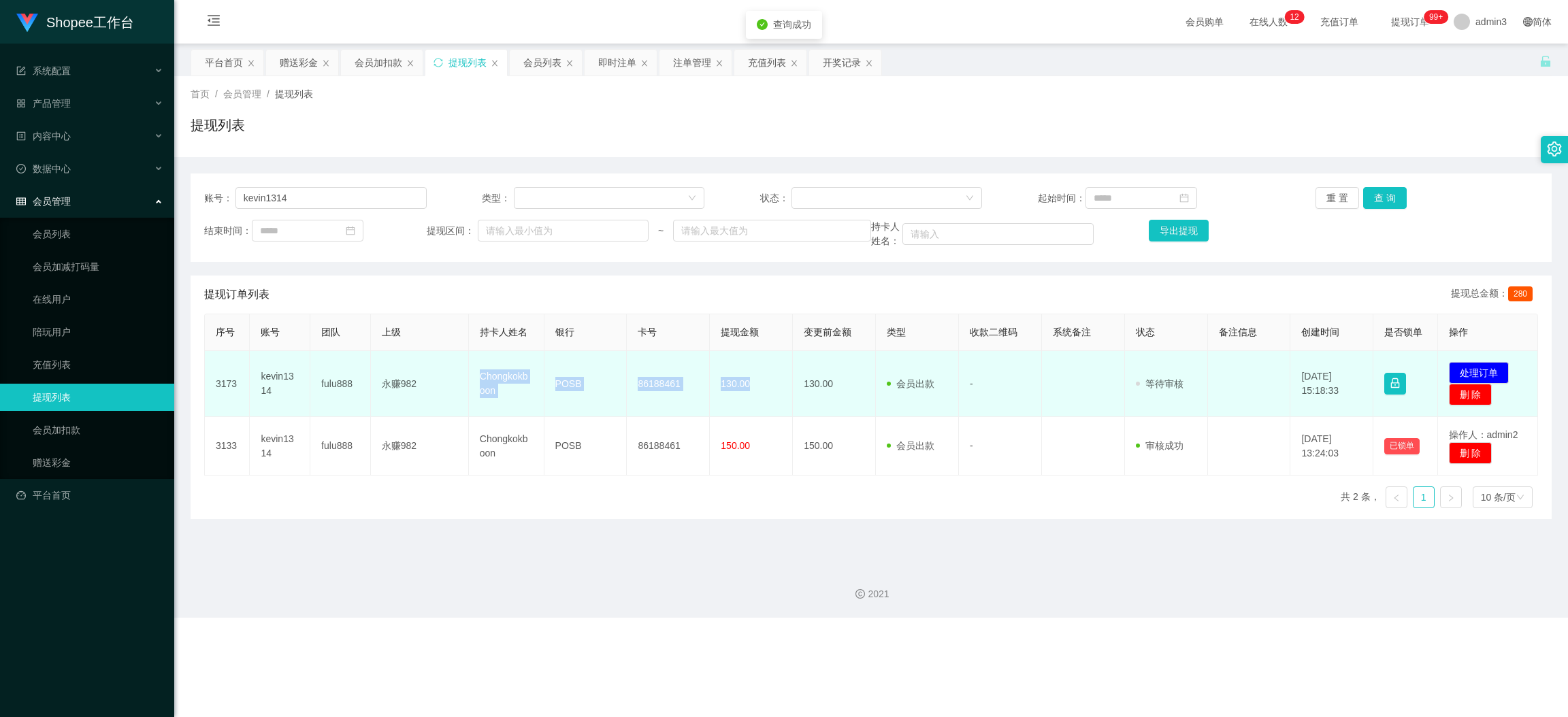
drag, startPoint x: 471, startPoint y: 372, endPoint x: 761, endPoint y: 406, distance: 292.0
click at [761, 406] on tr "3173 kevin1314 fulu888 永赚982 Chongkokboon POSB 86188461 130.00 130.00 会员出款 人工取款…" at bounding box center [871, 383] width 1333 height 66
click at [1393, 371] on button "处理订单" at bounding box center [1479, 372] width 60 height 22
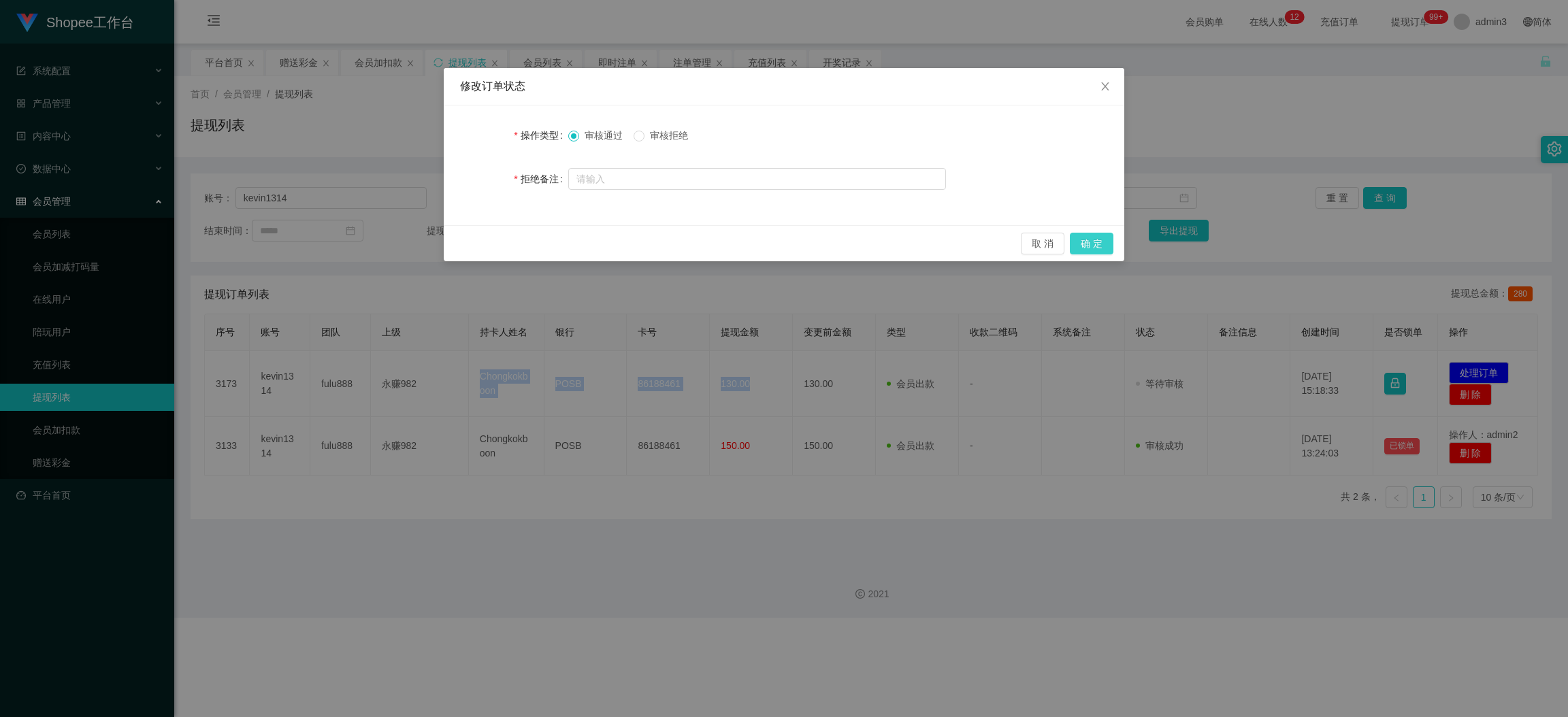
click at [1087, 238] on button "确 定" at bounding box center [1091, 244] width 43 height 22
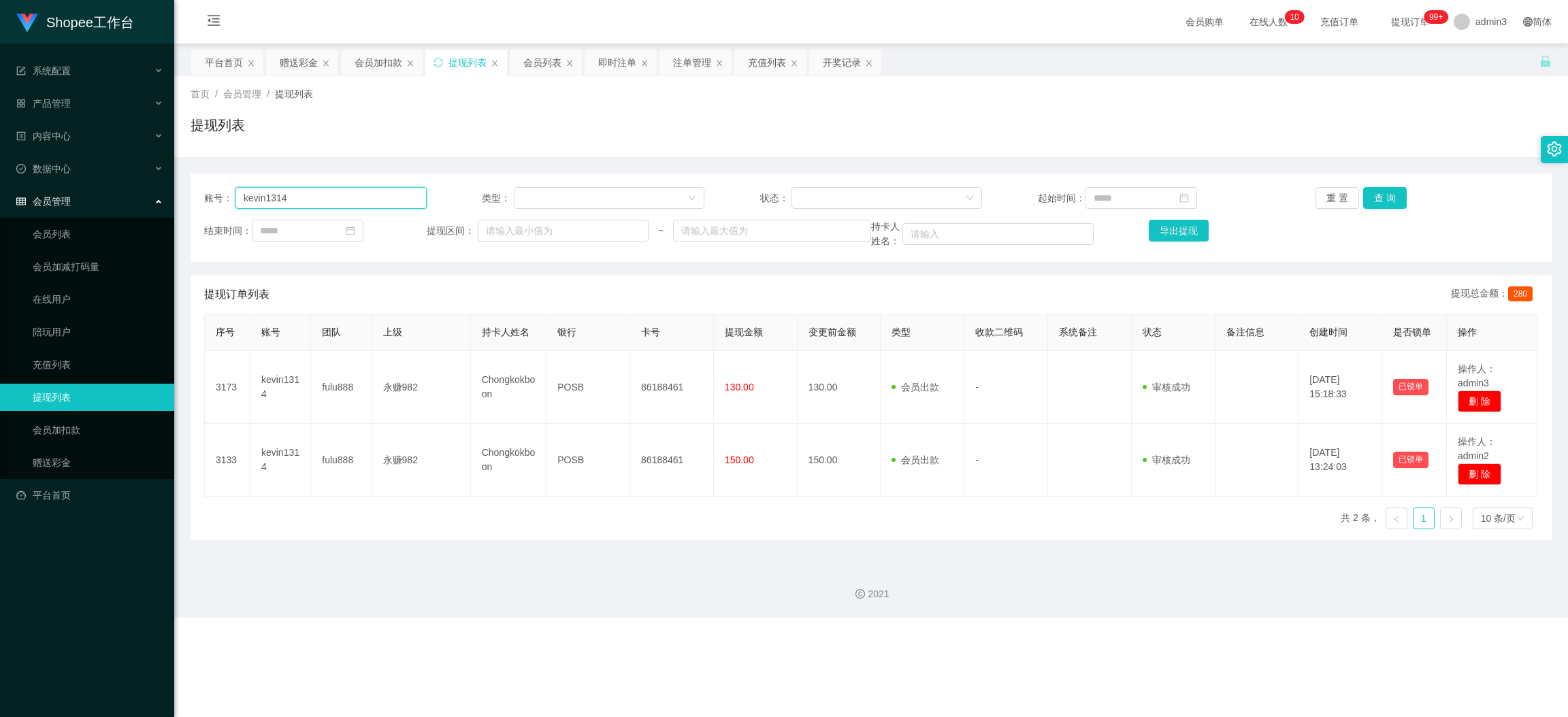
click at [326, 199] on input "kevin1314" at bounding box center [331, 198] width 191 height 22
click at [326, 198] on input "kevin1314" at bounding box center [331, 198] width 191 height 22
paste input "Kento235"
type input "Kento235"
click at [1362, 195] on button "查 询" at bounding box center [1384, 198] width 43 height 22
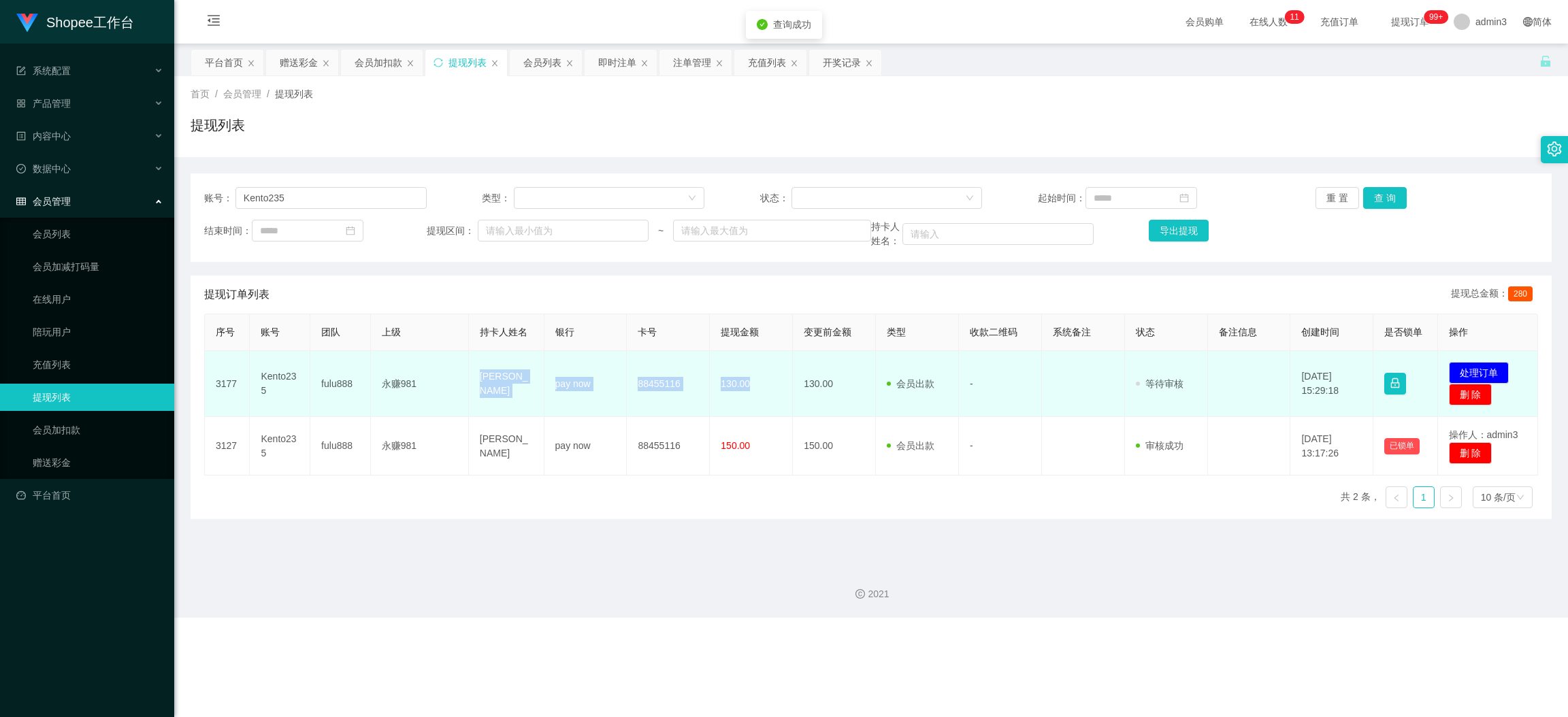
drag, startPoint x: 470, startPoint y: 373, endPoint x: 750, endPoint y: 382, distance: 280.1
click at [750, 382] on tr "3177 Kento235 fulu888 永赚981 [PERSON_NAME] [PERSON_NAME] pay now 88455116 130.00…" at bounding box center [871, 383] width 1333 height 66
click at [1393, 362] on button "处理订单" at bounding box center [1479, 372] width 60 height 22
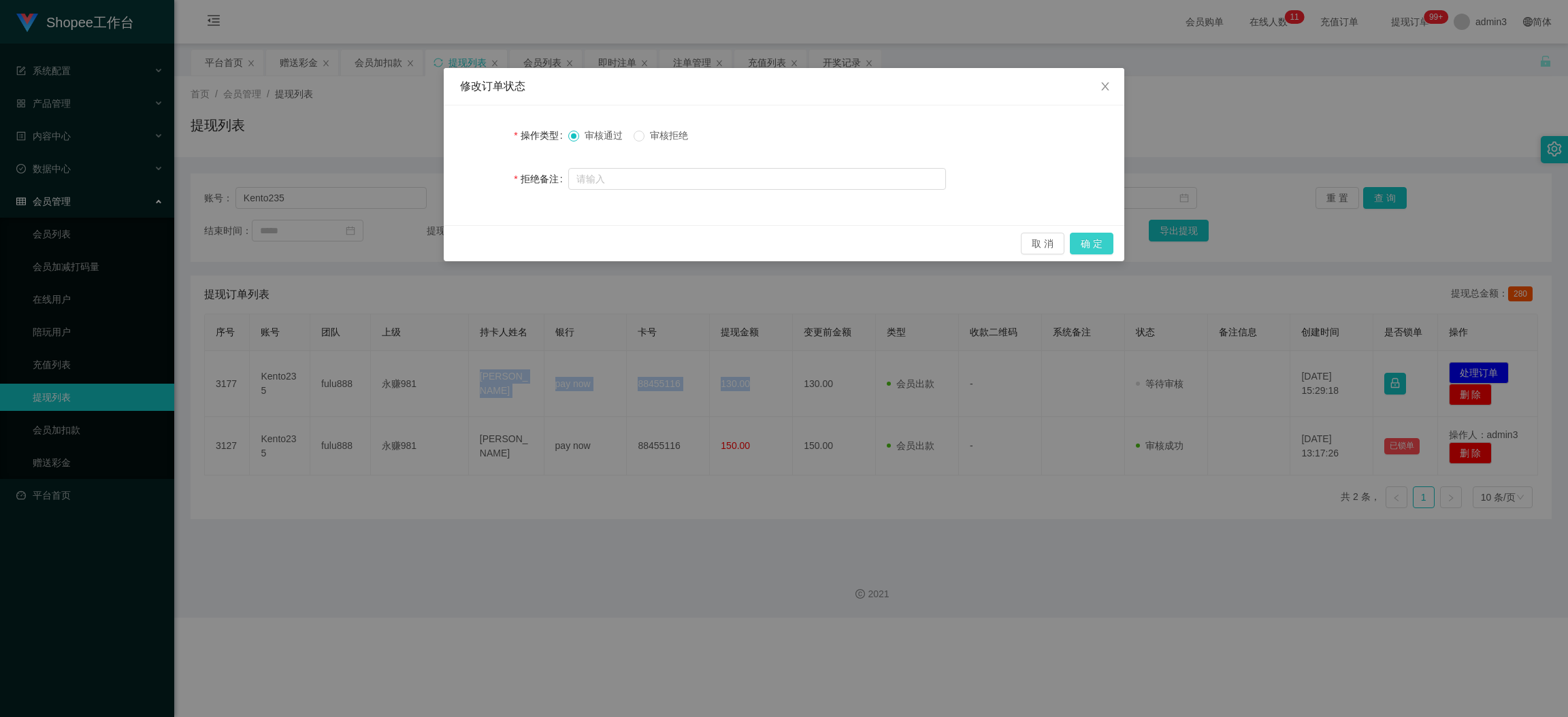
click at [1093, 237] on button "确 定" at bounding box center [1091, 244] width 43 height 22
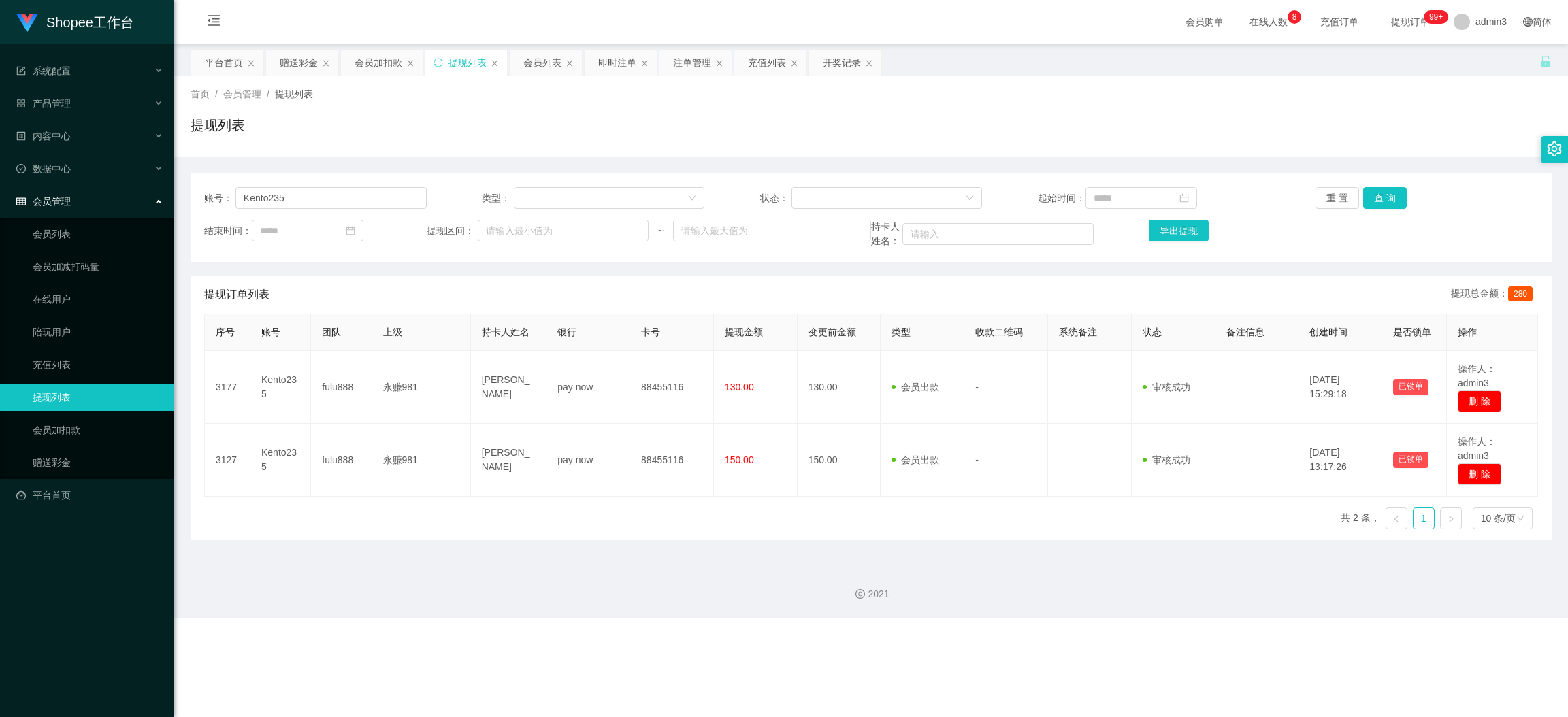
click at [575, 572] on div "2021" at bounding box center [870, 586] width 1393 height 63
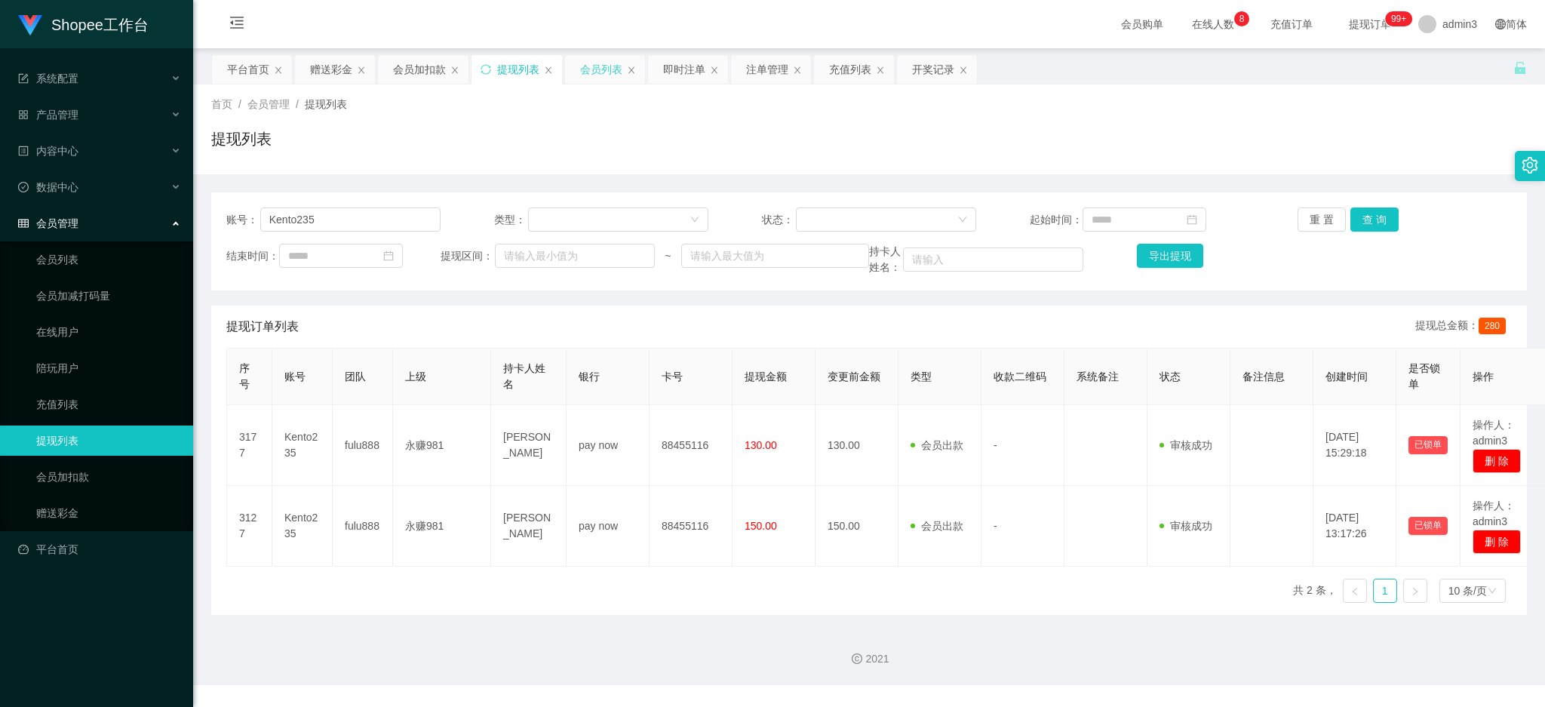
click at [596, 69] on div "会员列表" at bounding box center [601, 69] width 42 height 29
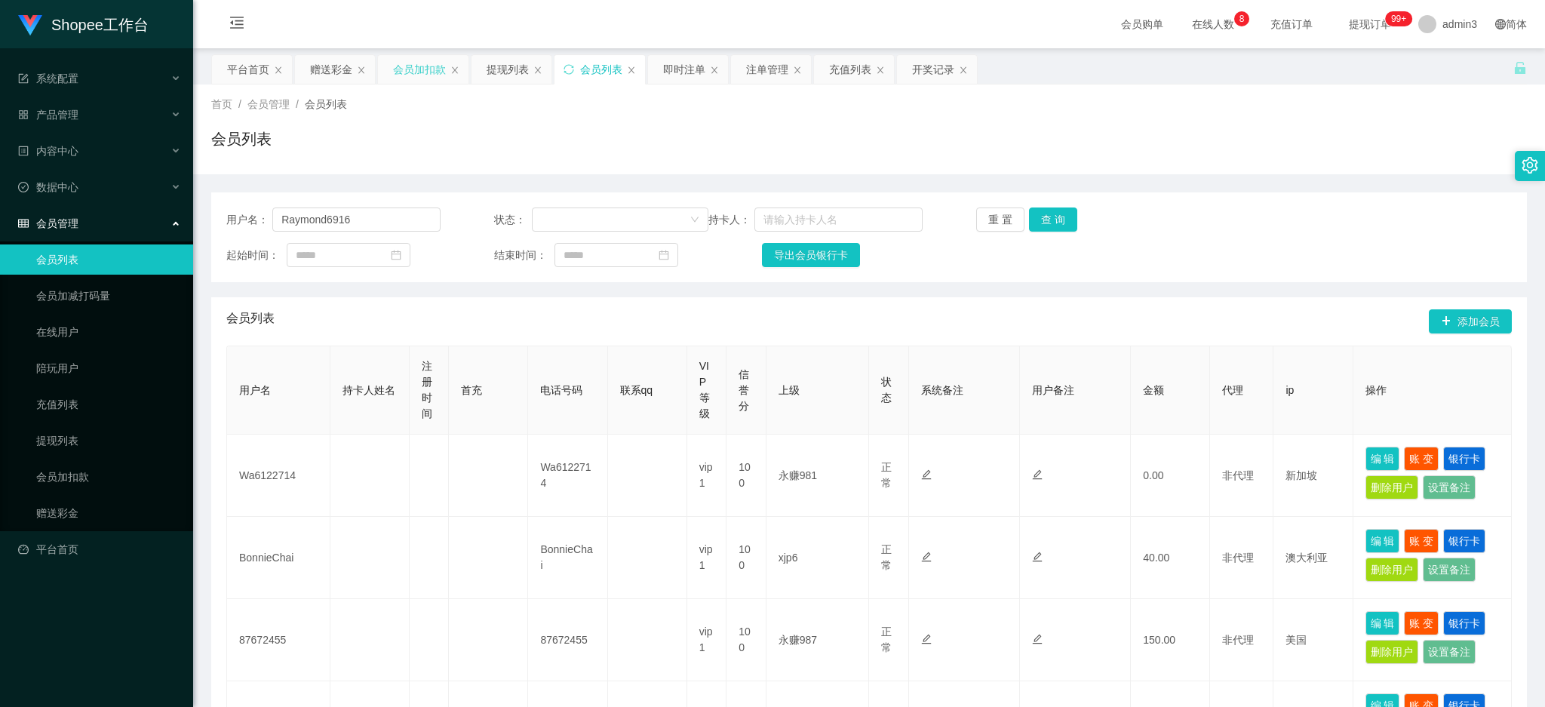
click at [423, 79] on div "会员加扣款" at bounding box center [419, 69] width 53 height 29
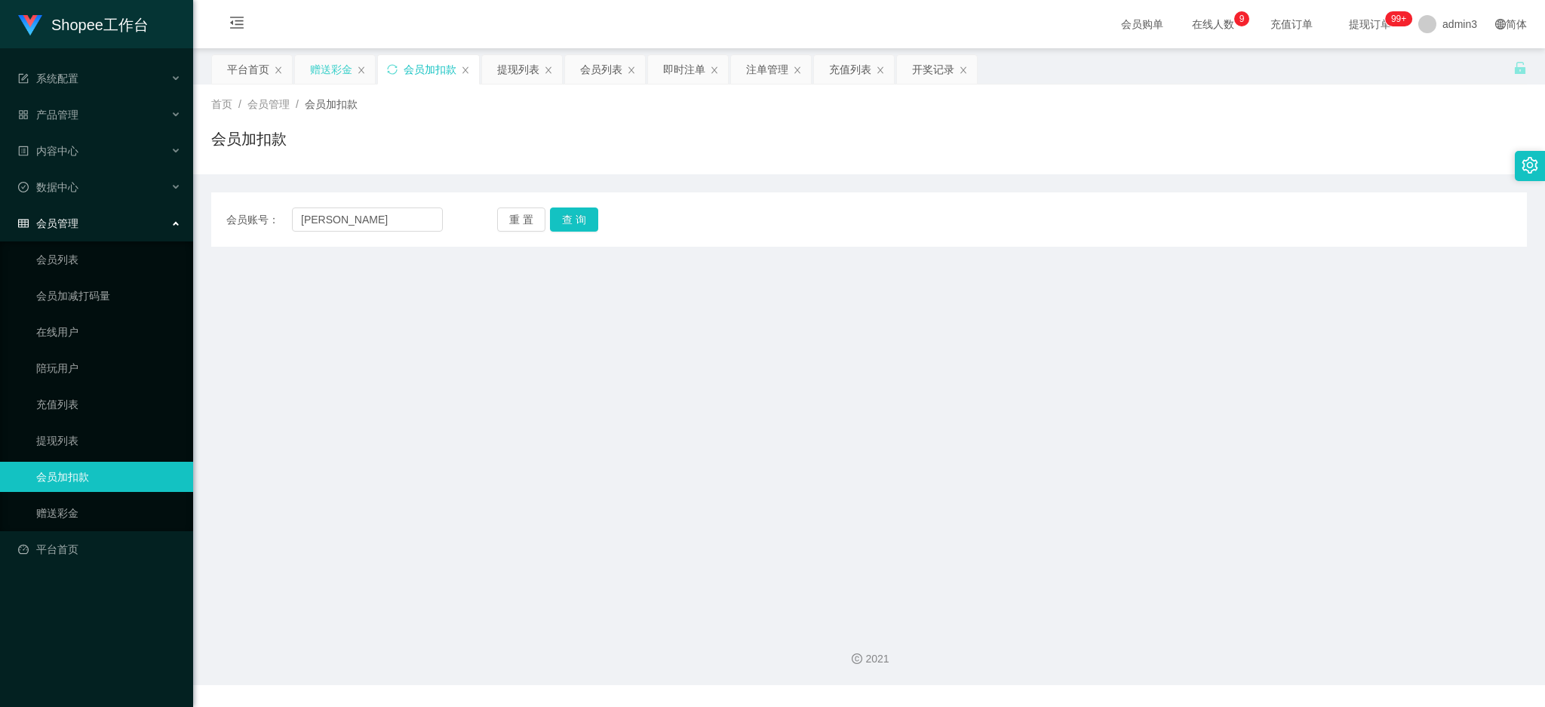
click at [334, 72] on div "赠送彩金" at bounding box center [331, 69] width 42 height 29
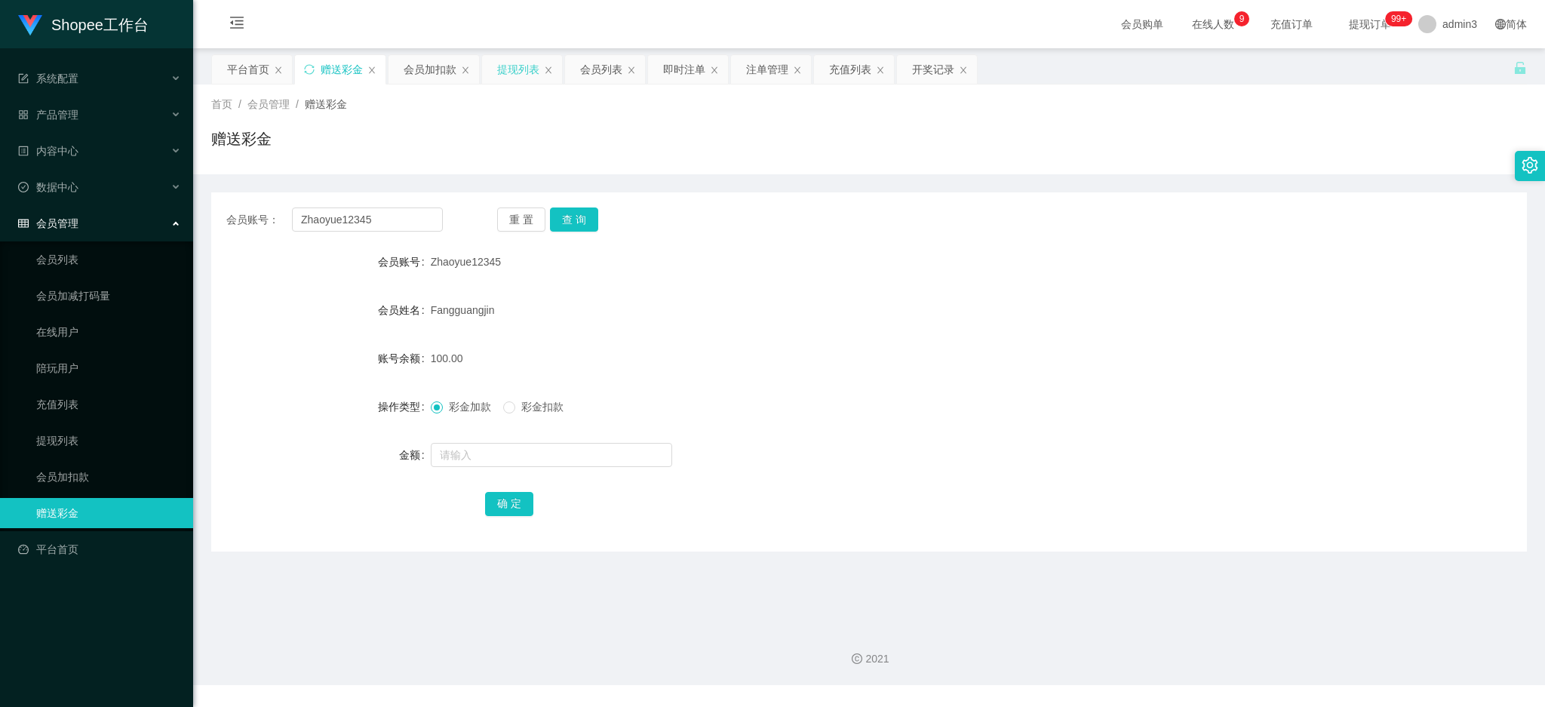
click at [511, 65] on div "提现列表" at bounding box center [518, 69] width 42 height 29
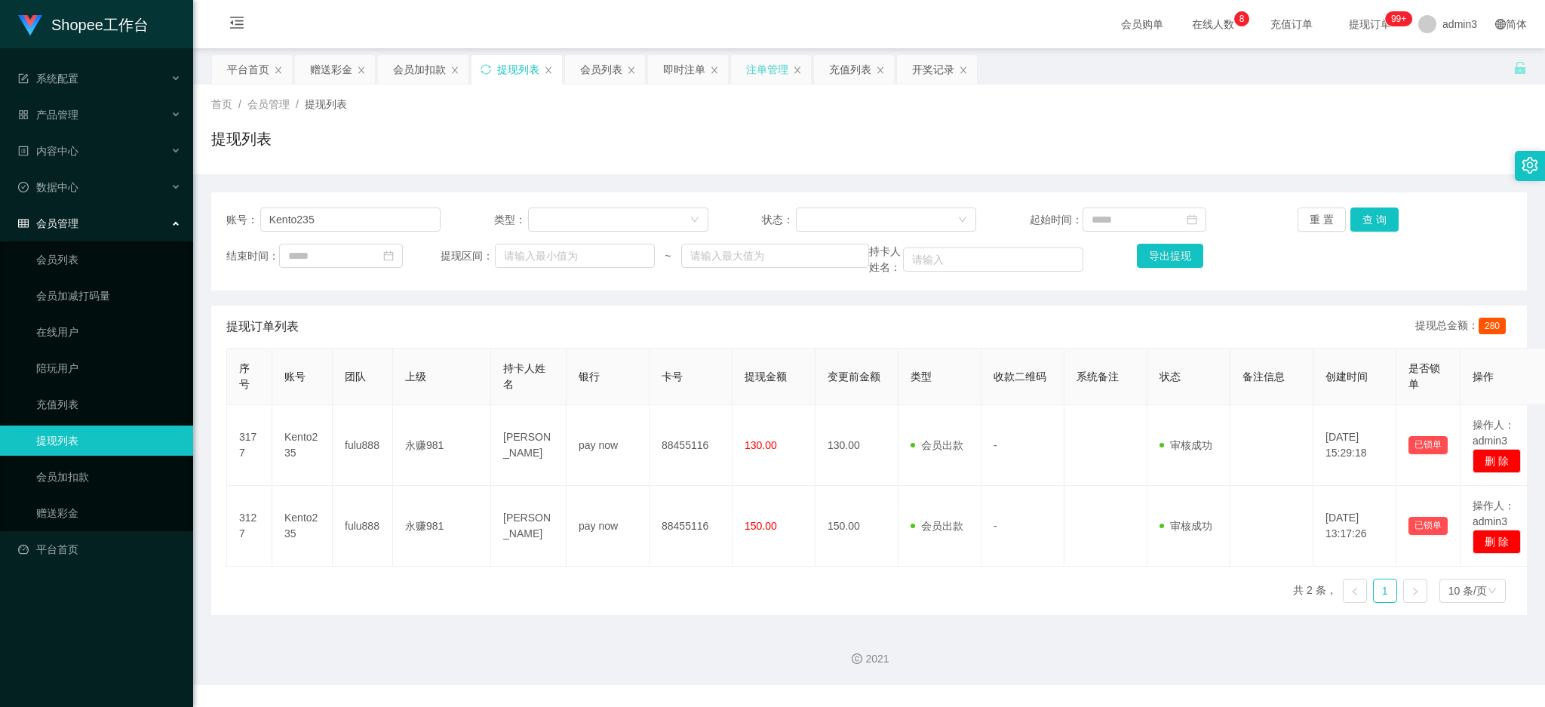
click at [755, 69] on div "注单管理" at bounding box center [767, 69] width 42 height 29
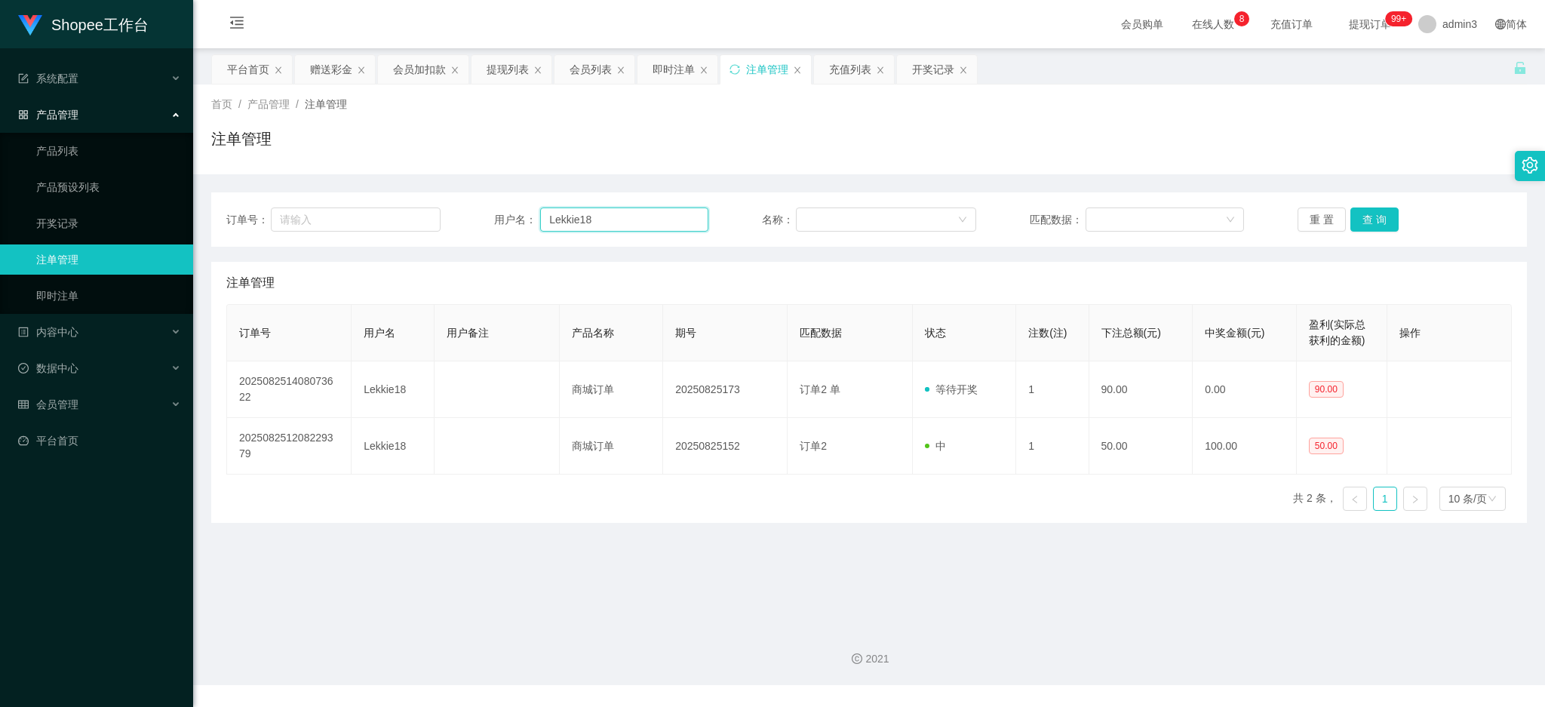
click at [589, 219] on input "Lekkie18" at bounding box center [624, 220] width 168 height 24
paste input "L009"
type input "LL009"
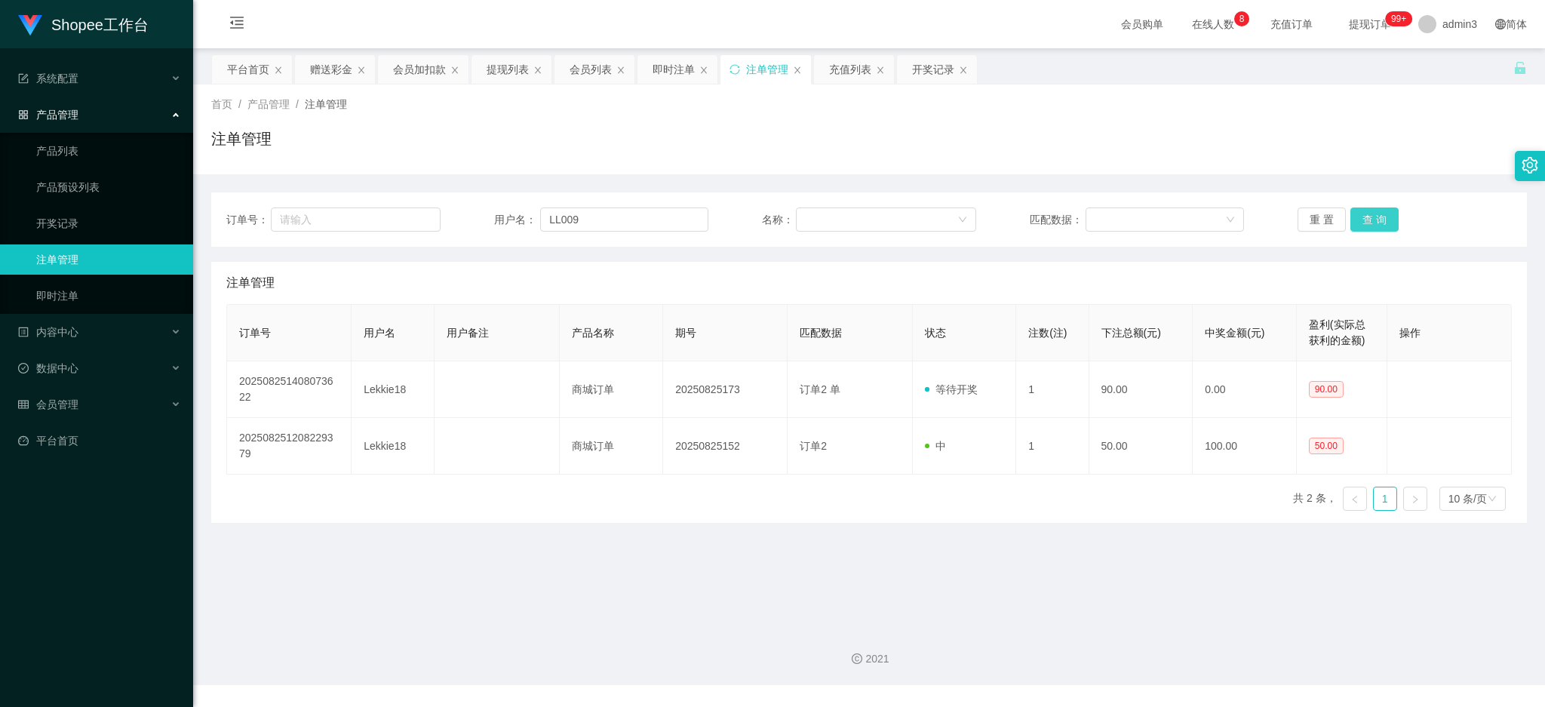
click at [1358, 229] on button "查 询" at bounding box center [1375, 220] width 48 height 24
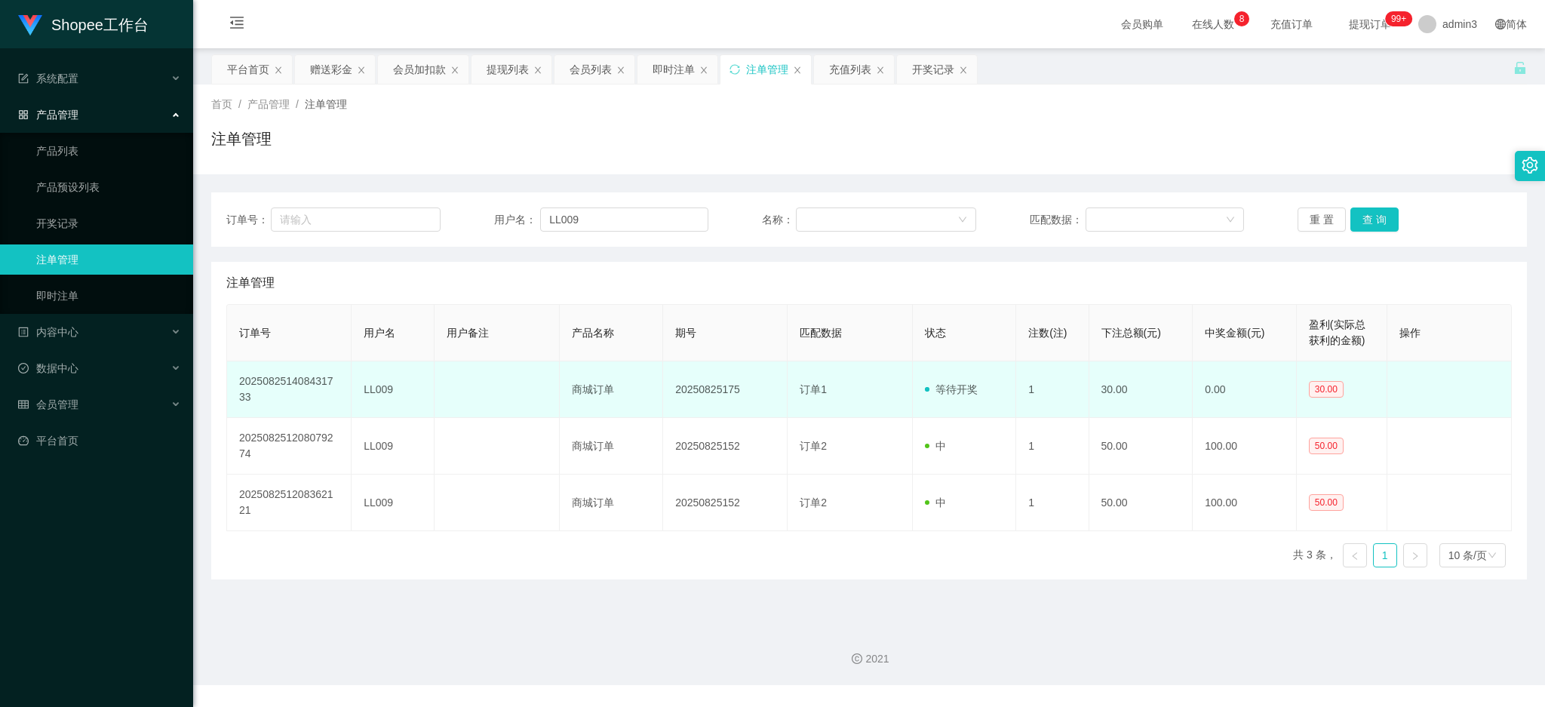
click at [696, 392] on td "20250825175" at bounding box center [725, 389] width 125 height 57
drag, startPoint x: 696, startPoint y: 391, endPoint x: 809, endPoint y: 399, distance: 113.5
click at [702, 391] on td "20250825175" at bounding box center [725, 389] width 125 height 57
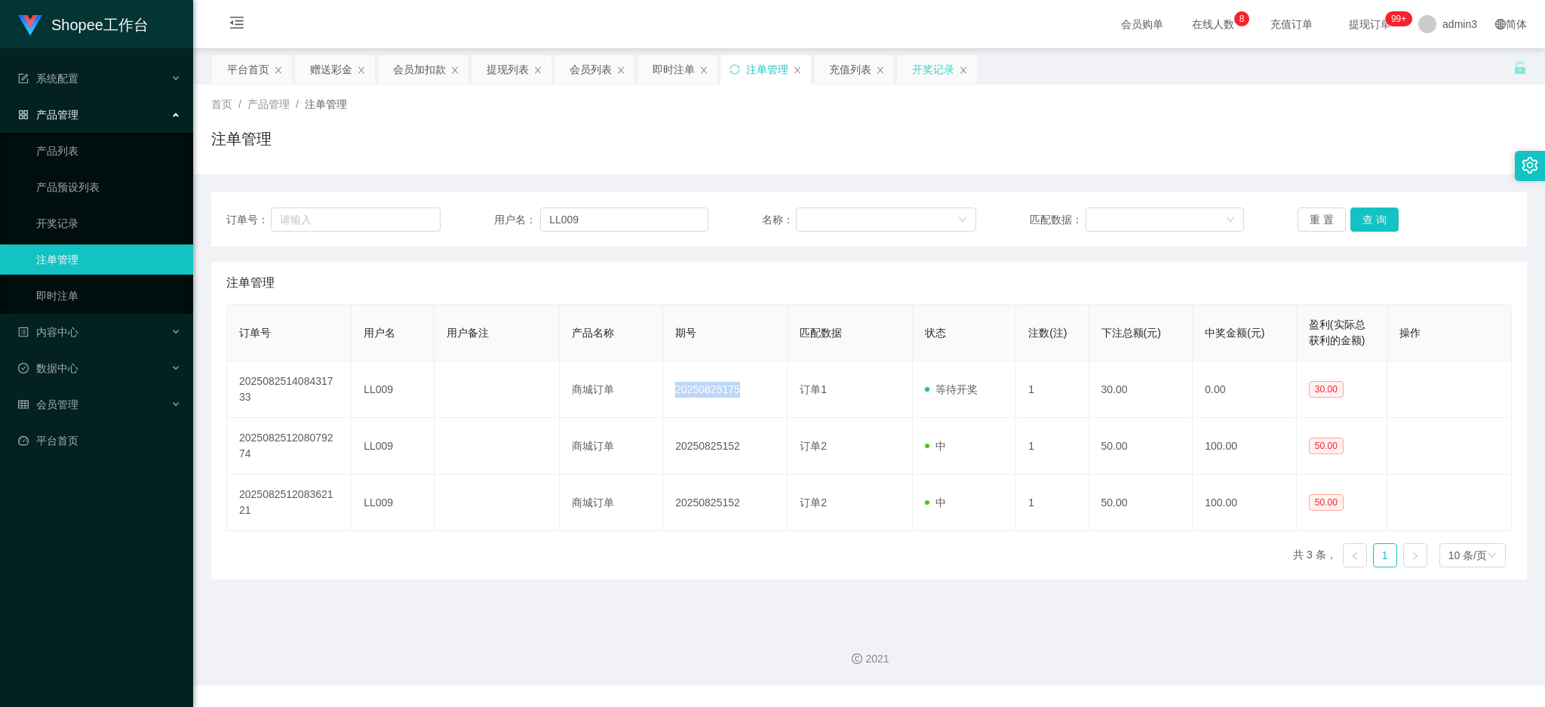
click at [937, 73] on div "开奖记录" at bounding box center [933, 69] width 42 height 29
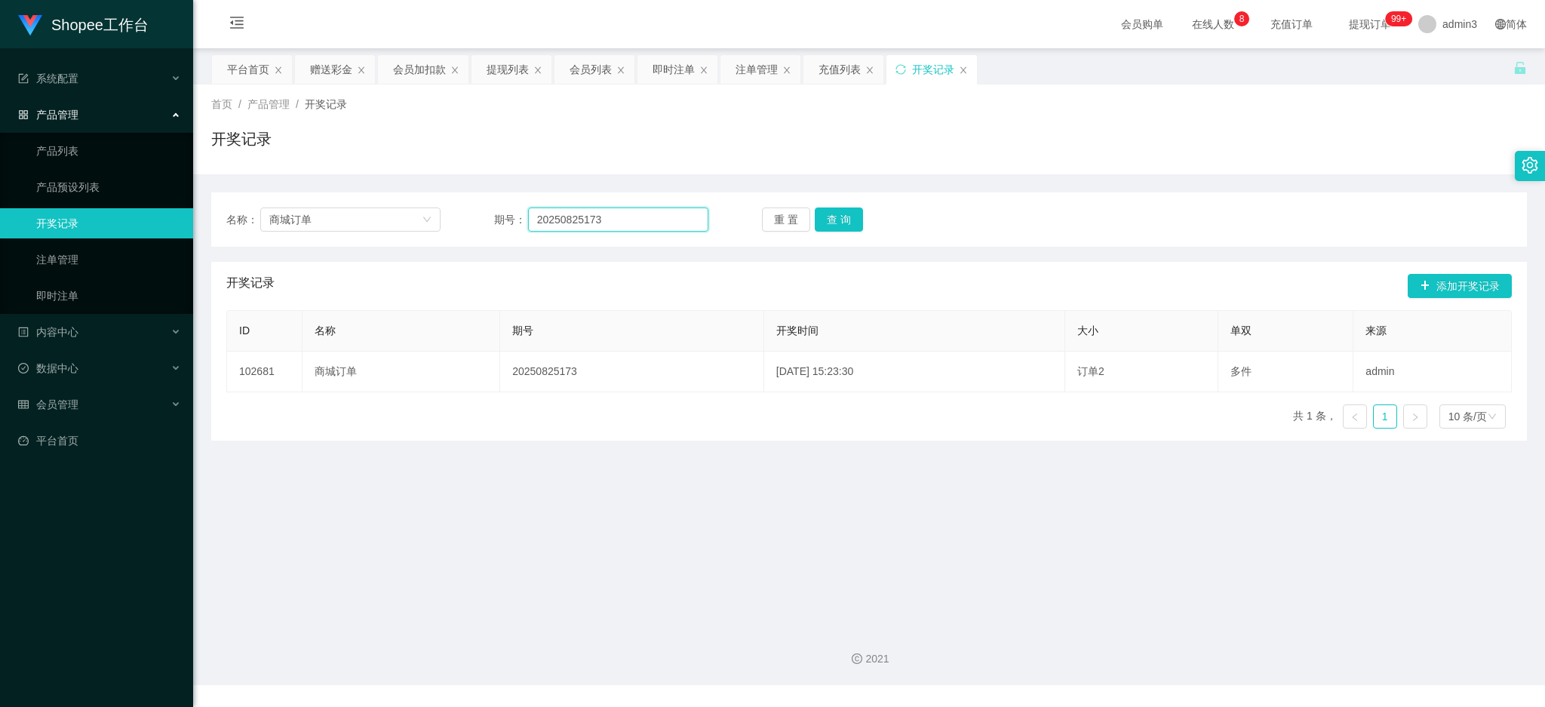
click at [540, 210] on input "20250825173" at bounding box center [618, 220] width 180 height 24
paste input "5"
type input "20250825175"
click at [822, 214] on button "查 询" at bounding box center [839, 220] width 48 height 24
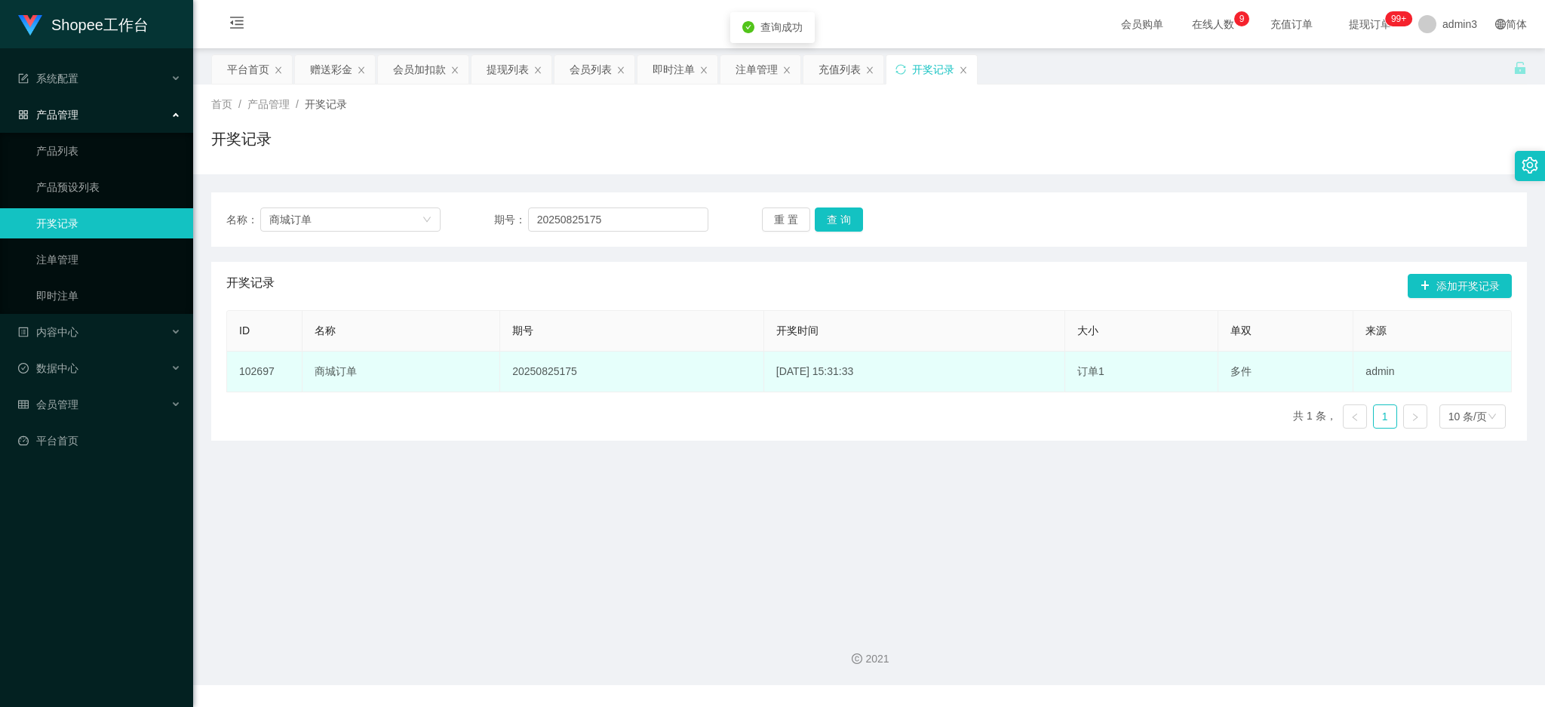
click at [1434, 380] on td "admin" at bounding box center [1433, 372] width 158 height 41
click at [1426, 371] on td "admin" at bounding box center [1433, 372] width 158 height 41
click at [1368, 385] on td "admin" at bounding box center [1433, 372] width 158 height 41
click at [1377, 379] on td "admin" at bounding box center [1433, 372] width 158 height 41
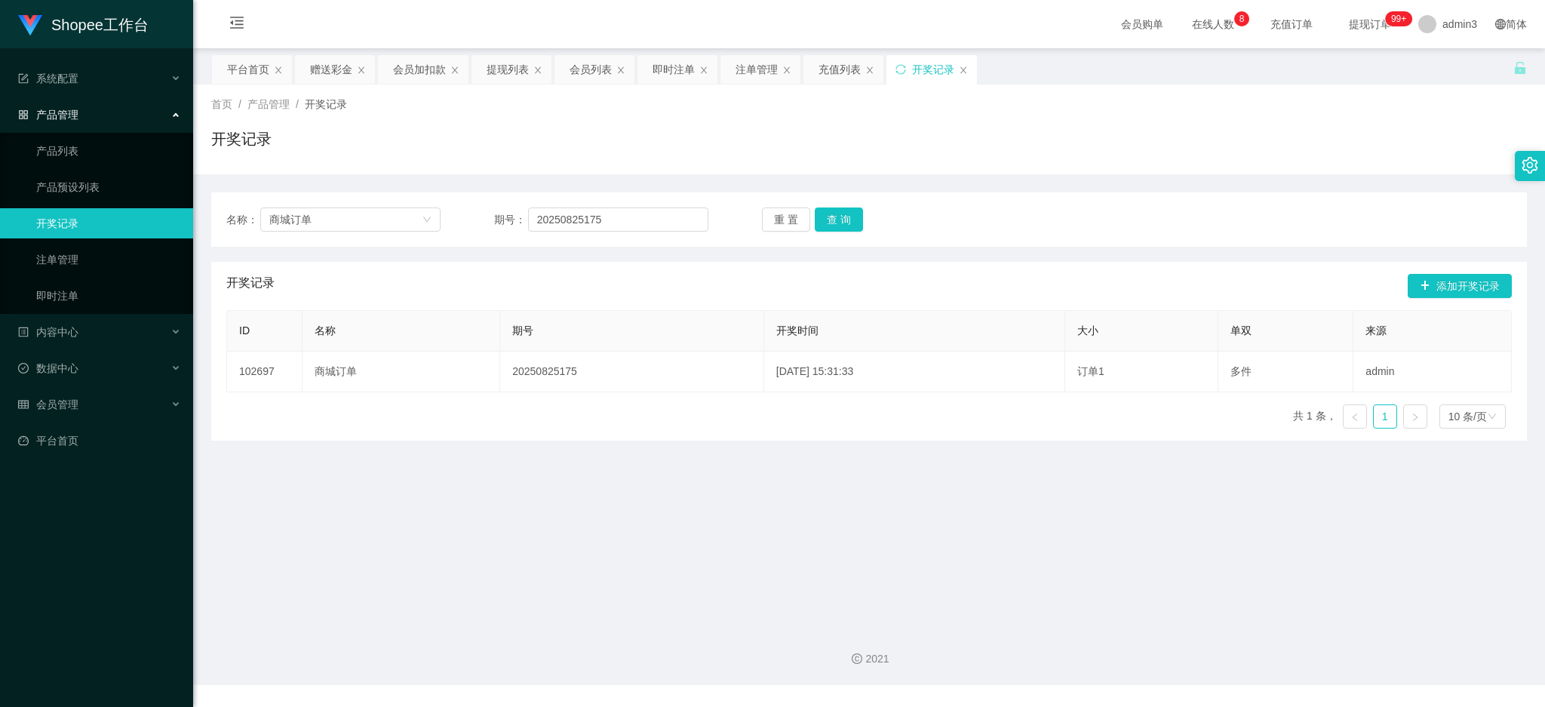
click at [1205, 483] on main "关闭左侧 关闭右侧 关闭其它 刷新页面 平台首页 赠送彩金 会员加扣款 提现列表 会员列表 即时注单 注单管理 充值列表 开奖记录 首页 / 产品管理 / 开…" at bounding box center [869, 331] width 1352 height 567
click at [586, 548] on main "关闭左侧 关闭右侧 关闭其它 刷新页面 平台首页 赠送彩金 会员加扣款 提现列表 会员列表 即时注单 注单管理 充值列表 开奖记录 首页 / 产品管理 / 开…" at bounding box center [869, 331] width 1352 height 567
click at [1453, 294] on button "添加开奖记录" at bounding box center [1460, 286] width 104 height 24
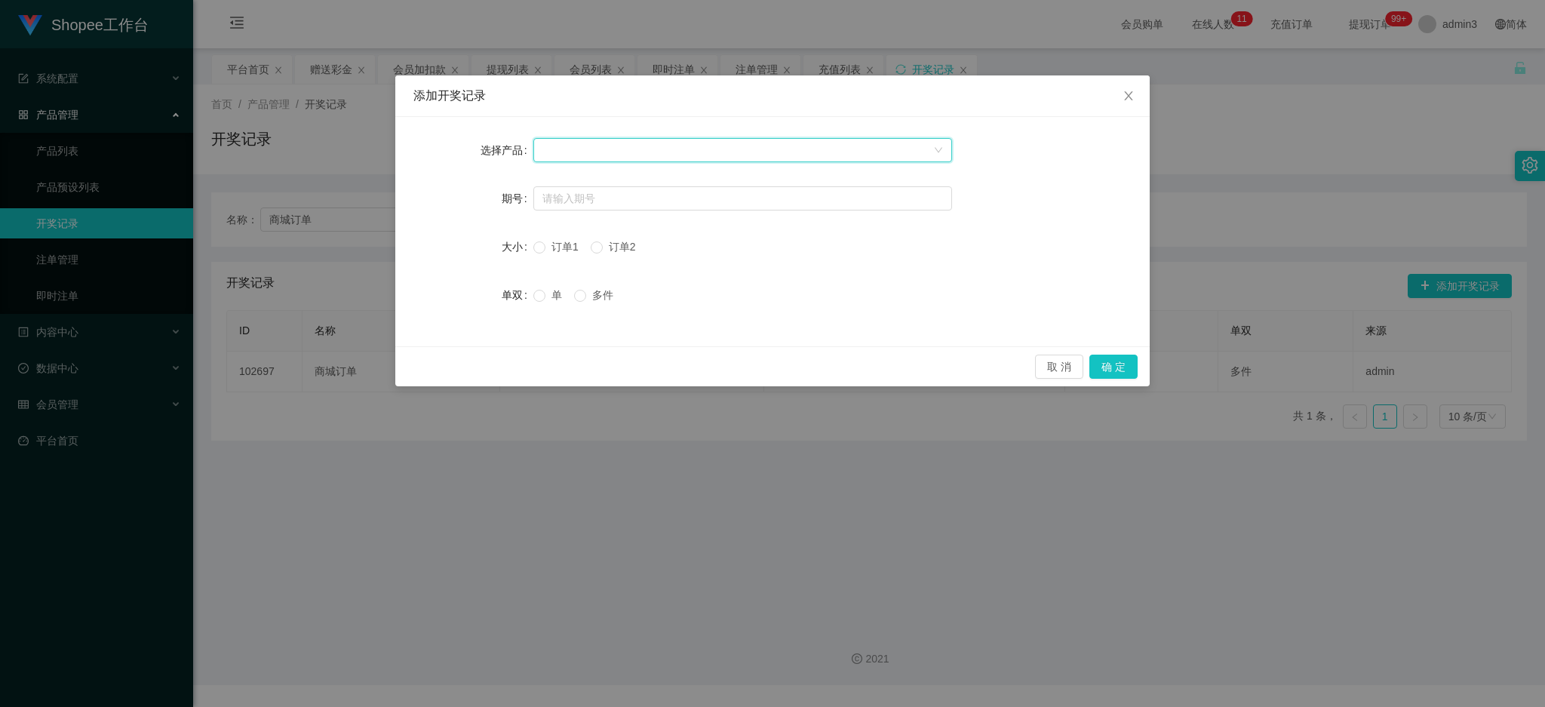
click at [560, 153] on div at bounding box center [738, 150] width 391 height 23
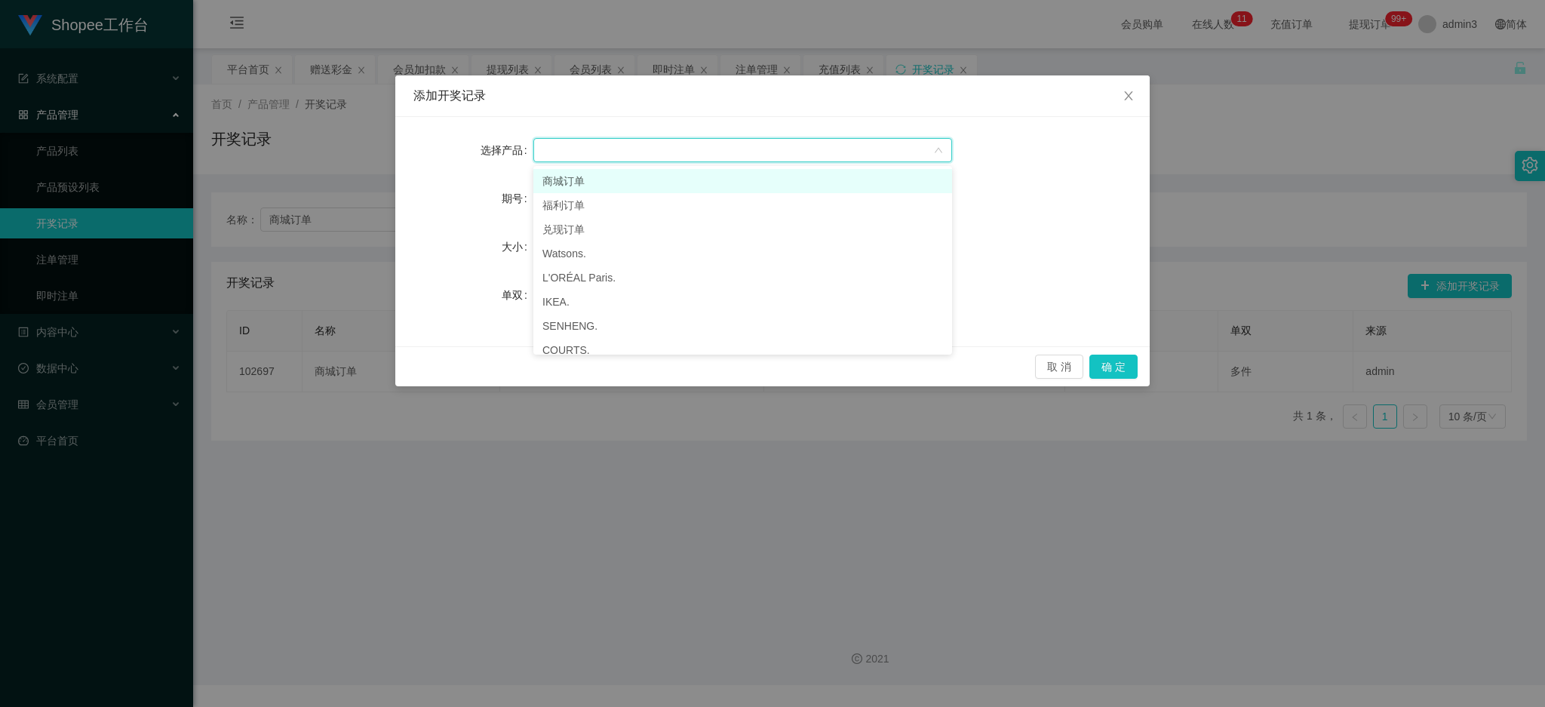
click at [559, 180] on li "商城订单" at bounding box center [743, 181] width 419 height 24
click at [562, 204] on input "text" at bounding box center [743, 198] width 419 height 24
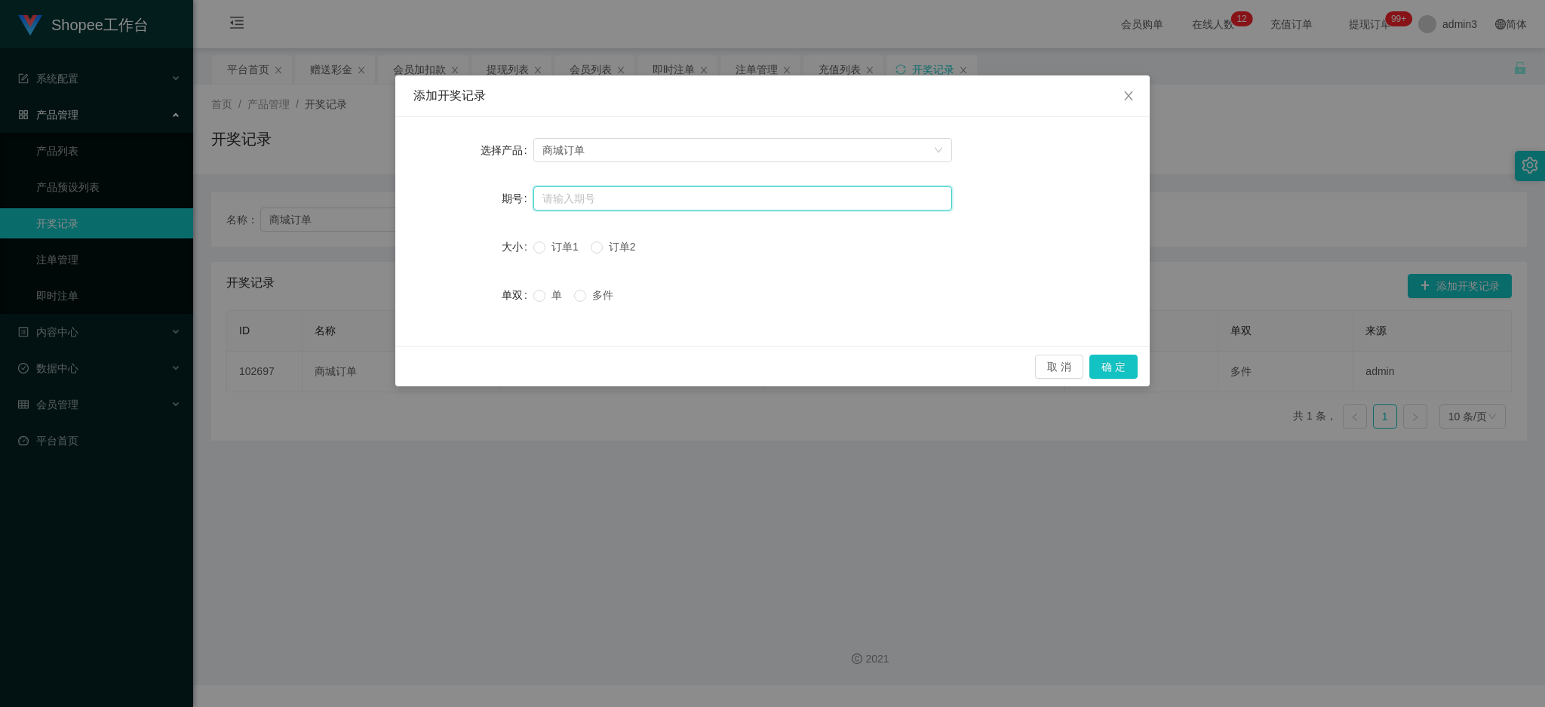
click at [577, 194] on input "text" at bounding box center [743, 198] width 419 height 24
paste input "LL009"
type input "LL009"
click at [1115, 368] on button "确 定" at bounding box center [1114, 367] width 48 height 24
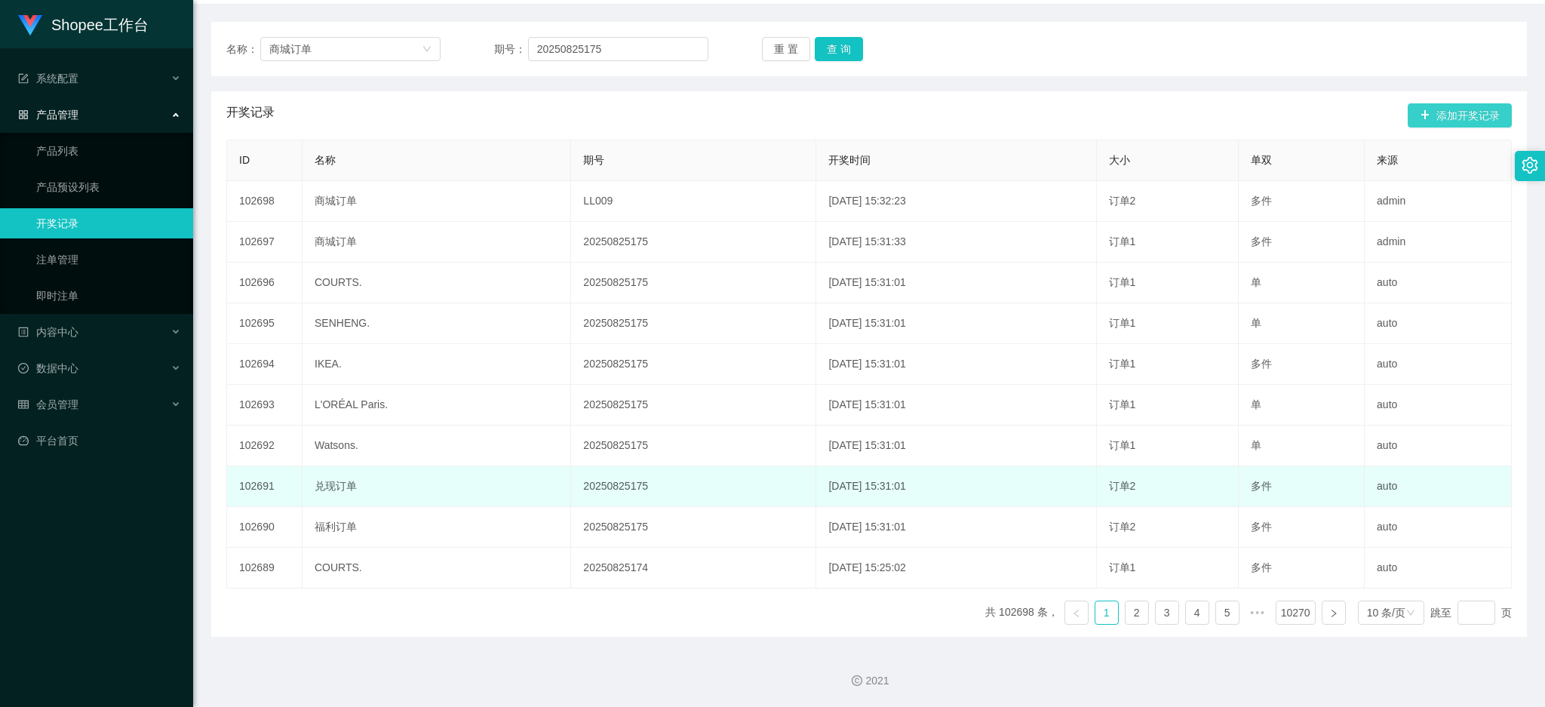
scroll to position [69, 0]
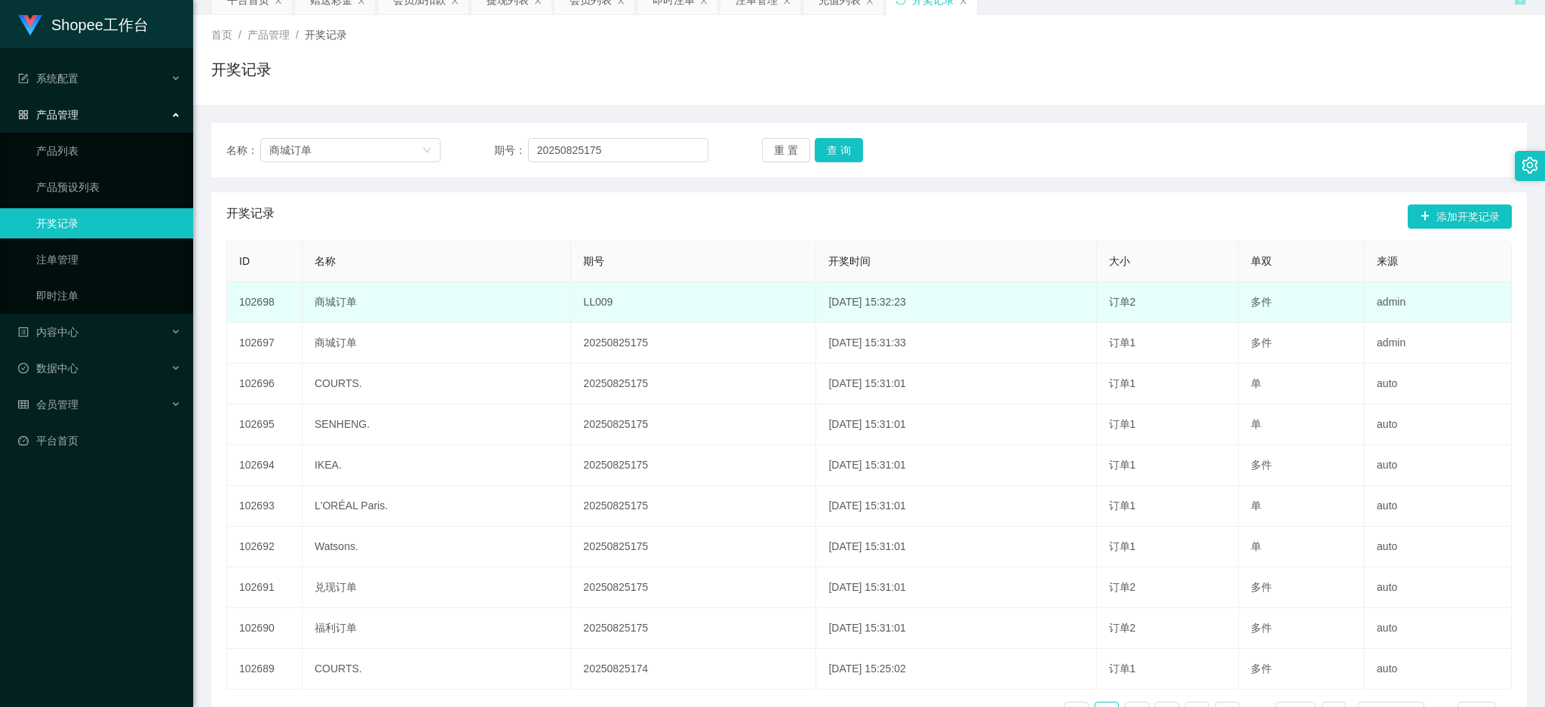
click at [571, 299] on td "LL009" at bounding box center [693, 302] width 245 height 41
drag, startPoint x: 557, startPoint y: 300, endPoint x: 678, endPoint y: 309, distance: 121.1
click at [678, 309] on td "LL009" at bounding box center [693, 302] width 245 height 41
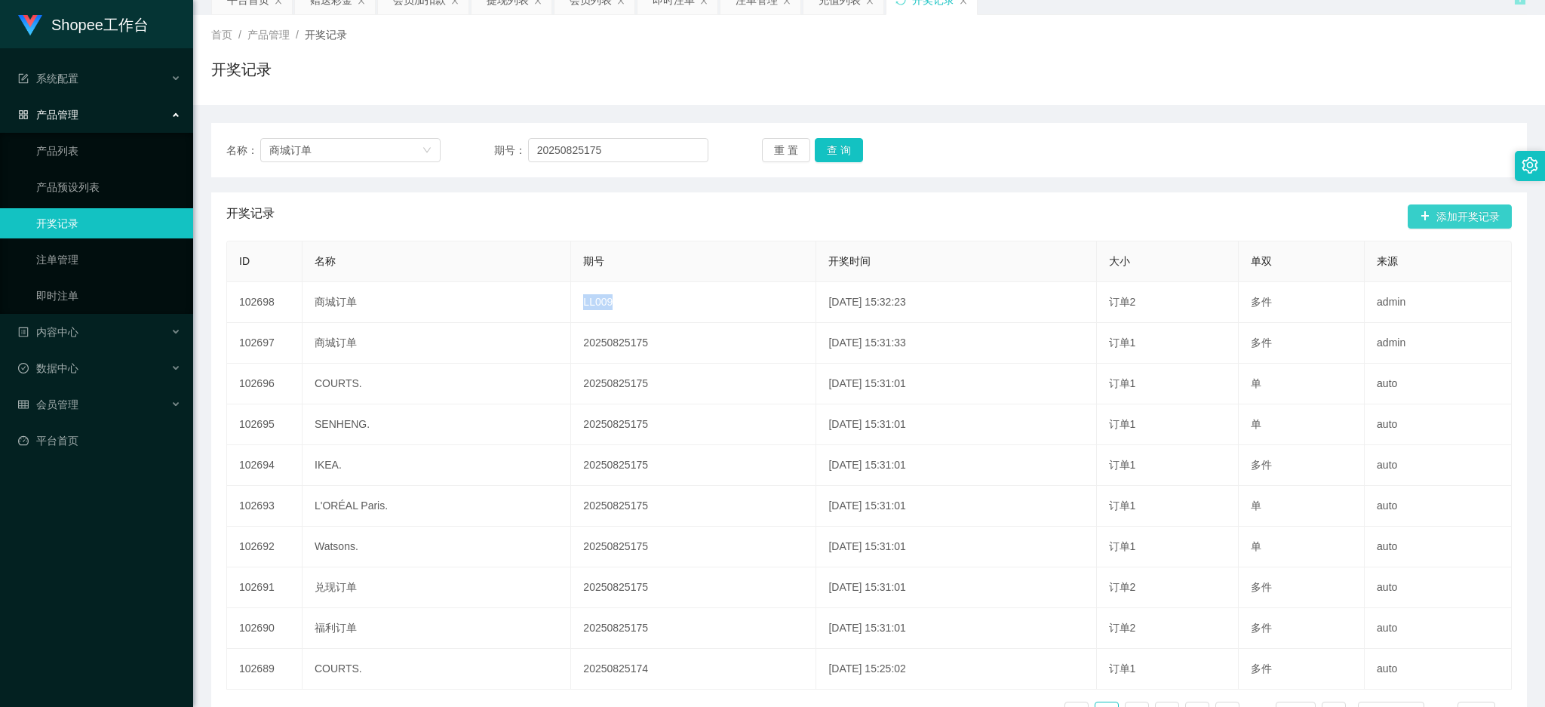
click at [1440, 213] on button "添加开奖记录" at bounding box center [1460, 216] width 104 height 24
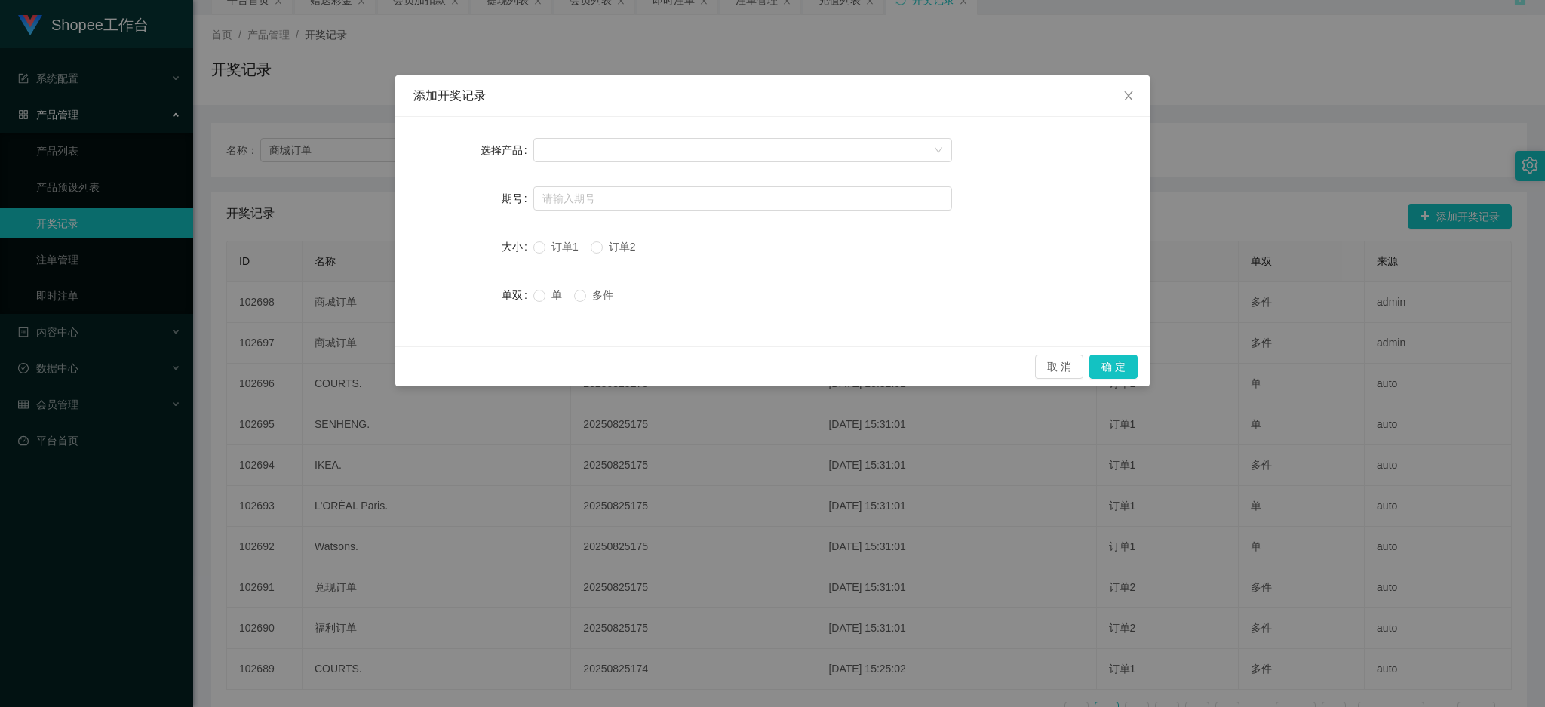
click at [557, 181] on form "选择产品 期号" at bounding box center [773, 174] width 718 height 78
click at [556, 200] on input "text" at bounding box center [743, 198] width 419 height 24
click at [595, 149] on div at bounding box center [738, 150] width 391 height 23
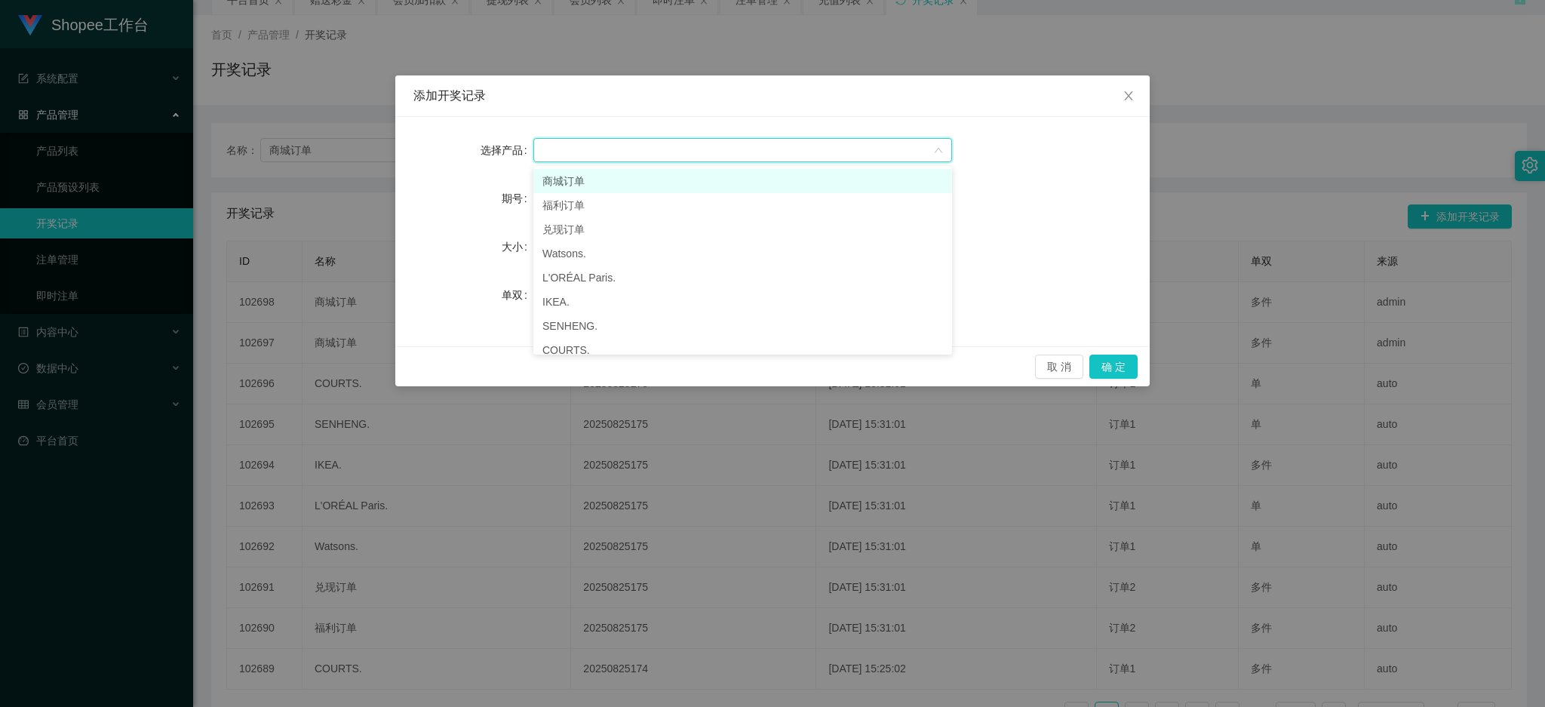
click at [584, 188] on li "商城订单" at bounding box center [743, 181] width 419 height 24
click at [563, 196] on input "text" at bounding box center [743, 198] width 419 height 24
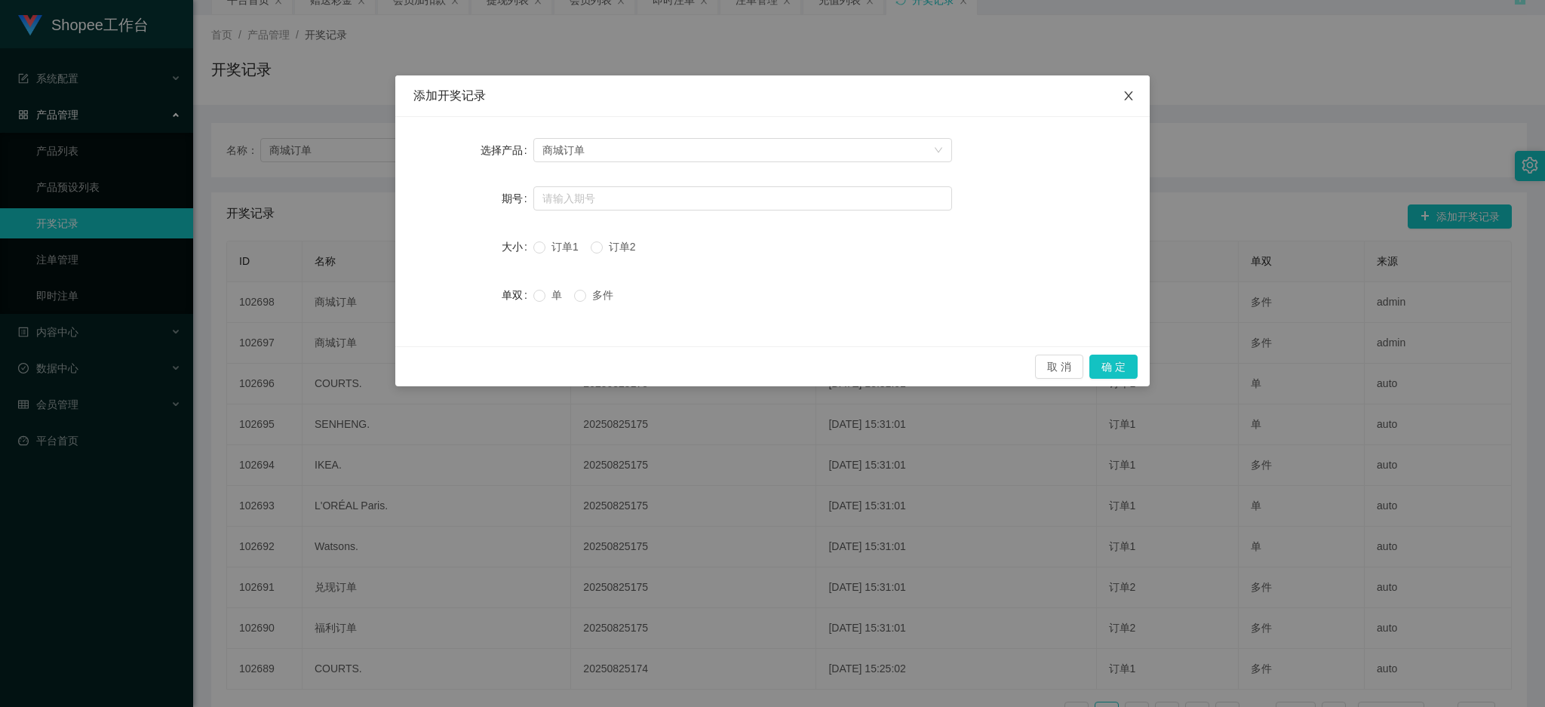
click at [1128, 91] on icon "图标: close" at bounding box center [1129, 96] width 12 height 12
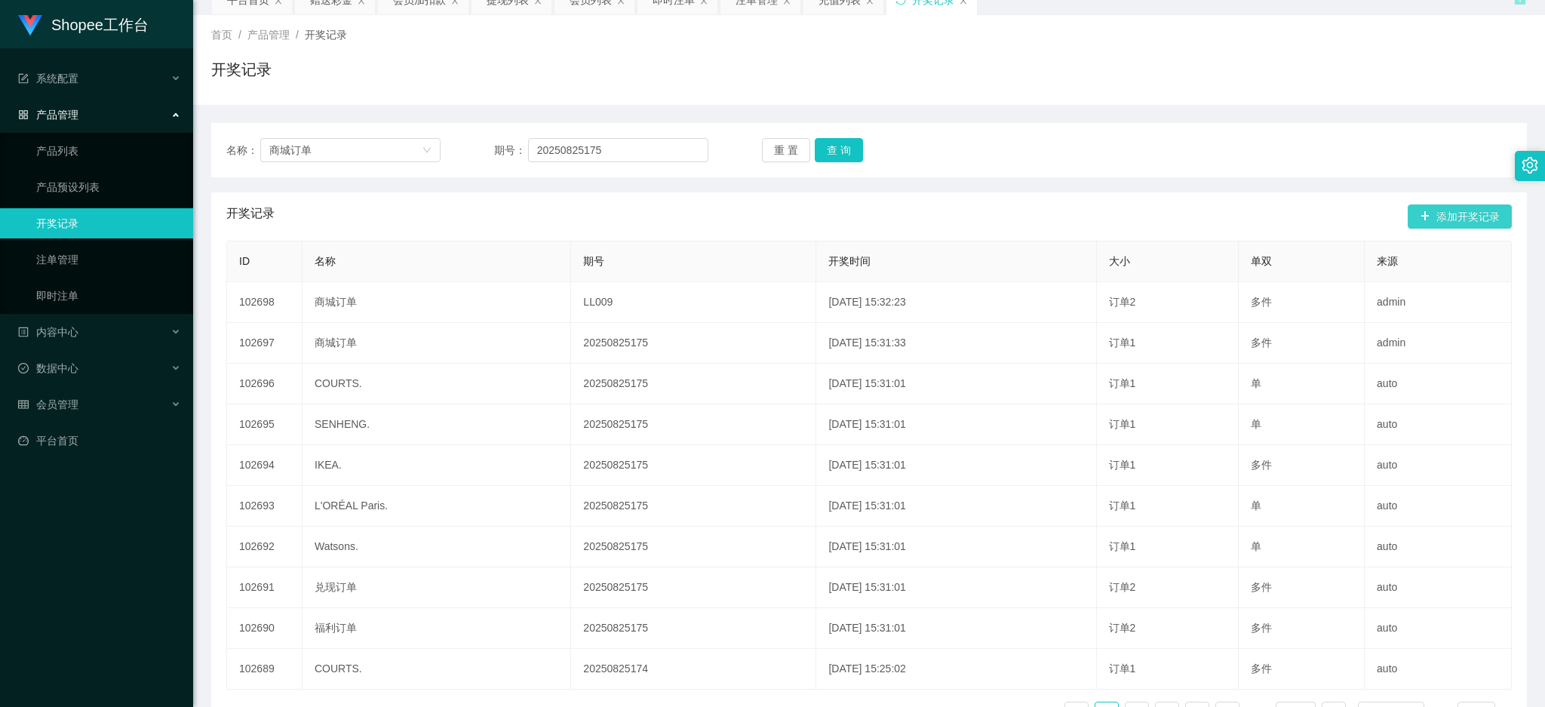
scroll to position [0, 0]
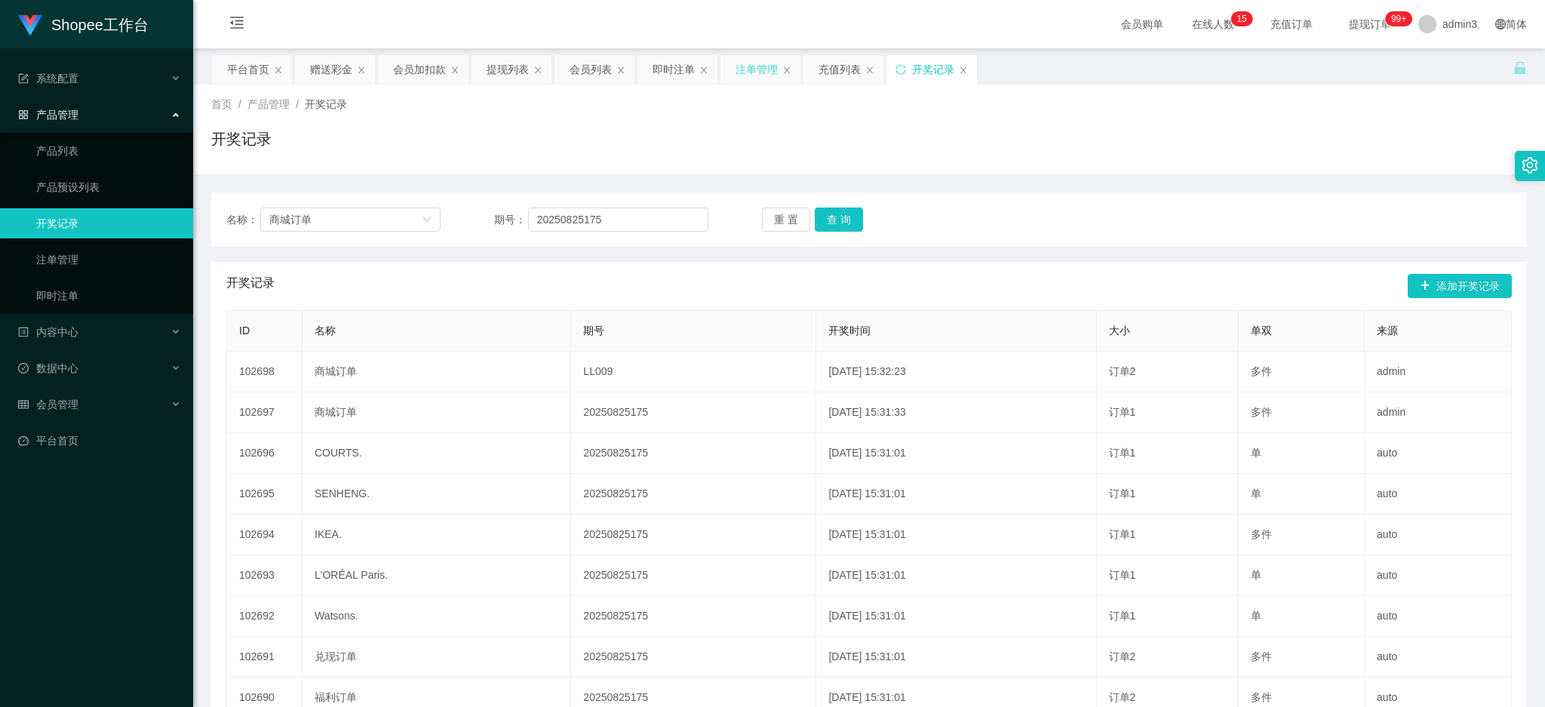
click at [763, 68] on div "注单管理" at bounding box center [757, 69] width 42 height 29
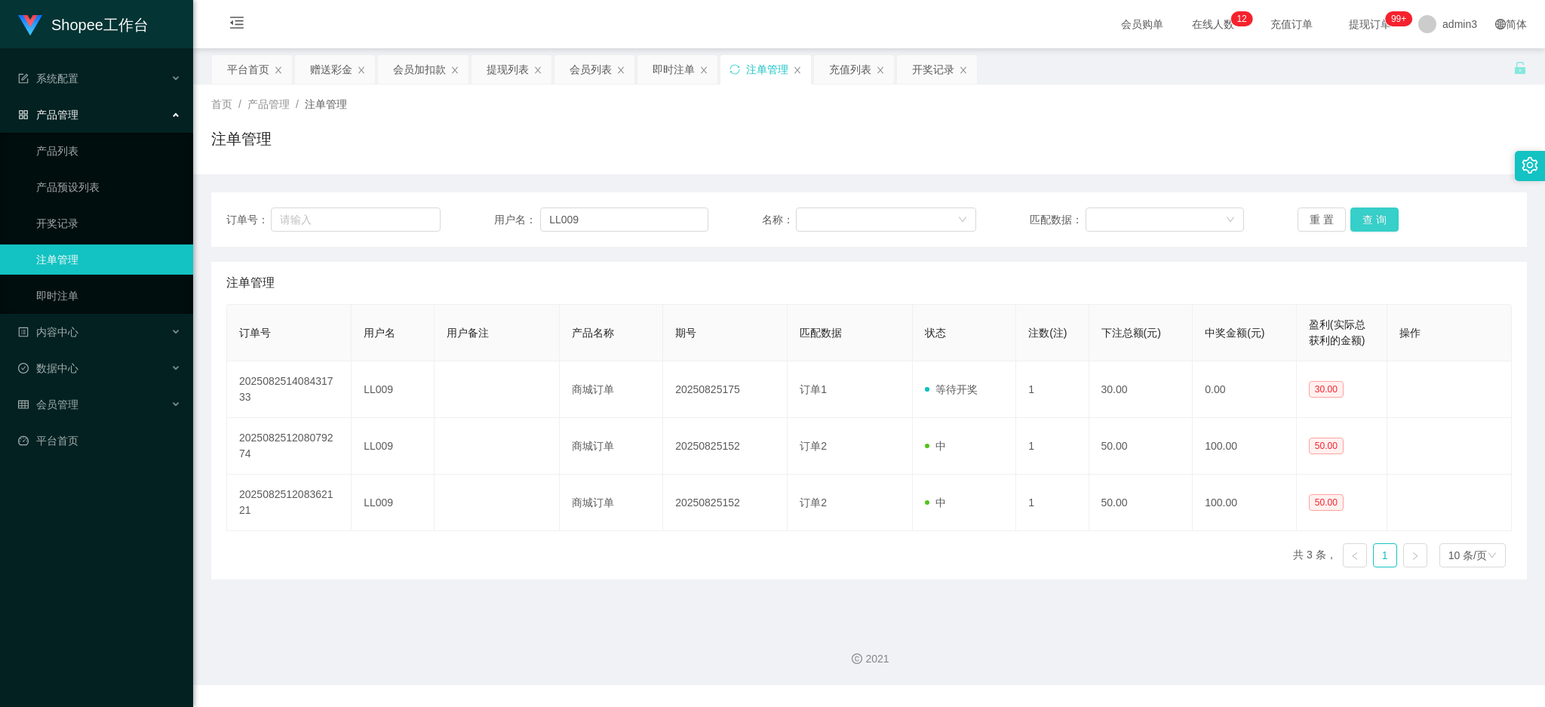
click at [1361, 216] on button "查 询" at bounding box center [1375, 220] width 48 height 24
click at [592, 69] on div "会员列表" at bounding box center [591, 69] width 42 height 29
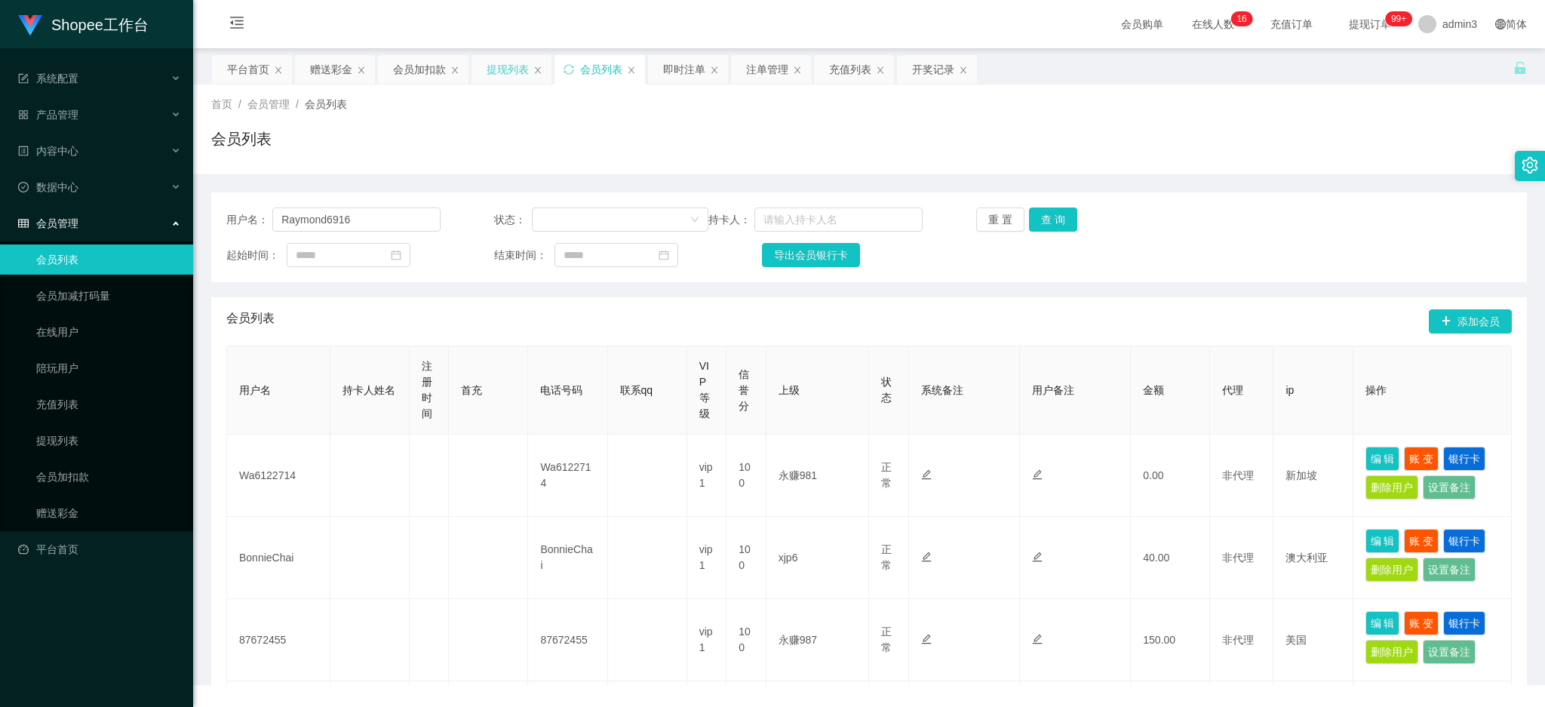
click at [494, 66] on div "提现列表" at bounding box center [508, 69] width 42 height 29
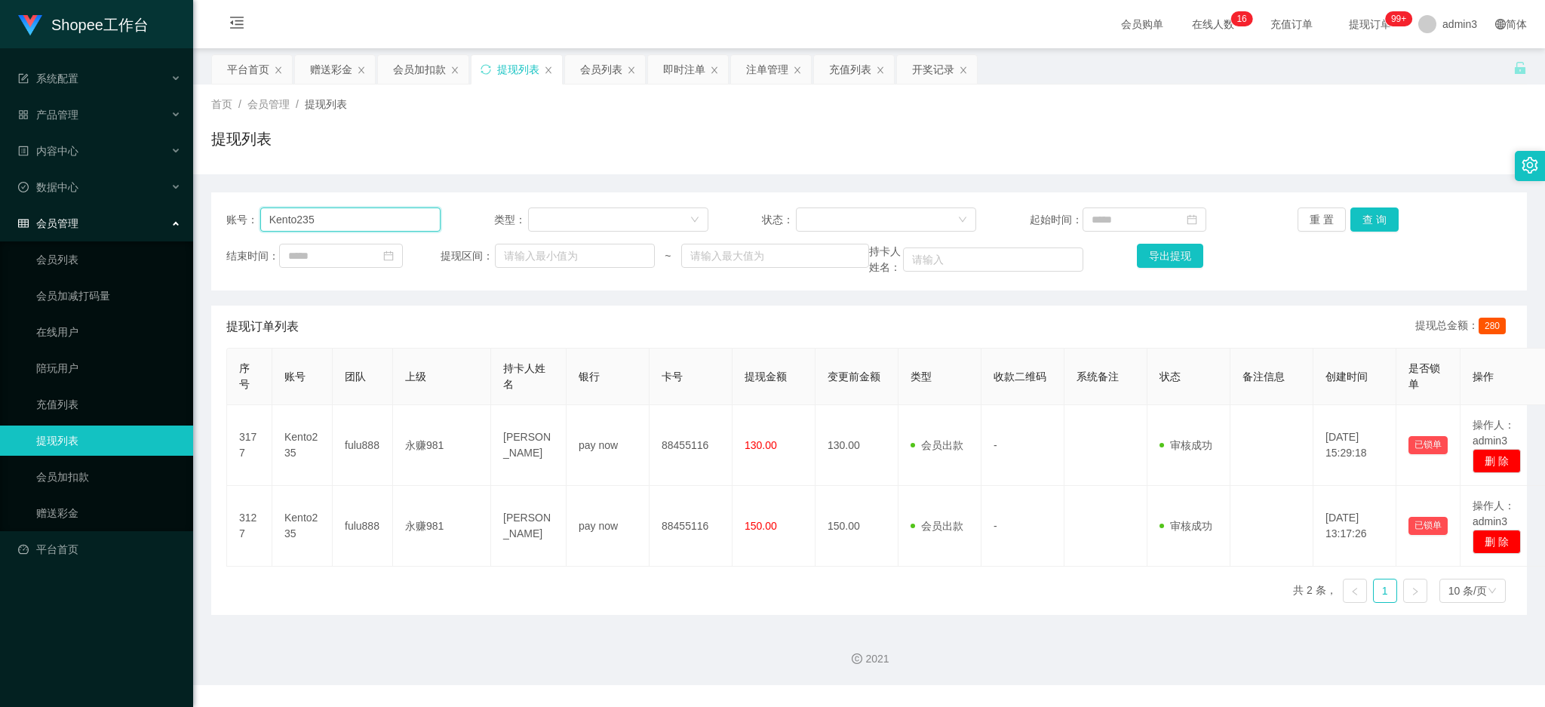
click at [321, 215] on input "Kento235" at bounding box center [350, 220] width 180 height 24
paste input "LL009"
click at [1379, 223] on button "查 询" at bounding box center [1375, 220] width 48 height 24
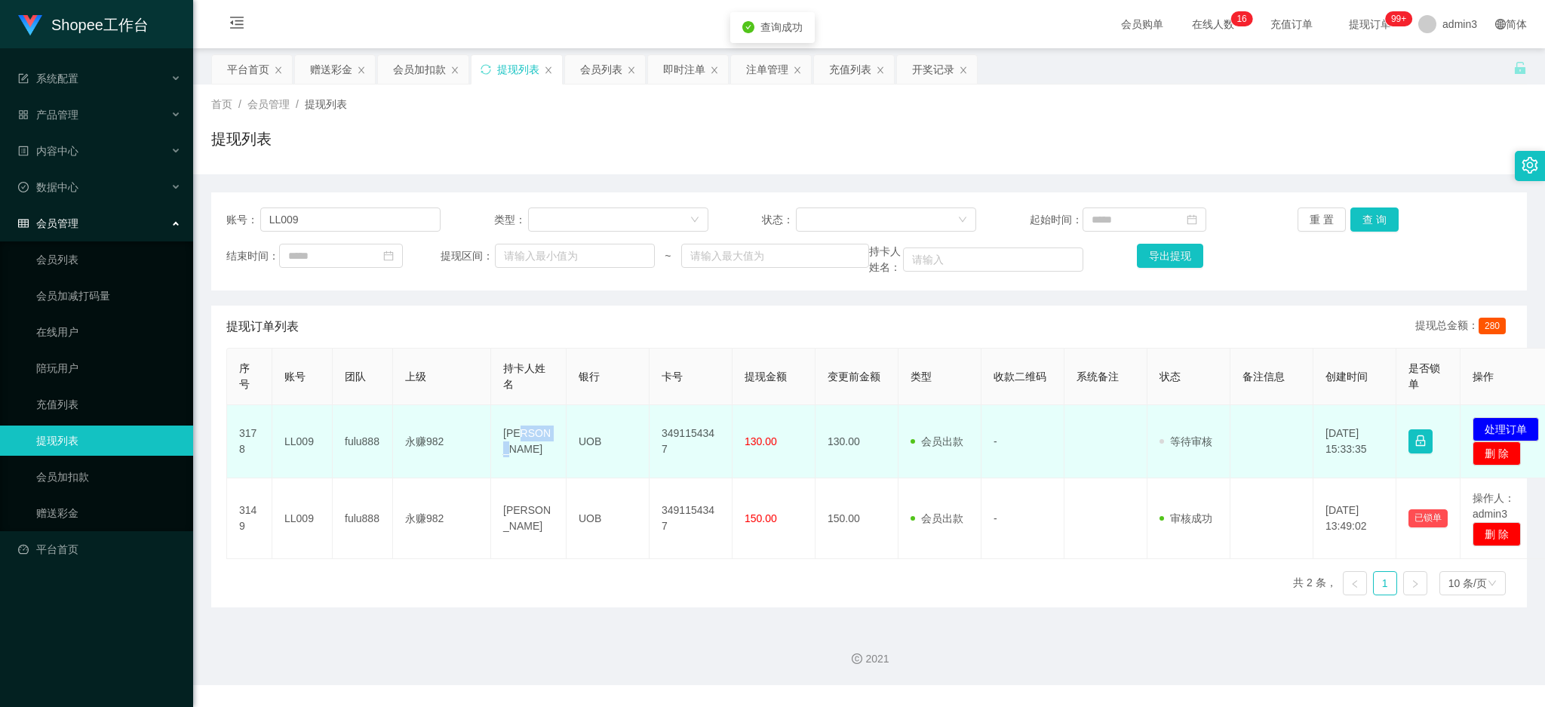
drag, startPoint x: 516, startPoint y: 443, endPoint x: 546, endPoint y: 445, distance: 30.3
click at [546, 445] on td "[PERSON_NAME]" at bounding box center [528, 441] width 75 height 73
click at [515, 441] on td "[PERSON_NAME]" at bounding box center [528, 441] width 75 height 73
drag, startPoint x: 503, startPoint y: 438, endPoint x: 779, endPoint y: 444, distance: 275.5
click at [779, 444] on tr "3178 LL009 fulu888 永赚982 [PERSON_NAME] UOB 3491154347 130.00 130.00 会员出款 人工取款 -…" at bounding box center [894, 441] width 1334 height 73
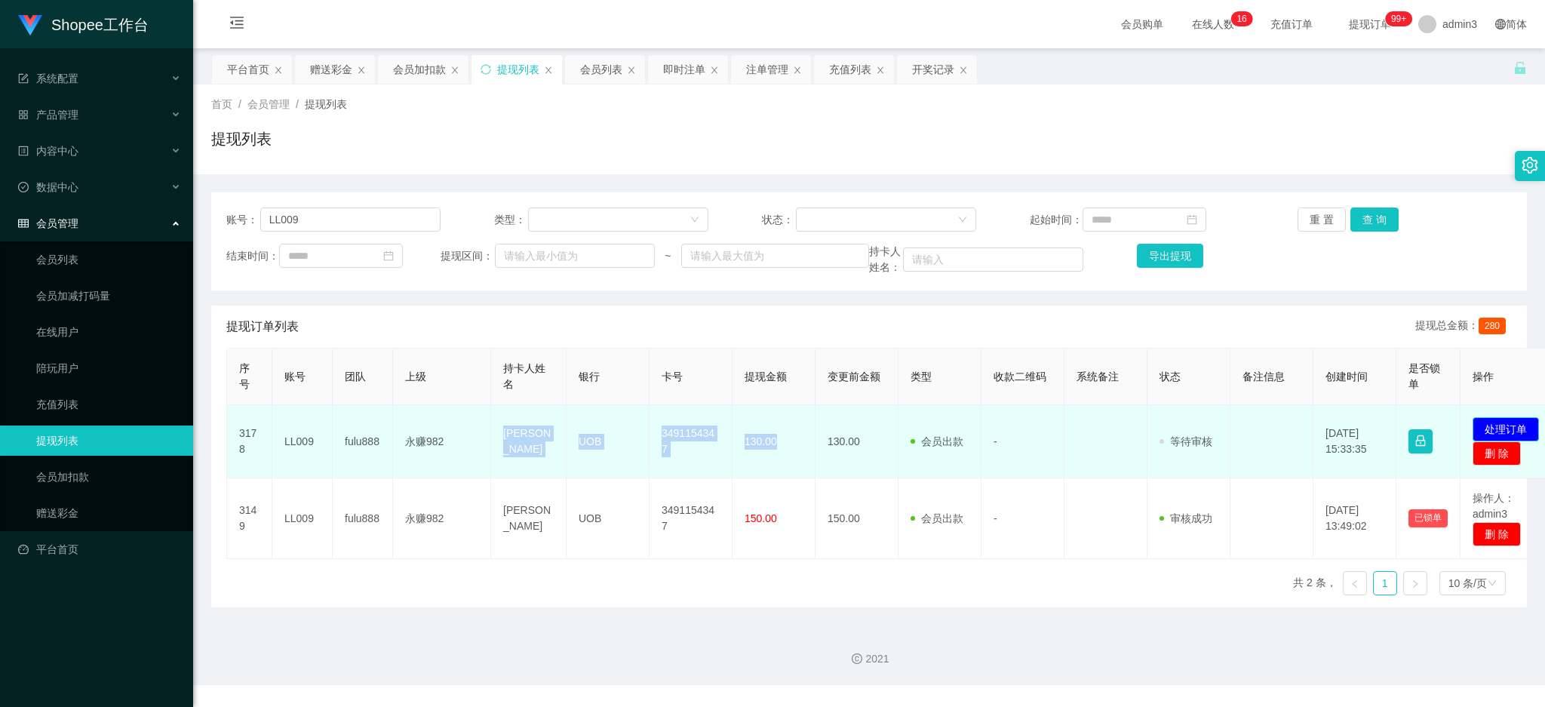
drag, startPoint x: 1497, startPoint y: 427, endPoint x: 1355, endPoint y: 409, distance: 143.0
click at [1497, 428] on button "处理订单" at bounding box center [1506, 429] width 66 height 24
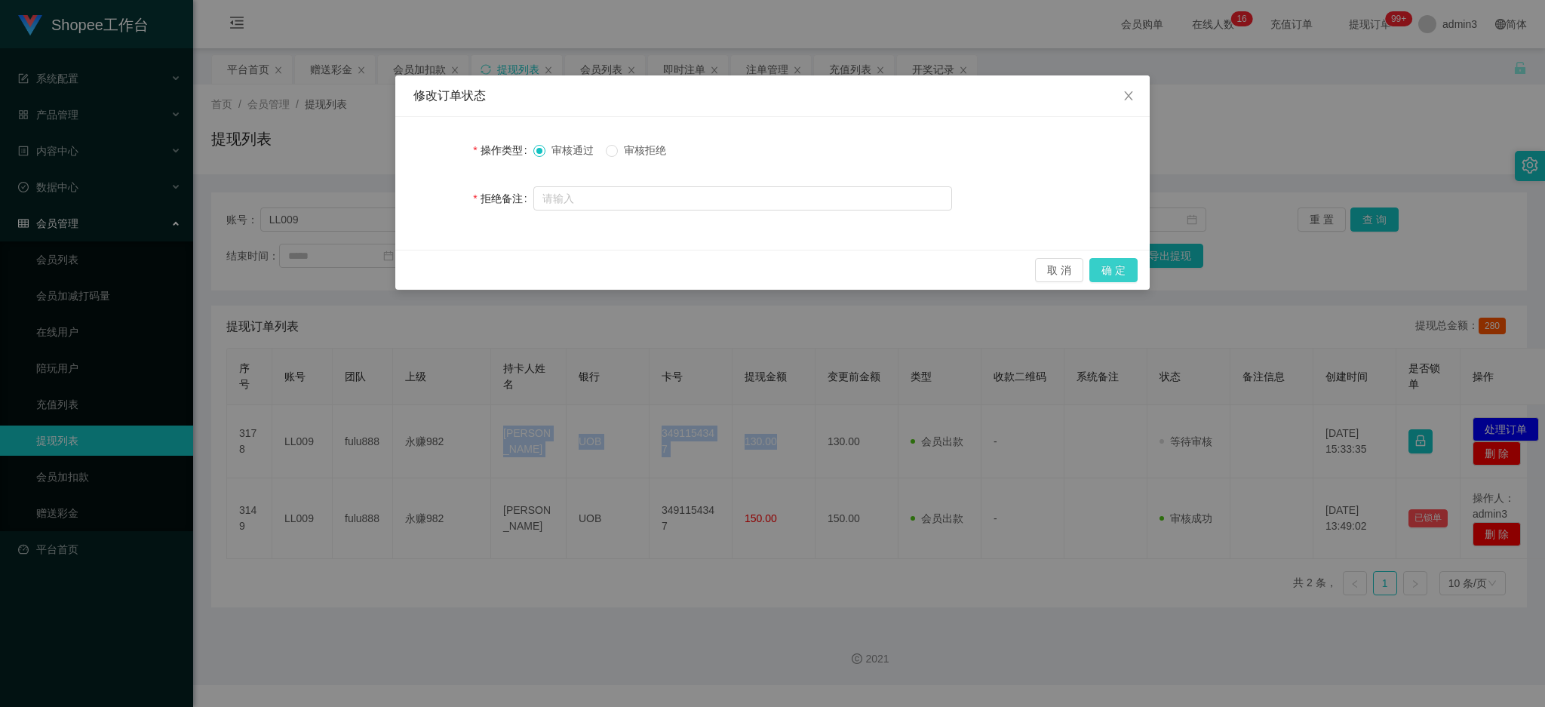
click at [1127, 264] on button "确 定" at bounding box center [1114, 270] width 48 height 24
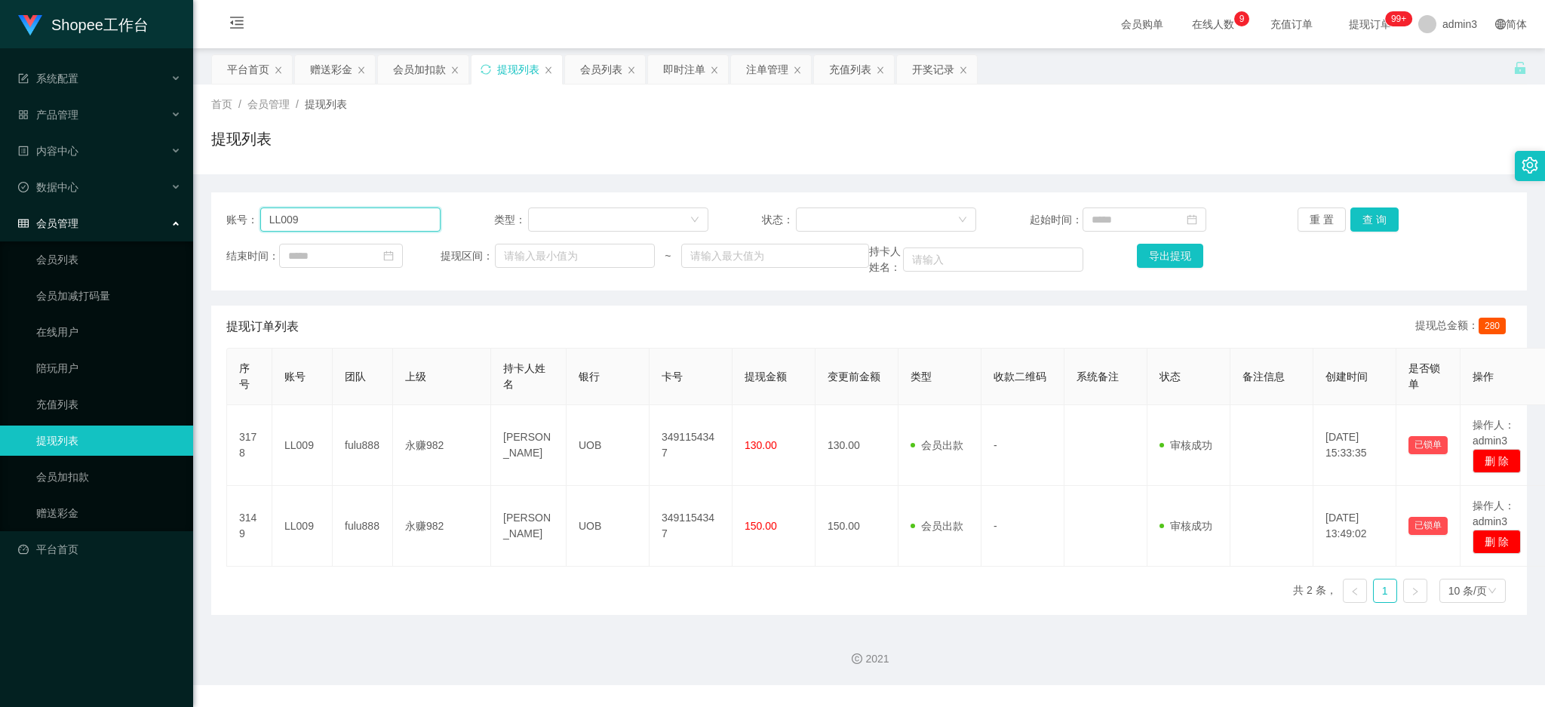
click at [312, 220] on input "LL009" at bounding box center [350, 220] width 180 height 24
paste input "Andysia"
type input "Andysia"
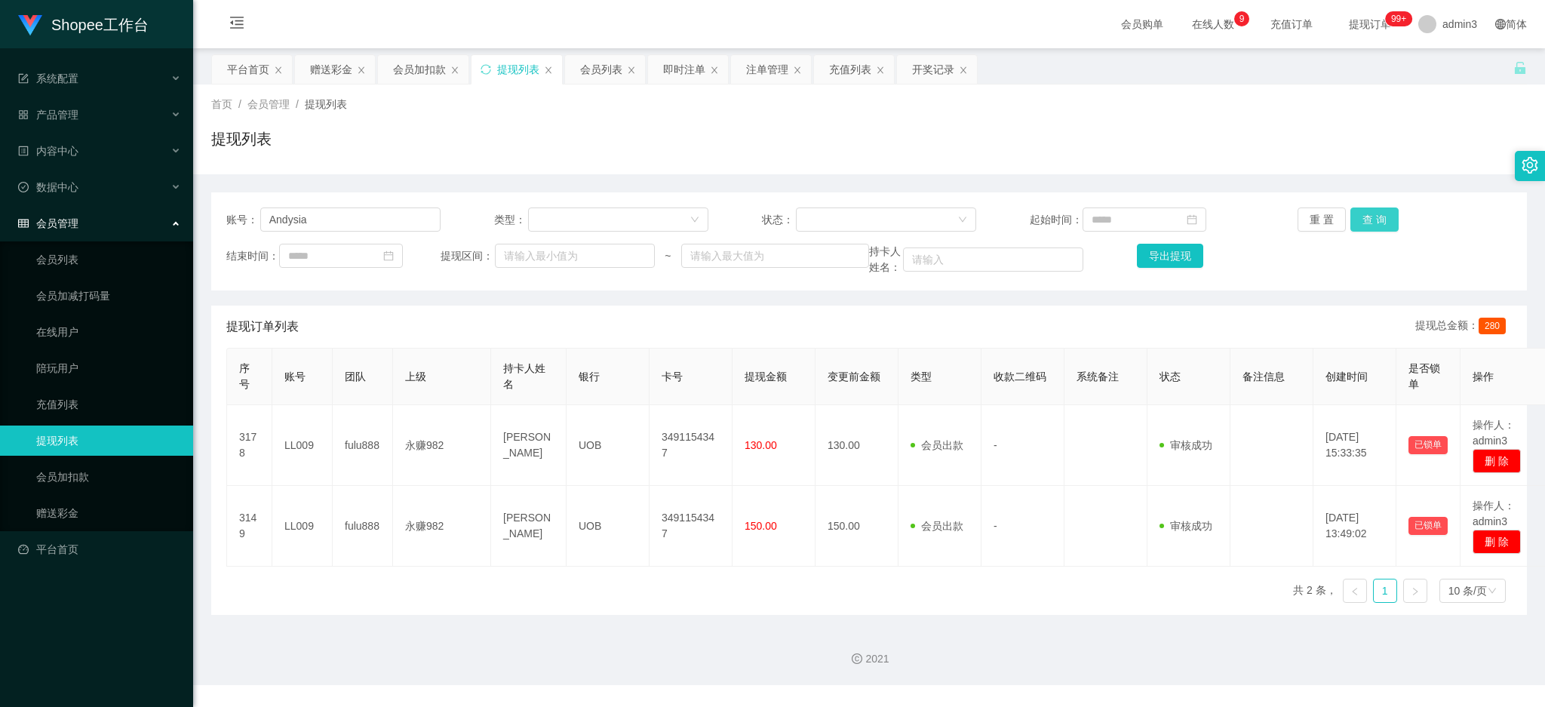
click at [1368, 223] on button "查 询" at bounding box center [1375, 220] width 48 height 24
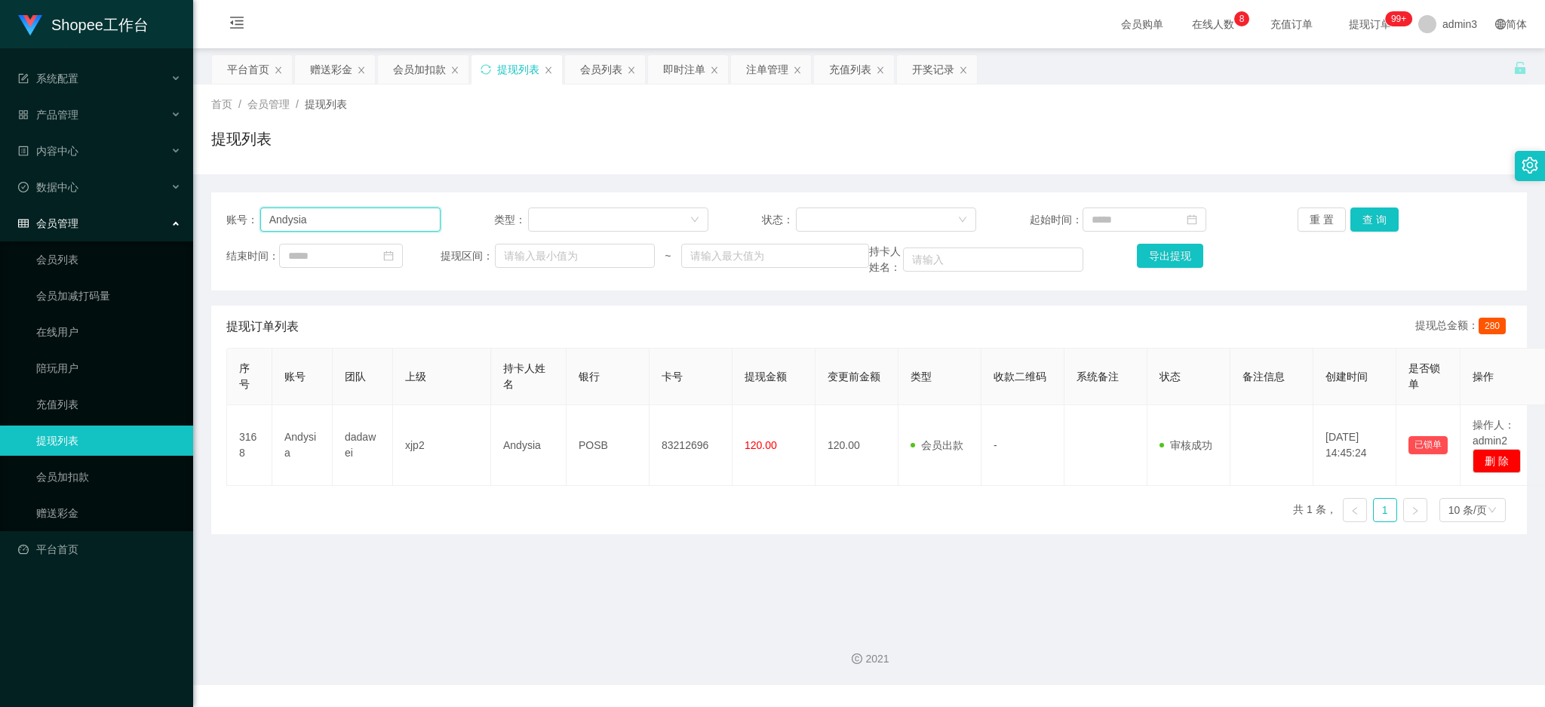
click at [371, 215] on input "Andysia" at bounding box center [350, 220] width 180 height 24
paste input "Espionage12"
click at [1379, 217] on button "查 询" at bounding box center [1375, 220] width 48 height 24
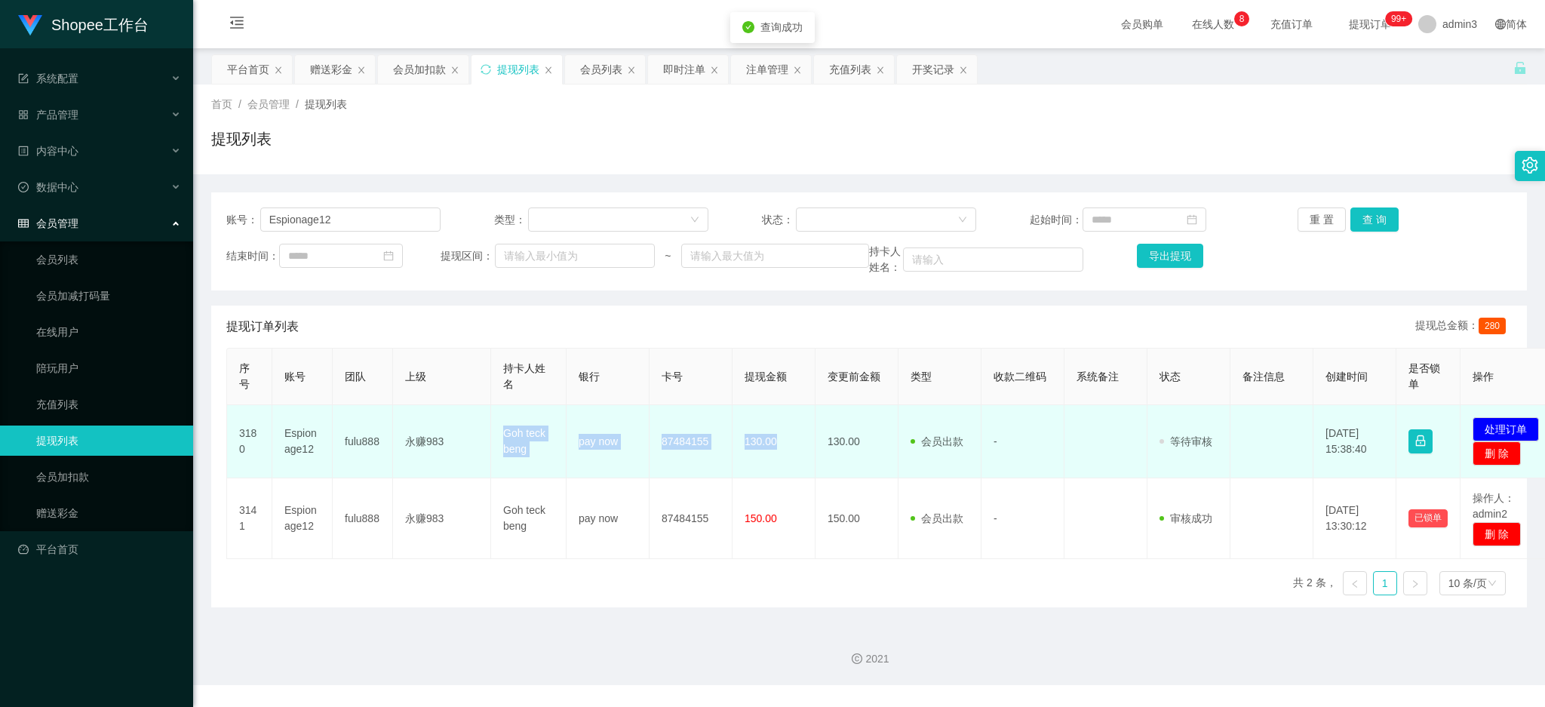
drag, startPoint x: 490, startPoint y: 432, endPoint x: 792, endPoint y: 460, distance: 302.4
click at [792, 460] on tr "3180 Espionage12 fulu888 永赚983 Goh teck beng pay now 87484155 130.00 130.00 会员出…" at bounding box center [894, 441] width 1334 height 73
click at [1492, 421] on button "处理订单" at bounding box center [1506, 429] width 66 height 24
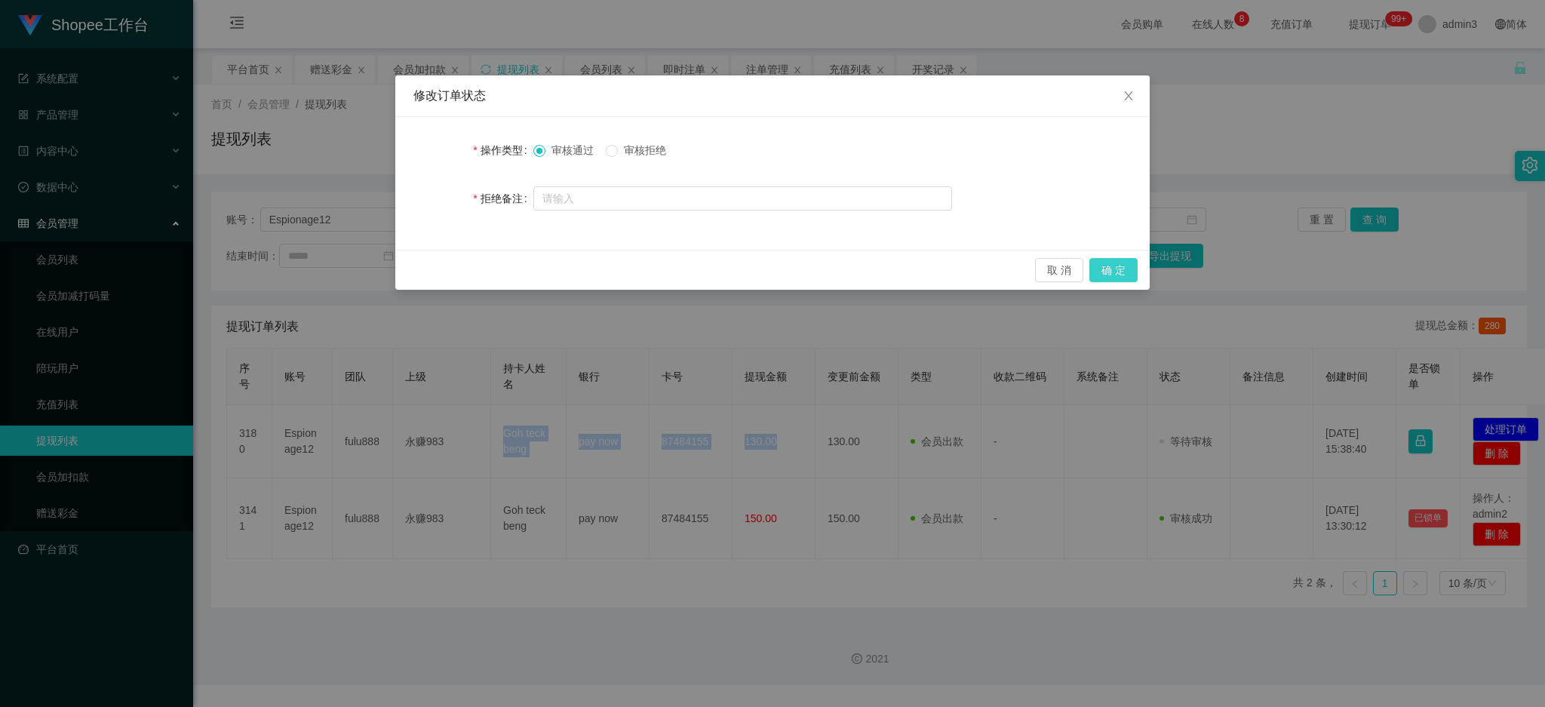
click at [1124, 277] on button "确 定" at bounding box center [1114, 270] width 48 height 24
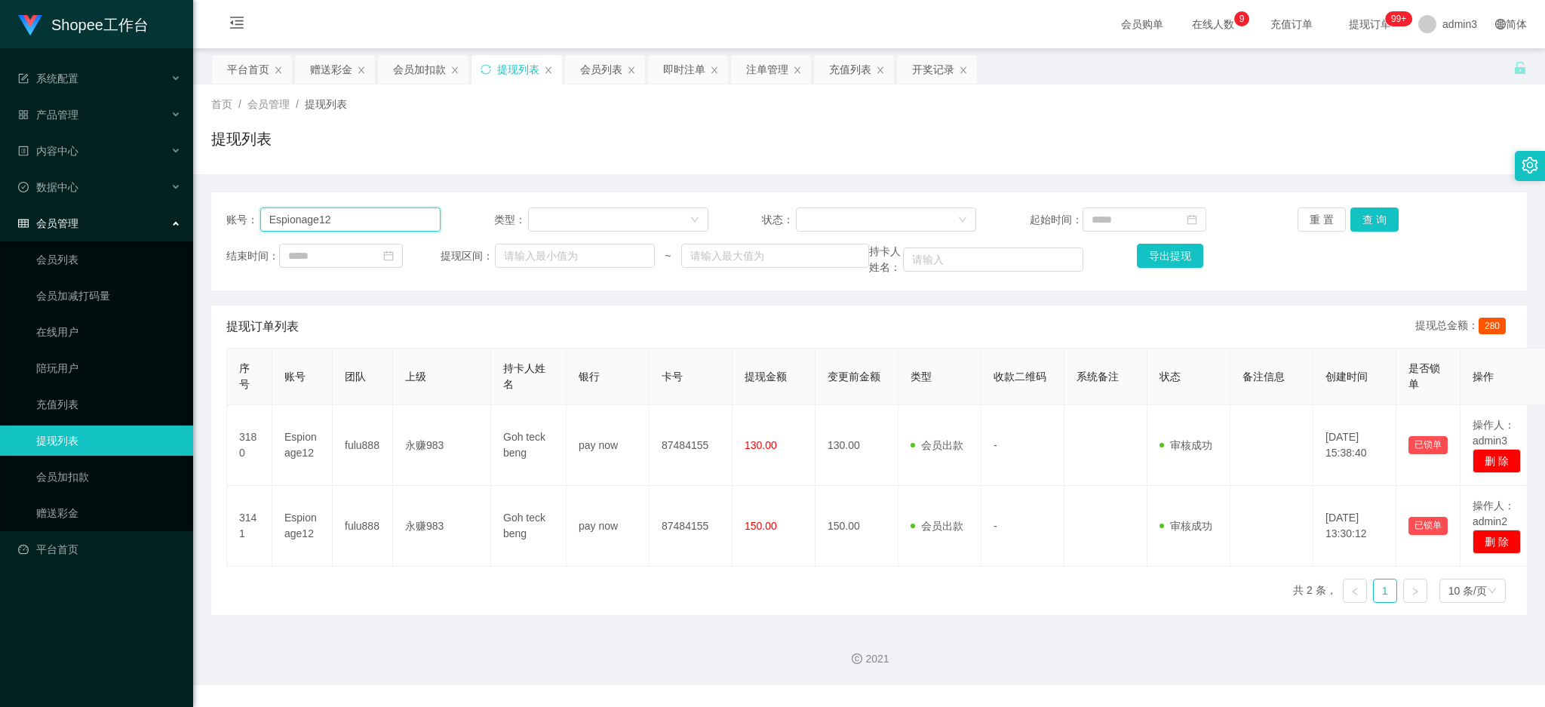
click at [384, 221] on input "Espionage12" at bounding box center [350, 220] width 180 height 24
click at [395, 221] on input "Espionage12" at bounding box center [350, 220] width 180 height 24
paste input "Alexhuang0803"
click at [1370, 226] on button "查 询" at bounding box center [1375, 220] width 48 height 24
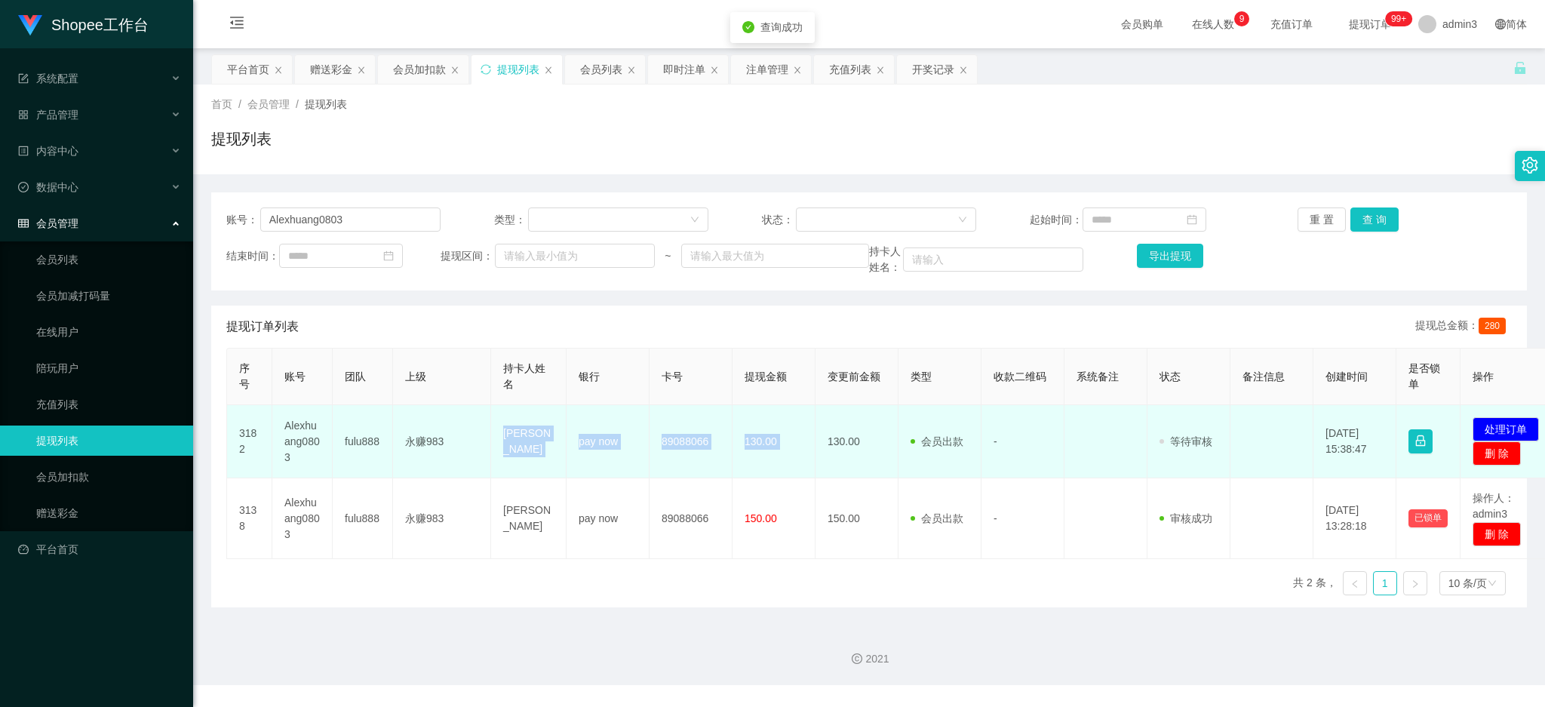
drag, startPoint x: 490, startPoint y: 426, endPoint x: 821, endPoint y: 463, distance: 333.3
click at [821, 463] on tr "3182 Alexhuang0803 fulu888 永赚983 [PERSON_NAME] seng pay now 89088066 130.00 130…" at bounding box center [894, 441] width 1334 height 73
click at [1509, 427] on button "处理订单" at bounding box center [1506, 429] width 66 height 24
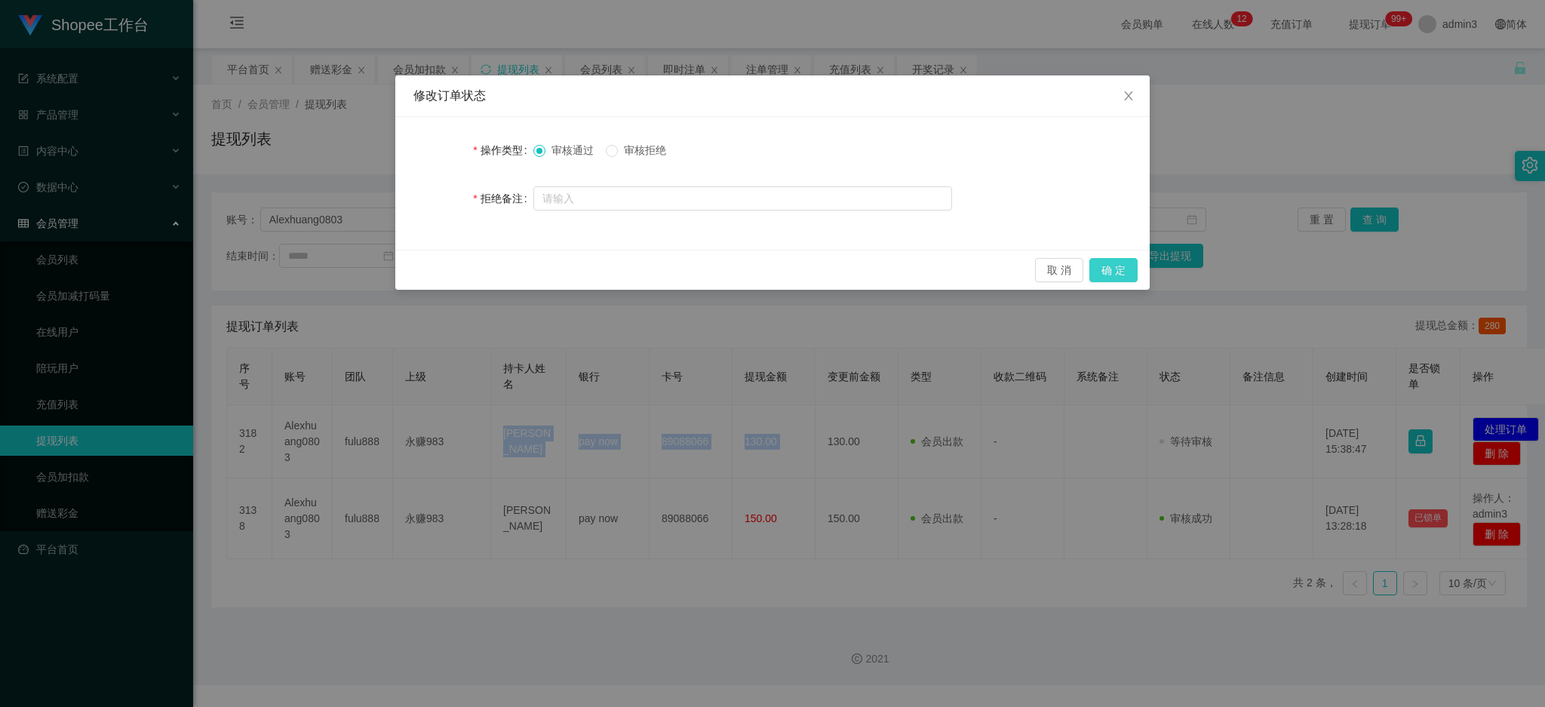
click at [1124, 271] on button "确 定" at bounding box center [1114, 270] width 48 height 24
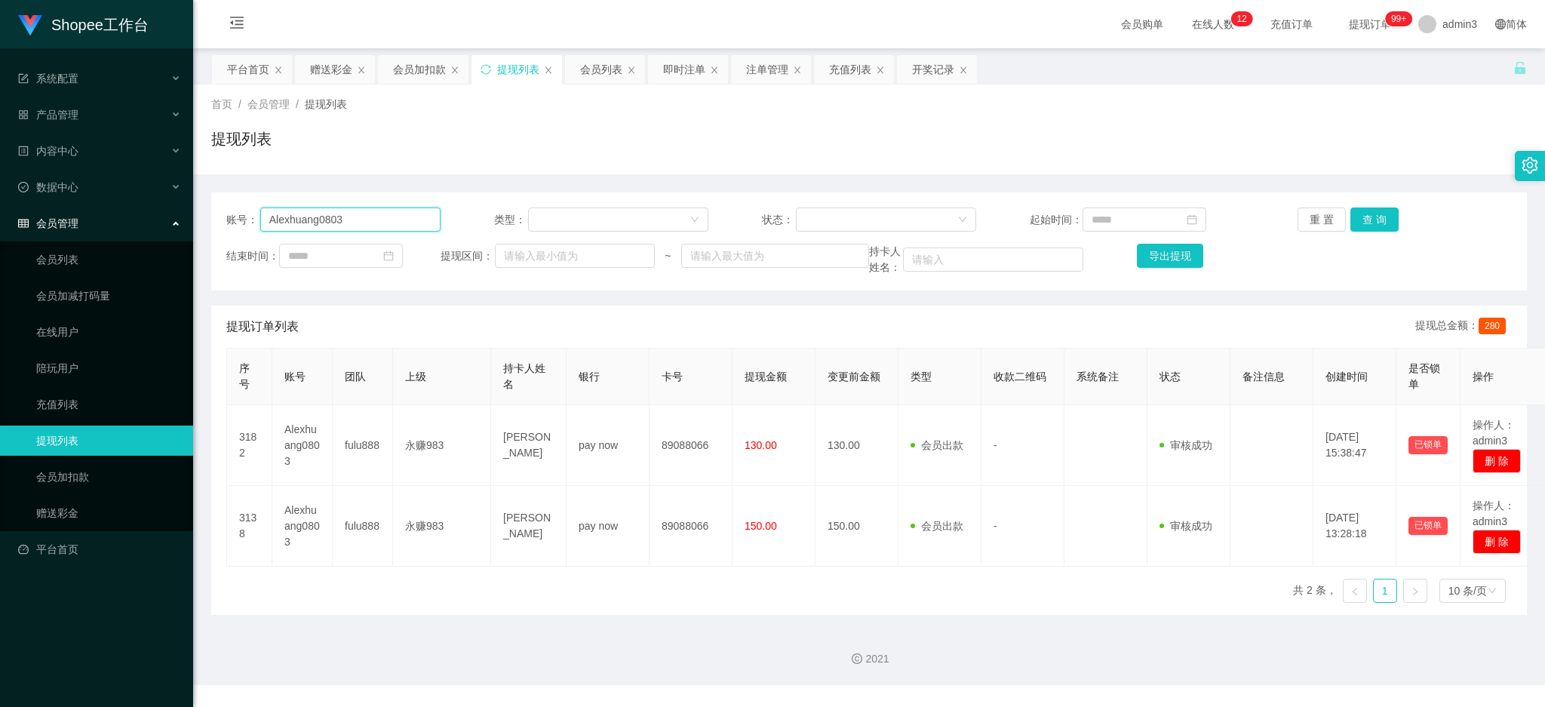
click at [327, 212] on input "Alexhuang0803" at bounding box center [350, 220] width 180 height 24
paste input "aa199095824"
drag, startPoint x: 1361, startPoint y: 217, endPoint x: 1359, endPoint y: 225, distance: 8.4
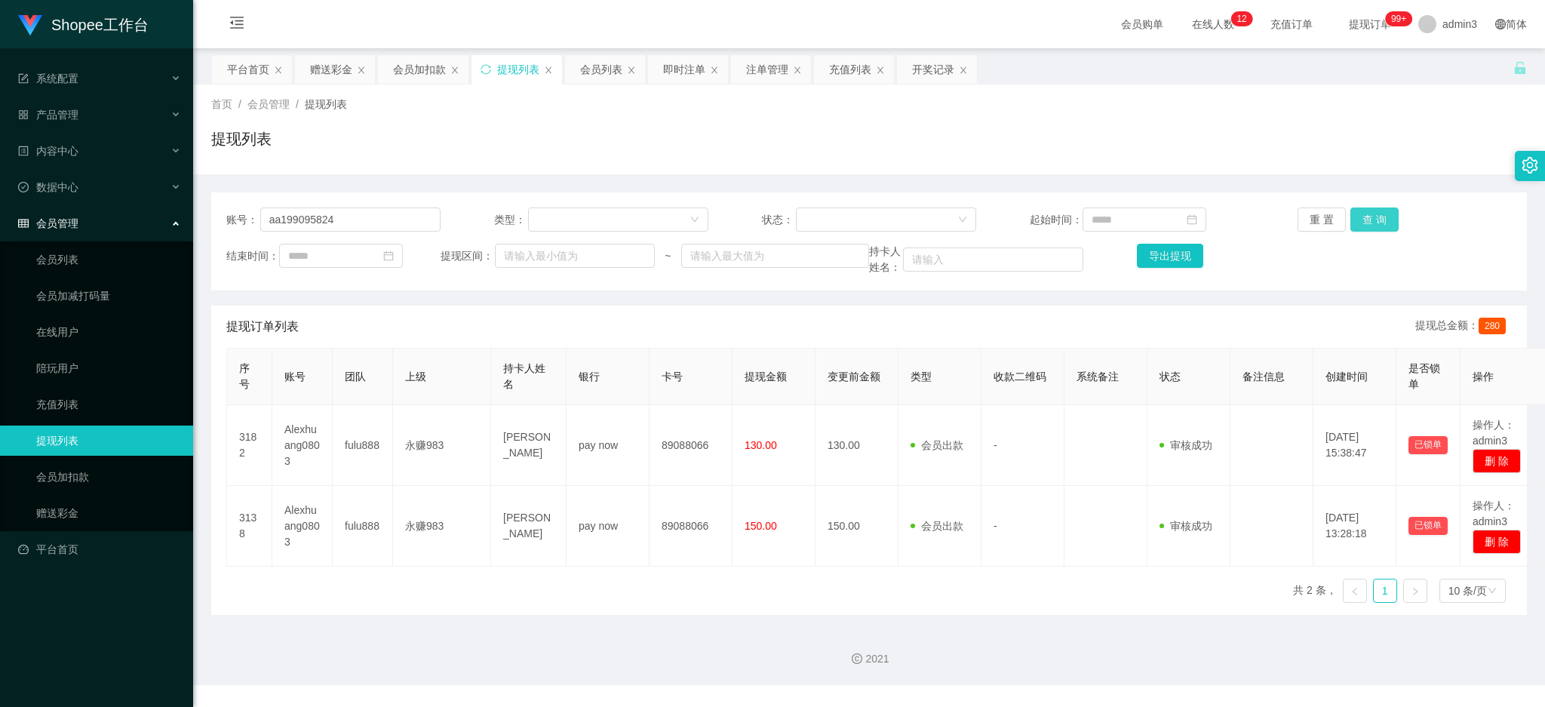
click at [1361, 217] on button "查 询" at bounding box center [1375, 220] width 48 height 24
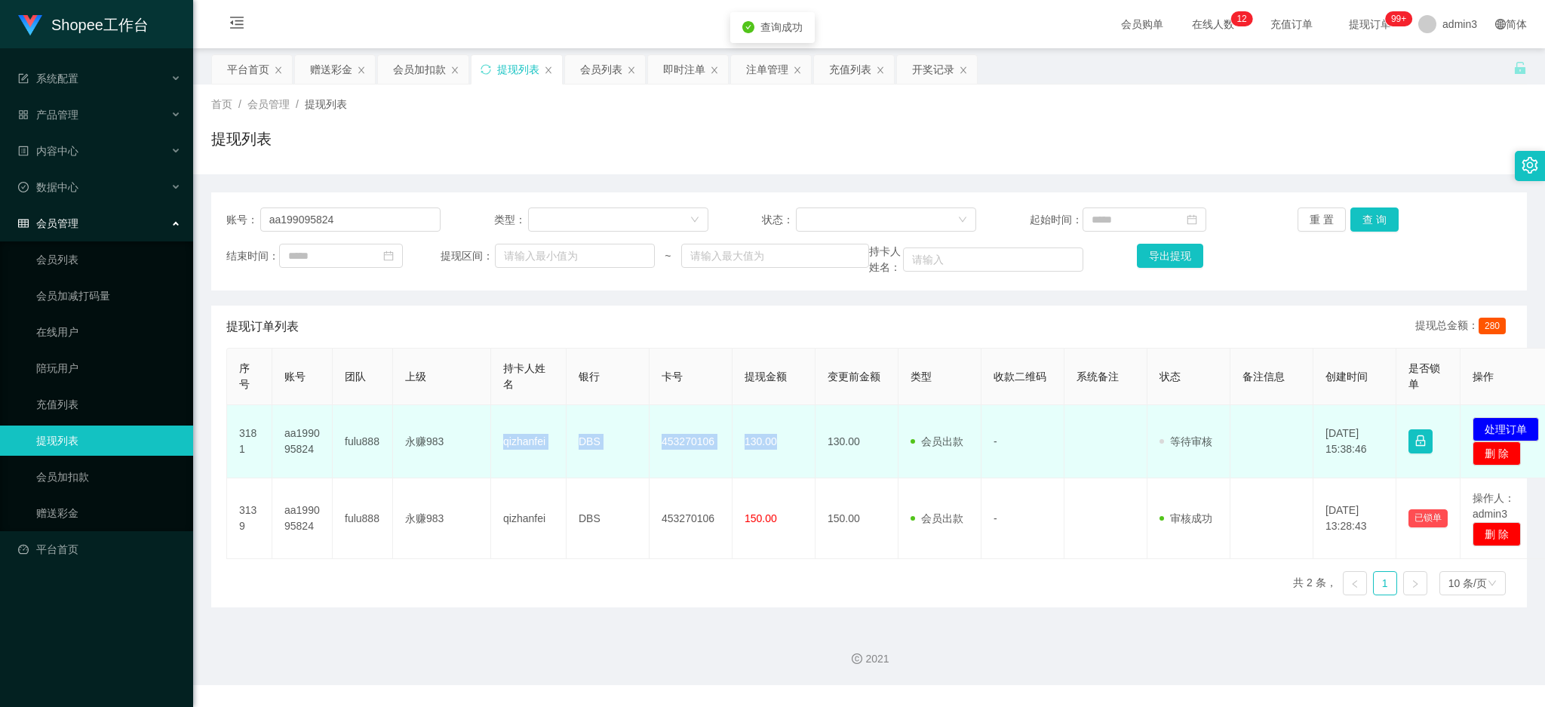
drag, startPoint x: 503, startPoint y: 448, endPoint x: 807, endPoint y: 451, distance: 304.1
click at [807, 451] on tr "3181 aa199095824 fulu888 永赚983 qizhanfei DBS 453270106 130.00 130.00 会员出款 人工取款 …" at bounding box center [894, 441] width 1334 height 73
click at [1528, 430] on button "处理订单" at bounding box center [1506, 429] width 66 height 24
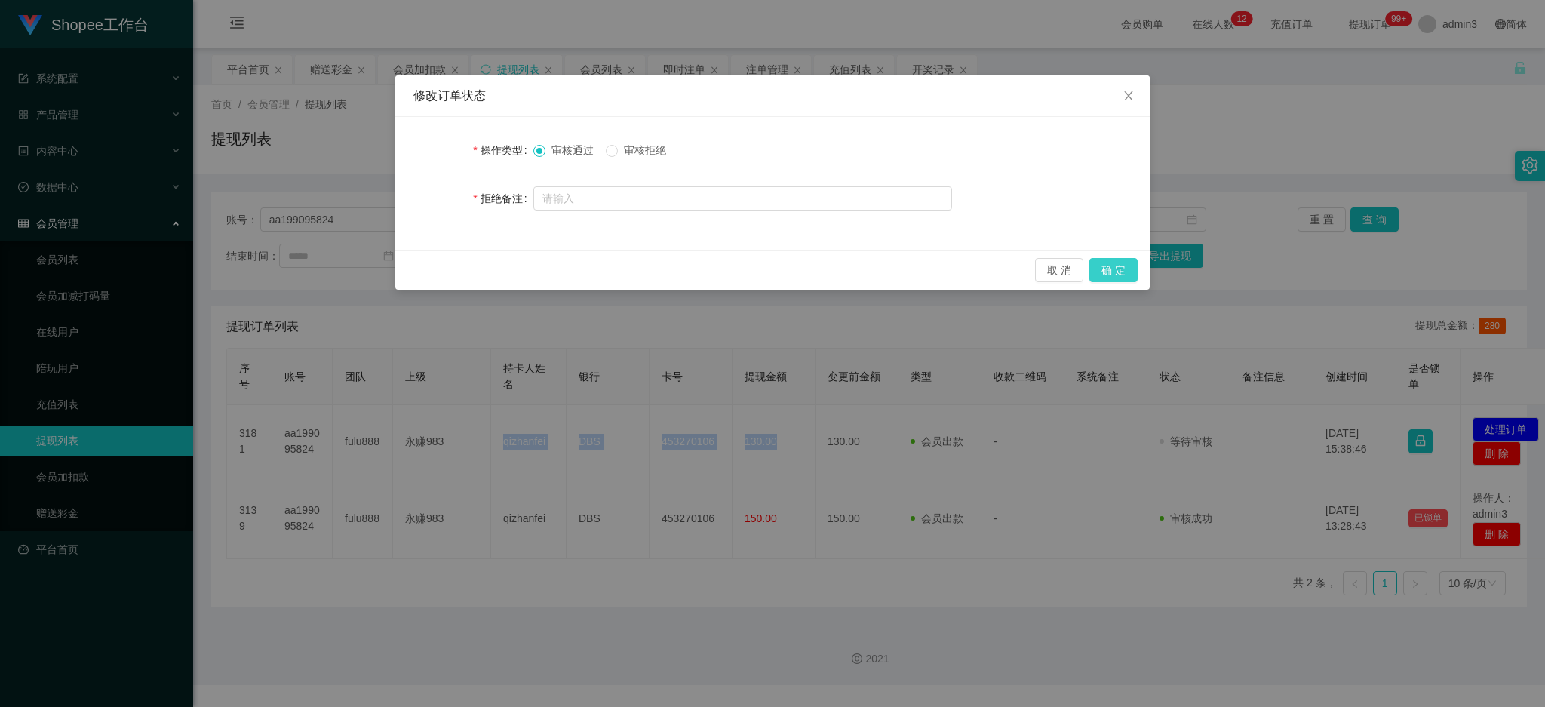
click at [1114, 263] on button "确 定" at bounding box center [1114, 270] width 48 height 24
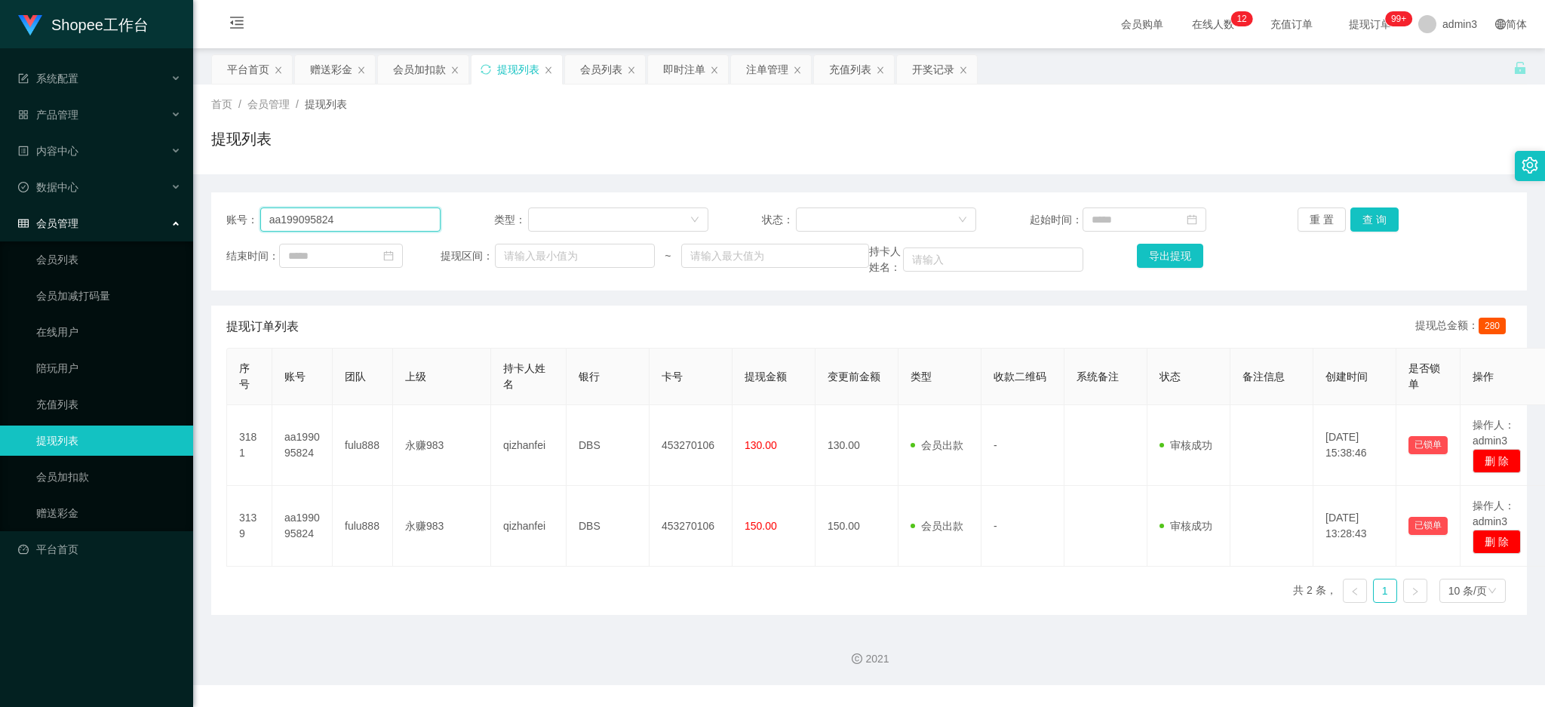
click at [339, 228] on input "aa199095824" at bounding box center [350, 220] width 180 height 24
paste input "Raymond6916"
click at [1357, 226] on button "查 询" at bounding box center [1375, 220] width 48 height 24
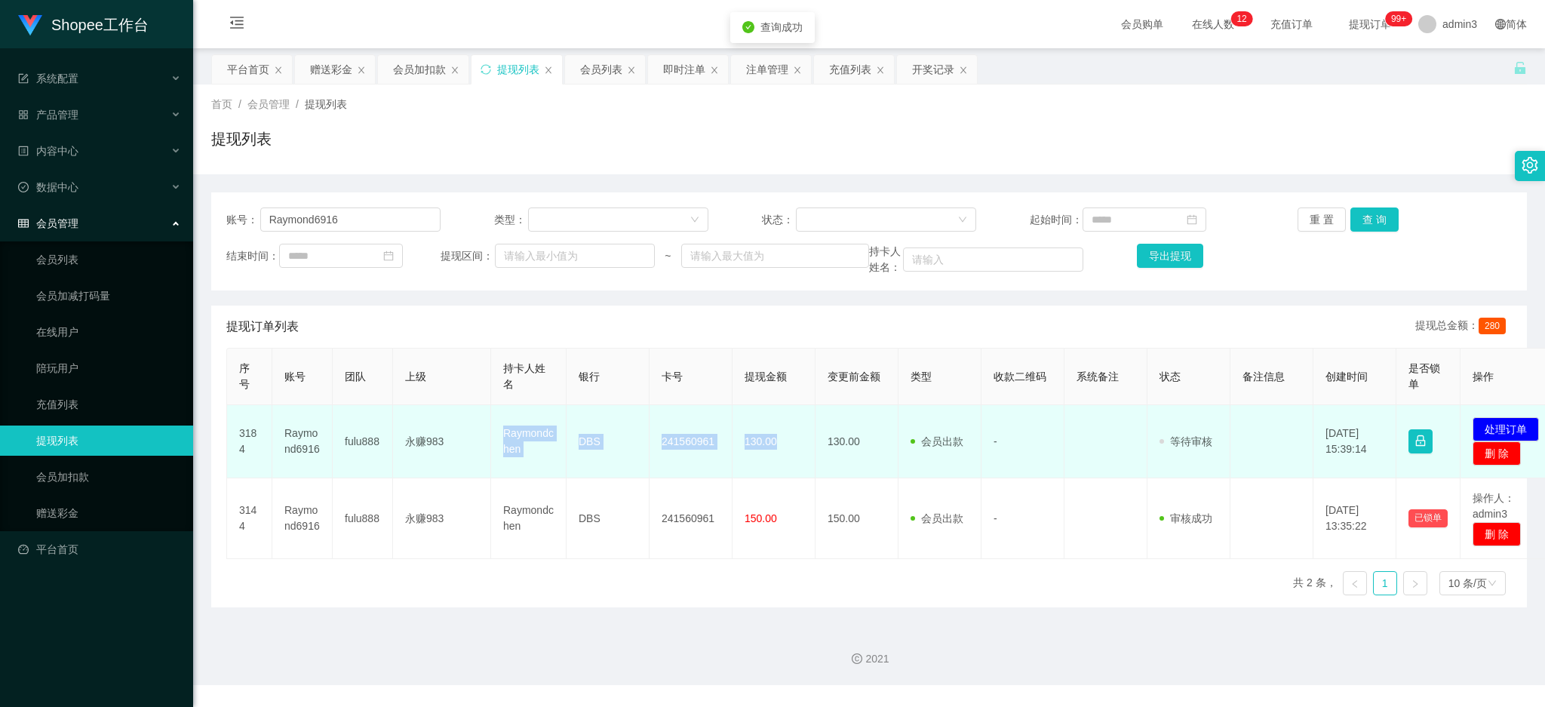
drag, startPoint x: 501, startPoint y: 432, endPoint x: 790, endPoint y: 453, distance: 289.8
click at [790, 453] on tr "3184 Raymond6916 fulu888 永赚983 Raymondchen DBS 241560961 130.00 130.00 会员出款 人工取…" at bounding box center [894, 441] width 1334 height 73
click at [1494, 423] on button "处理订单" at bounding box center [1506, 429] width 66 height 24
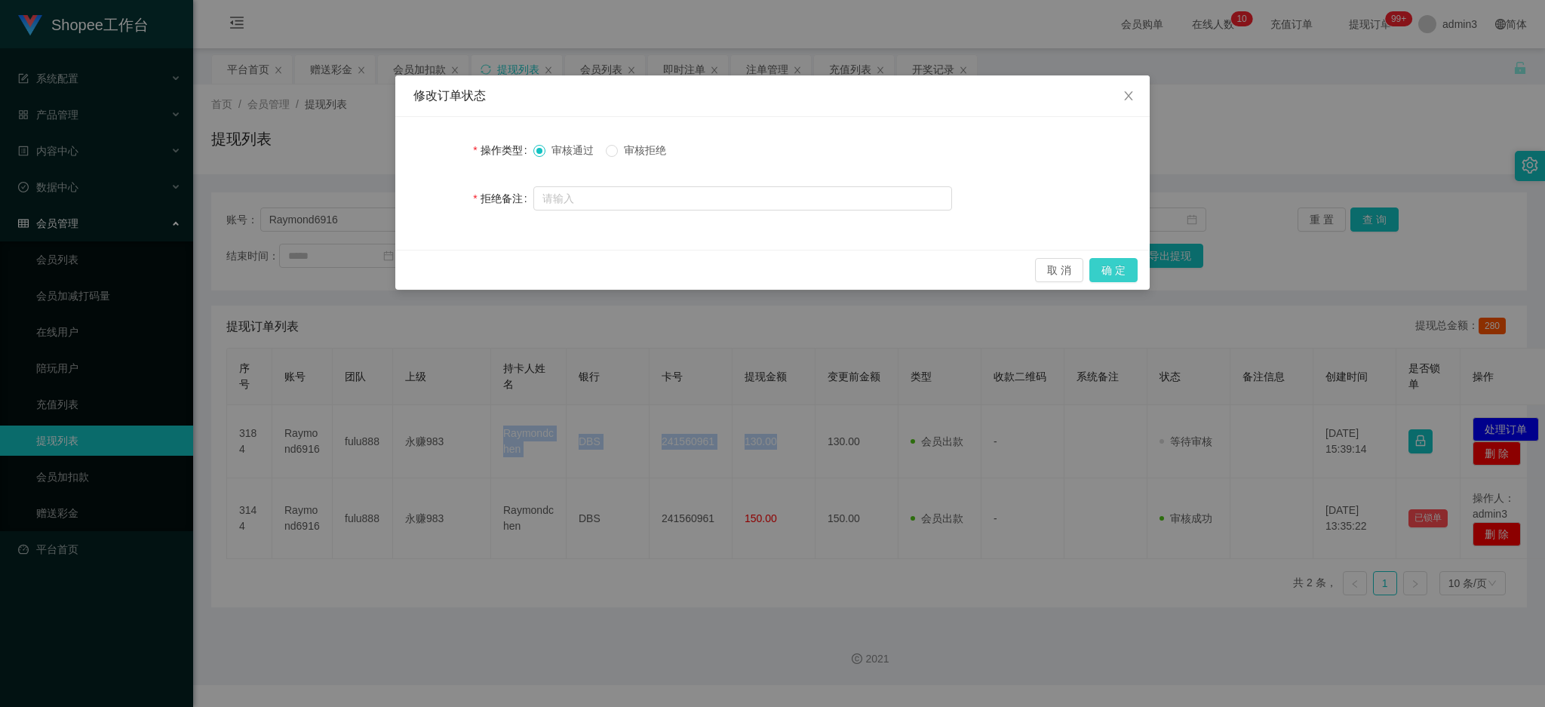
click at [1123, 258] on button "确 定" at bounding box center [1114, 270] width 48 height 24
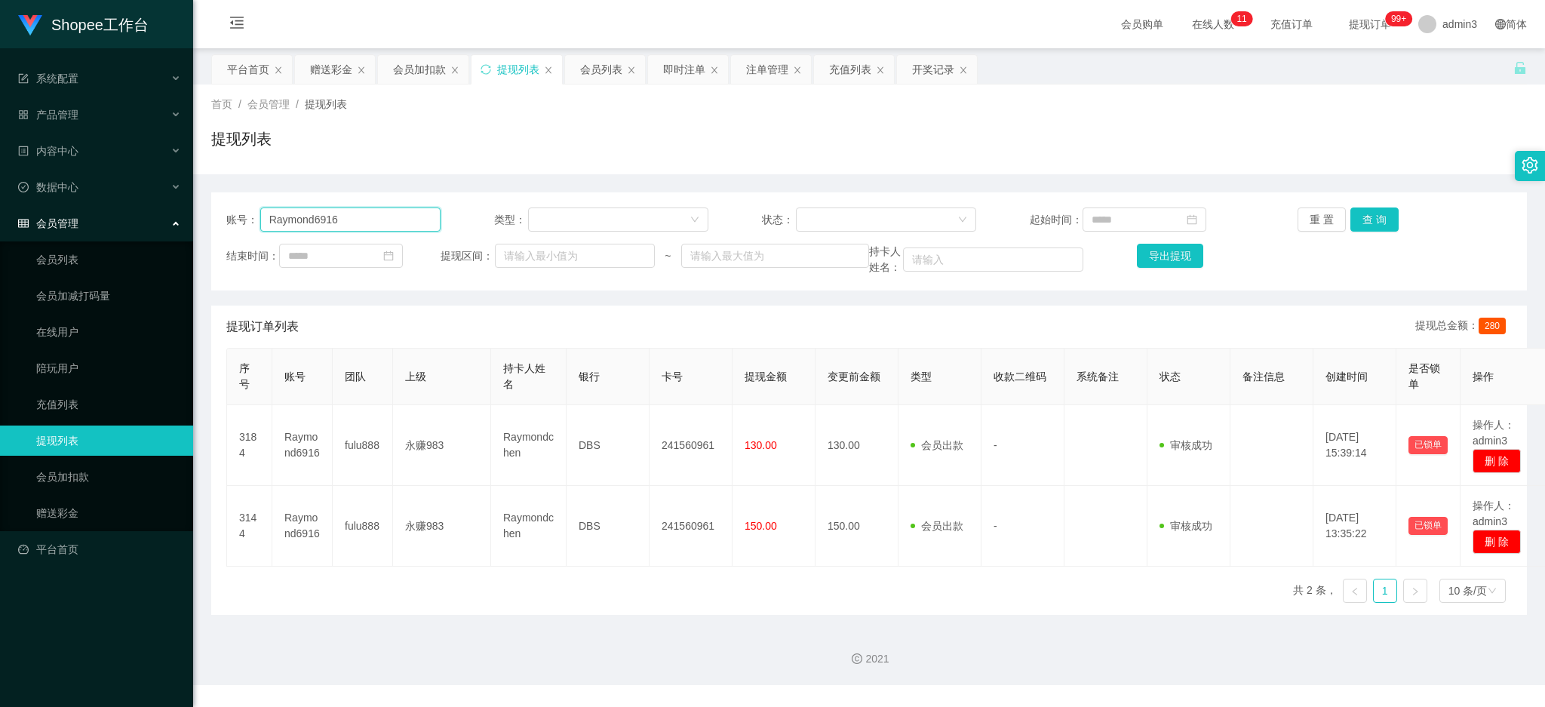
click at [288, 229] on input "Raymond6916" at bounding box center [350, 220] width 180 height 24
paste input "sybau123"
click at [1367, 220] on button "查 询" at bounding box center [1375, 220] width 48 height 24
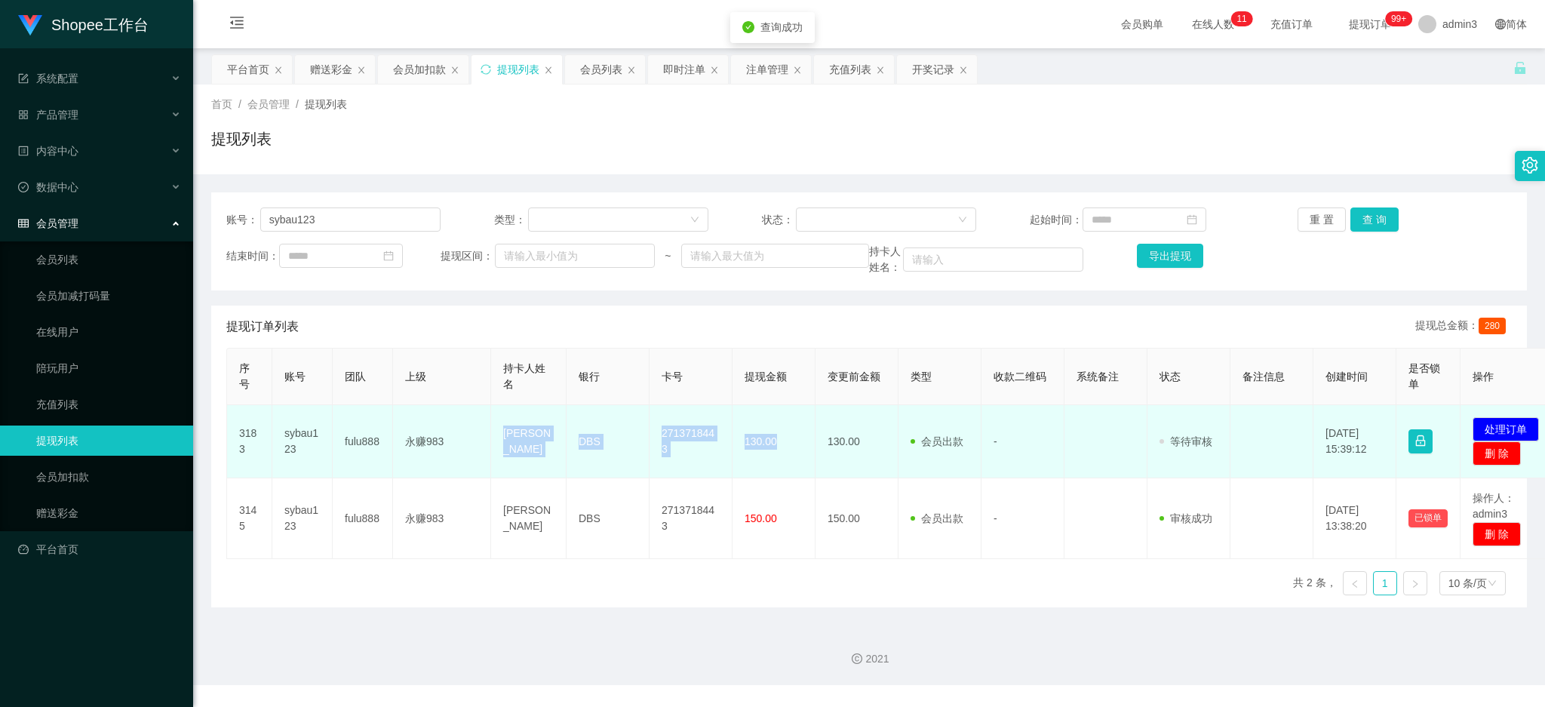
drag, startPoint x: 499, startPoint y: 442, endPoint x: 779, endPoint y: 448, distance: 280.0
click at [779, 448] on tr "3183 sybau123 fulu888 永赚983 [PERSON_NAME] DBS 2713718443 130.00 130.00 会员出款 人工取…" at bounding box center [894, 441] width 1334 height 73
click at [1498, 432] on button "处理订单" at bounding box center [1506, 429] width 66 height 24
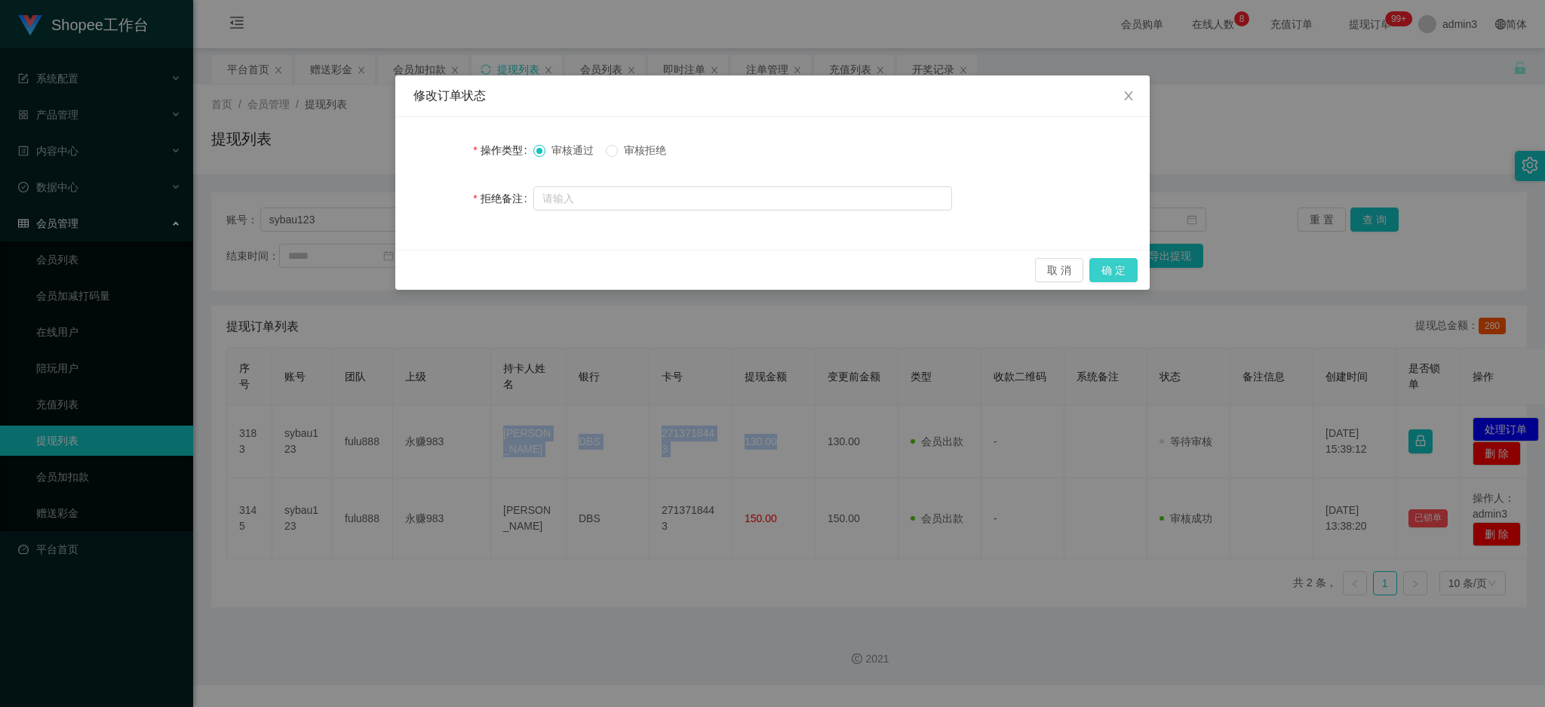
click at [1103, 274] on button "确 定" at bounding box center [1114, 270] width 48 height 24
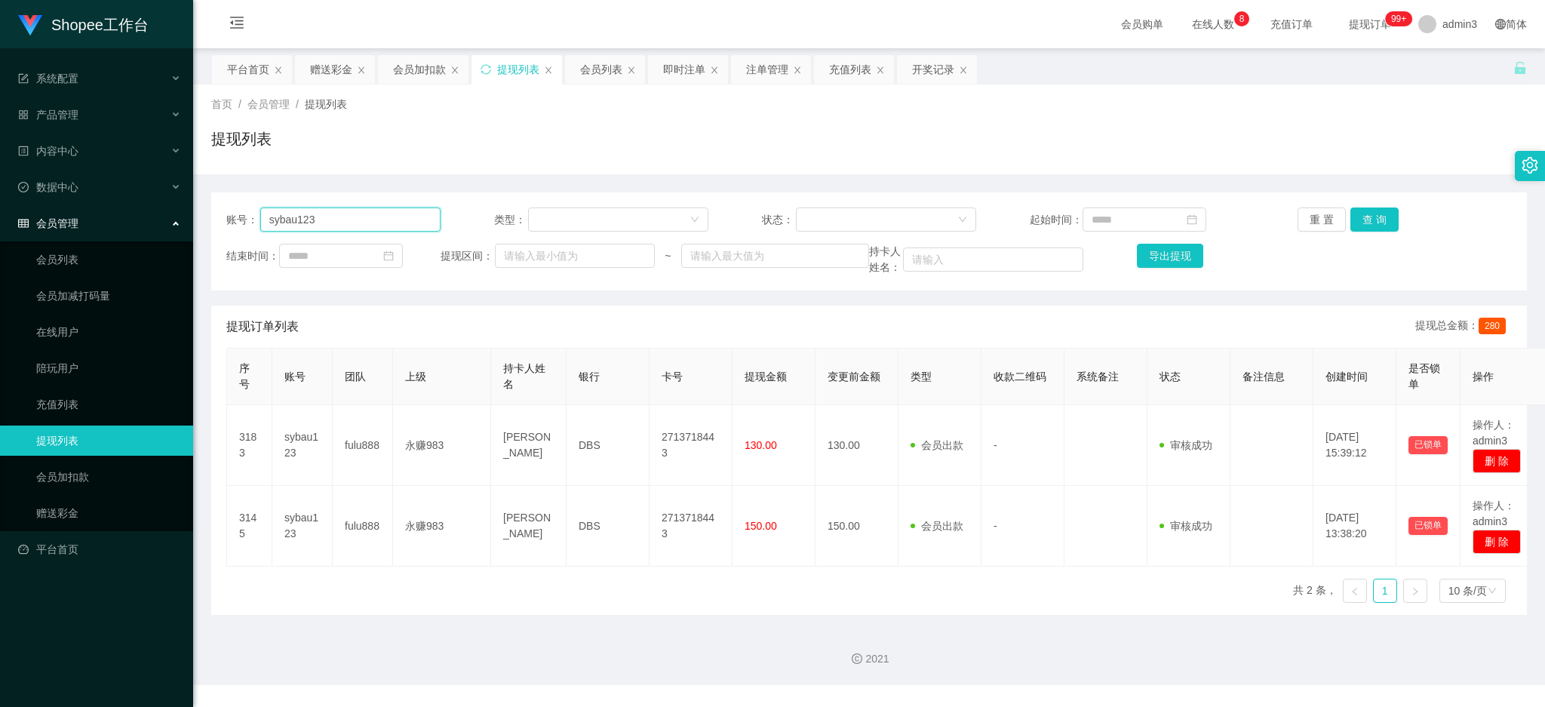
click at [391, 224] on input "sybau123" at bounding box center [350, 220] width 180 height 24
paste input "Carson91"
click at [1355, 223] on button "查 询" at bounding box center [1375, 220] width 48 height 24
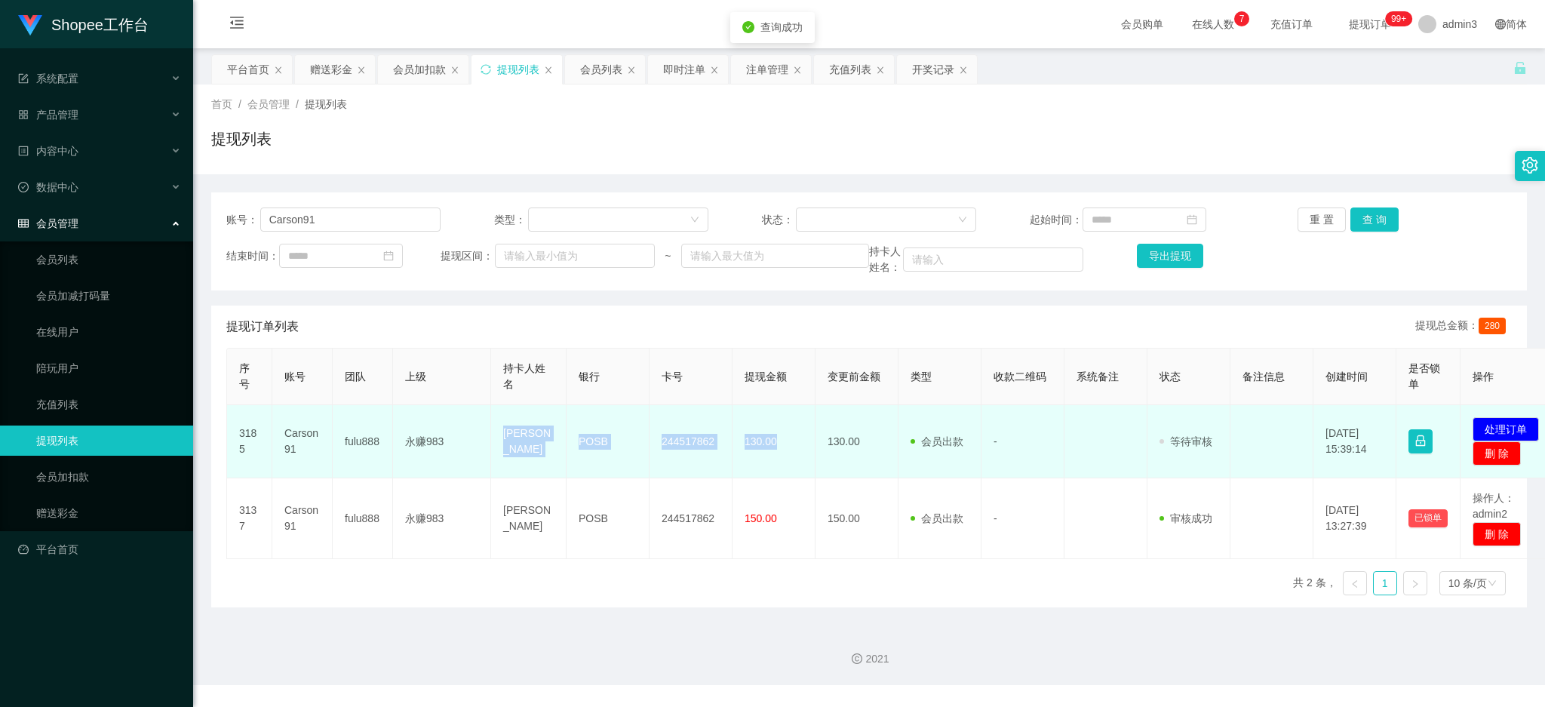
drag, startPoint x: 494, startPoint y: 423, endPoint x: 781, endPoint y: 469, distance: 291.2
click at [781, 469] on tr "3185 Carson91 fulu888 永赚983 [PERSON_NAME] wei choong POSB 244517862 130.00 130.…" at bounding box center [894, 441] width 1334 height 73
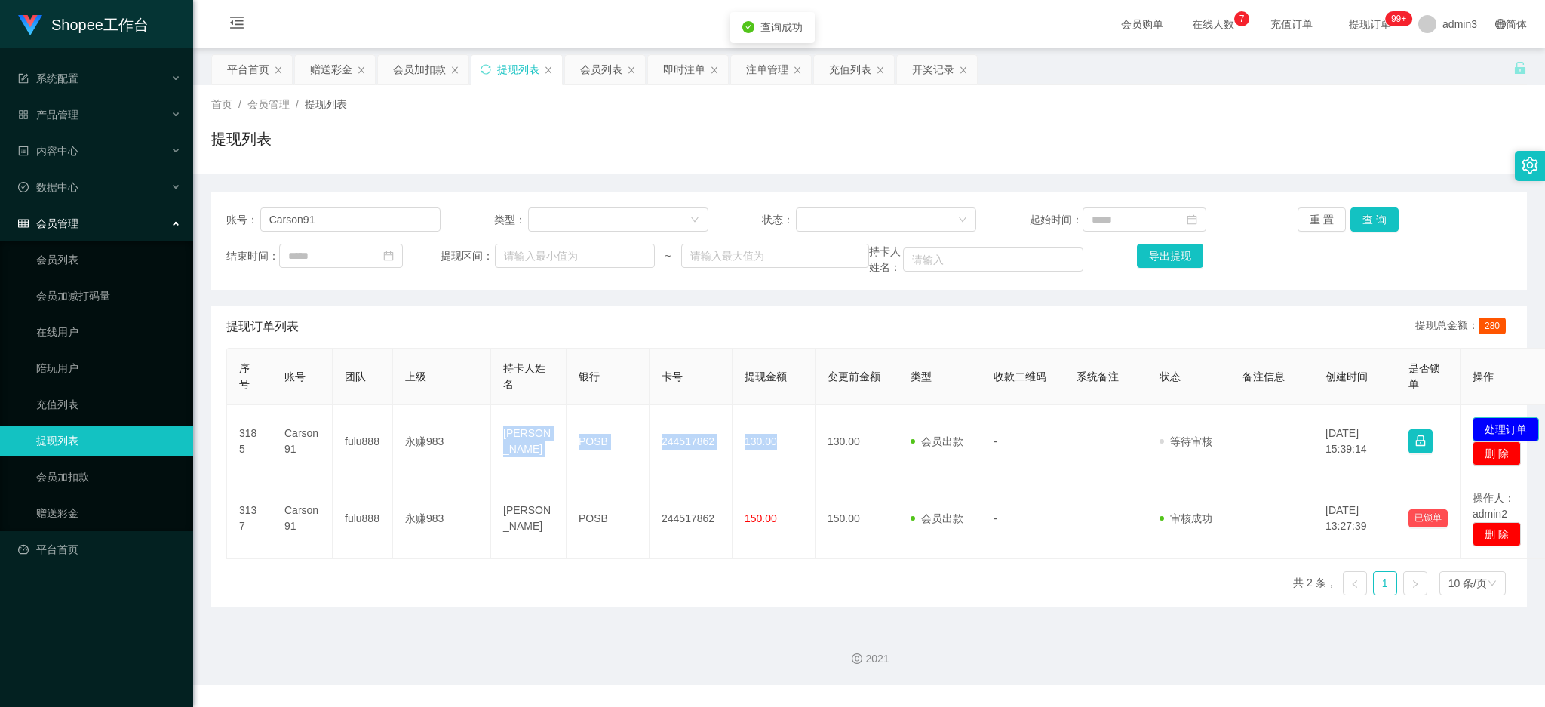
drag, startPoint x: 1498, startPoint y: 423, endPoint x: 1210, endPoint y: 383, distance: 290.3
click at [1498, 422] on button "处理订单" at bounding box center [1506, 429] width 66 height 24
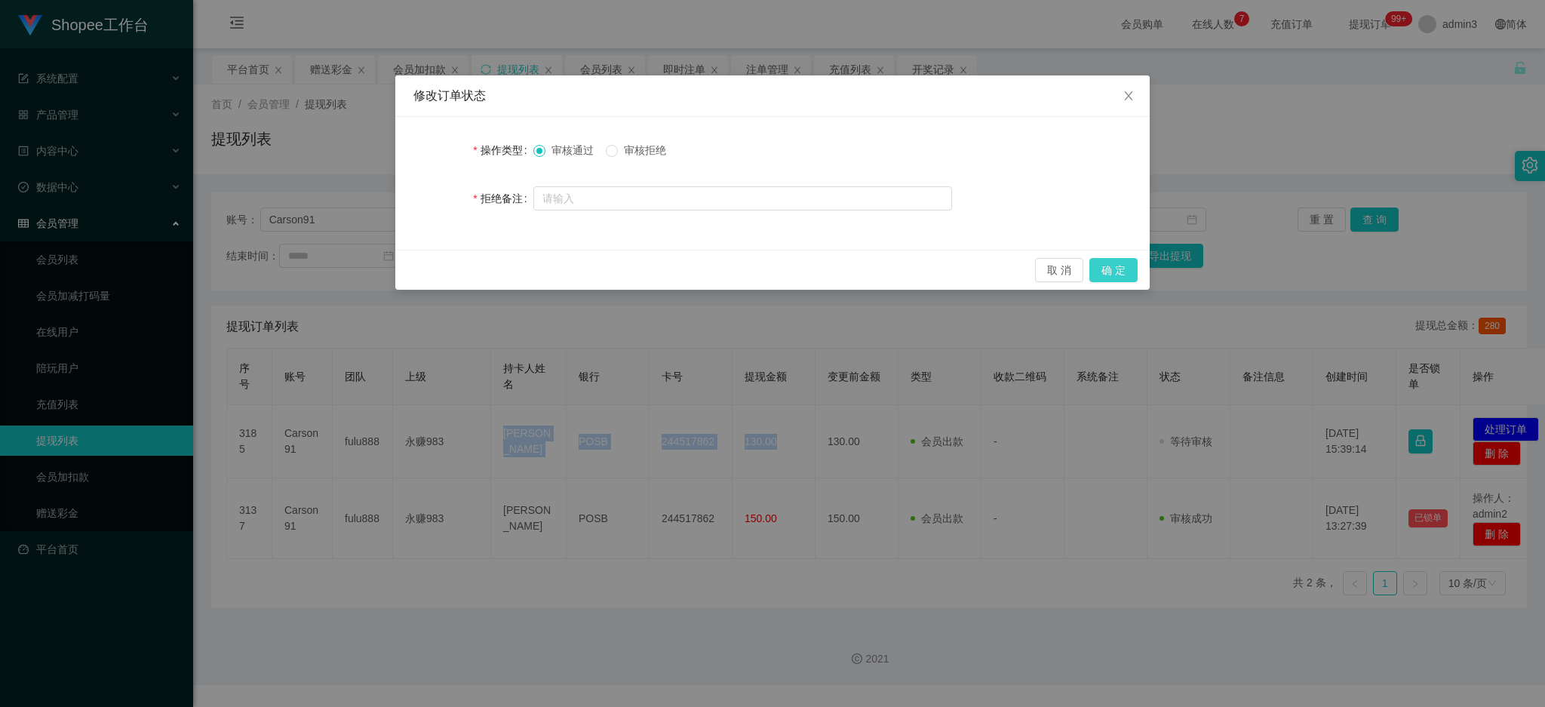
click at [1124, 269] on button "确 定" at bounding box center [1114, 270] width 48 height 24
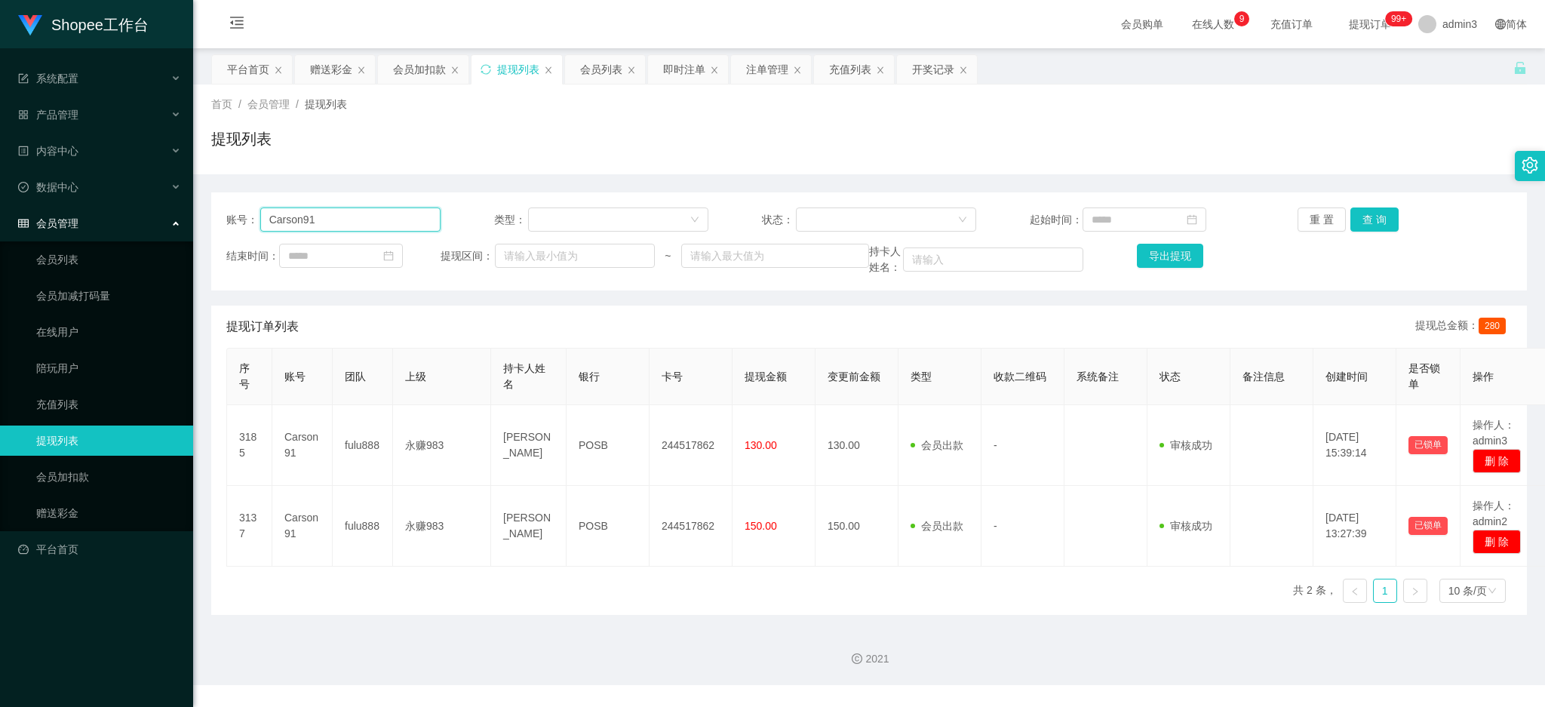
click at [368, 213] on input "Carson91" at bounding box center [350, 220] width 180 height 24
paste input "Raymond6916"
click at [1366, 227] on button "查 询" at bounding box center [1375, 220] width 48 height 24
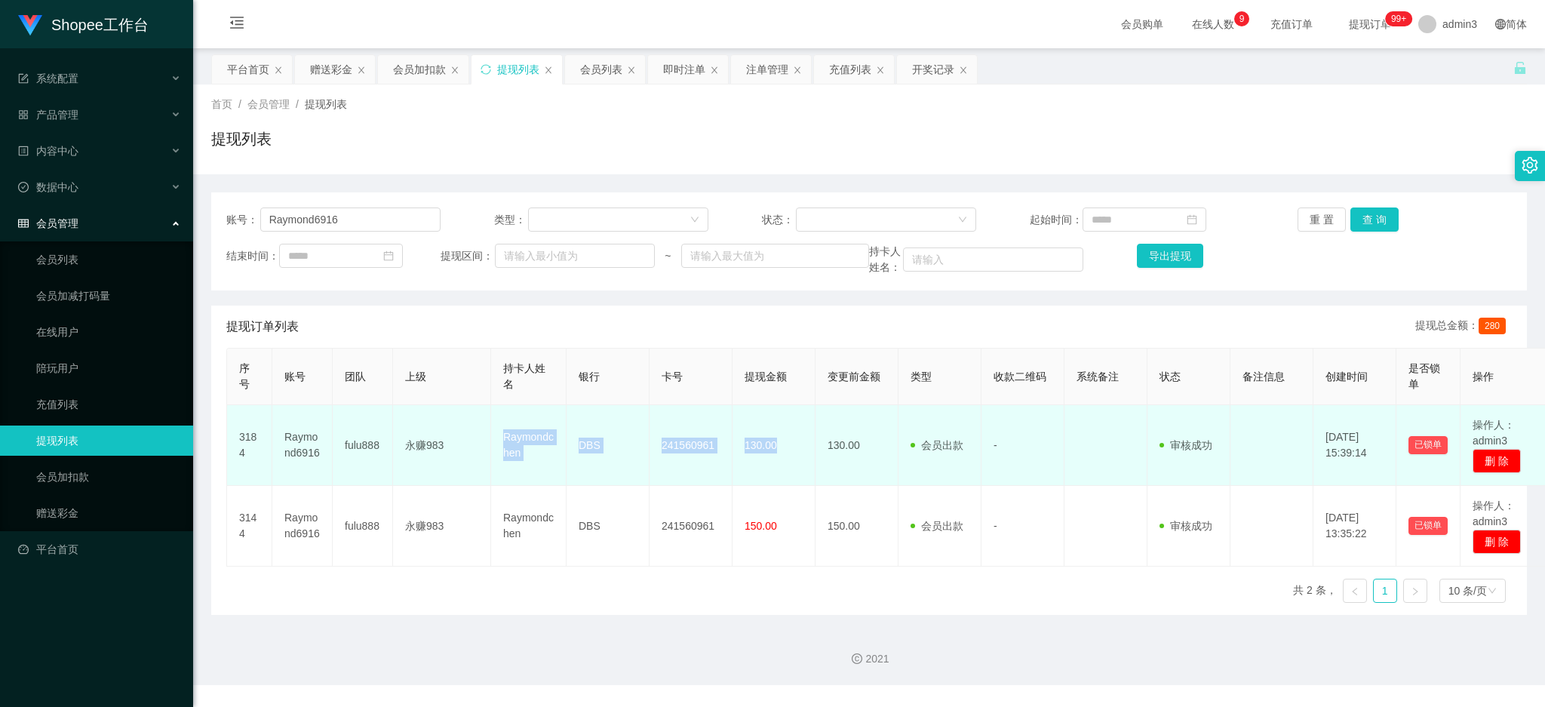
drag, startPoint x: 500, startPoint y: 432, endPoint x: 783, endPoint y: 476, distance: 286.3
click at [782, 476] on tr "3184 Raymond6916 fulu888 永赚983 Raymondchen DBS 241560961 130.00 130.00 会员出款 人工取…" at bounding box center [889, 445] width 1324 height 81
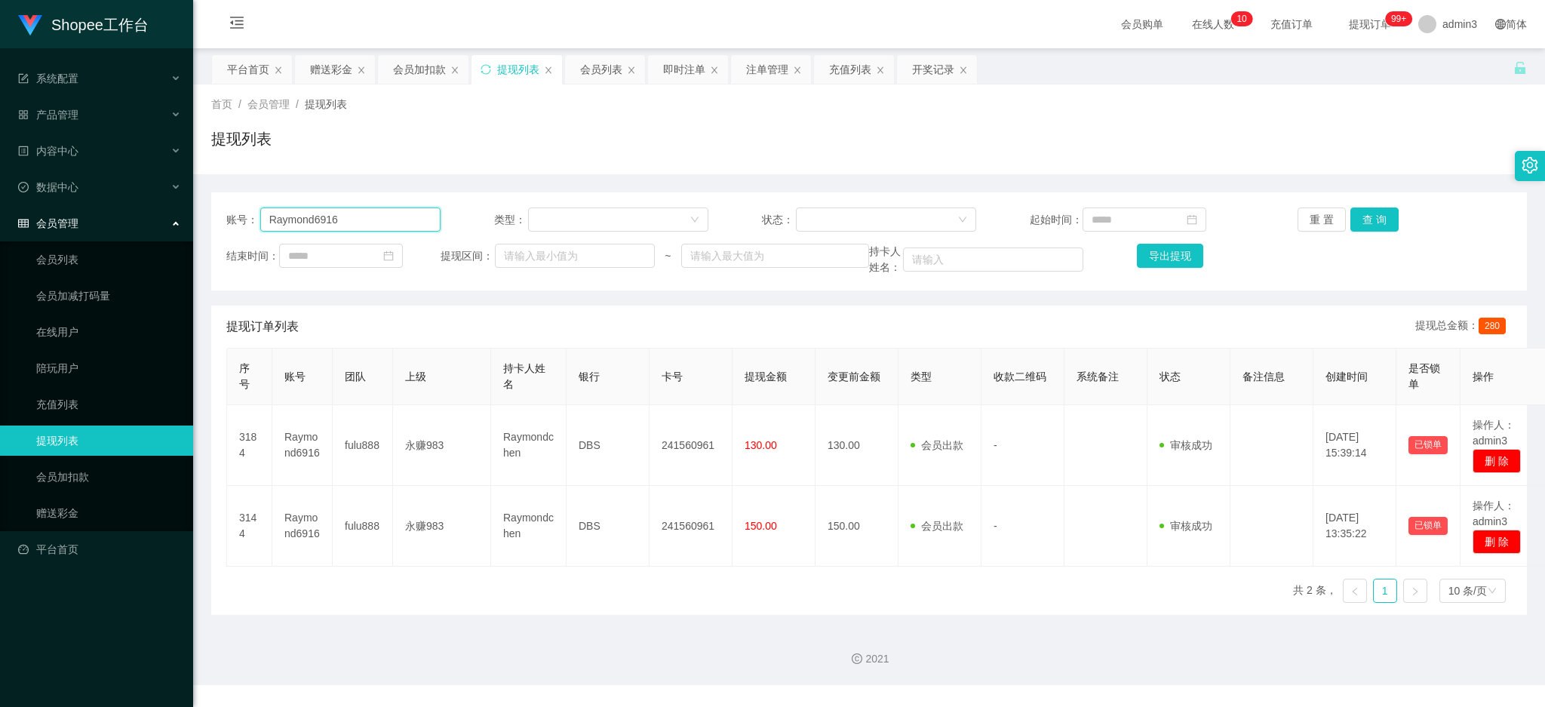
click at [362, 213] on input "Raymond6916" at bounding box center [350, 220] width 180 height 24
paste input "Espionage12"
click at [1372, 229] on button "查 询" at bounding box center [1375, 220] width 48 height 24
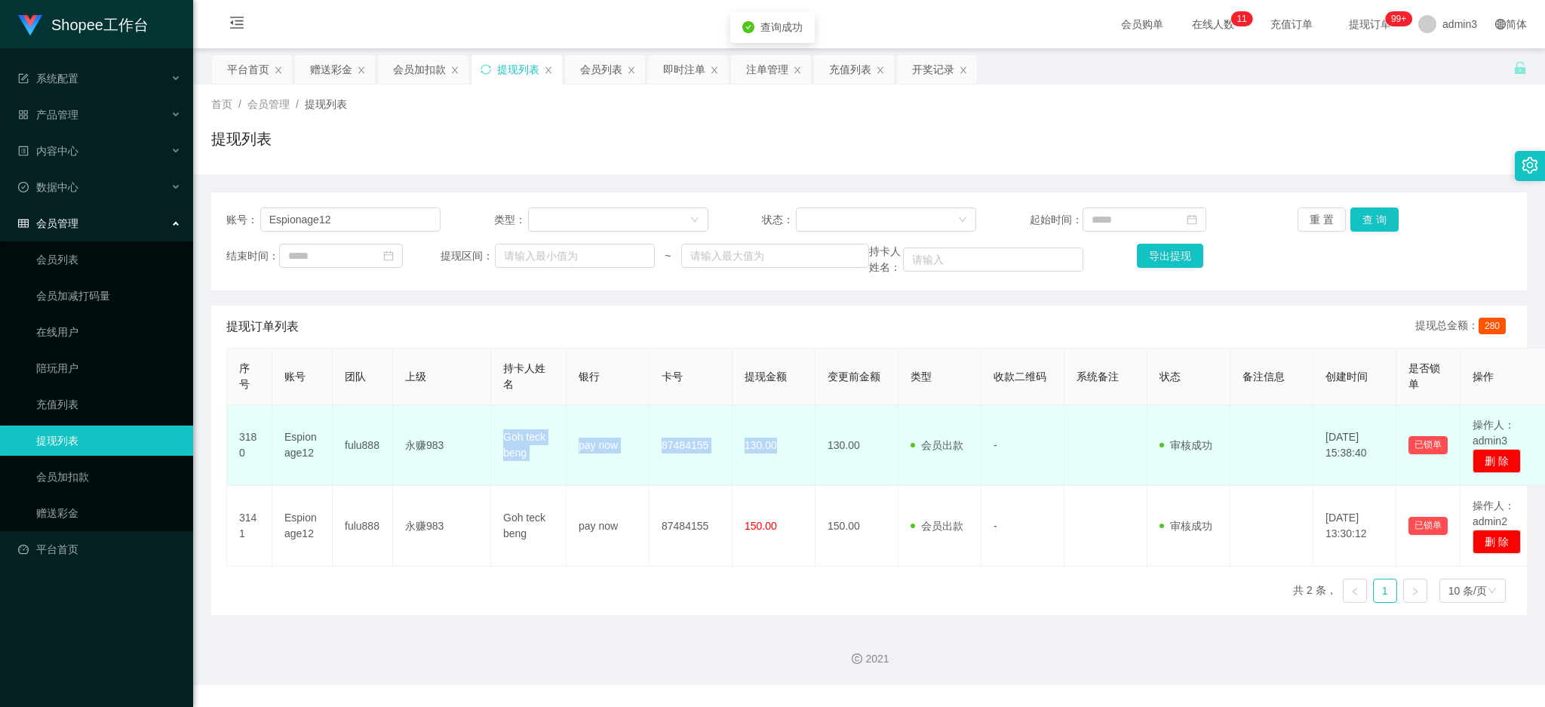
drag, startPoint x: 489, startPoint y: 423, endPoint x: 783, endPoint y: 466, distance: 297.4
click at [783, 466] on tr "3180 Espionage12 fulu888 永赚983 Goh teck beng pay now 87484155 130.00 130.00 会员出…" at bounding box center [889, 445] width 1324 height 81
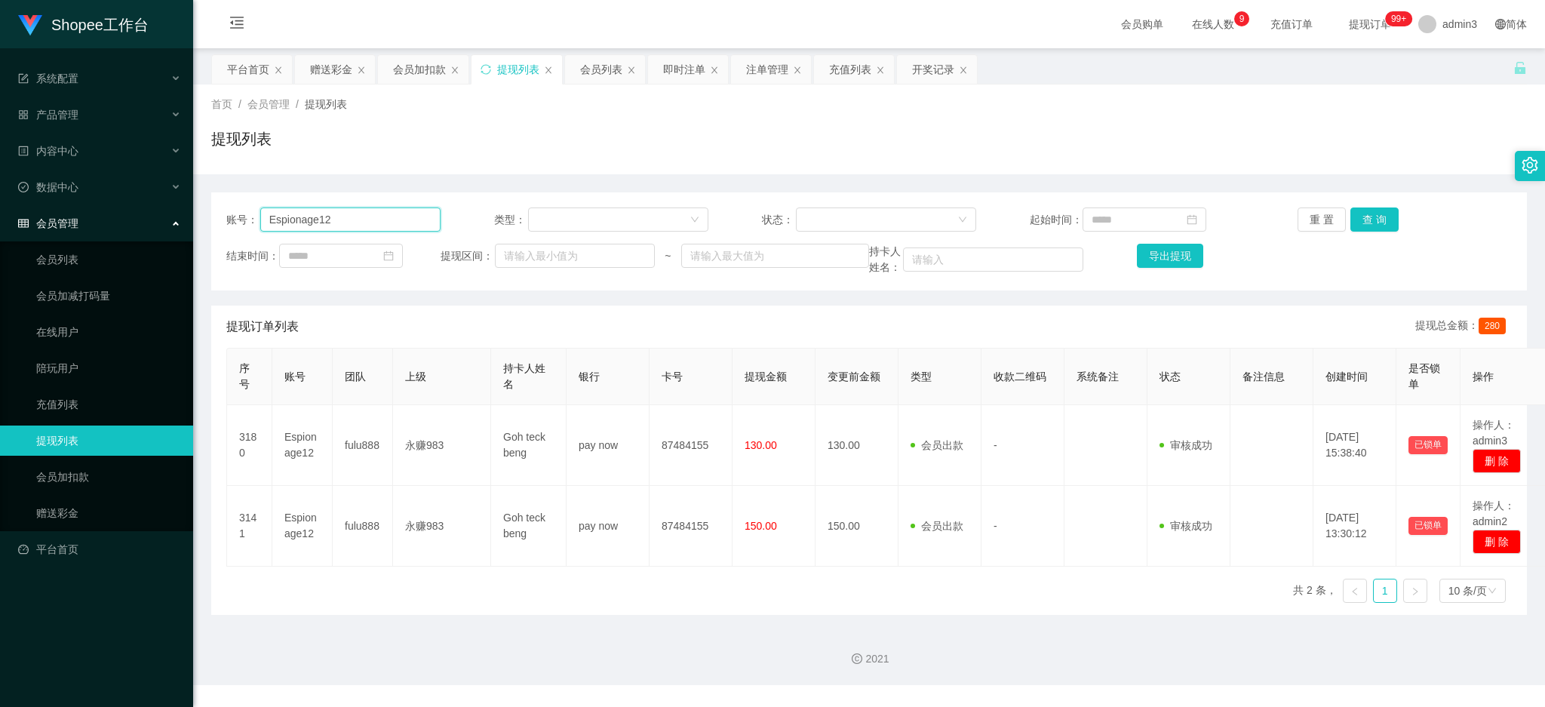
click at [297, 209] on input "Espionage12" at bounding box center [350, 220] width 180 height 24
paste input "Alexhuang0803"
click at [1373, 215] on button "查 询" at bounding box center [1375, 220] width 48 height 24
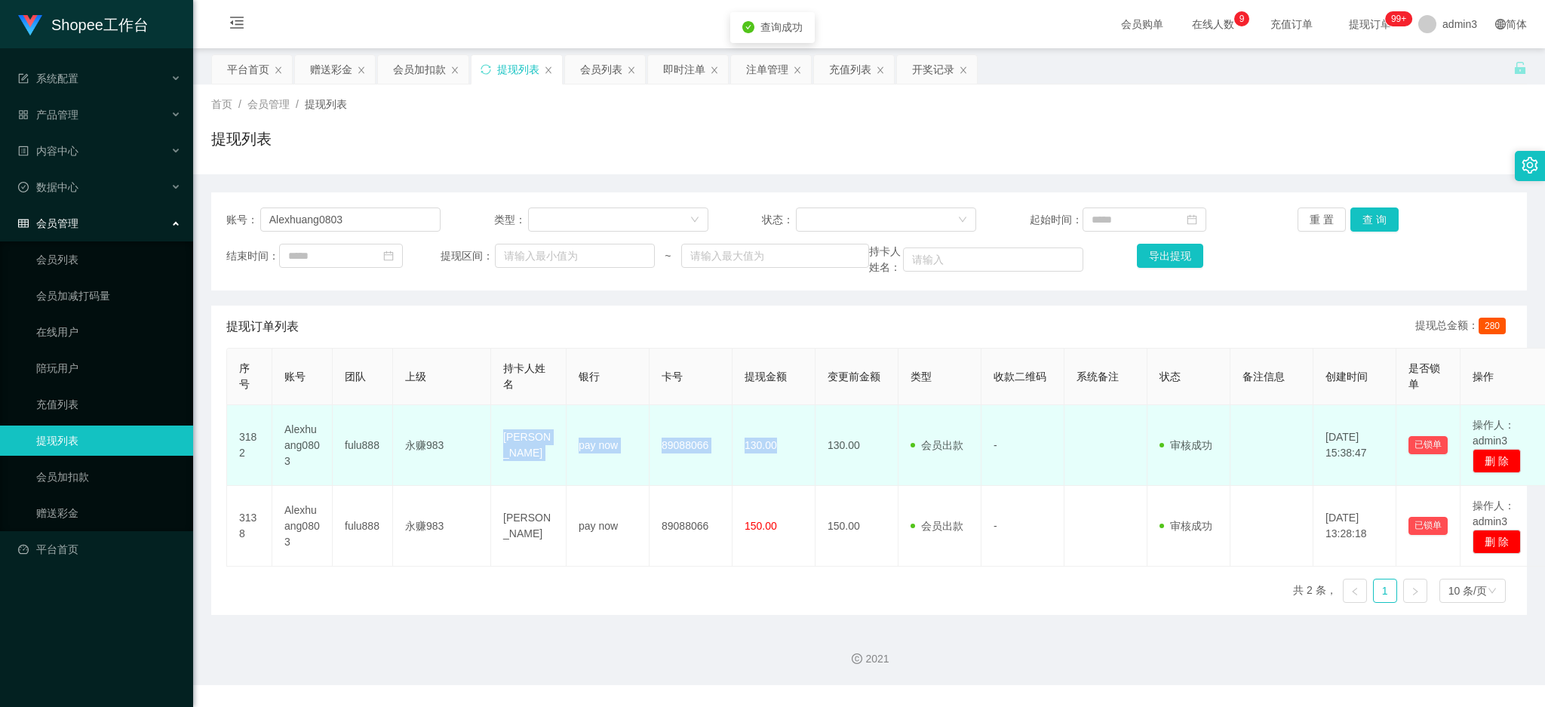
drag, startPoint x: 493, startPoint y: 423, endPoint x: 775, endPoint y: 464, distance: 285.1
click at [775, 464] on tr "3182 Alexhuang0803 fulu888 永赚983 [PERSON_NAME] seng pay now 89088066 130.00 130…" at bounding box center [889, 445] width 1324 height 81
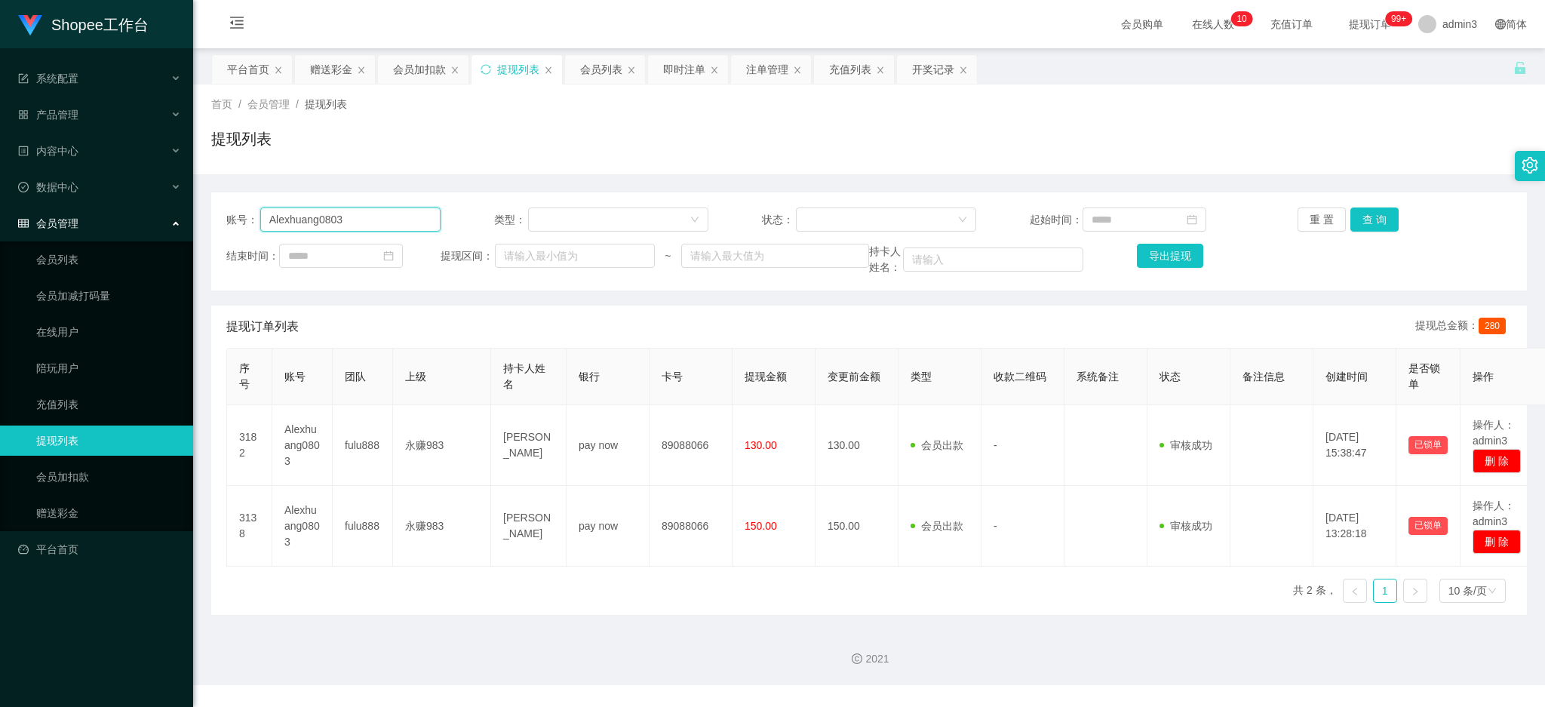
click at [315, 224] on input "Alexhuang0803" at bounding box center [350, 220] width 180 height 24
paste input "aa199095824"
click at [1370, 223] on button "查 询" at bounding box center [1375, 220] width 48 height 24
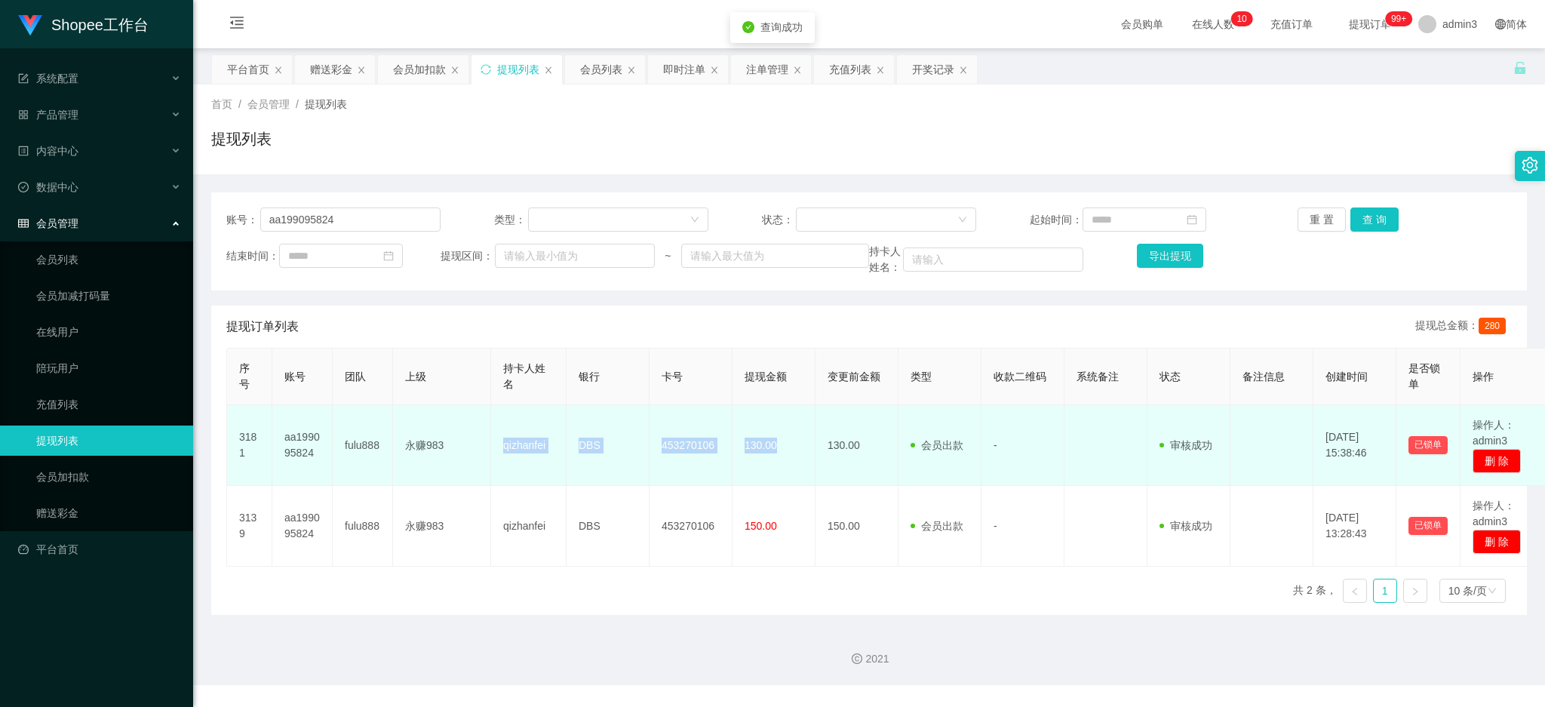
drag, startPoint x: 496, startPoint y: 454, endPoint x: 779, endPoint y: 465, distance: 283.2
click at [779, 465] on tr "3181 aa199095824 fulu888 永赚983 qizhanfei DBS 453270106 130.00 130.00 会员出款 人工取款 …" at bounding box center [889, 445] width 1324 height 81
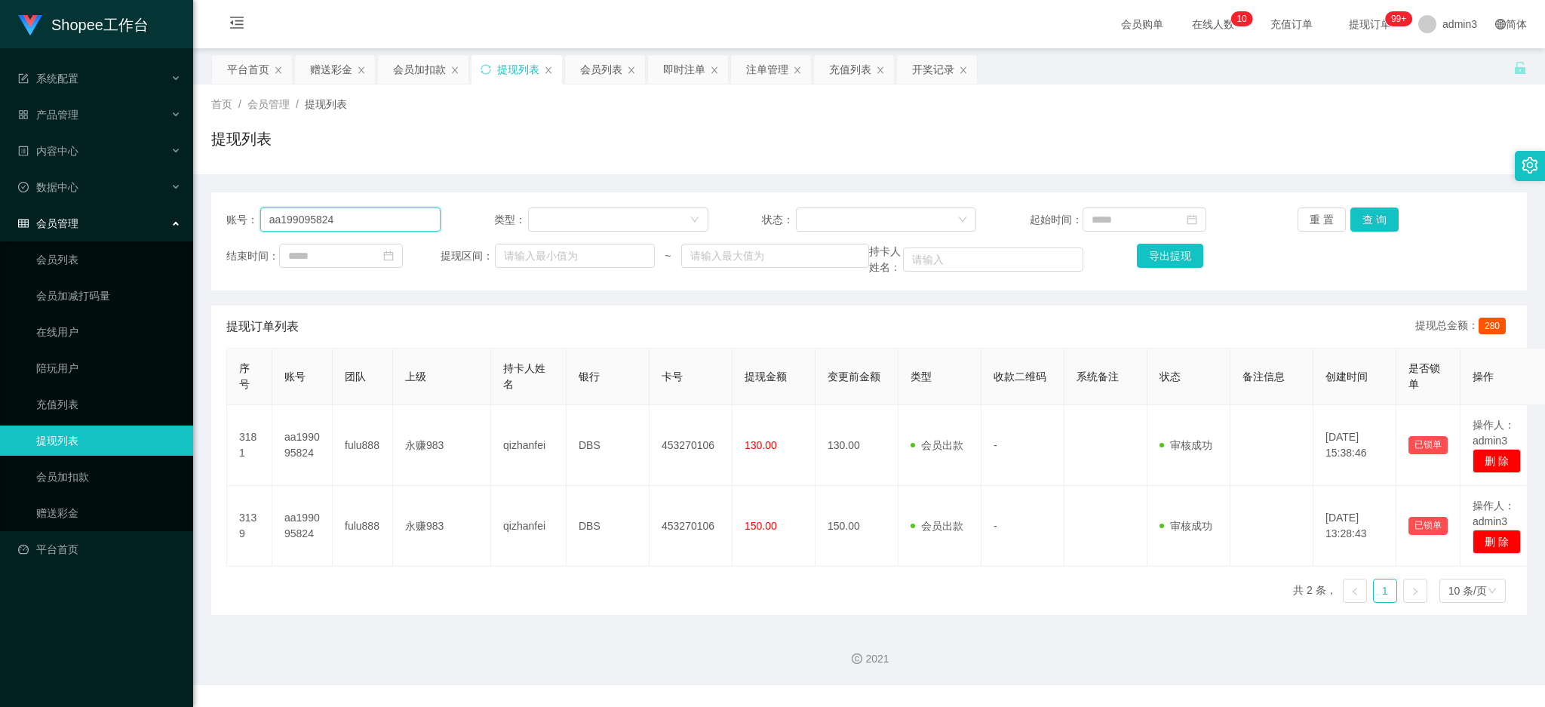
click at [328, 208] on input "aa199095824" at bounding box center [350, 220] width 180 height 24
paste input "Raymond6916"
click at [1370, 215] on button "查 询" at bounding box center [1375, 220] width 48 height 24
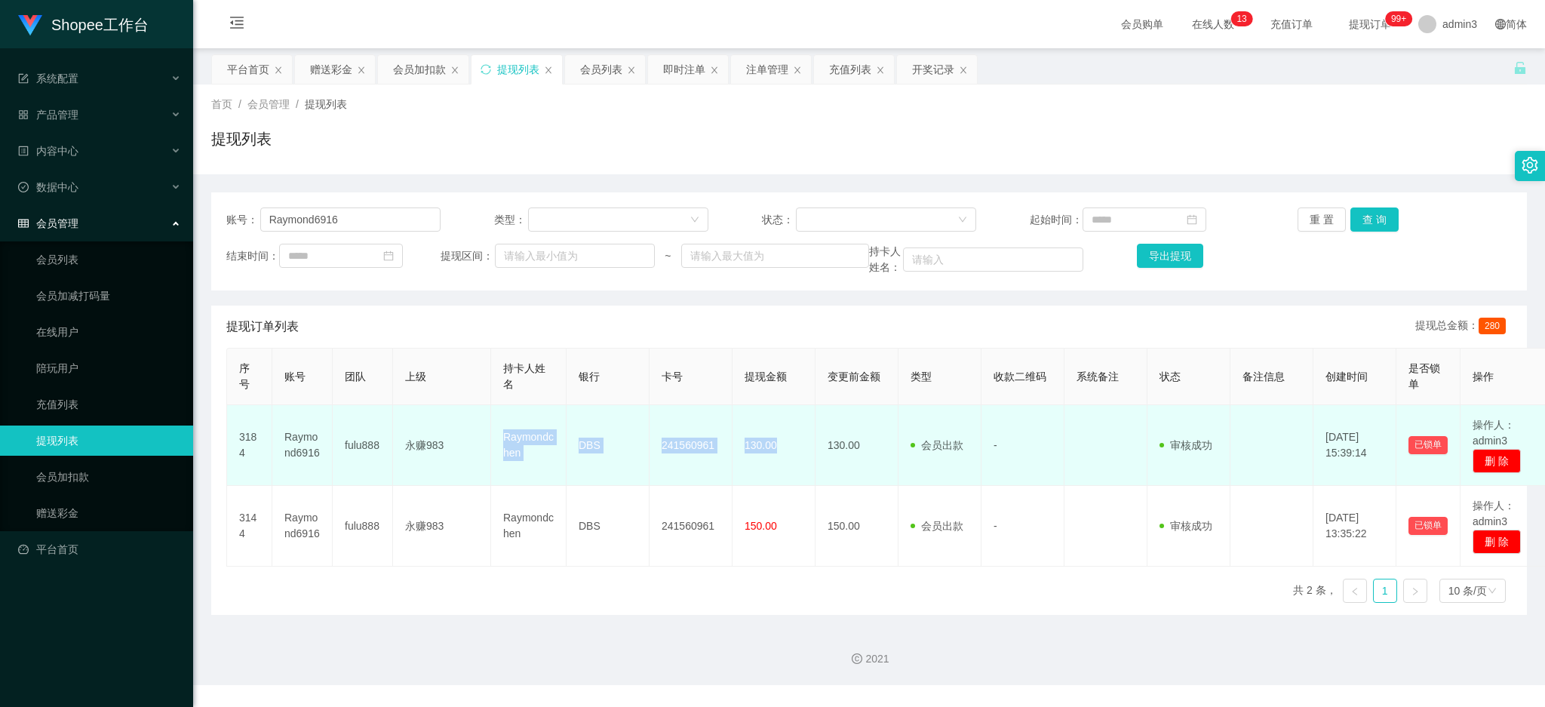
drag, startPoint x: 493, startPoint y: 433, endPoint x: 786, endPoint y: 475, distance: 296.6
click at [786, 475] on tr "3184 Raymond6916 fulu888 永赚983 Raymondchen DBS 241560961 130.00 130.00 会员出款 人工取…" at bounding box center [889, 445] width 1324 height 81
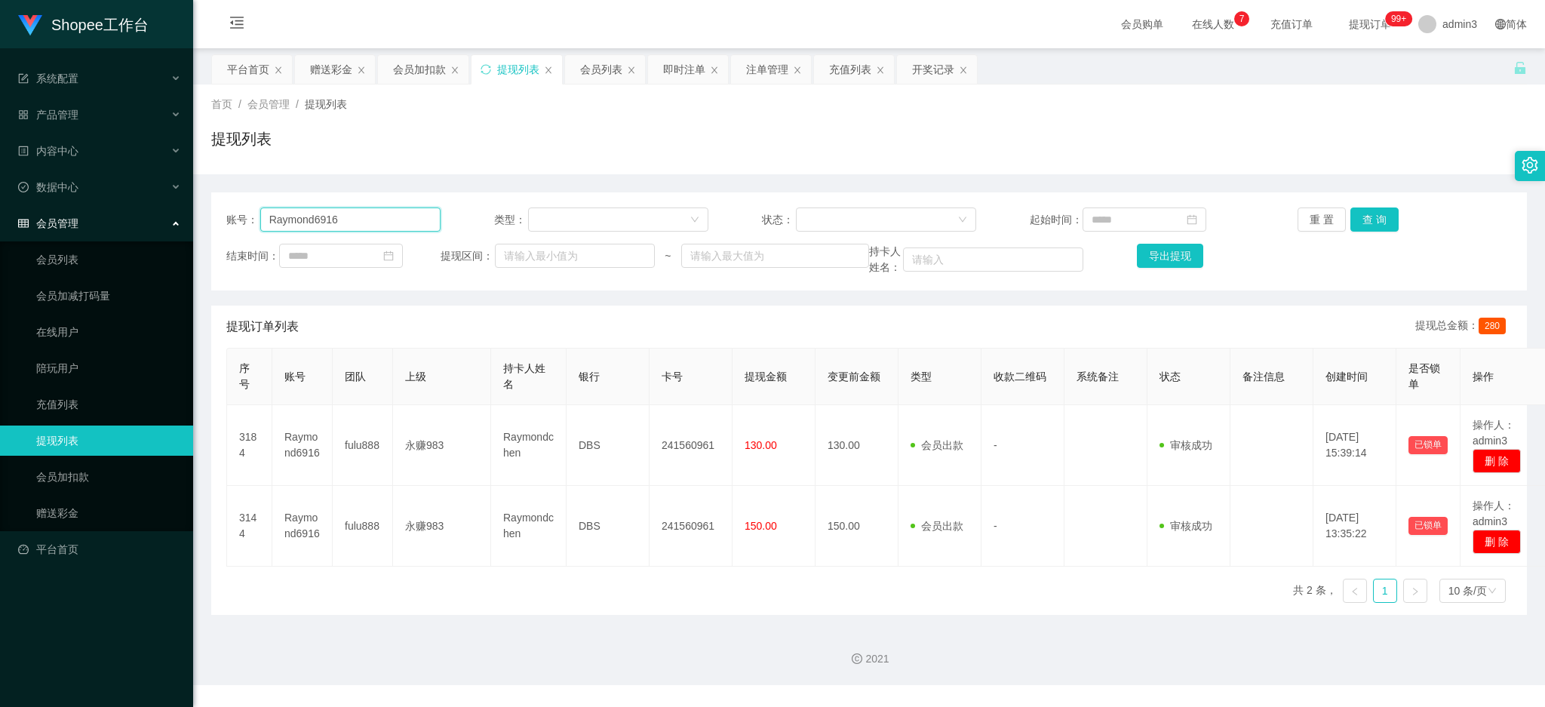
click at [352, 211] on input "Raymond6916" at bounding box center [350, 220] width 180 height 24
paste input "84061969"
type input "84061969"
click at [1370, 211] on button "查 询" at bounding box center [1375, 220] width 48 height 24
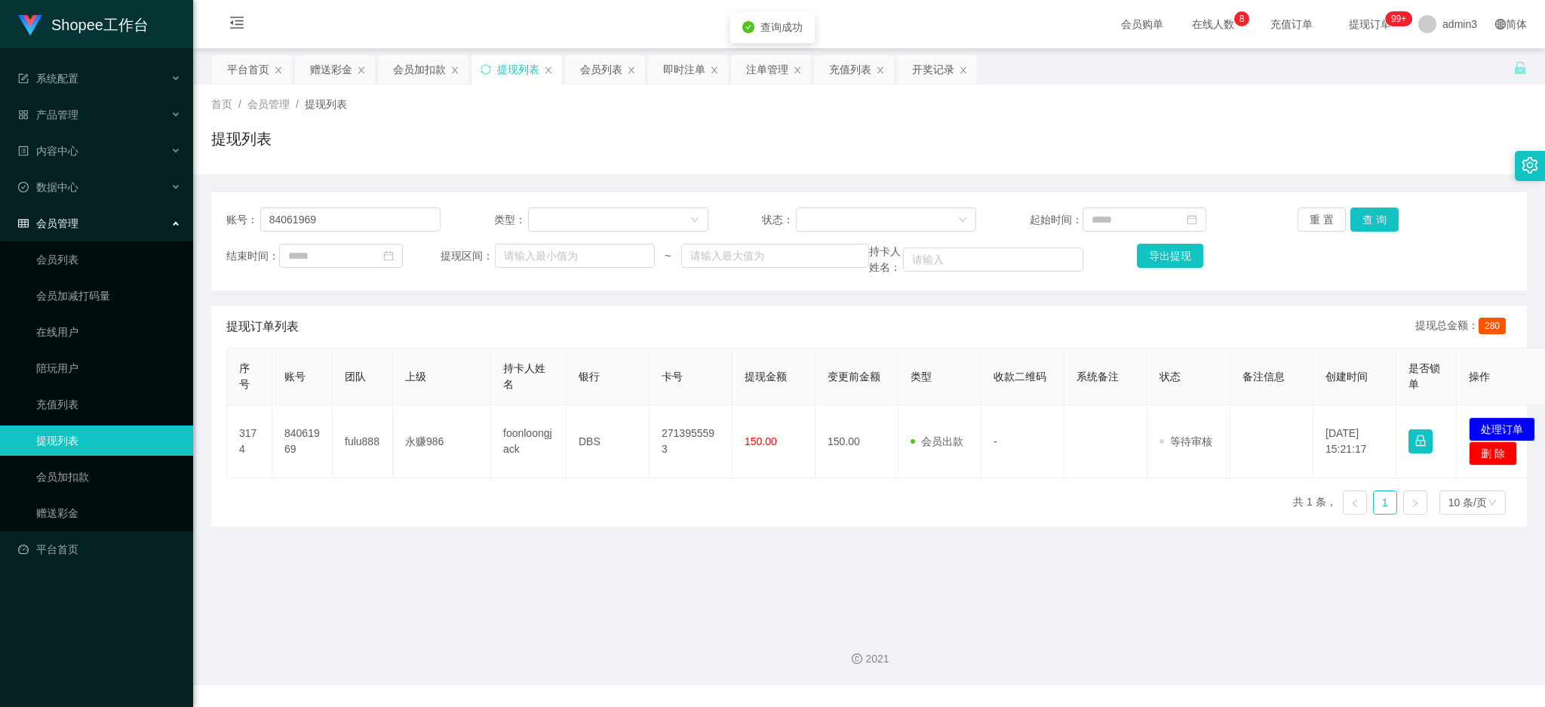
click at [669, 588] on main "关闭左侧 关闭右侧 关闭其它 刷新页面 平台首页 赠送彩金 会员加扣款 提现列表 会员列表 即时注单 注单管理 充值列表 开奖记录 首页 / 会员管理 / 提…" at bounding box center [869, 331] width 1352 height 567
click at [1374, 221] on button "查 询" at bounding box center [1375, 220] width 48 height 24
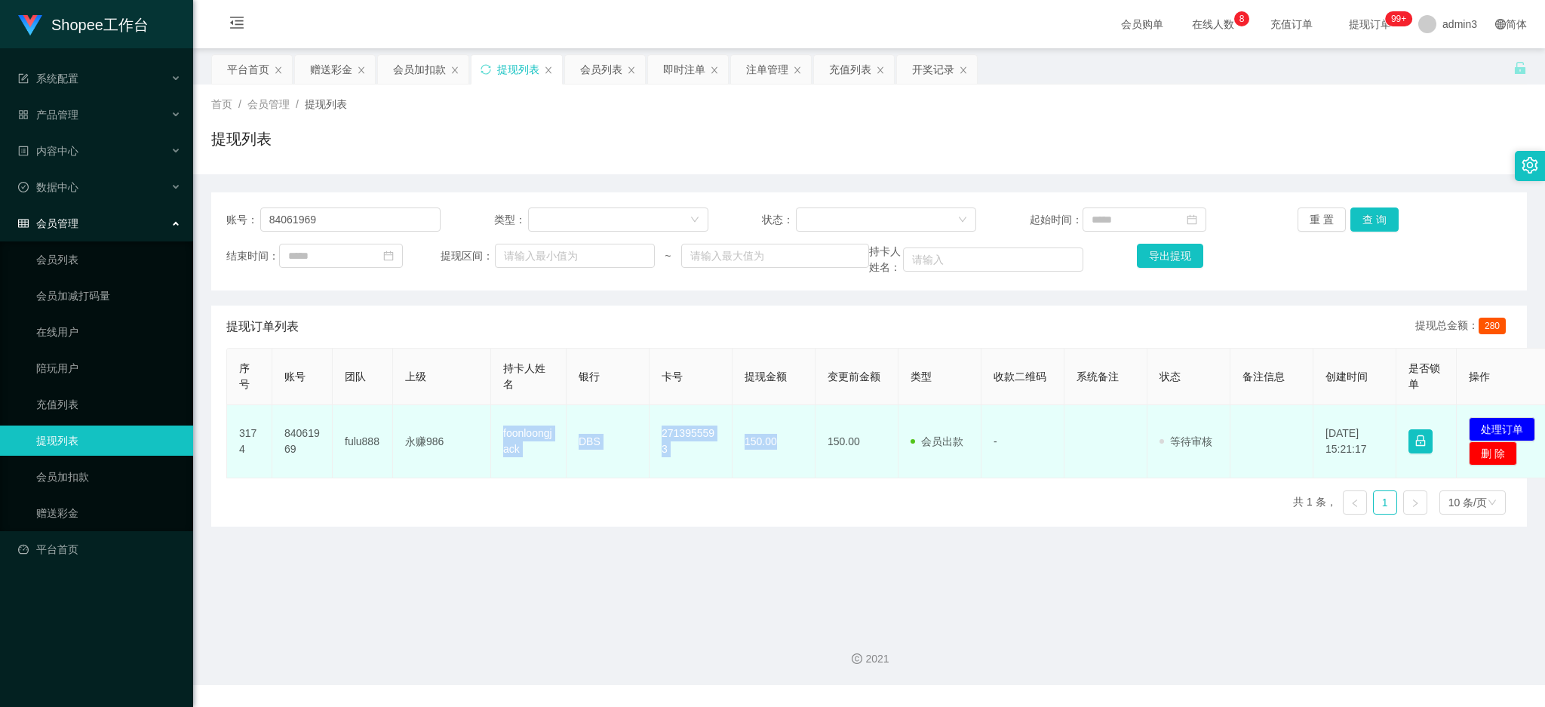
drag, startPoint x: 500, startPoint y: 434, endPoint x: 795, endPoint y: 469, distance: 297.1
click at [795, 469] on tr "3174 84061969 fulu888 永赚986 foonloongjack DBS 2713955593 150.00 150.00 会员出款 人工取…" at bounding box center [892, 441] width 1330 height 73
click at [1503, 429] on button "处理订单" at bounding box center [1502, 429] width 66 height 24
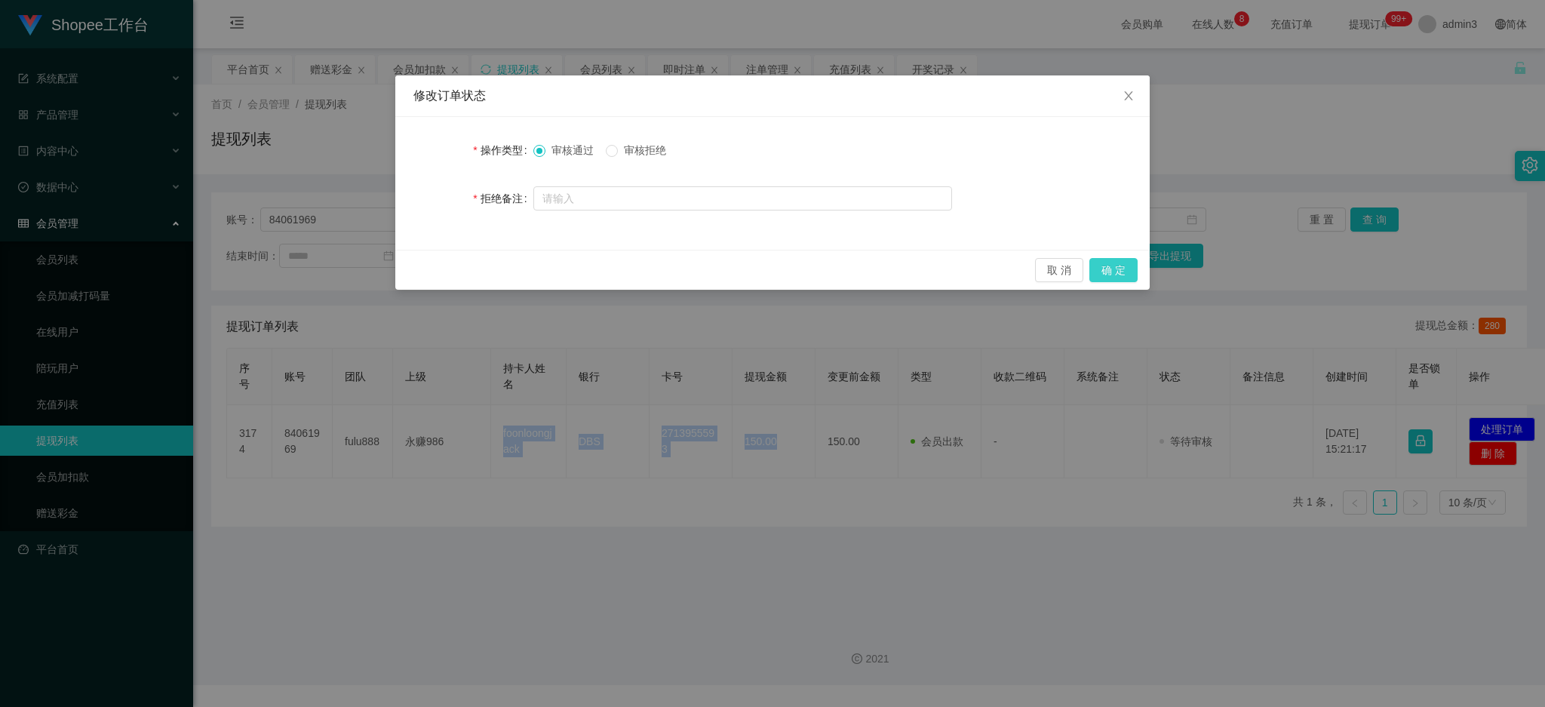
click at [1096, 264] on button "确 定" at bounding box center [1114, 270] width 48 height 24
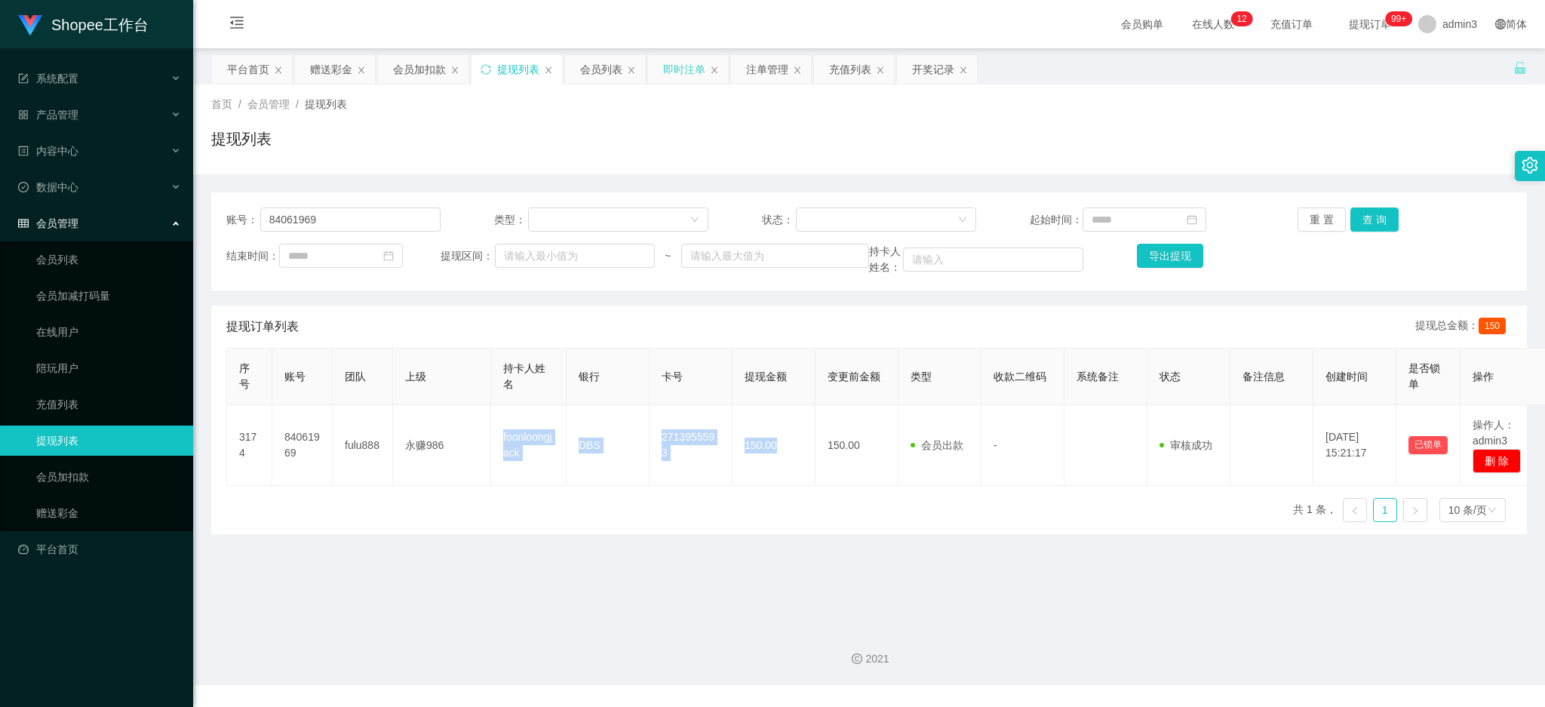
click at [684, 74] on div "即时注单" at bounding box center [684, 69] width 42 height 29
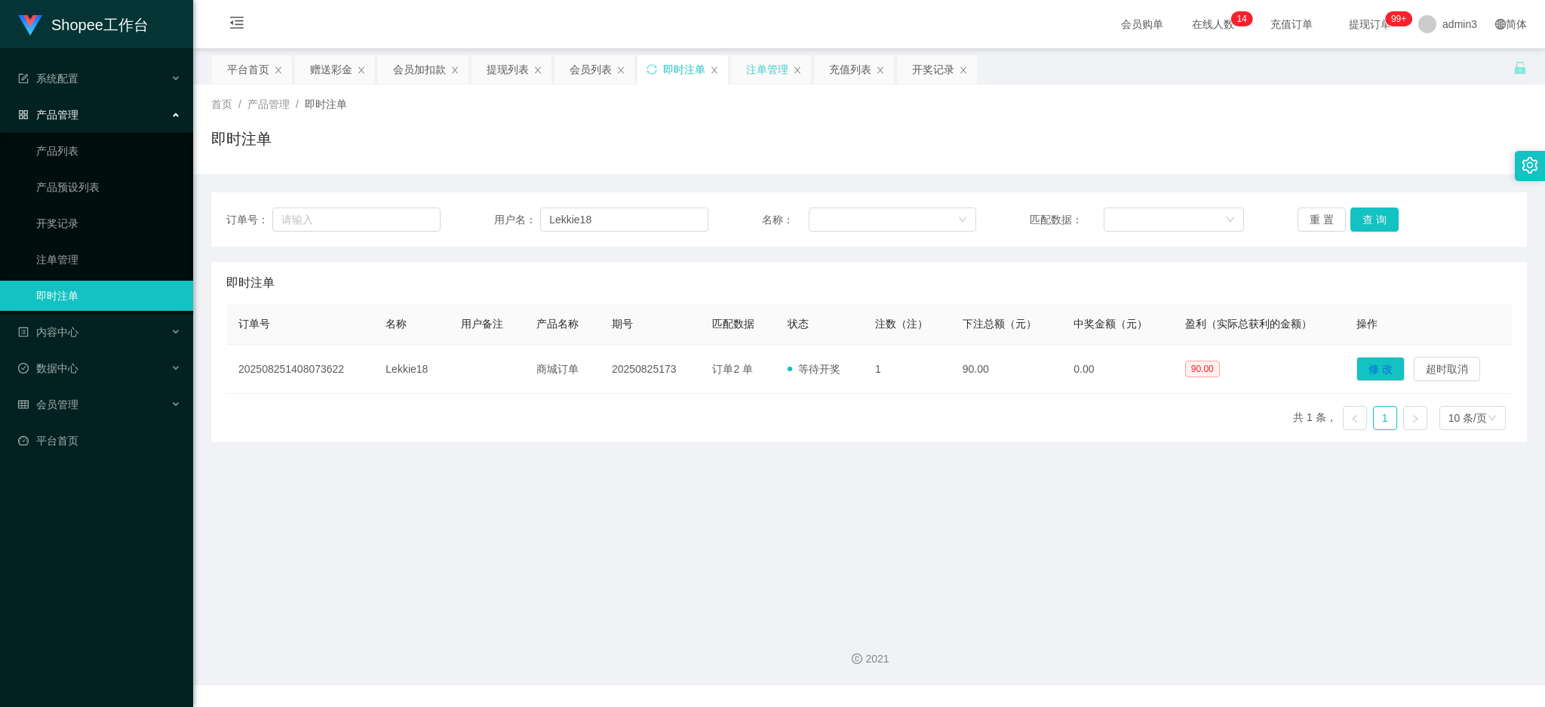
click at [752, 72] on div "注单管理" at bounding box center [767, 69] width 42 height 29
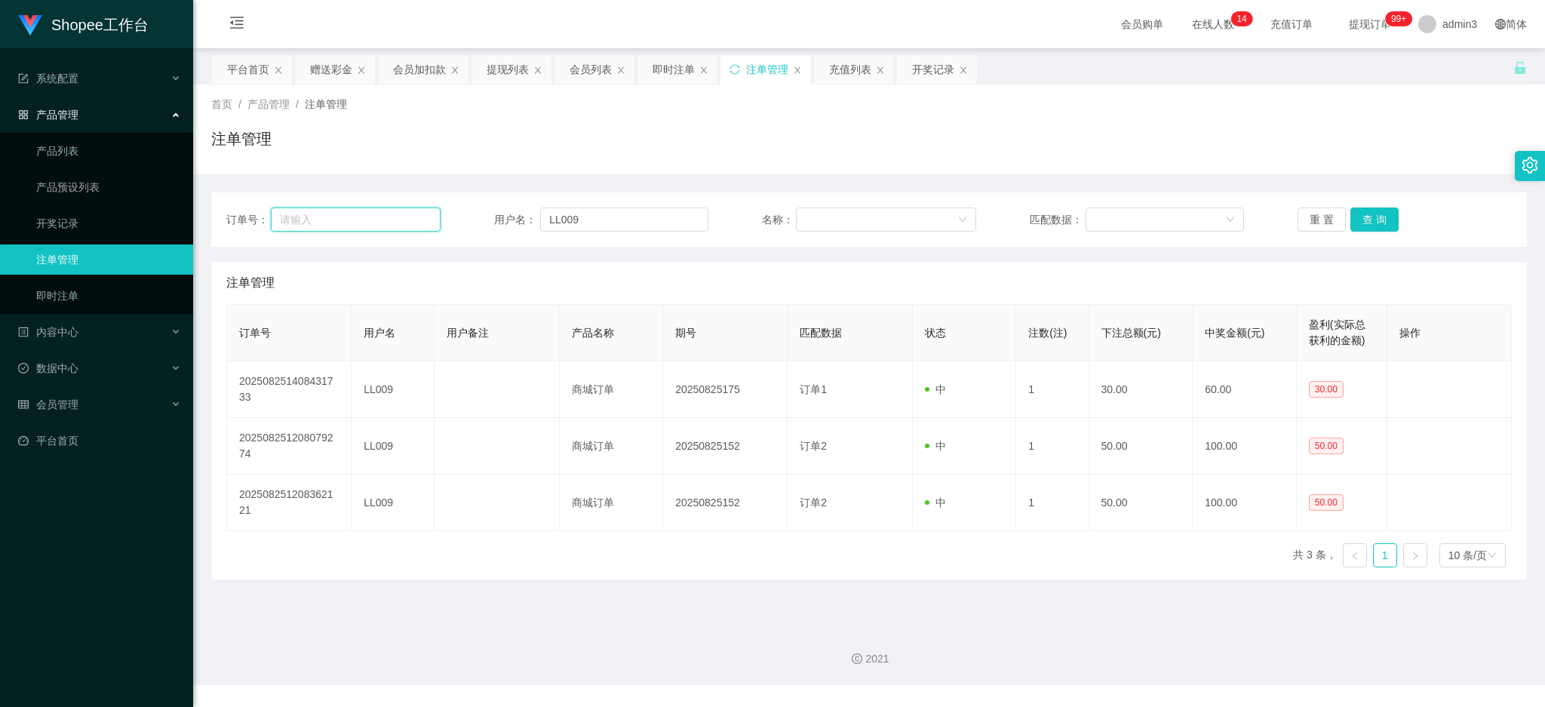
click at [378, 218] on input "text" at bounding box center [356, 220] width 170 height 24
click at [616, 220] on input "LL009" at bounding box center [624, 220] width 168 height 24
paste input "Wmk72"
type input "Wmk72"
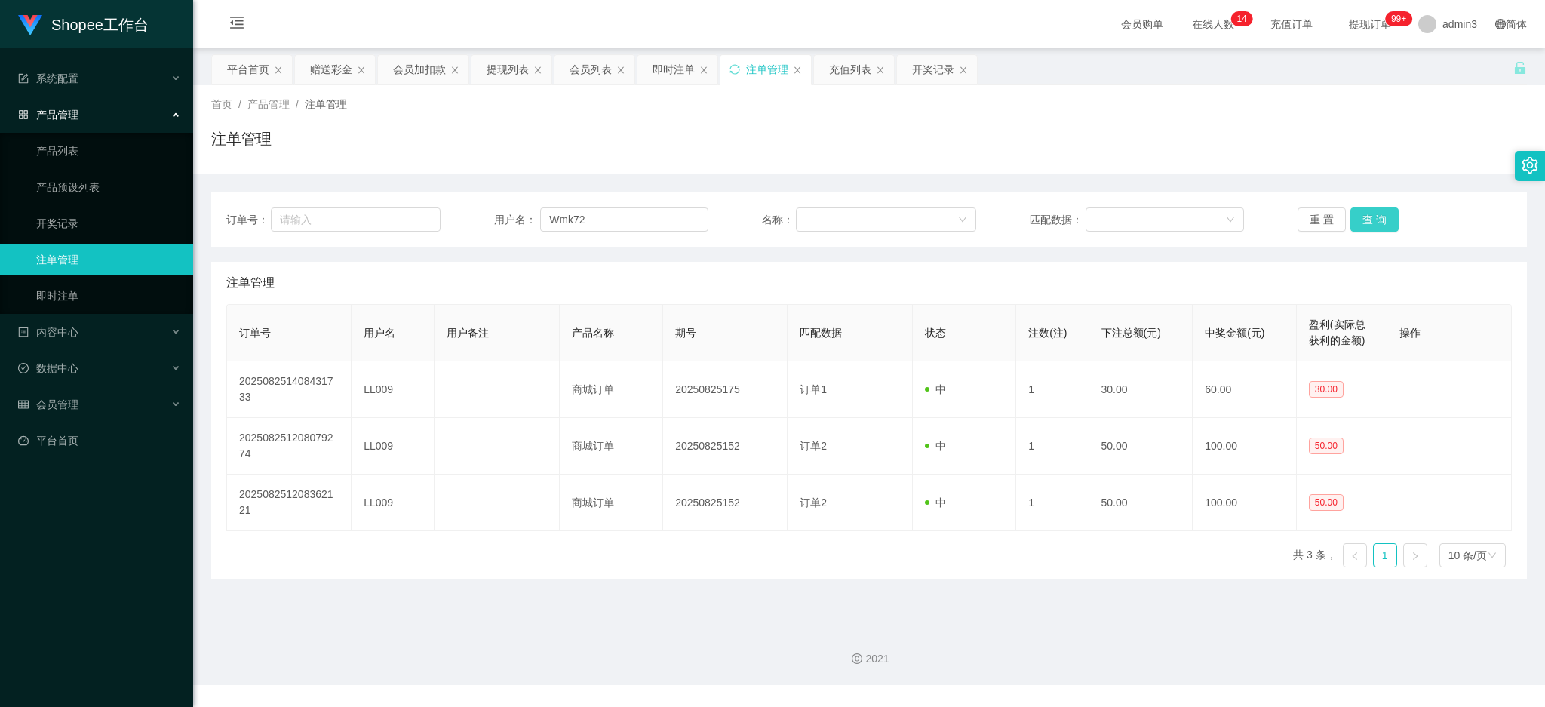
click at [1373, 211] on button "查 询" at bounding box center [1375, 220] width 48 height 24
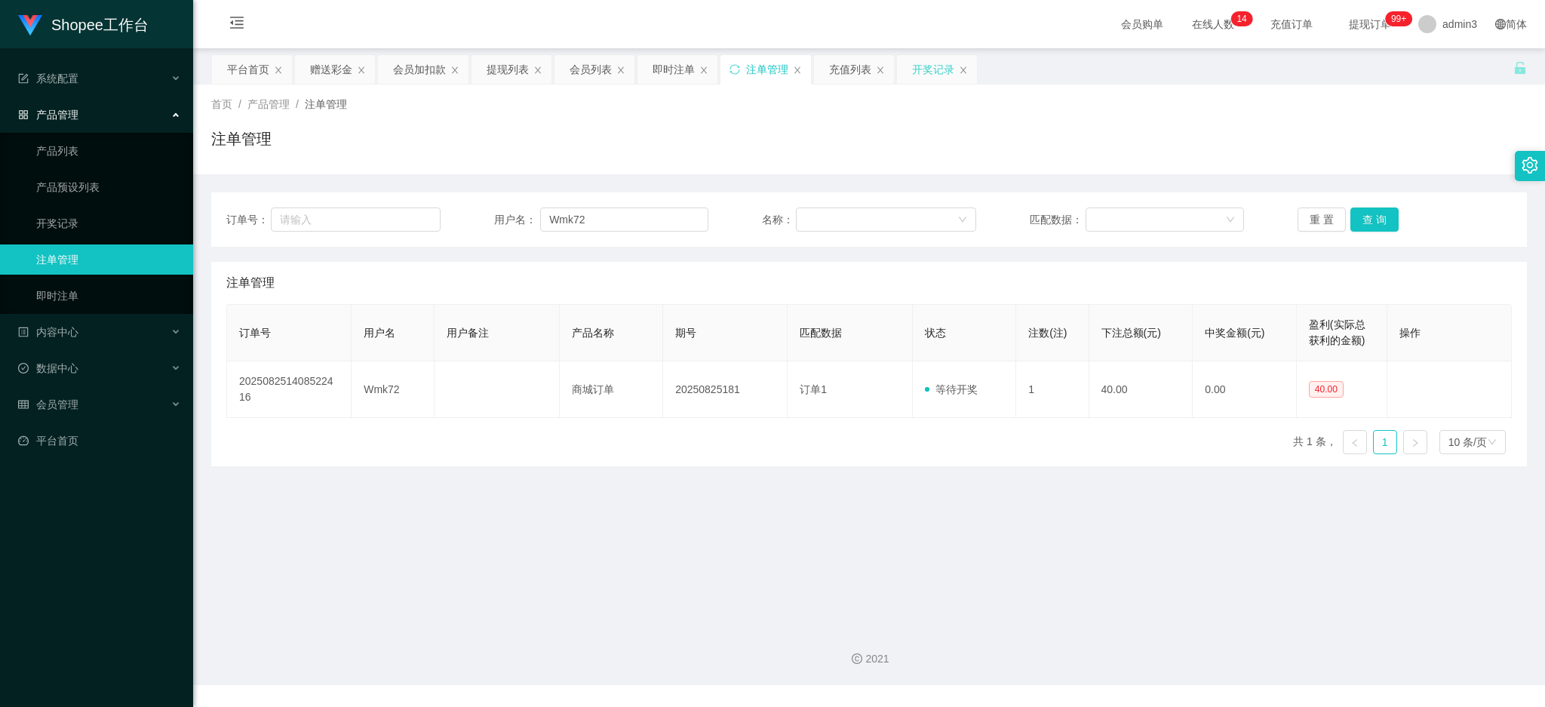
click at [955, 73] on div "开奖记录" at bounding box center [937, 69] width 80 height 29
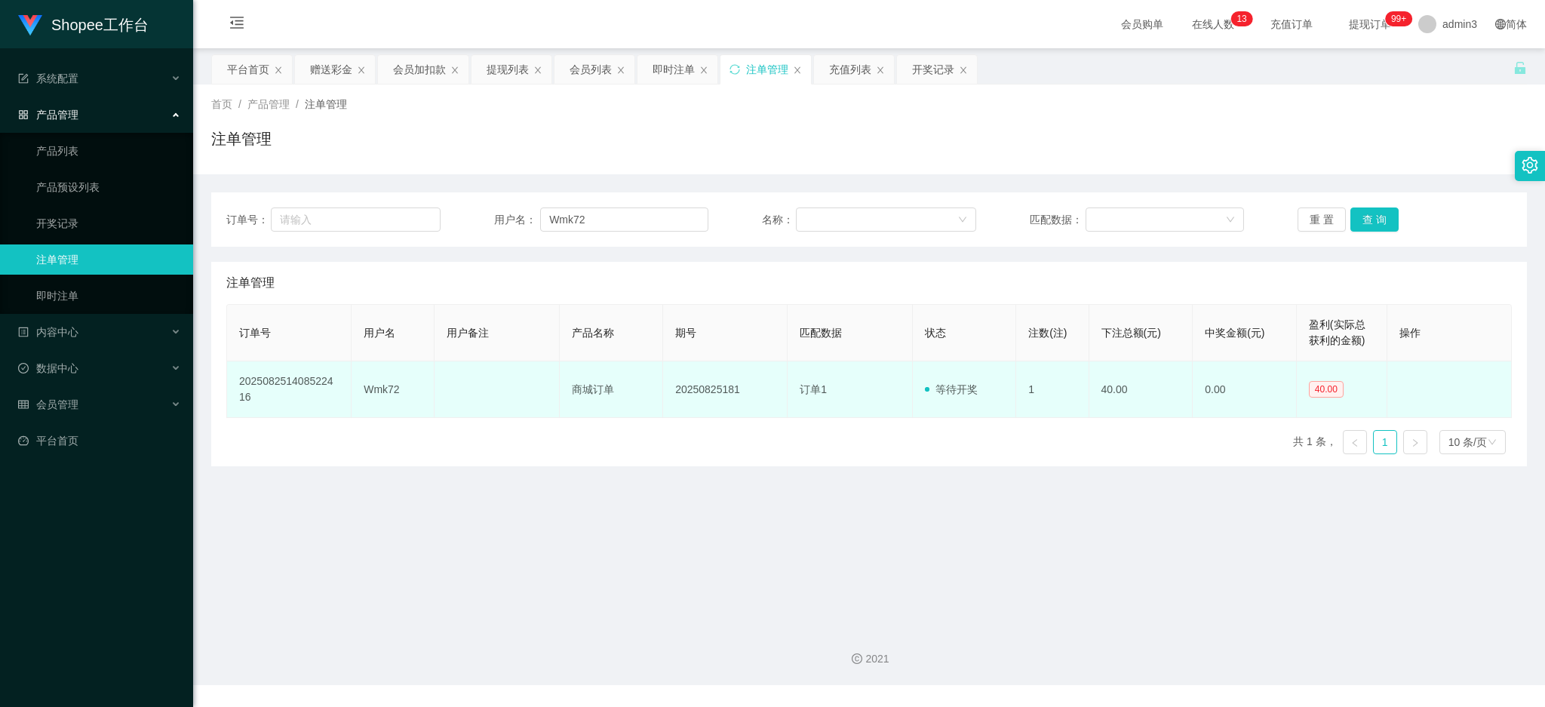
click at [701, 391] on td "20250825181" at bounding box center [725, 389] width 125 height 57
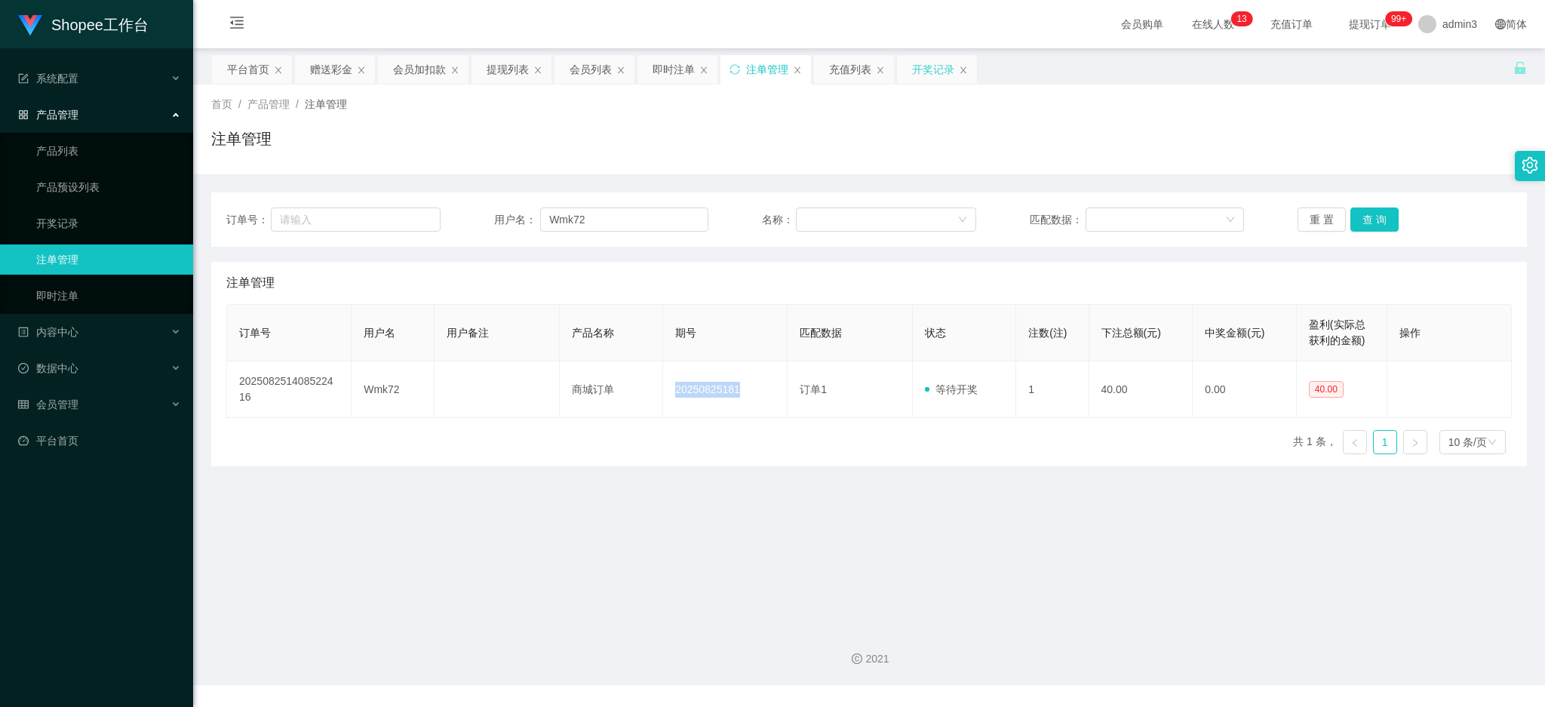
click at [925, 73] on div "开奖记录" at bounding box center [933, 69] width 42 height 29
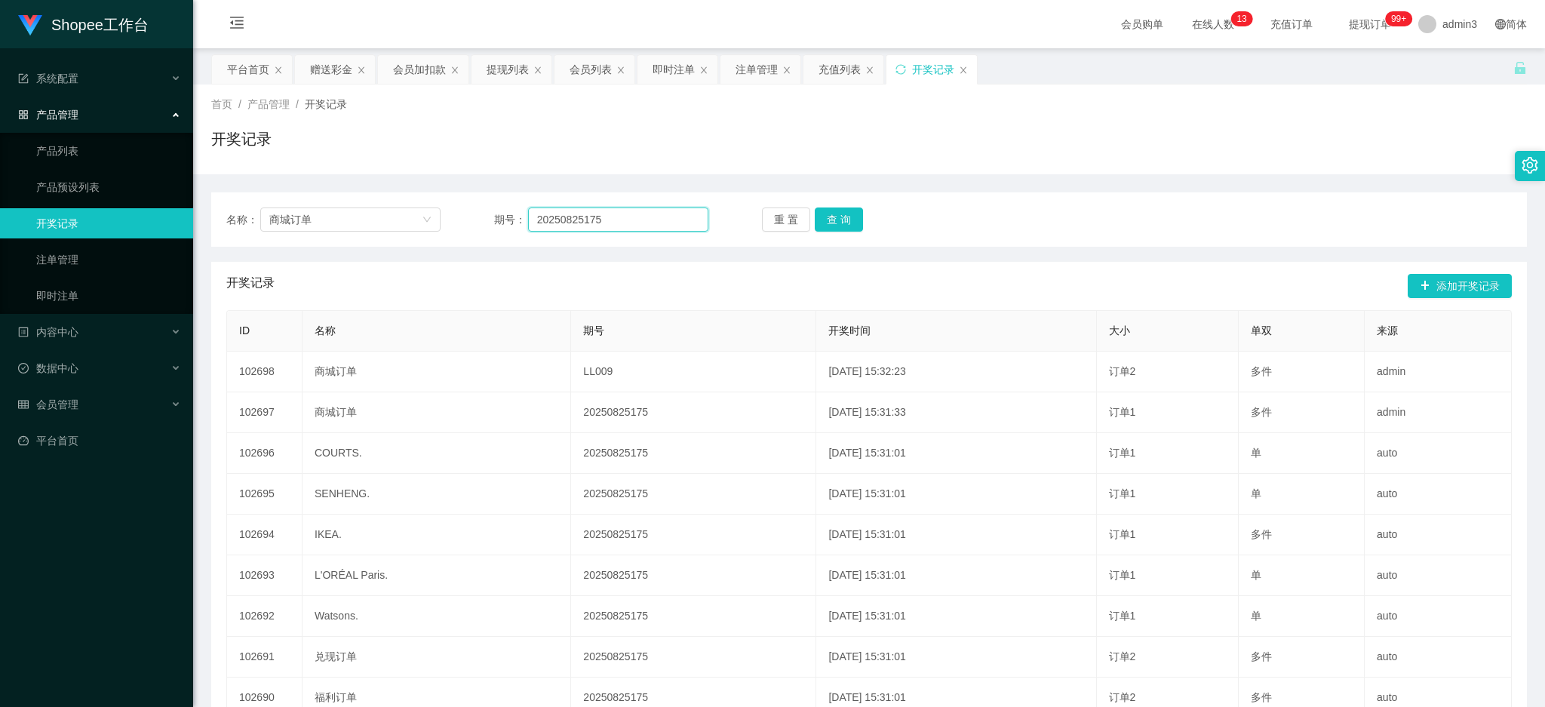
click at [570, 211] on input "20250825175" at bounding box center [618, 220] width 180 height 24
click at [1410, 288] on button "添加开奖记录" at bounding box center [1460, 286] width 104 height 24
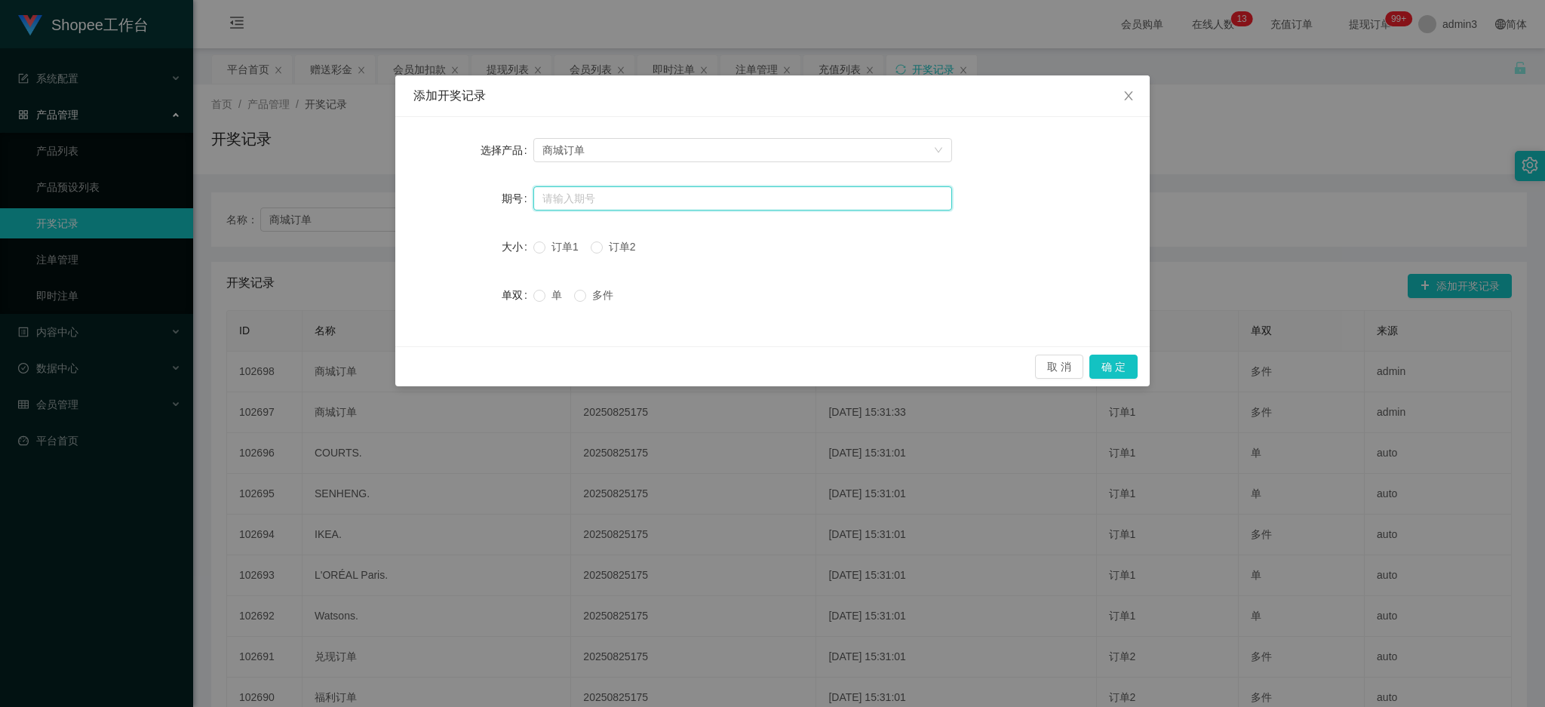
click at [571, 186] on input "text" at bounding box center [743, 198] width 419 height 24
paste input "20250825181"
type input "20250825181"
click at [536, 254] on div "订单1 订单2" at bounding box center [591, 247] width 115 height 30
click at [1112, 368] on button "确 定" at bounding box center [1114, 367] width 48 height 24
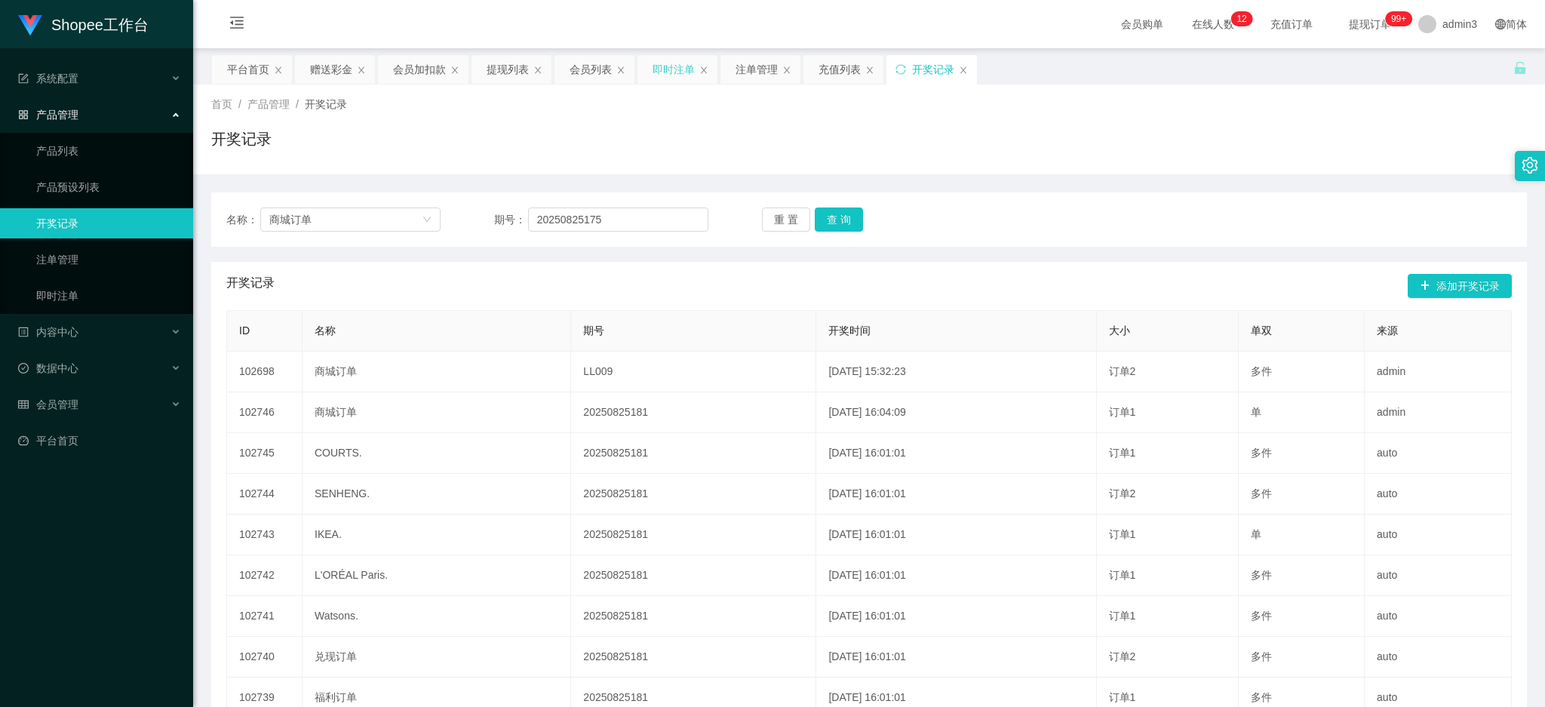
click at [669, 74] on div "即时注单" at bounding box center [674, 69] width 42 height 29
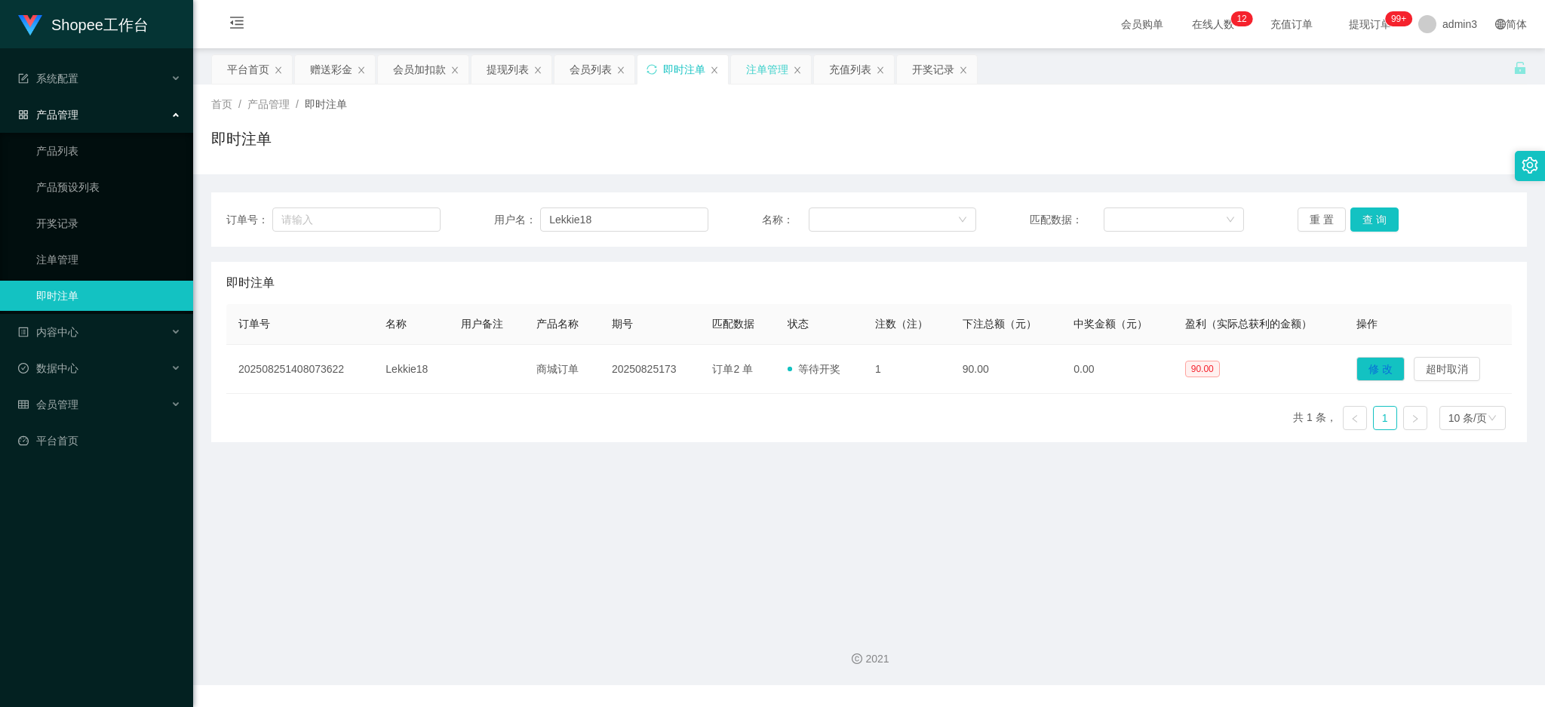
click at [752, 63] on div "注单管理" at bounding box center [767, 69] width 42 height 29
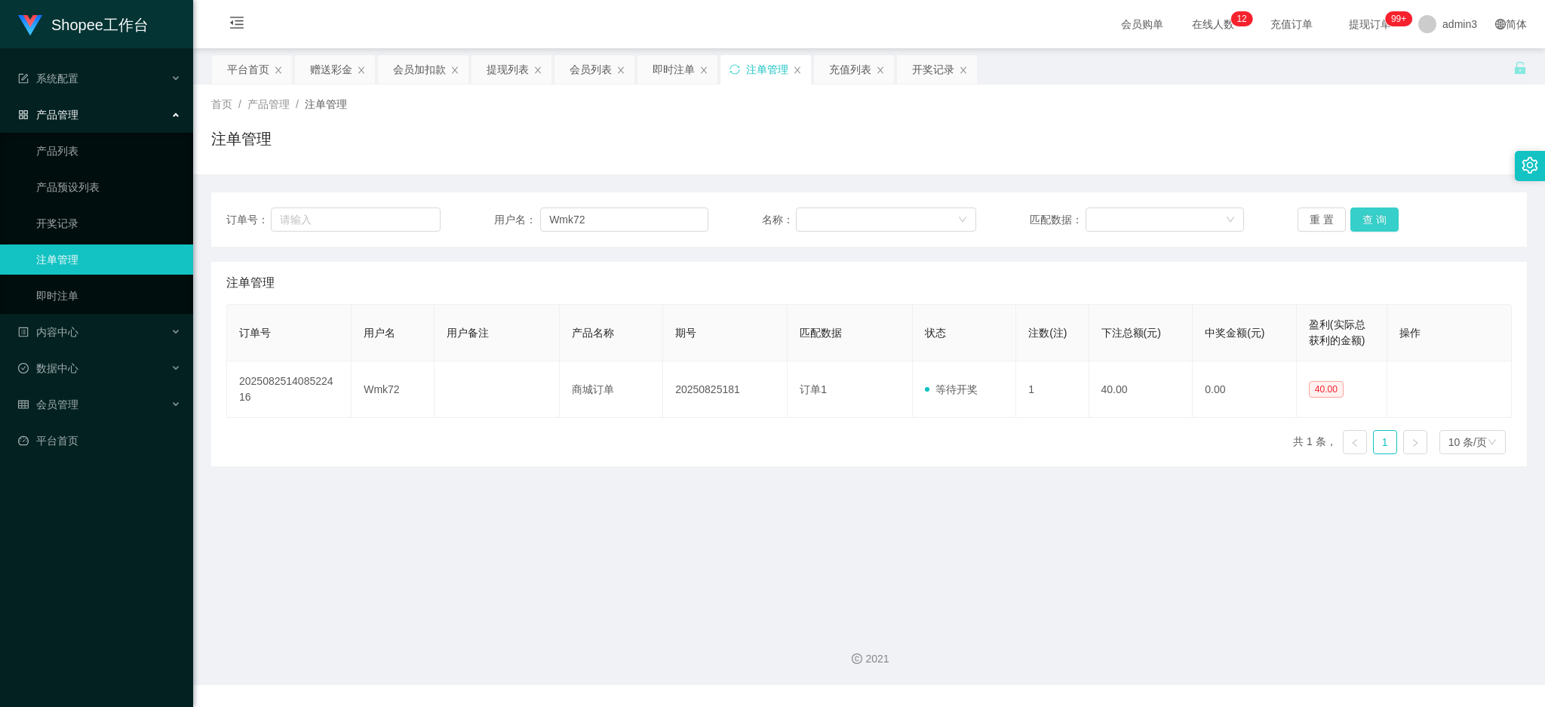
click at [1370, 217] on button "查 询" at bounding box center [1375, 220] width 48 height 24
drag, startPoint x: 549, startPoint y: 573, endPoint x: 666, endPoint y: 470, distance: 155.5
click at [551, 573] on main "关闭左侧 关闭右侧 关闭其它 刷新页面 平台首页 赠送彩金 会员加扣款 提现列表 会员列表 即时注单 注单管理 充值列表 开奖记录 首页 / 产品管理 / 注…" at bounding box center [869, 331] width 1352 height 567
click at [605, 208] on input "Wmk72" at bounding box center [624, 220] width 168 height 24
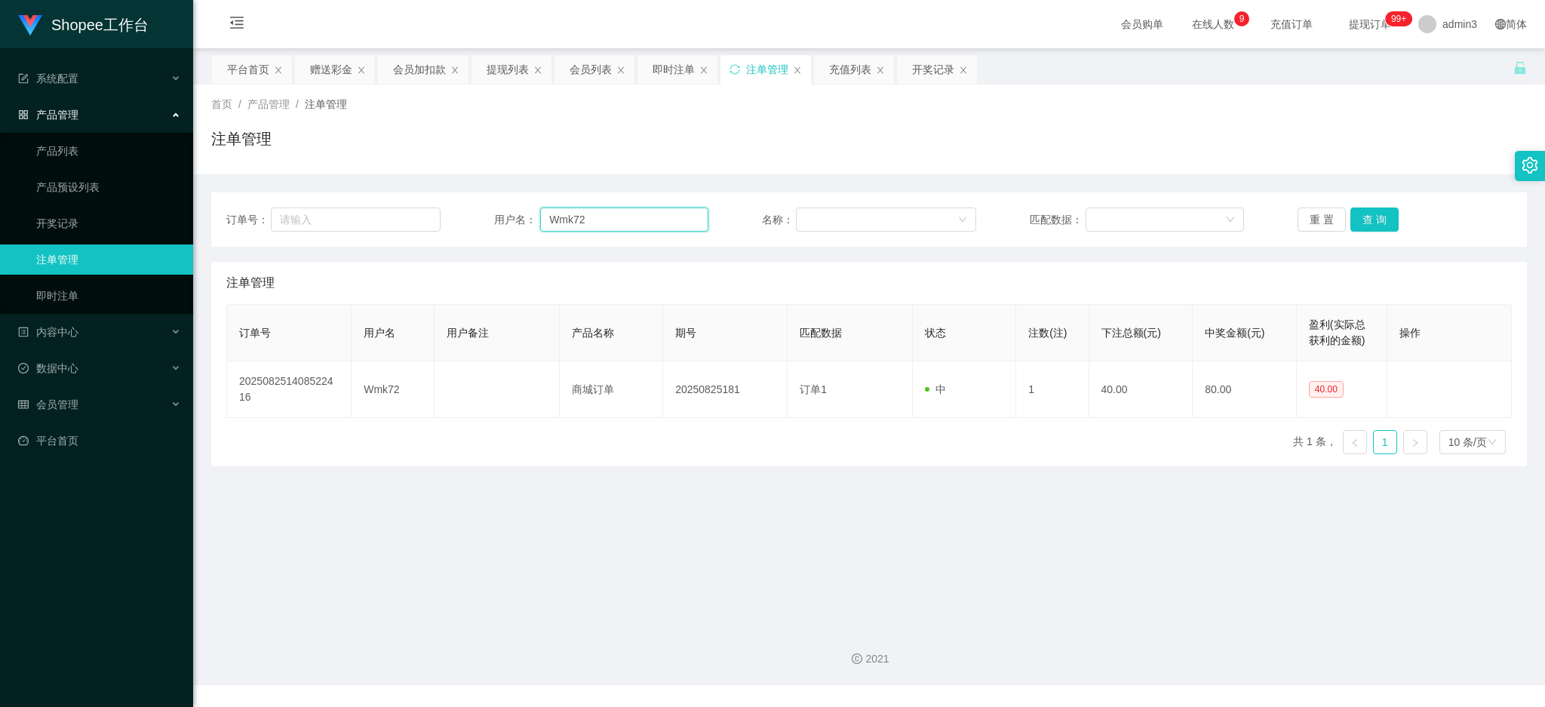
click at [605, 209] on input "Wmk72" at bounding box center [624, 220] width 168 height 24
paste input "87672455"
type input "87672455"
click at [1359, 215] on button "查 询" at bounding box center [1375, 220] width 48 height 24
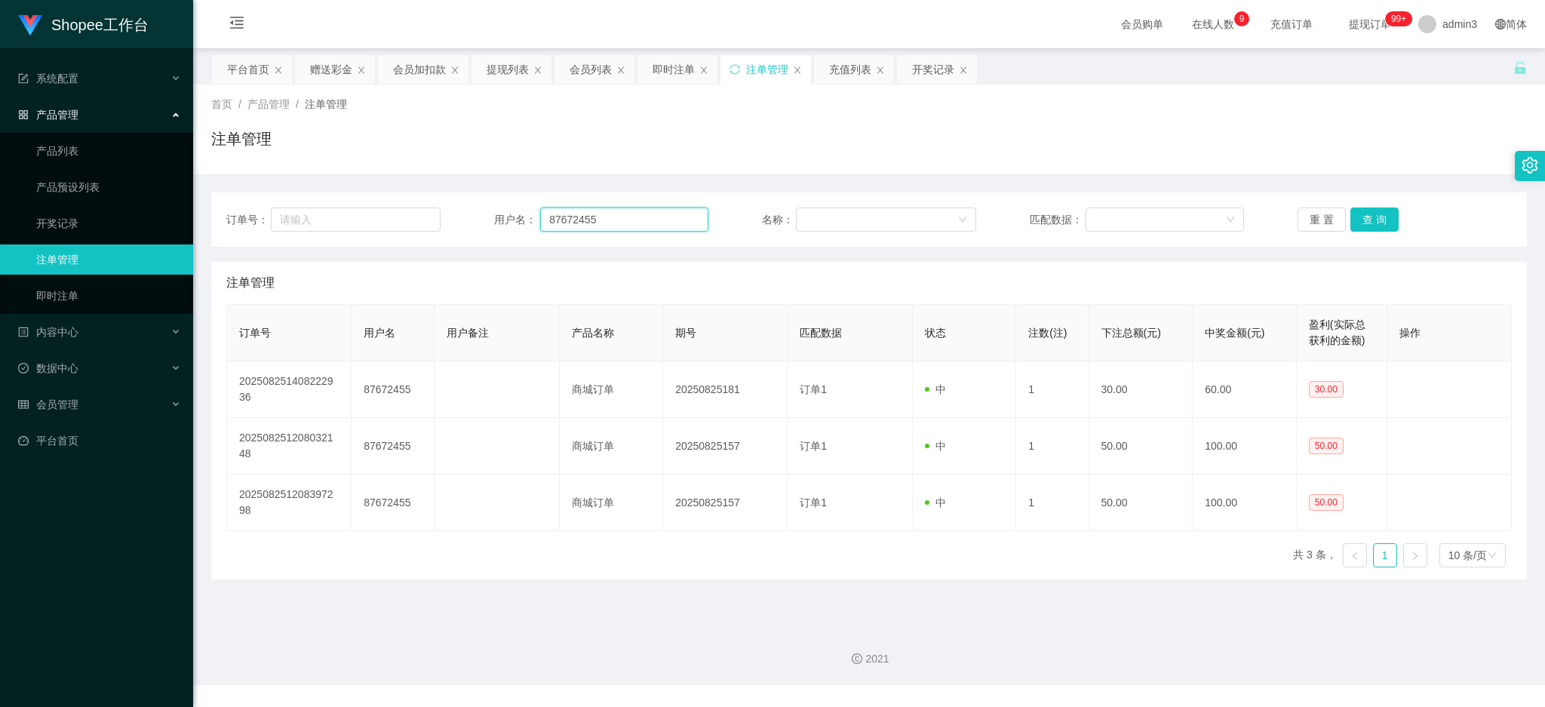
click at [562, 216] on input "87672455" at bounding box center [624, 220] width 168 height 24
paste input "Kerk1990"
type input "Kerk1990"
click at [1373, 216] on button "查 询" at bounding box center [1375, 220] width 48 height 24
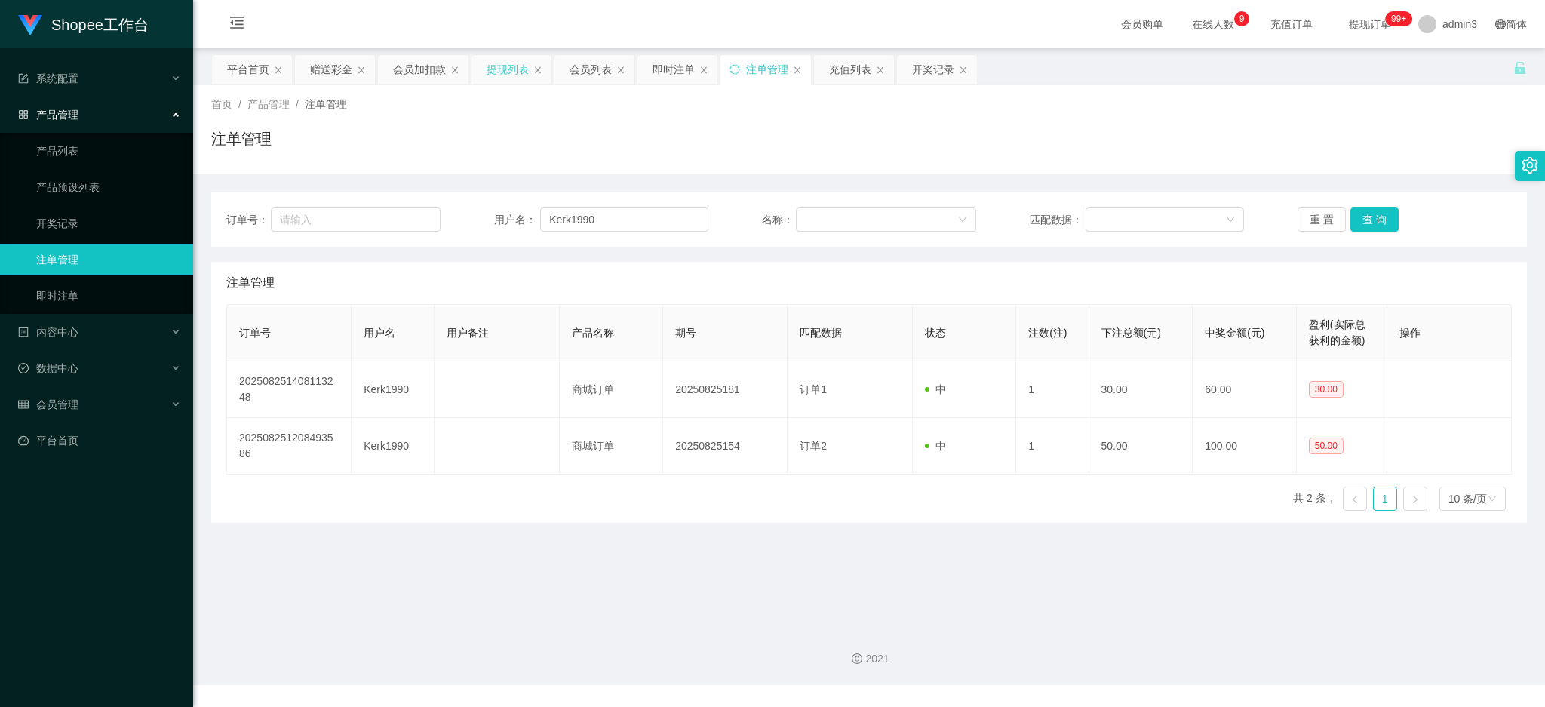
click at [507, 70] on div "提现列表" at bounding box center [508, 69] width 42 height 29
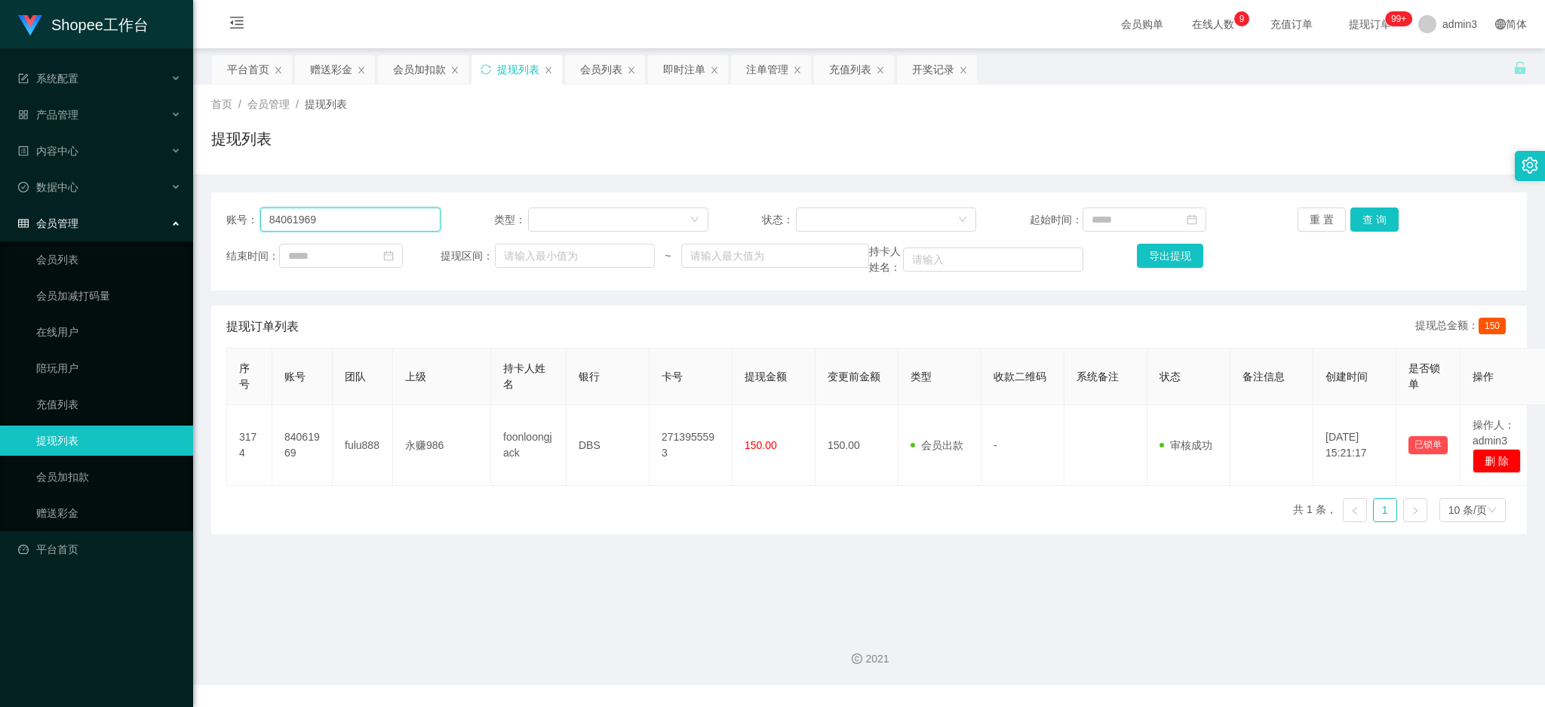
click at [334, 218] on input "84061969" at bounding box center [350, 220] width 180 height 24
paste input "ck123456"
click at [1369, 211] on button "查 询" at bounding box center [1375, 220] width 48 height 24
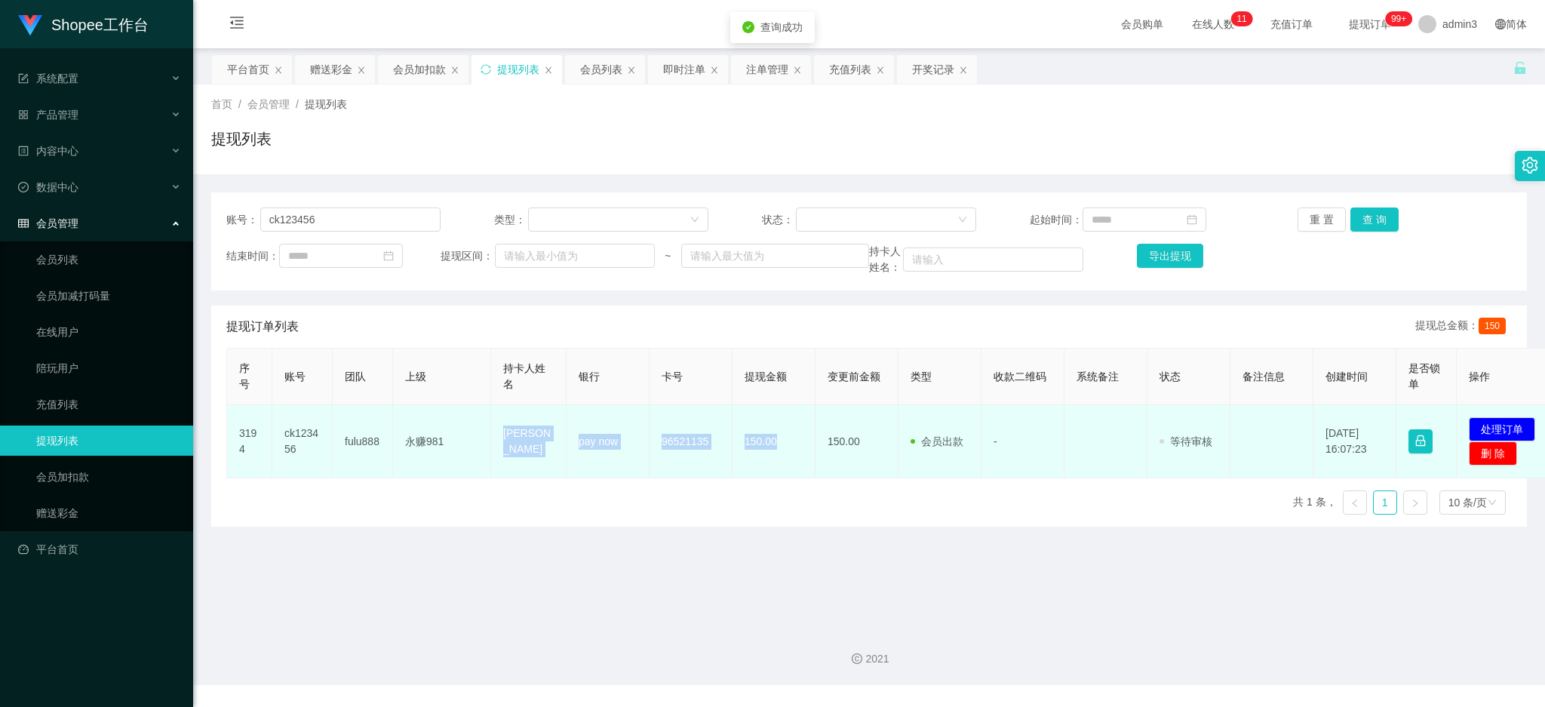
drag, startPoint x: 501, startPoint y: 444, endPoint x: 775, endPoint y: 466, distance: 274.8
click at [775, 466] on tr "3194 ck123456 fulu888 永赚981 [PERSON_NAME] pay now 96521135 150.00 150.00 会员出款 人…" at bounding box center [892, 441] width 1330 height 73
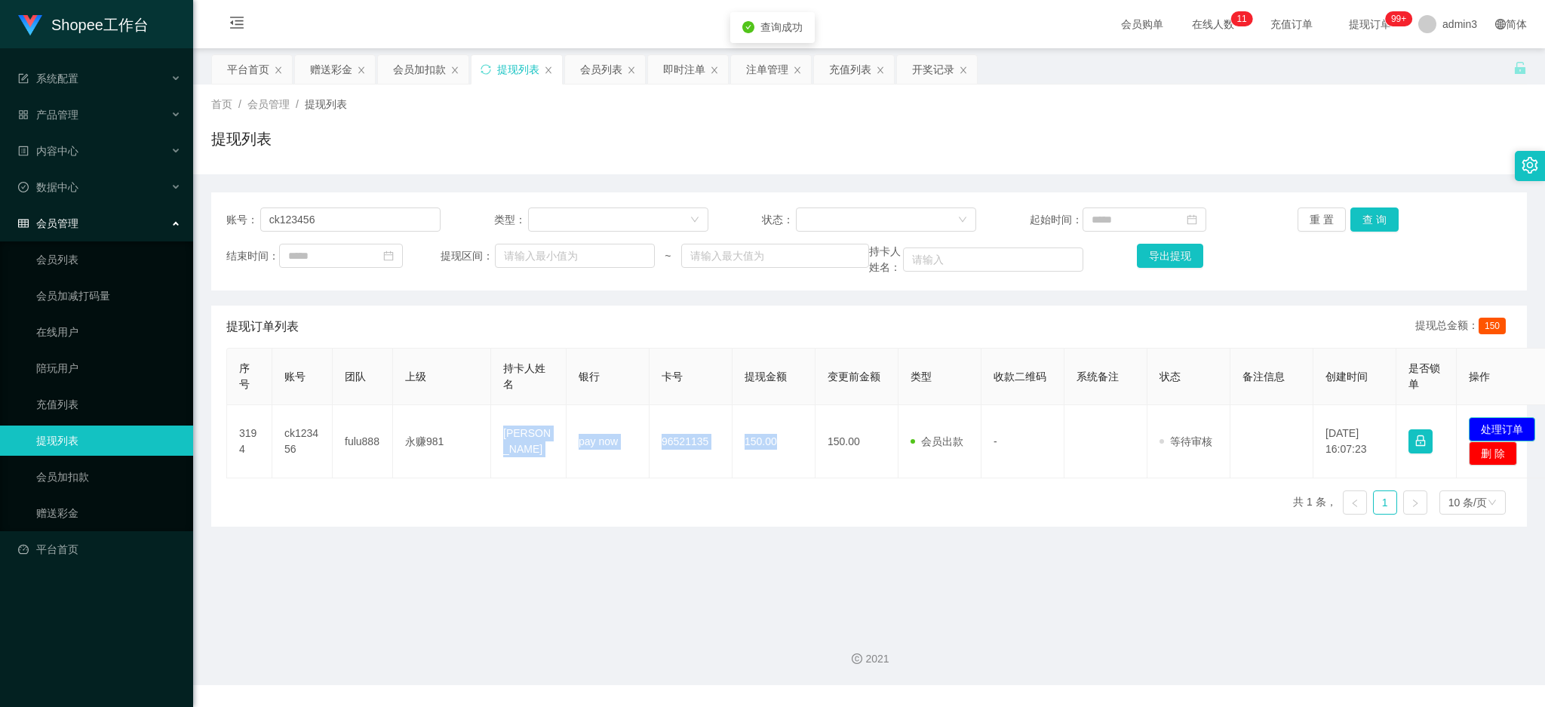
drag, startPoint x: 1517, startPoint y: 426, endPoint x: 1139, endPoint y: 380, distance: 381.7
click at [1517, 426] on button "处理订单" at bounding box center [1502, 429] width 66 height 24
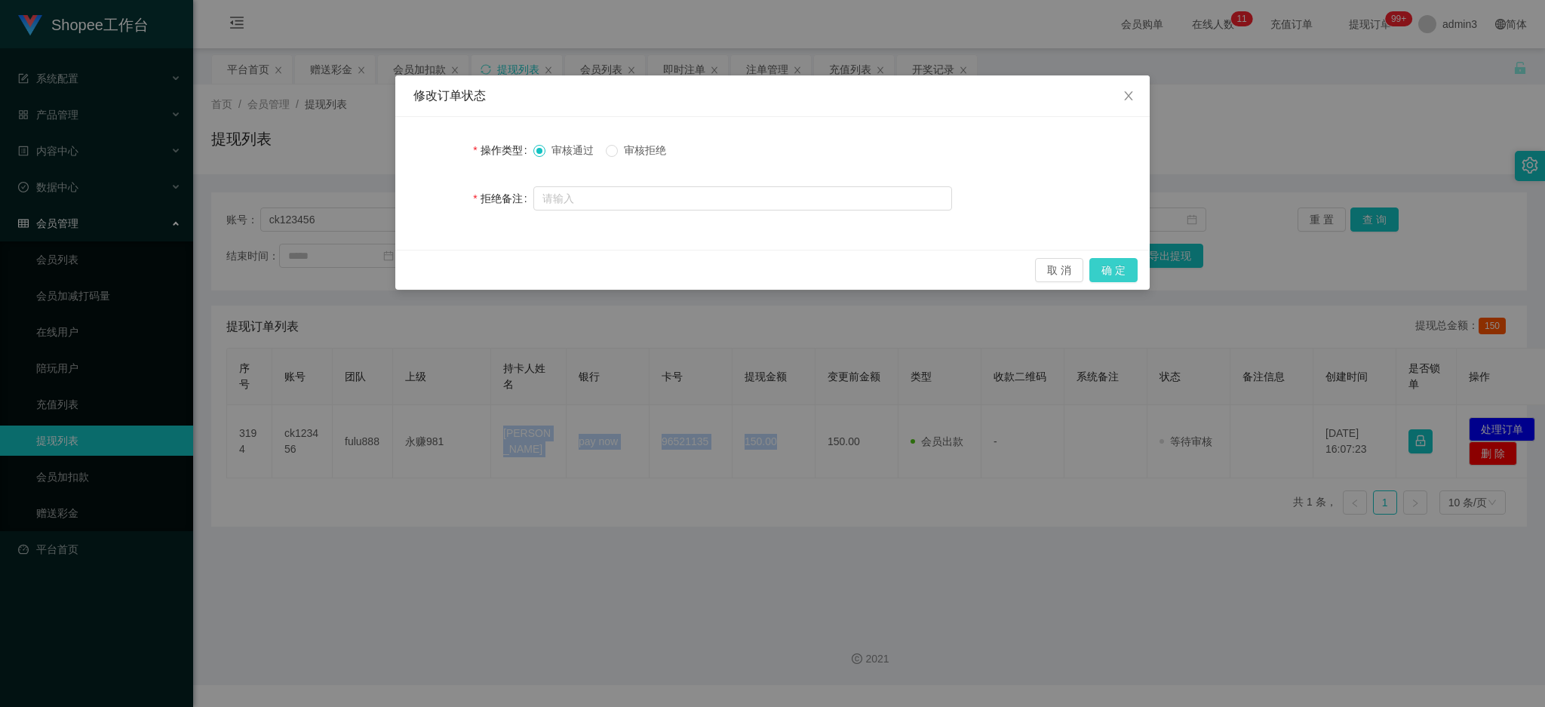
click at [1099, 273] on button "确 定" at bounding box center [1114, 270] width 48 height 24
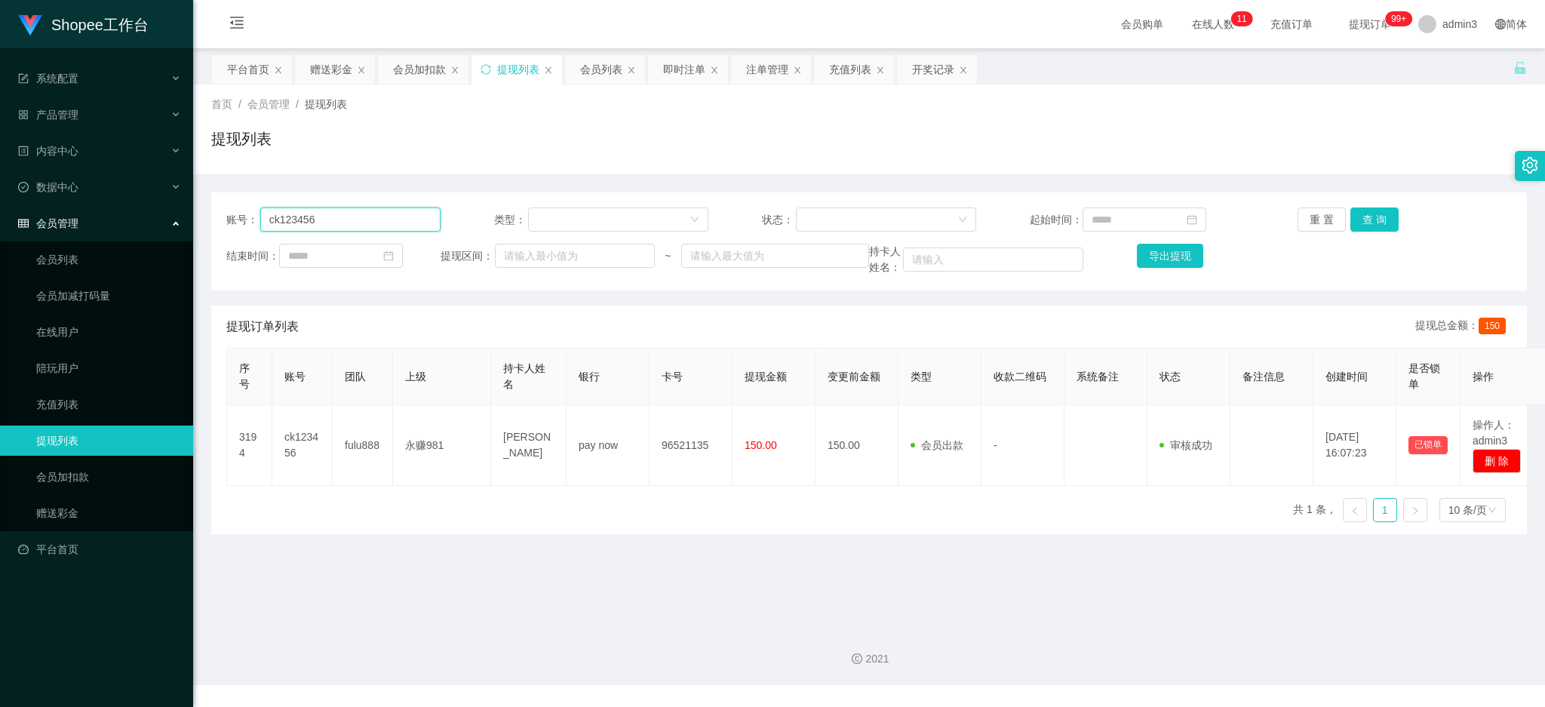
click at [273, 223] on input "ck123456" at bounding box center [350, 220] width 180 height 24
paste input "jixiang"
click at [1382, 218] on button "查 询" at bounding box center [1375, 220] width 48 height 24
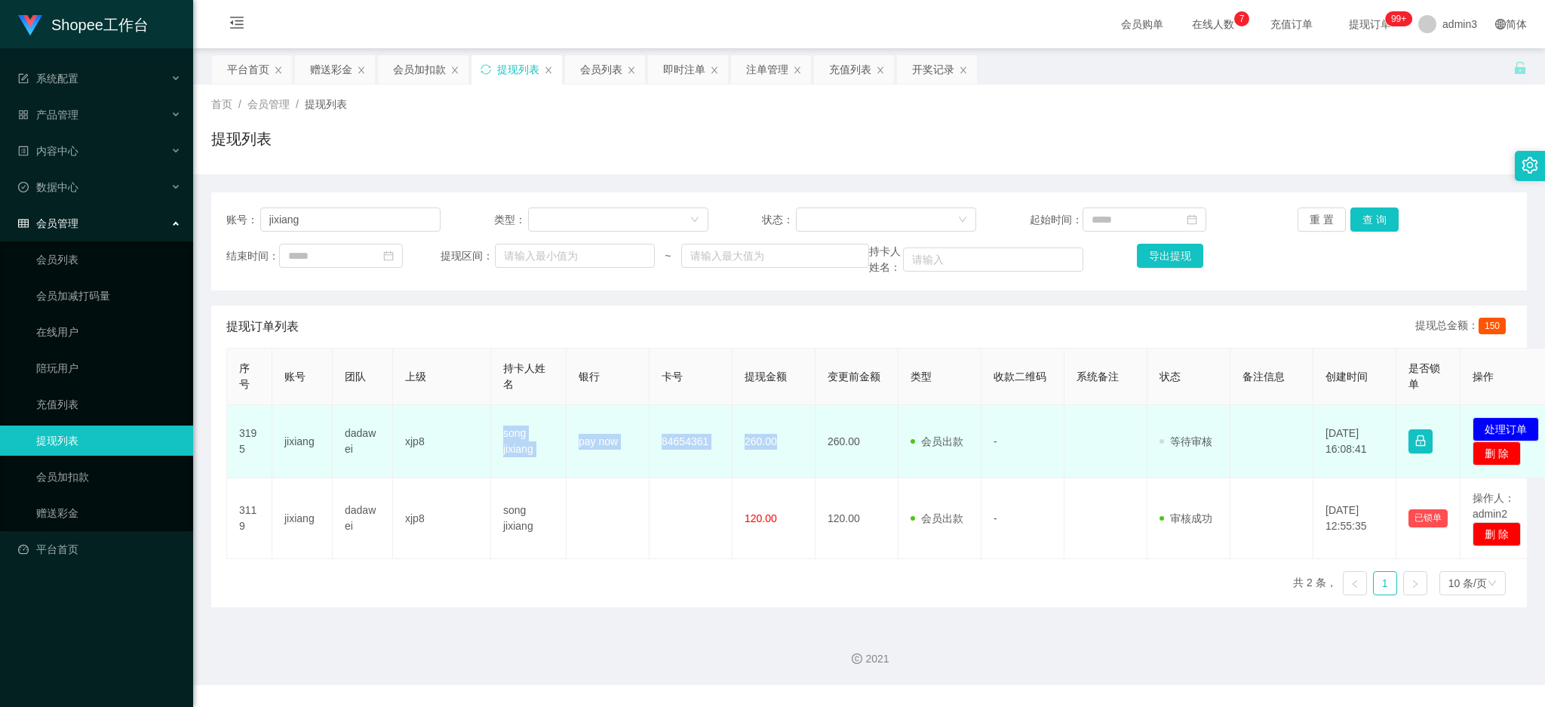
drag, startPoint x: 497, startPoint y: 432, endPoint x: 782, endPoint y: 470, distance: 287.8
click at [782, 470] on tr "3195 jixiang dadawei xjp8 song jixiang pay now 84654361 260.00 260.00 会员出款 人工取款…" at bounding box center [894, 441] width 1334 height 73
click at [1503, 429] on button "处理订单" at bounding box center [1506, 429] width 66 height 24
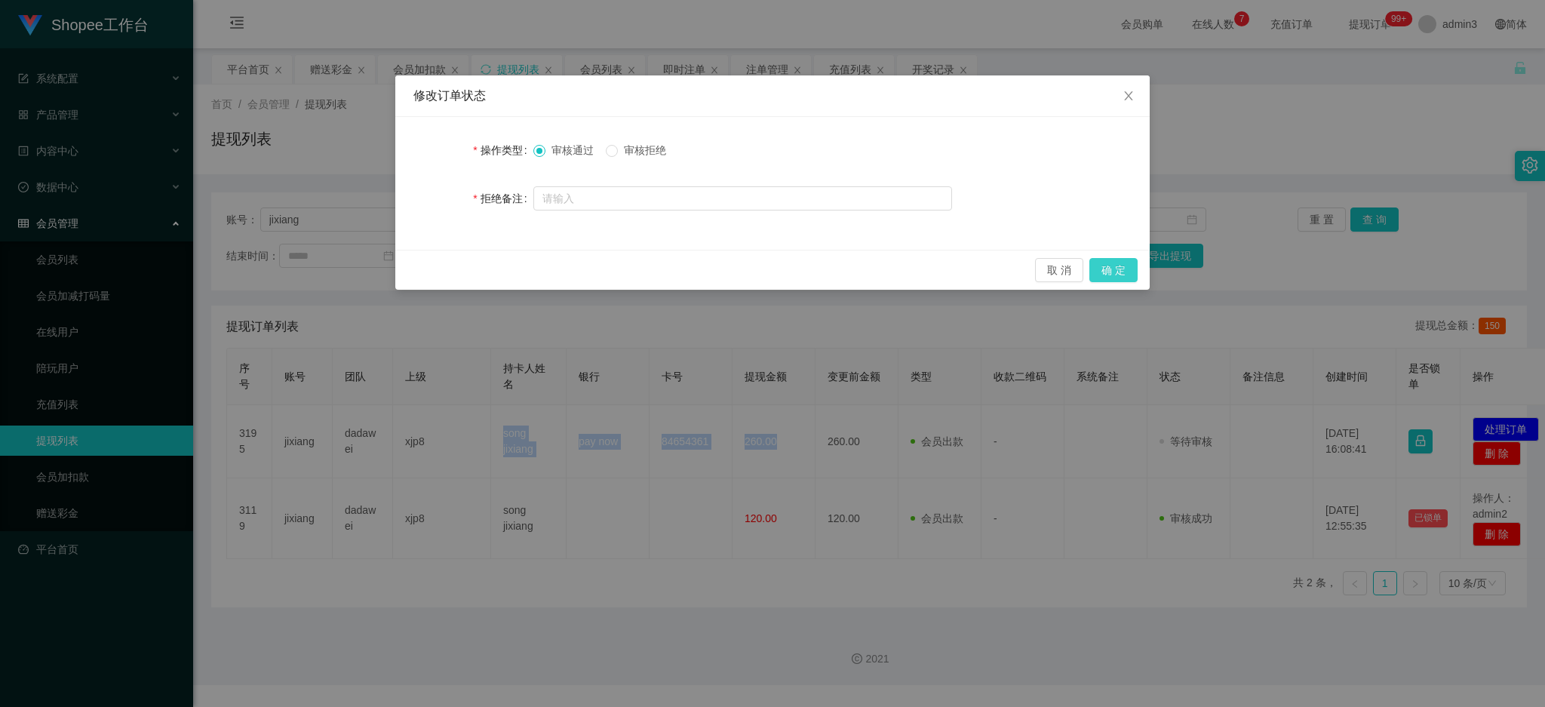
click at [1123, 269] on button "确 定" at bounding box center [1114, 270] width 48 height 24
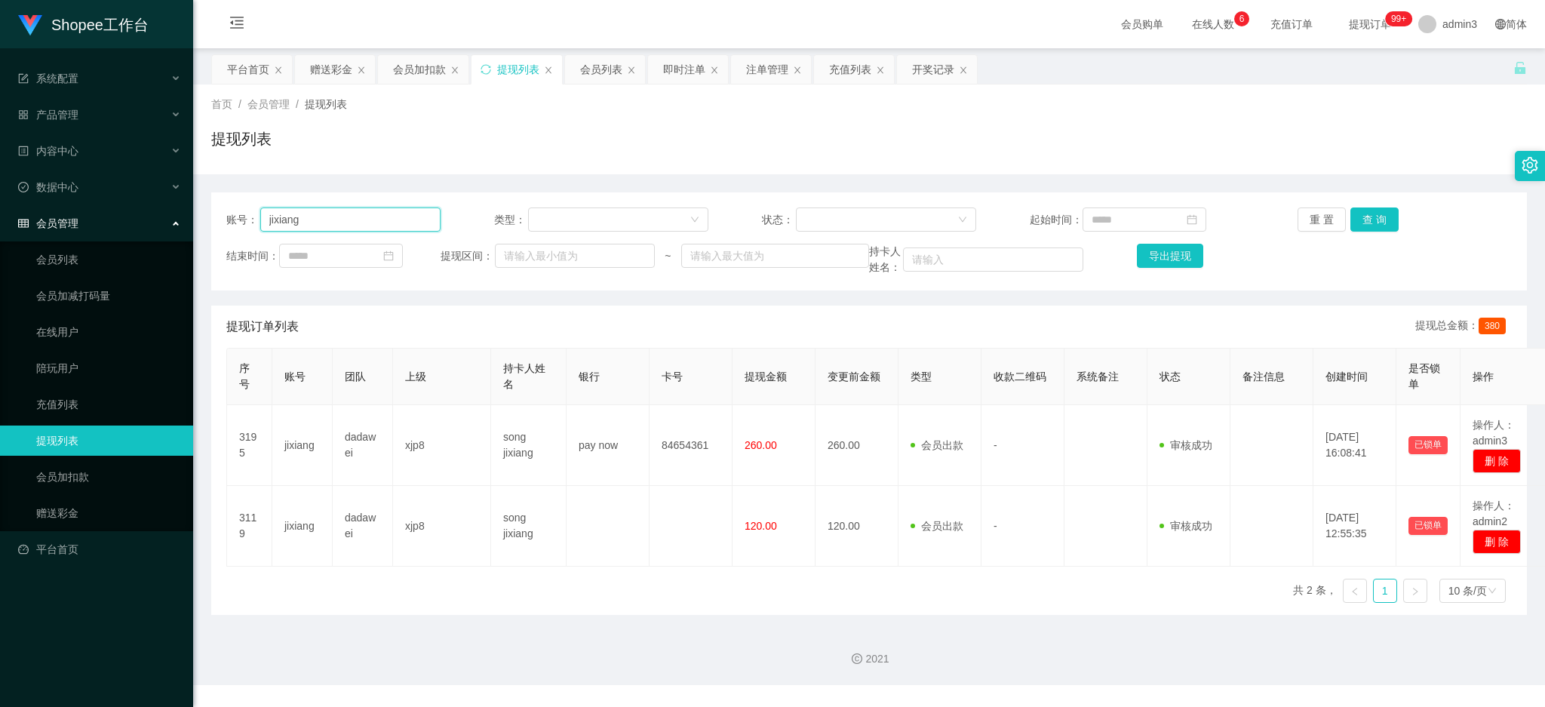
click at [317, 215] on input "jixiang" at bounding box center [350, 220] width 180 height 24
paste input "8811"
type input "8811"
click at [1351, 219] on button "查 询" at bounding box center [1375, 220] width 48 height 24
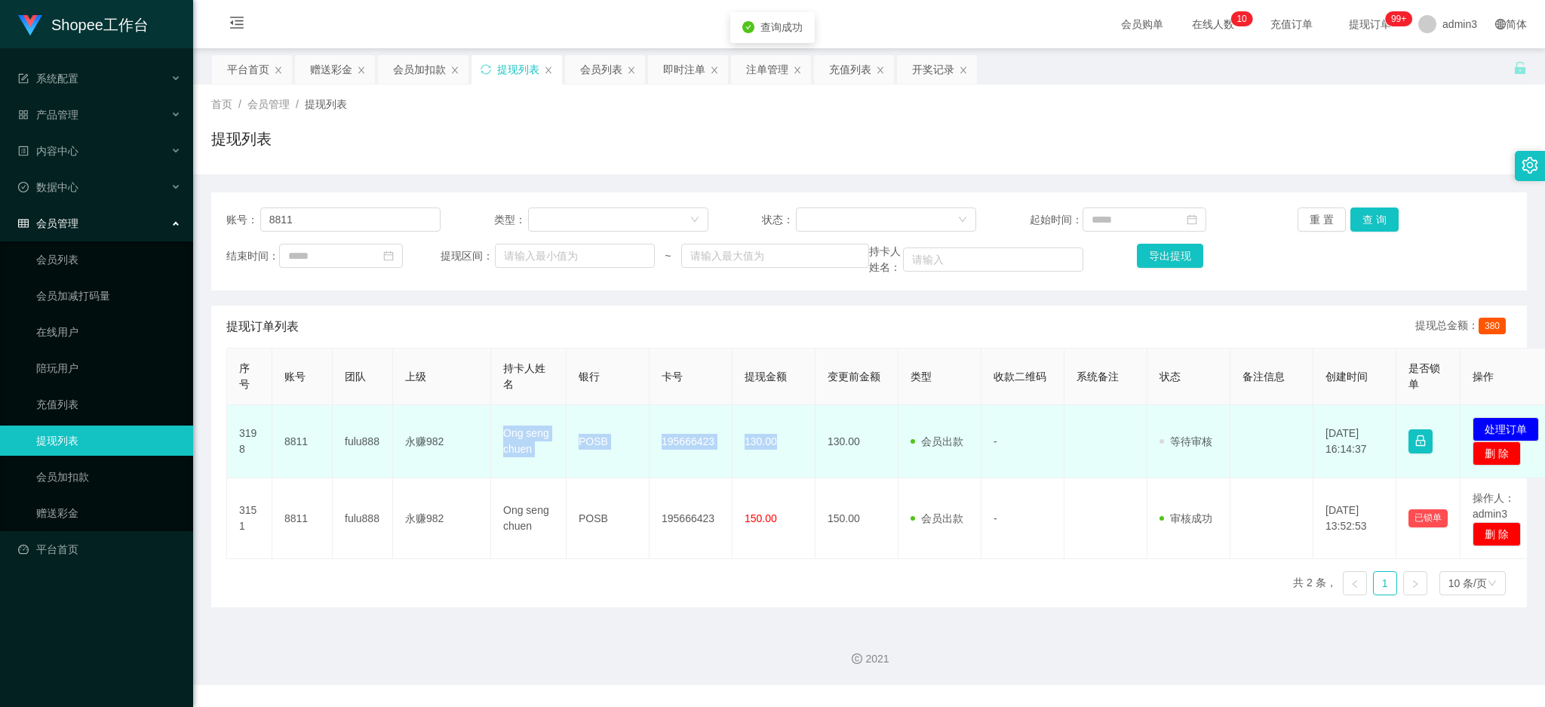
drag, startPoint x: 493, startPoint y: 432, endPoint x: 786, endPoint y: 451, distance: 294.1
click at [786, 451] on tr "3198 8811 fulu888 永赚982 Ong seng chuen POSB 195666423 130.00 130.00 会员出款 人工取款 -…" at bounding box center [894, 441] width 1334 height 73
click at [1523, 419] on button "处理订单" at bounding box center [1506, 429] width 66 height 24
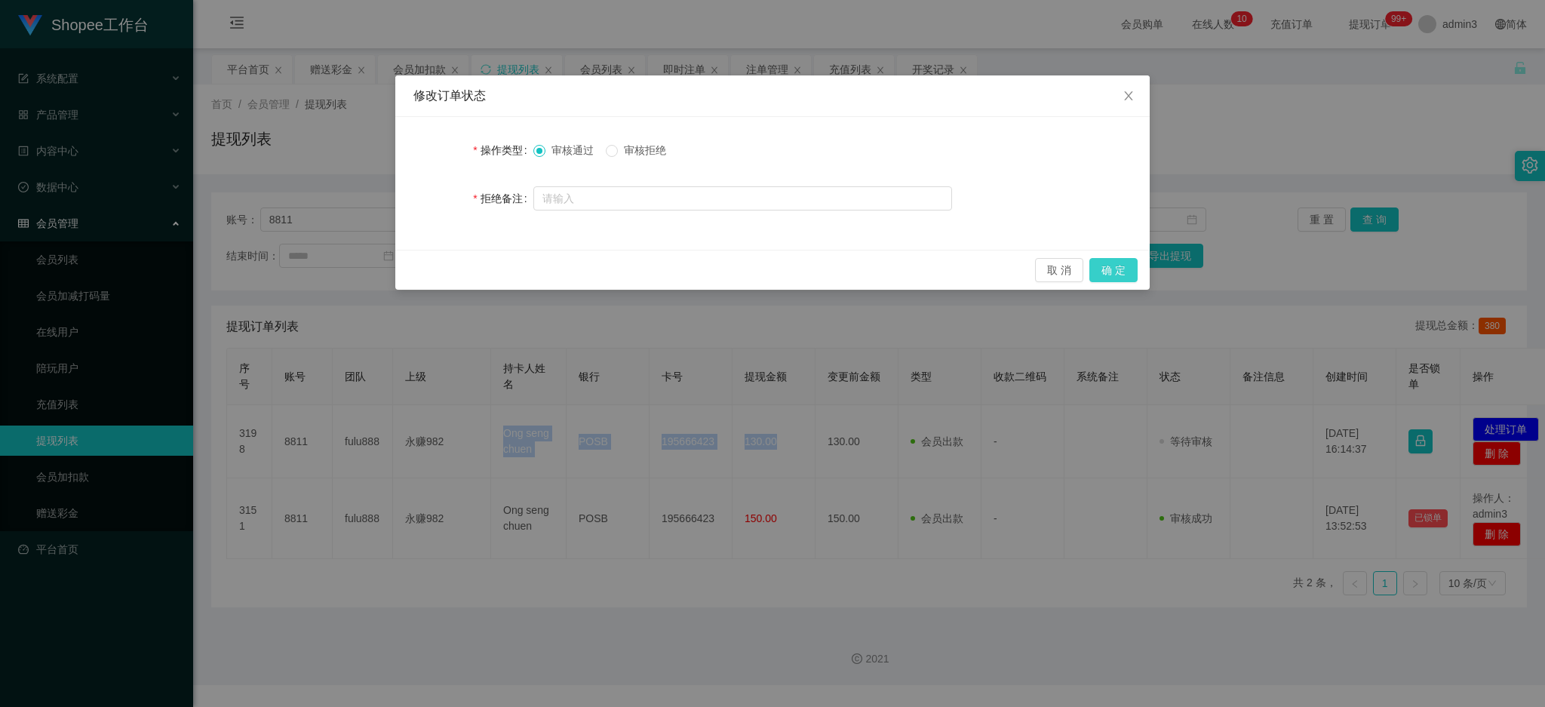
click at [1118, 263] on button "确 定" at bounding box center [1114, 270] width 48 height 24
